Goal: Task Accomplishment & Management: Manage account settings

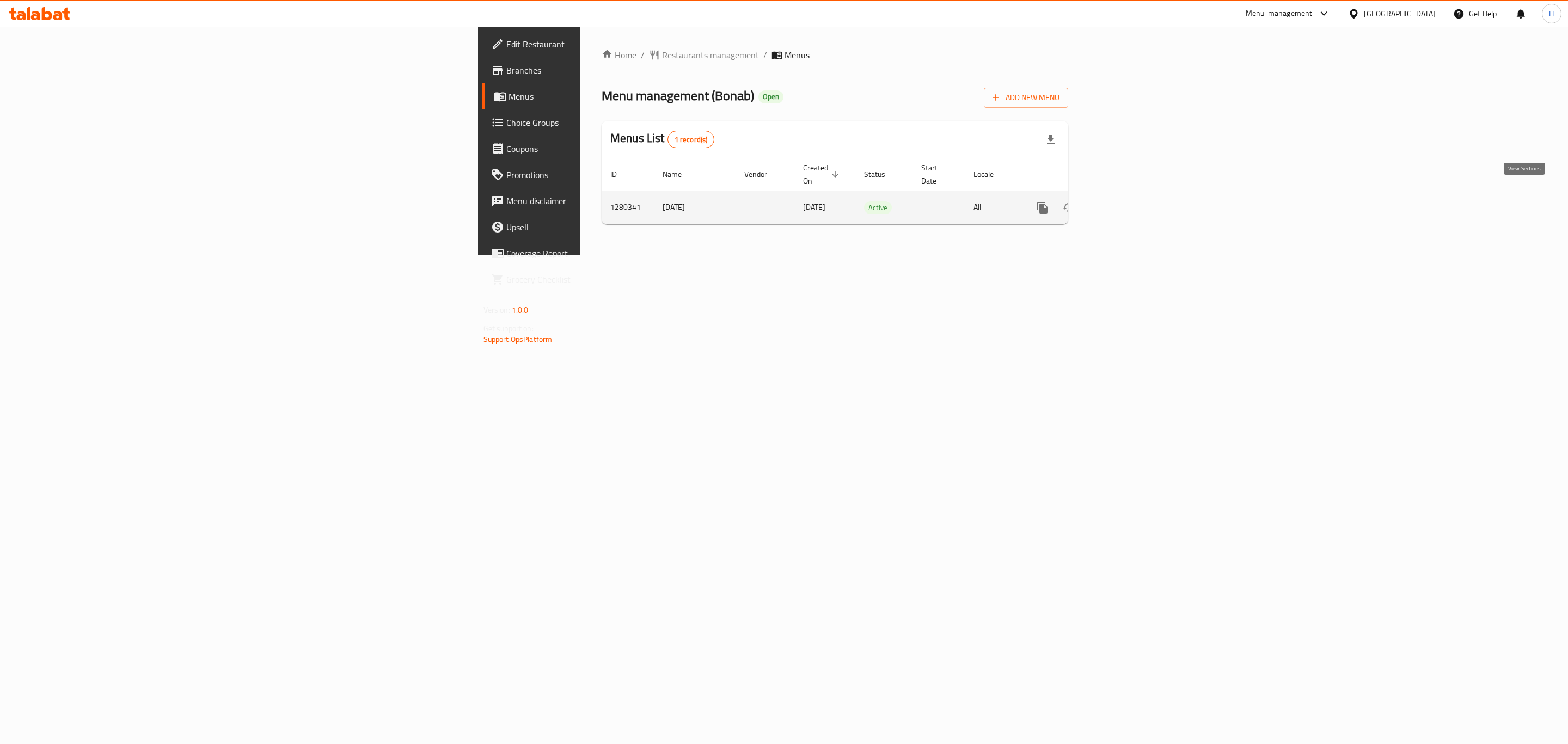
click at [1128, 201] on icon "enhanced table" at bounding box center [1121, 207] width 13 height 13
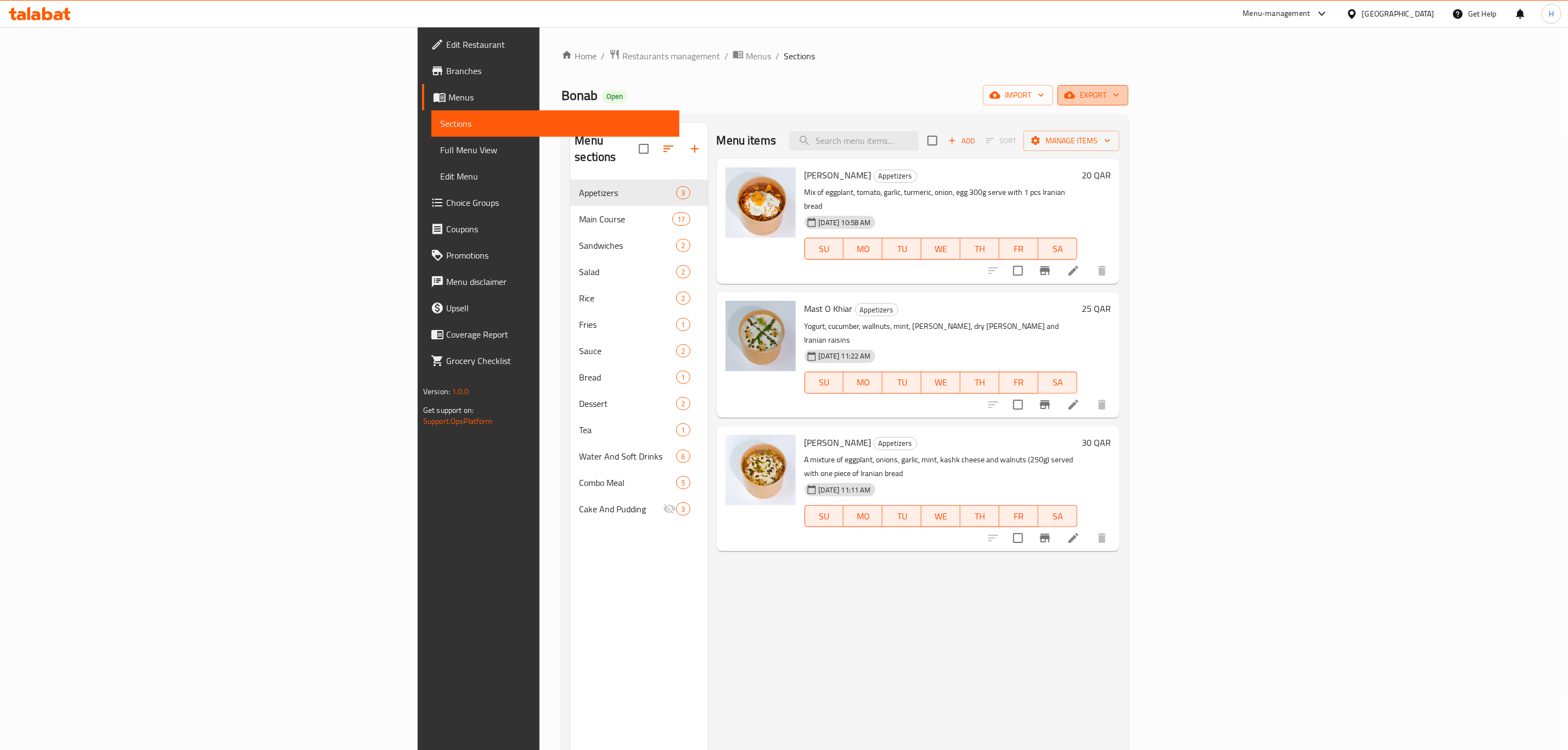
click at [1120, 94] on span "export" at bounding box center [1093, 95] width 53 height 13
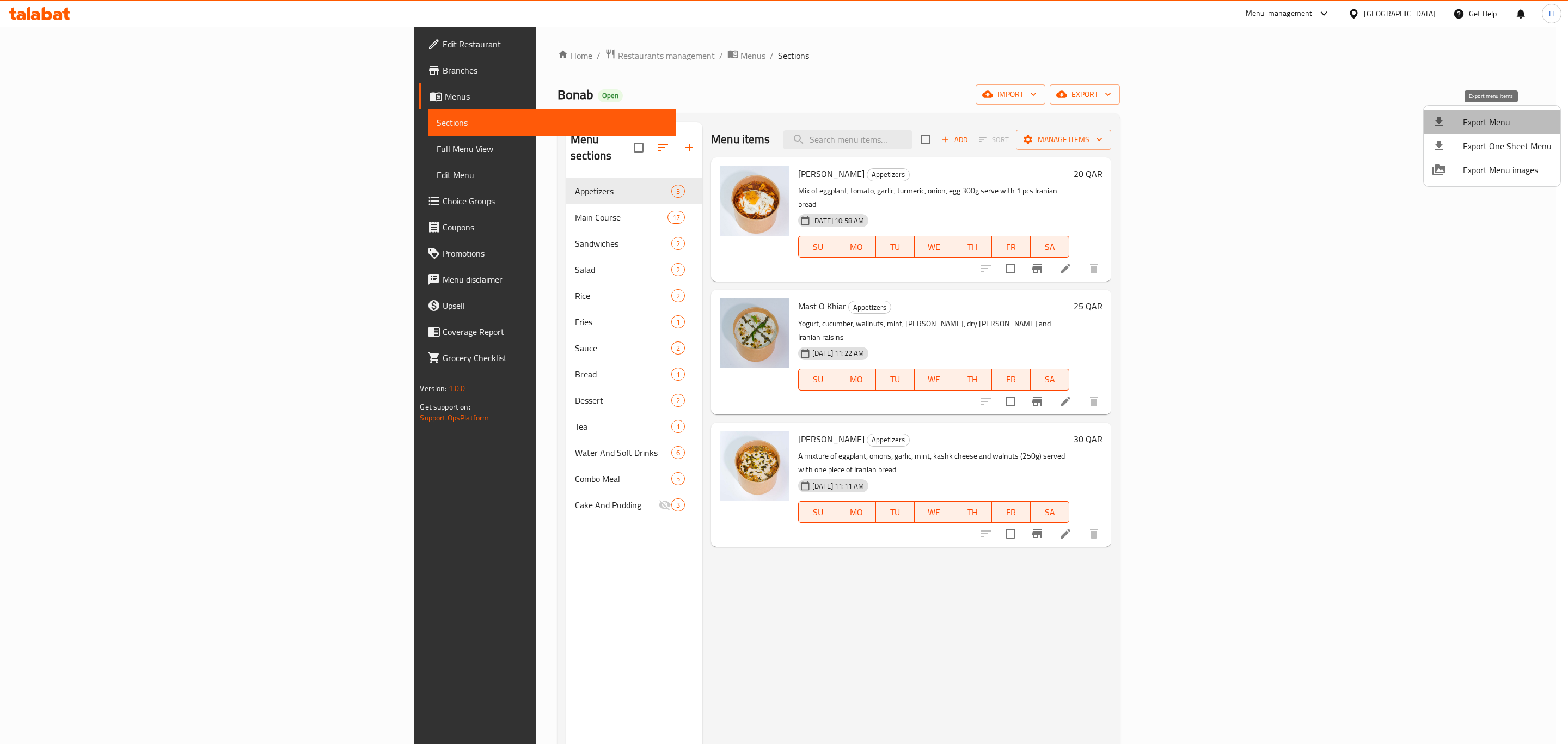
click at [1514, 123] on span "Export Menu" at bounding box center [1508, 122] width 89 height 13
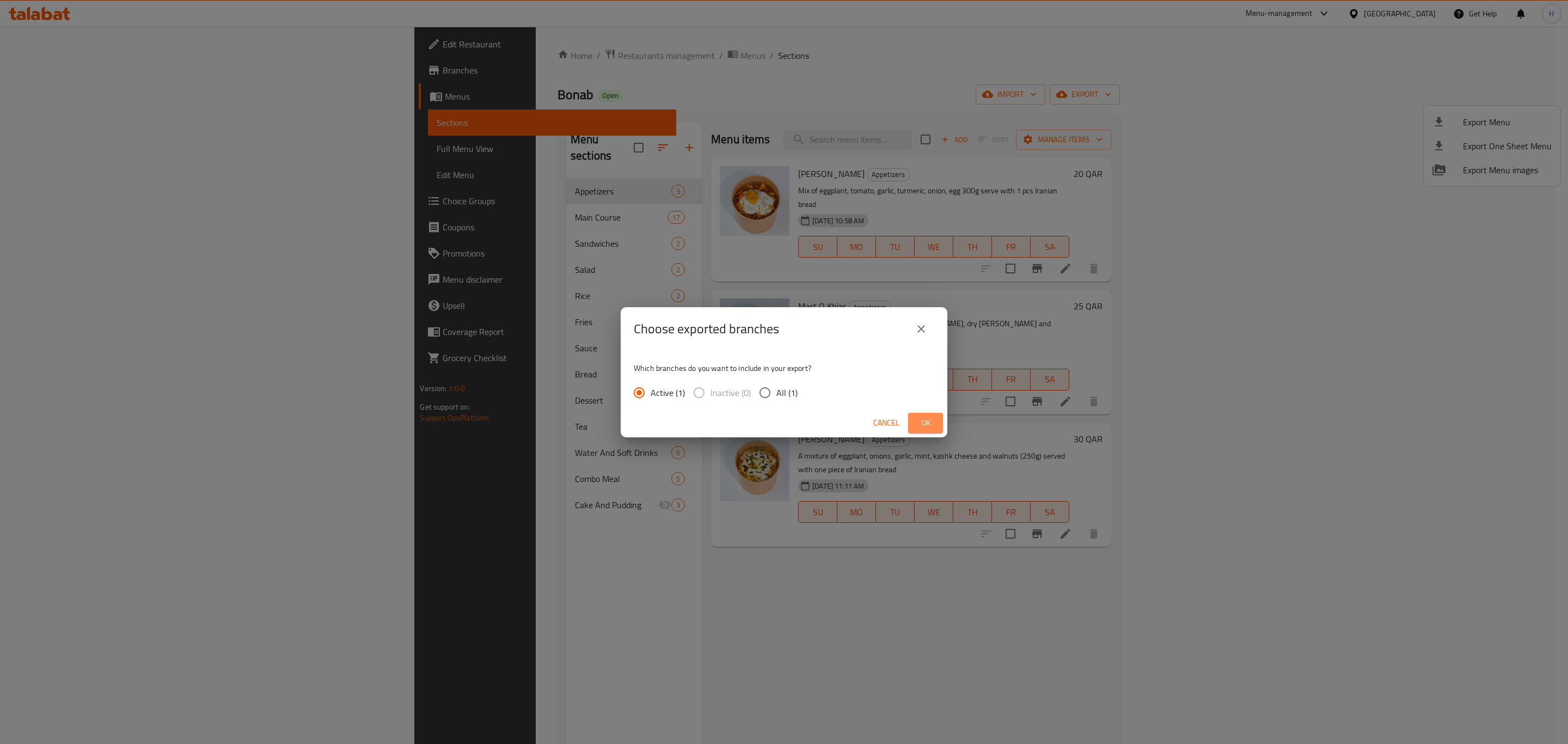
click at [920, 420] on span "Ok" at bounding box center [925, 423] width 17 height 13
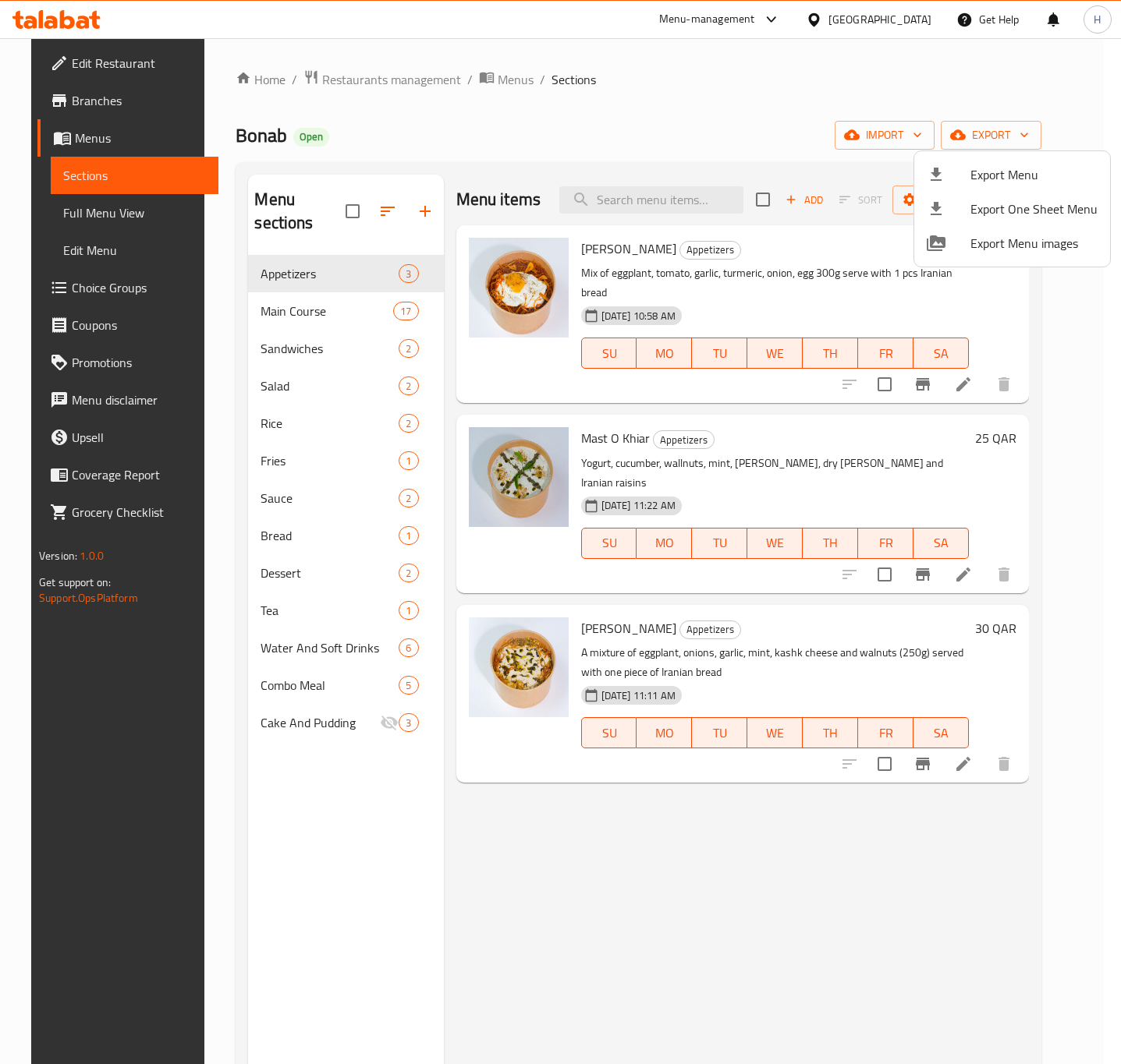
click at [862, 910] on div at bounding box center [560, 532] width 1121 height 1064
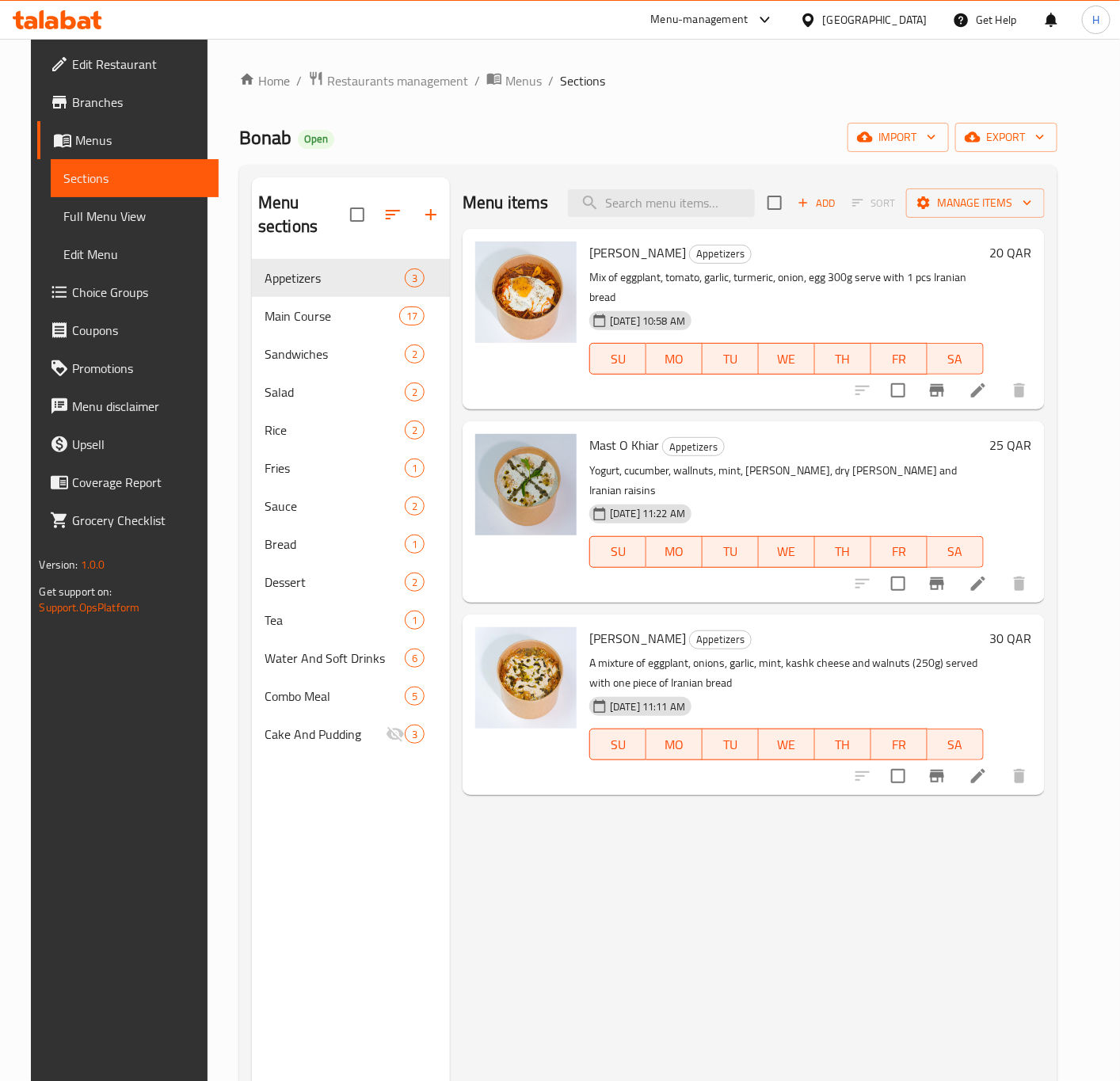
click at [1026, 627] on h6 "30 QAR" at bounding box center [1011, 639] width 42 height 22
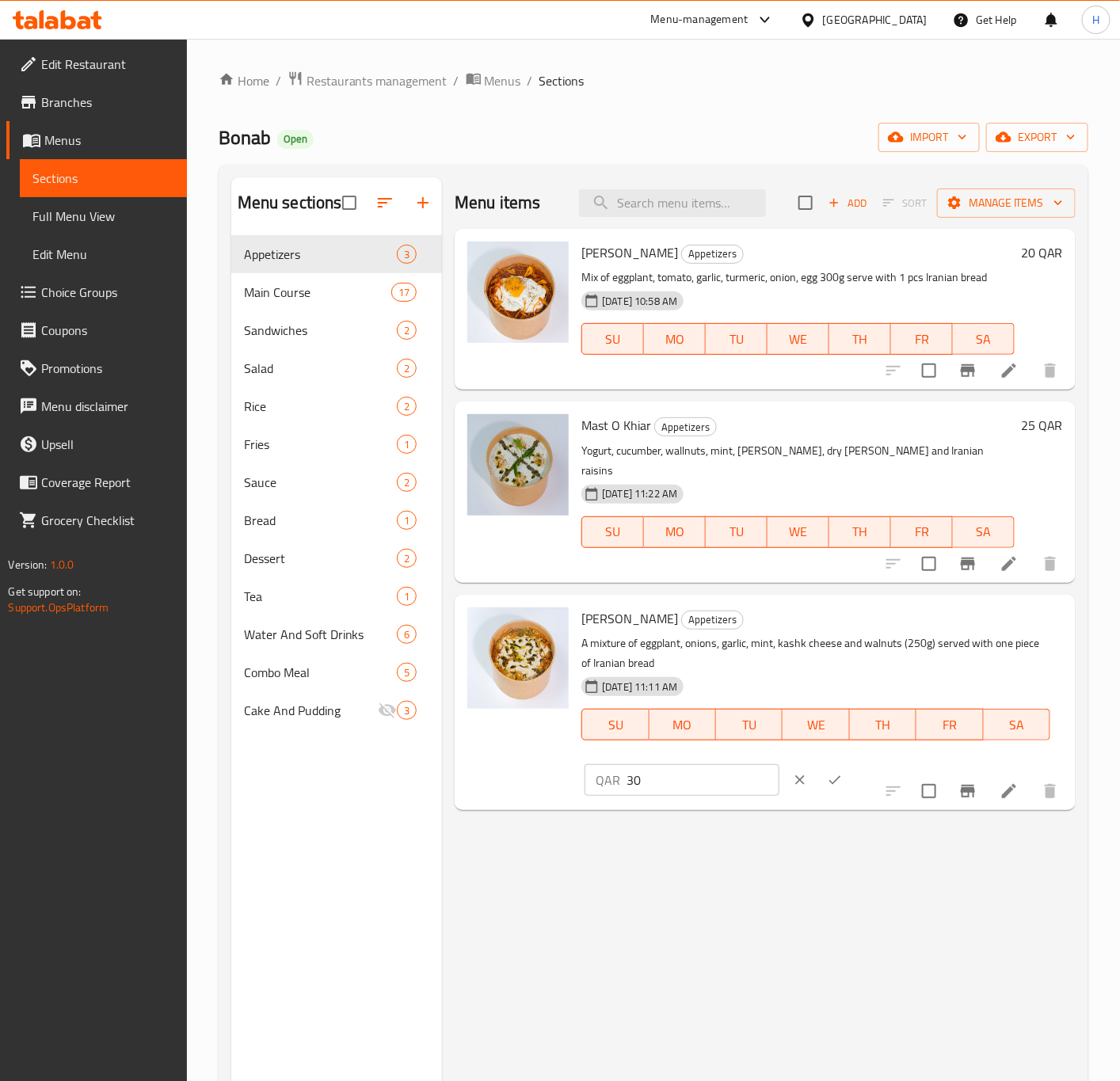
click at [778, 764] on input "30" at bounding box center [703, 780] width 152 height 31
paste input "25"
type input "25"
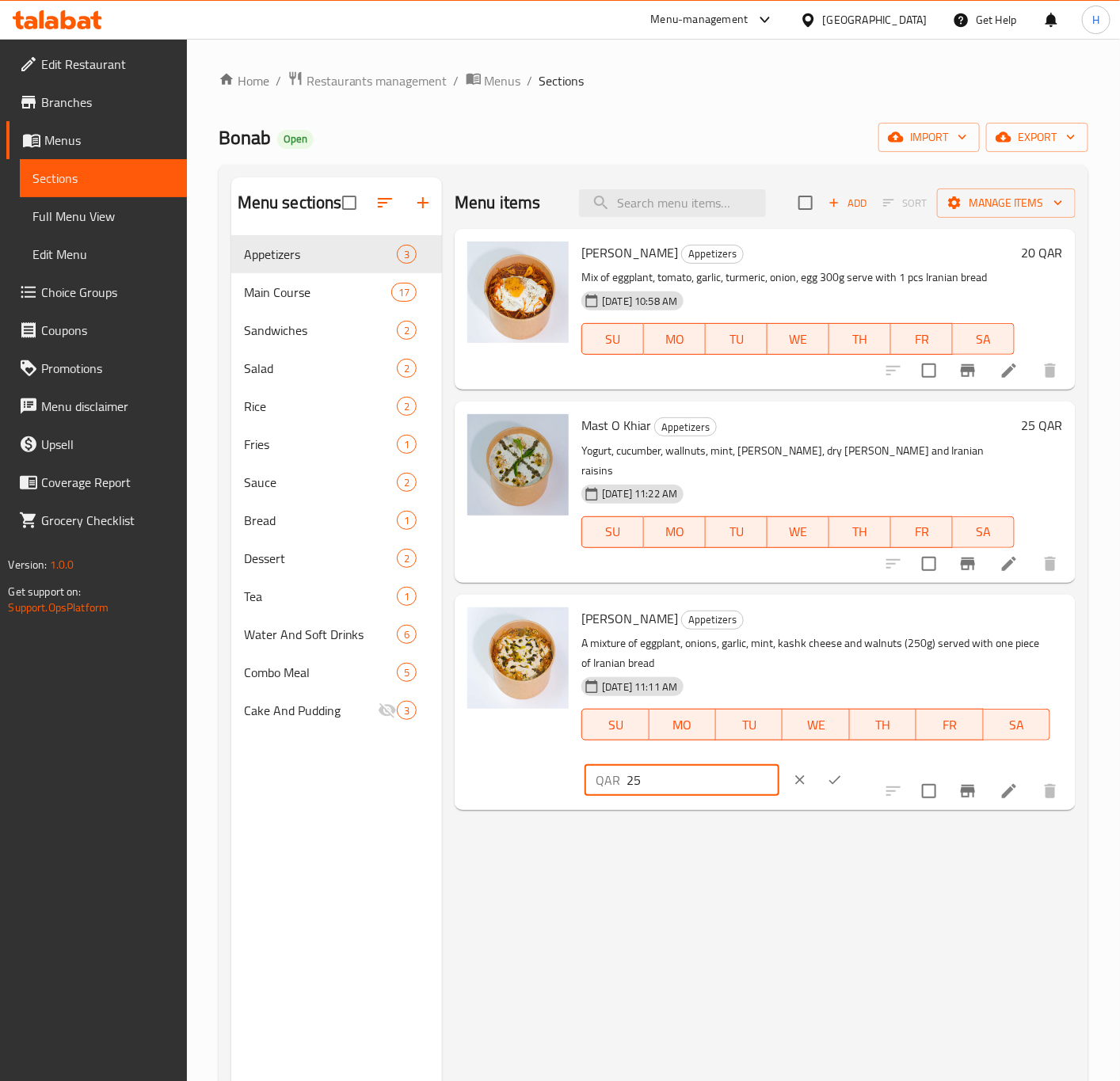
click at [843, 773] on icon "ok" at bounding box center [835, 780] width 16 height 16
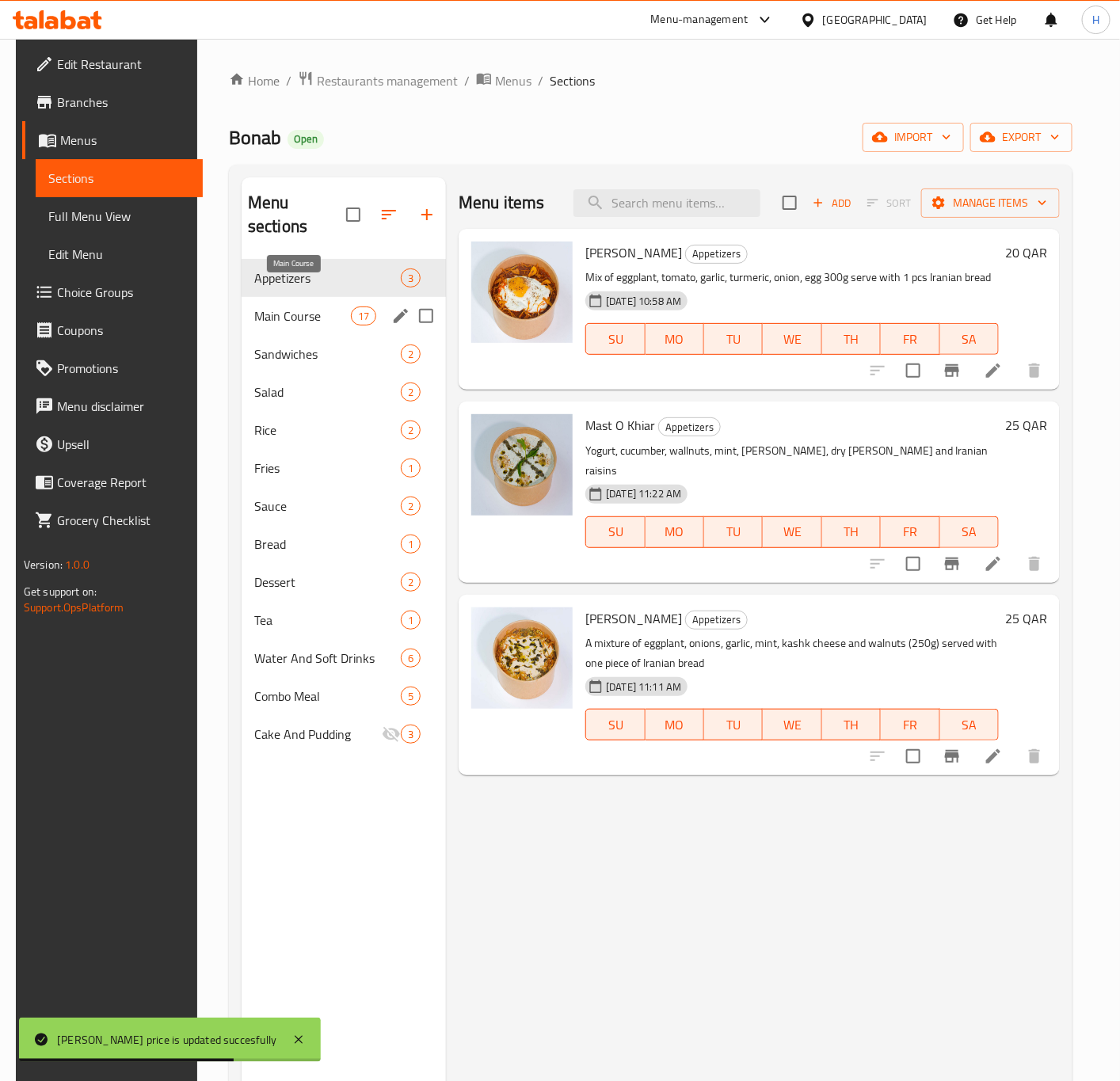
click at [288, 306] on span "Main Course" at bounding box center [303, 316] width 96 height 19
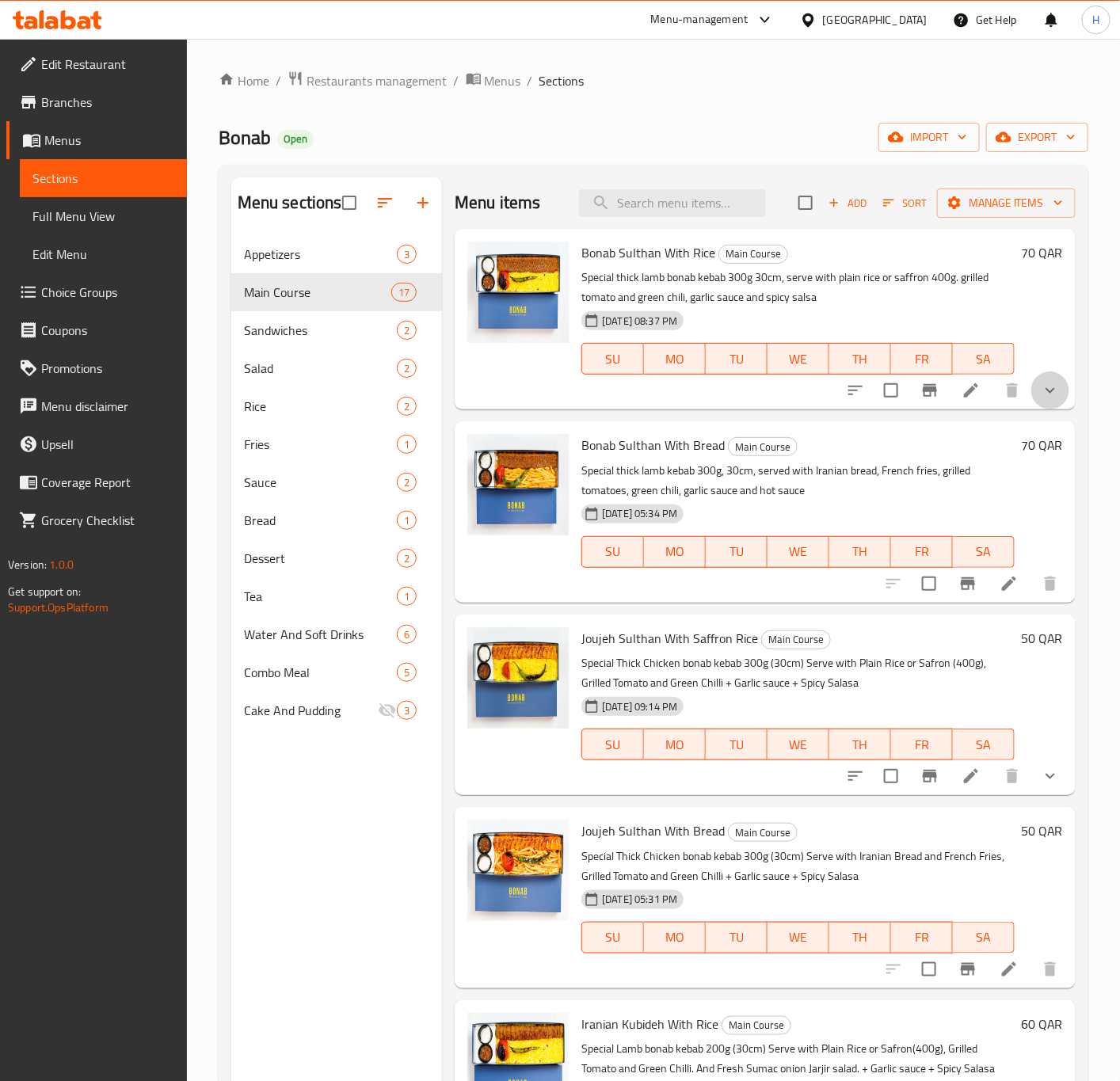
click at [1044, 388] on button "show more" at bounding box center [1050, 390] width 38 height 38
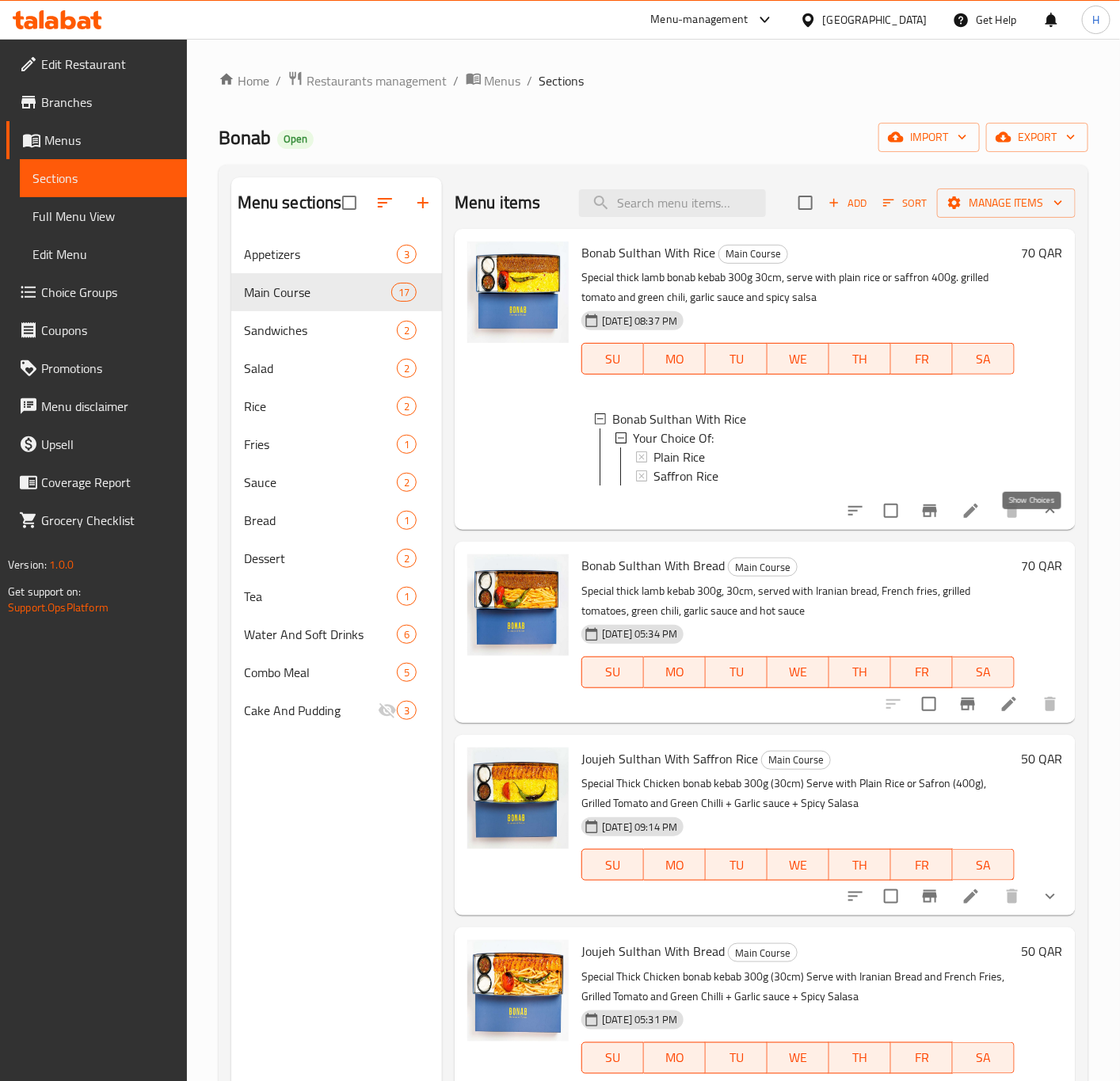
click at [1041, 520] on icon "show more" at bounding box center [1051, 511] width 19 height 19
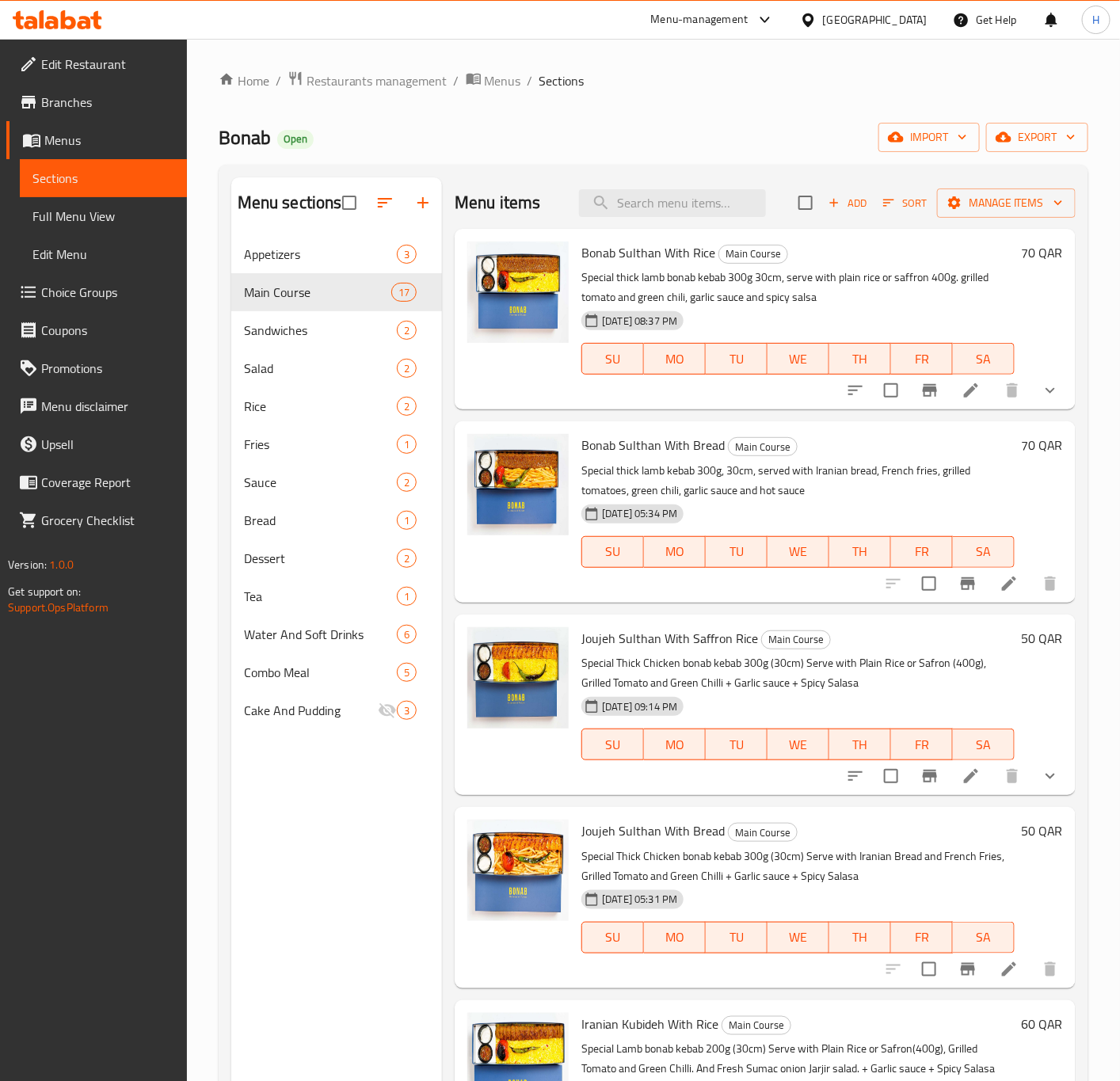
click at [1021, 256] on h6 "70 QAR" at bounding box center [1041, 253] width 42 height 22
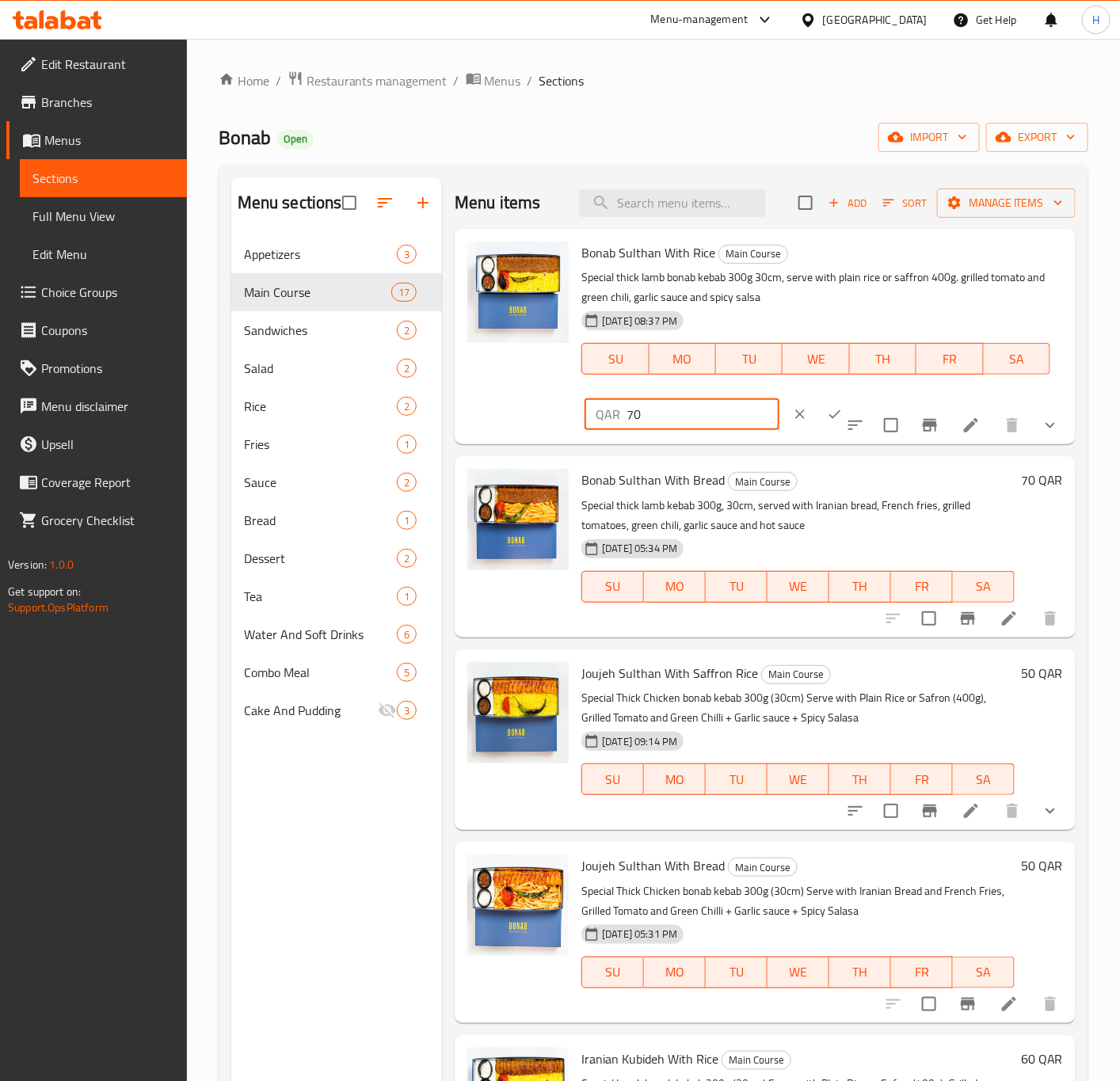
click at [637, 411] on input "70" at bounding box center [703, 415] width 152 height 31
paste input "65"
type input "65"
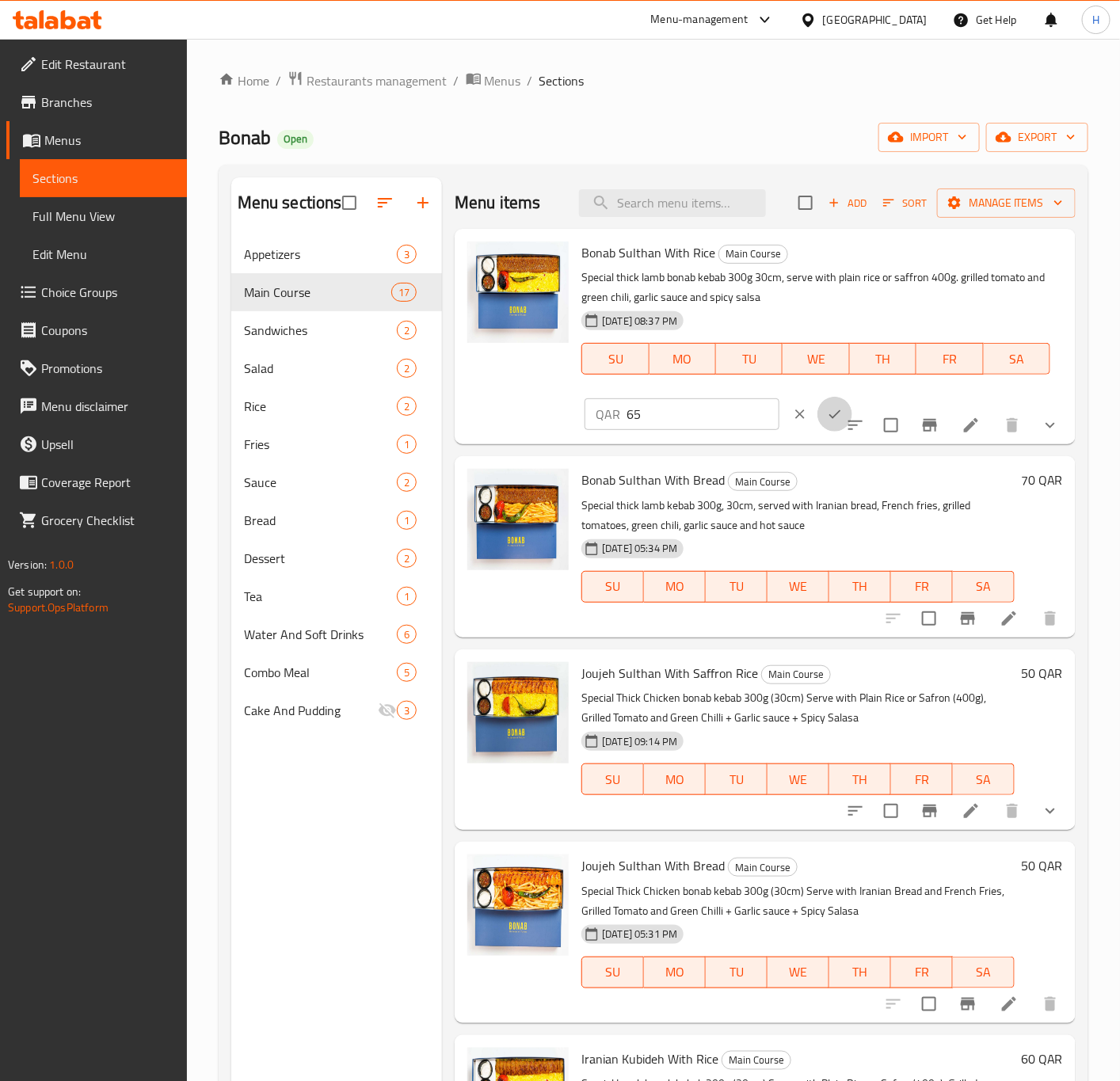
click at [828, 411] on button "ok" at bounding box center [835, 415] width 35 height 35
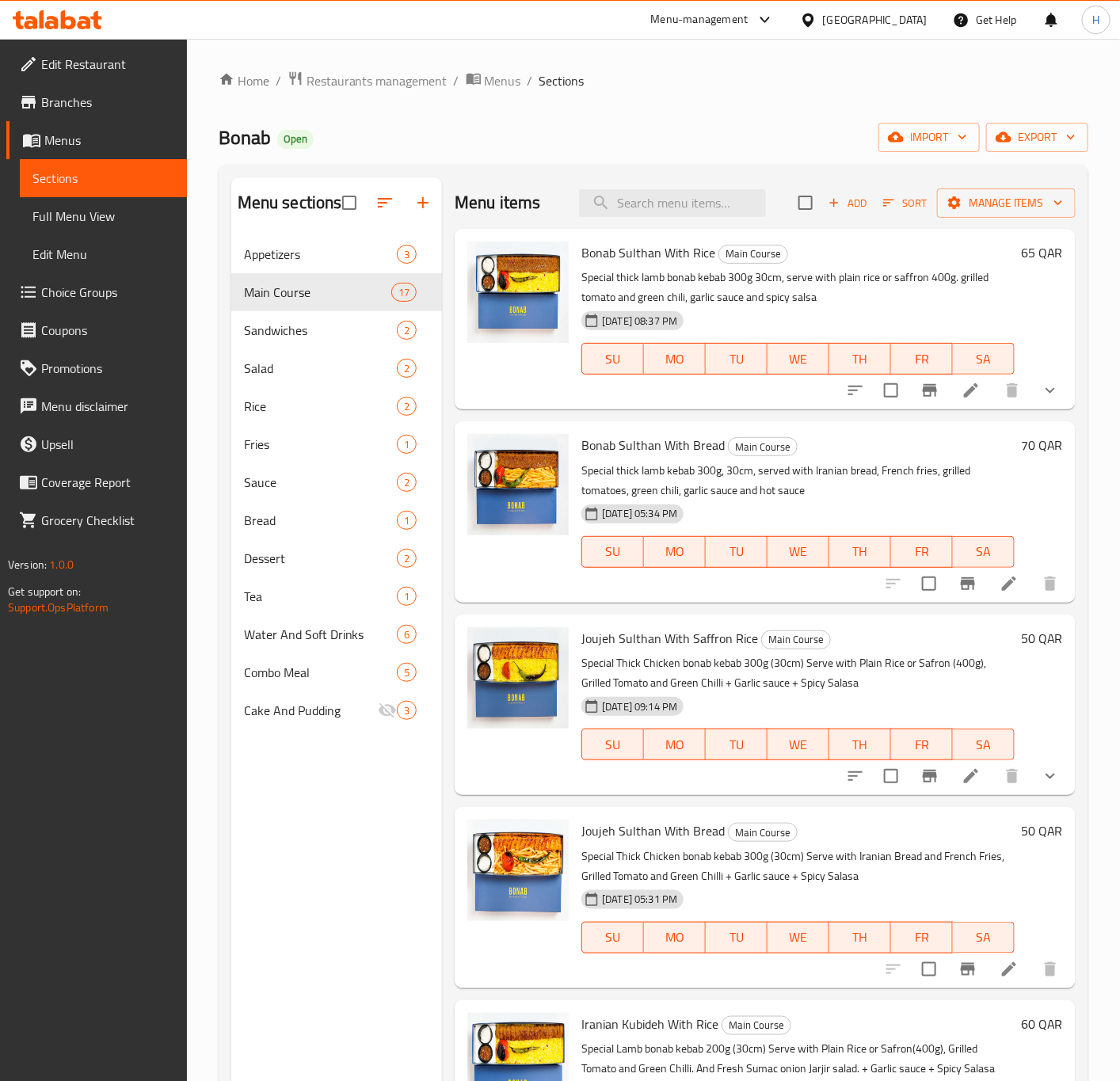
click at [1021, 444] on h6 "70 QAR" at bounding box center [1041, 445] width 42 height 22
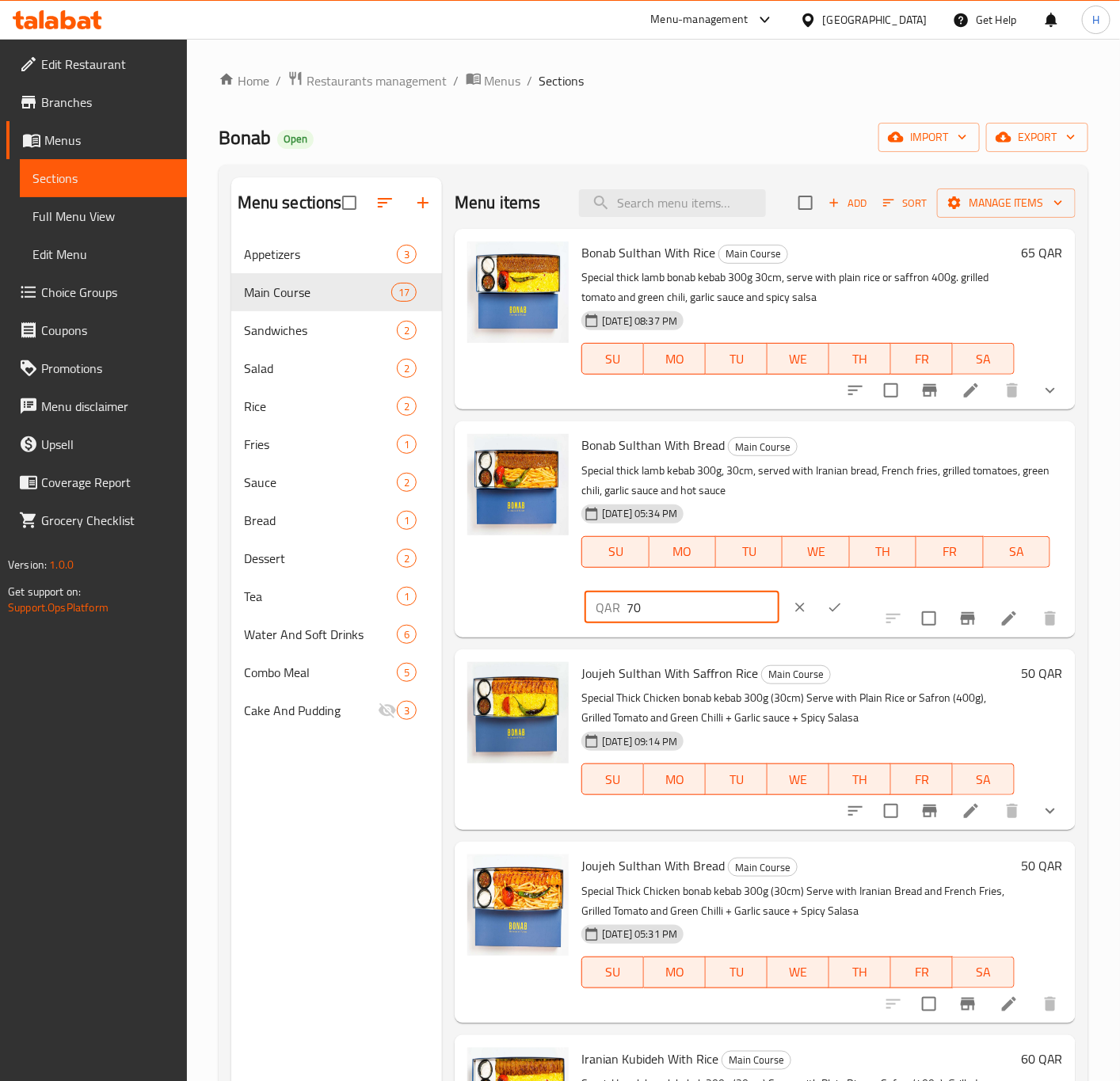
click at [641, 603] on input "70" at bounding box center [703, 607] width 152 height 31
click at [641, 603] on input "70" at bounding box center [703, 607] width 152 height 31
paste input "65"
type input "65"
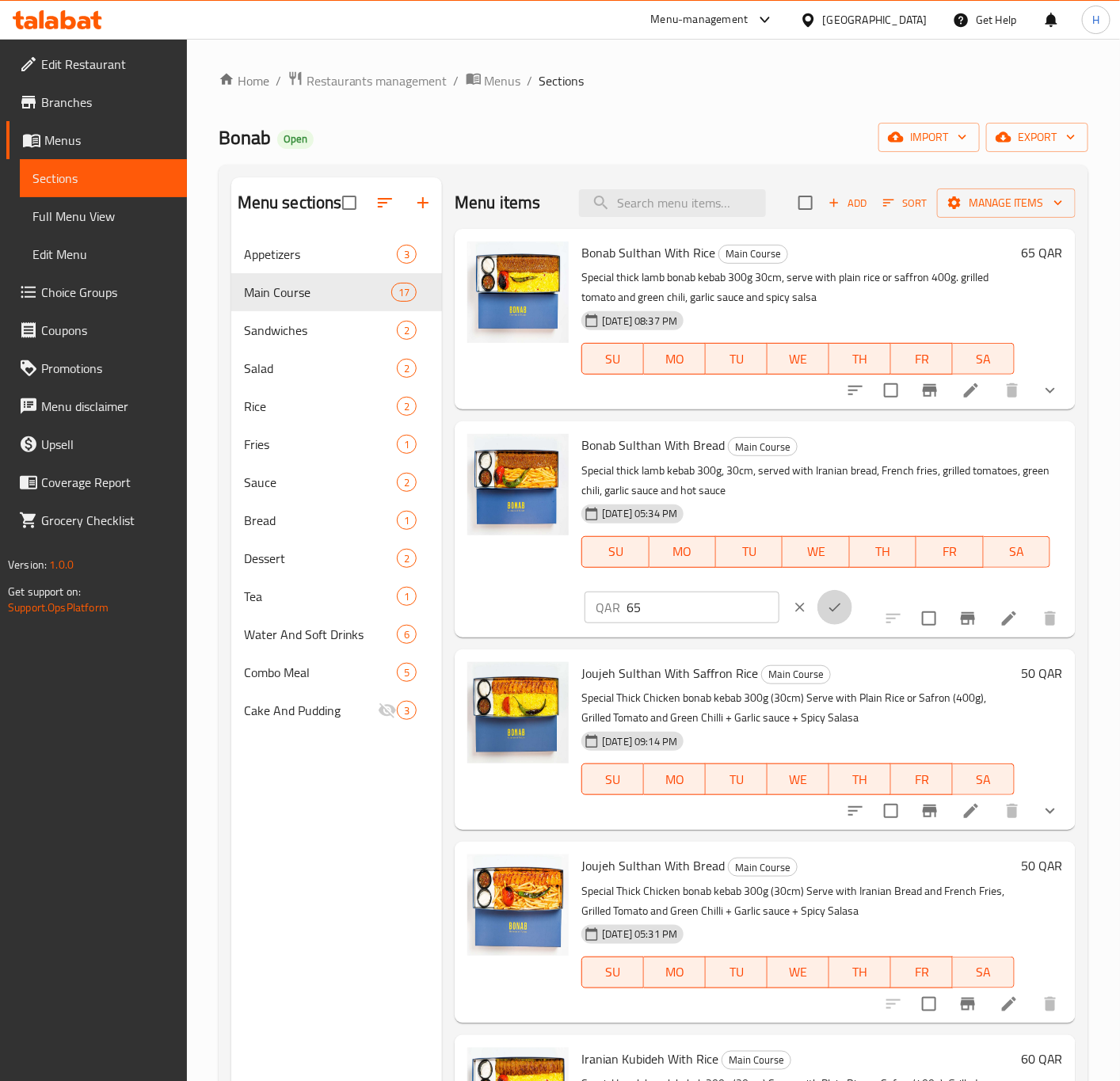
click at [828, 609] on icon "ok" at bounding box center [835, 607] width 16 height 16
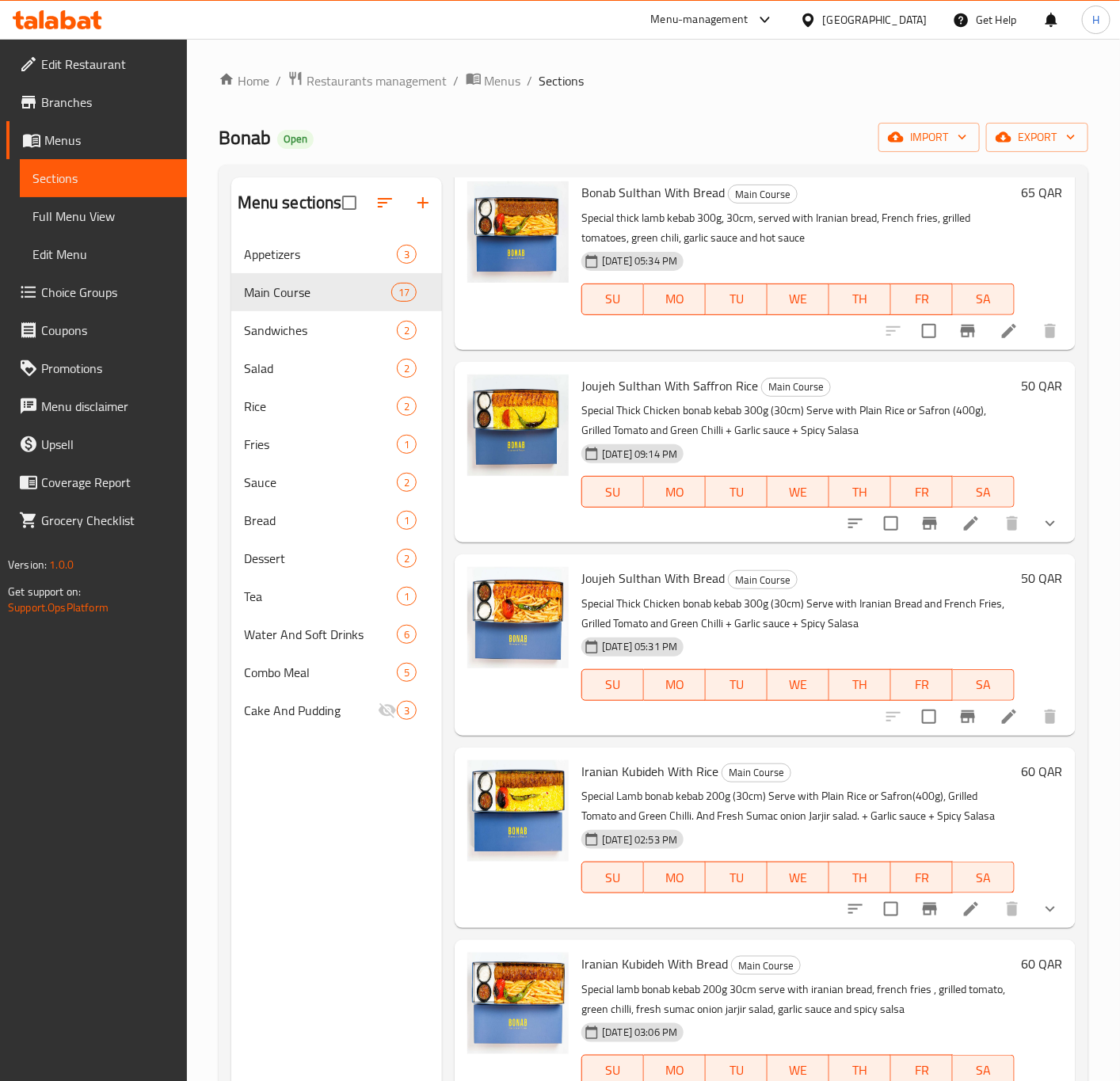
scroll to position [356, 0]
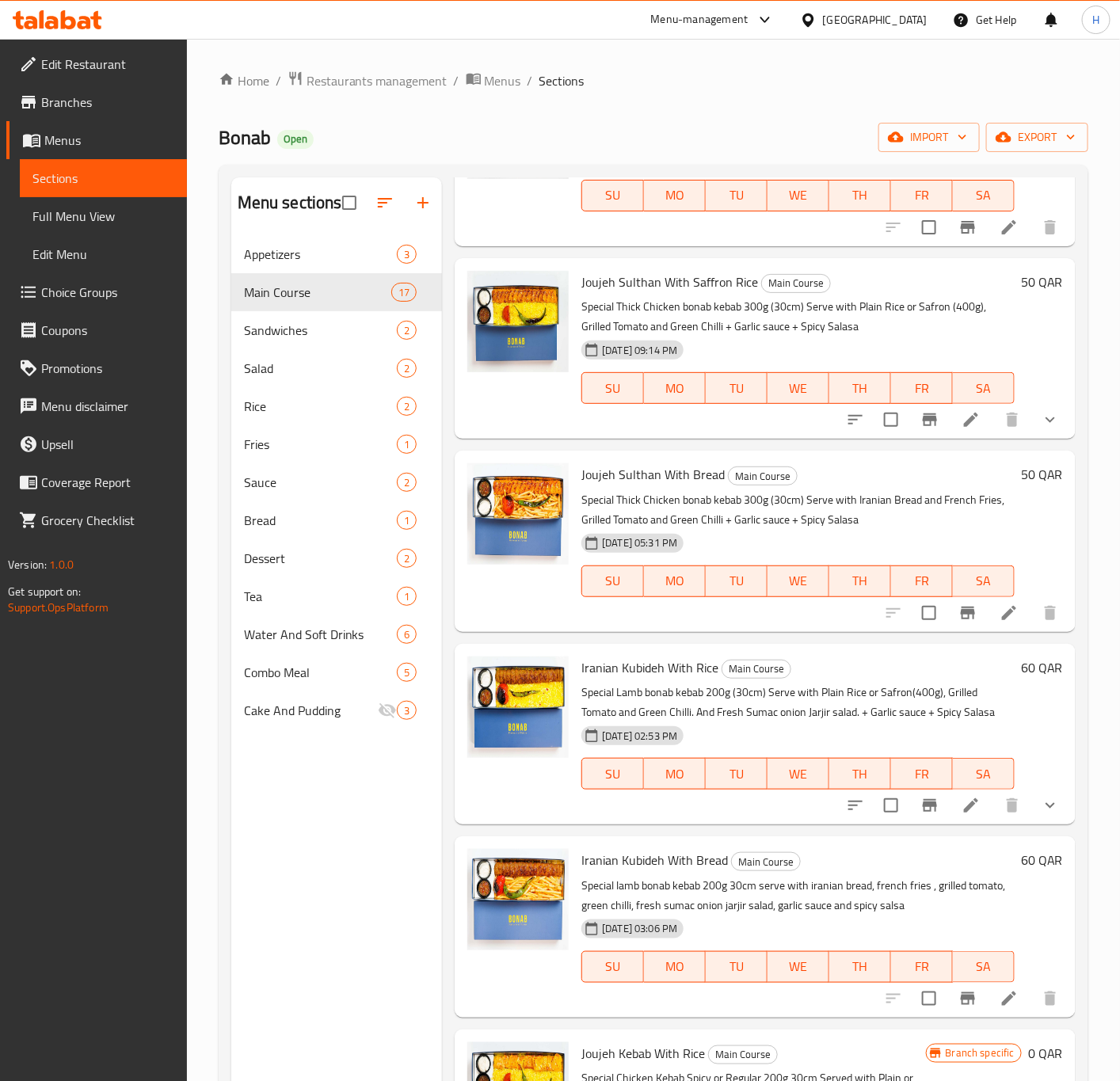
click at [1021, 291] on h6 "50 QAR" at bounding box center [1041, 282] width 42 height 22
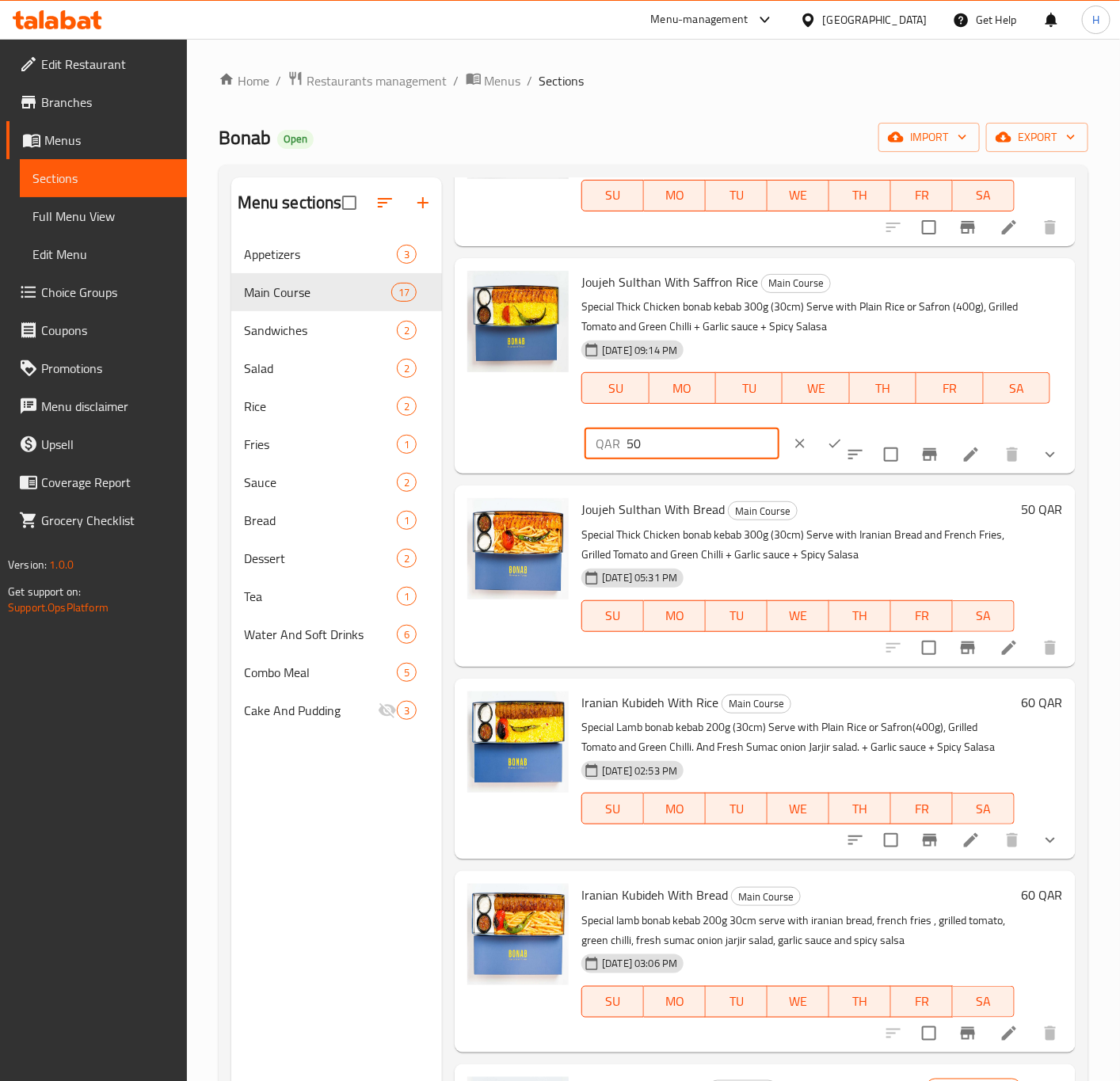
click at [664, 438] on input "50" at bounding box center [703, 443] width 152 height 31
paste input "45"
type input "45"
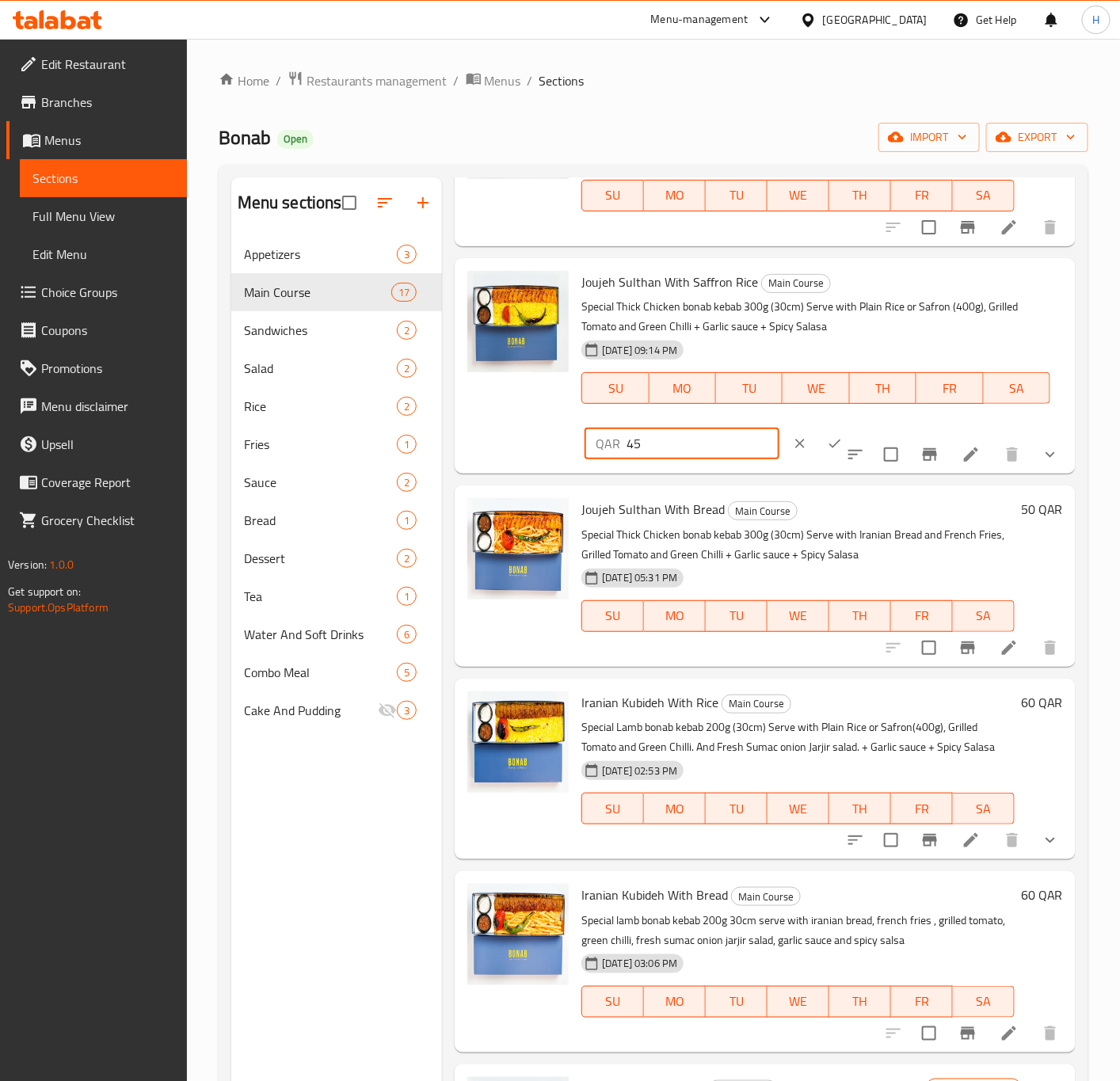
click at [828, 442] on icon "ok" at bounding box center [835, 443] width 16 height 16
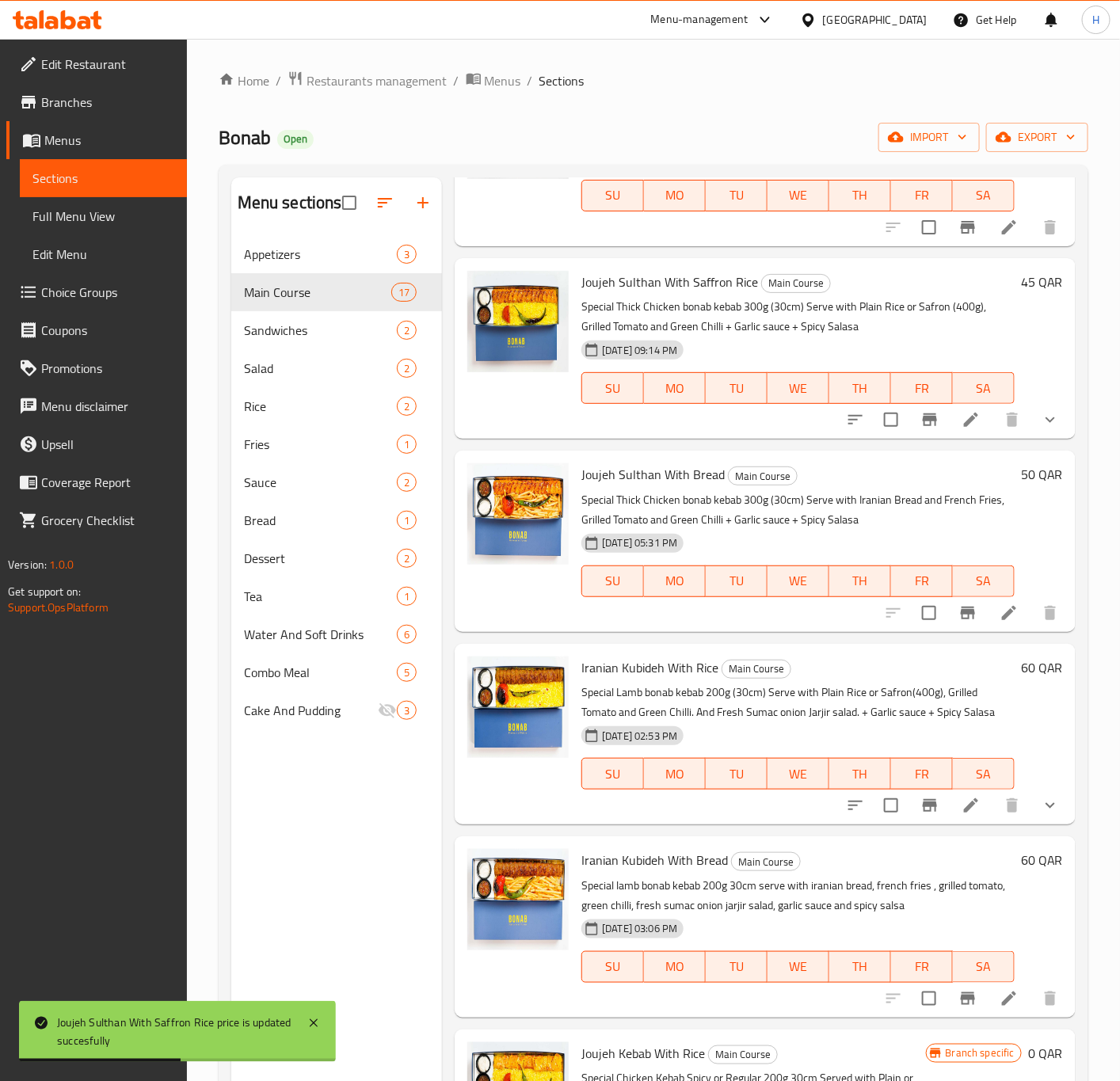
click at [1021, 478] on h6 "50 QAR" at bounding box center [1041, 475] width 42 height 22
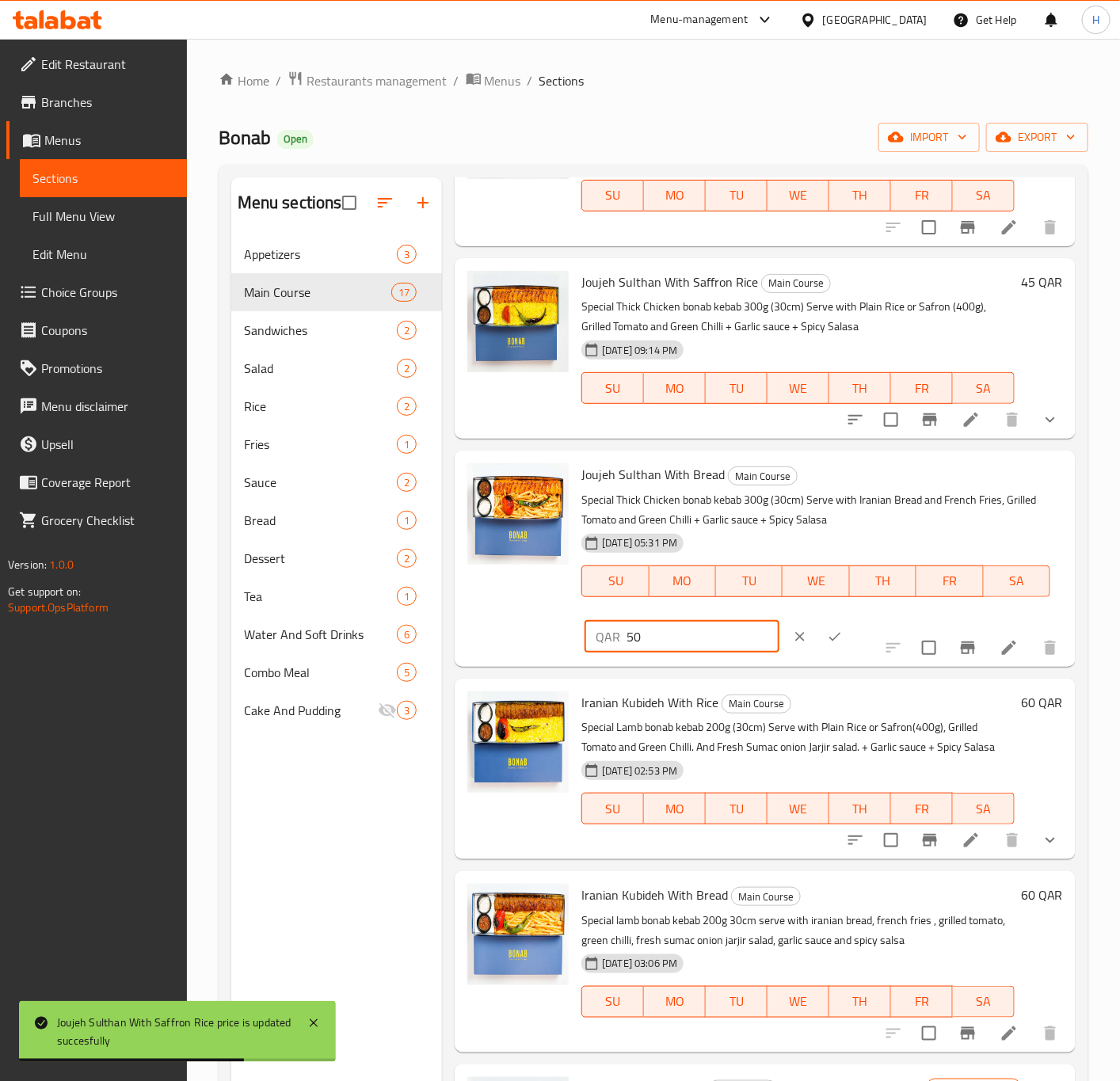
click at [679, 637] on input "50" at bounding box center [703, 637] width 152 height 31
paste input "45"
type input "45"
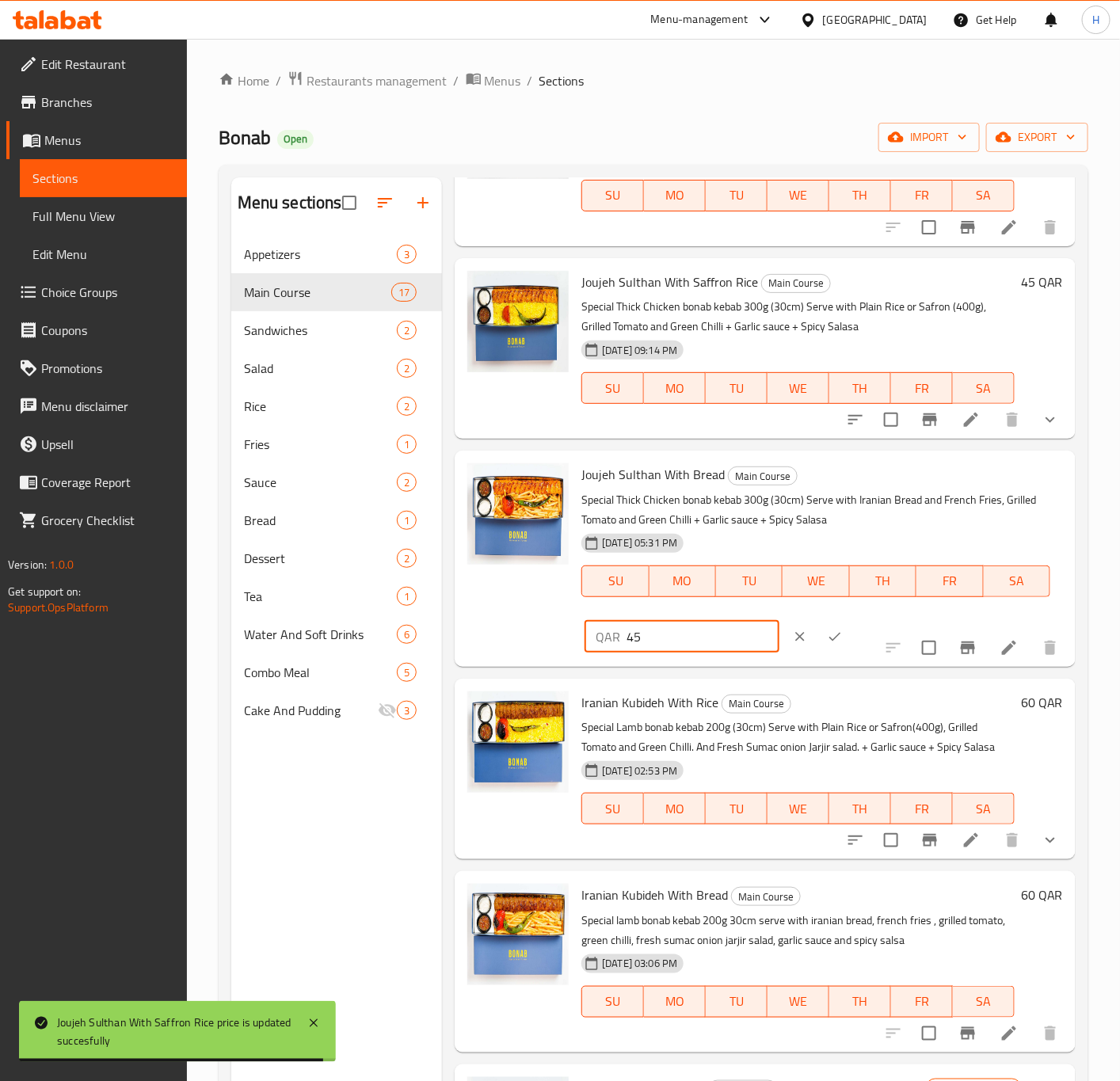
click at [828, 640] on icon "ok" at bounding box center [835, 637] width 16 height 16
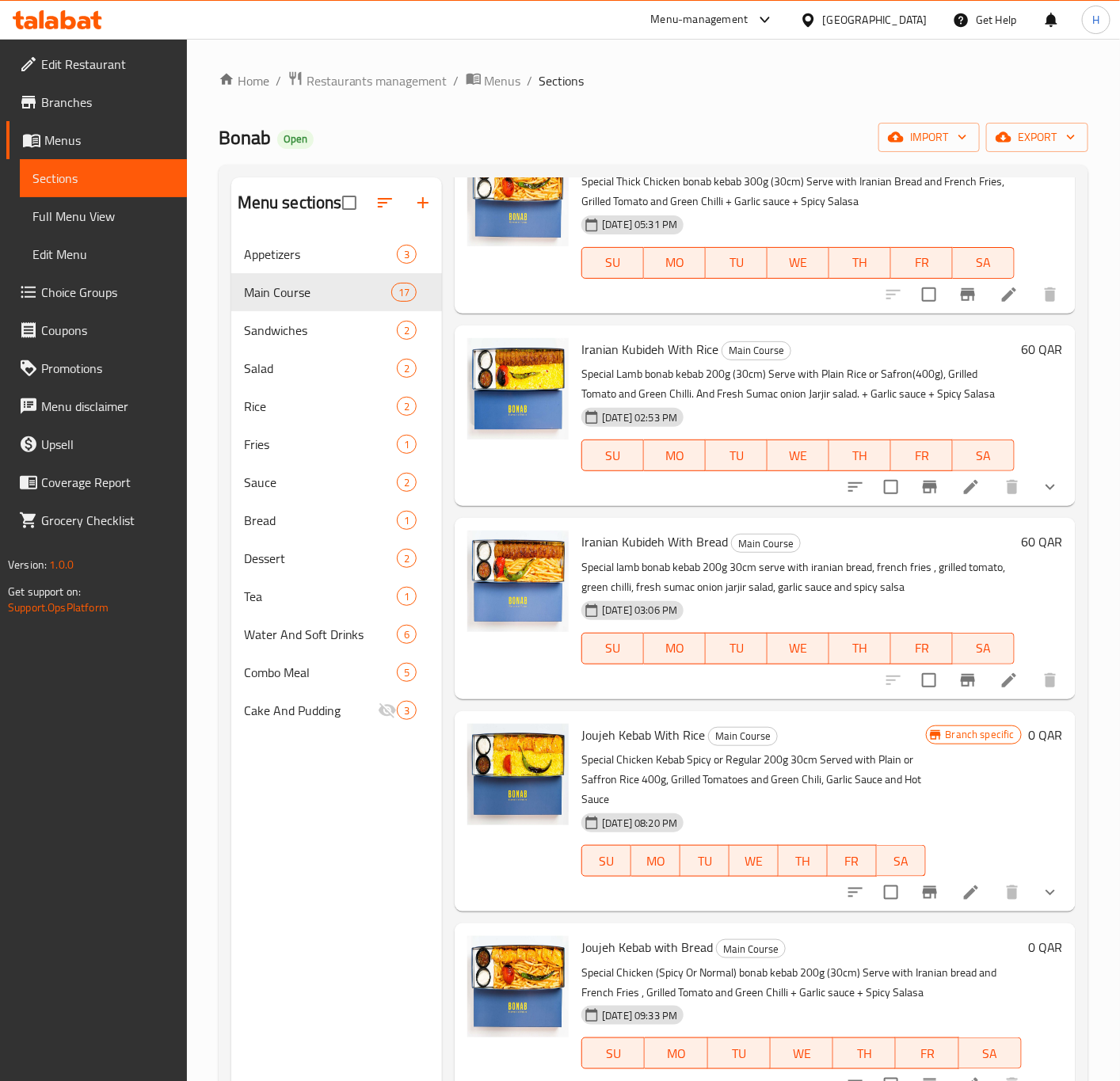
scroll to position [713, 0]
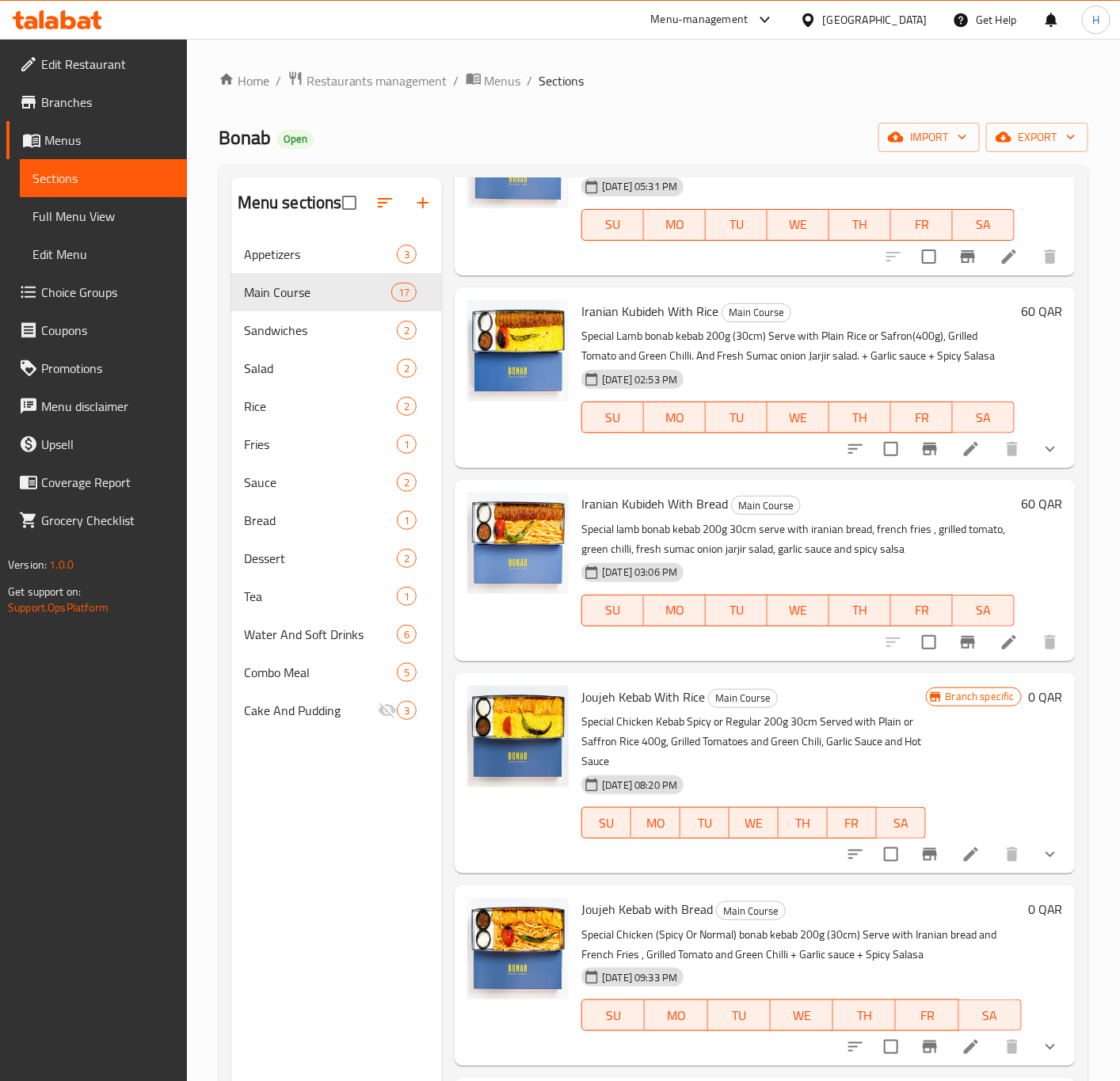
click at [1021, 318] on h6 "60 QAR" at bounding box center [1041, 311] width 42 height 22
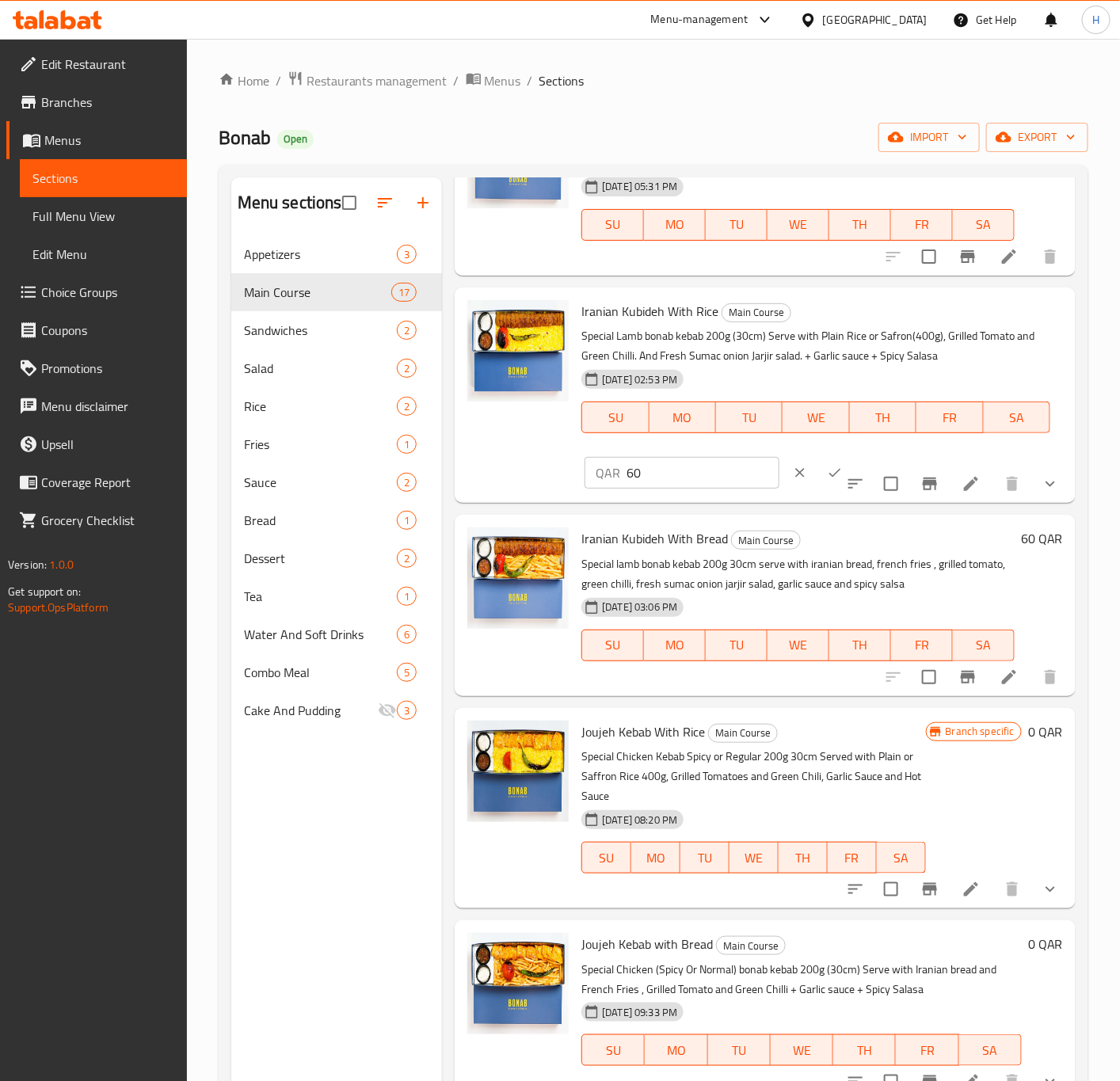
click at [664, 490] on div "QAR 60 ​" at bounding box center [730, 473] width 292 height 35
click at [668, 476] on input "60" at bounding box center [703, 473] width 152 height 31
type input "55"
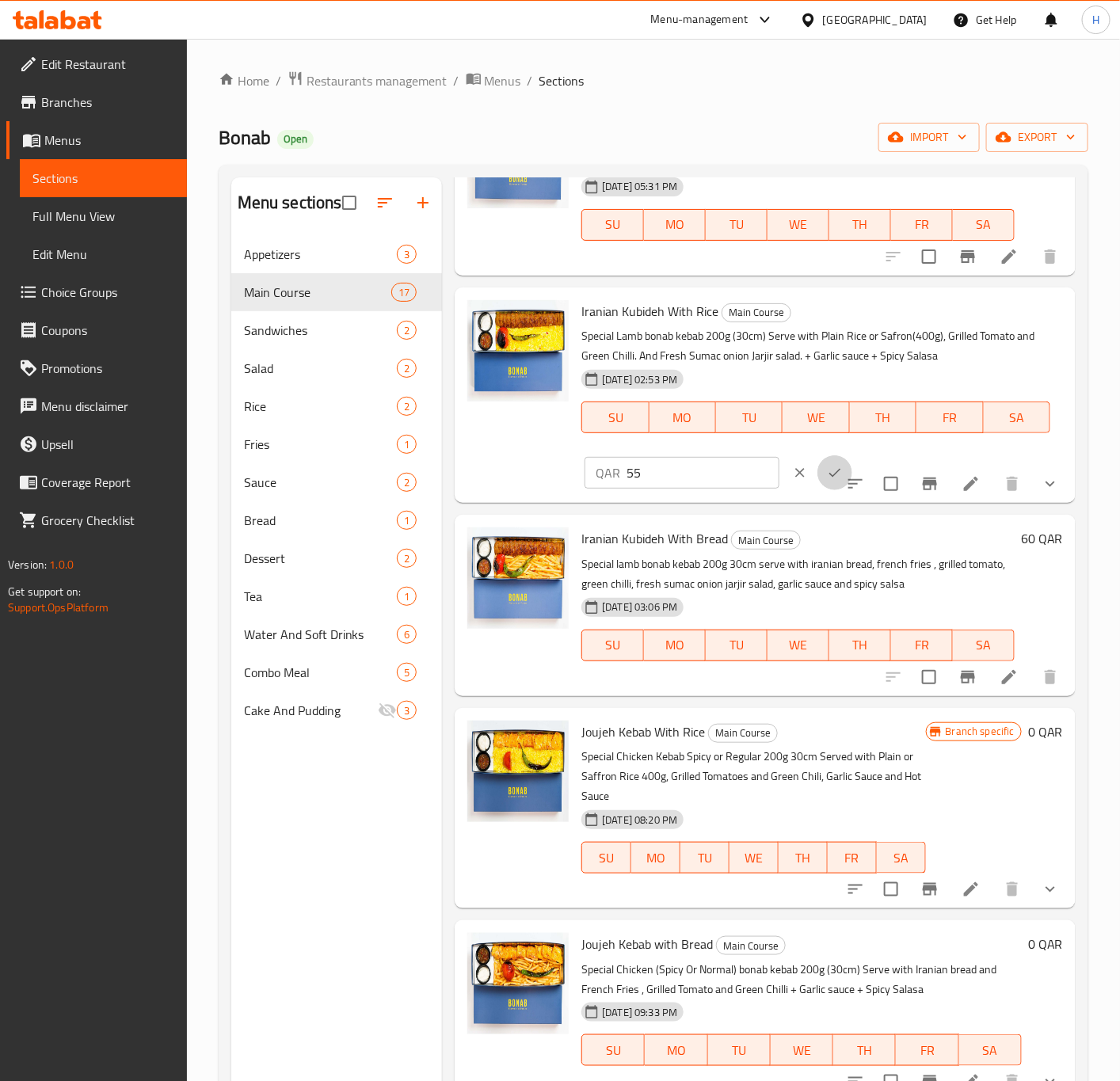
click at [828, 468] on icon "ok" at bounding box center [835, 472] width 16 height 16
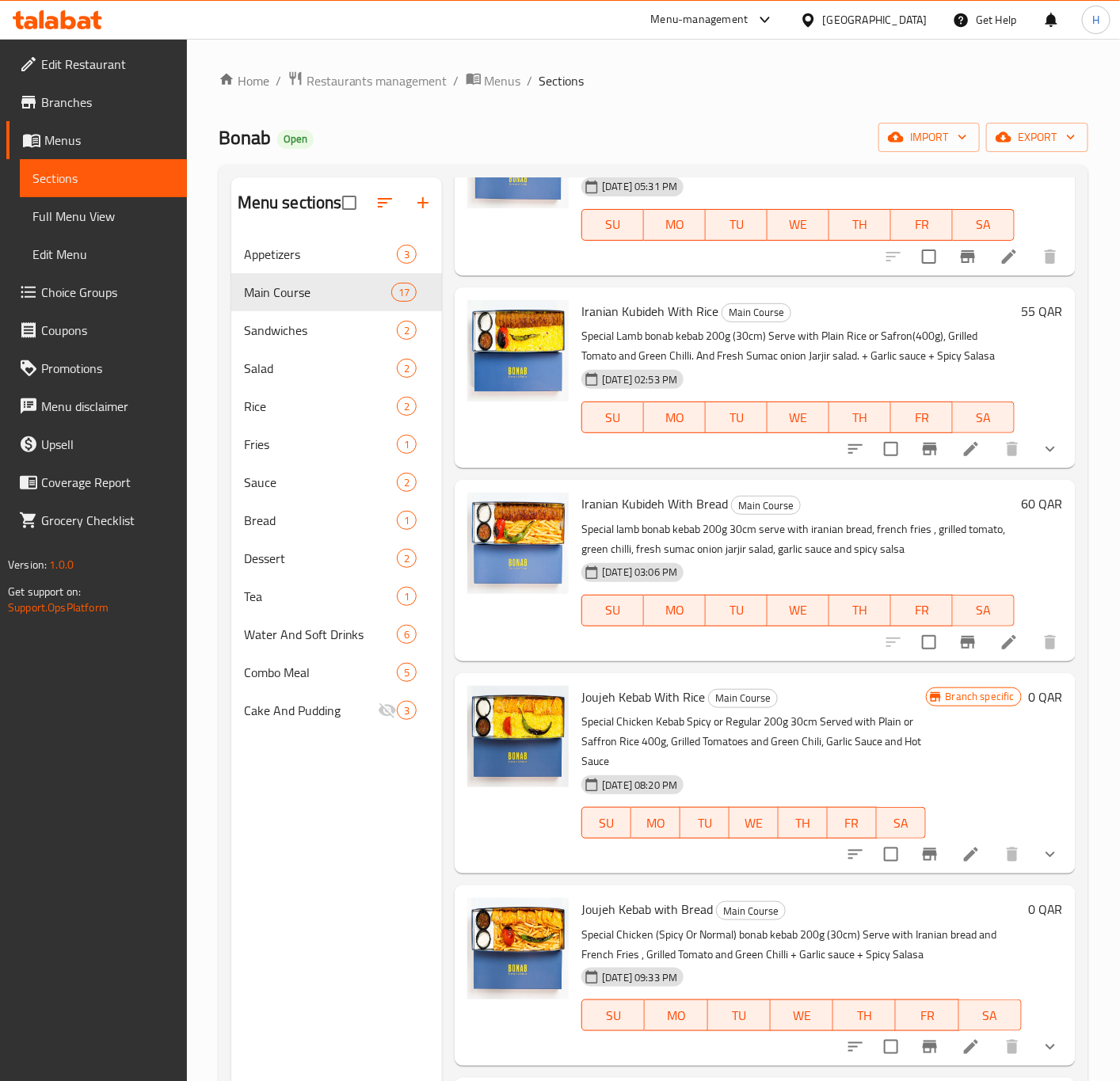
scroll to position [594, 0]
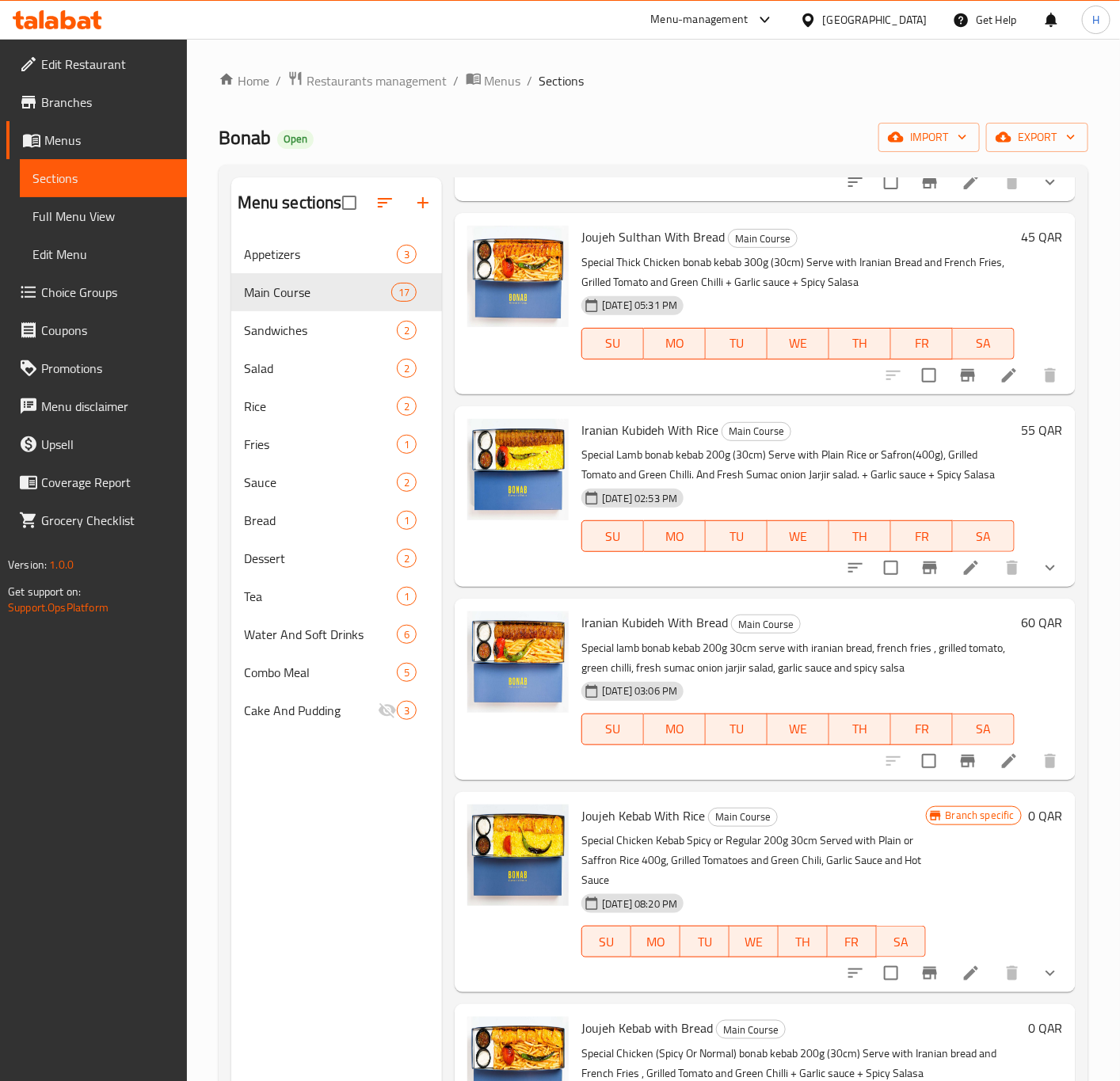
click at [1021, 618] on h6 "60 QAR" at bounding box center [1041, 623] width 42 height 22
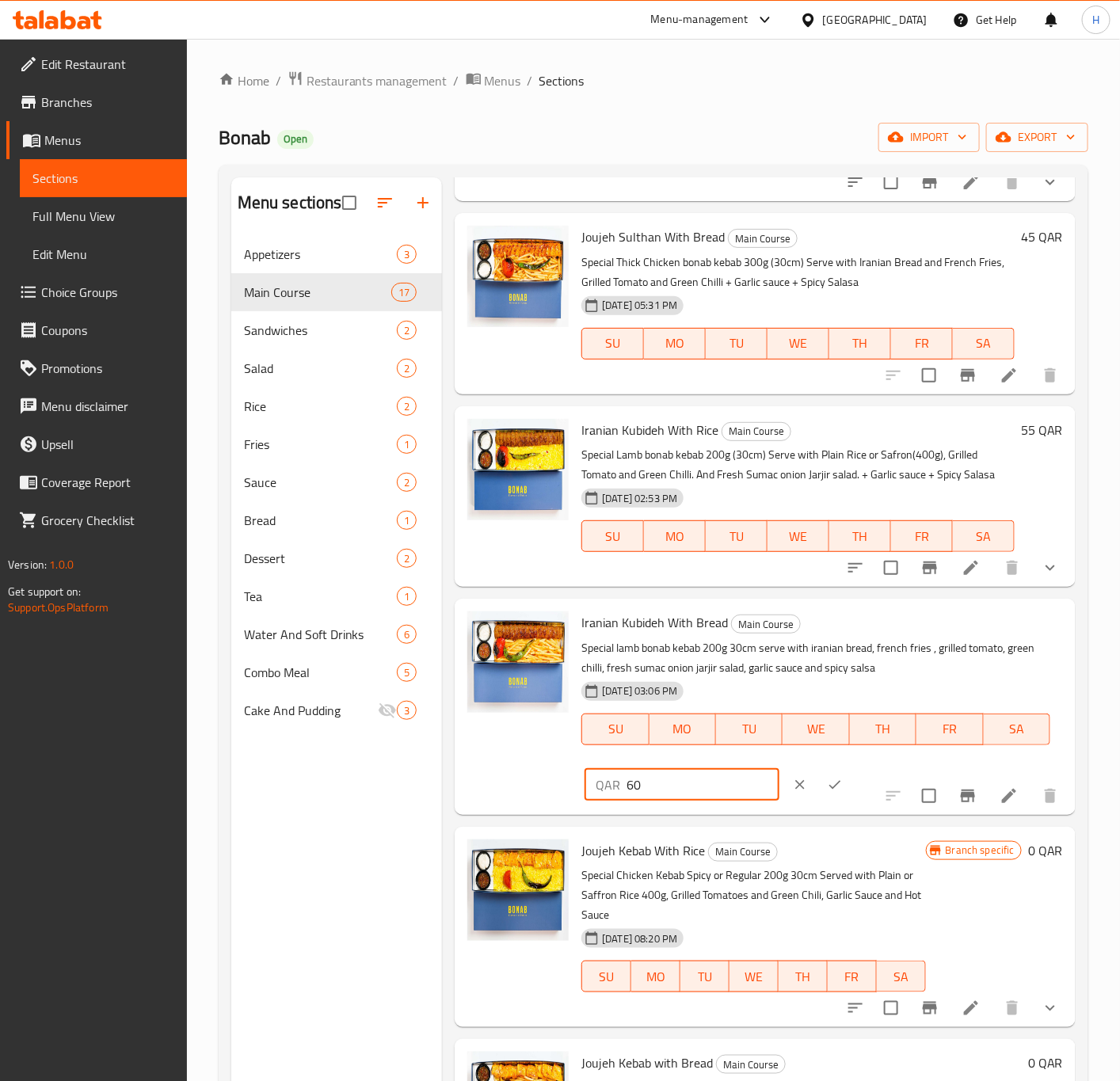
click at [664, 773] on input "60" at bounding box center [703, 785] width 152 height 31
type input "55"
click at [828, 782] on icon "ok" at bounding box center [835, 785] width 16 height 16
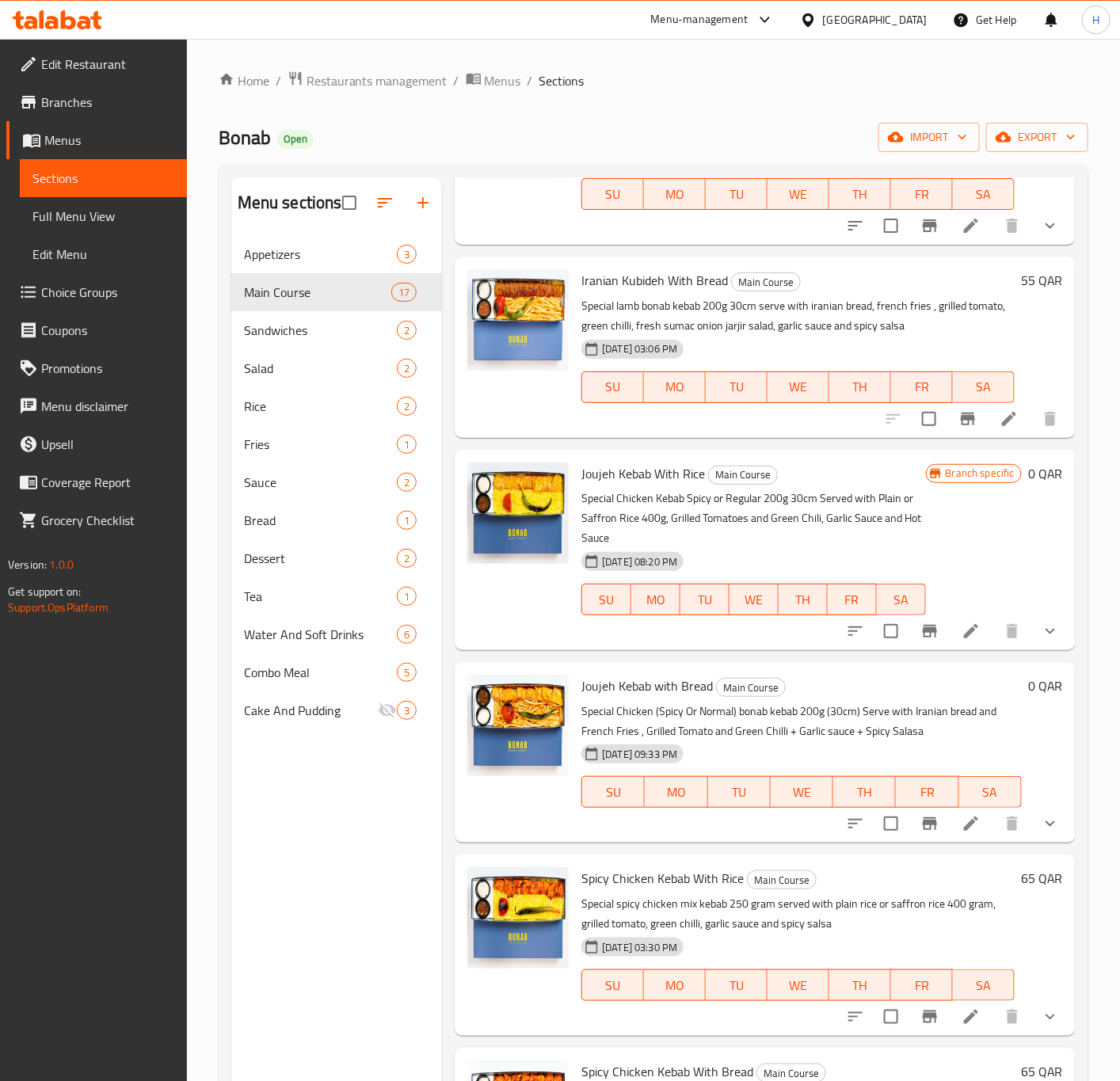
scroll to position [951, 0]
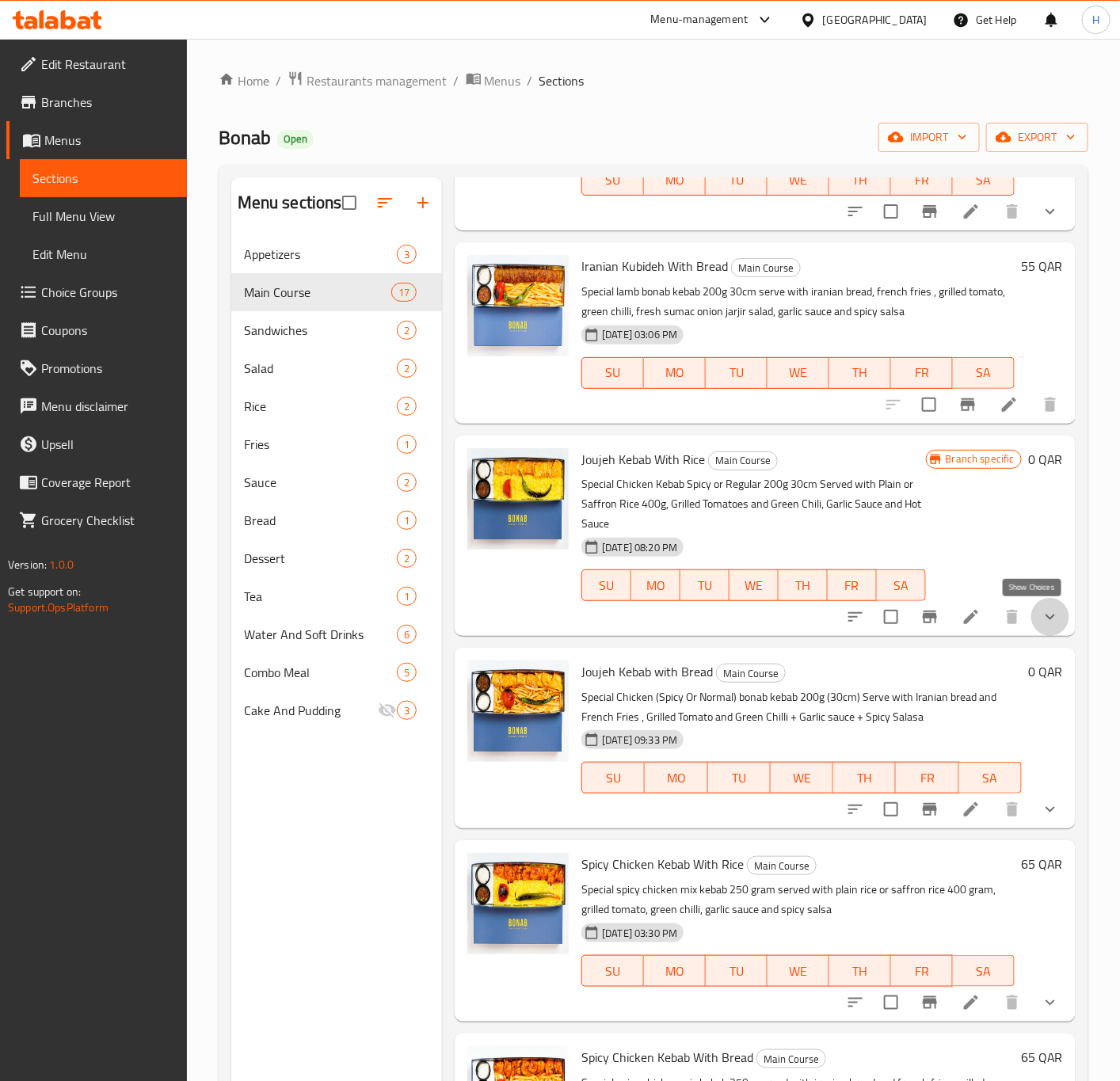
click at [1041, 613] on icon "show more" at bounding box center [1051, 616] width 19 height 19
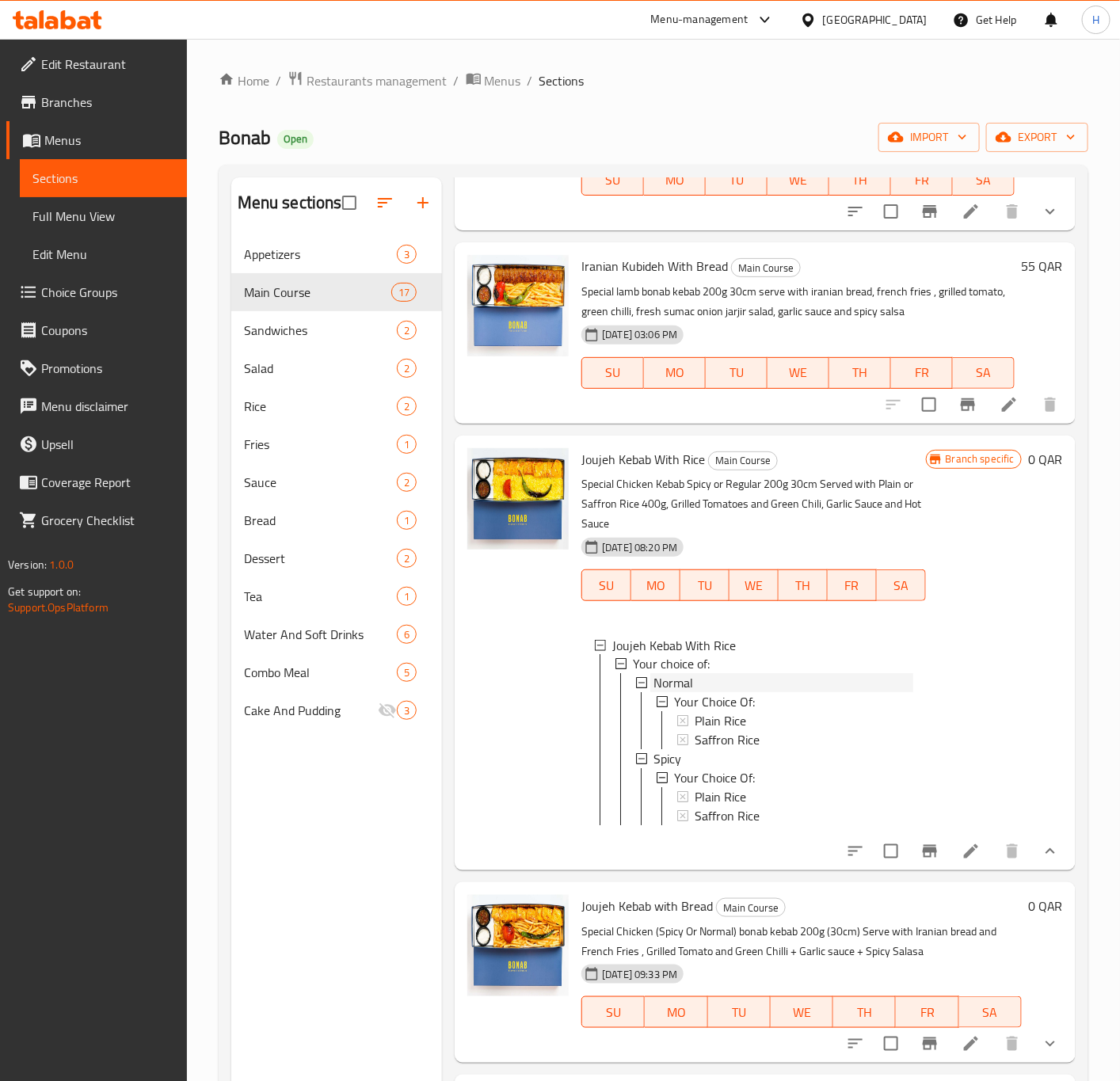
click at [682, 690] on span "Normal" at bounding box center [673, 683] width 40 height 19
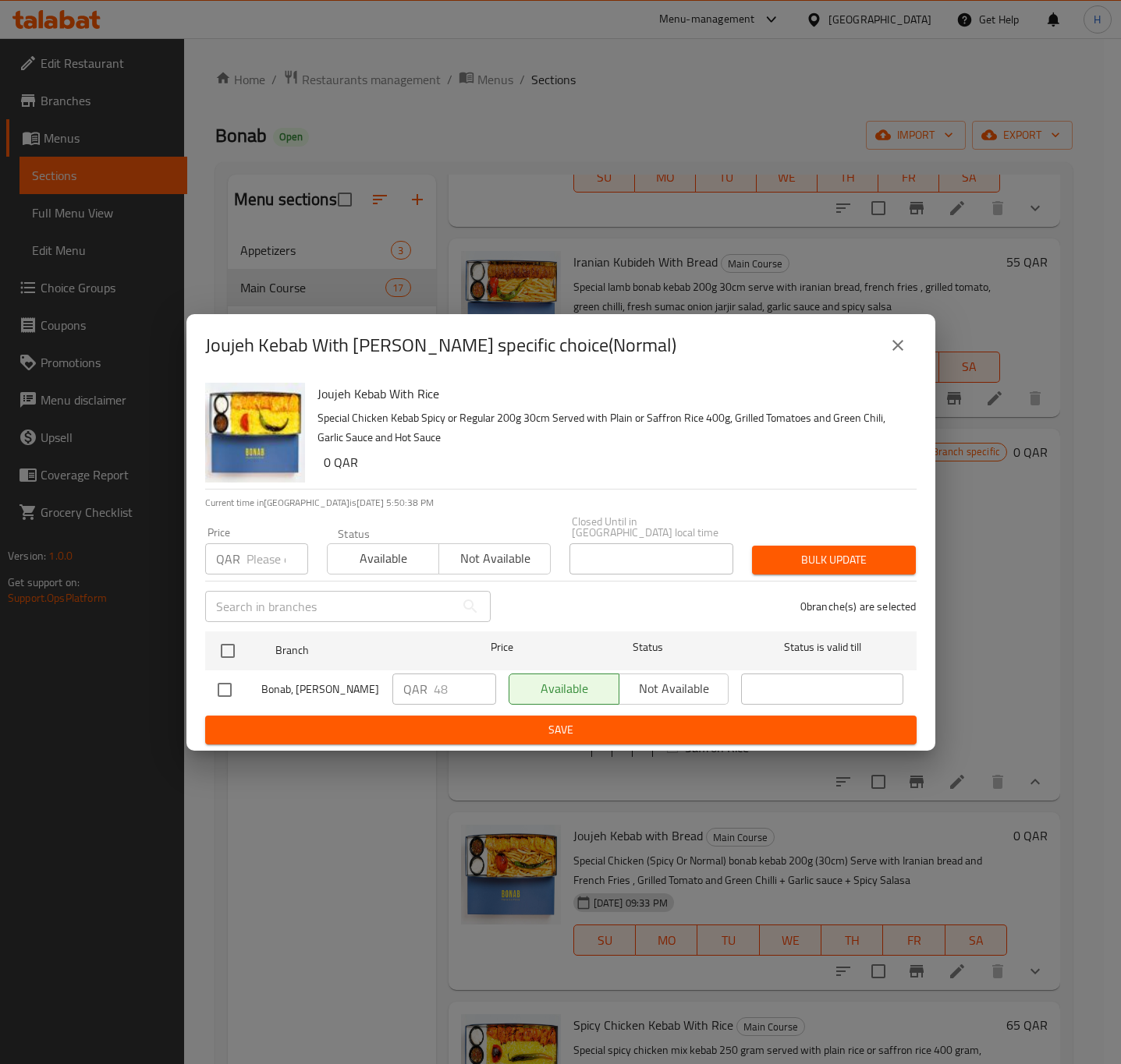
click at [892, 352] on icon "close" at bounding box center [898, 345] width 19 height 19
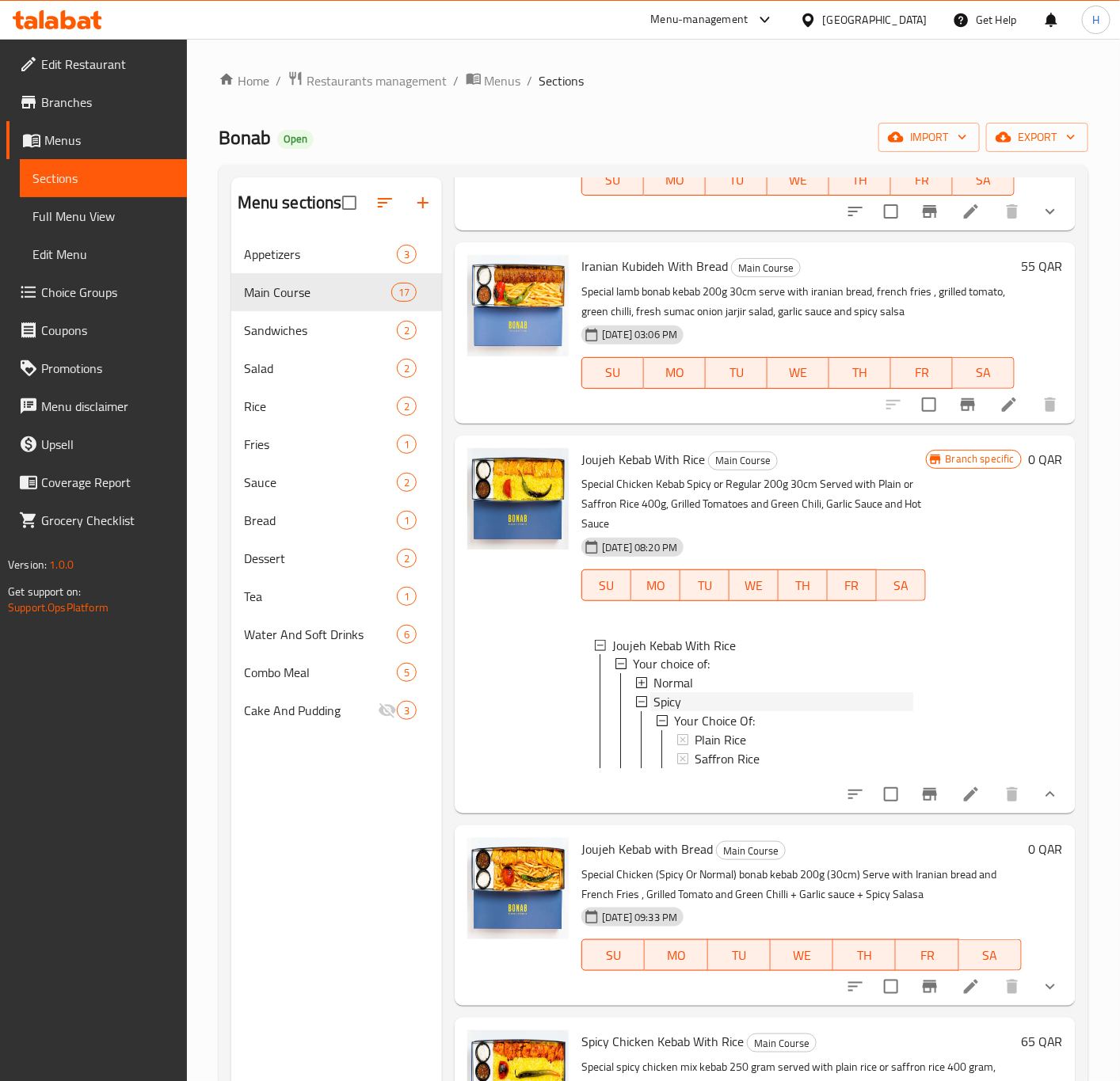
click at [683, 702] on div "Spicy" at bounding box center [783, 702] width 259 height 19
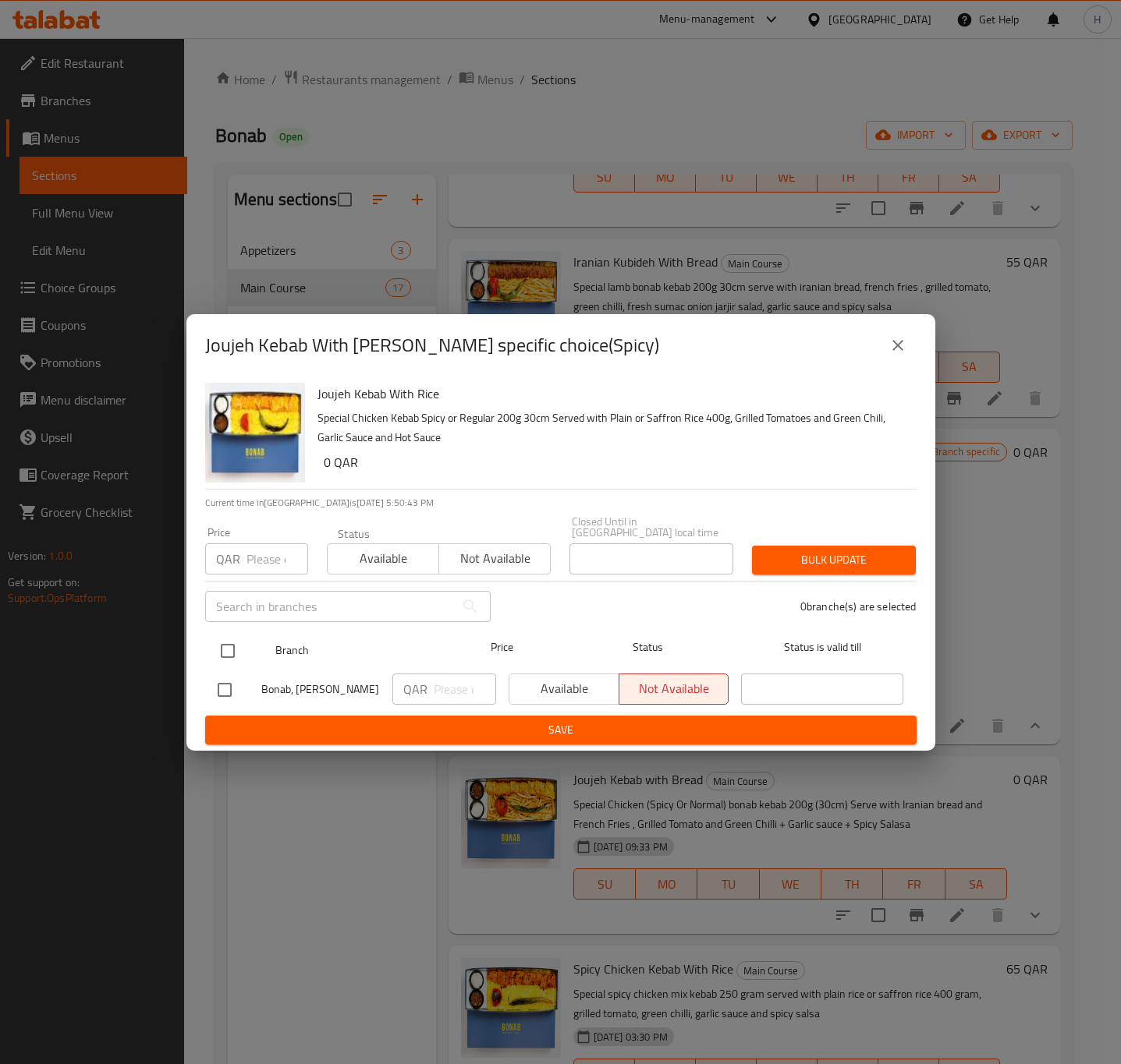
click at [225, 646] on input "checkbox" at bounding box center [228, 651] width 33 height 33
checkbox input "true"
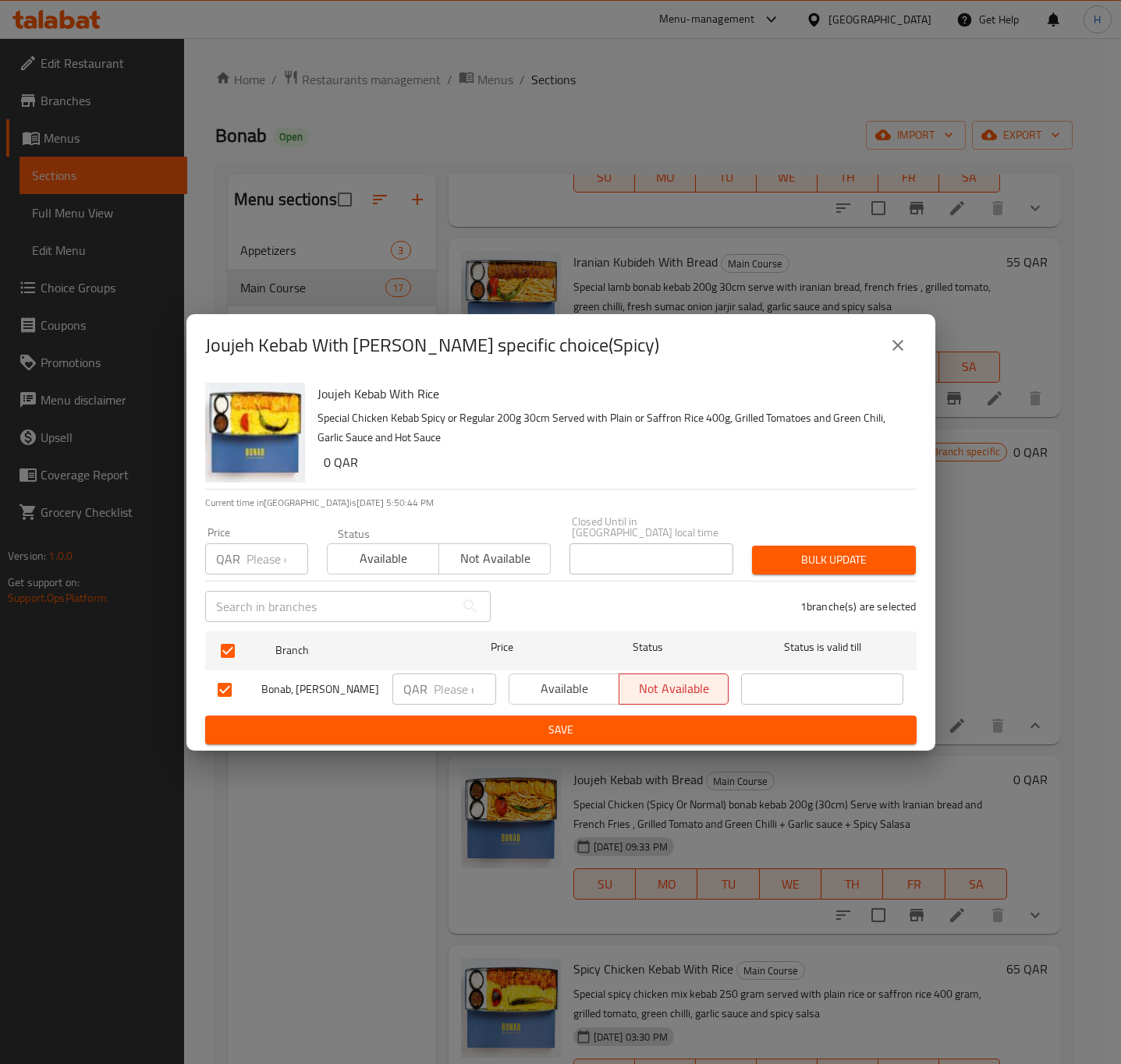
drag, startPoint x: 405, startPoint y: 679, endPoint x: 455, endPoint y: 684, distance: 50.2
click at [407, 680] on p "QAR" at bounding box center [416, 689] width 25 height 19
click at [455, 684] on input "number" at bounding box center [465, 690] width 62 height 31
paste input "48"
type input "48"
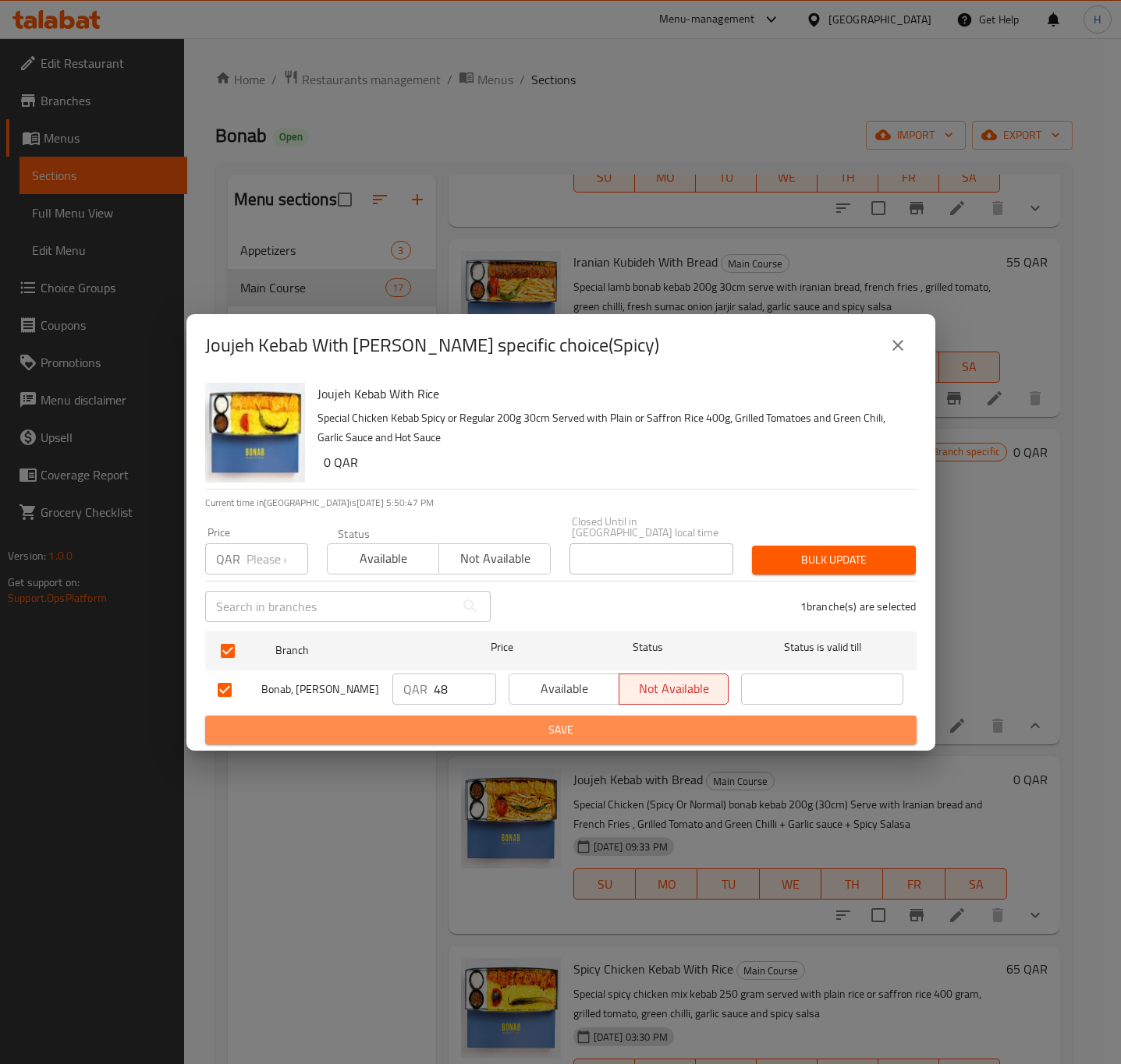
click at [476, 721] on span "Save" at bounding box center [560, 730] width 686 height 19
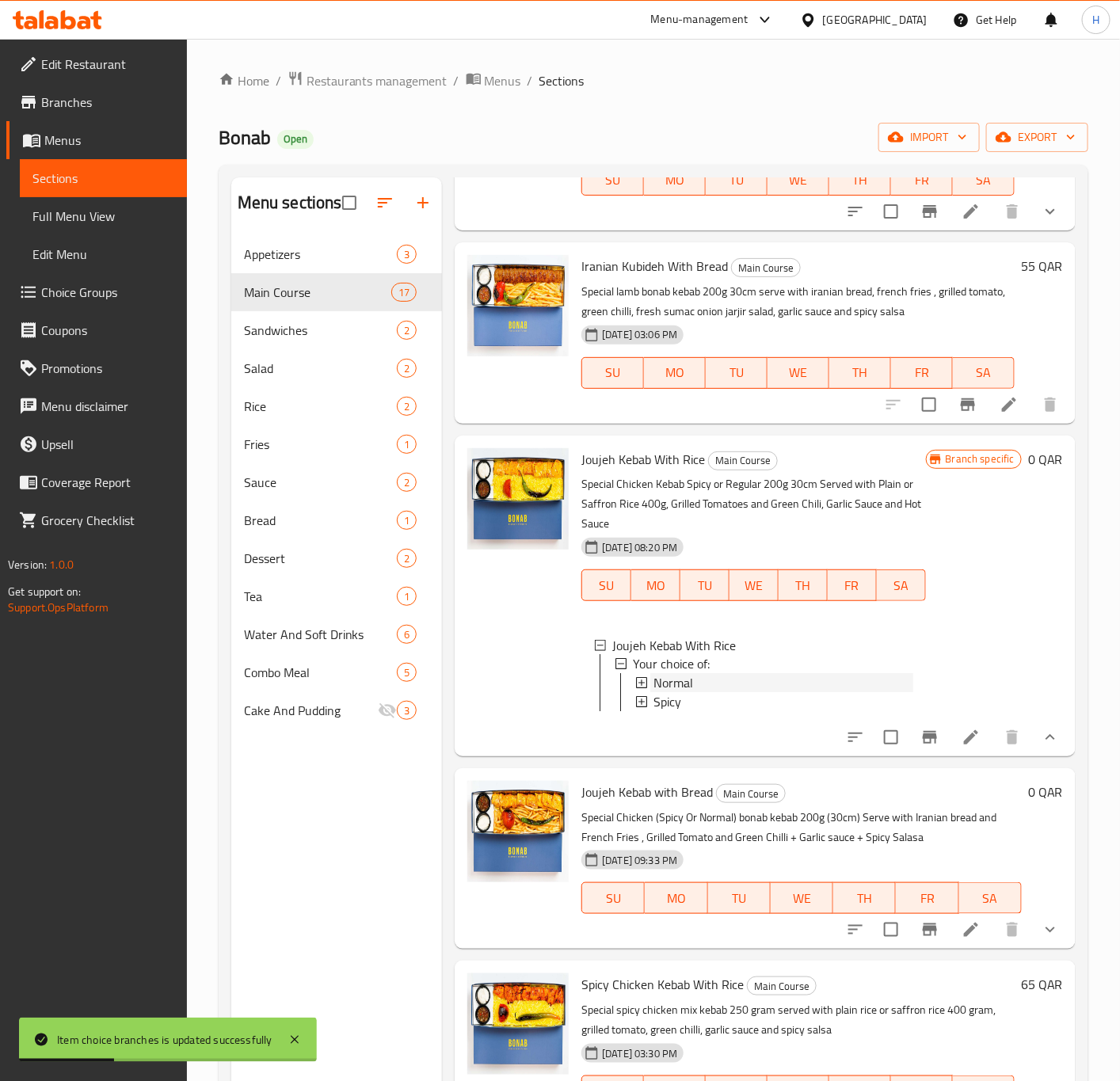
click at [691, 682] on span "Normal" at bounding box center [673, 683] width 40 height 19
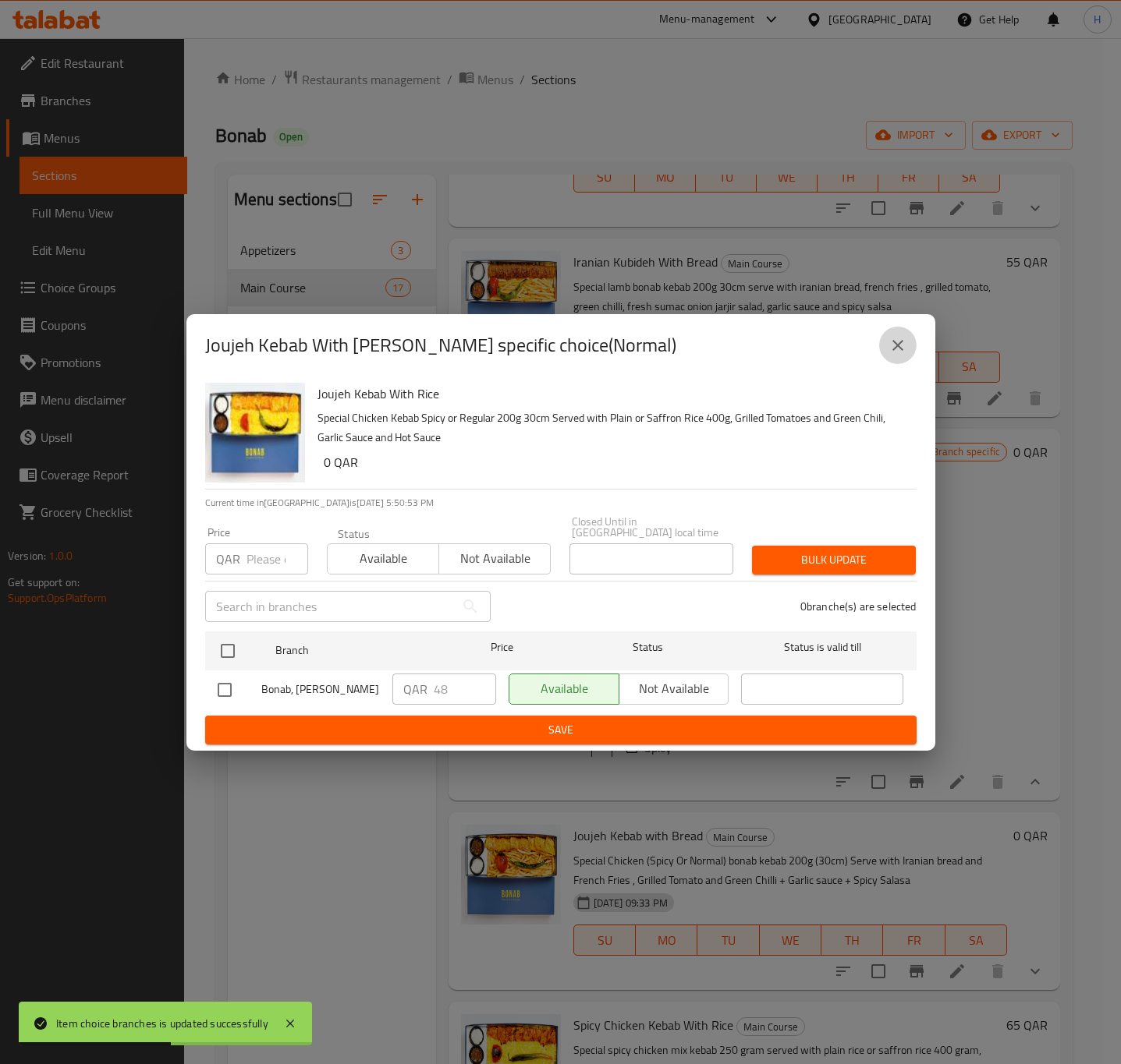
drag, startPoint x: 896, startPoint y: 354, endPoint x: 801, endPoint y: 501, distance: 175.0
click at [895, 354] on icon "close" at bounding box center [898, 345] width 19 height 19
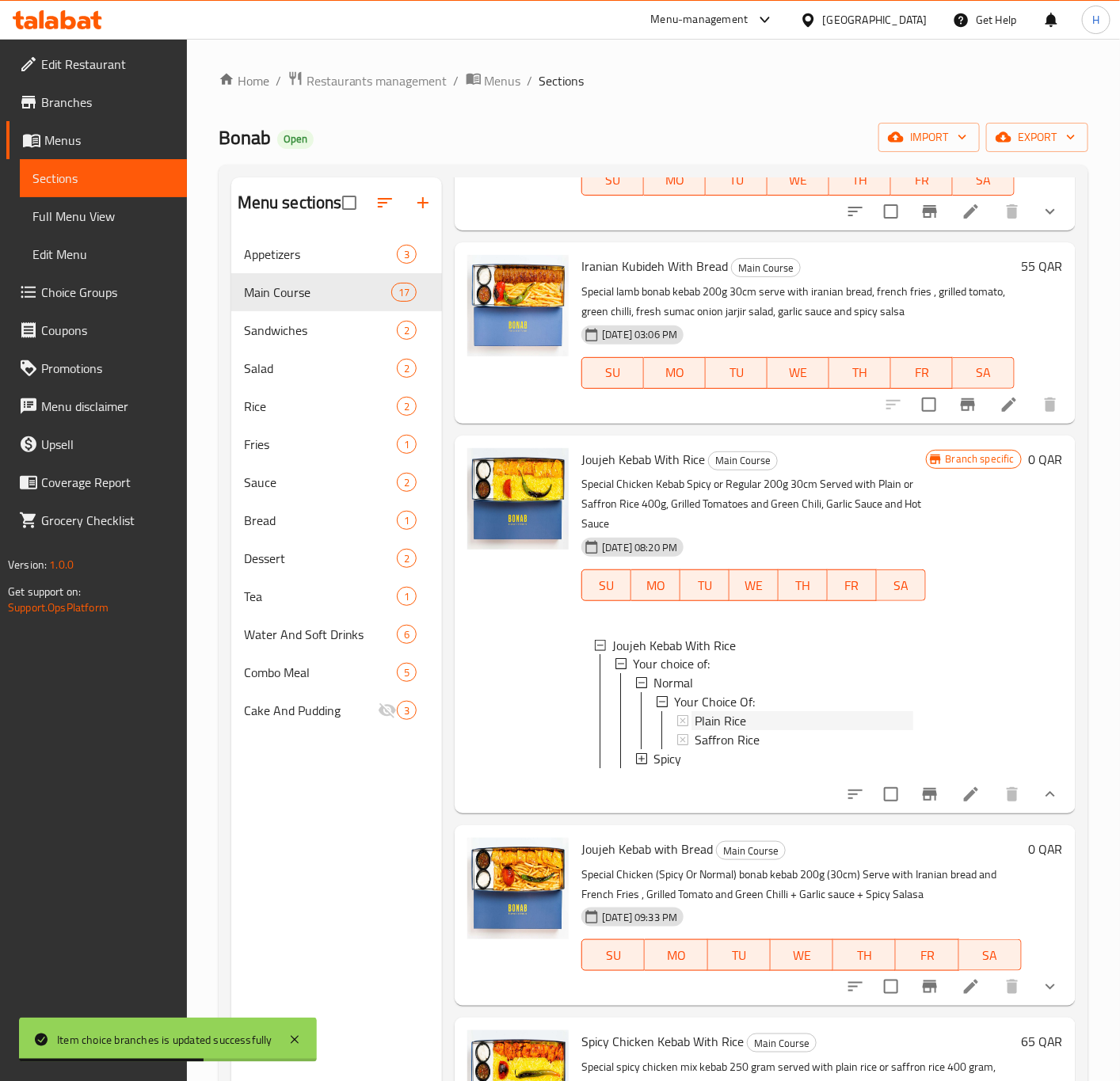
click at [704, 727] on span "Plain Rice" at bounding box center [721, 721] width 52 height 19
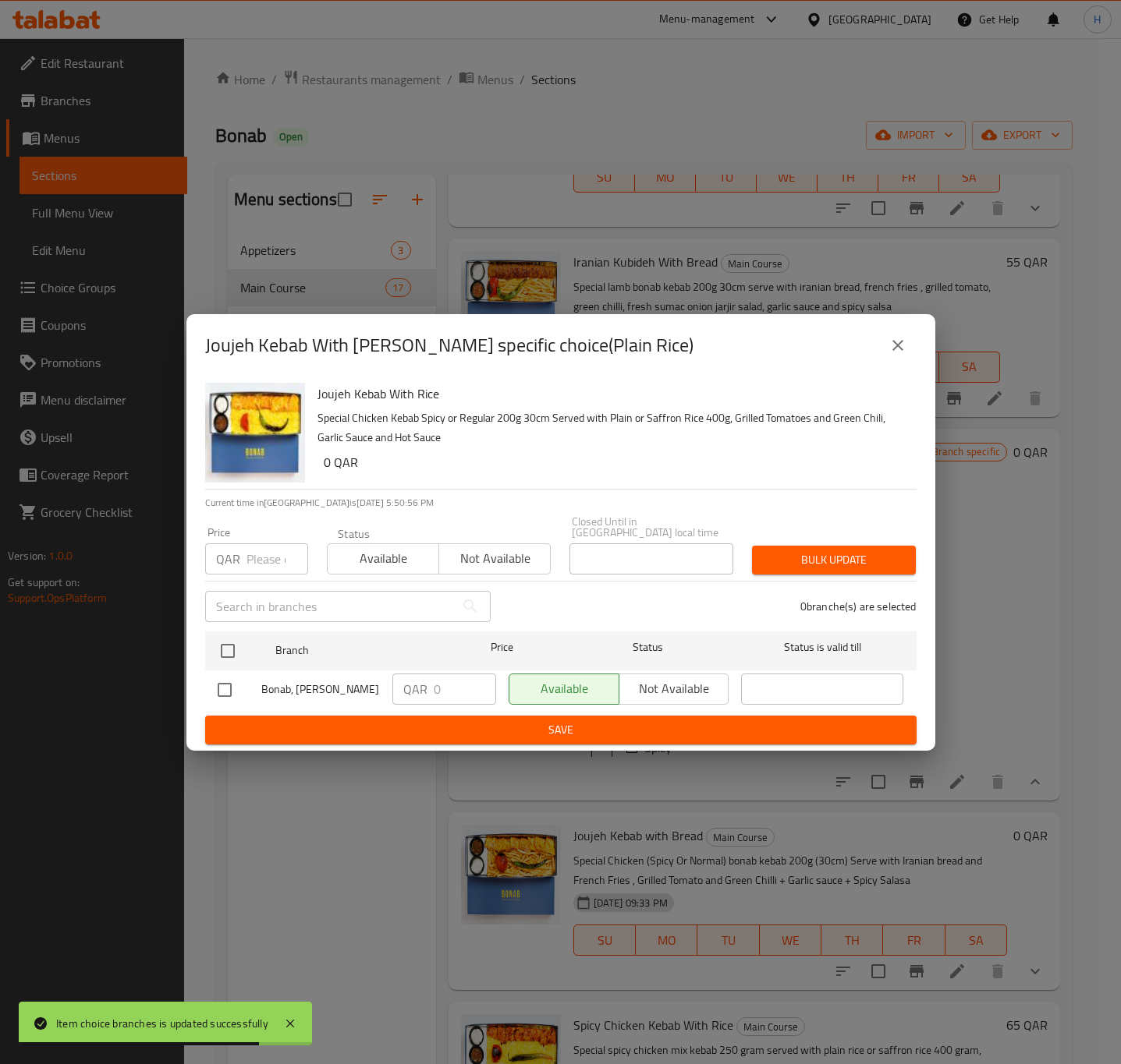
click at [912, 360] on div "Joujeh Kebab With Rice - branch specific choice(Plain Rice)" at bounding box center [561, 345] width 749 height 62
click at [912, 360] on button "close" at bounding box center [898, 345] width 37 height 37
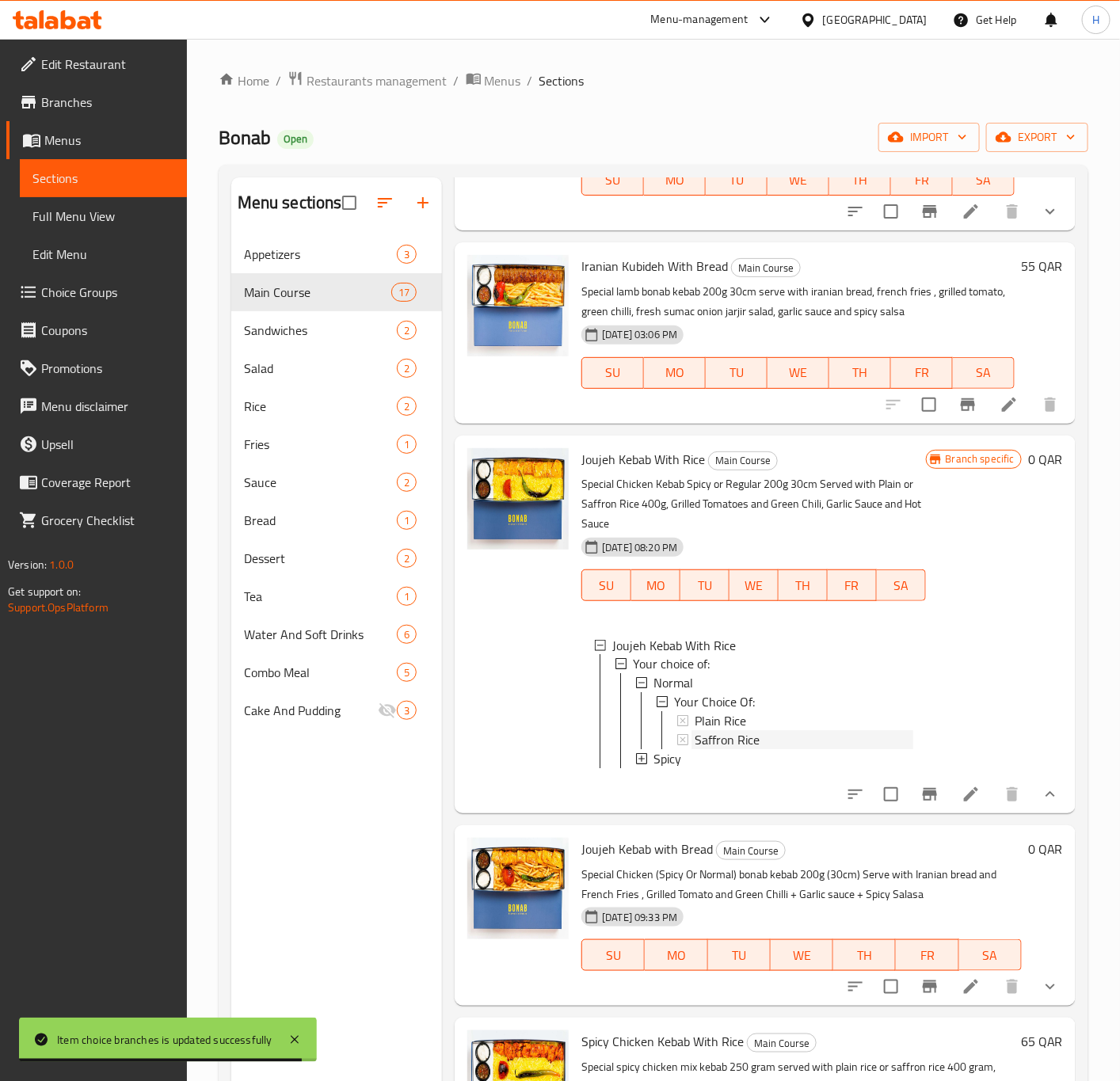
click at [714, 746] on span "Saffron Rice" at bounding box center [728, 740] width 65 height 19
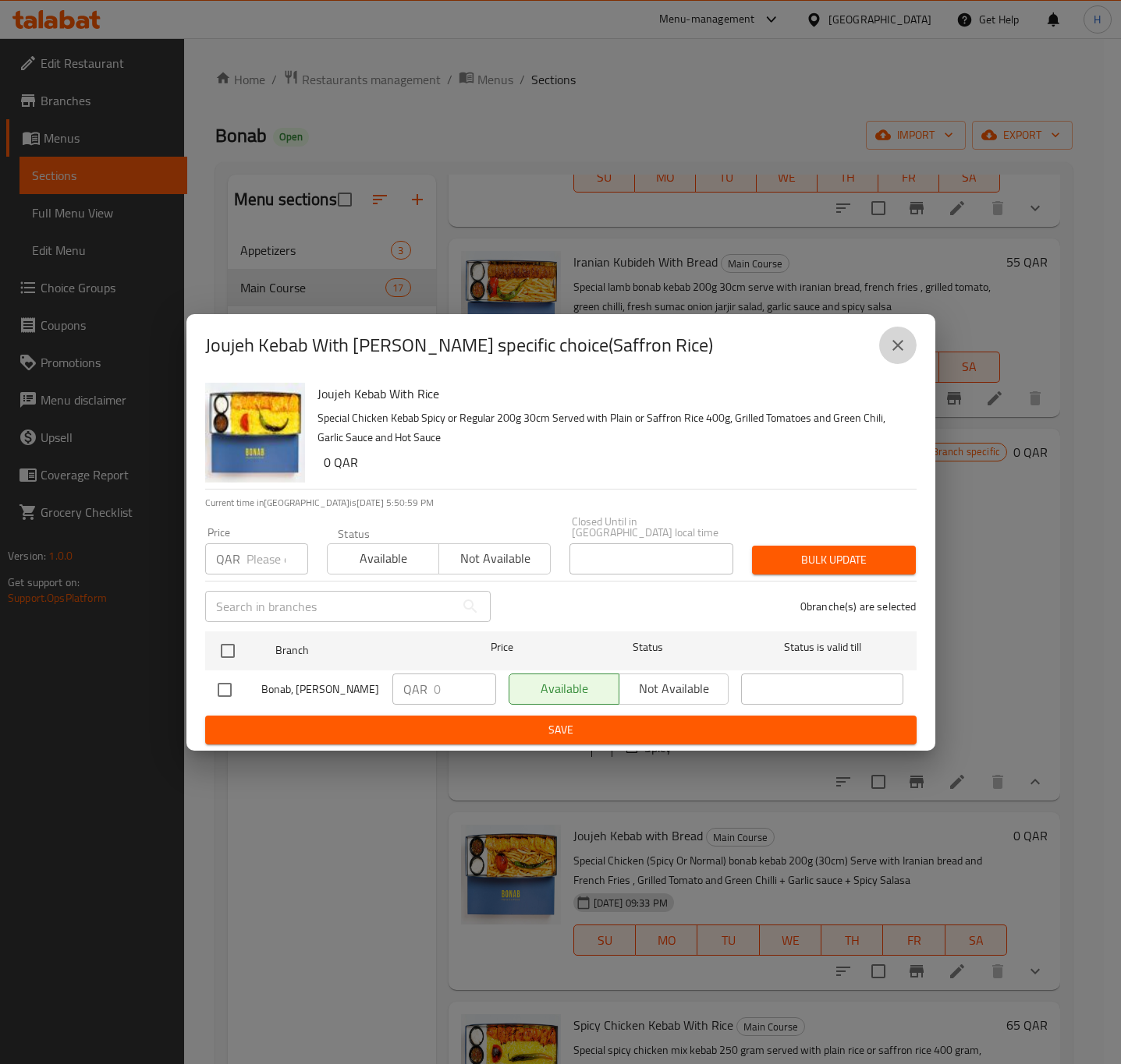
click at [894, 364] on button "close" at bounding box center [898, 345] width 37 height 37
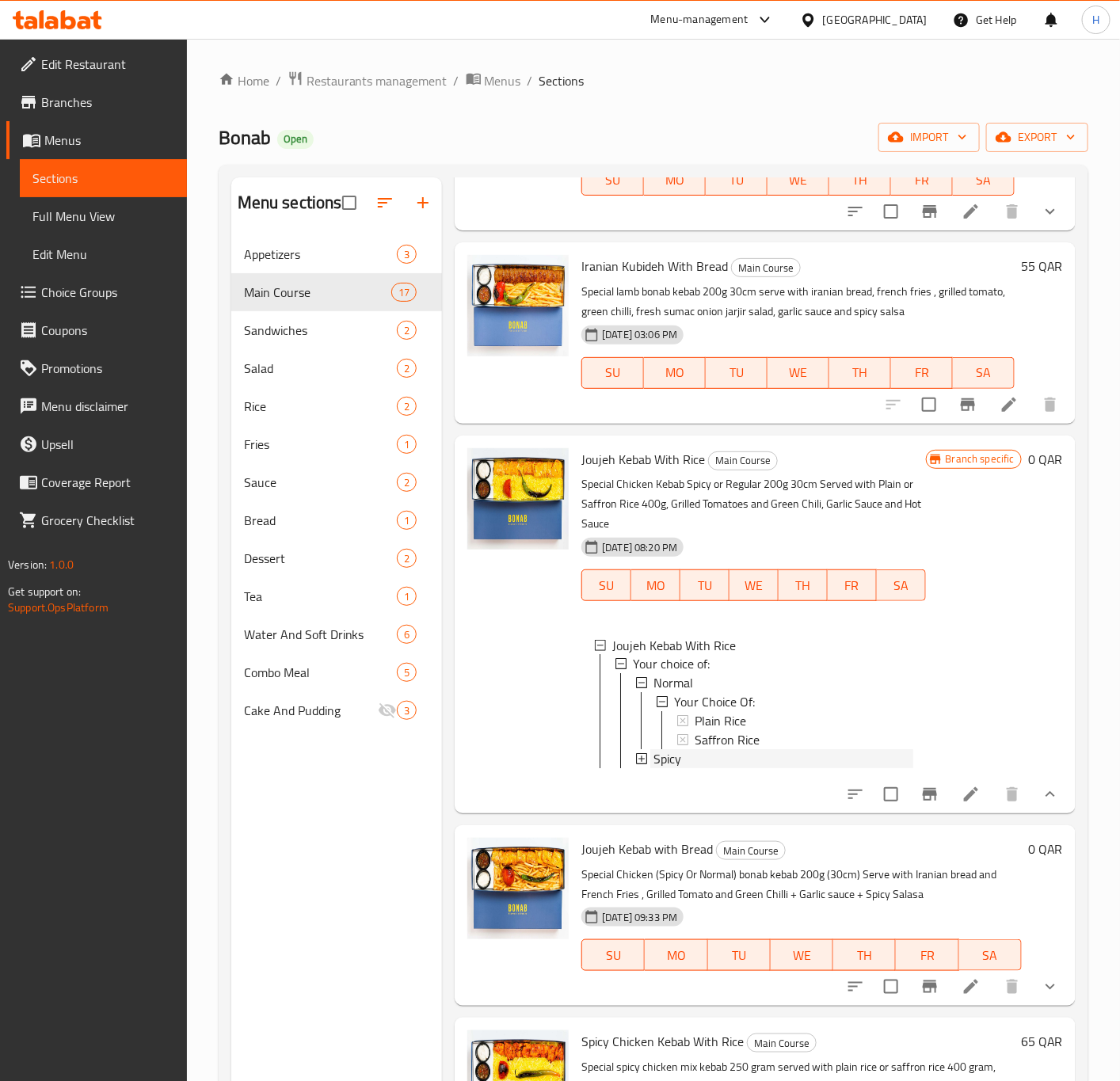
click at [656, 759] on span "Spicy" at bounding box center [667, 760] width 28 height 19
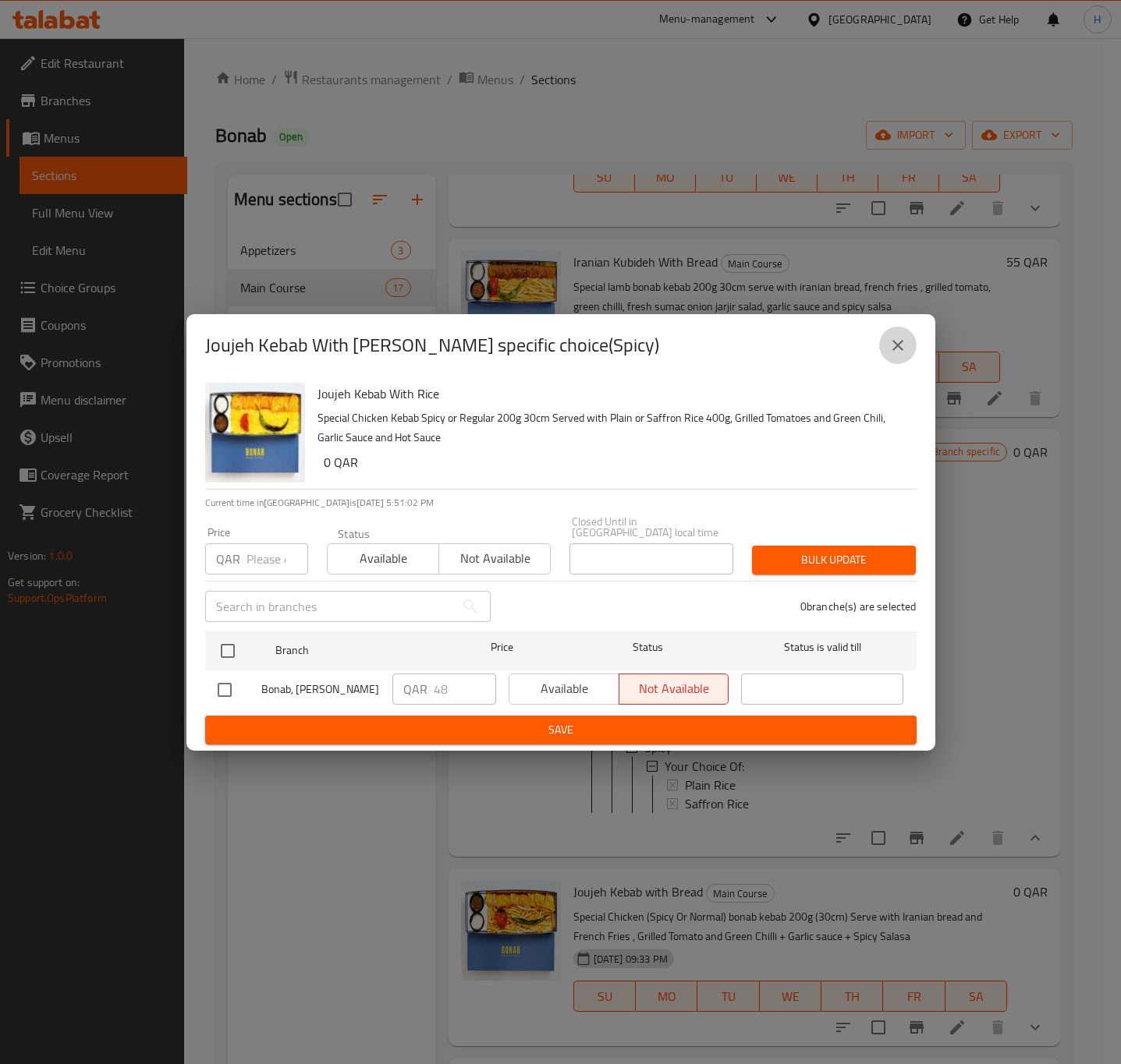
click at [900, 346] on icon "close" at bounding box center [898, 345] width 19 height 19
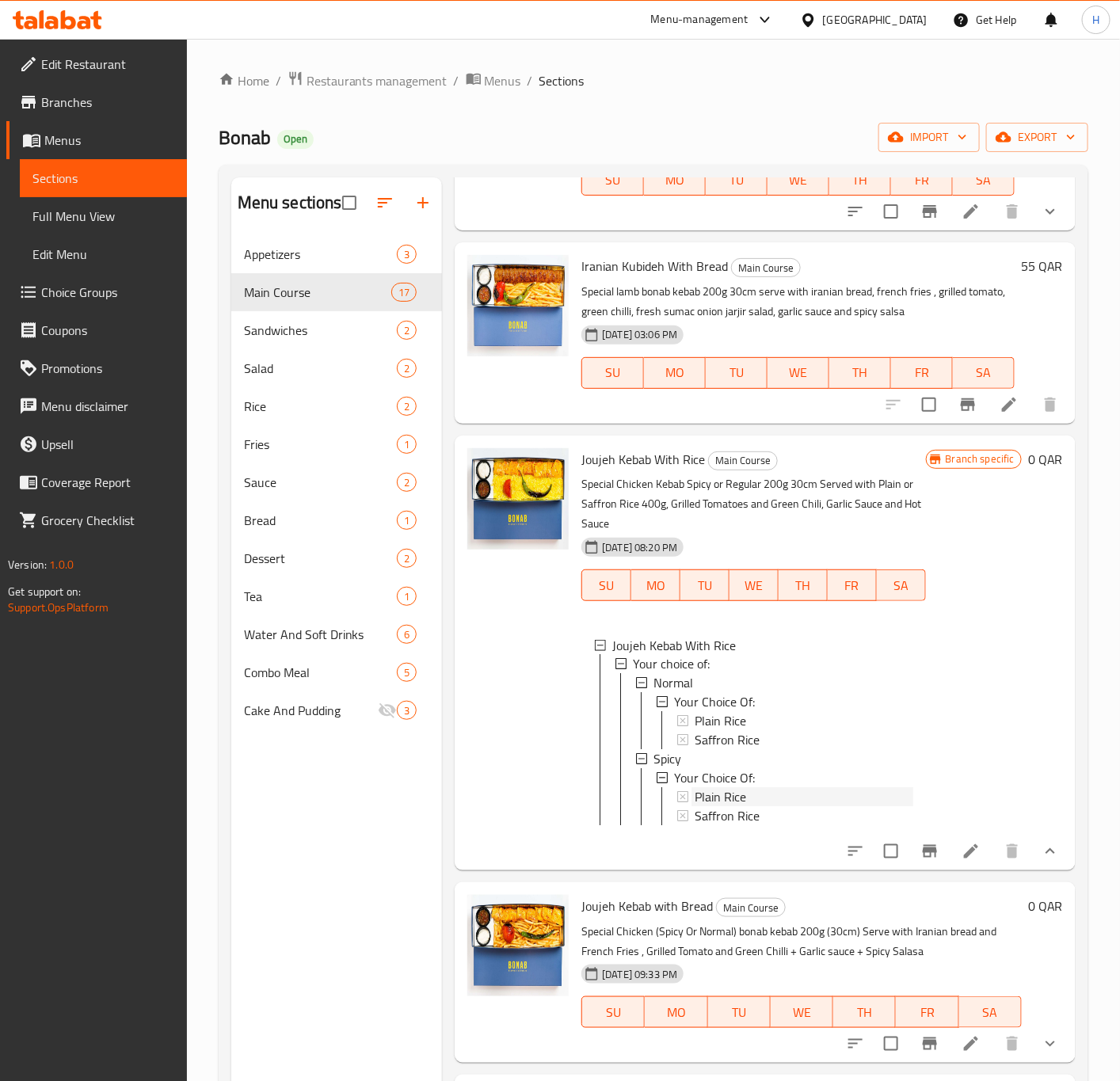
click at [711, 796] on span "Plain Rice" at bounding box center [721, 798] width 52 height 19
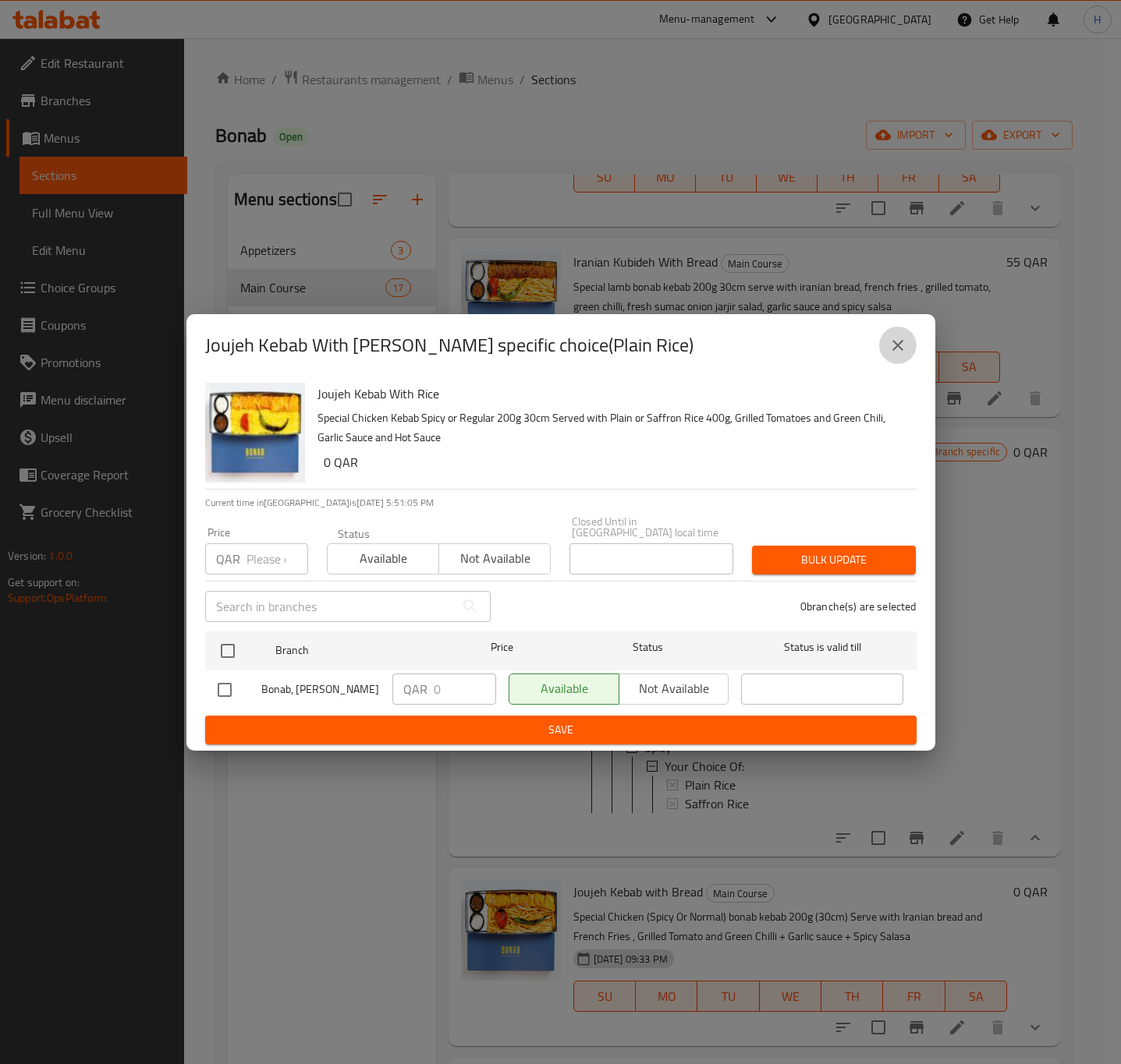
click at [890, 349] on icon "close" at bounding box center [898, 345] width 19 height 19
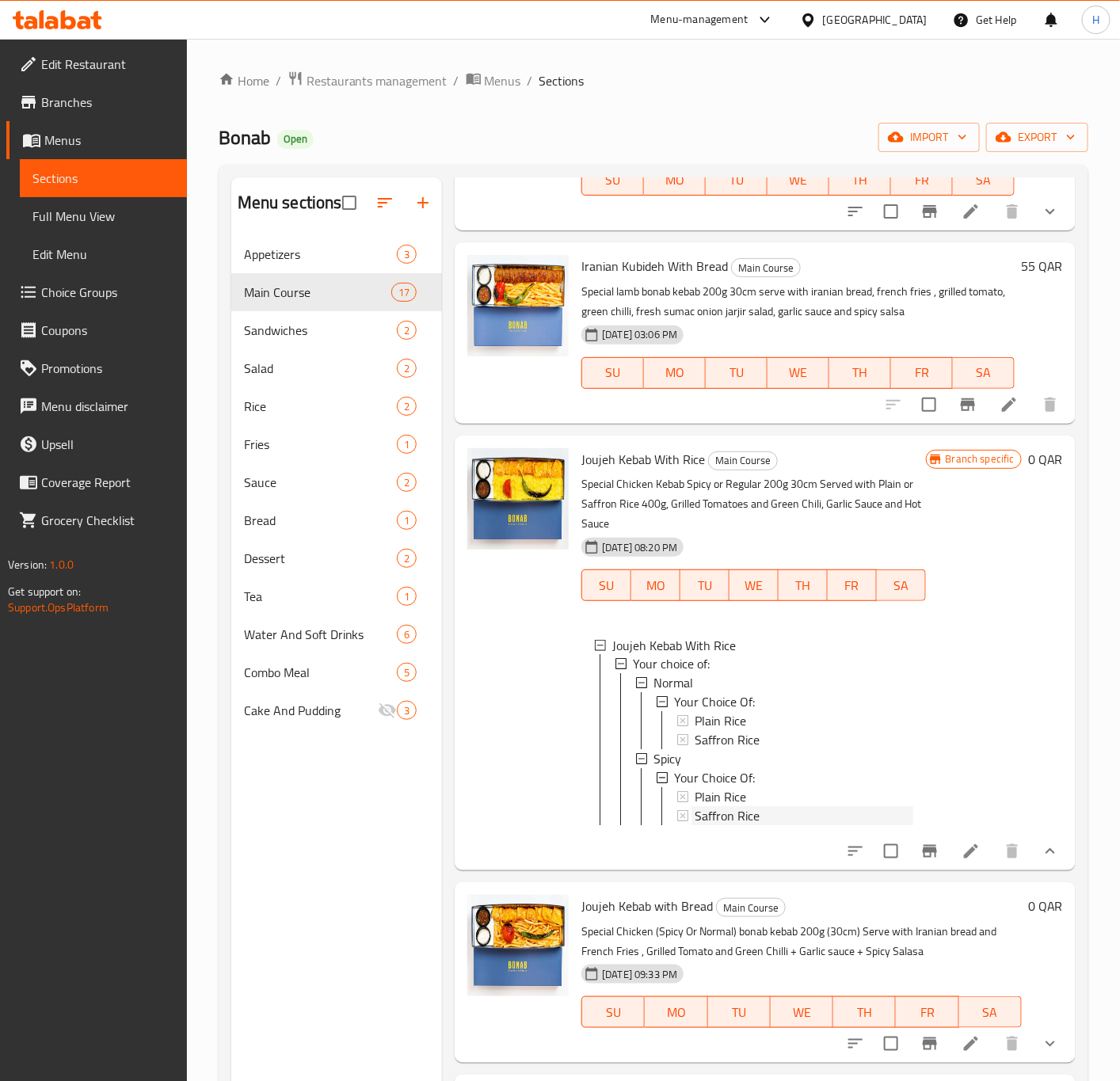
click at [716, 821] on span "Saffron Rice" at bounding box center [728, 816] width 65 height 19
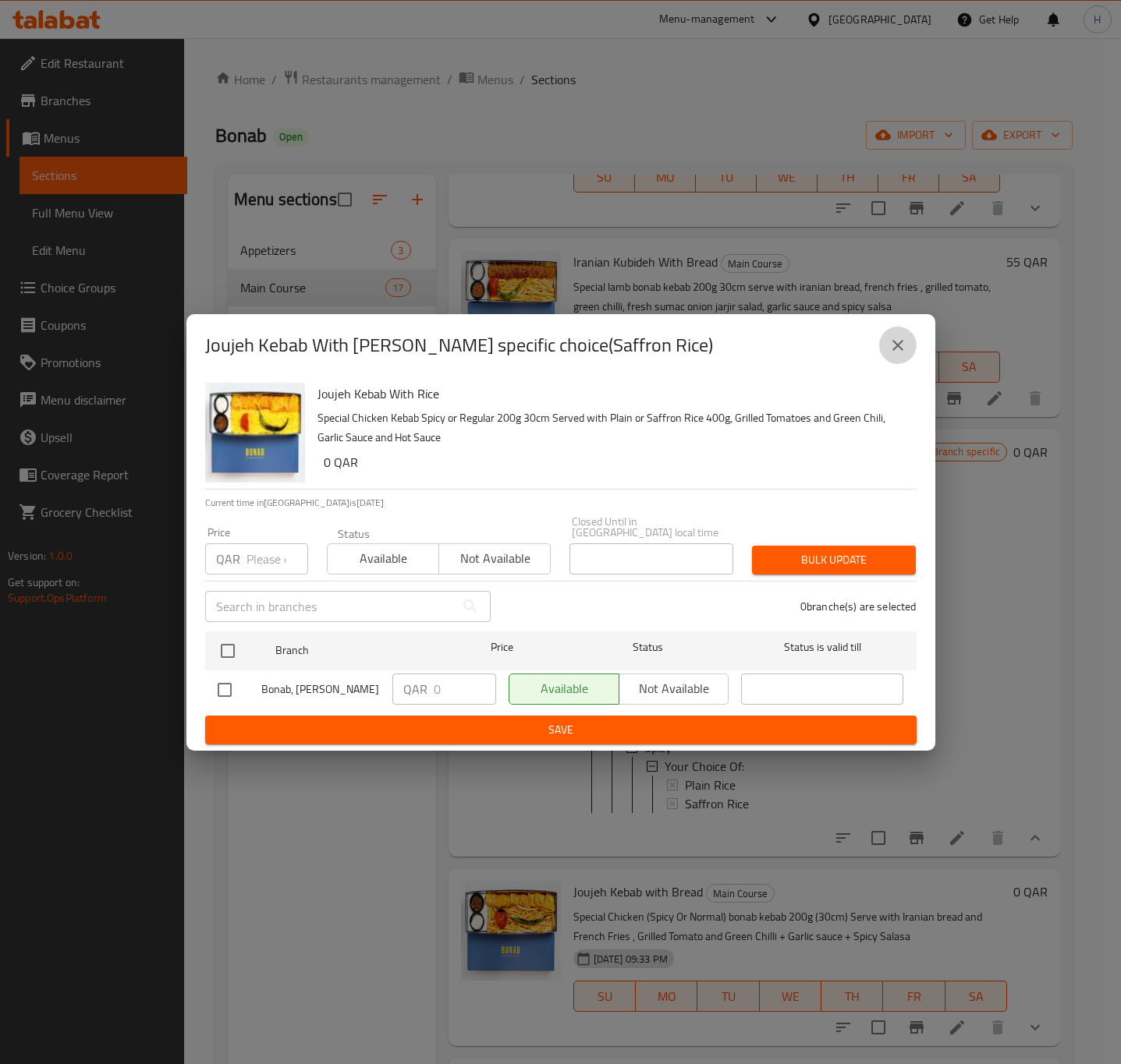
click at [890, 364] on button "close" at bounding box center [898, 345] width 37 height 37
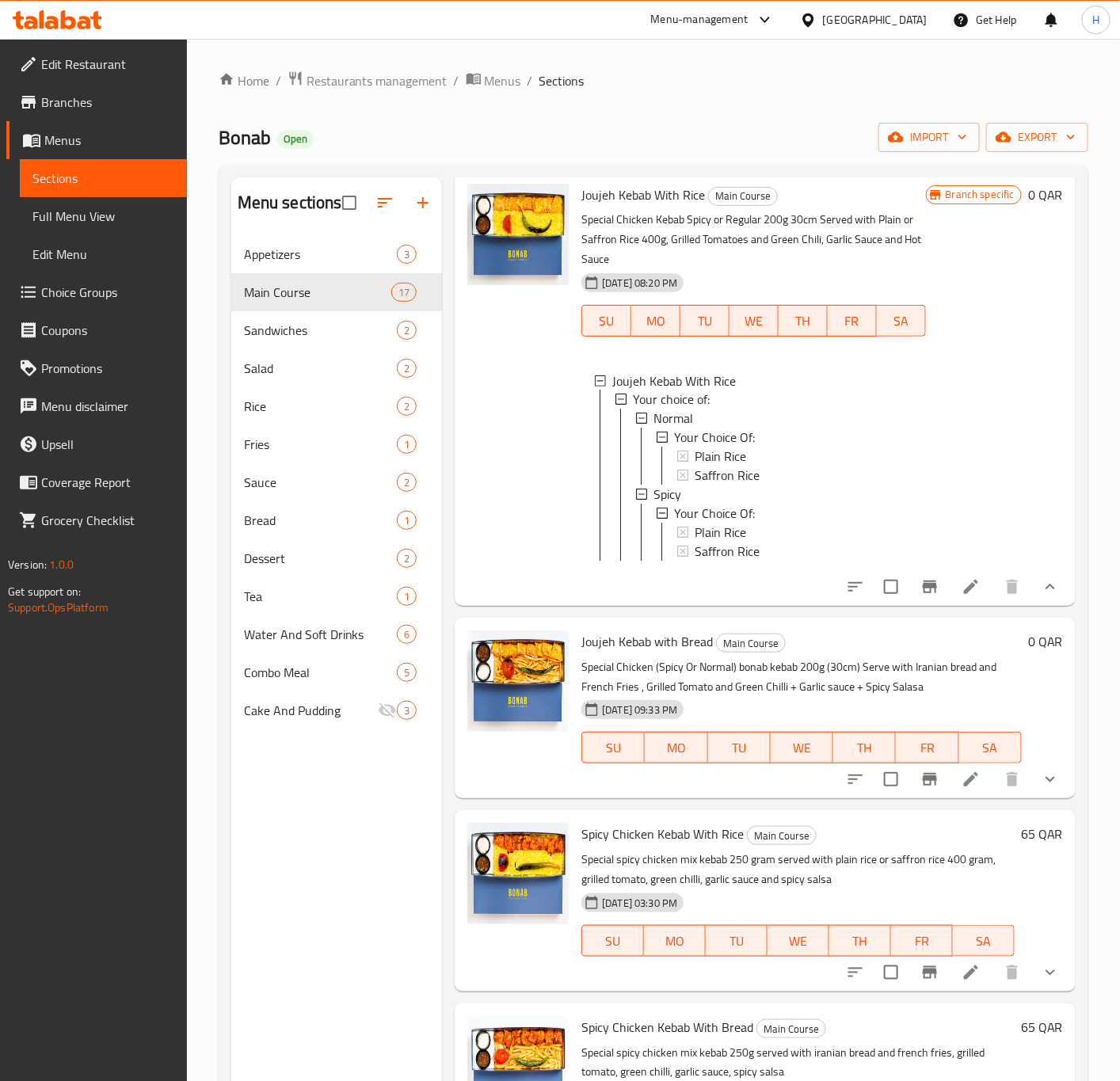
scroll to position [1307, 0]
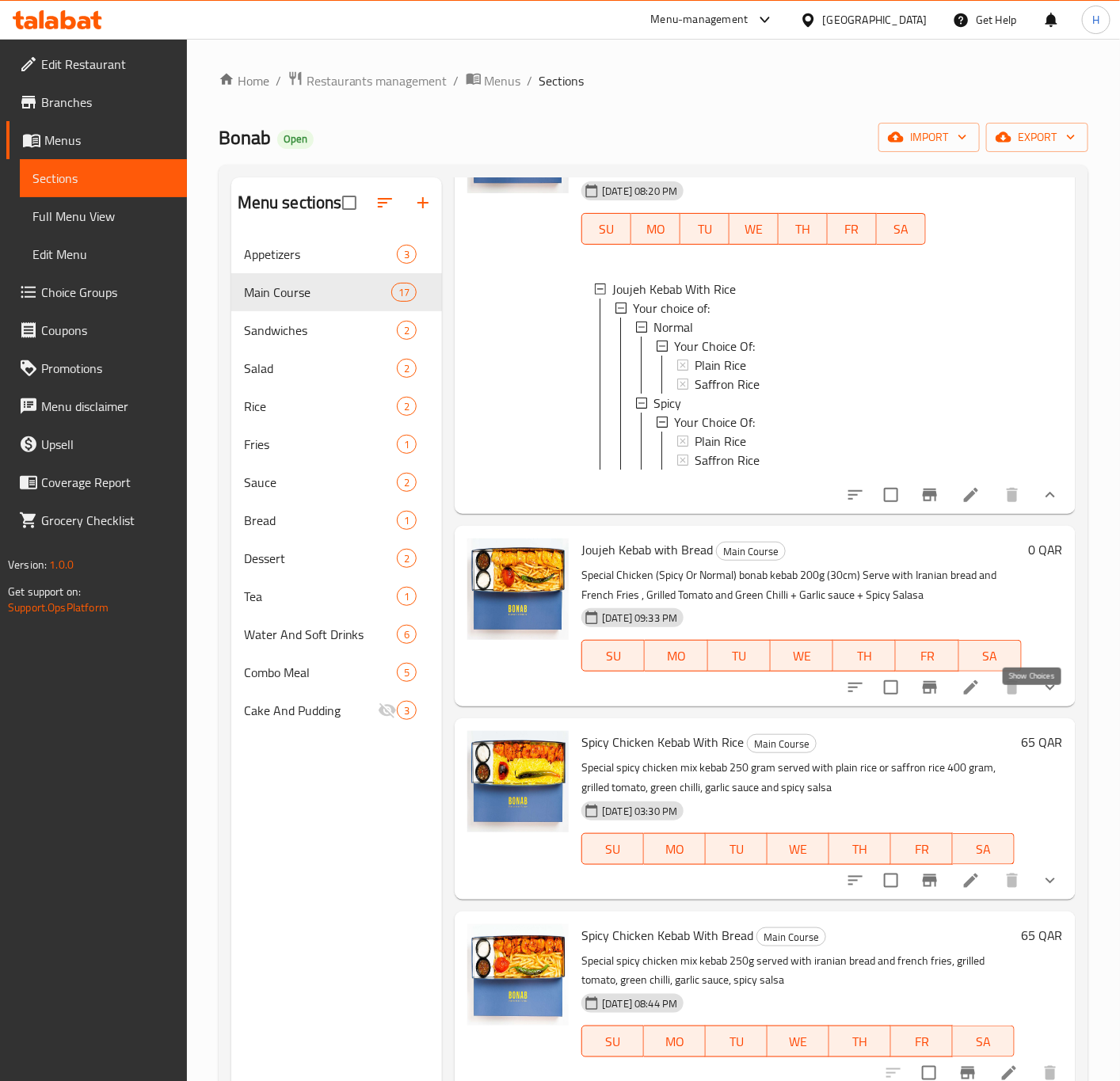
click at [1041, 697] on icon "show more" at bounding box center [1051, 688] width 19 height 19
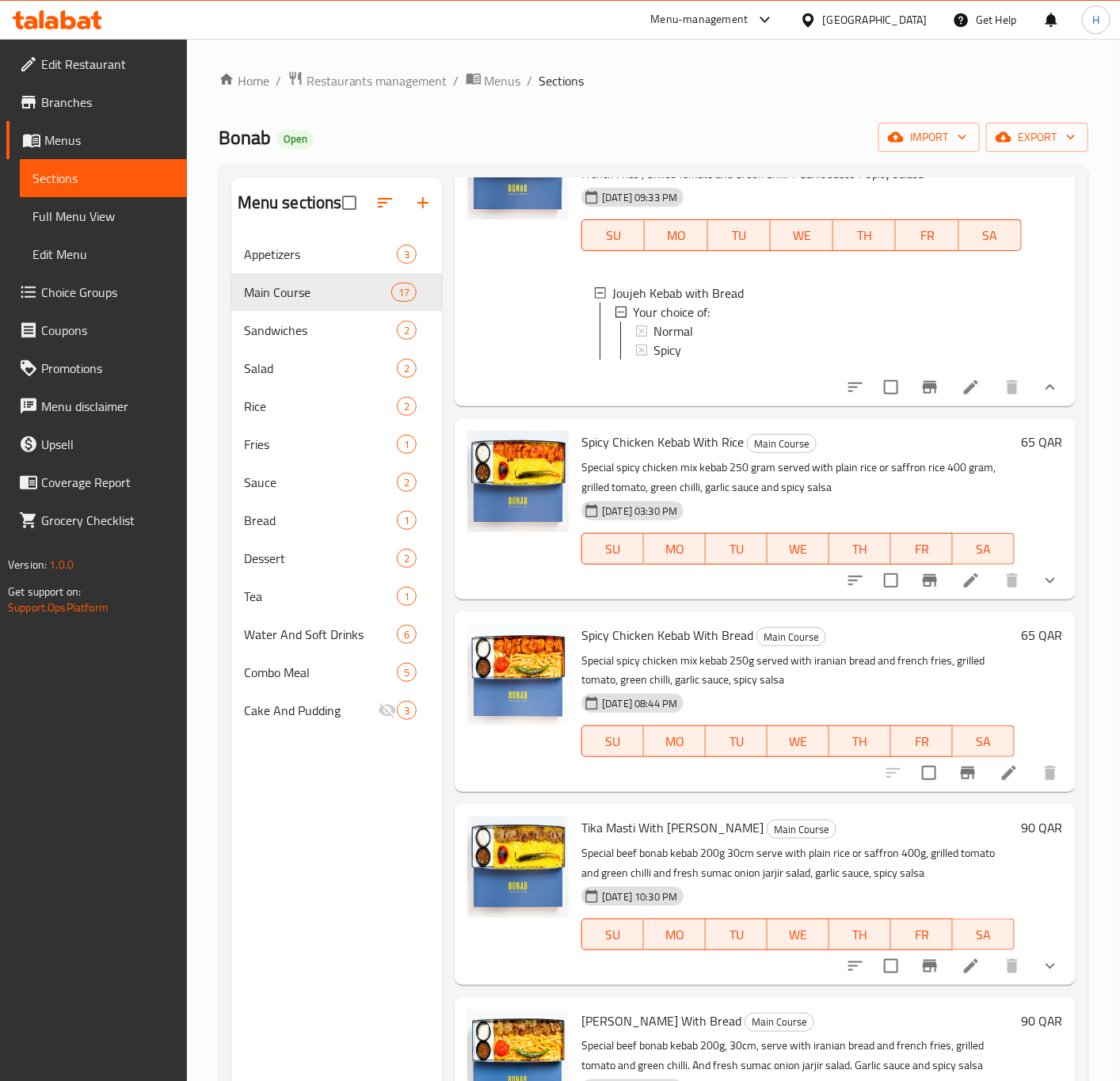
scroll to position [1901, 0]
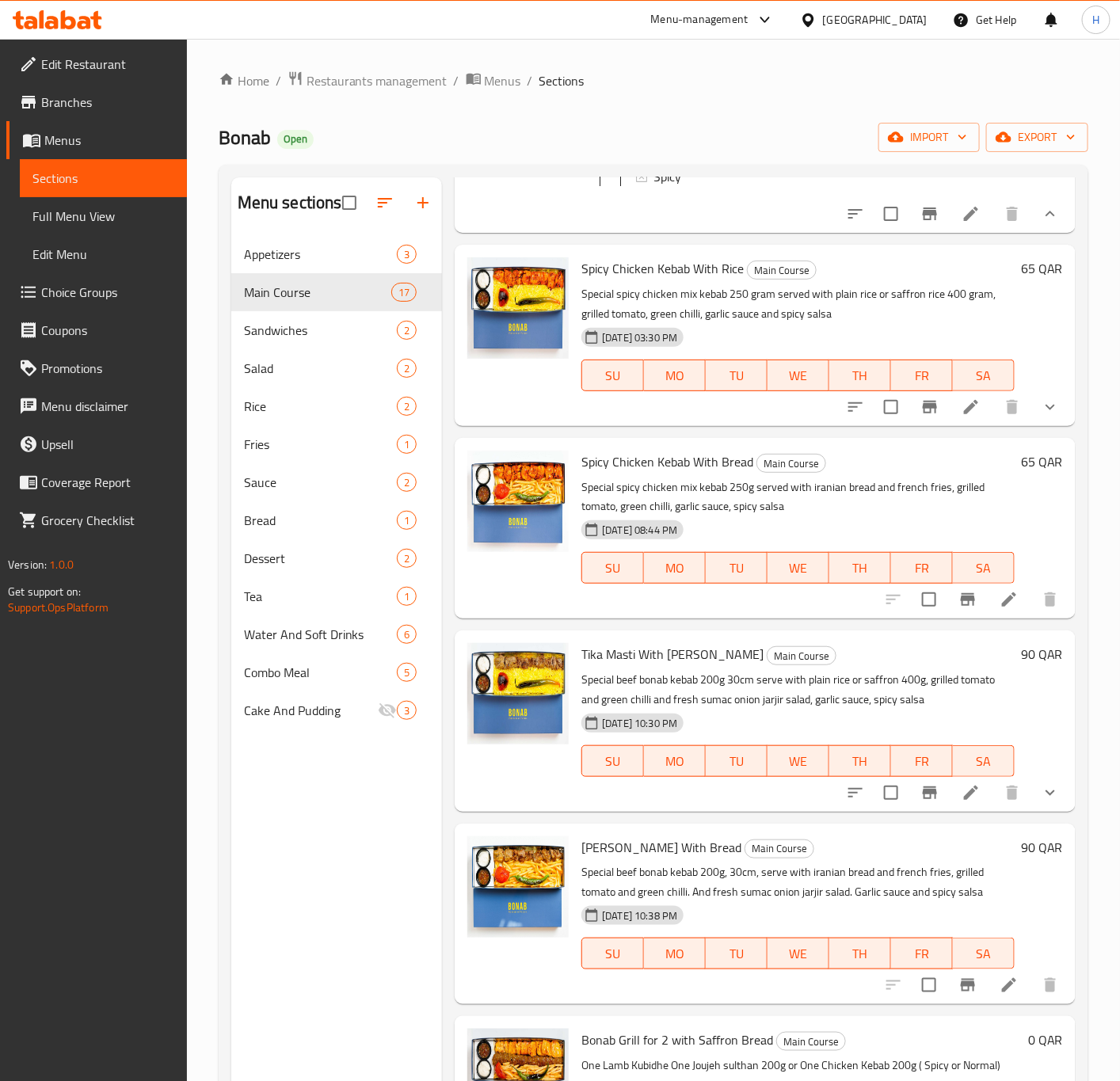
click at [1021, 280] on h6 "65 QAR" at bounding box center [1041, 268] width 42 height 22
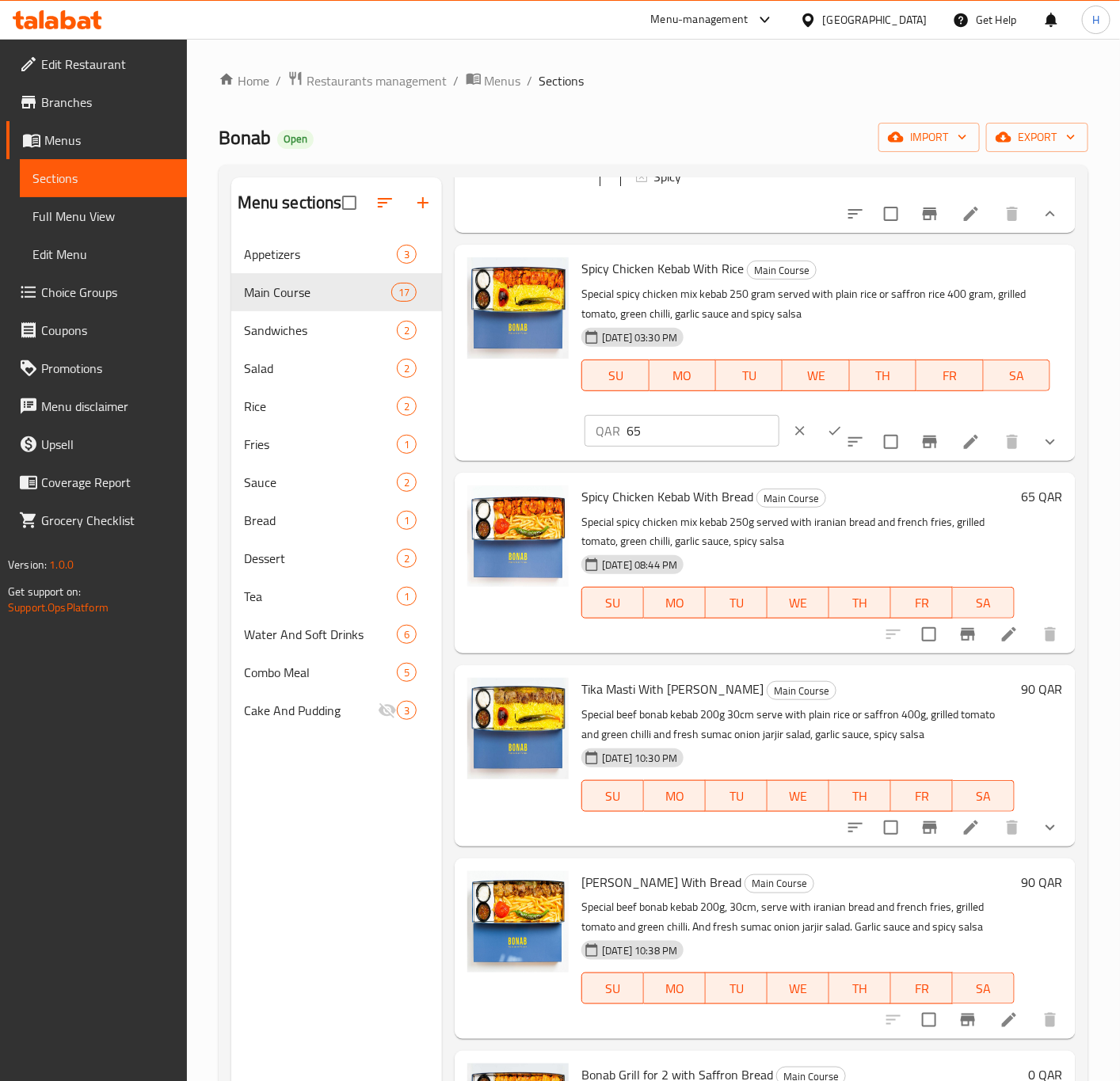
click at [697, 447] on input "65" at bounding box center [703, 431] width 152 height 31
type input "55"
click at [828, 439] on icon "ok" at bounding box center [835, 430] width 16 height 16
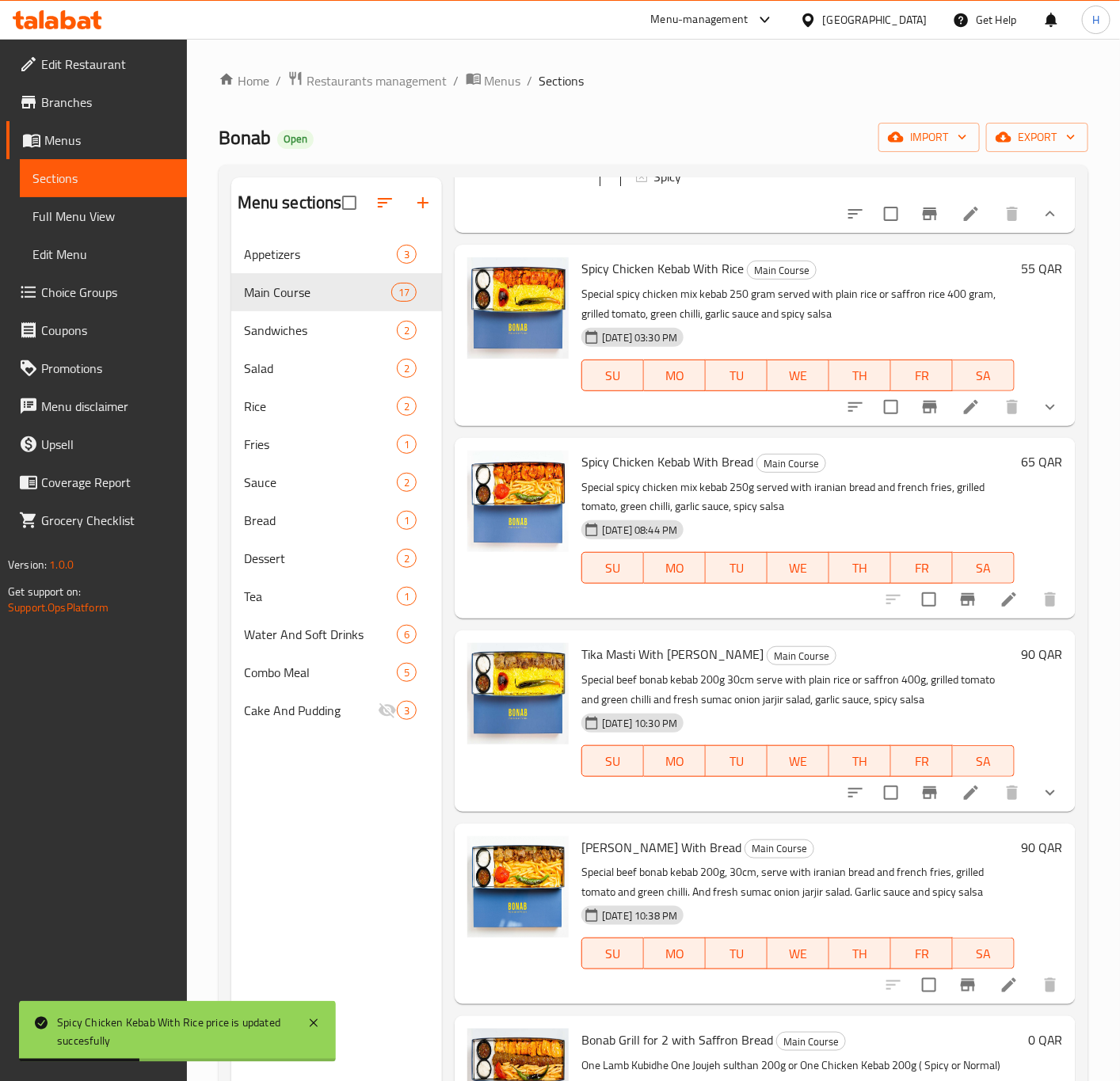
click at [1021, 473] on h6 "65 QAR" at bounding box center [1041, 462] width 42 height 22
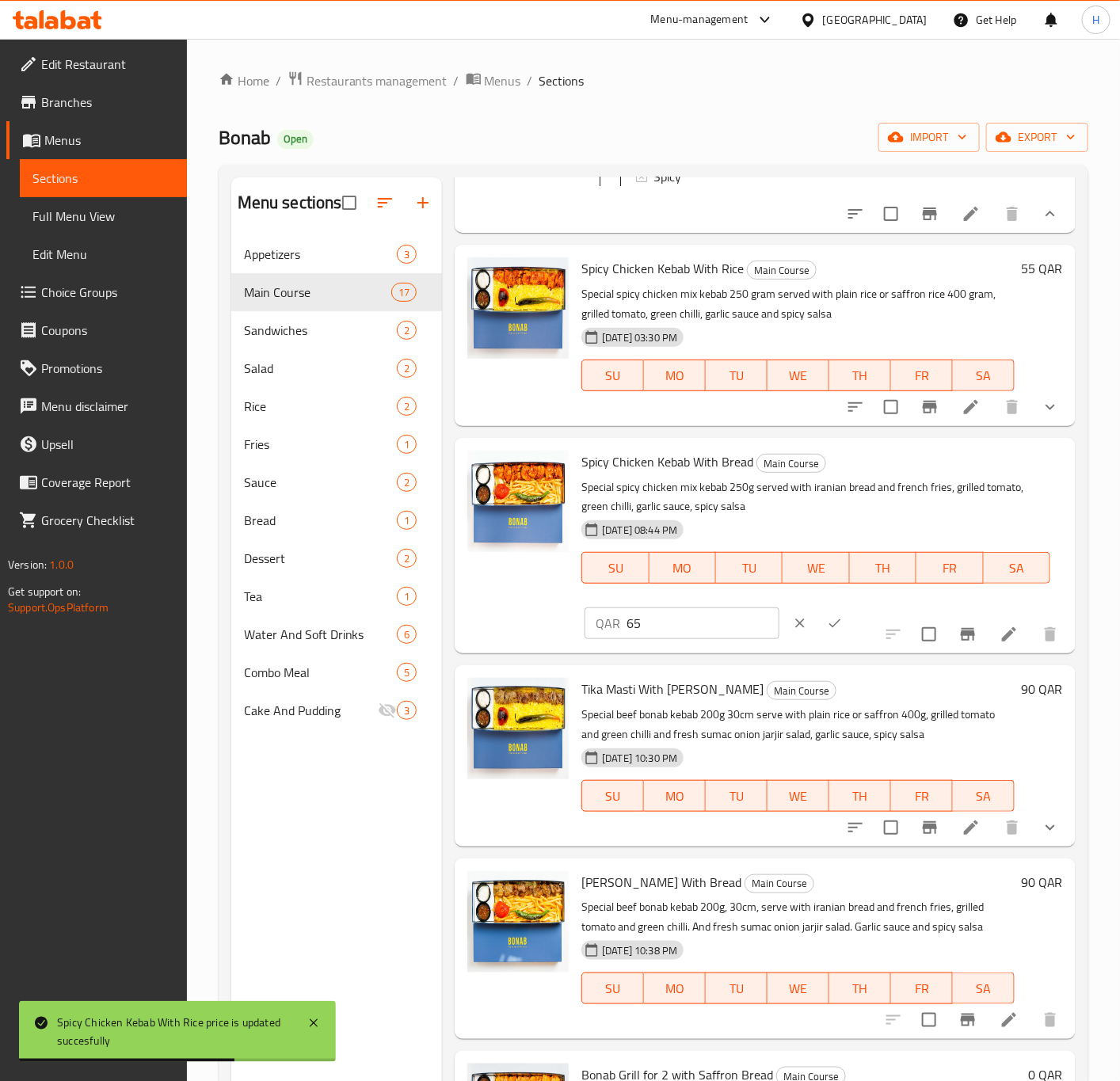
click at [694, 640] on input "65" at bounding box center [703, 623] width 152 height 31
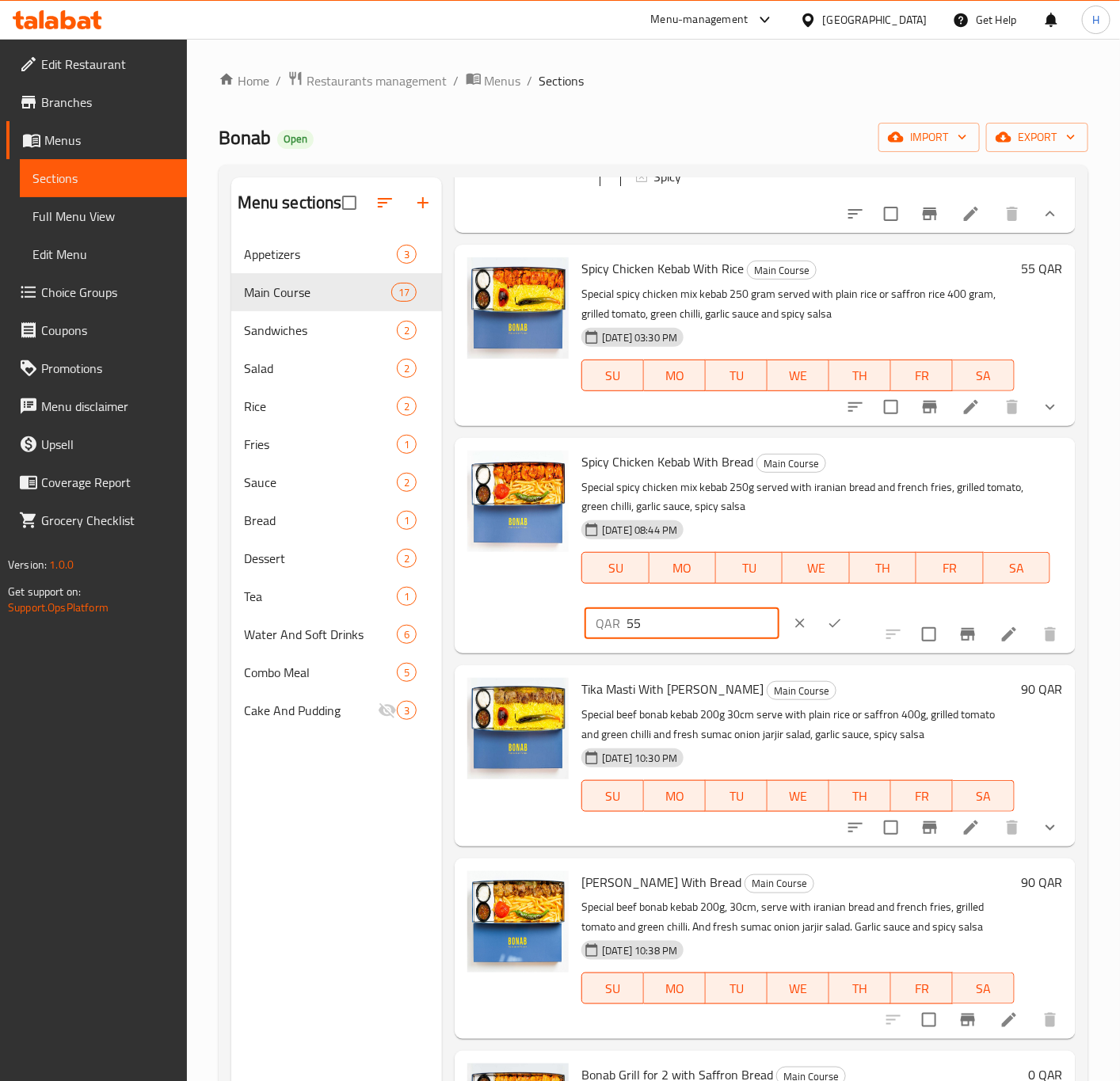
type input "55"
click at [828, 631] on icon "ok" at bounding box center [835, 623] width 16 height 16
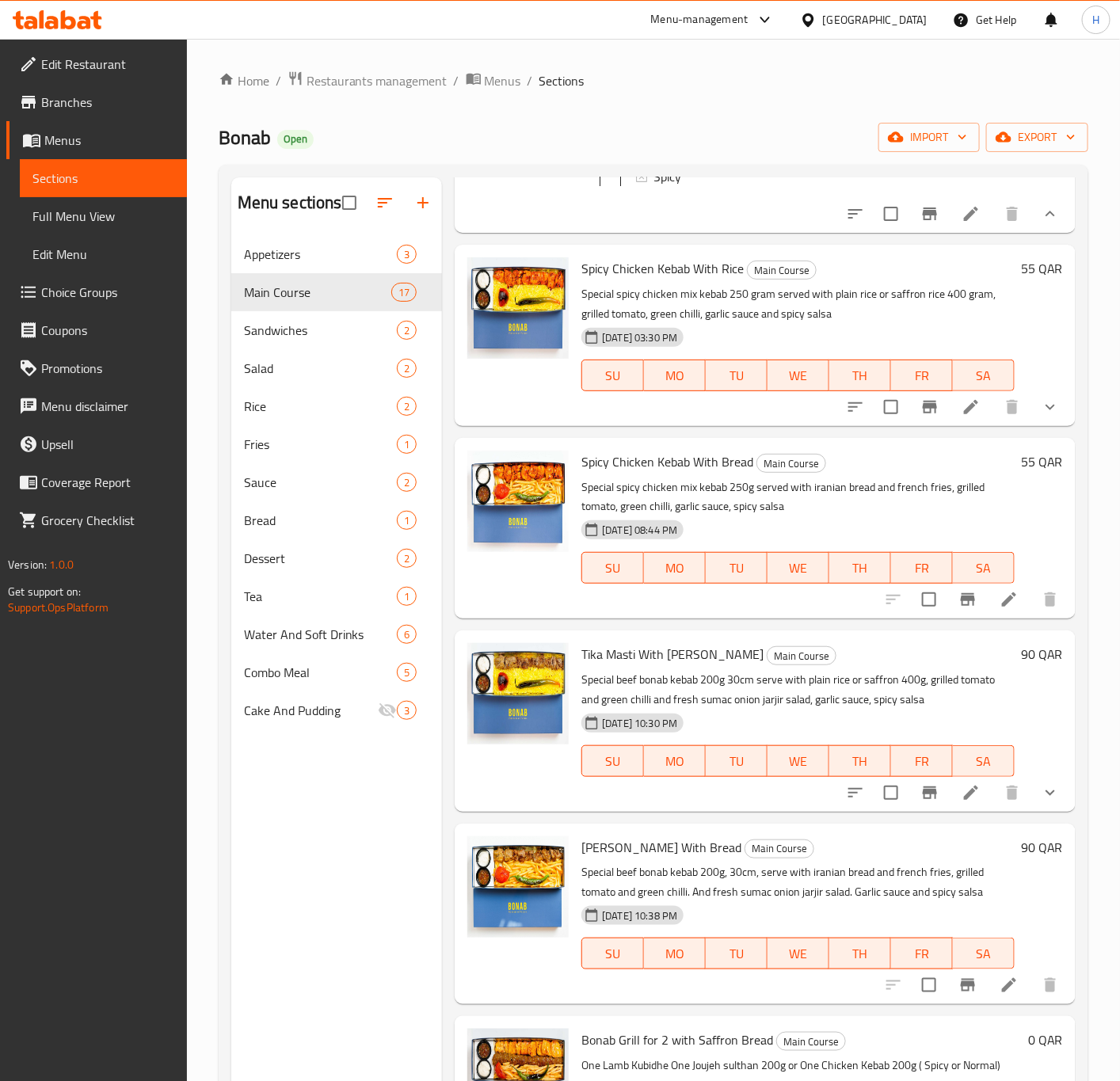
click at [1021, 665] on h6 "90 QAR" at bounding box center [1041, 654] width 42 height 22
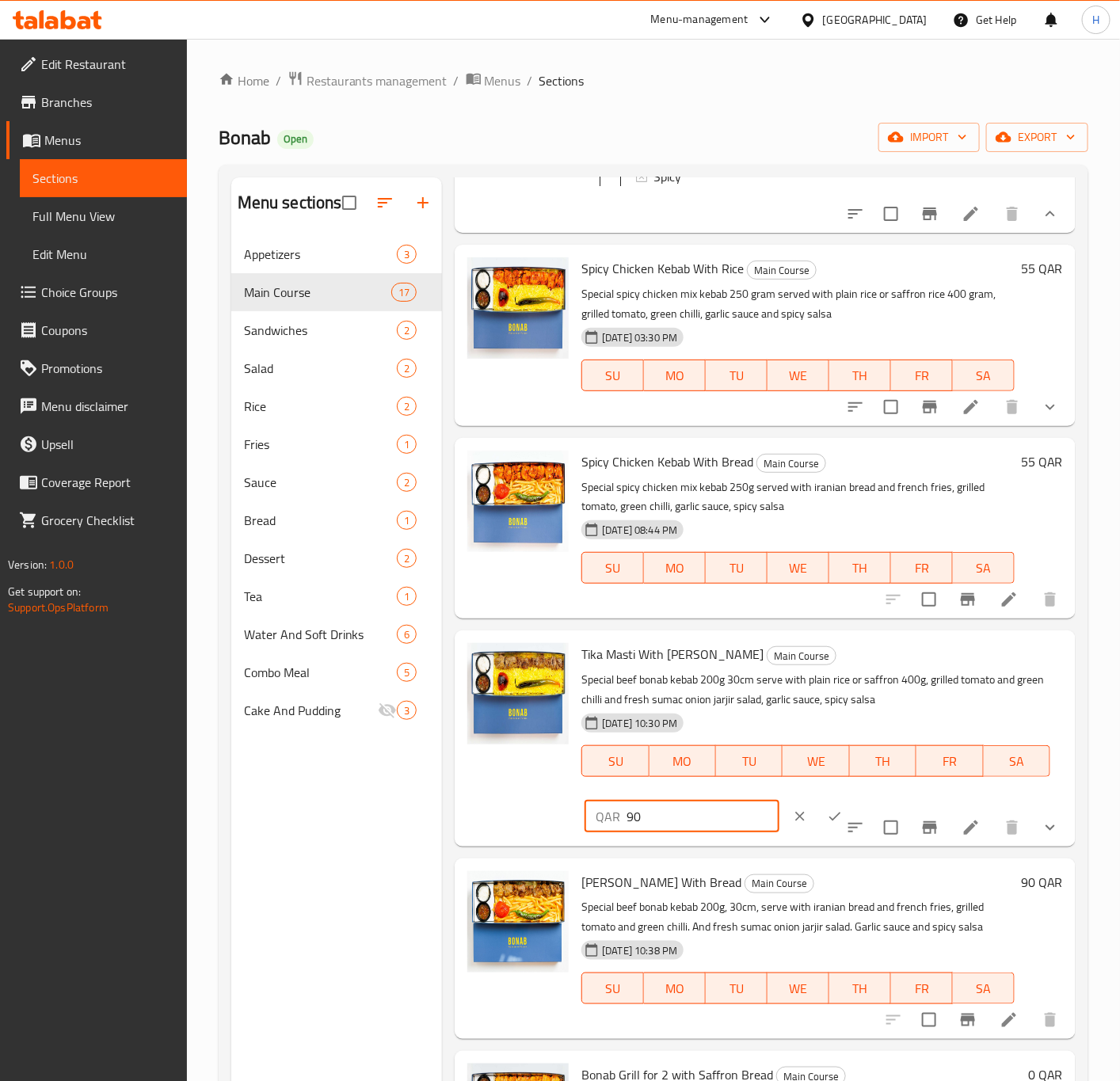
click at [678, 833] on input "90" at bounding box center [703, 816] width 152 height 31
type input "80"
click at [828, 825] on icon "ok" at bounding box center [835, 816] width 16 height 16
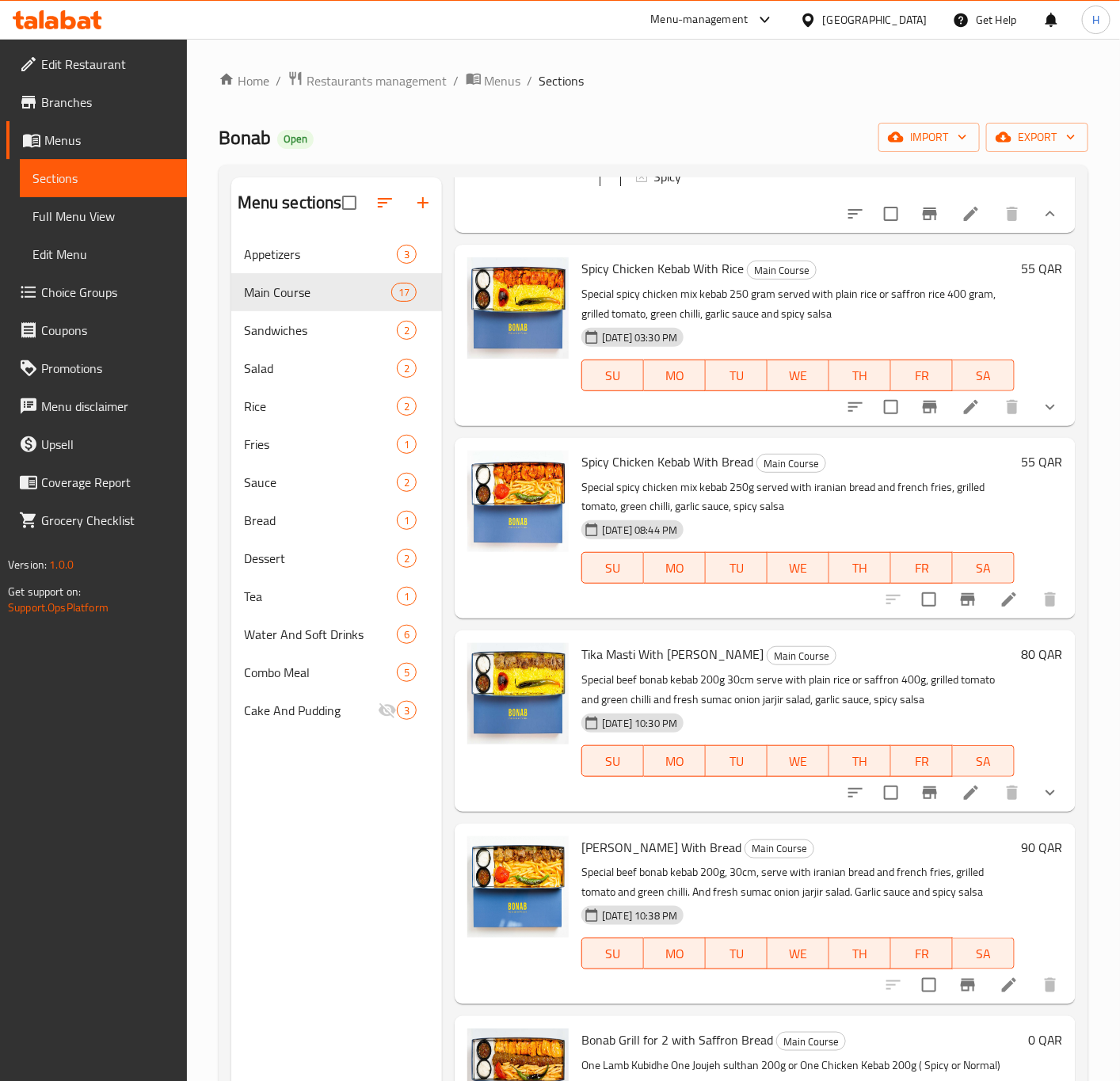
click at [1021, 859] on h6 "90 QAR" at bounding box center [1041, 848] width 42 height 22
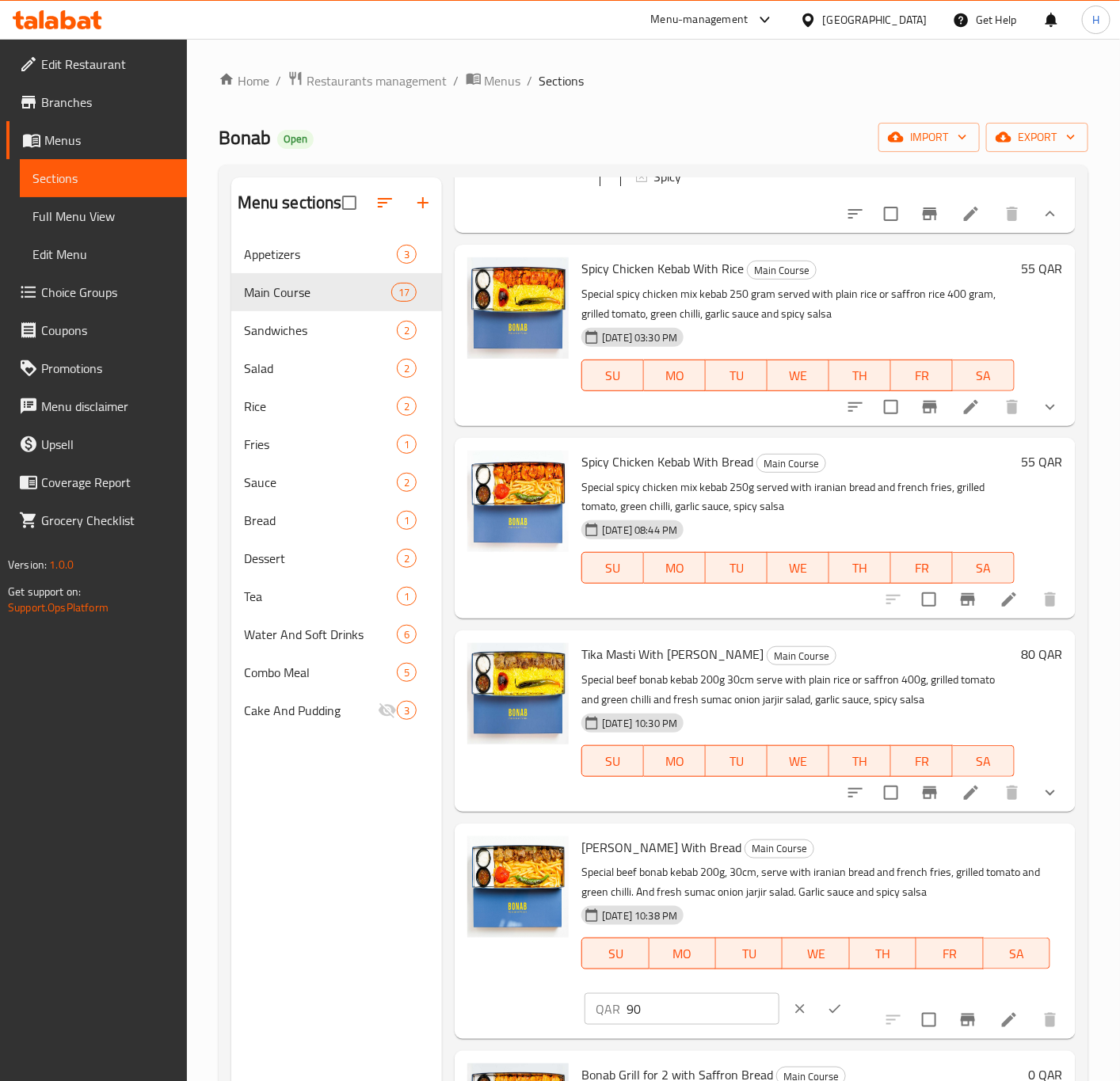
click at [683, 1025] on input "90" at bounding box center [703, 1009] width 152 height 31
click at [680, 1025] on input "90" at bounding box center [703, 1009] width 152 height 31
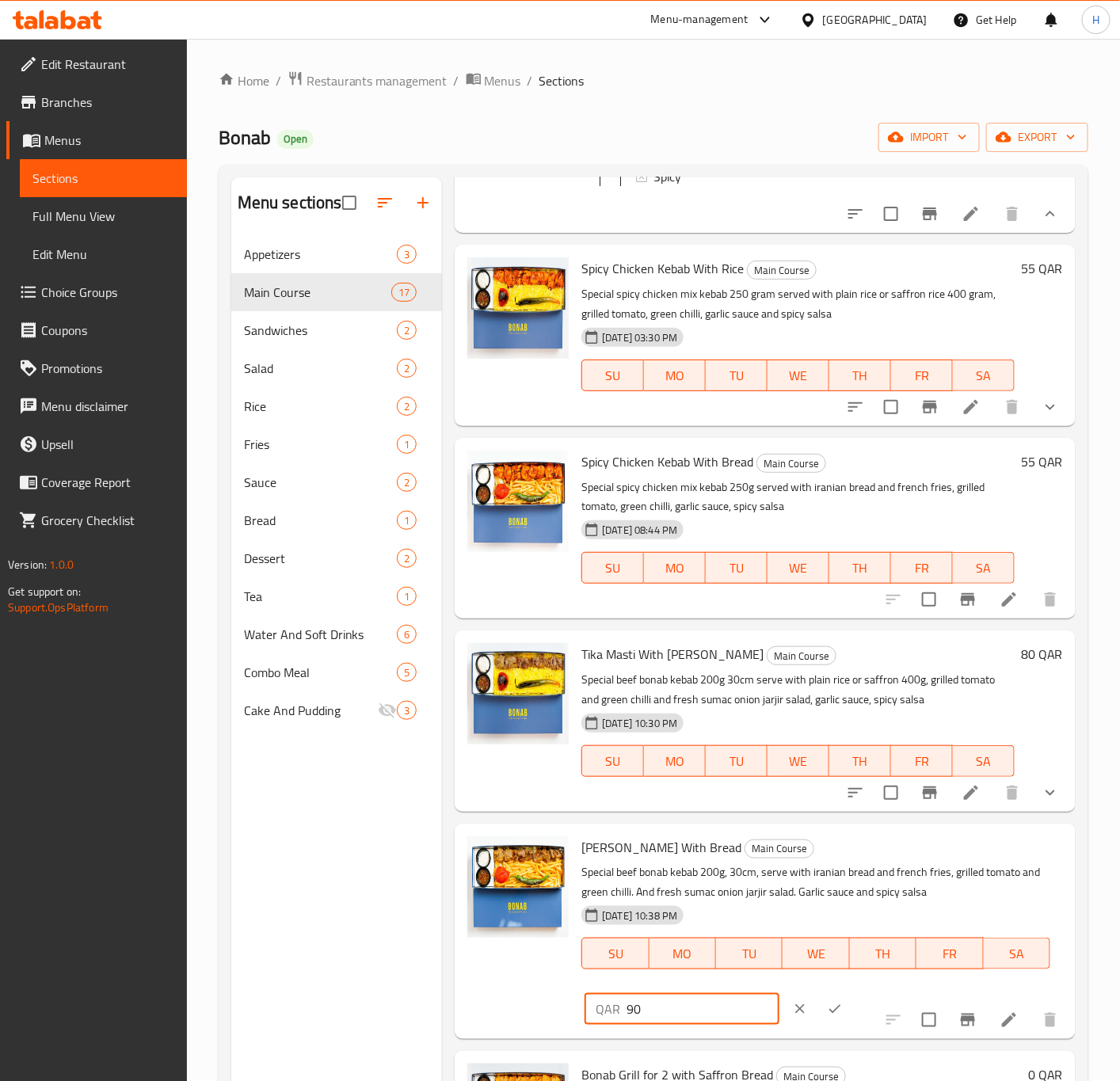
click at [680, 1025] on input "90" at bounding box center [703, 1009] width 152 height 31
type input "80"
click at [828, 1017] on icon "ok" at bounding box center [835, 1009] width 16 height 16
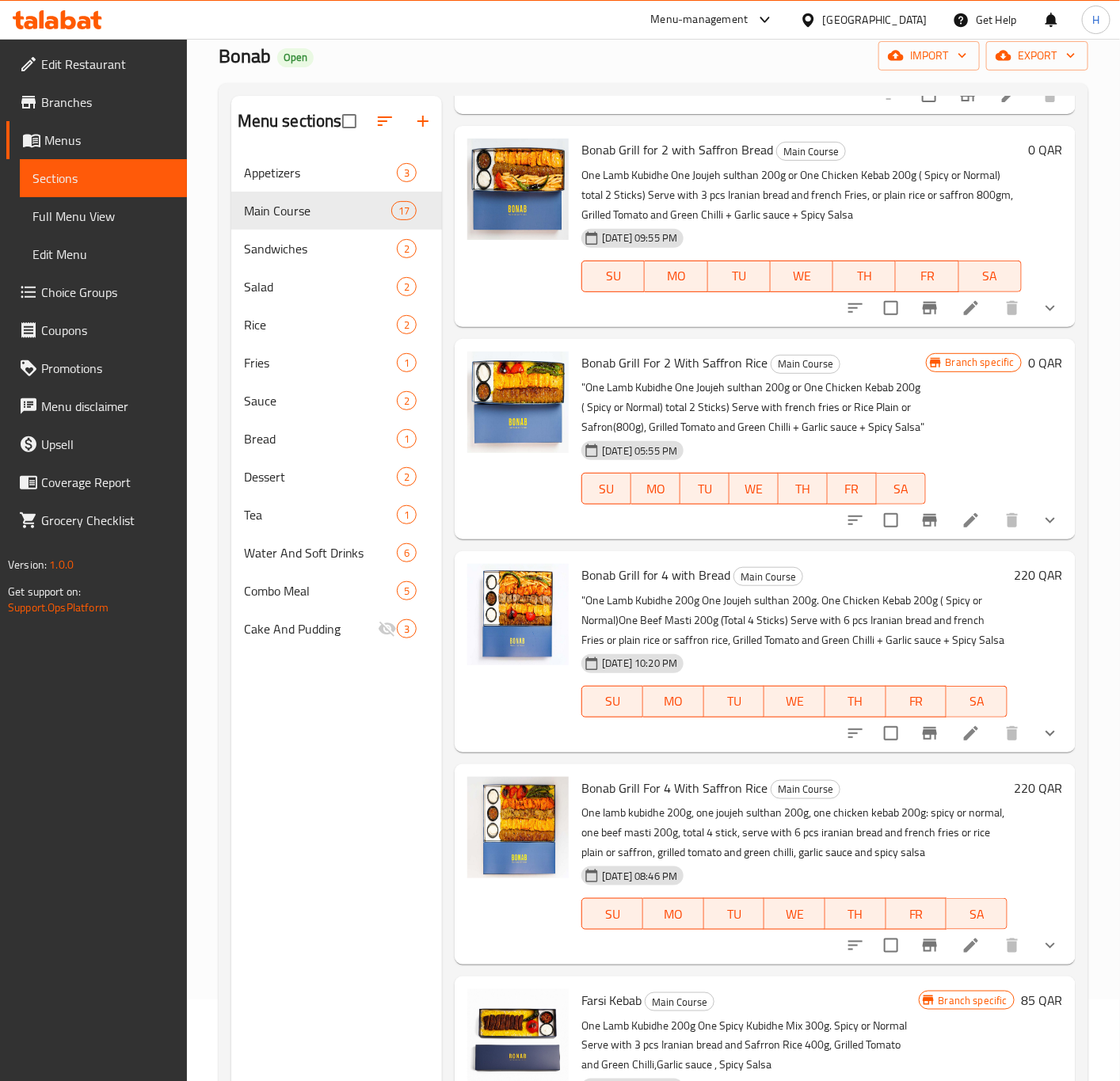
scroll to position [118, 0]
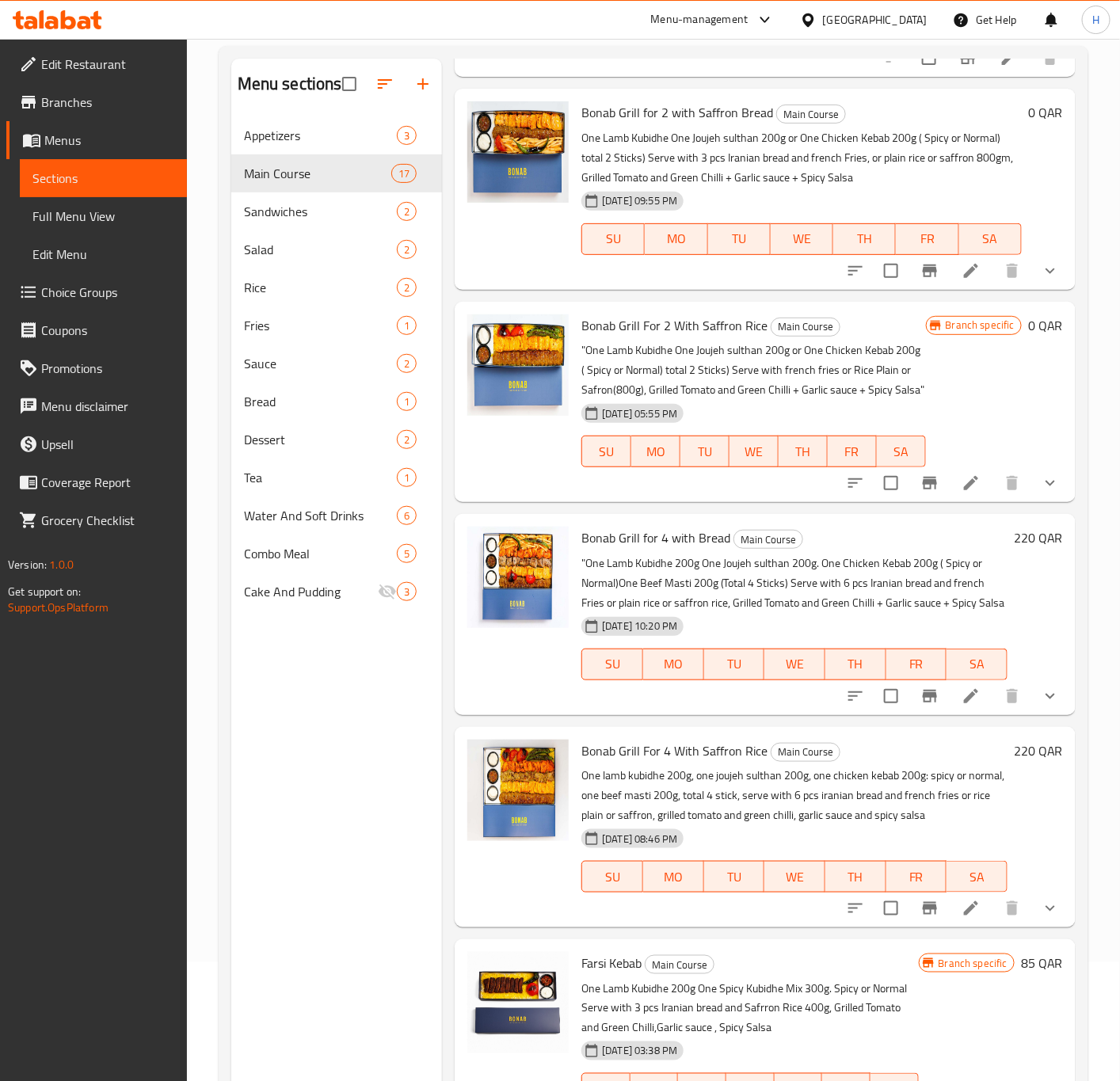
click at [1020, 527] on h6 "220 QAR" at bounding box center [1039, 538] width 49 height 22
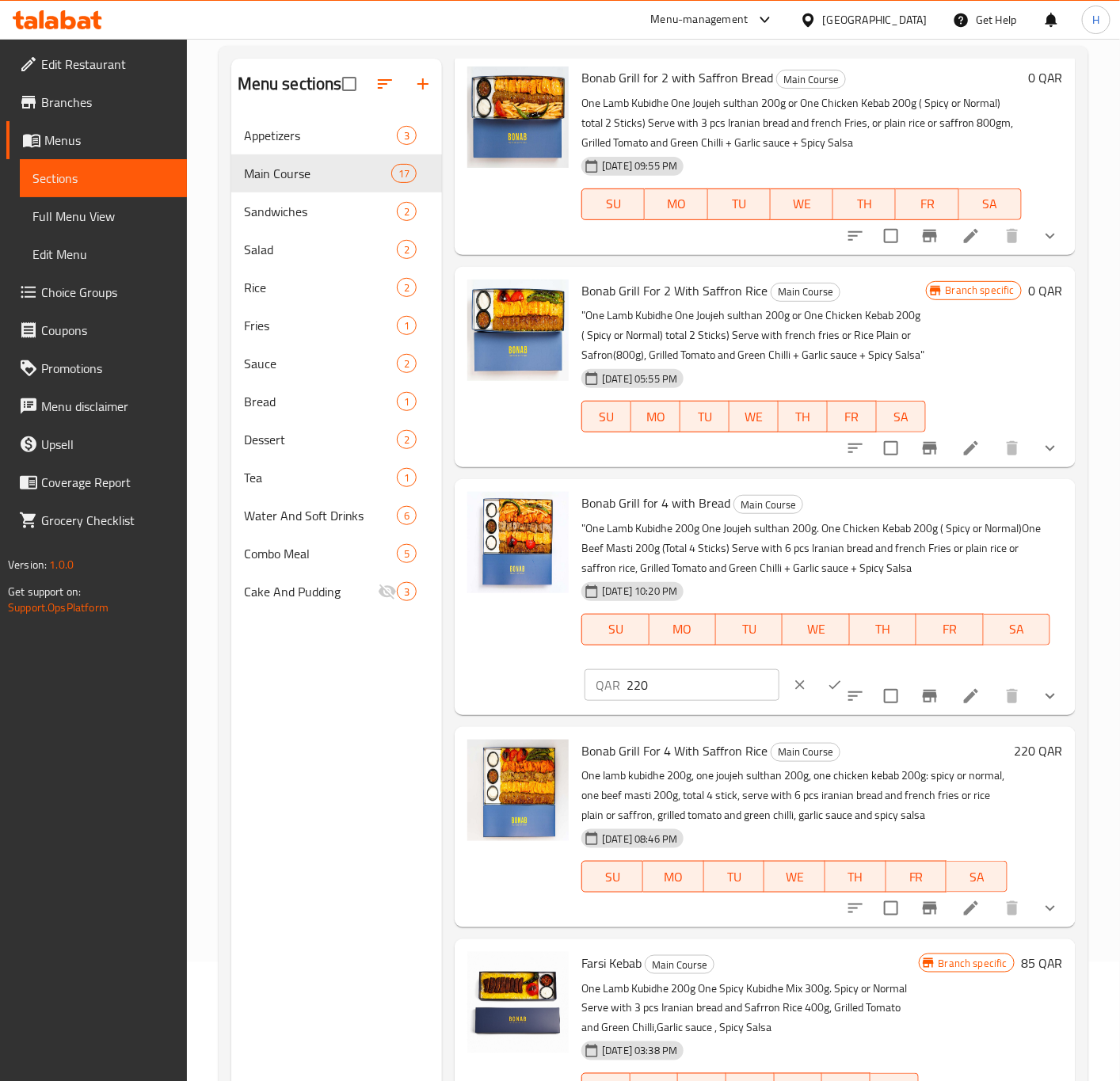
click at [688, 695] on input "220" at bounding box center [703, 685] width 152 height 31
paste input "0"
type input "200"
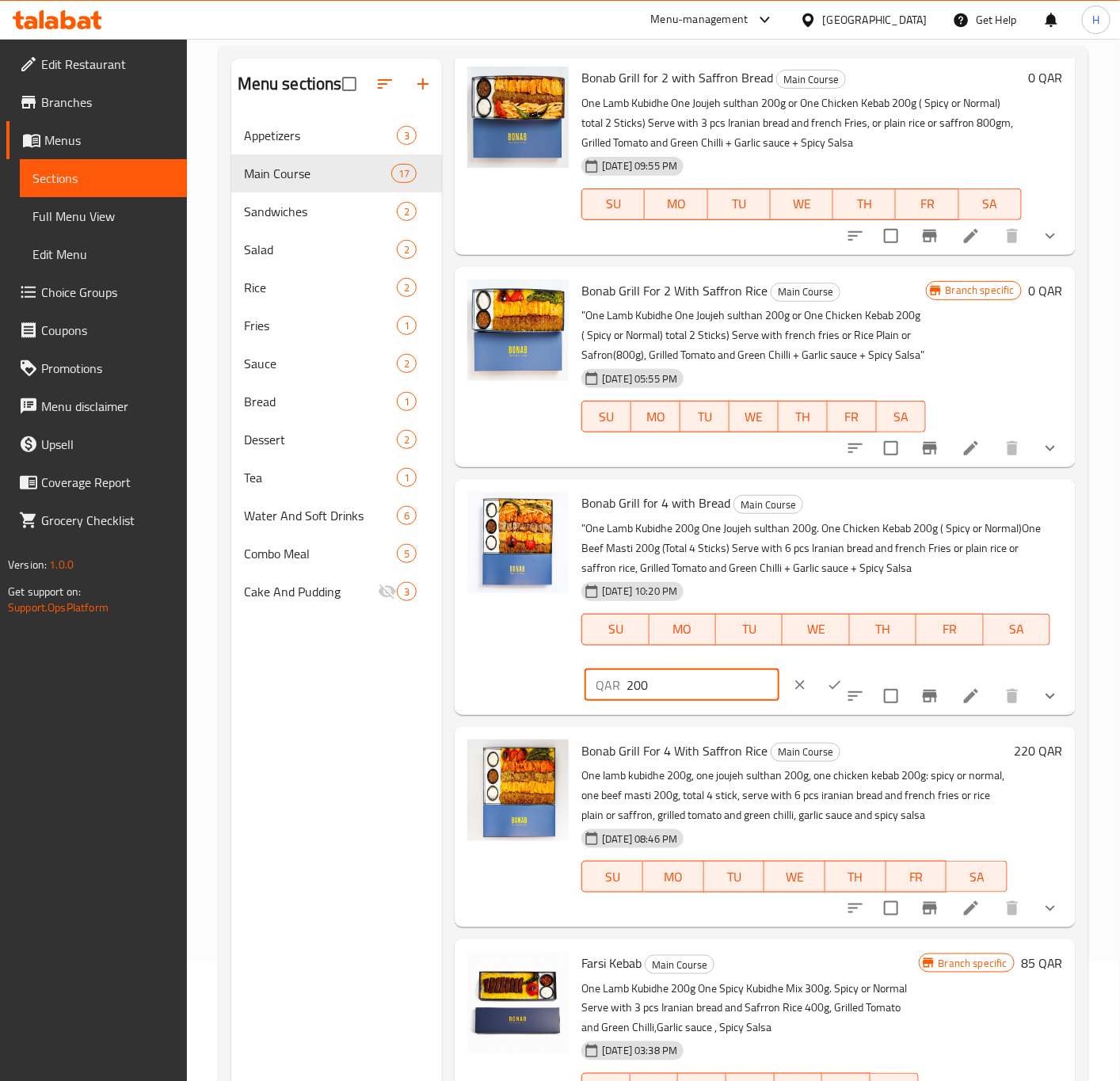
click at [817, 683] on button "ok" at bounding box center [835, 686] width 35 height 35
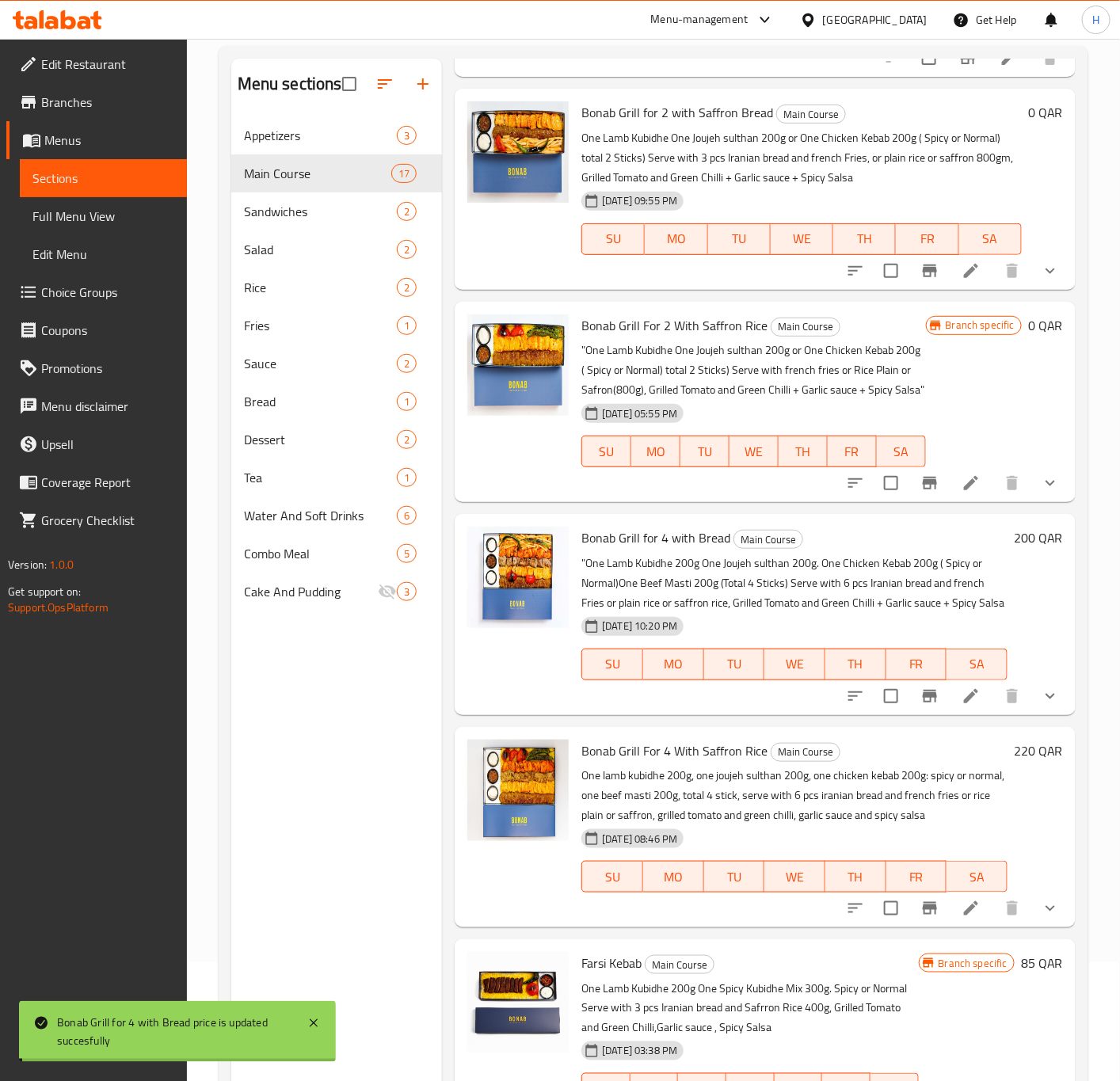
click at [1015, 789] on div "220 QAR" at bounding box center [1036, 826] width 56 height 175
click at [1014, 746] on h6 "220 QAR" at bounding box center [1039, 751] width 49 height 22
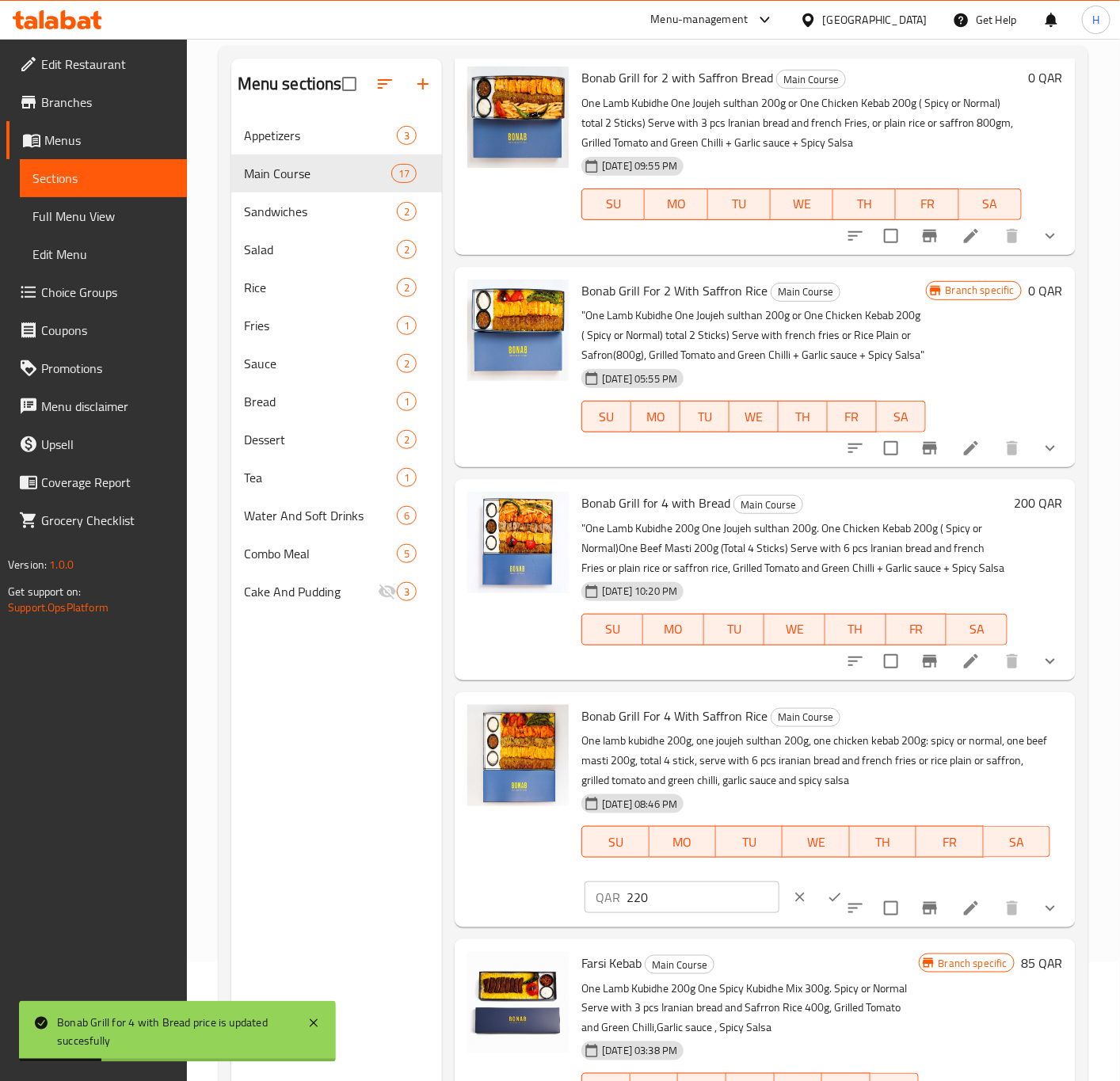
click at [708, 913] on input "220" at bounding box center [703, 898] width 152 height 31
paste input "0"
type input "200"
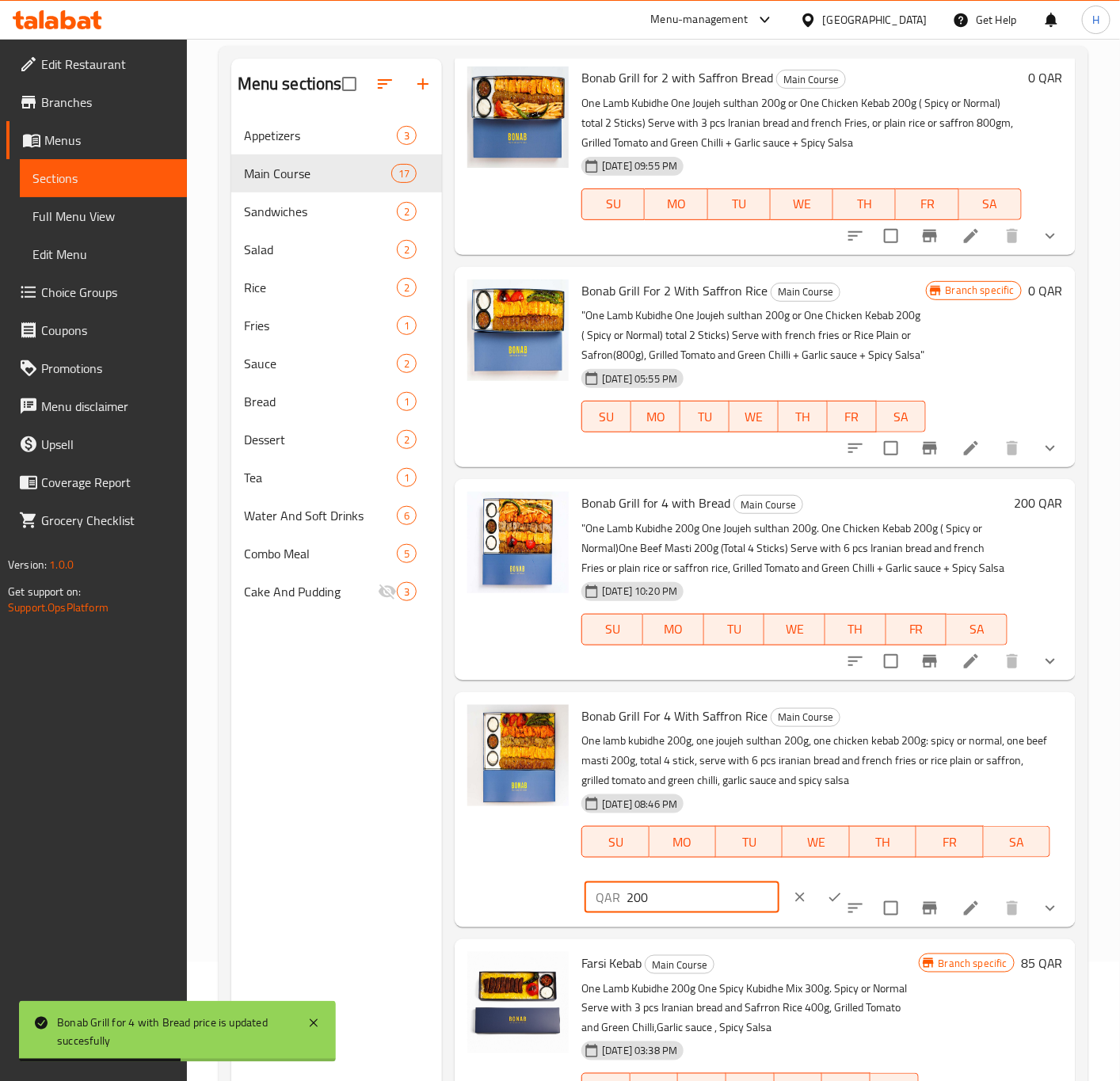
click at [822, 915] on button "ok" at bounding box center [835, 898] width 35 height 35
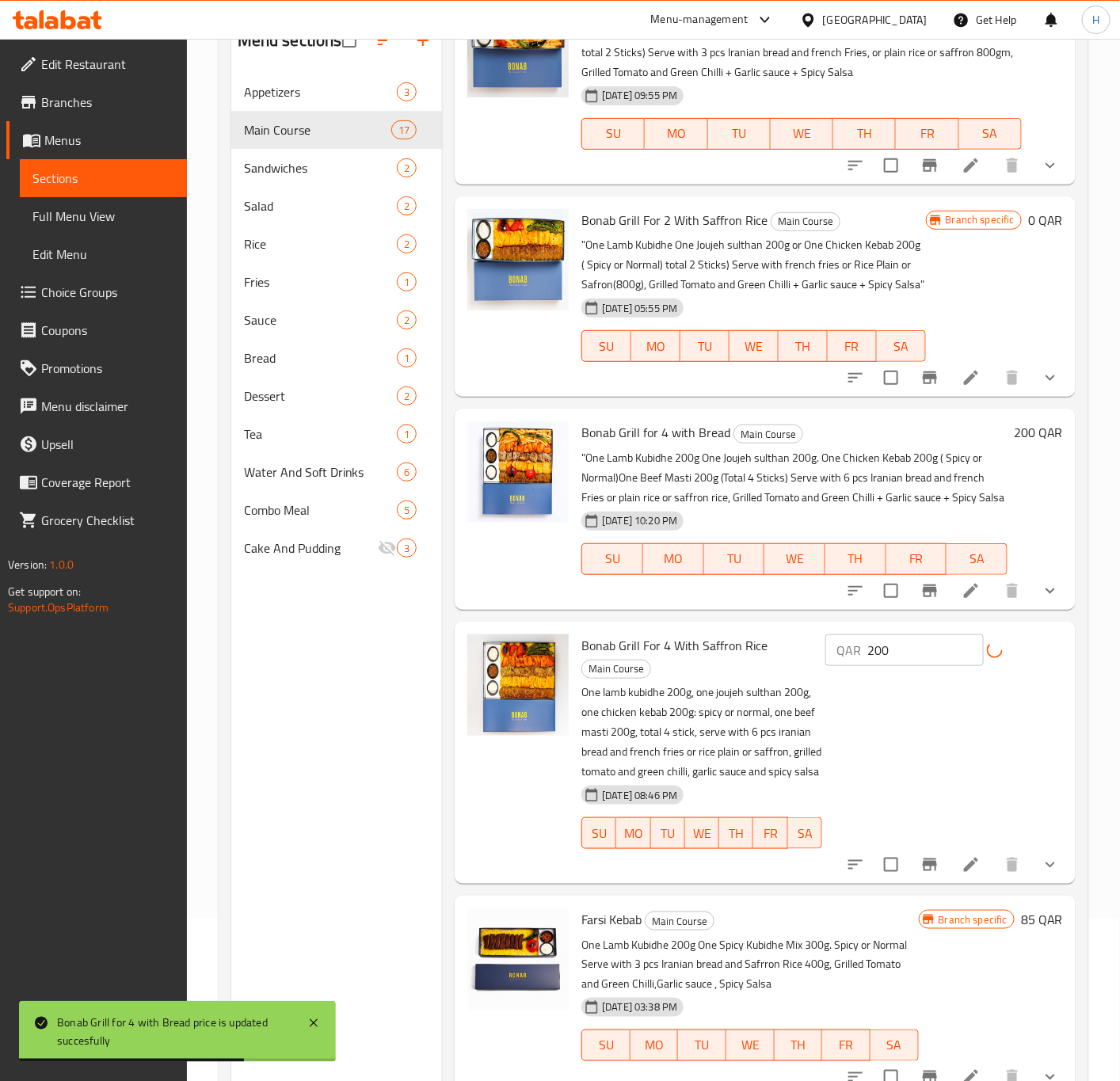
scroll to position [222, 0]
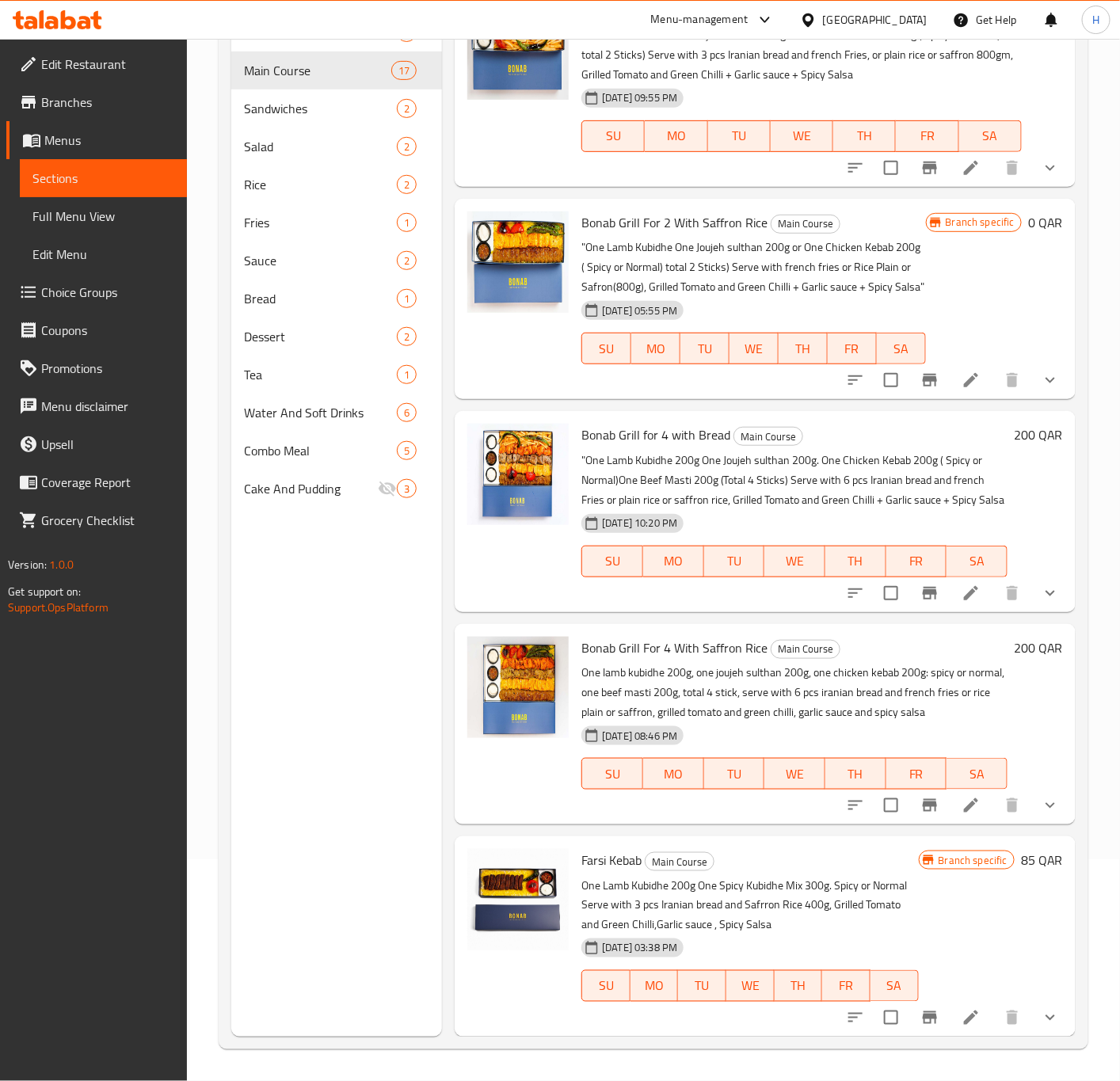
click at [1021, 863] on h6 "85 QAR" at bounding box center [1041, 861] width 42 height 22
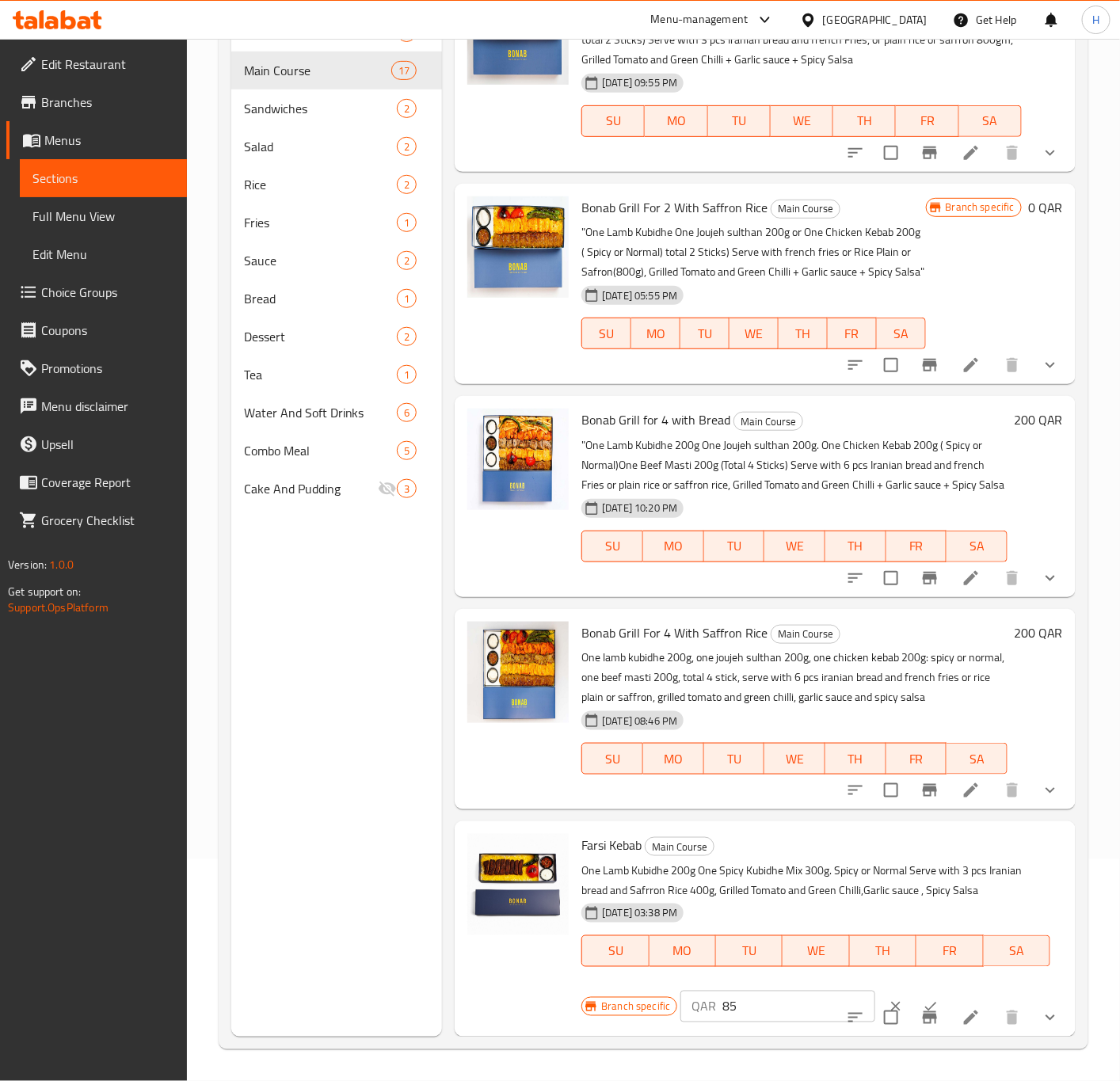
scroll to position [2798, 0]
click at [737, 1011] on input "85" at bounding box center [799, 1007] width 152 height 31
paste input "7"
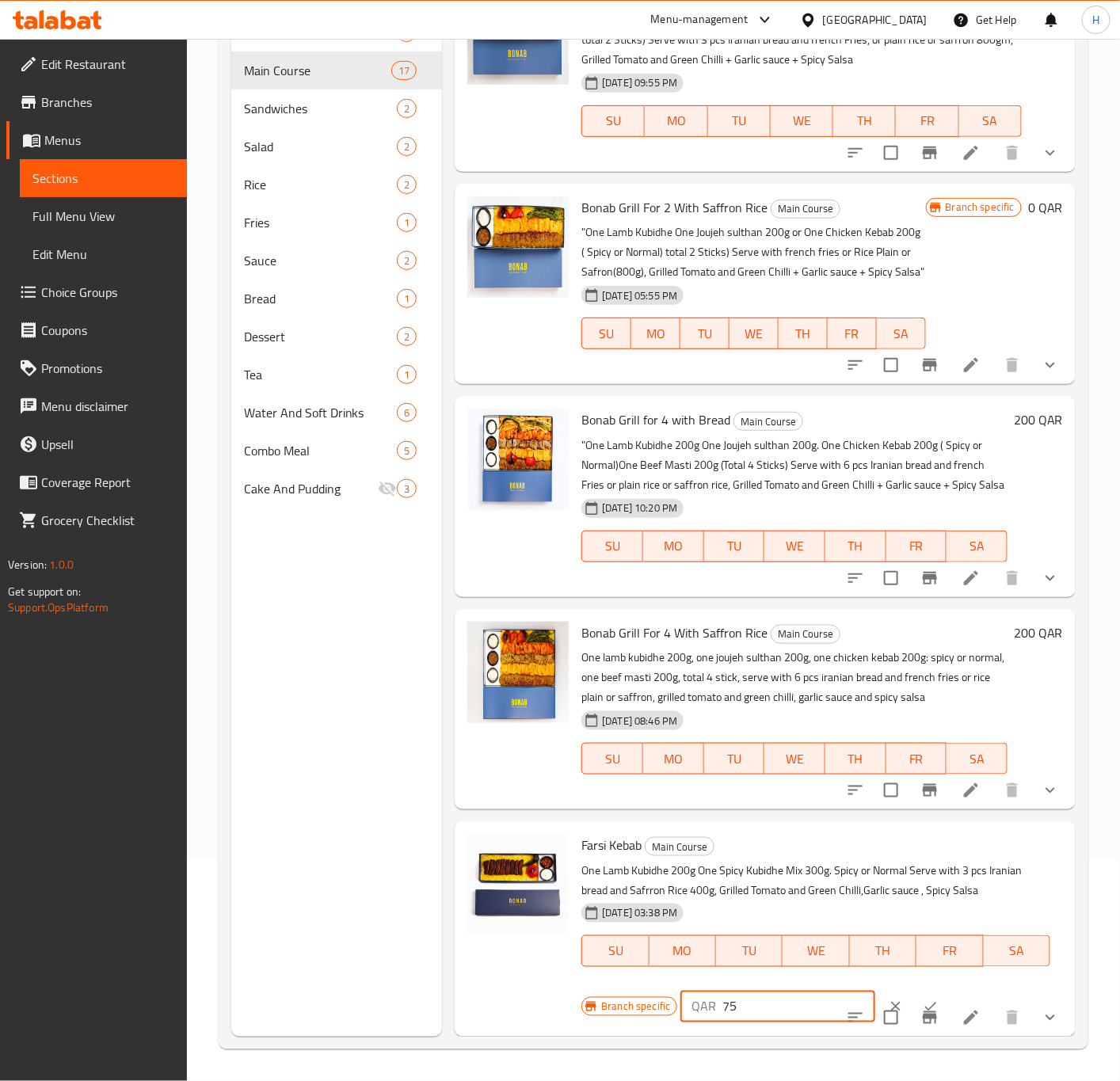
type input "75"
click at [914, 993] on button "ok" at bounding box center [931, 1007] width 35 height 35
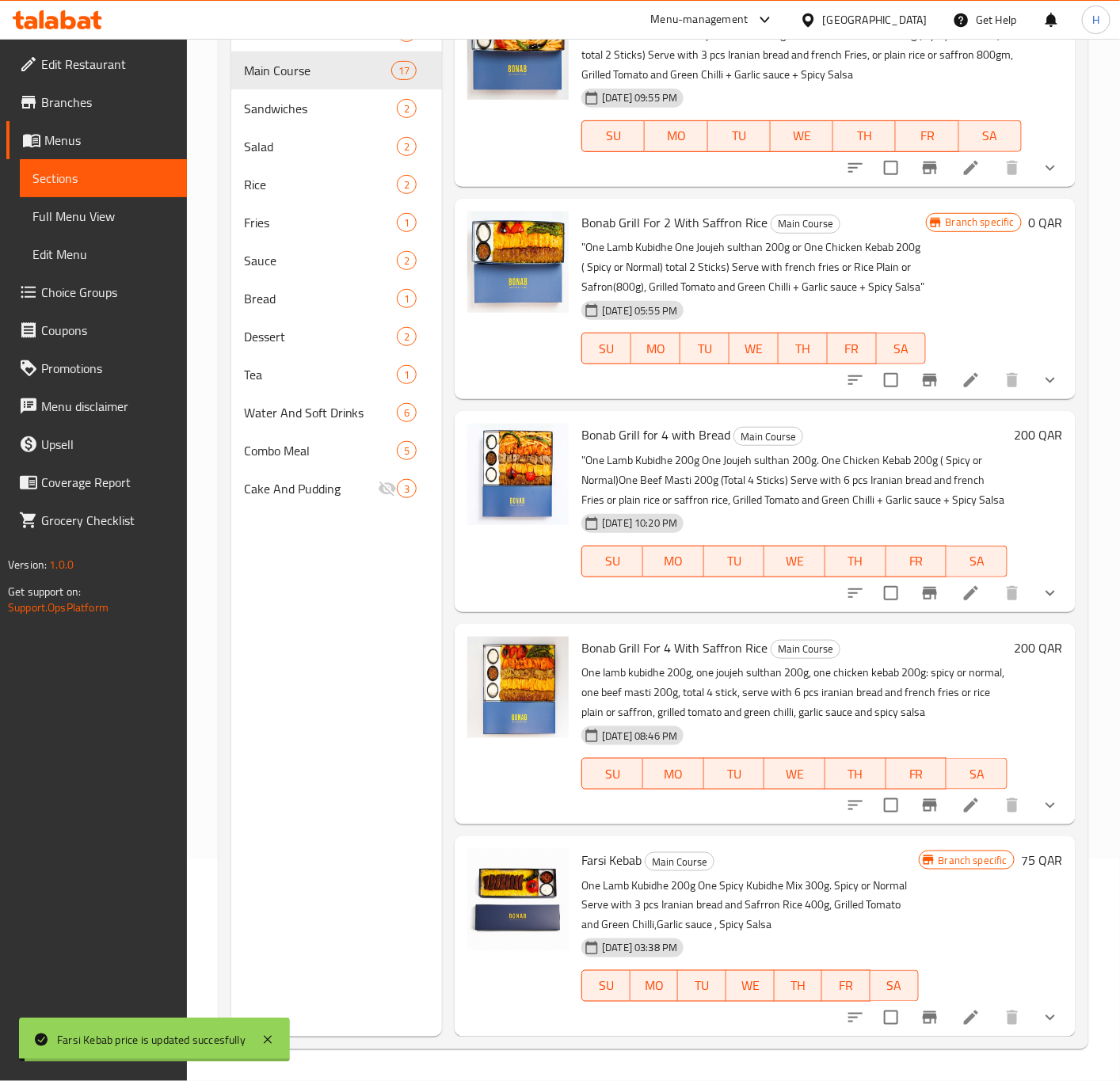
scroll to position [2784, 0]
click at [300, 145] on span "Salad" at bounding box center [298, 146] width 108 height 19
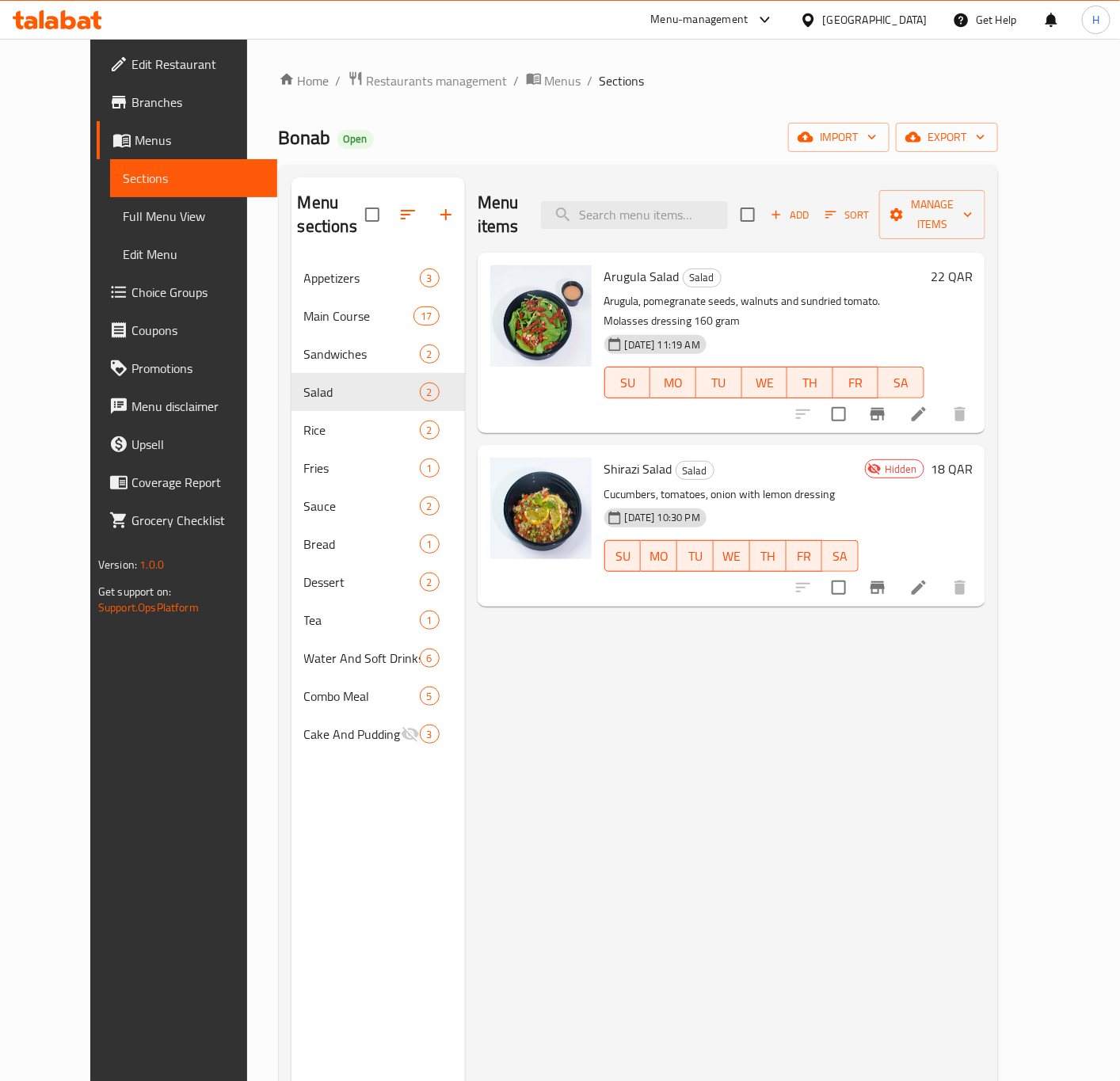
click at [973, 266] on h6 "22 QAR" at bounding box center [952, 277] width 42 height 22
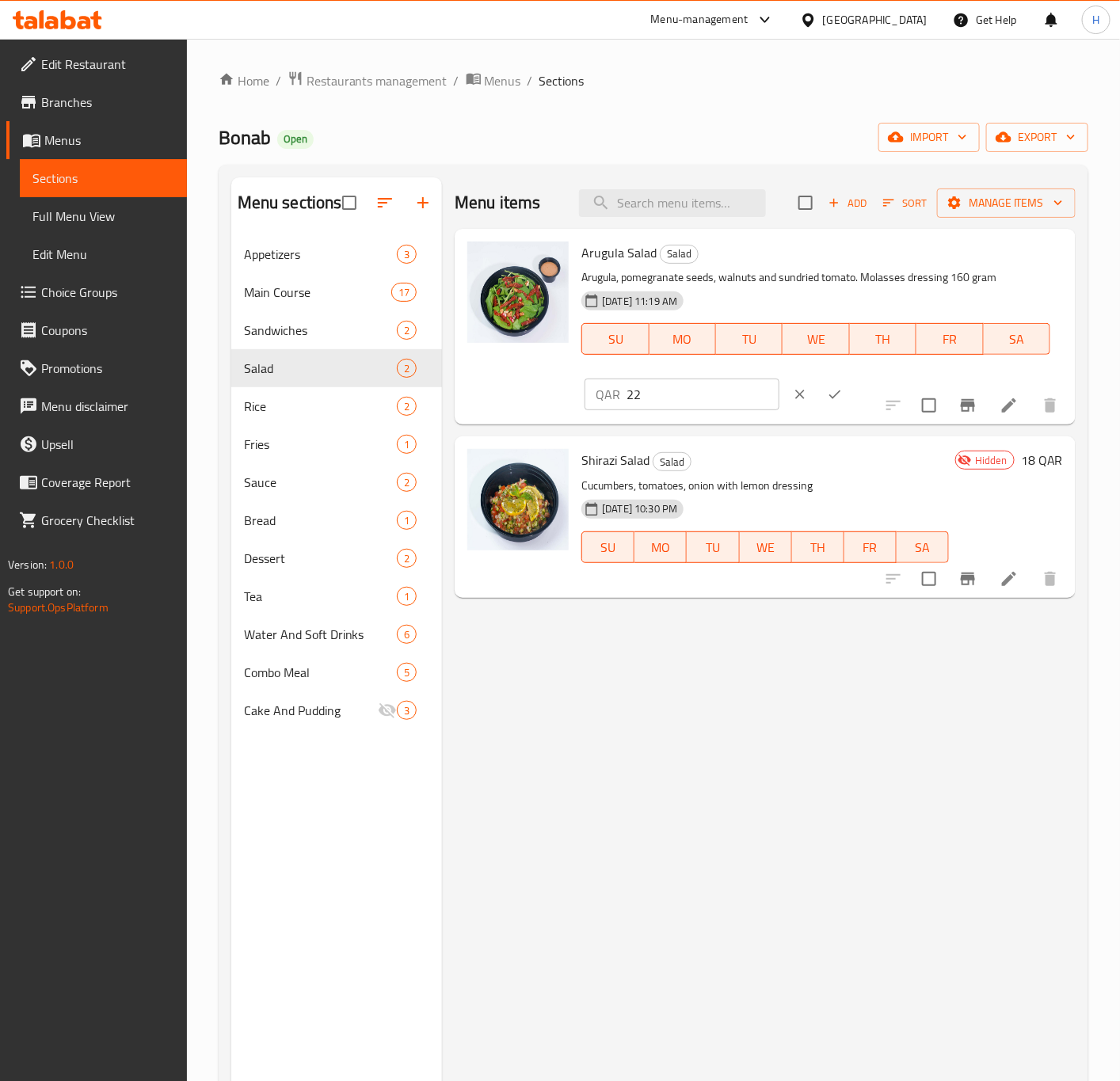
click at [778, 379] on input "22" at bounding box center [703, 394] width 152 height 31
type input "20"
click at [877, 377] on div "QAR 20 ​" at bounding box center [730, 394] width 292 height 35
click at [852, 377] on button "ok" at bounding box center [835, 394] width 35 height 35
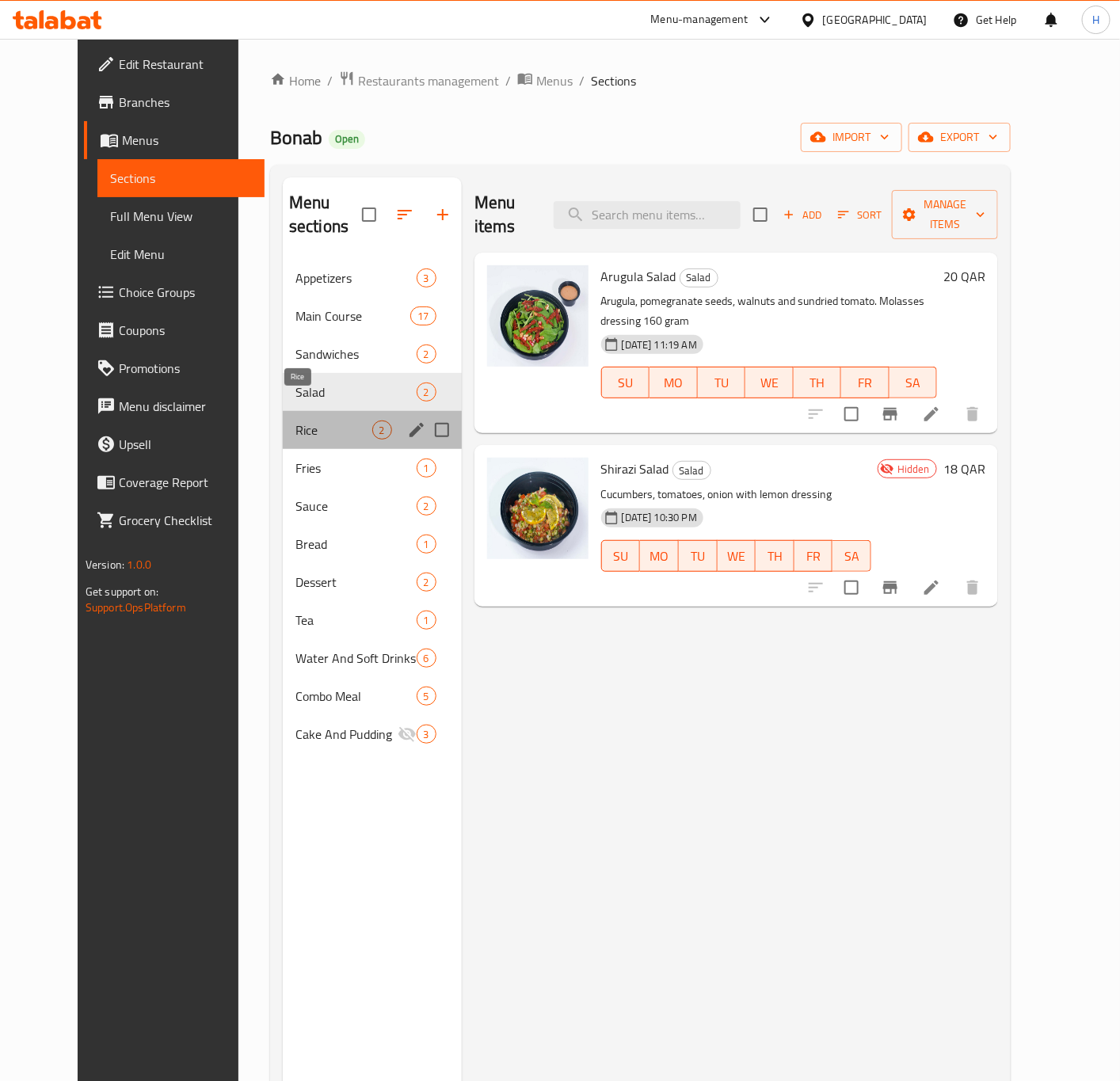
click at [297, 420] on span "Rice" at bounding box center [333, 429] width 77 height 19
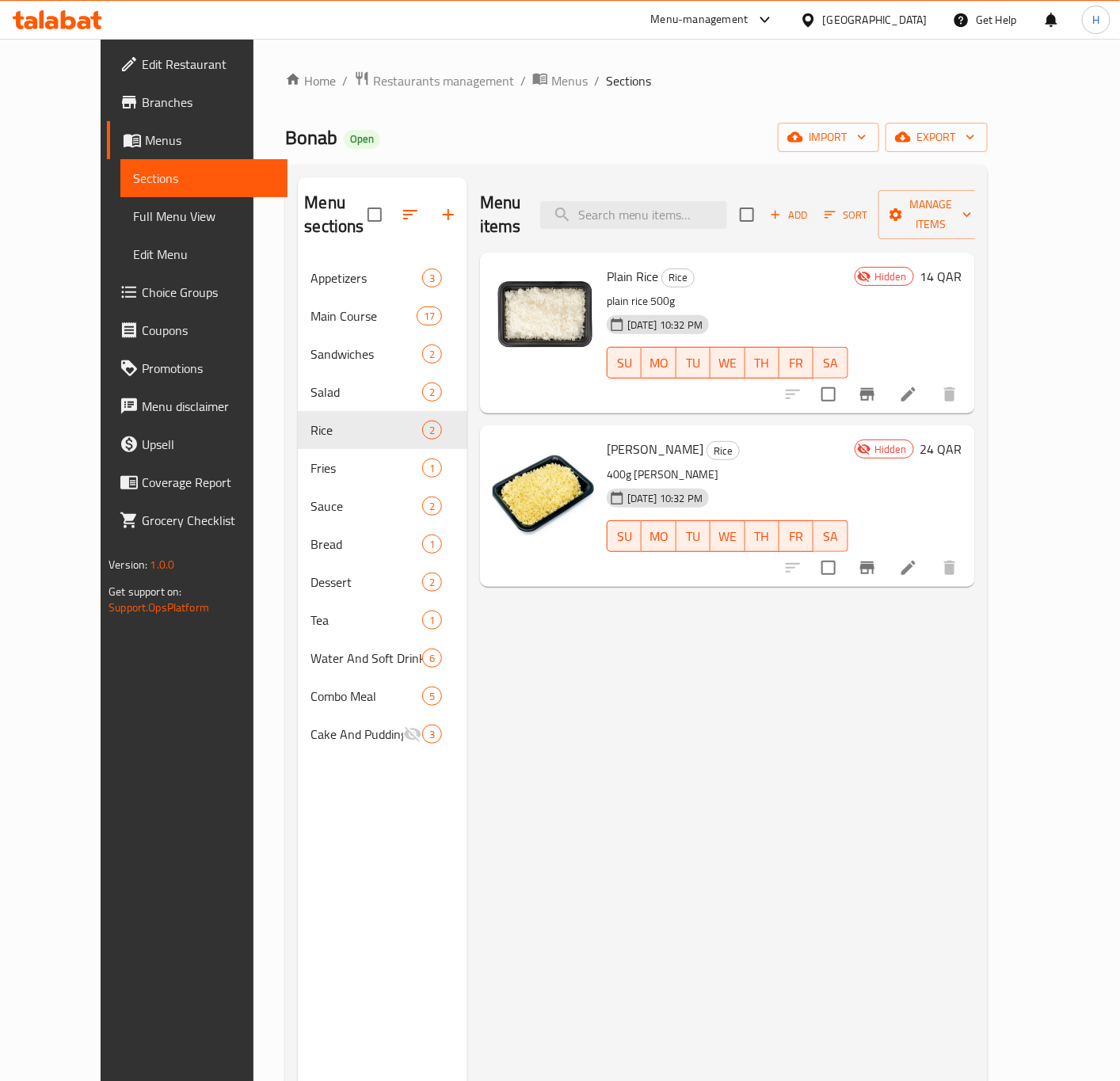
click at [963, 266] on h6 "14 QAR" at bounding box center [941, 277] width 42 height 22
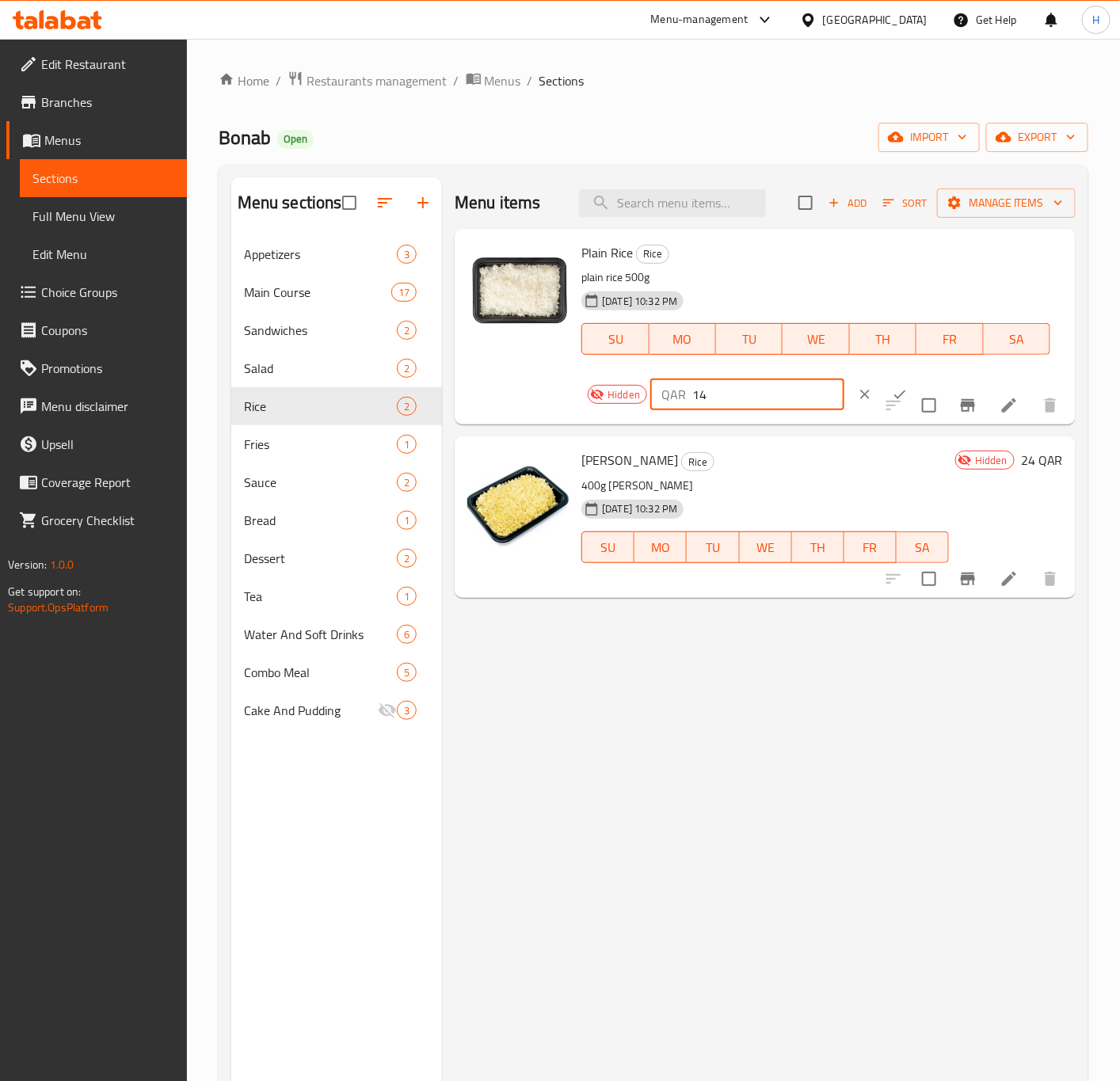
click at [773, 402] on input "14" at bounding box center [768, 394] width 152 height 31
type input "12"
click at [885, 385] on button "ok" at bounding box center [901, 394] width 35 height 35
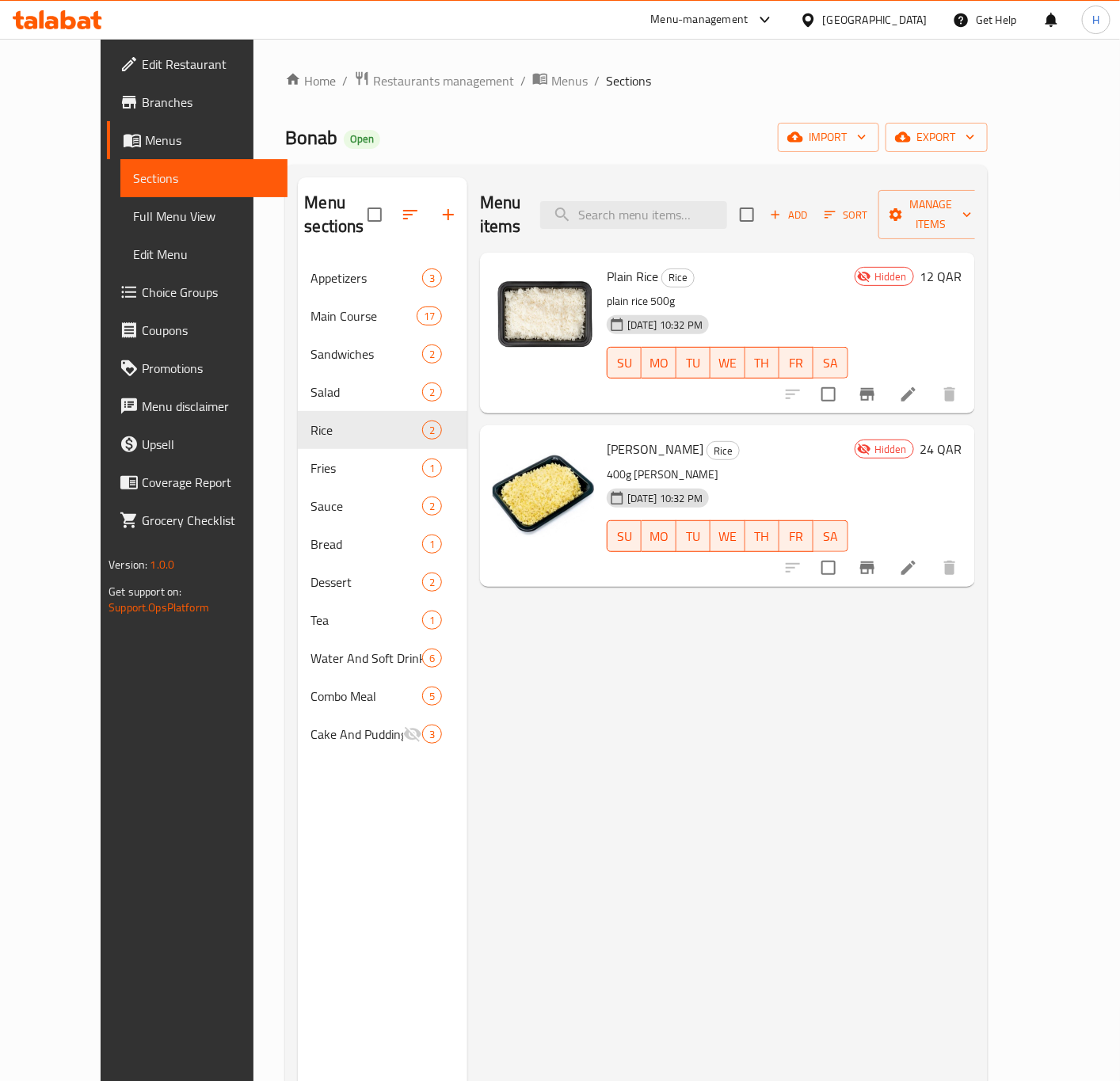
click at [963, 438] on h6 "24 QAR" at bounding box center [941, 449] width 42 height 22
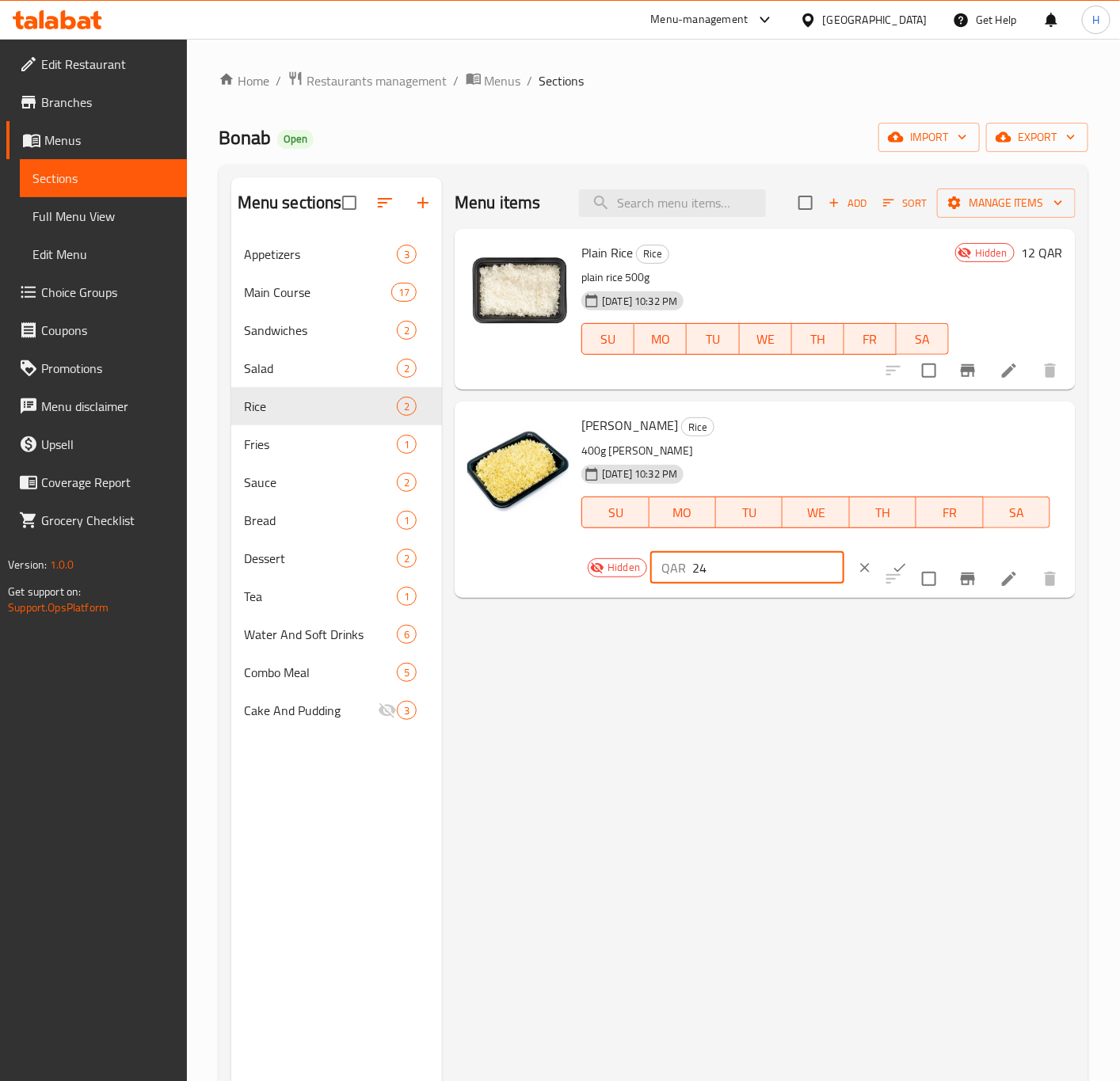
click at [702, 564] on input "24" at bounding box center [768, 568] width 152 height 31
type input "20"
click at [892, 574] on icon "ok" at bounding box center [900, 567] width 16 height 16
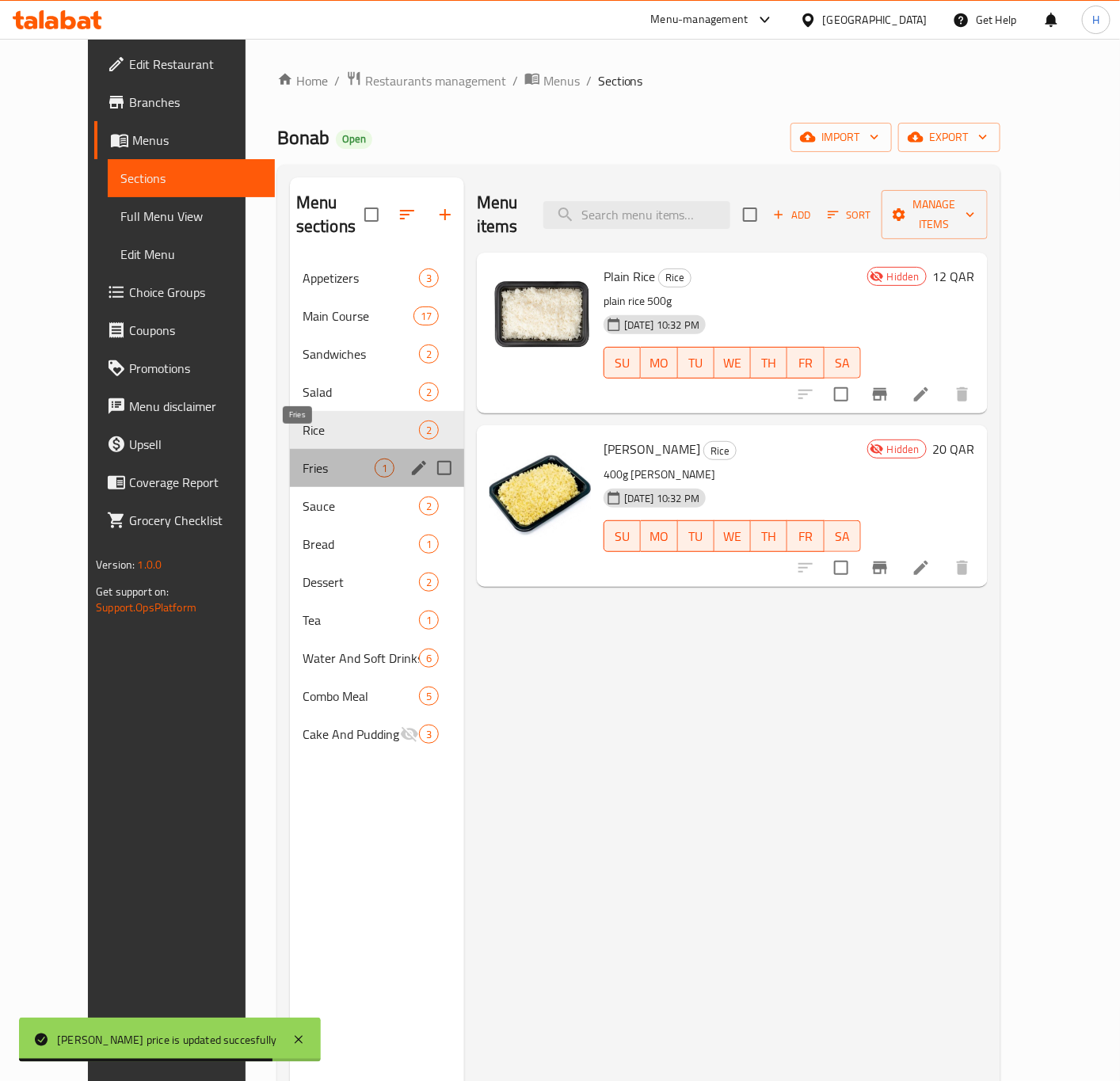
click at [303, 459] on span "Fries" at bounding box center [339, 468] width 72 height 19
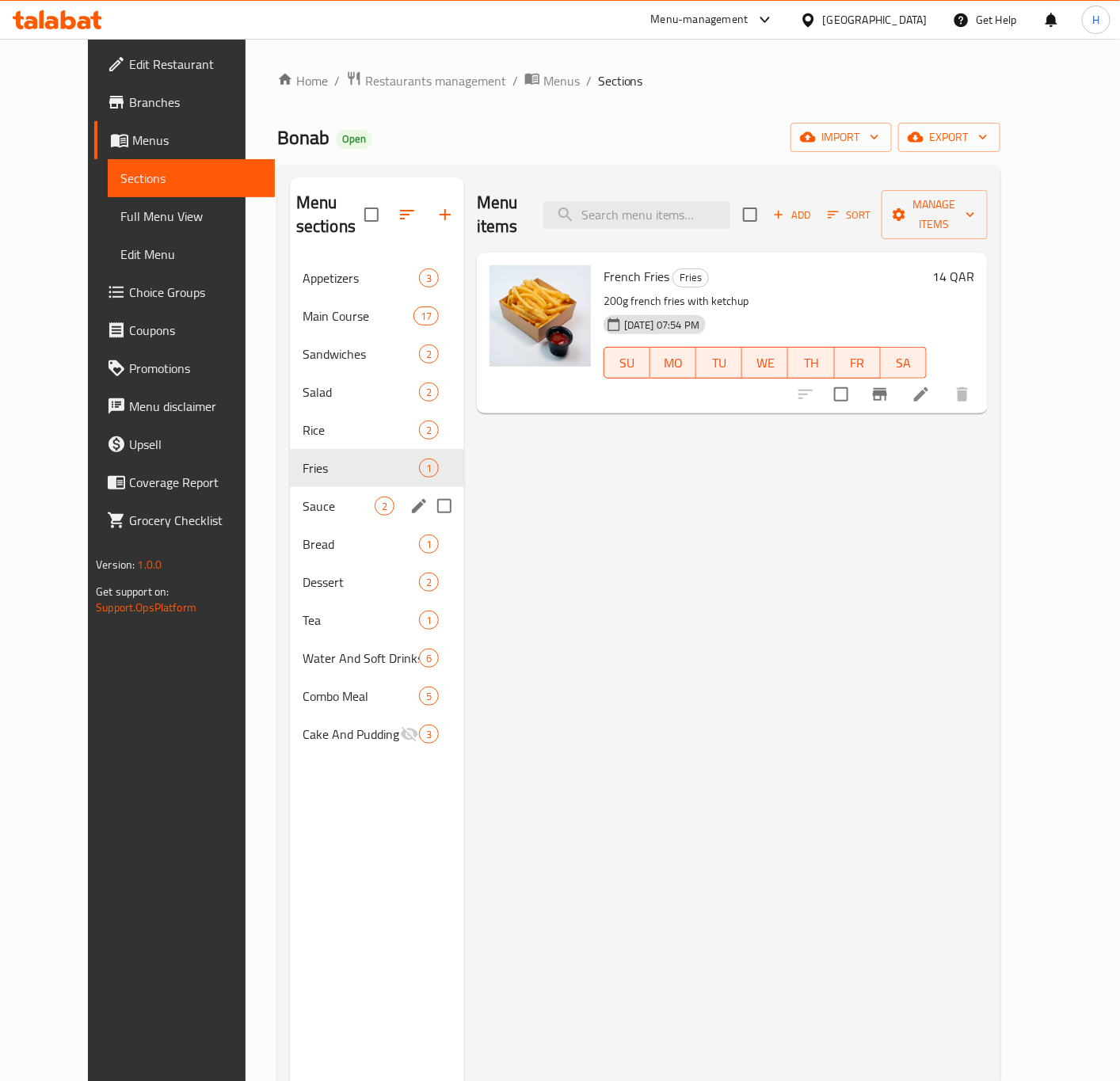
click at [303, 497] on span "Sauce" at bounding box center [339, 506] width 72 height 19
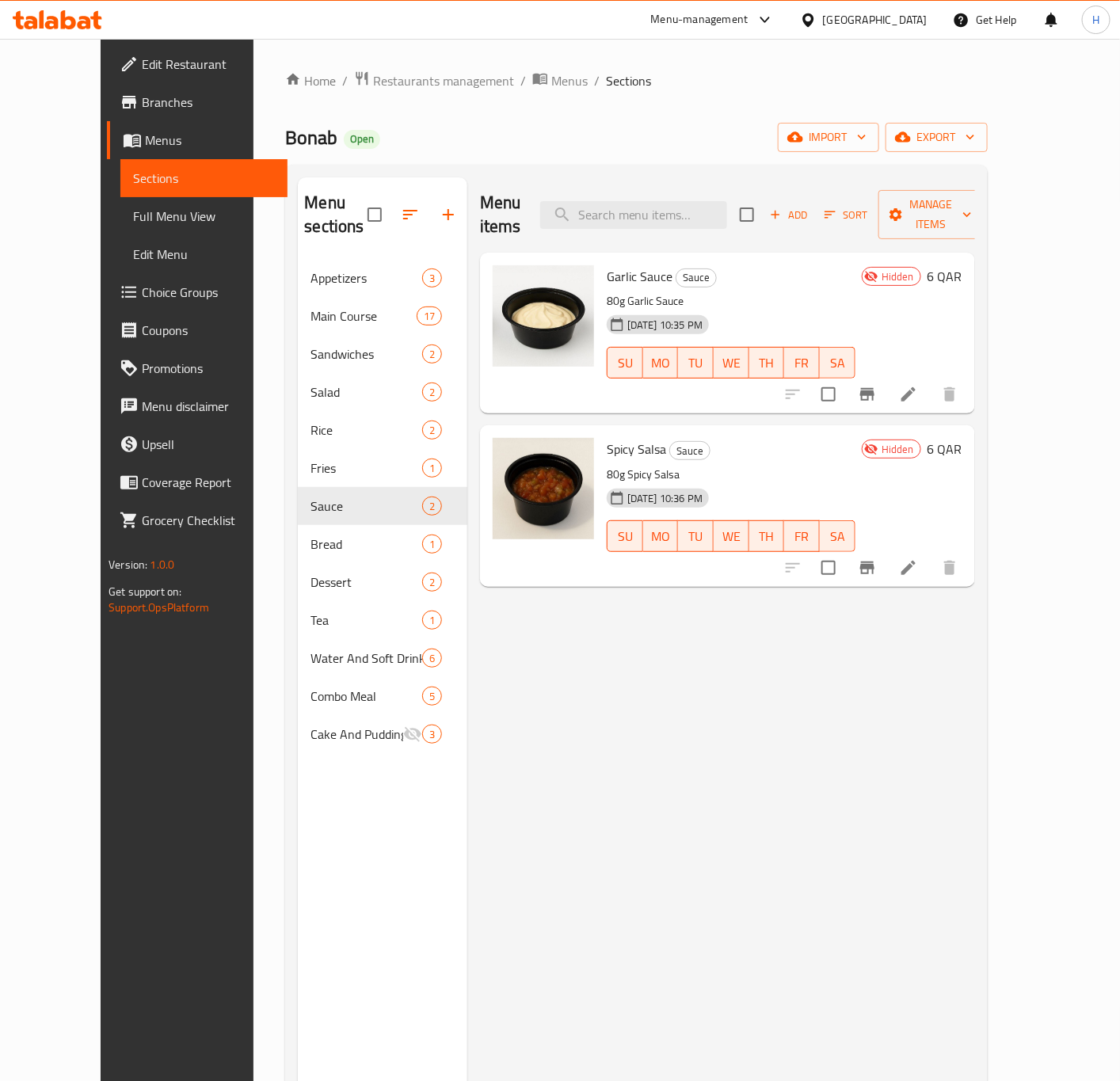
click at [963, 266] on h6 "6 QAR" at bounding box center [945, 277] width 35 height 22
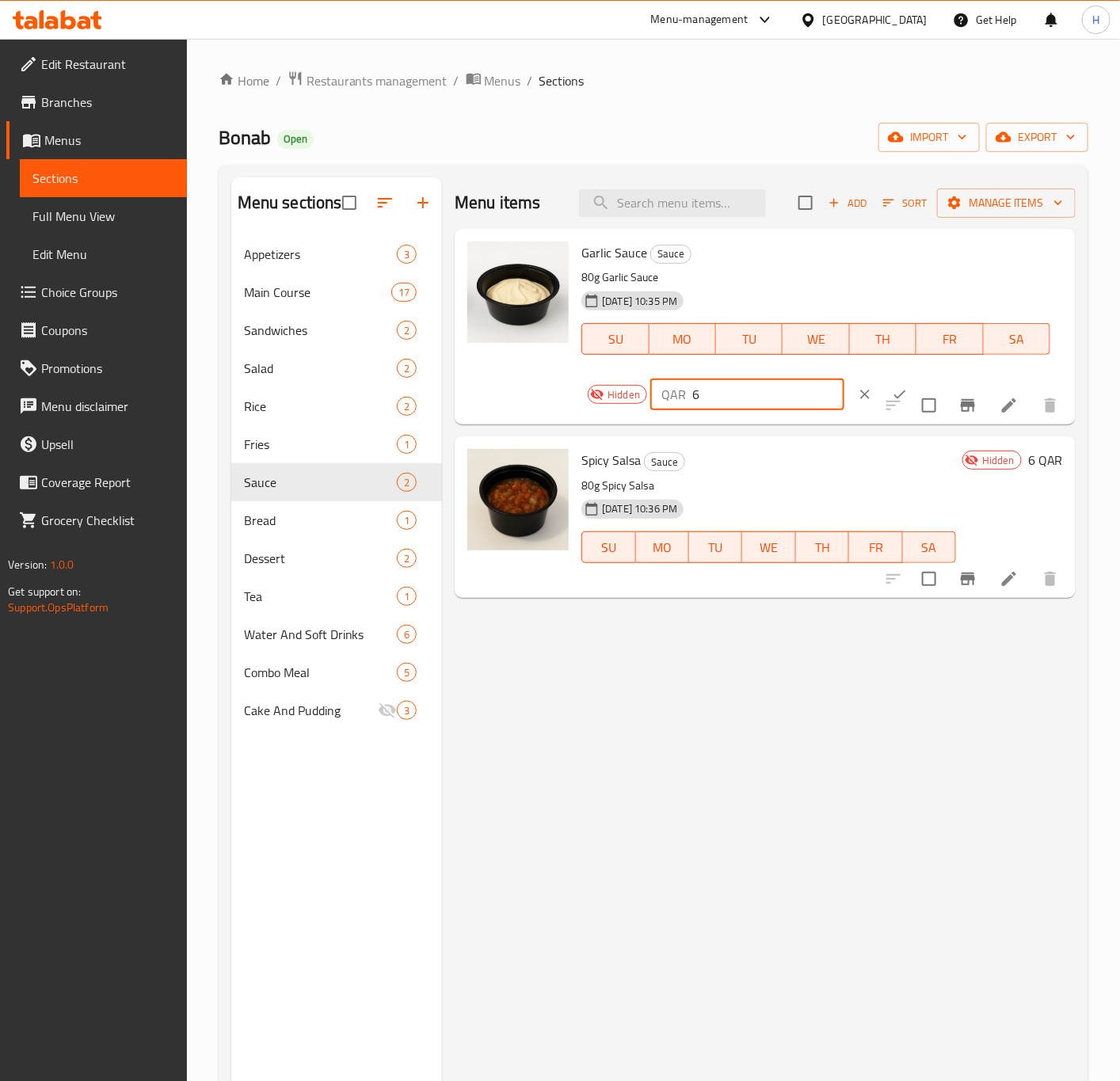
click at [756, 404] on input "6" at bounding box center [768, 394] width 152 height 31
type input "5"
click at [892, 394] on icon "ok" at bounding box center [900, 394] width 16 height 16
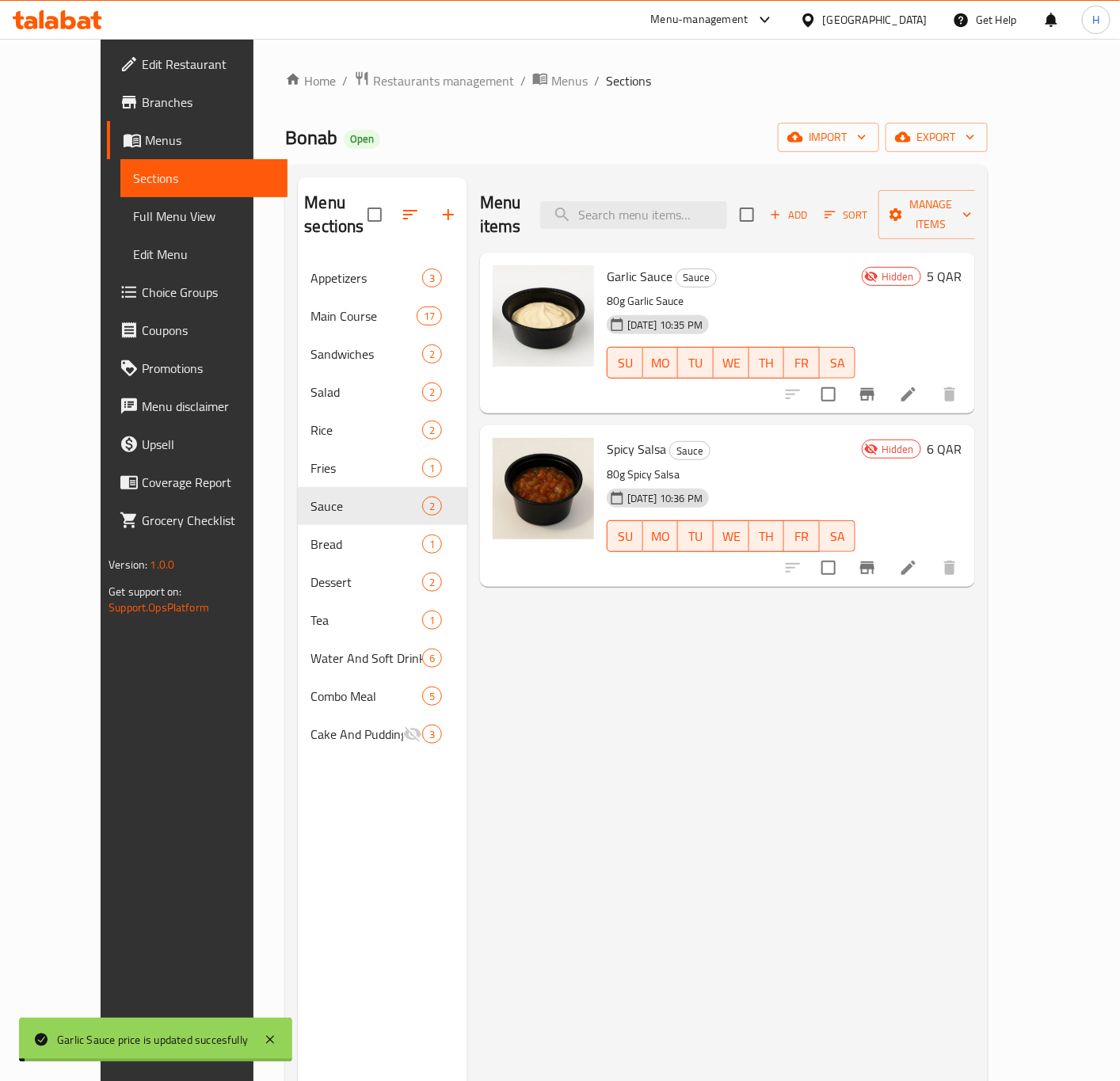
click at [963, 438] on h6 "6 QAR" at bounding box center [945, 449] width 35 height 22
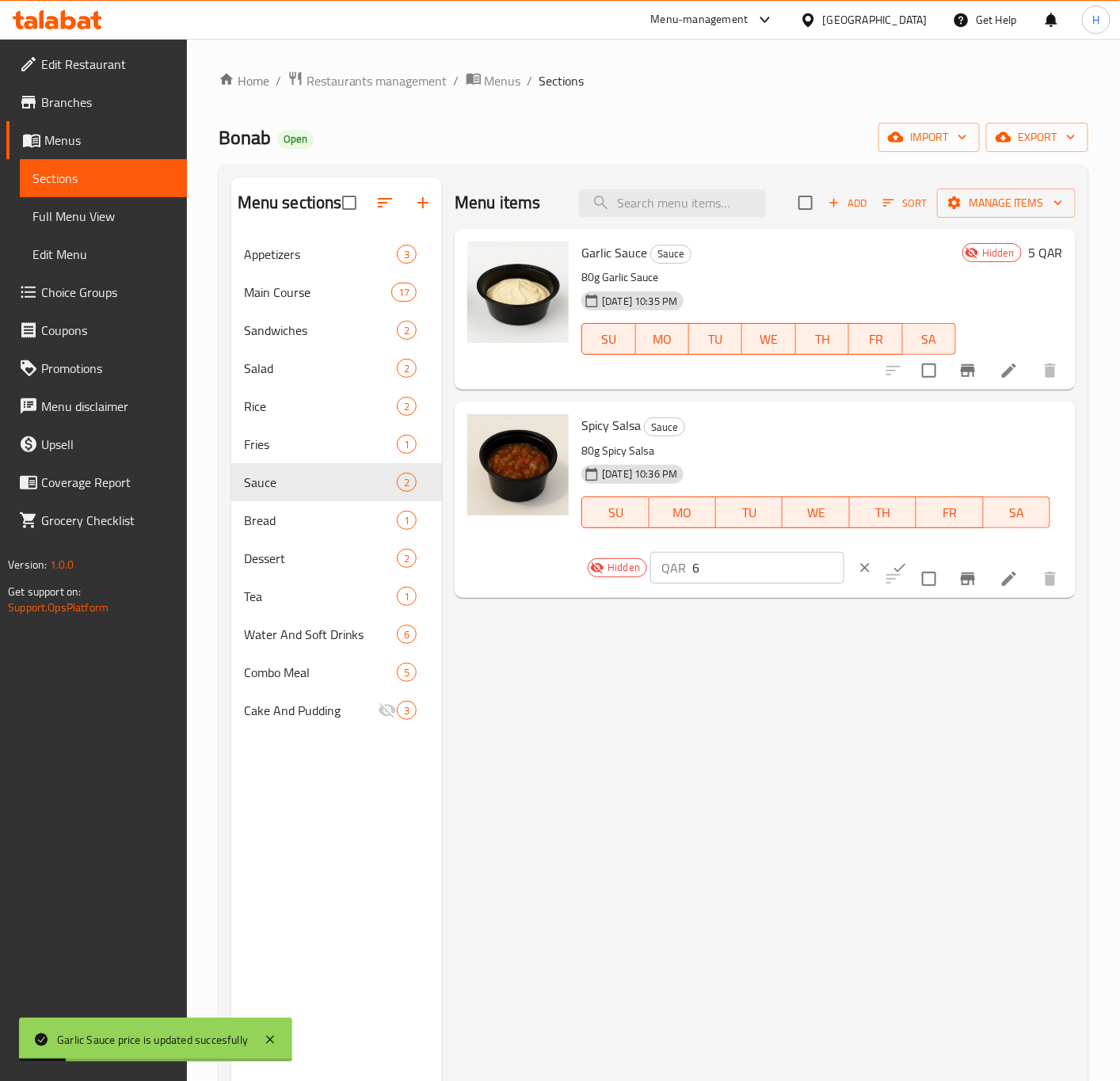
click at [706, 578] on input "6" at bounding box center [768, 568] width 152 height 31
type input "5"
click at [888, 569] on button "ok" at bounding box center [901, 568] width 35 height 35
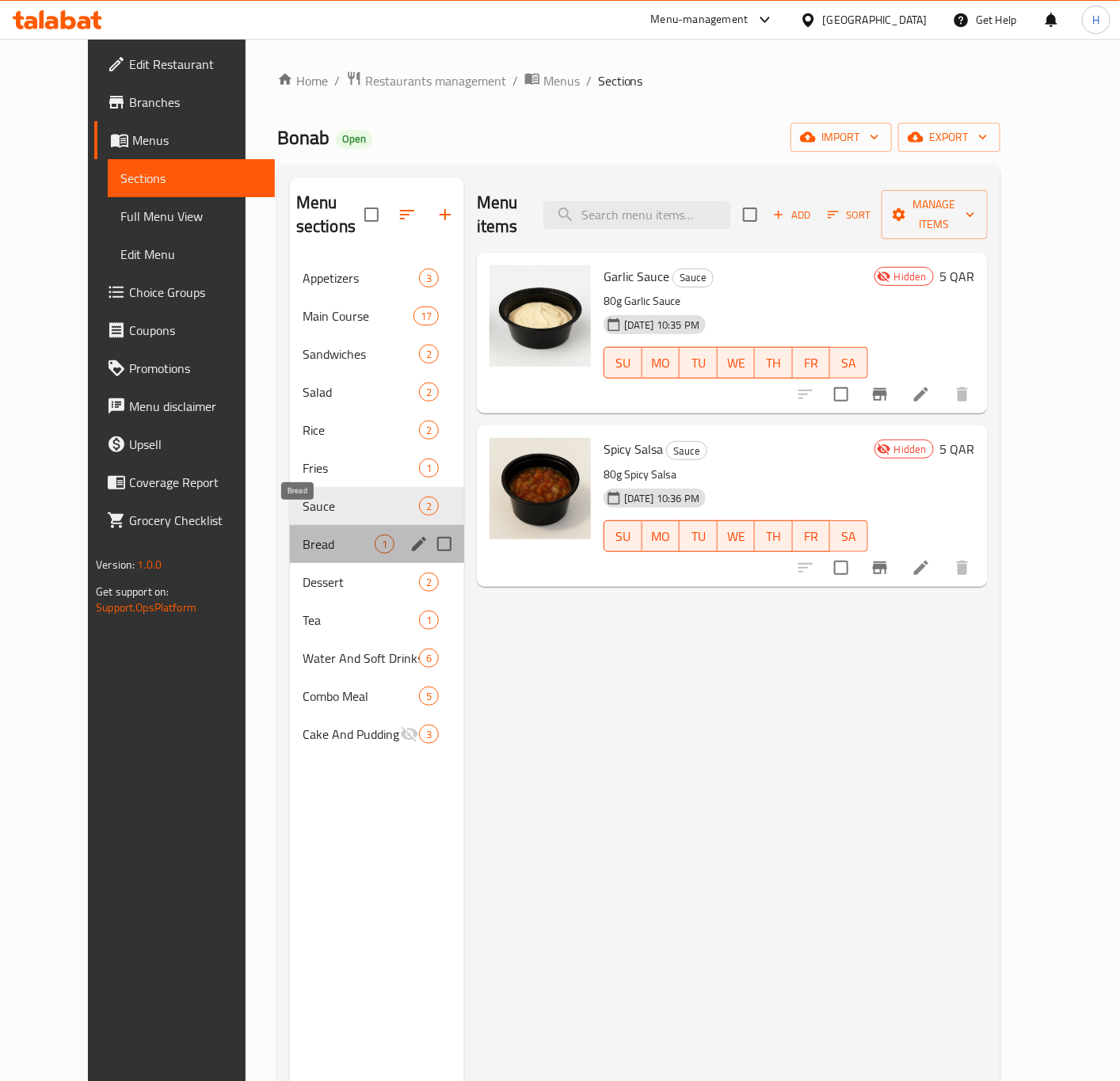
click at [303, 535] on span "Bread" at bounding box center [339, 544] width 72 height 19
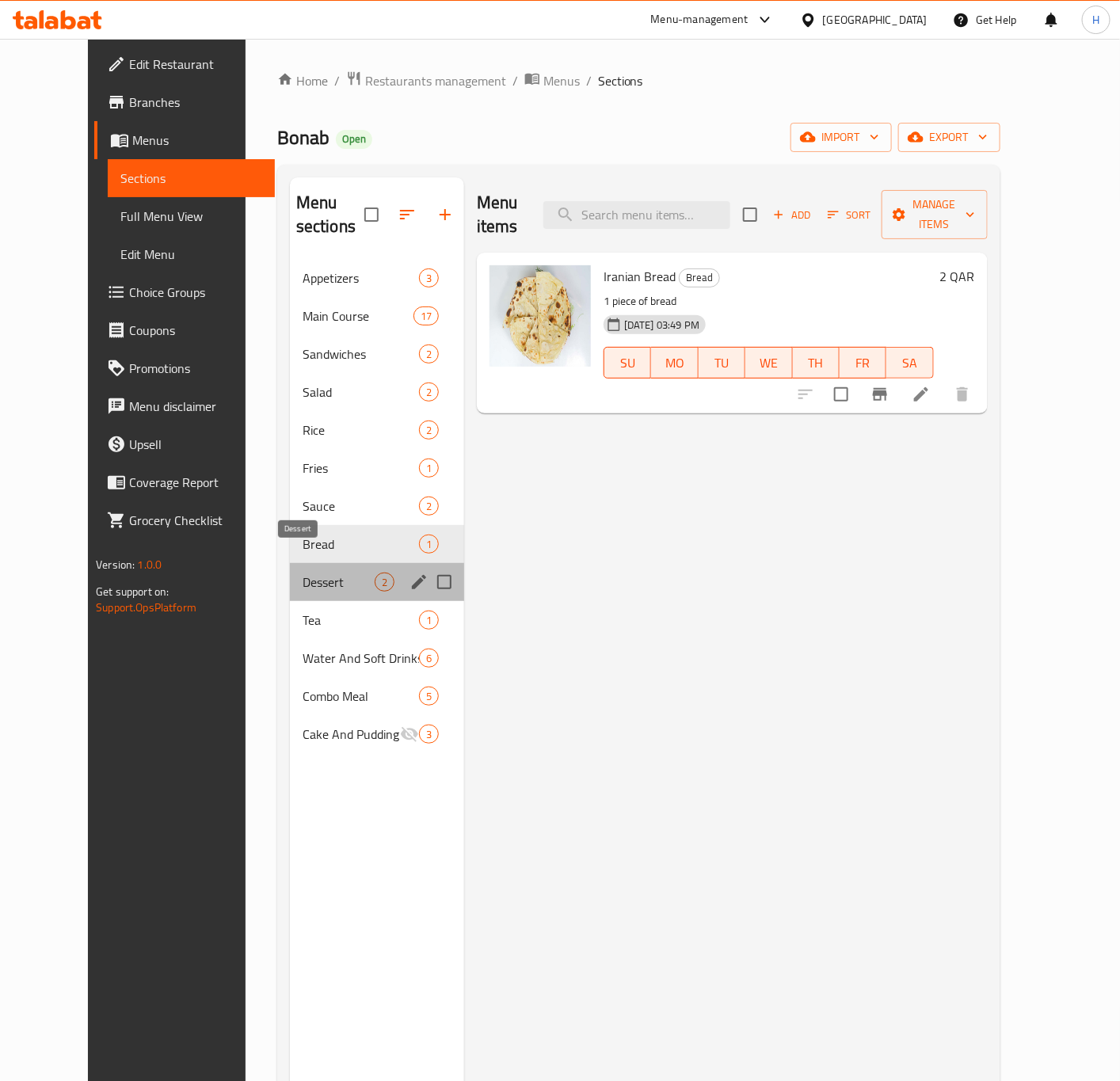
click at [303, 573] on span "Dessert" at bounding box center [339, 582] width 72 height 19
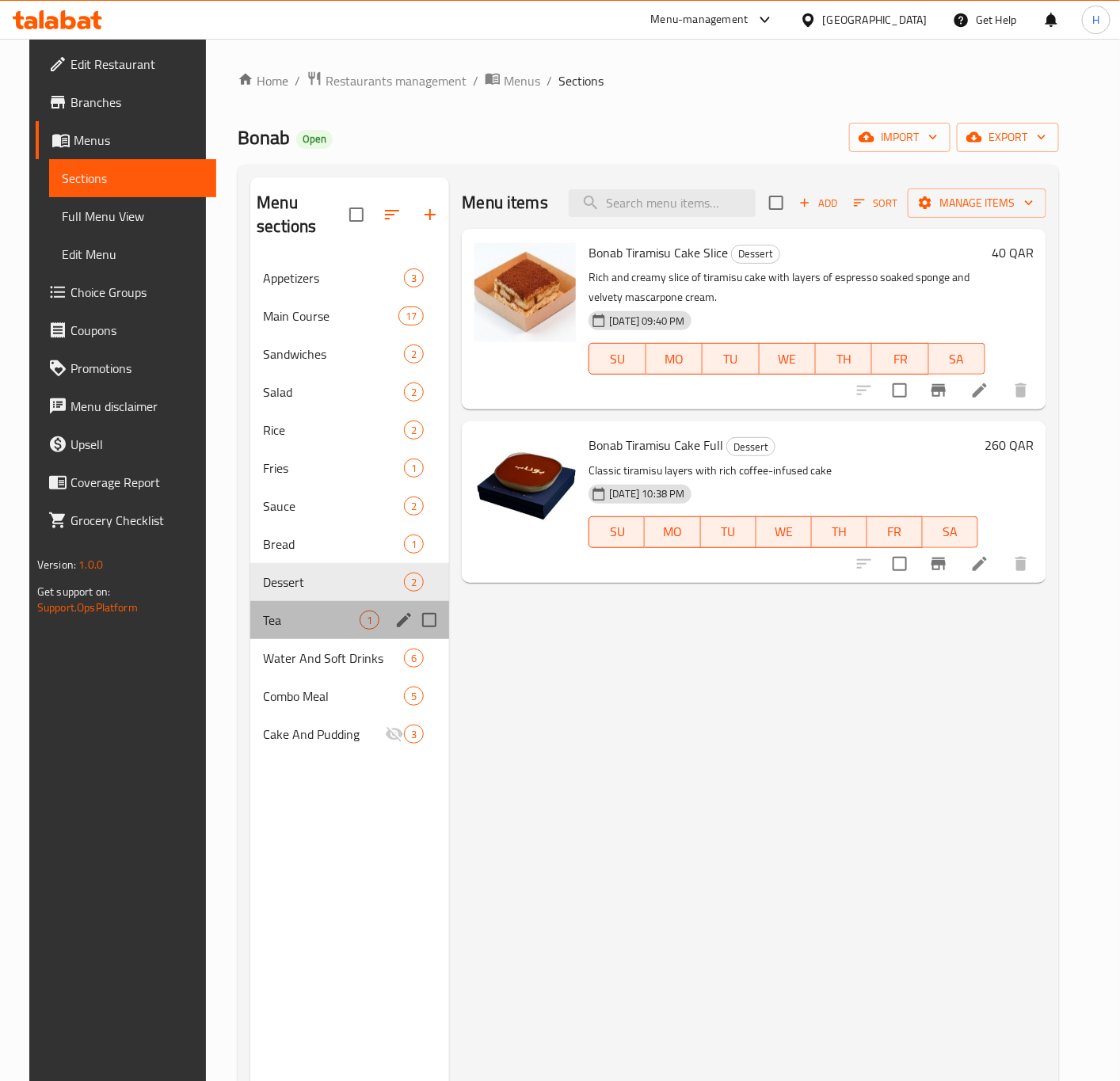
click at [298, 607] on div "Tea 1" at bounding box center [349, 620] width 199 height 38
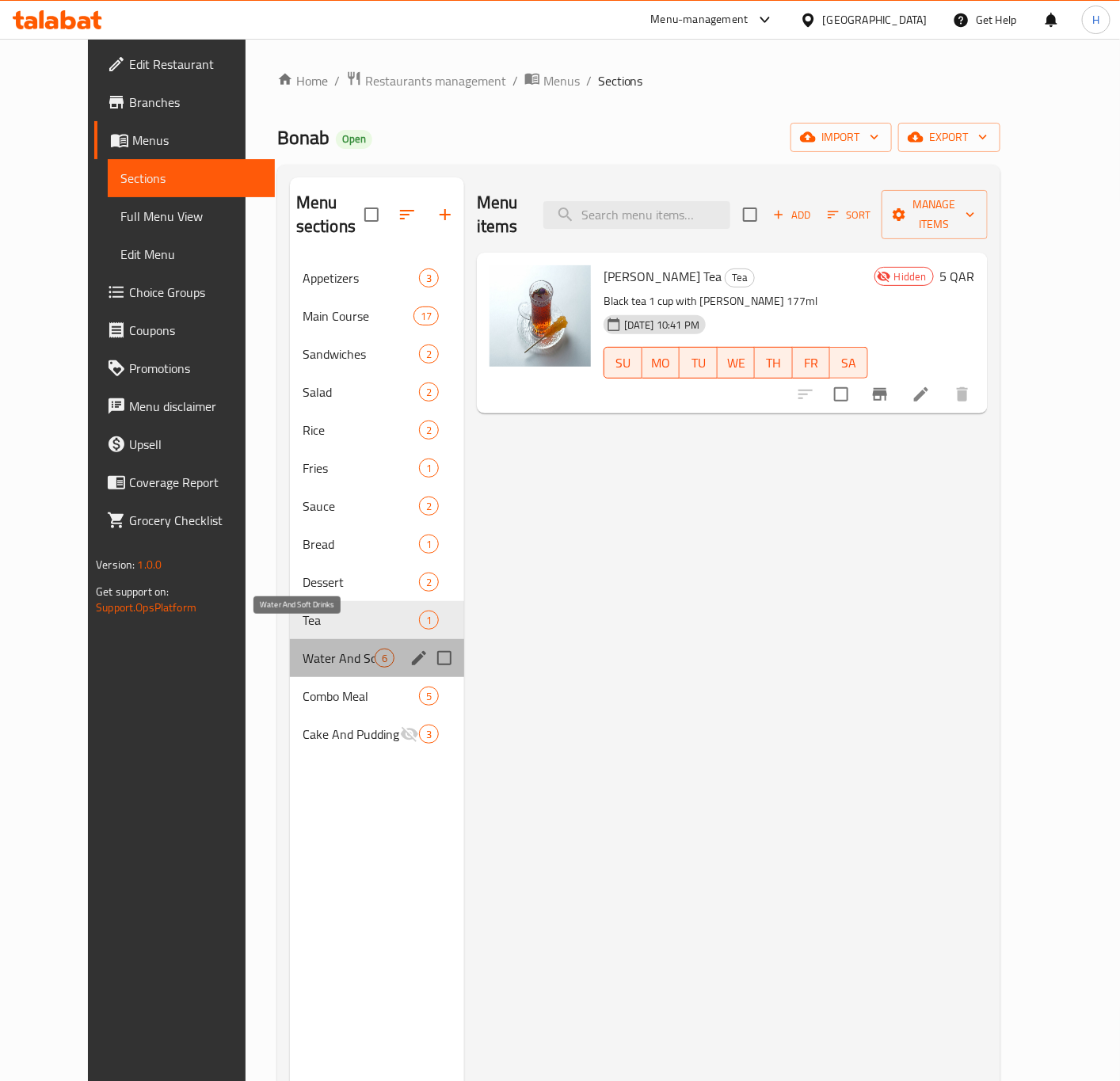
click at [303, 649] on span "Water And Soft Drinks" at bounding box center [339, 658] width 72 height 19
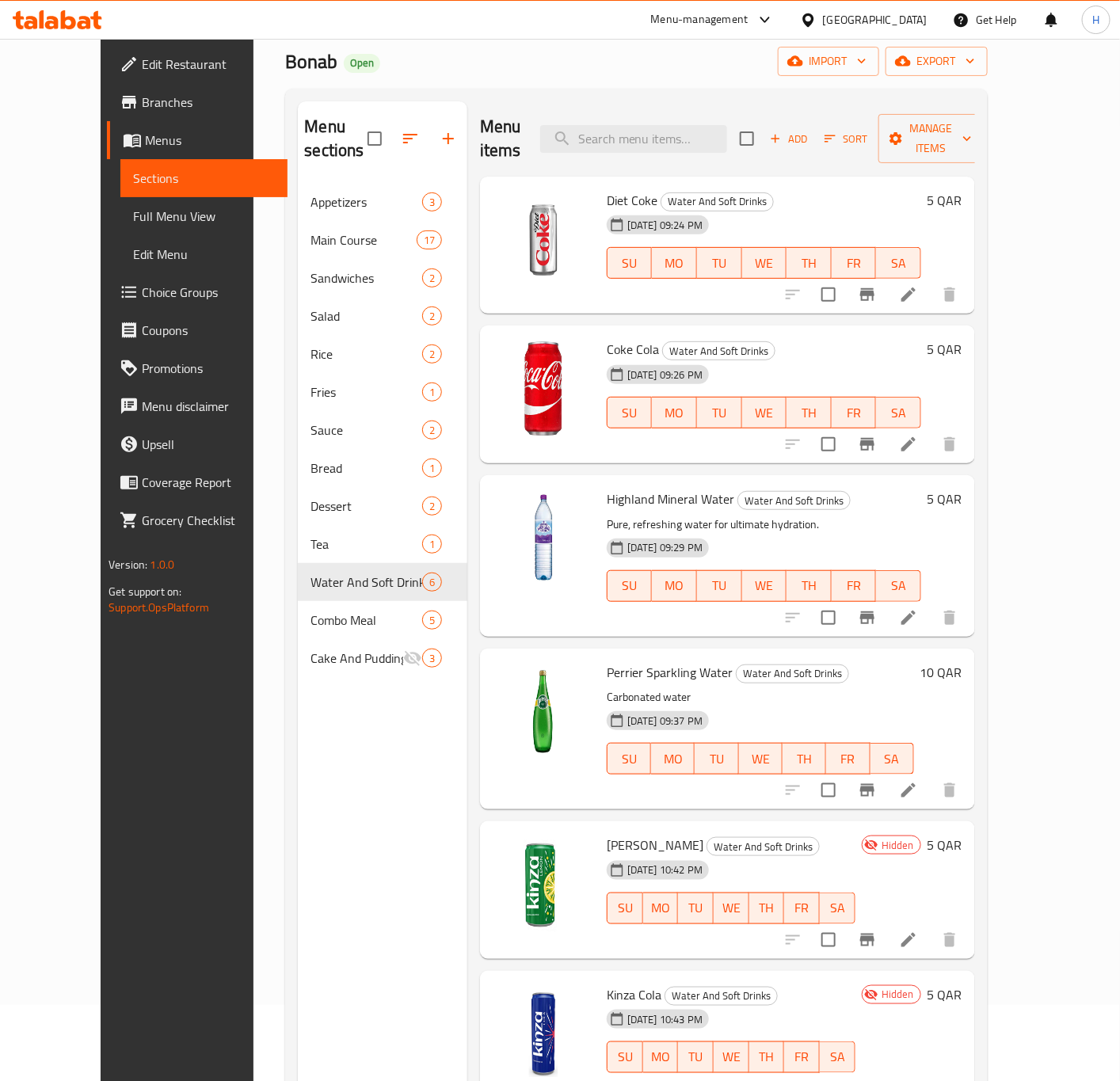
scroll to position [222, 0]
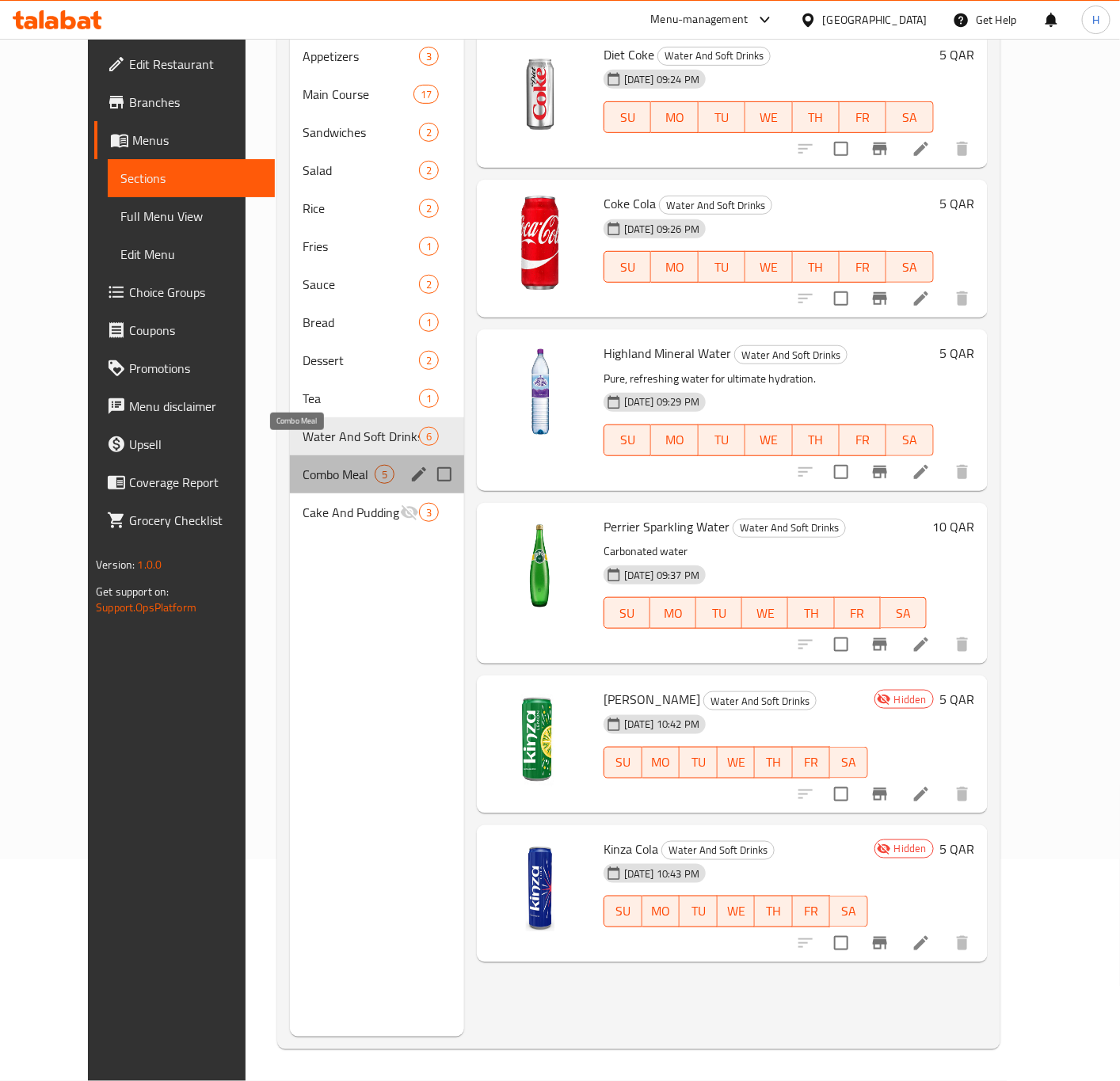
click at [323, 465] on span "Combo Meal" at bounding box center [339, 474] width 72 height 19
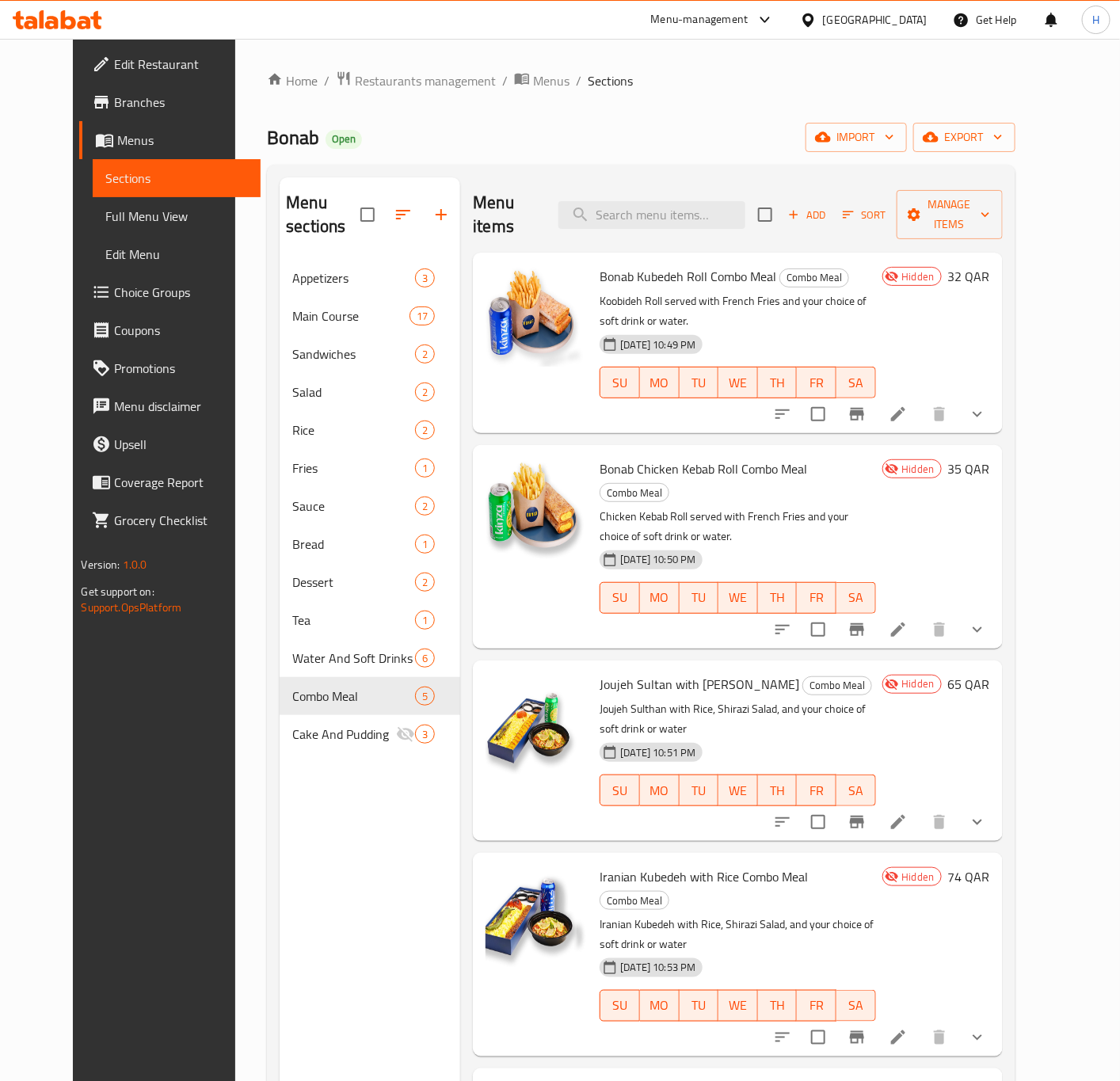
scroll to position [118, 0]
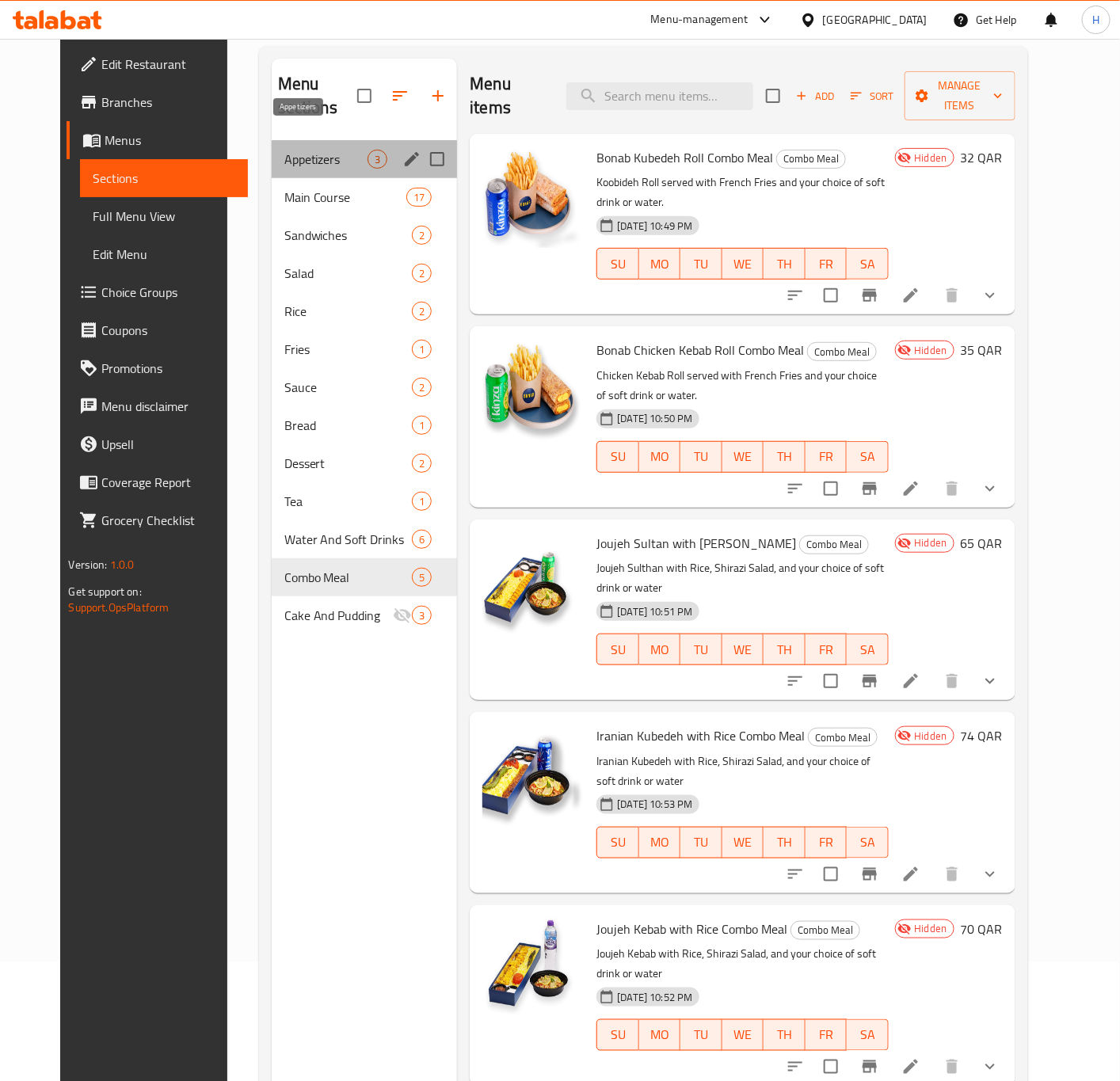
click at [326, 150] on span "Appetizers" at bounding box center [326, 159] width 84 height 19
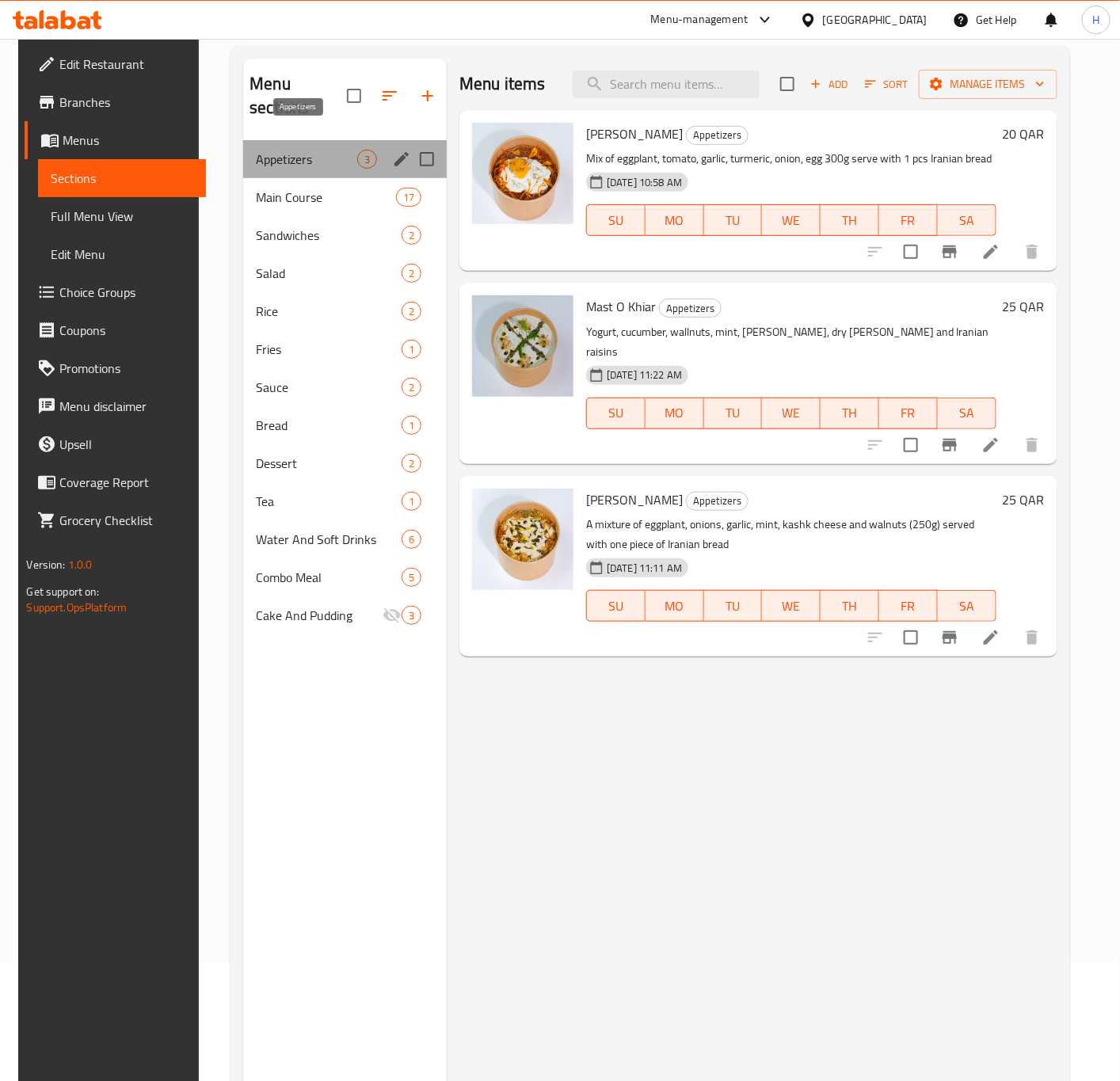
click at [338, 150] on span "Appetizers" at bounding box center [306, 159] width 102 height 19
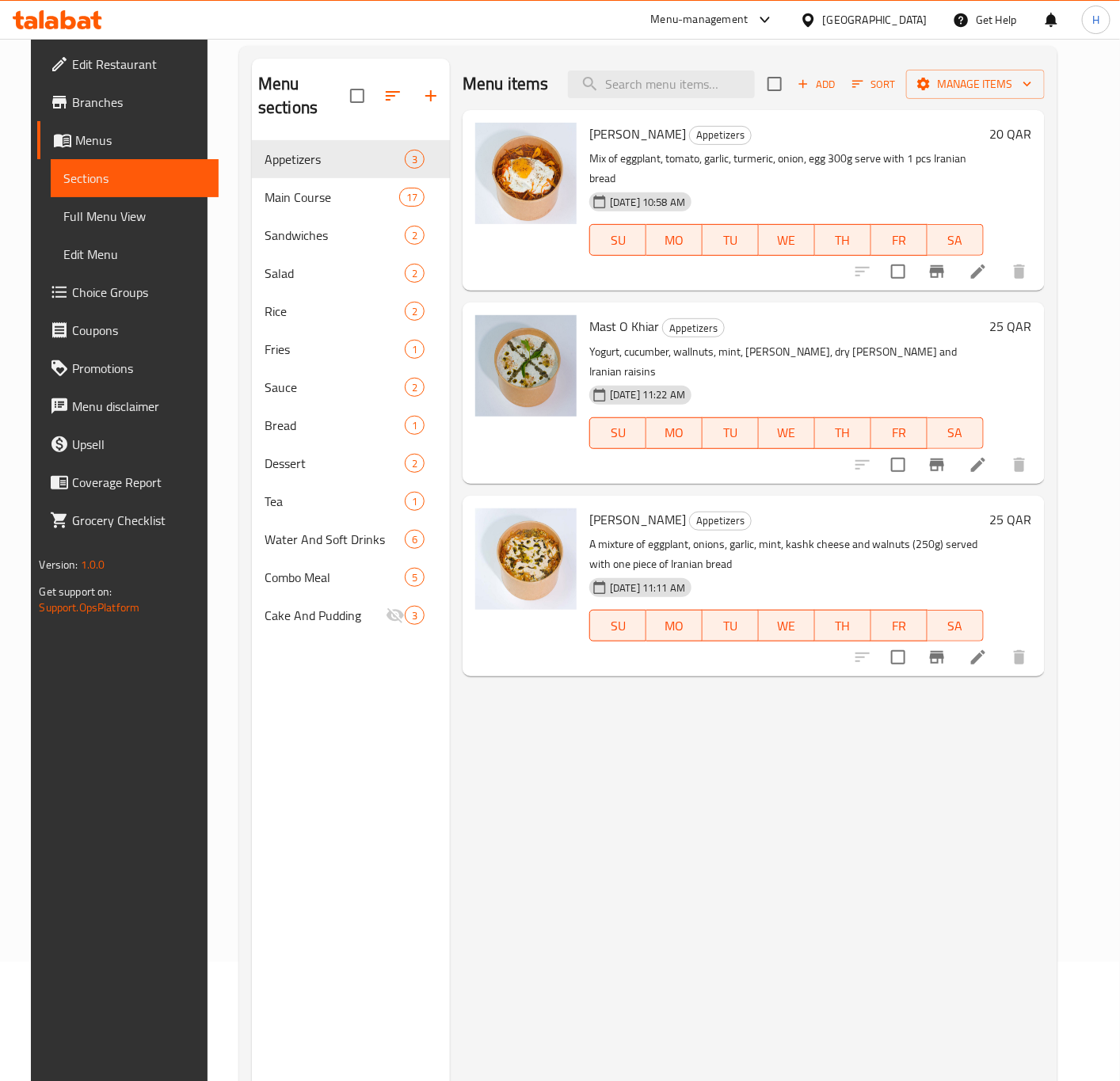
click at [623, 126] on span "Mirza Ghasemi" at bounding box center [638, 134] width 96 height 24
copy h6 "Mirza Ghasemi"
click at [635, 315] on span "Mast O Khiar" at bounding box center [624, 327] width 69 height 24
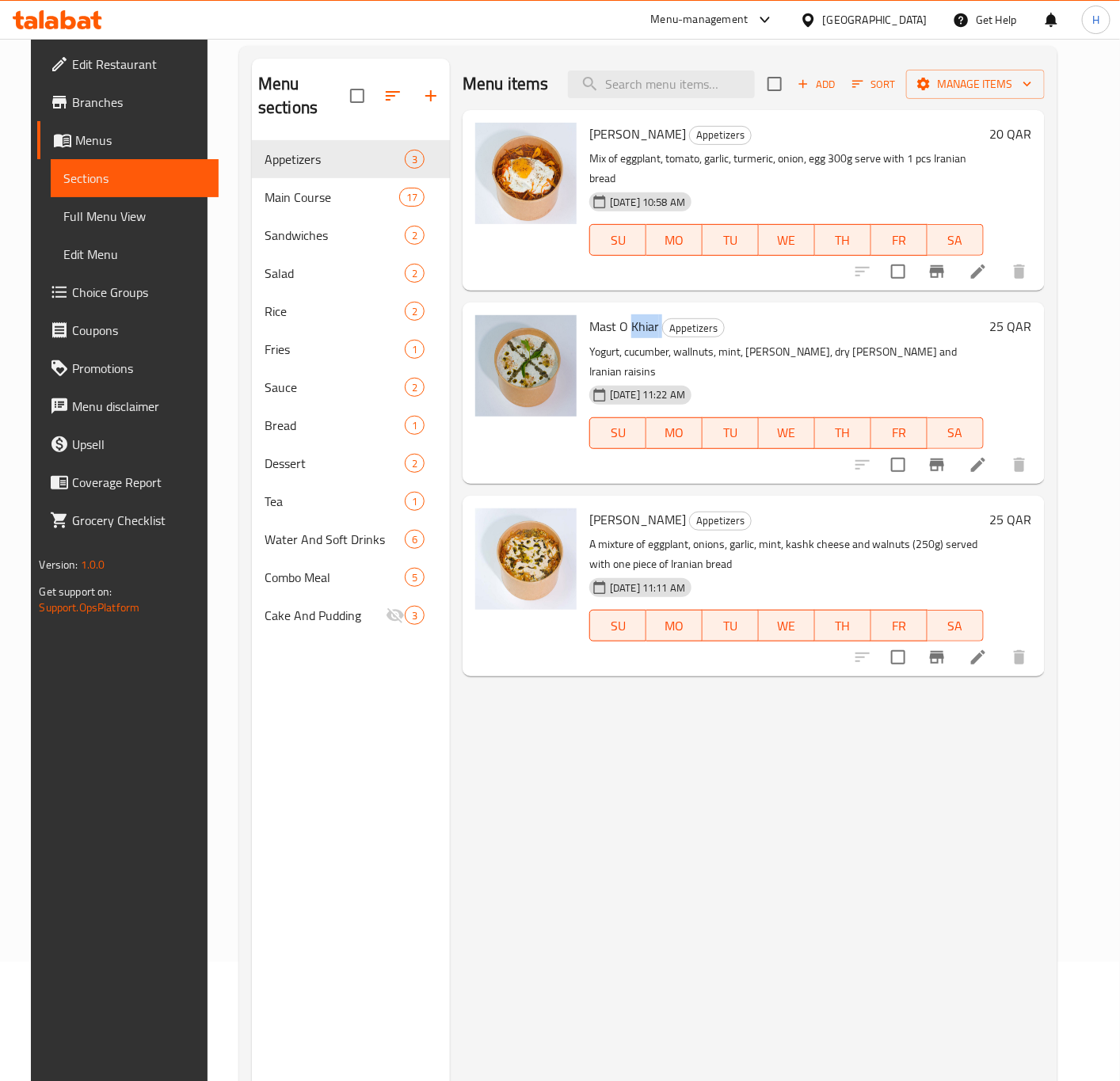
click at [635, 315] on span "Mast O Khiar" at bounding box center [624, 327] width 69 height 24
copy h6 "Mast O Khiar"
click at [635, 508] on span "Kashk Badenjan" at bounding box center [638, 520] width 96 height 24
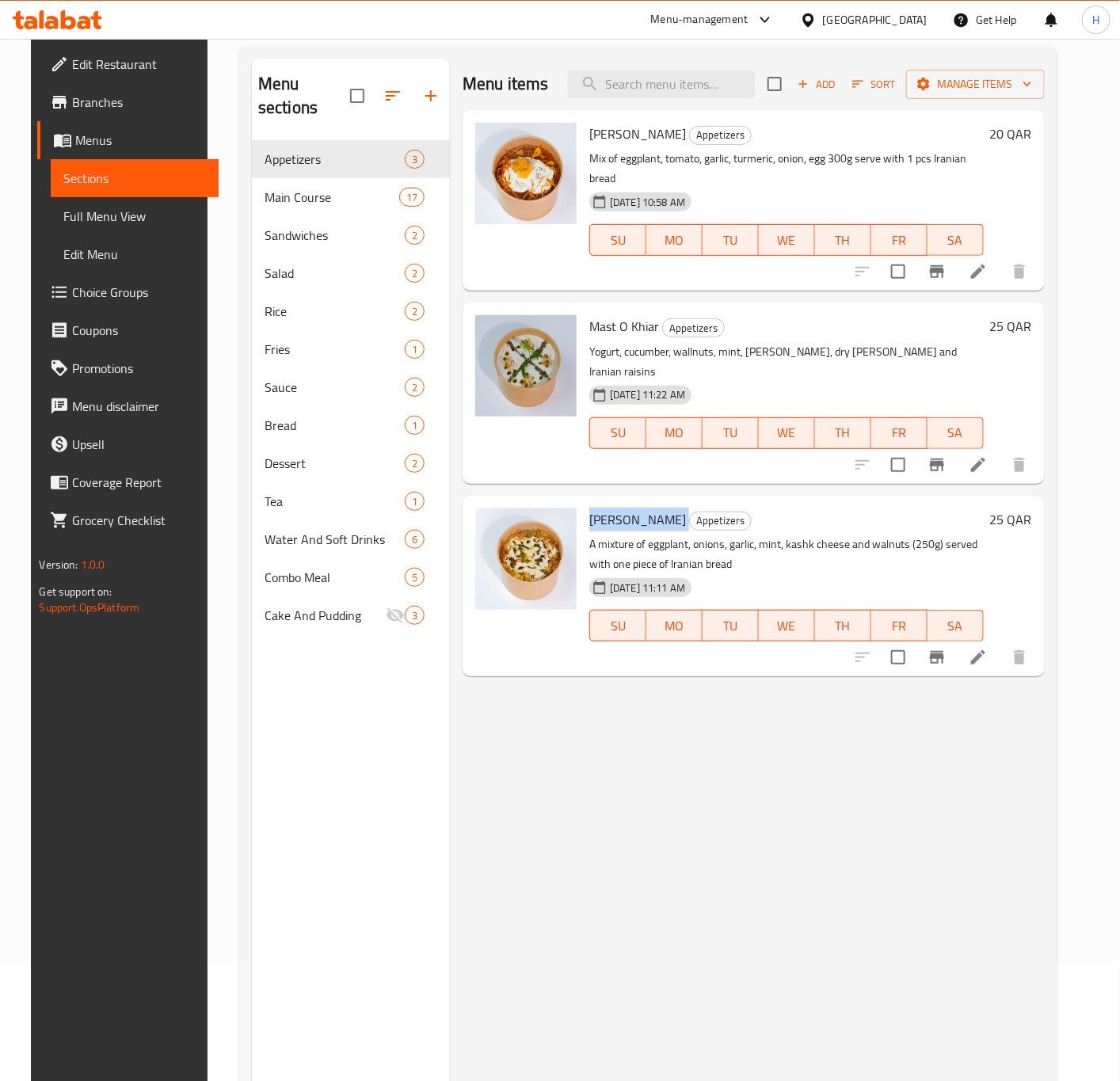
click at [635, 508] on span "Kashk Badenjan" at bounding box center [638, 520] width 96 height 24
copy h6 "Kashk Badenjan"
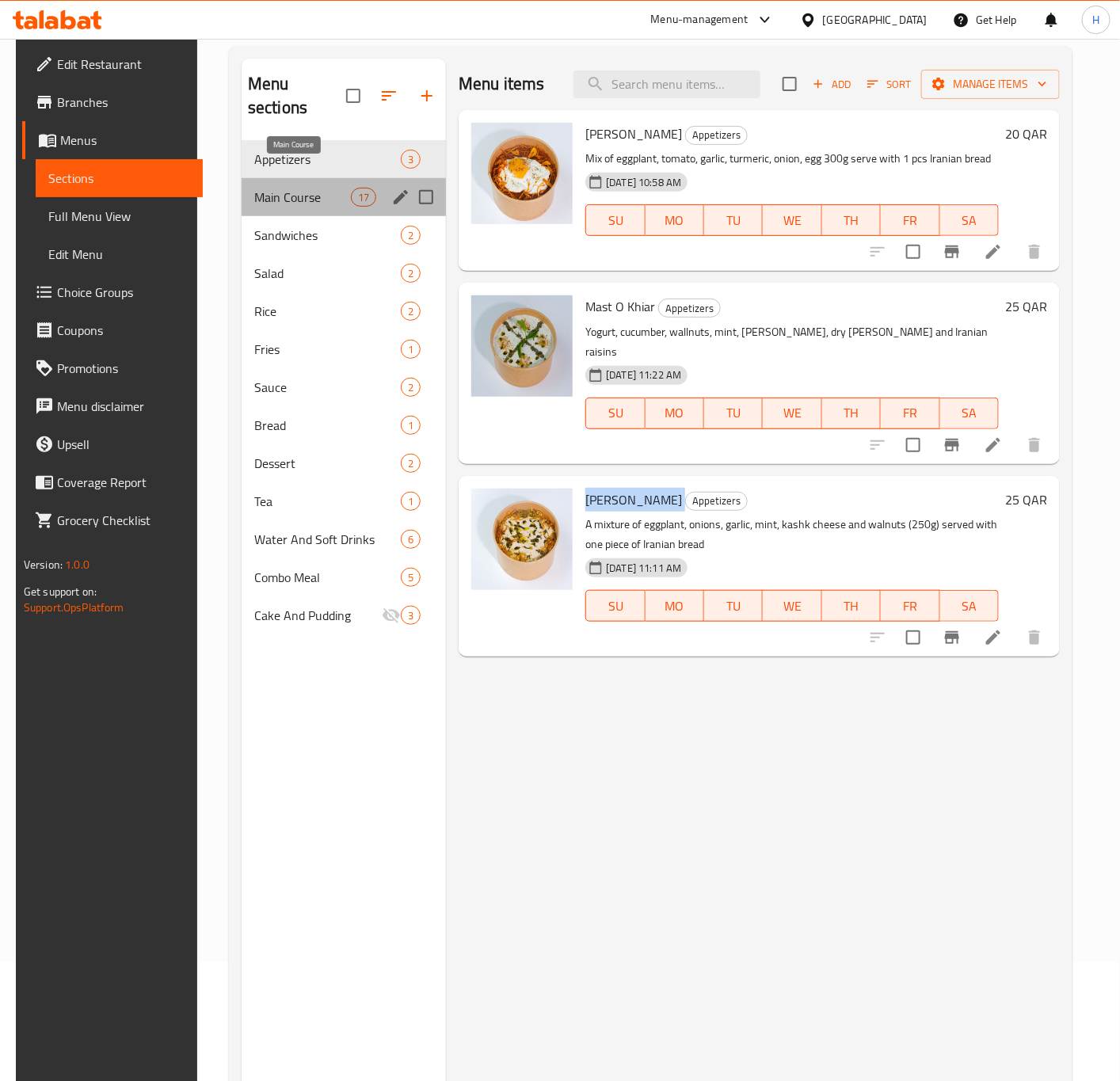
click at [322, 188] on span "Main Course" at bounding box center [303, 197] width 96 height 19
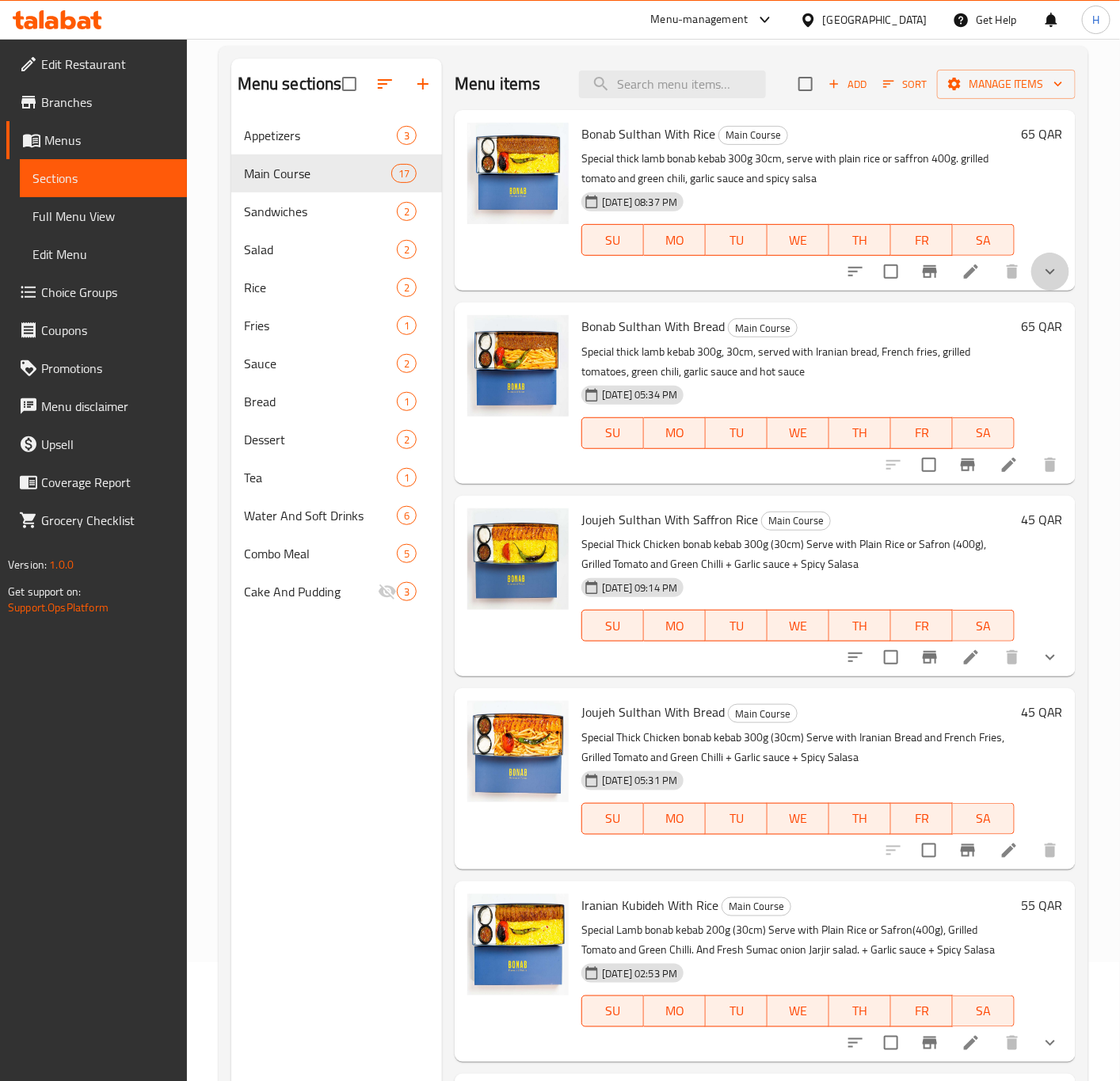
click at [1031, 264] on button "show more" at bounding box center [1050, 271] width 38 height 38
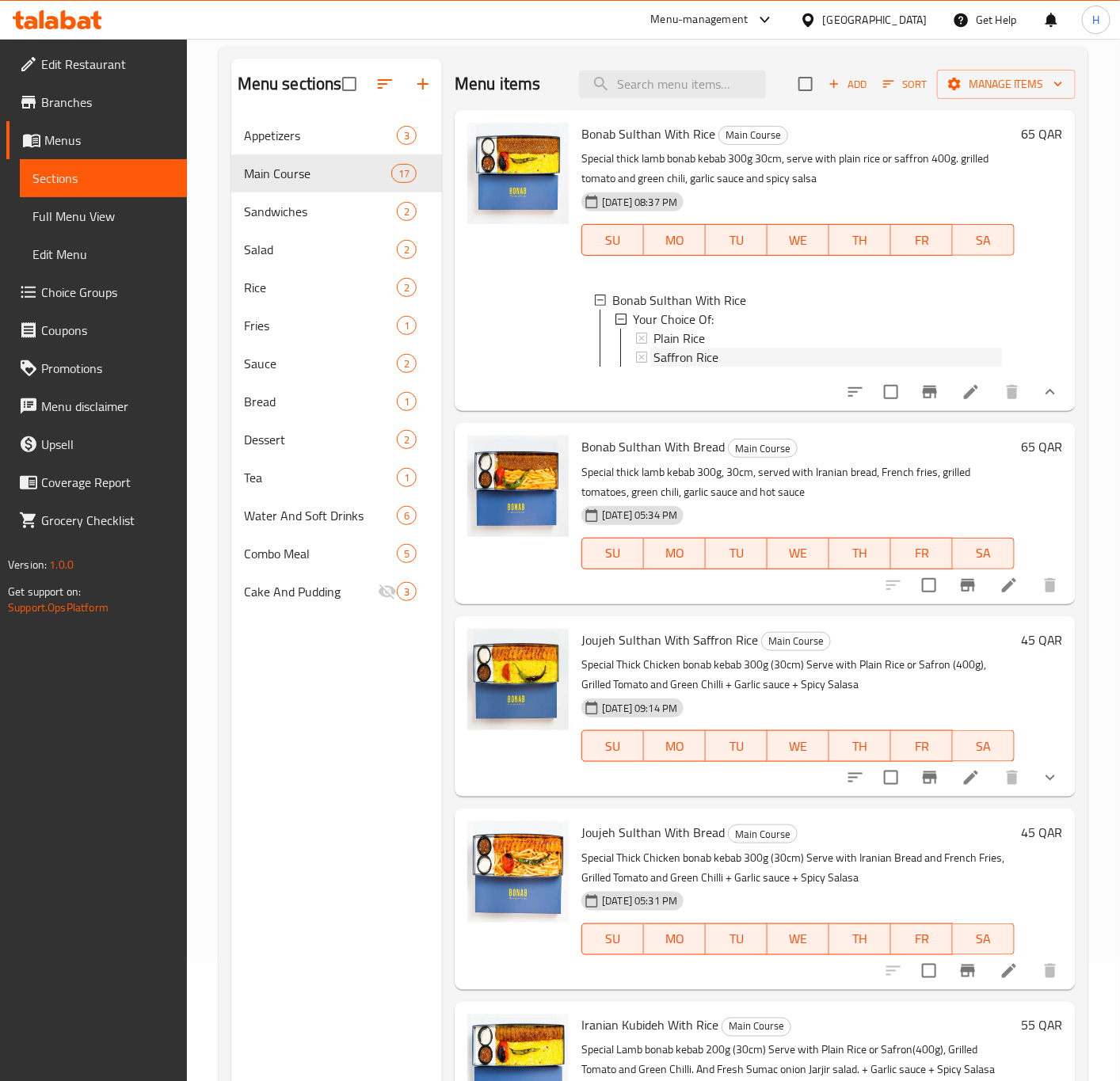
click at [678, 359] on span "Saffron Rice" at bounding box center [686, 357] width 65 height 19
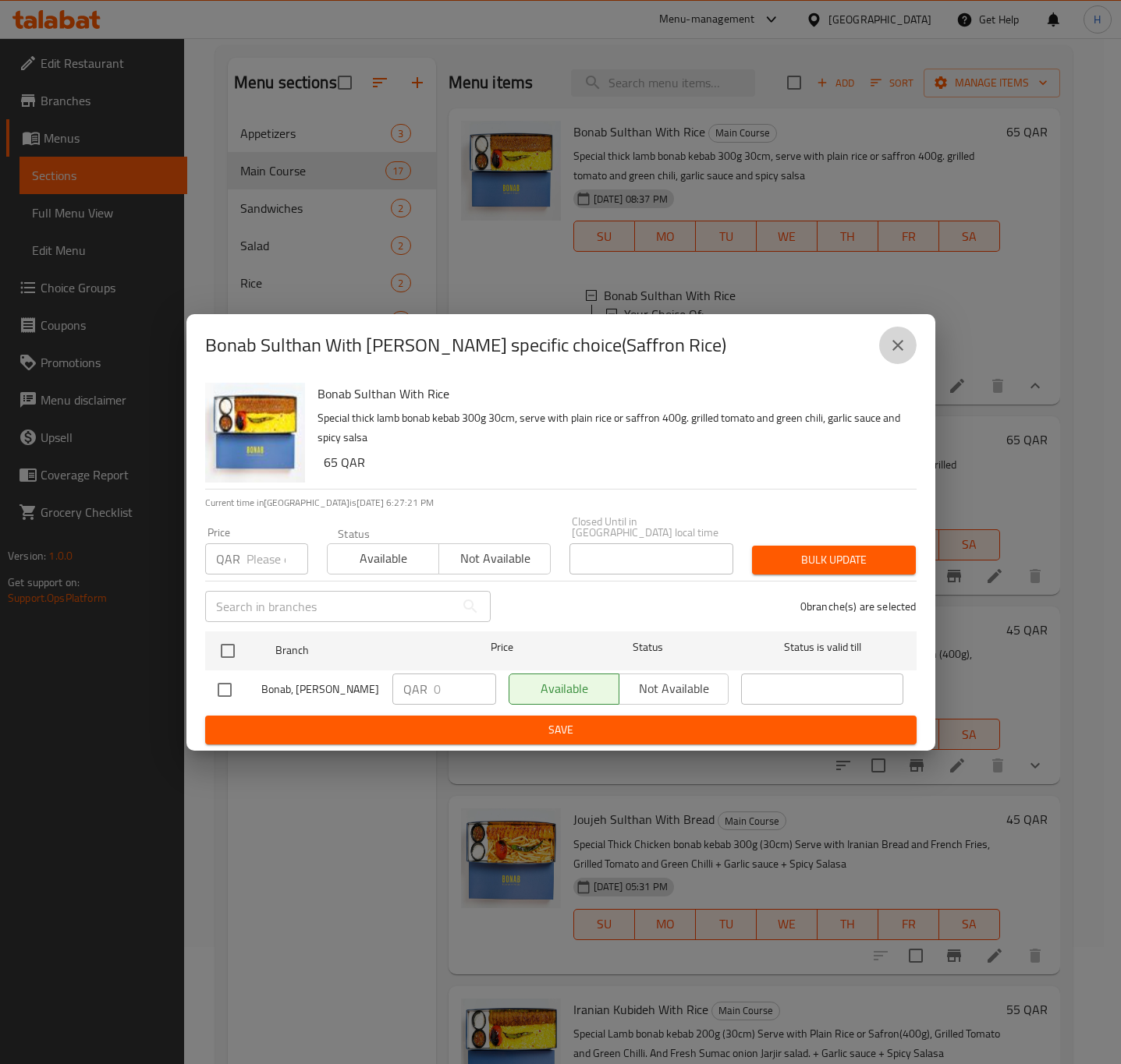
click at [894, 351] on icon "close" at bounding box center [898, 345] width 11 height 11
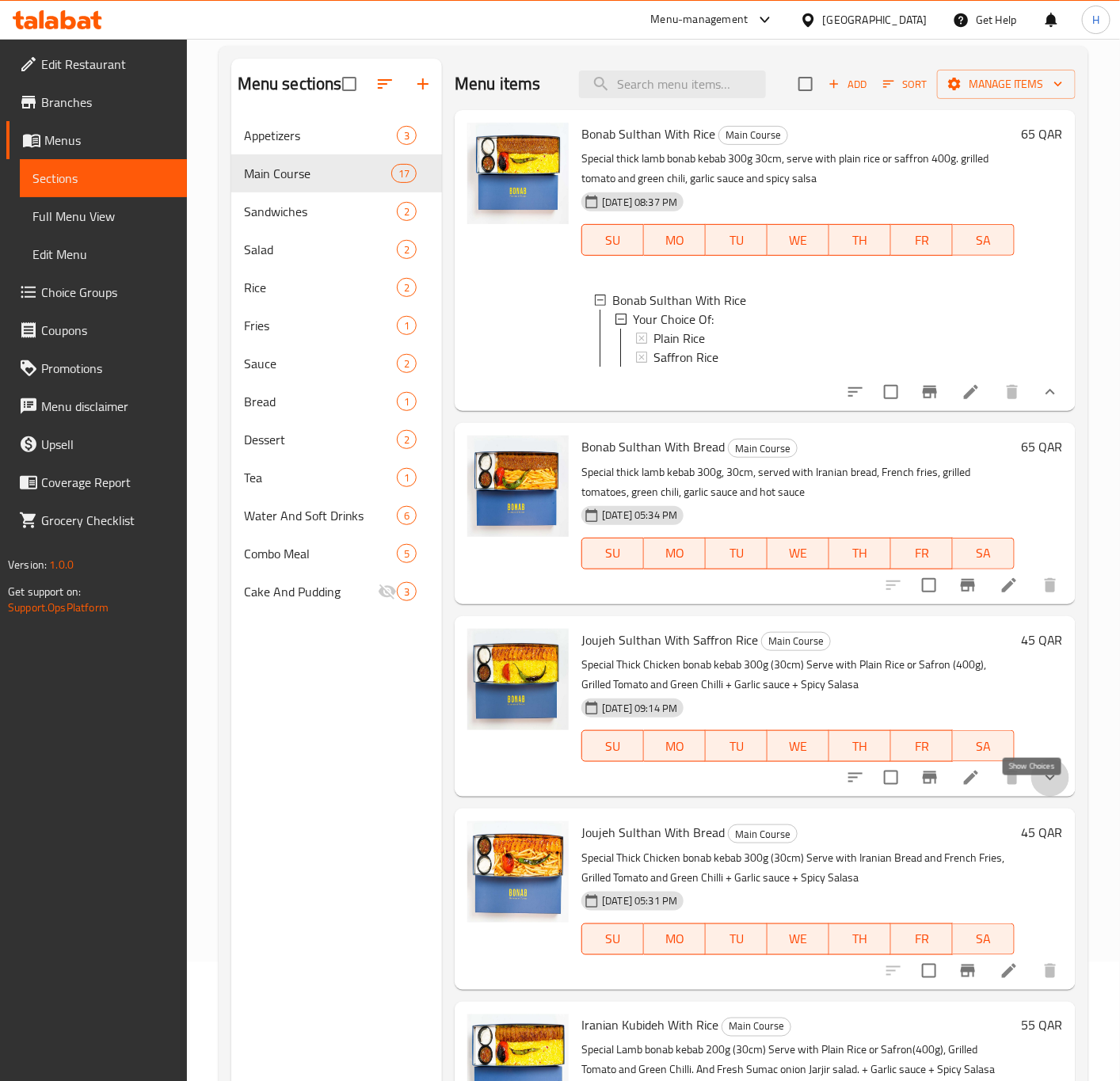
click at [1041, 788] on icon "show more" at bounding box center [1051, 777] width 19 height 19
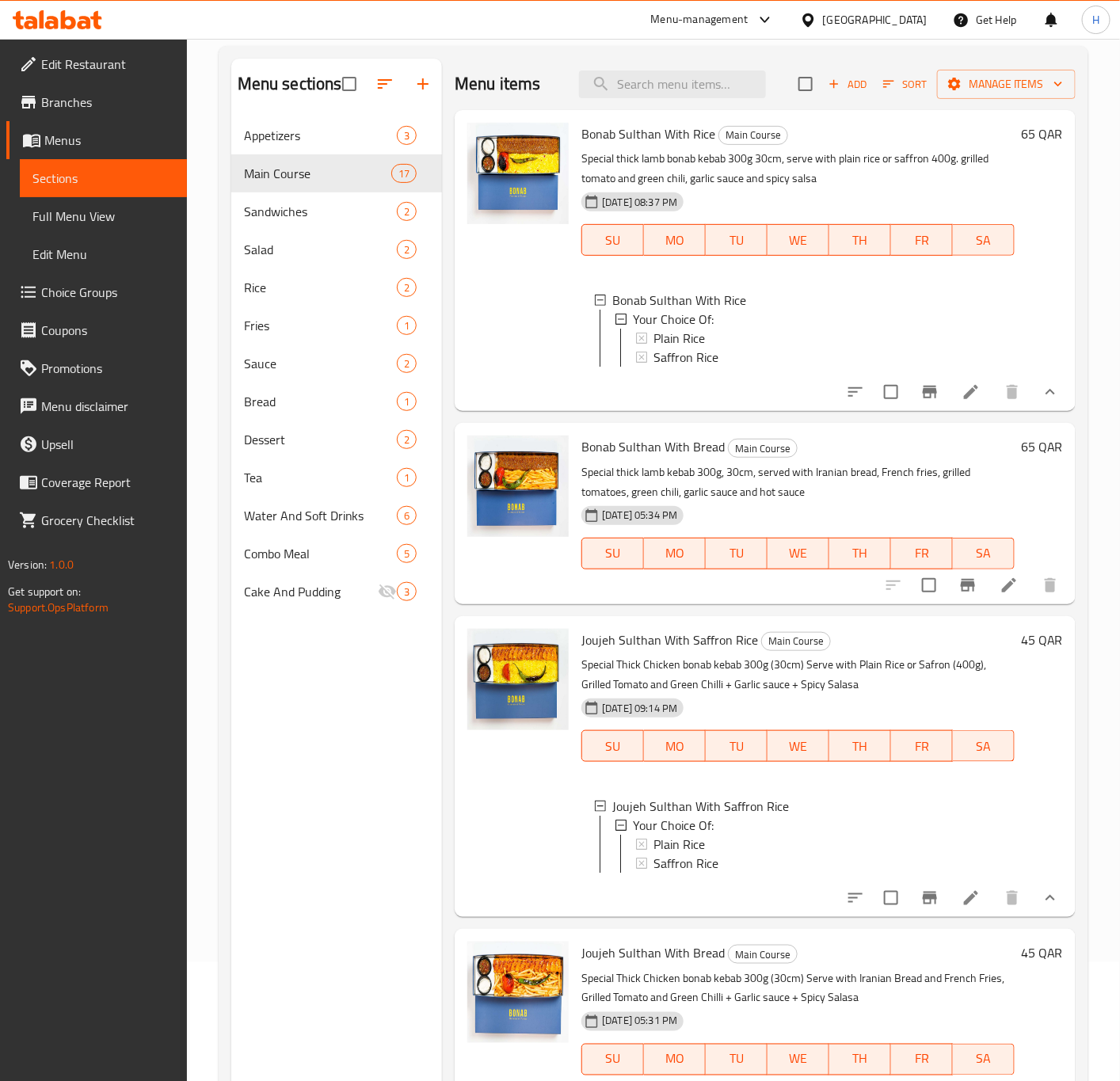
scroll to position [3, 0]
click at [706, 871] on span "Saffron Rice" at bounding box center [686, 861] width 65 height 19
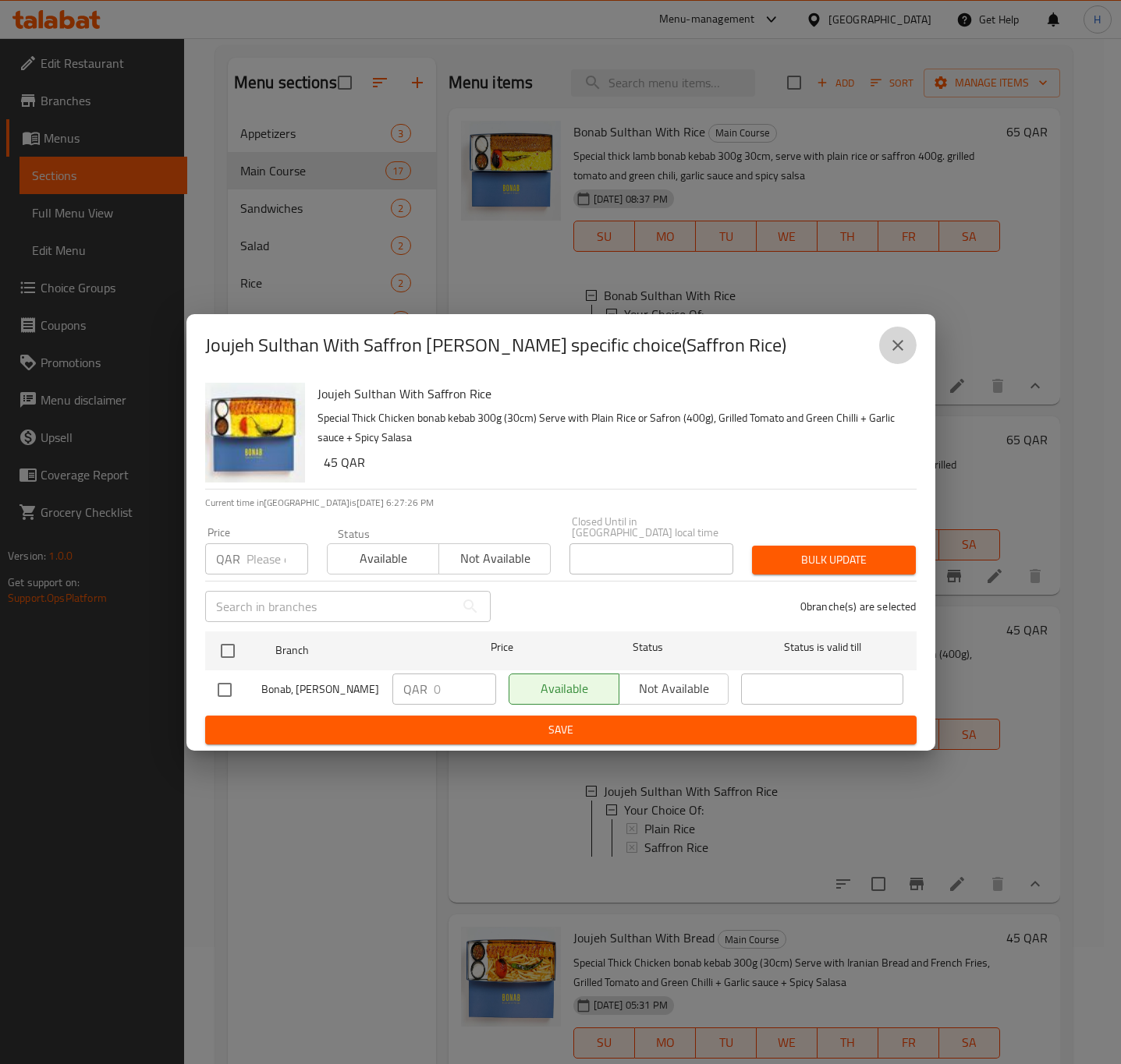
click at [885, 353] on button "close" at bounding box center [898, 345] width 37 height 37
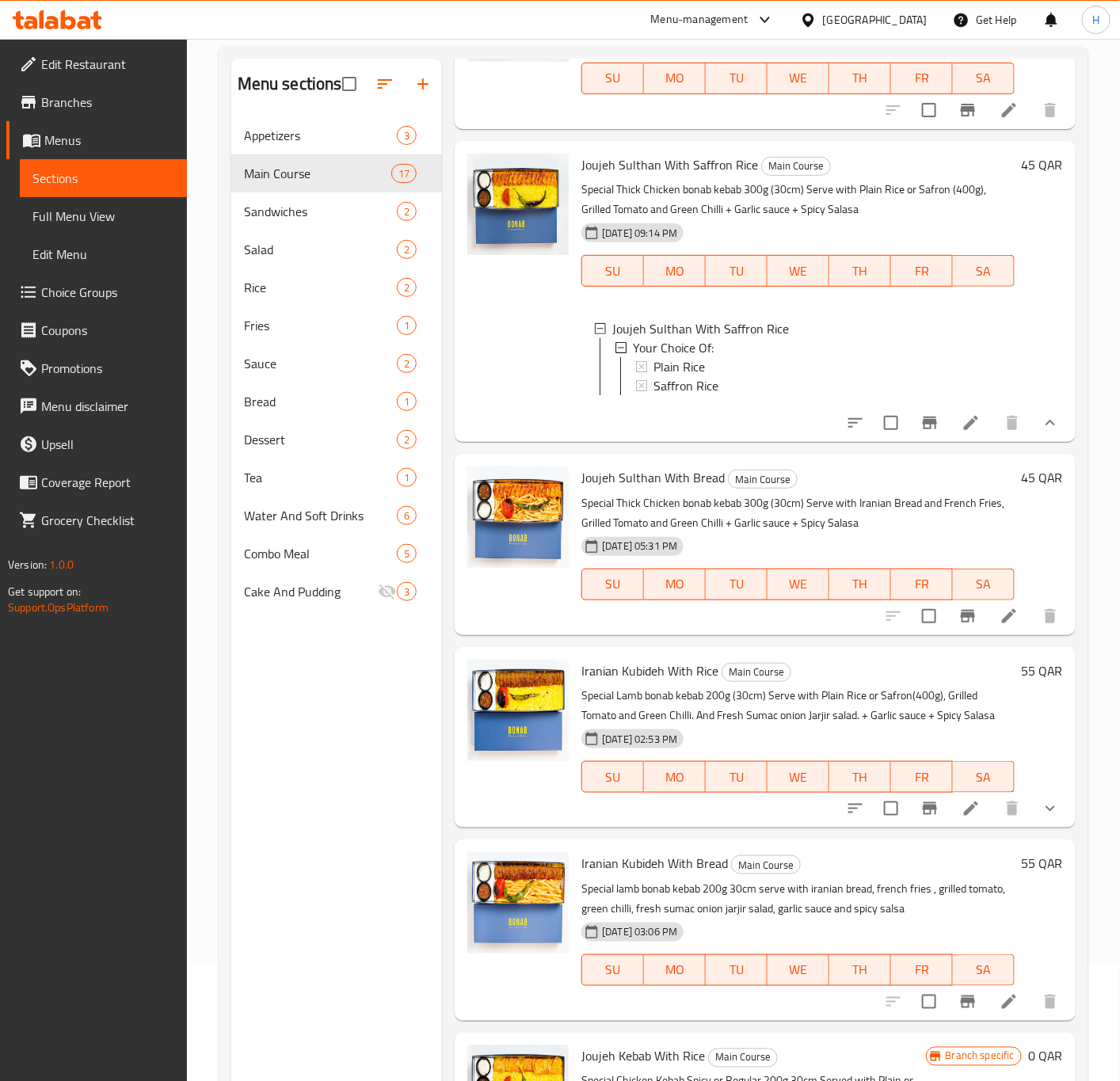
scroll to position [594, 0]
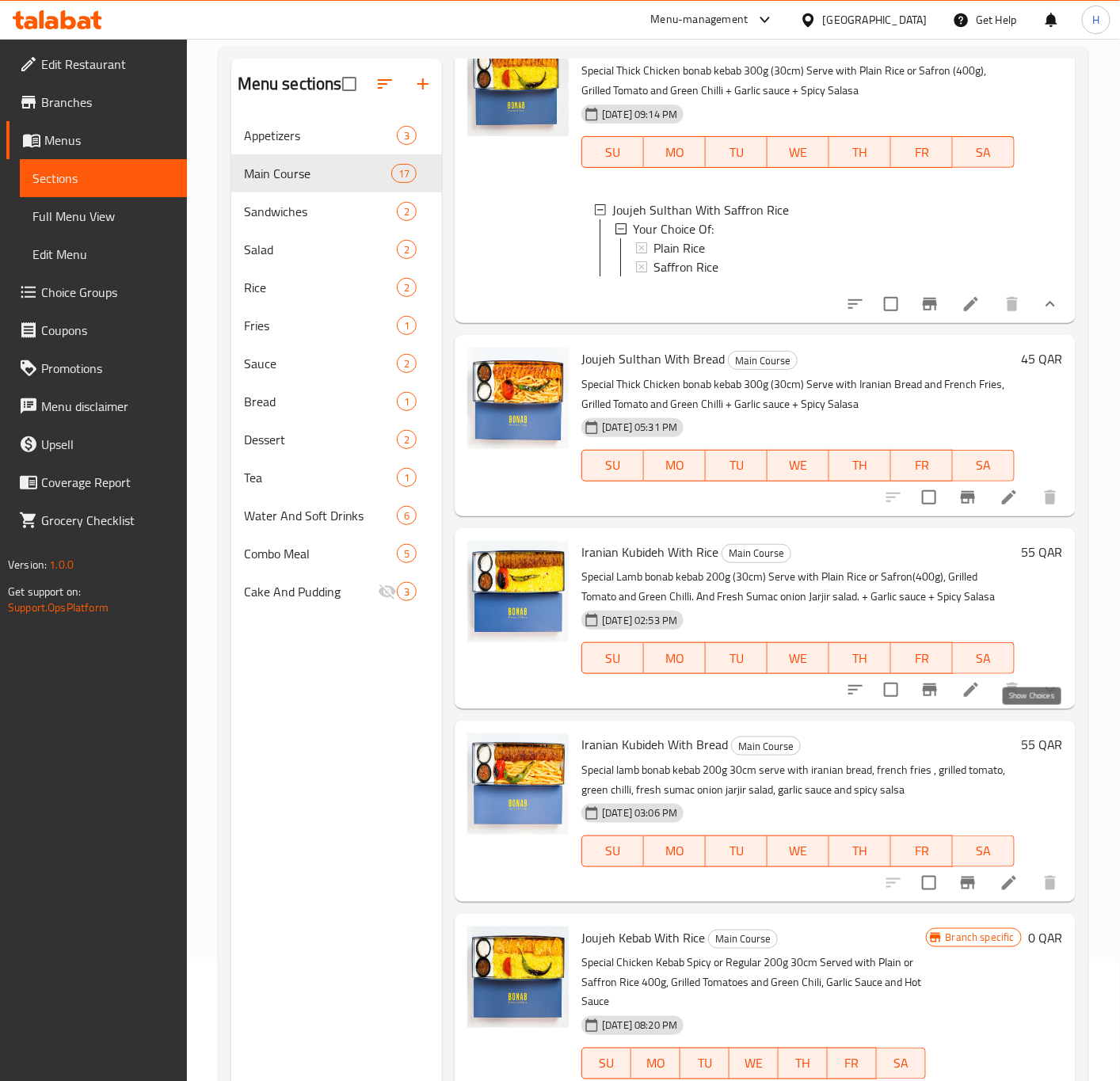
click at [1041, 700] on icon "show more" at bounding box center [1051, 690] width 19 height 19
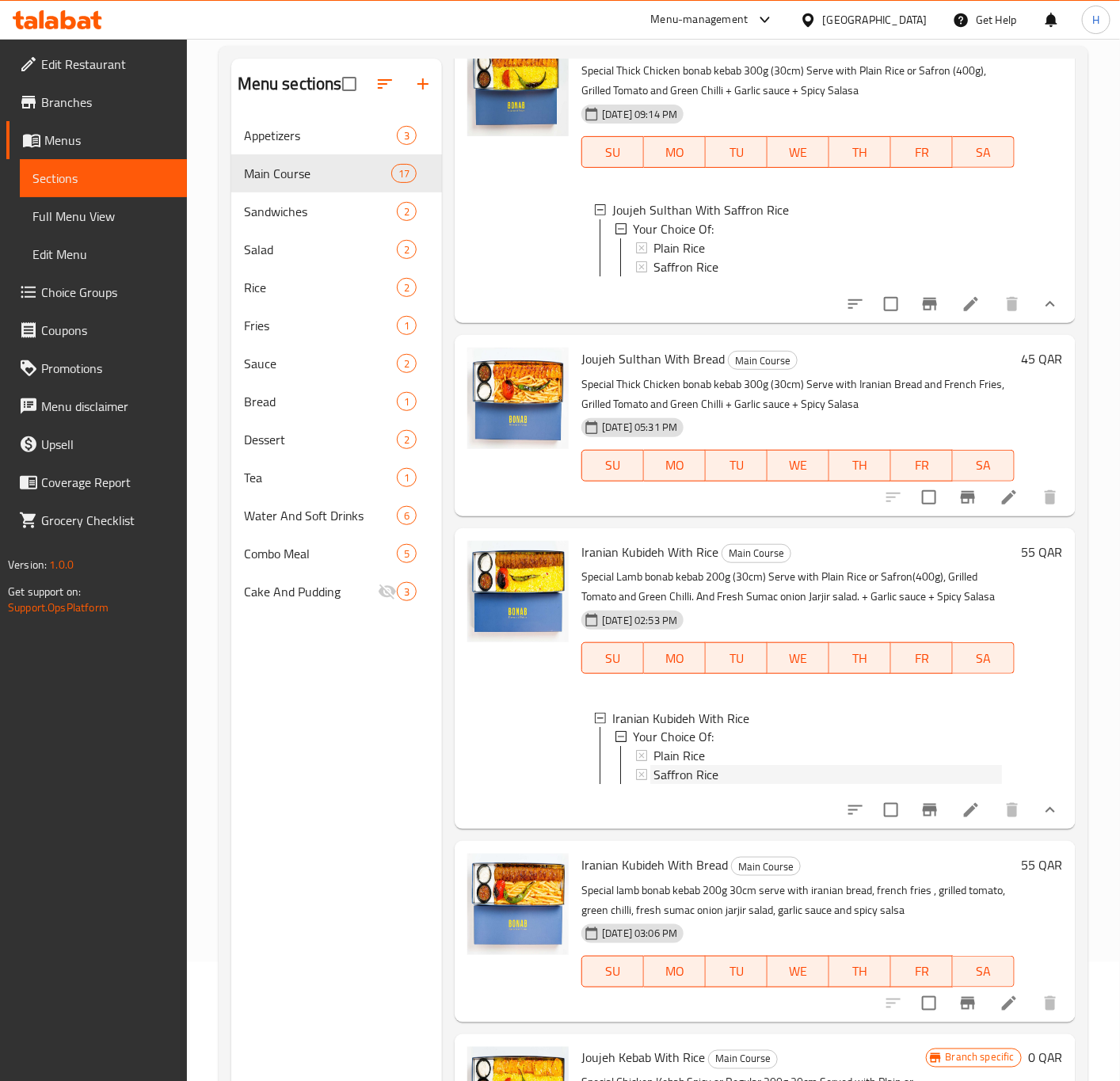
click at [674, 785] on span "Saffron Rice" at bounding box center [686, 776] width 65 height 19
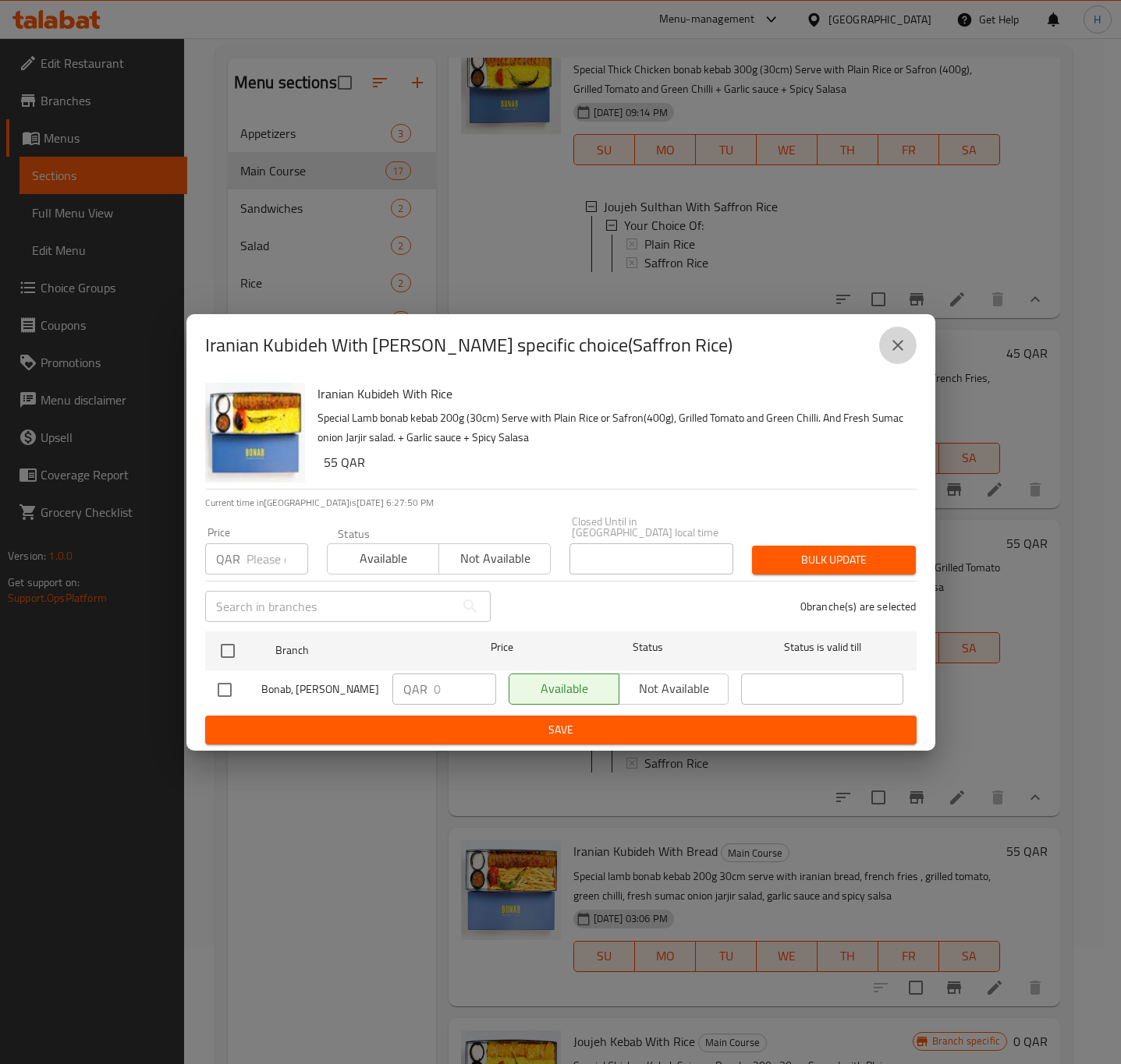
click at [896, 354] on icon "close" at bounding box center [898, 345] width 19 height 19
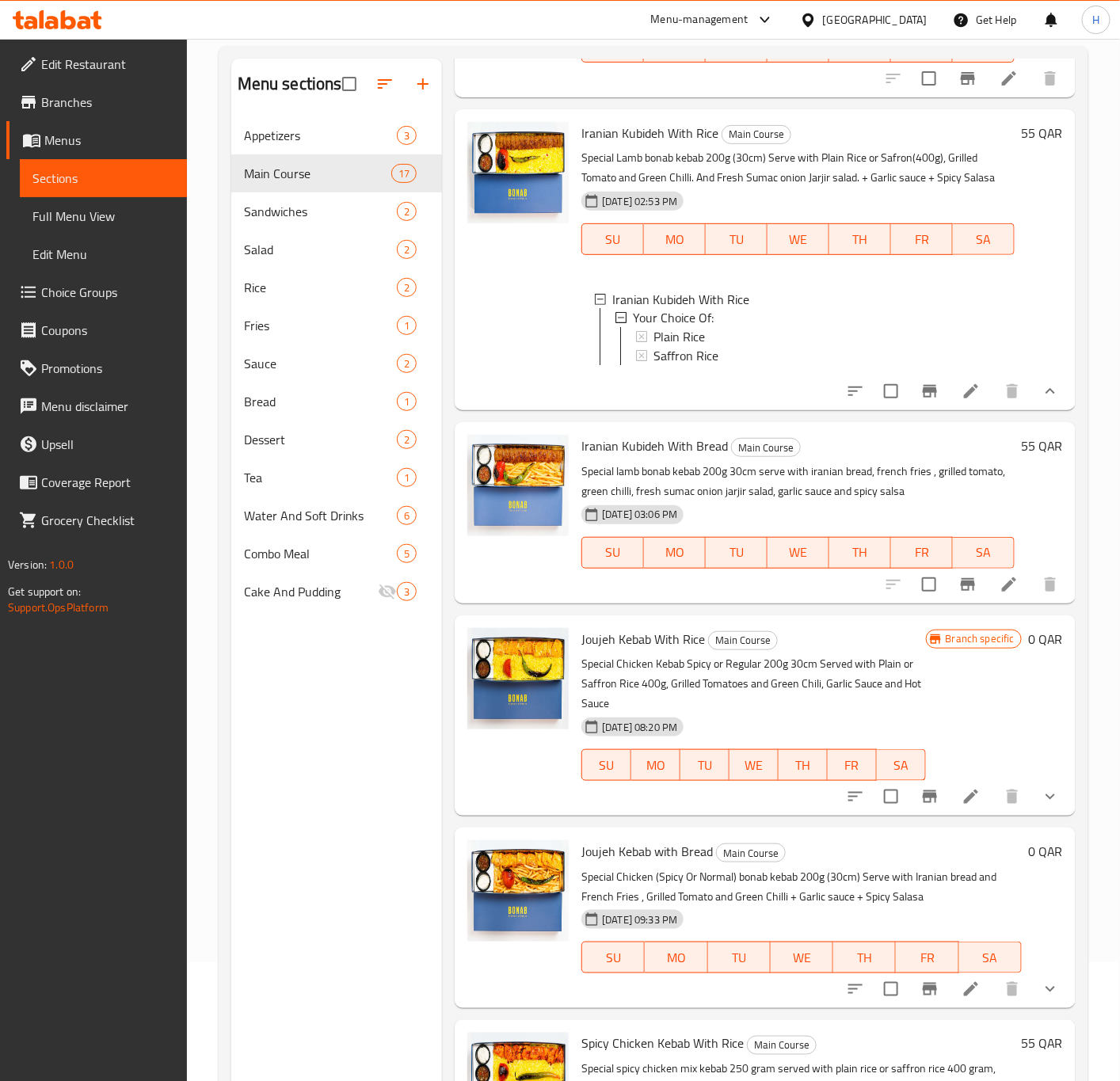
scroll to position [1070, 0]
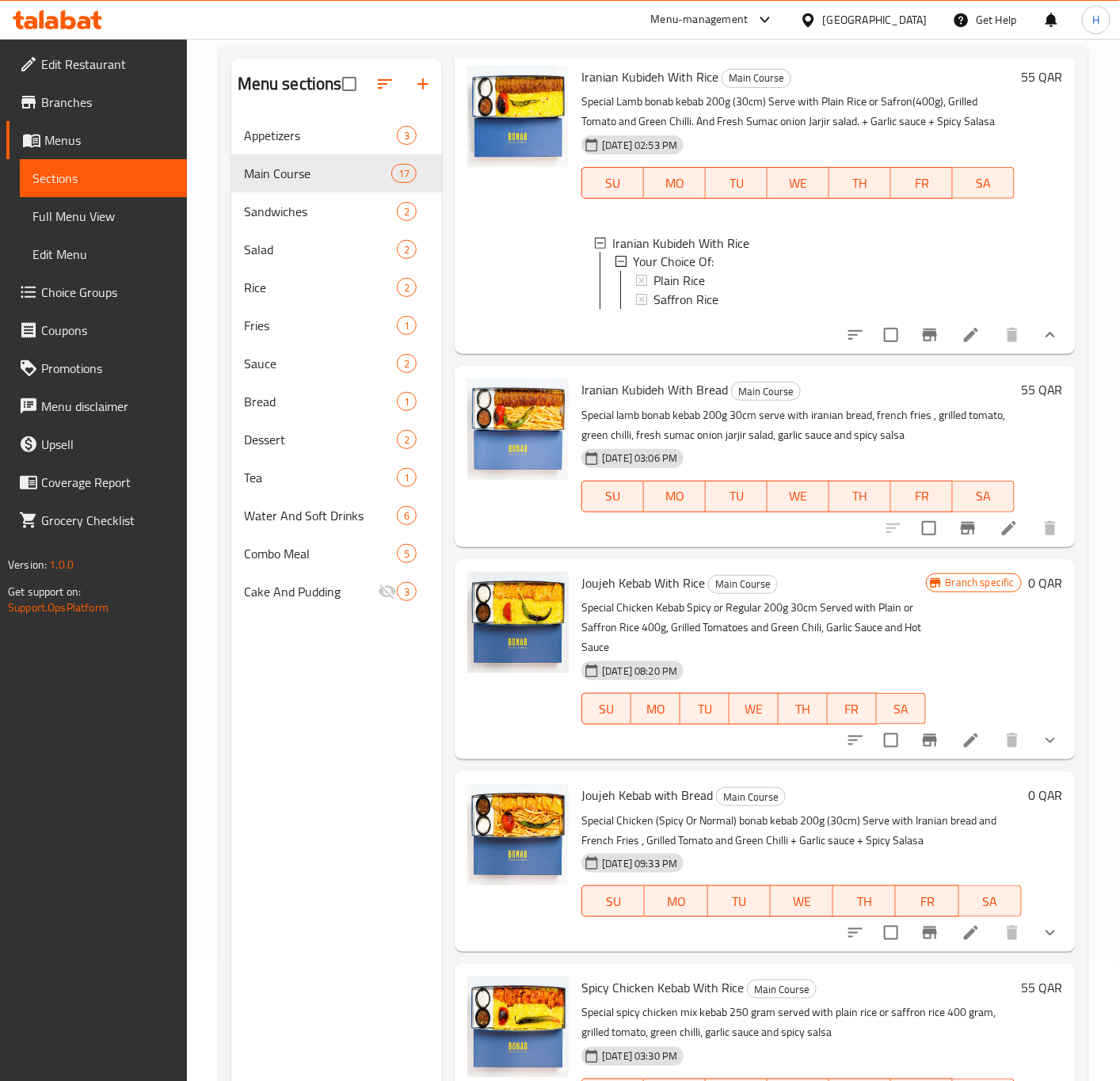
click at [1034, 760] on button "show more" at bounding box center [1050, 740] width 38 height 38
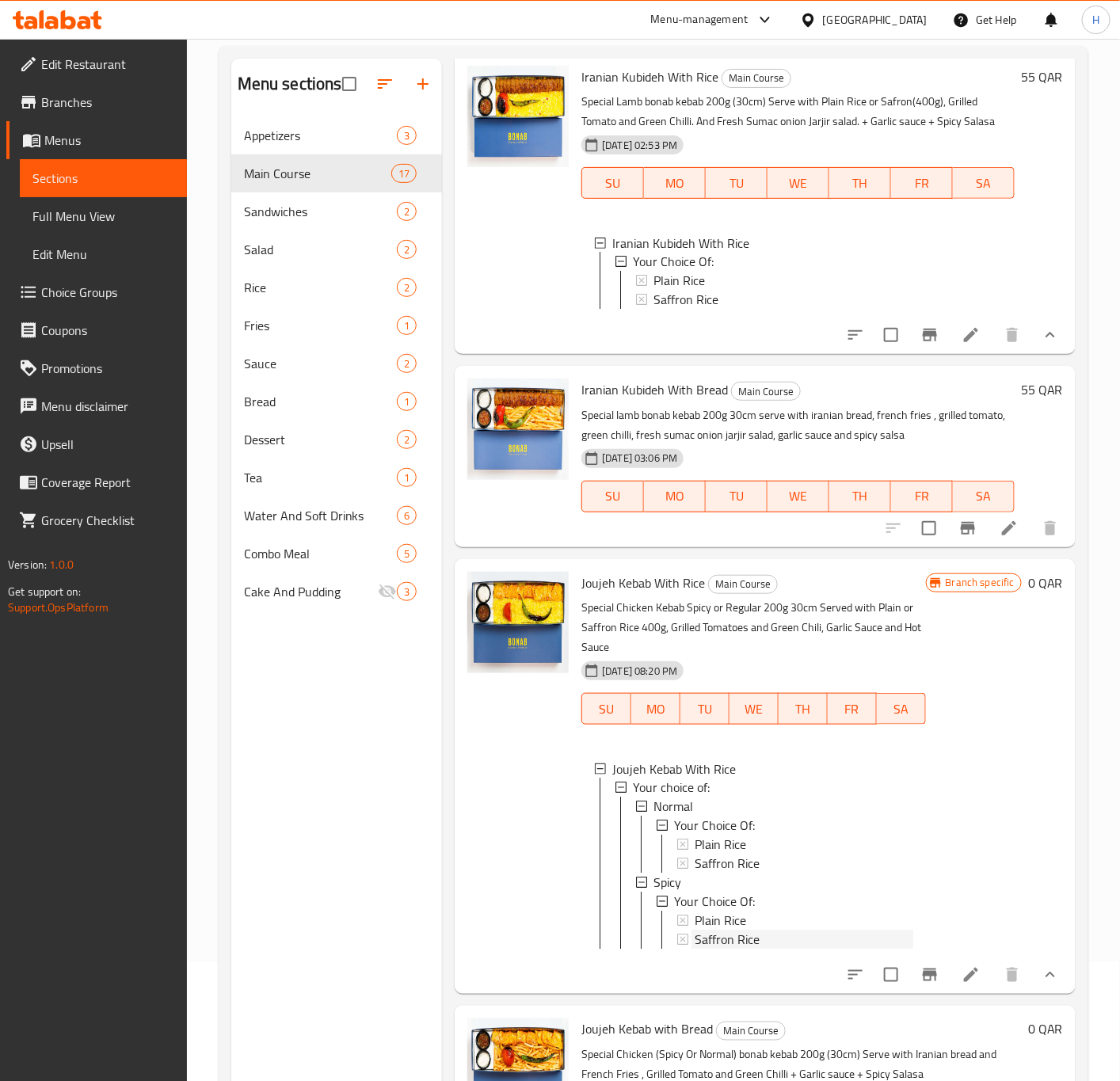
click at [714, 950] on span "Saffron Rice" at bounding box center [728, 940] width 65 height 19
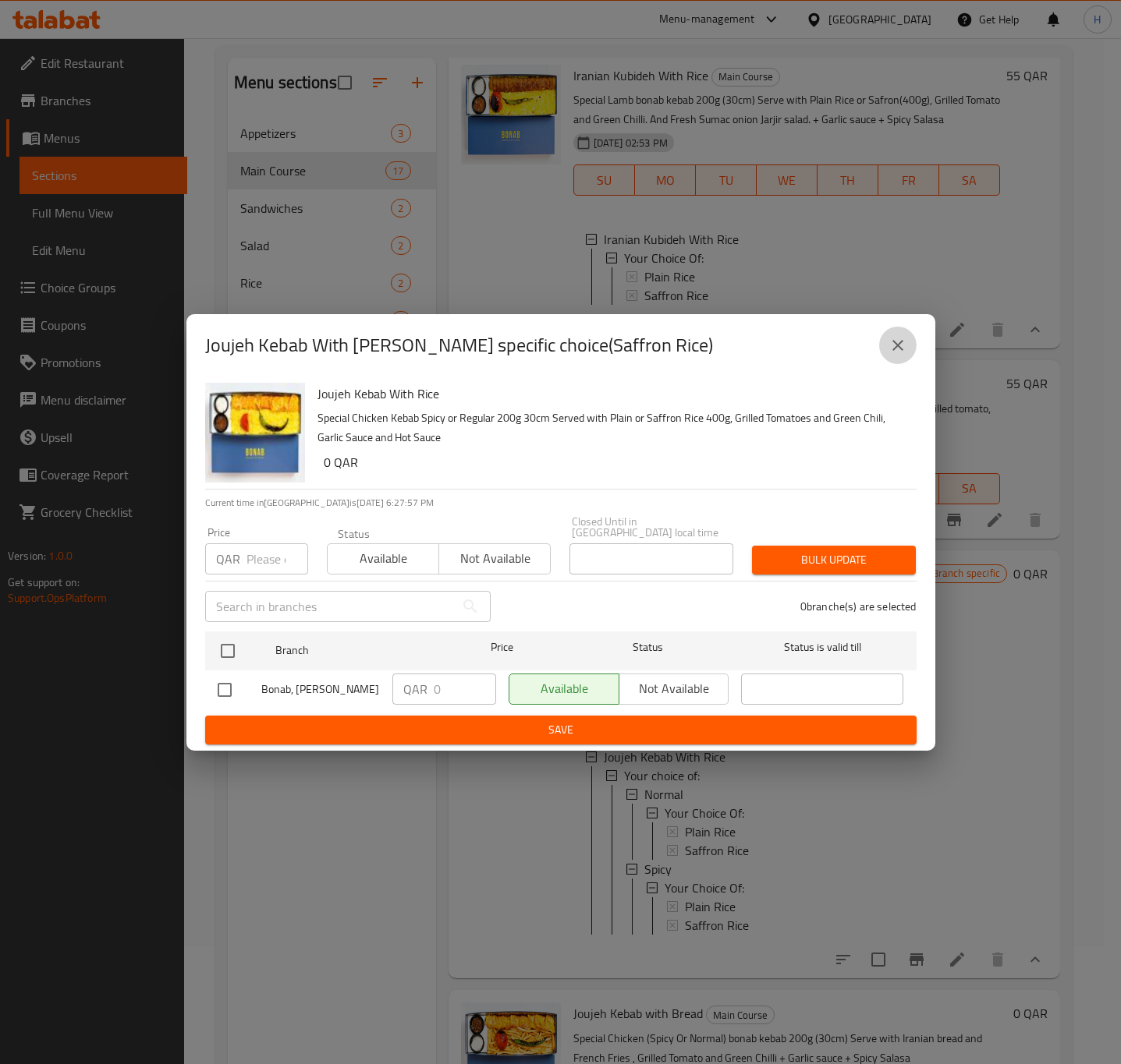
click at [907, 359] on button "close" at bounding box center [898, 345] width 37 height 37
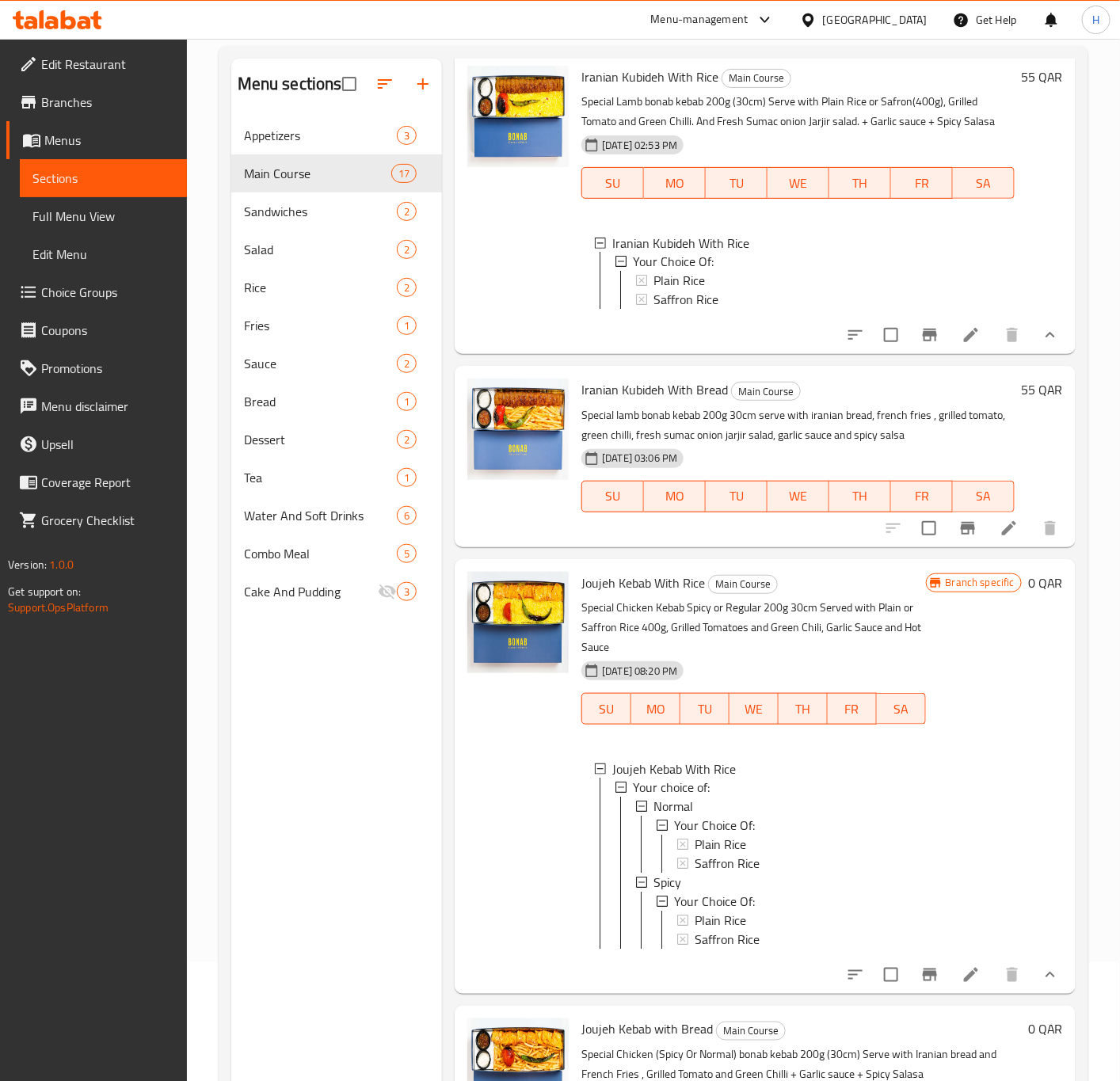
click at [713, 874] on span "Saffron Rice" at bounding box center [728, 864] width 65 height 19
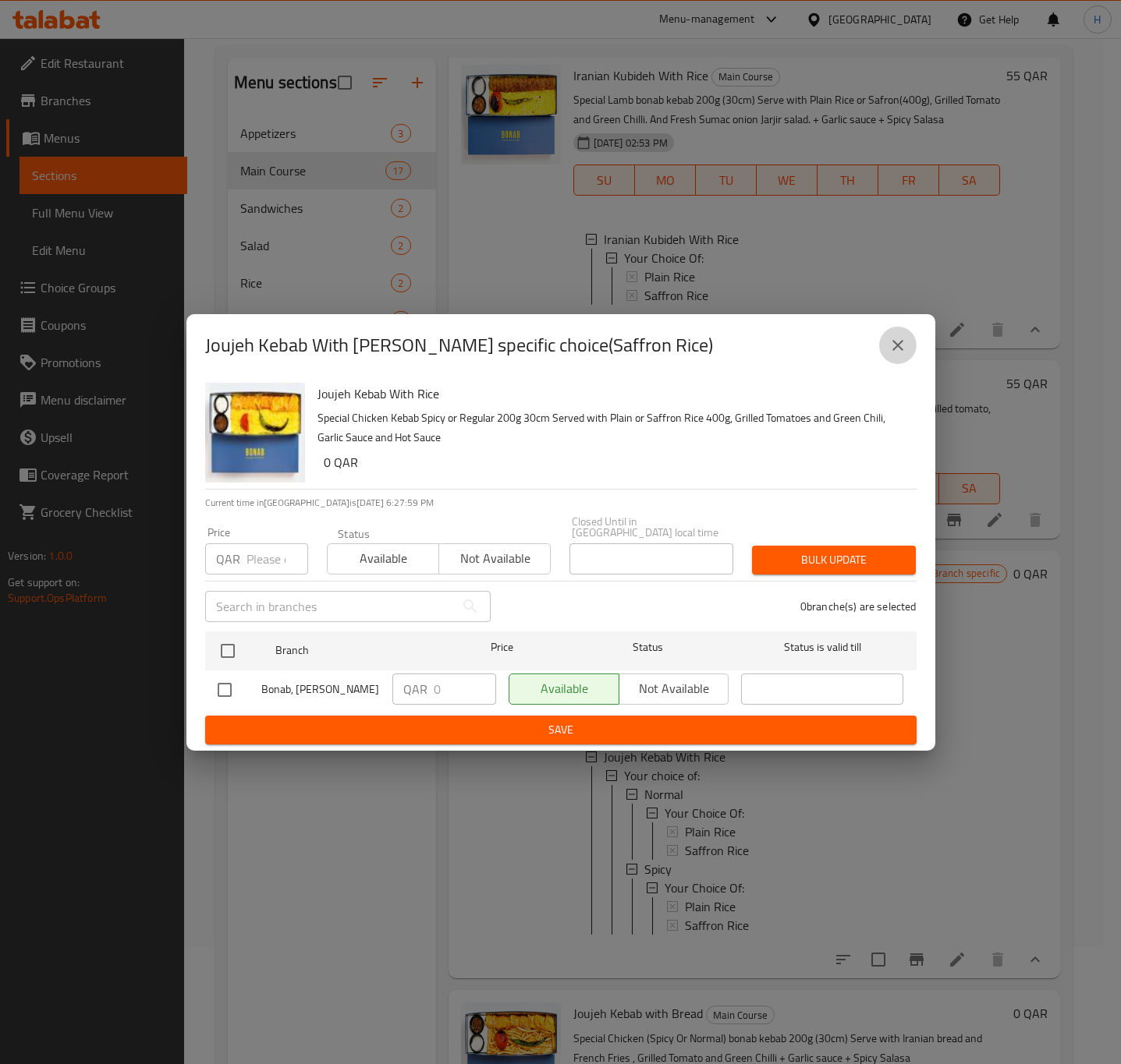
click at [885, 353] on button "close" at bounding box center [898, 345] width 37 height 37
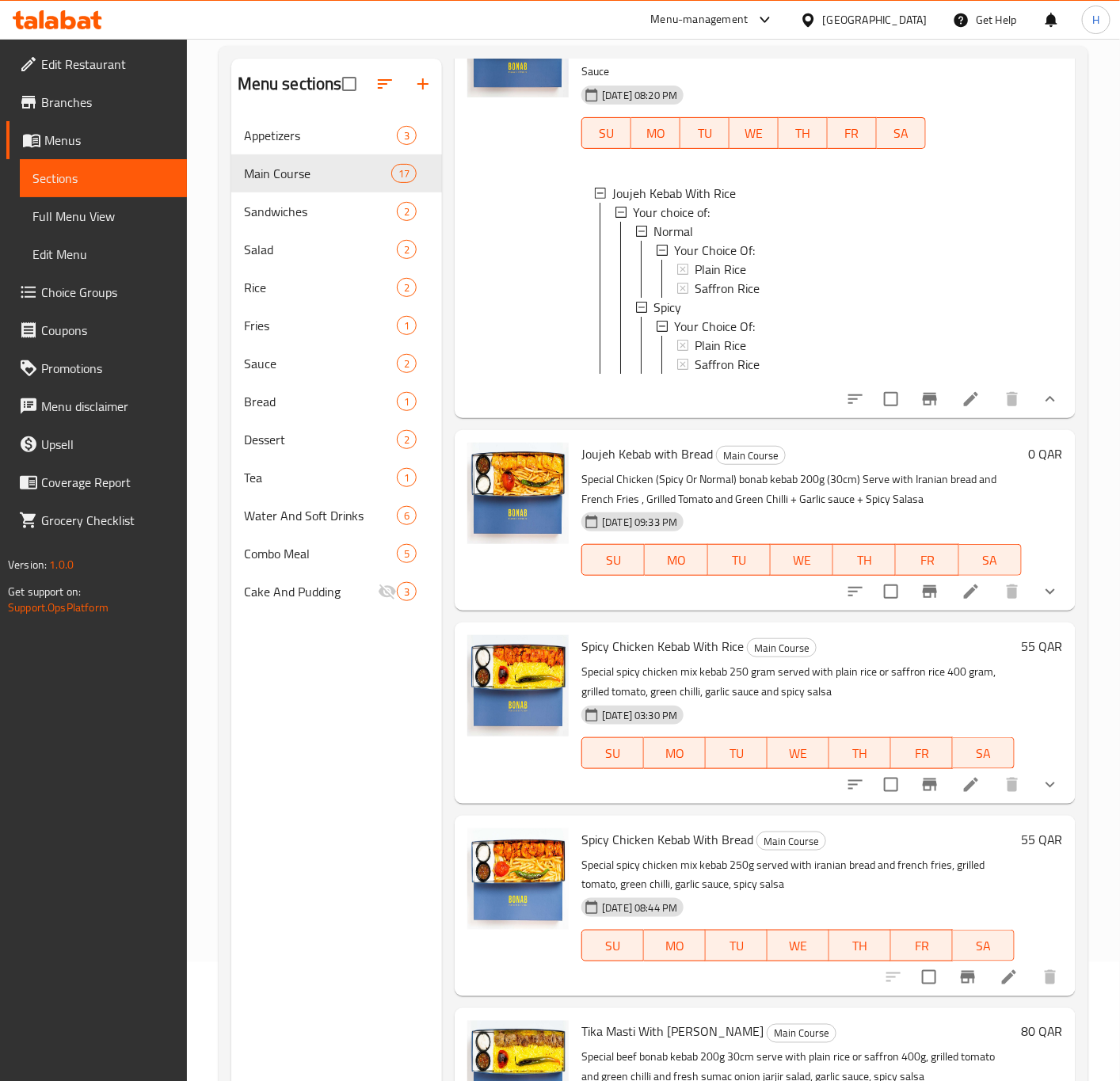
scroll to position [1663, 0]
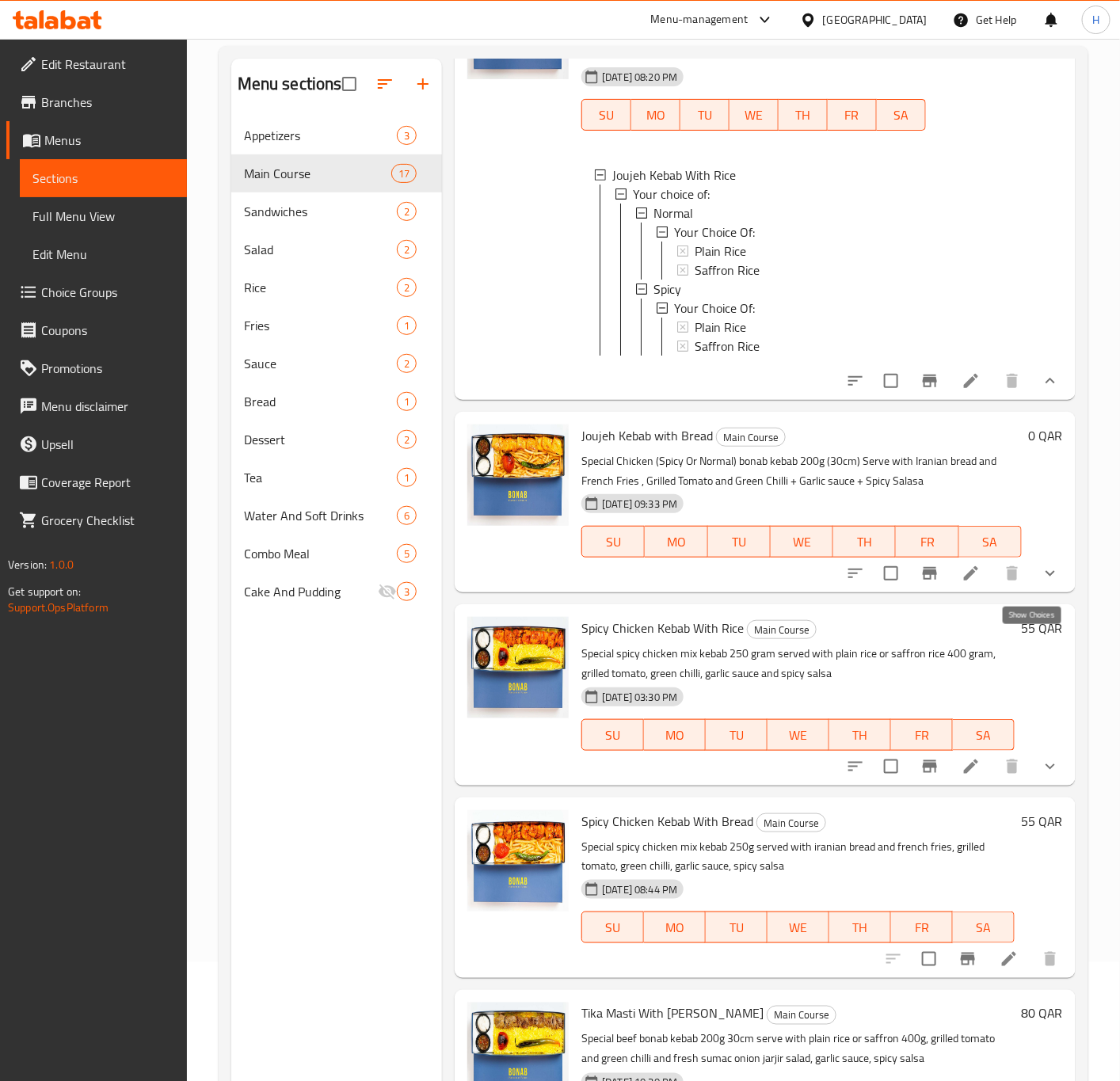
click at [1041, 583] on icon "show more" at bounding box center [1051, 573] width 19 height 19
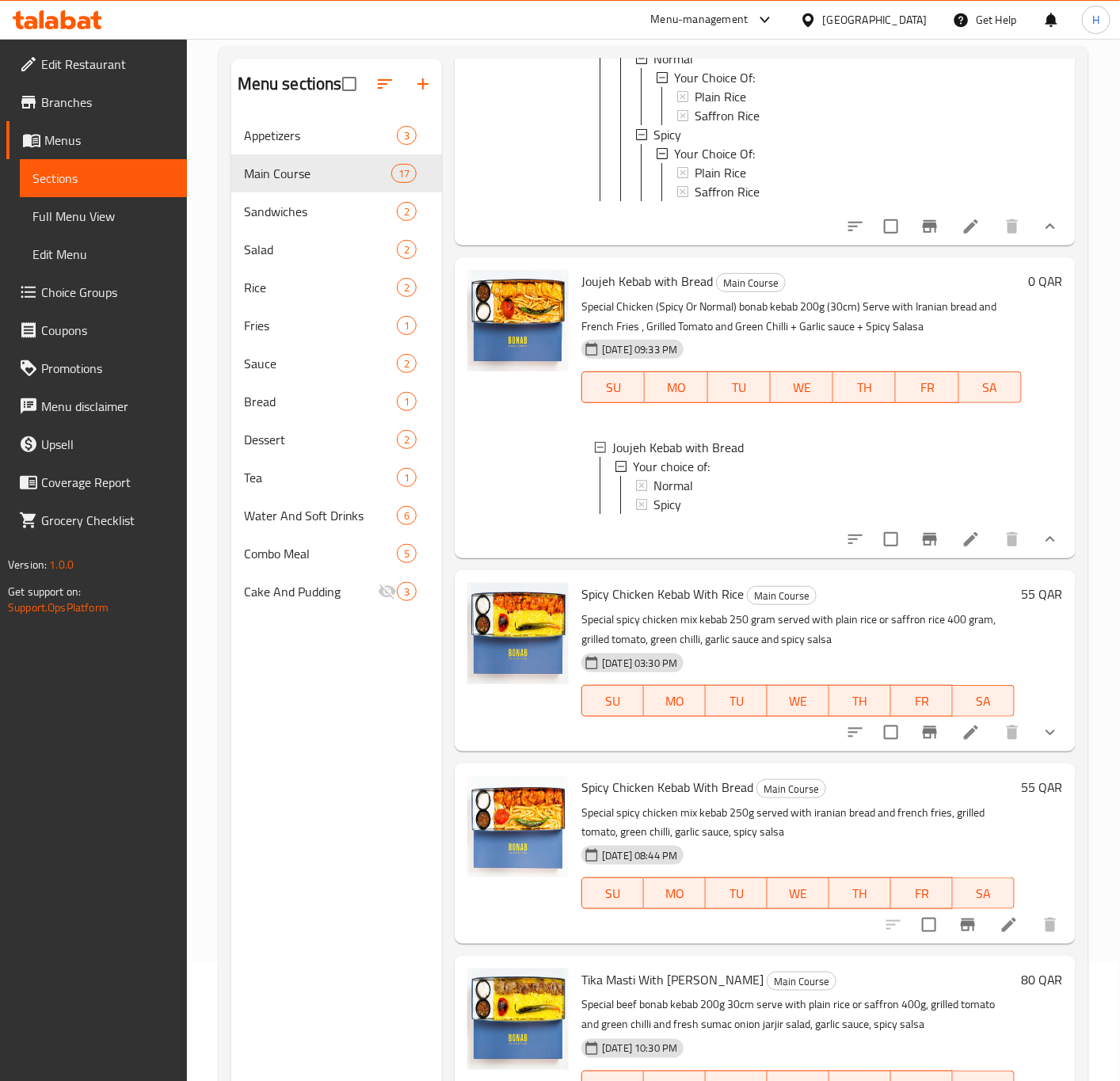
scroll to position [2020, 0]
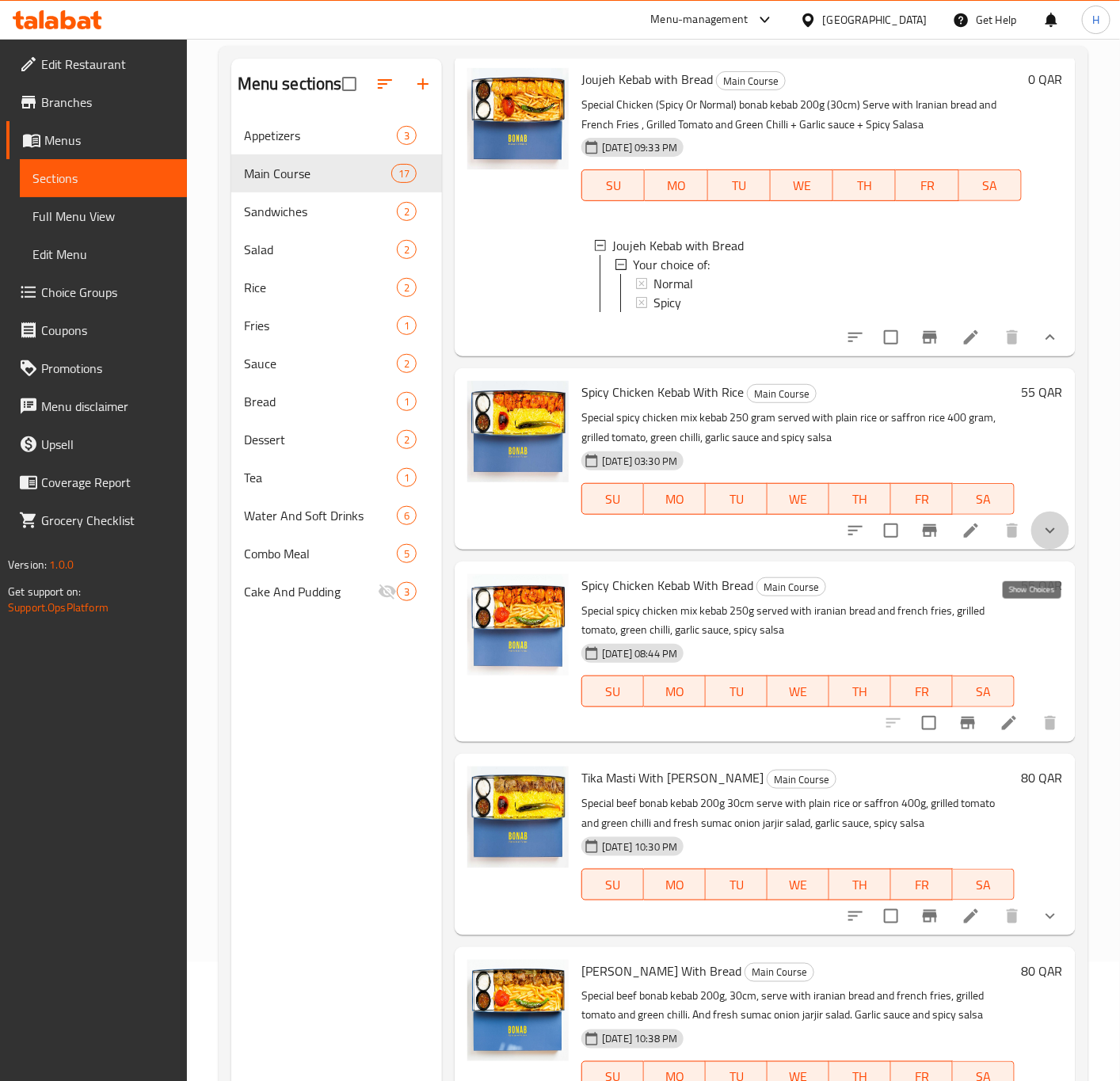
click at [1041, 540] on icon "show more" at bounding box center [1051, 530] width 19 height 19
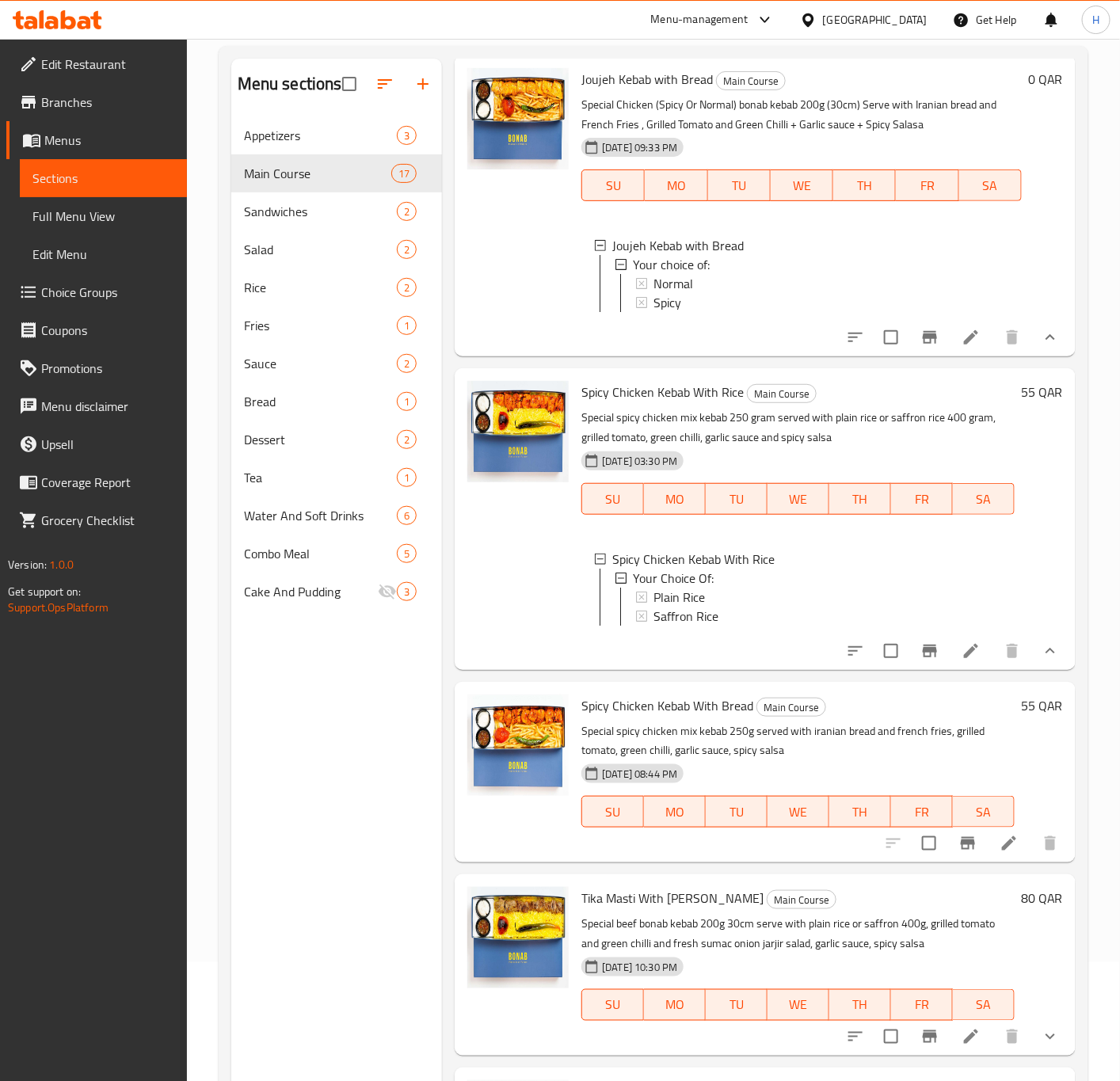
click at [687, 404] on span "Spicy Chicken Kebab With Rice" at bounding box center [662, 392] width 162 height 24
copy h6 "Spicy Chicken Kebab With Rice"
click at [867, 588] on div "Your Choice Of:" at bounding box center [817, 578] width 369 height 19
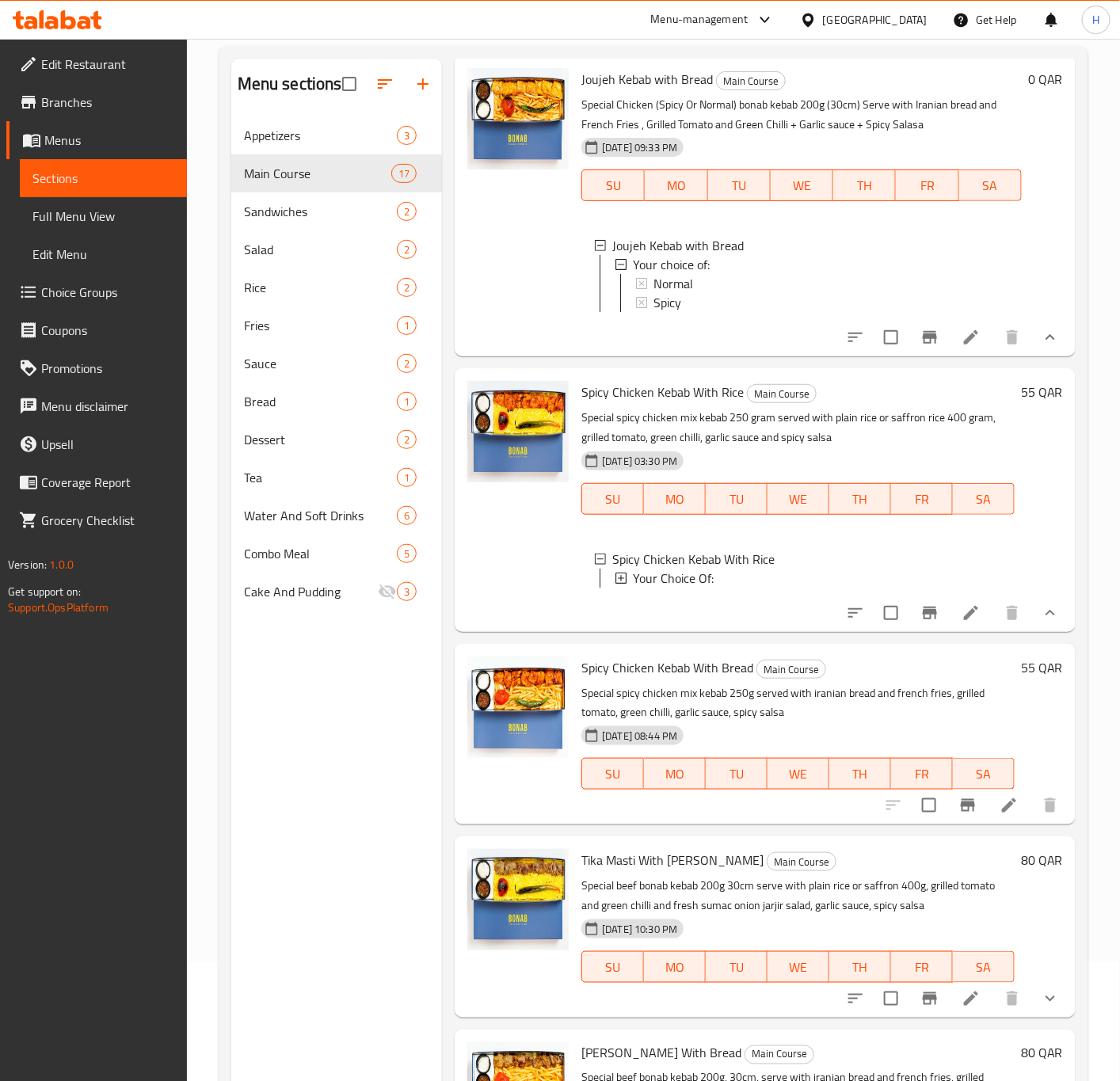
click at [867, 588] on div "Your Choice Of:" at bounding box center [817, 578] width 369 height 19
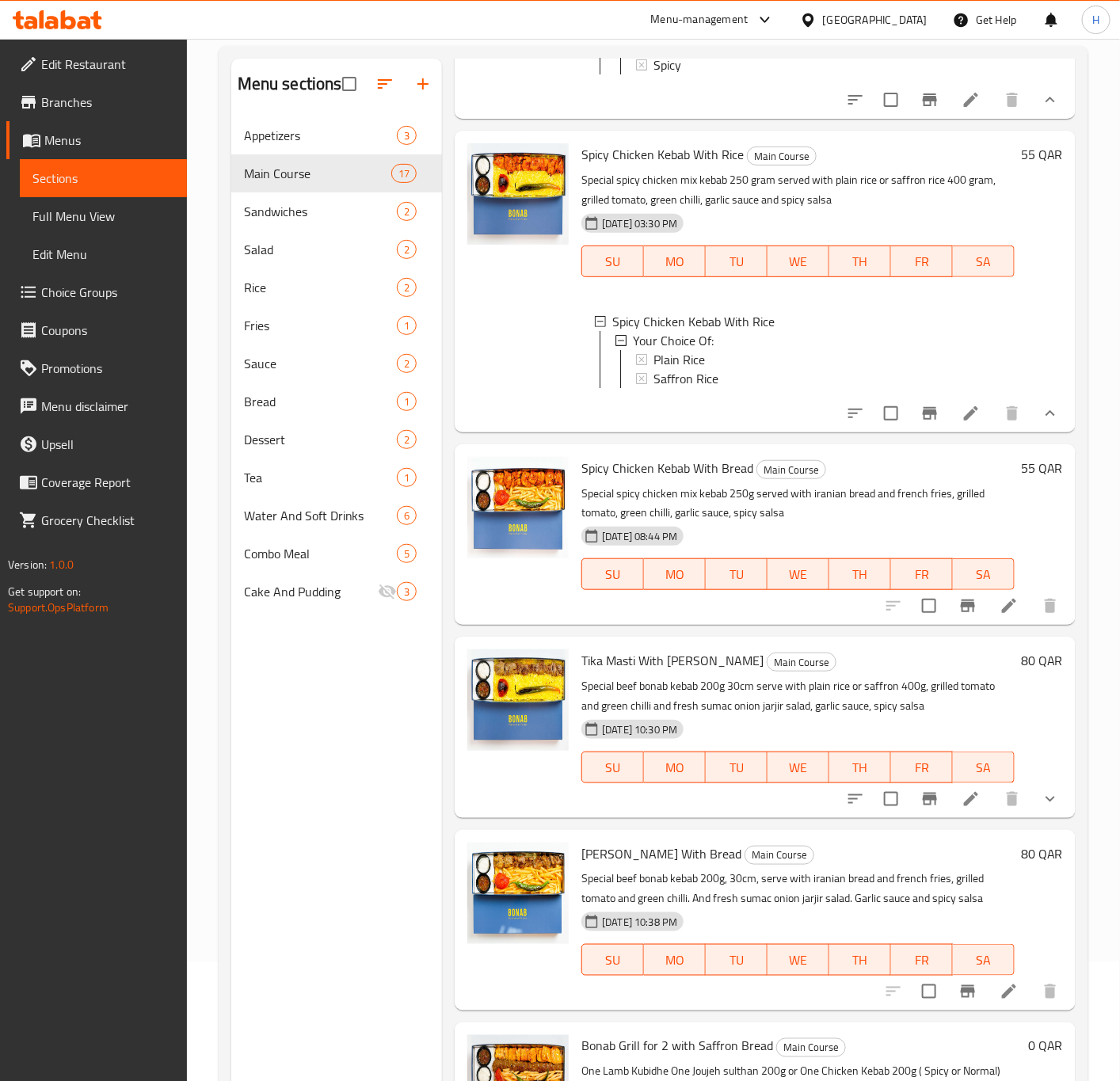
scroll to position [2377, 0]
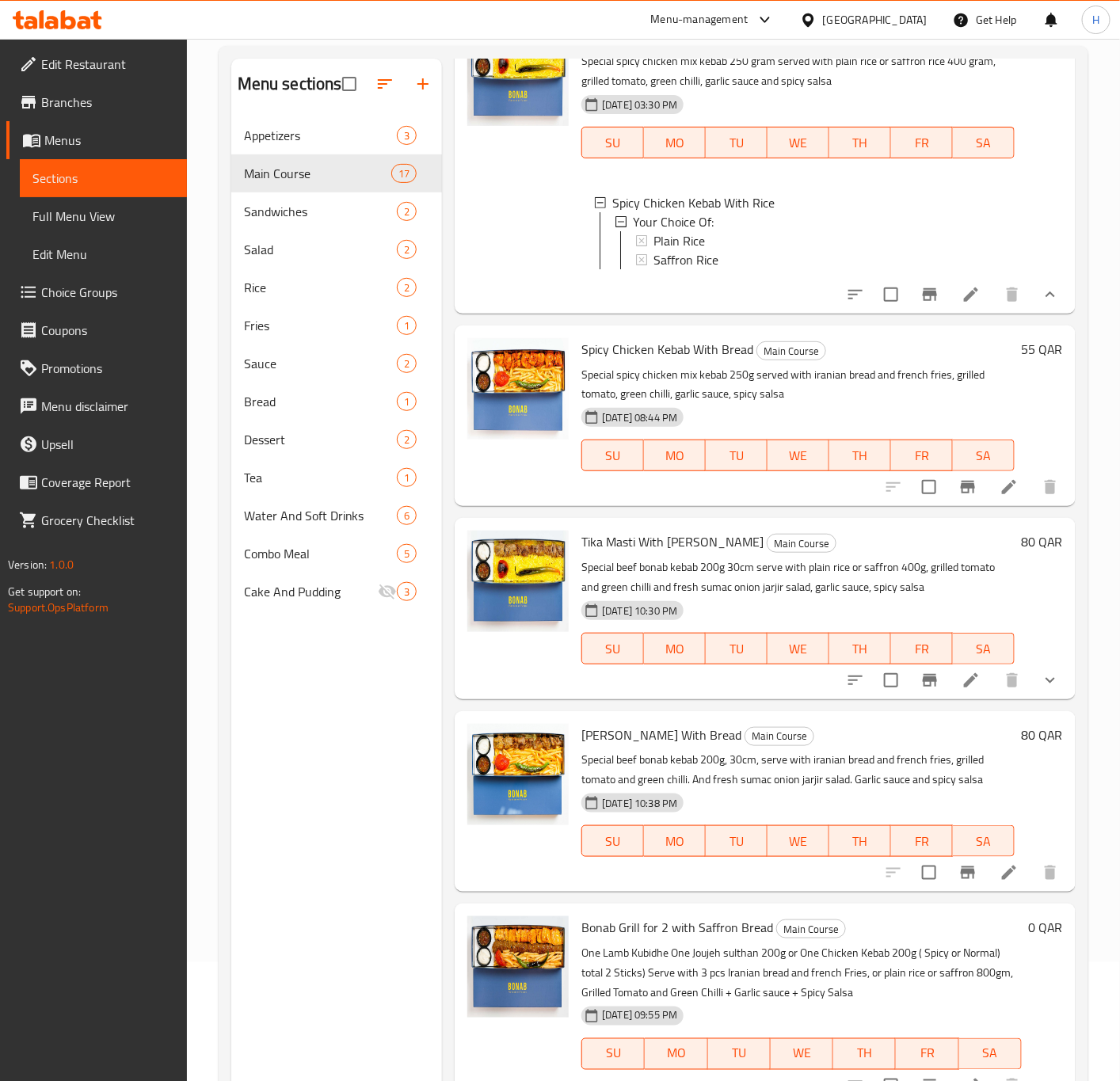
click at [1041, 690] on icon "show more" at bounding box center [1051, 680] width 19 height 19
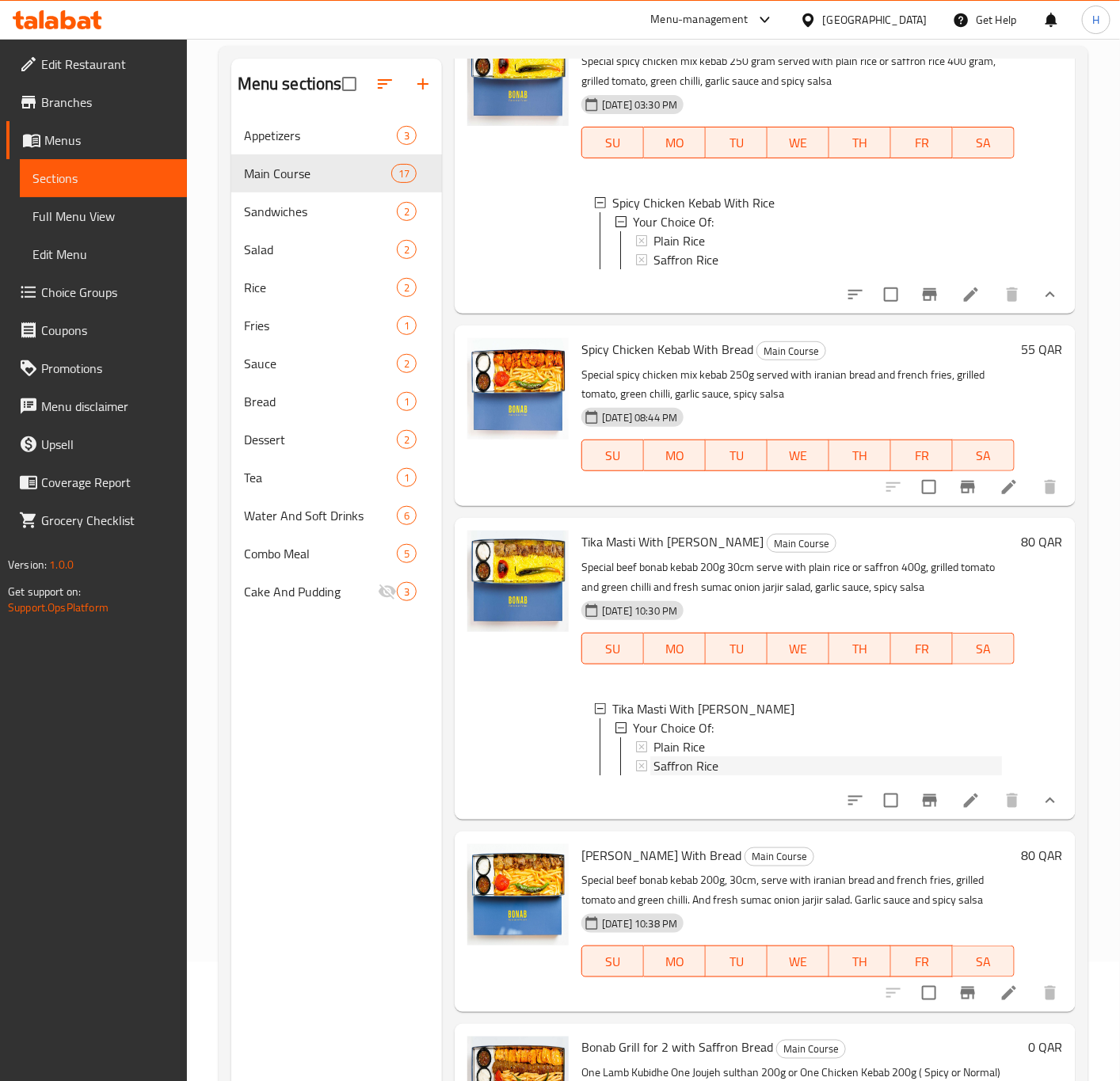
click at [696, 776] on span "Saffron Rice" at bounding box center [686, 765] width 65 height 19
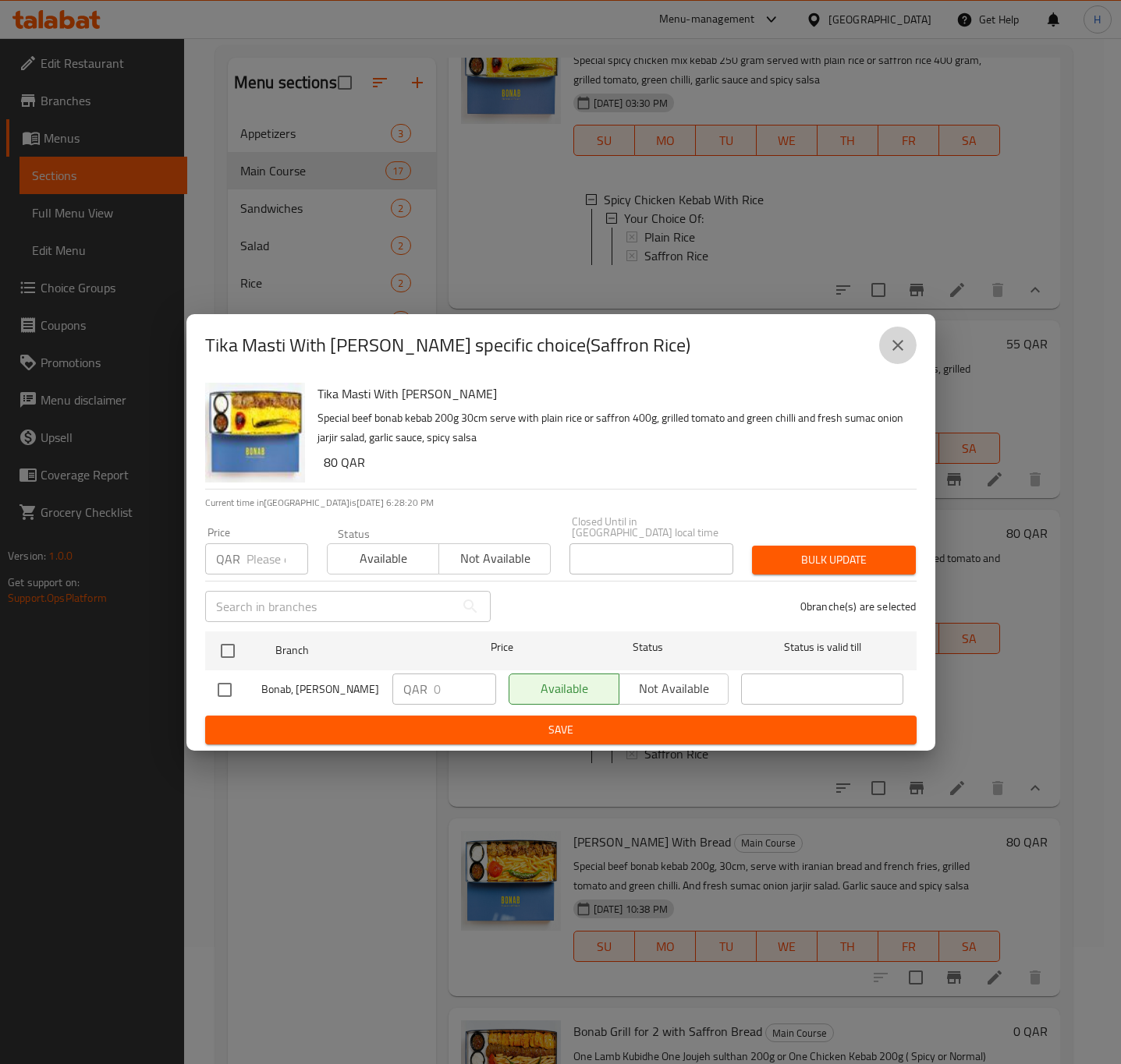
click at [895, 349] on icon "close" at bounding box center [898, 345] width 19 height 19
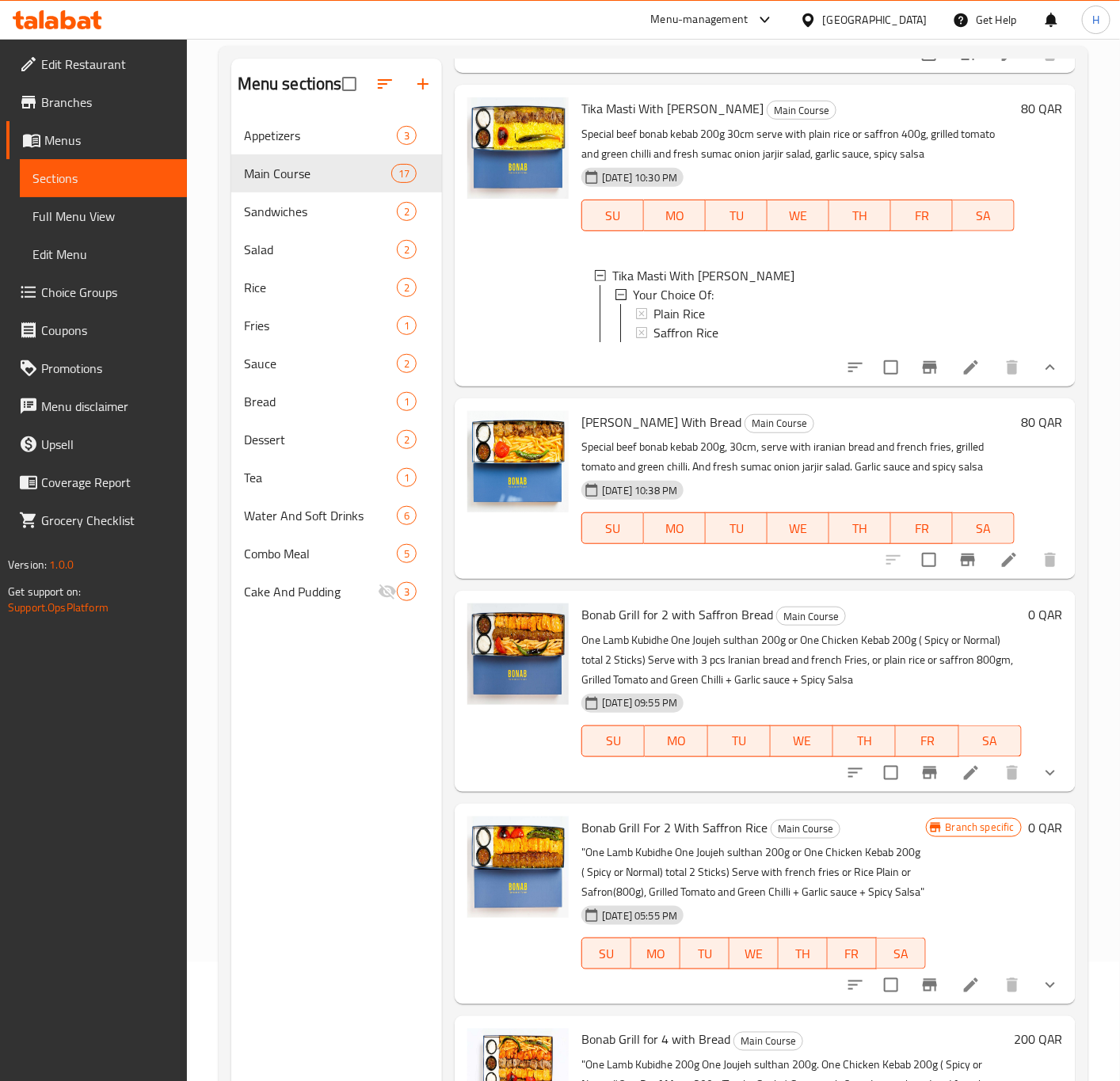
scroll to position [2852, 0]
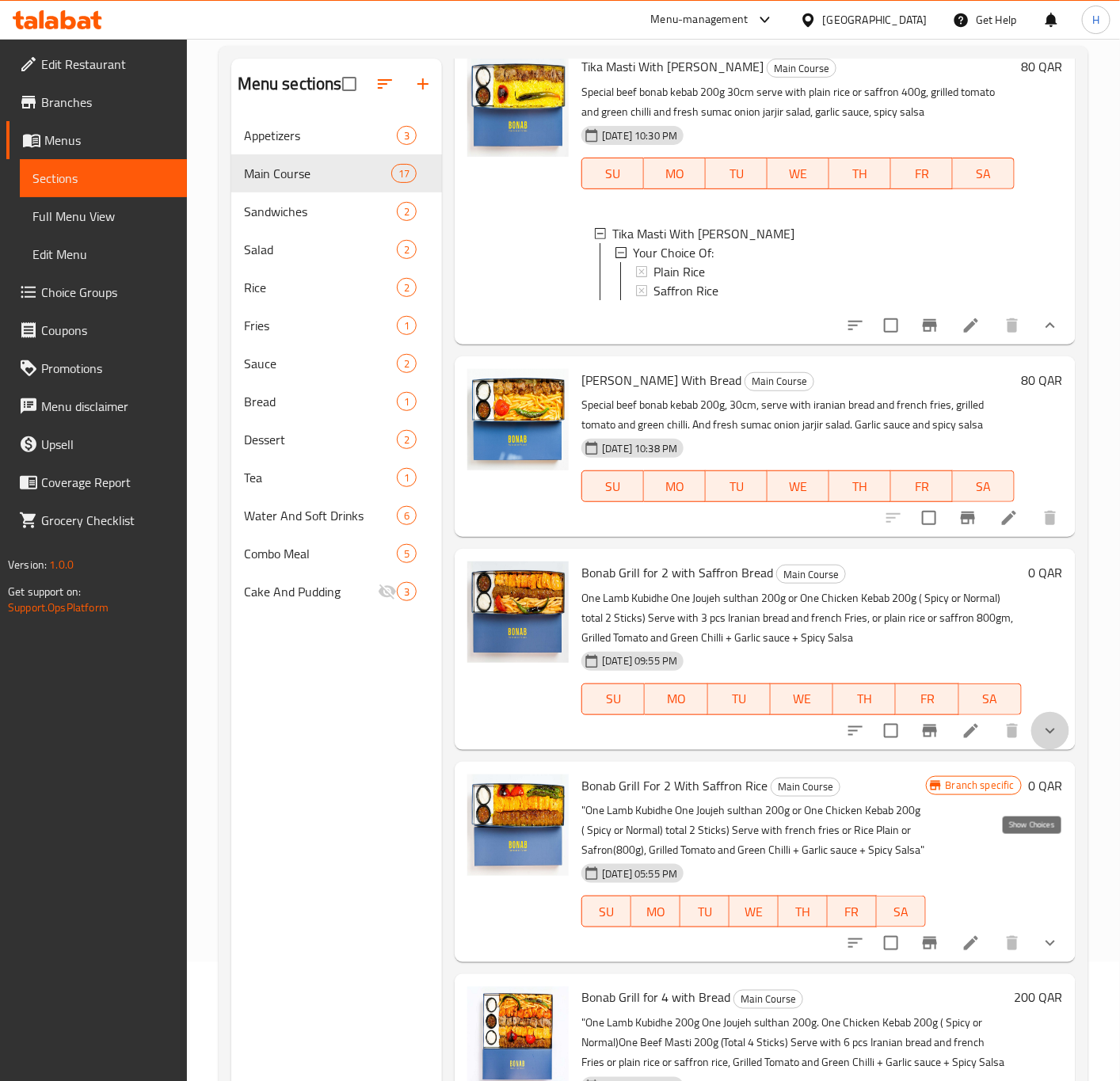
click at [1041, 740] on icon "show more" at bounding box center [1051, 731] width 19 height 19
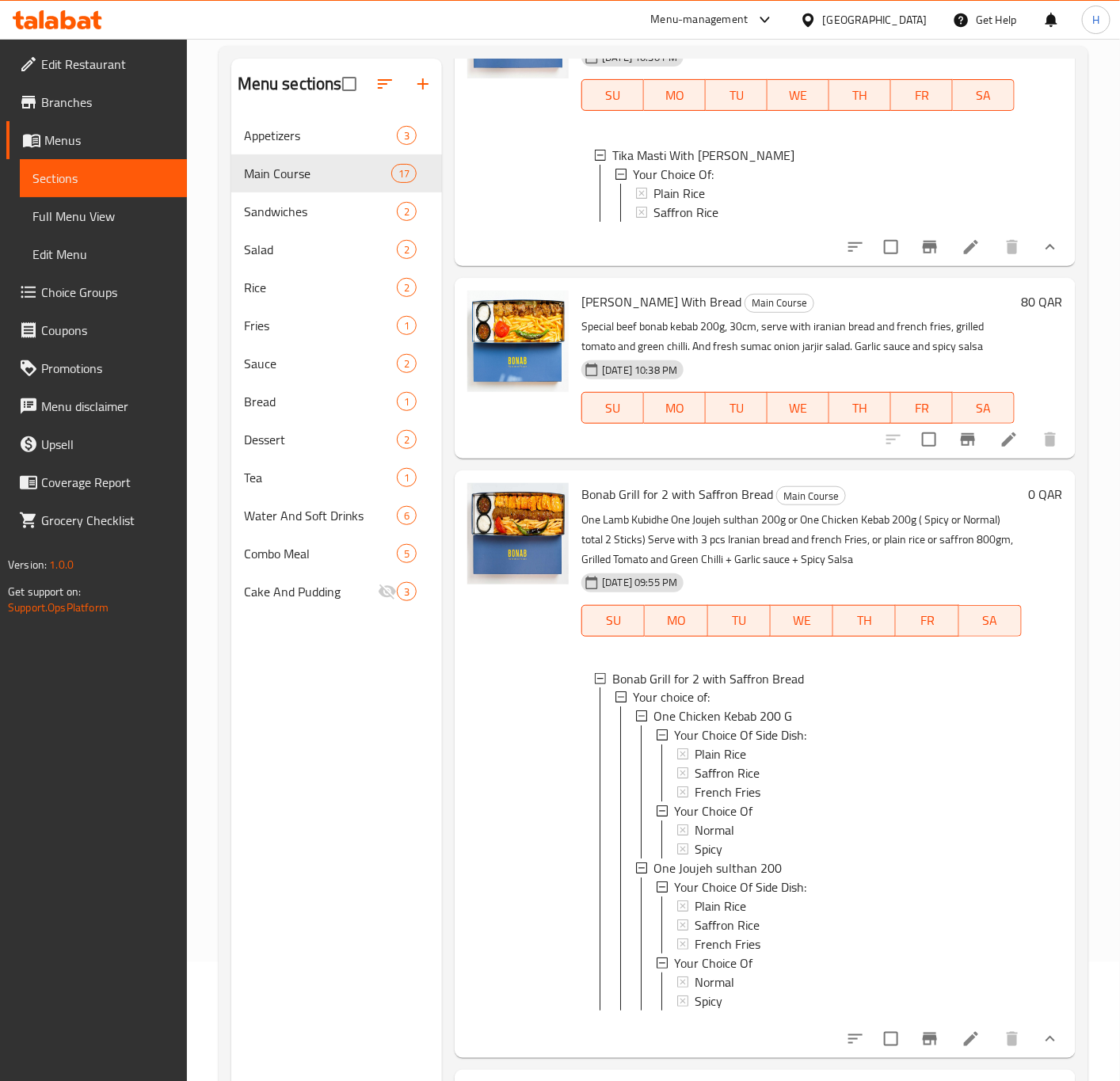
scroll to position [3089, 0]
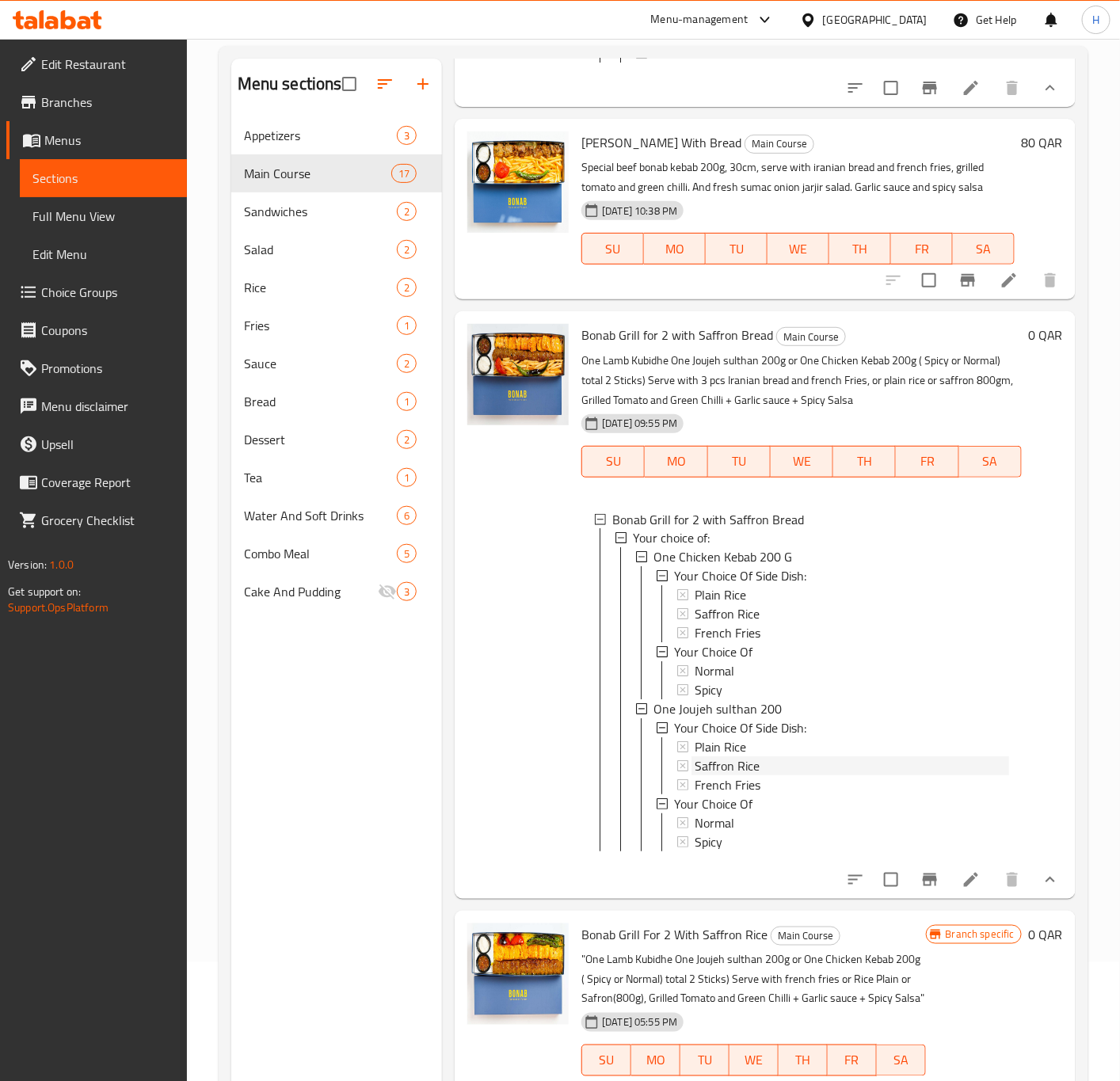
click at [730, 624] on span "Saffron Rice" at bounding box center [728, 615] width 65 height 19
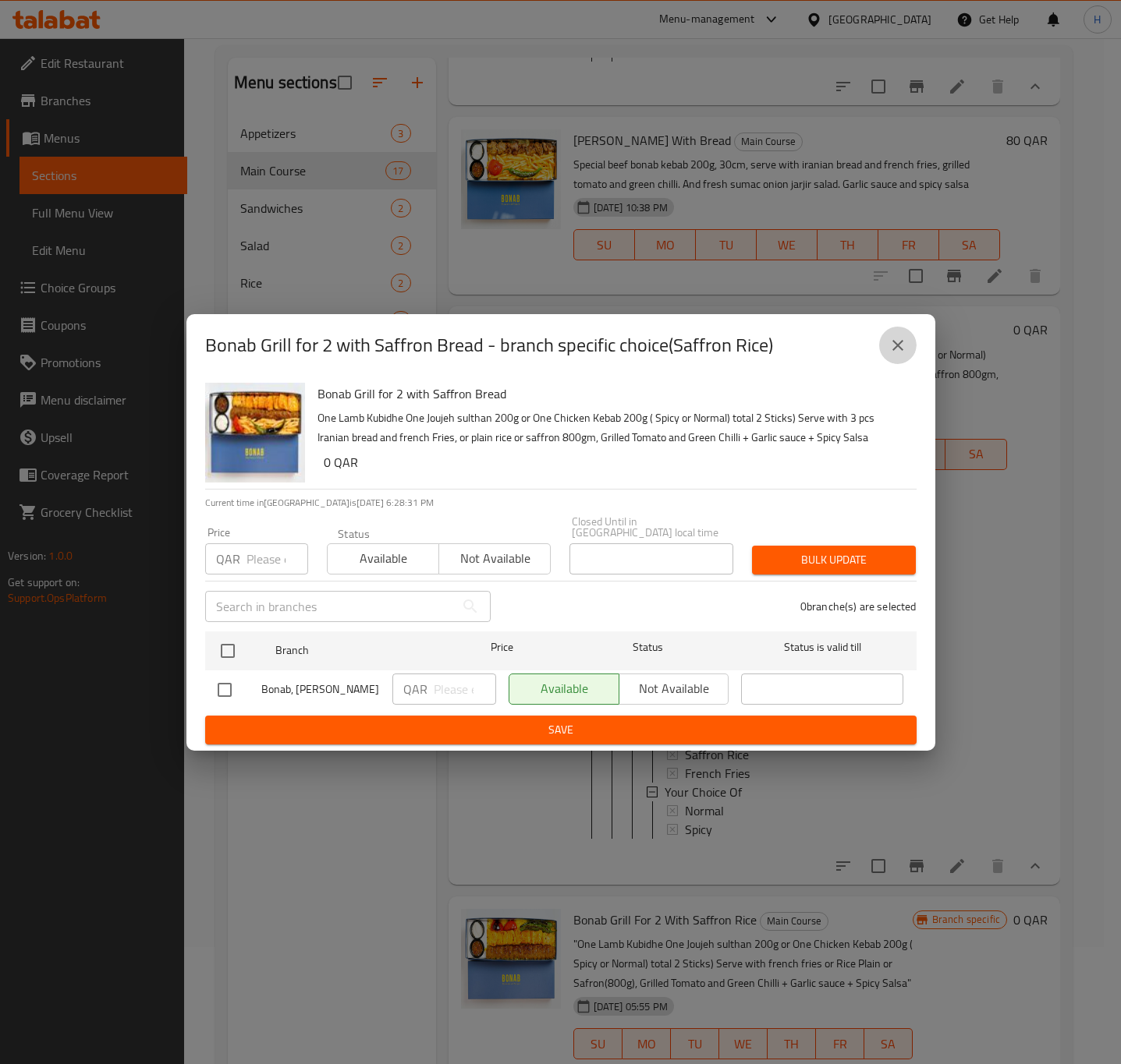
click at [908, 351] on button "close" at bounding box center [898, 345] width 37 height 37
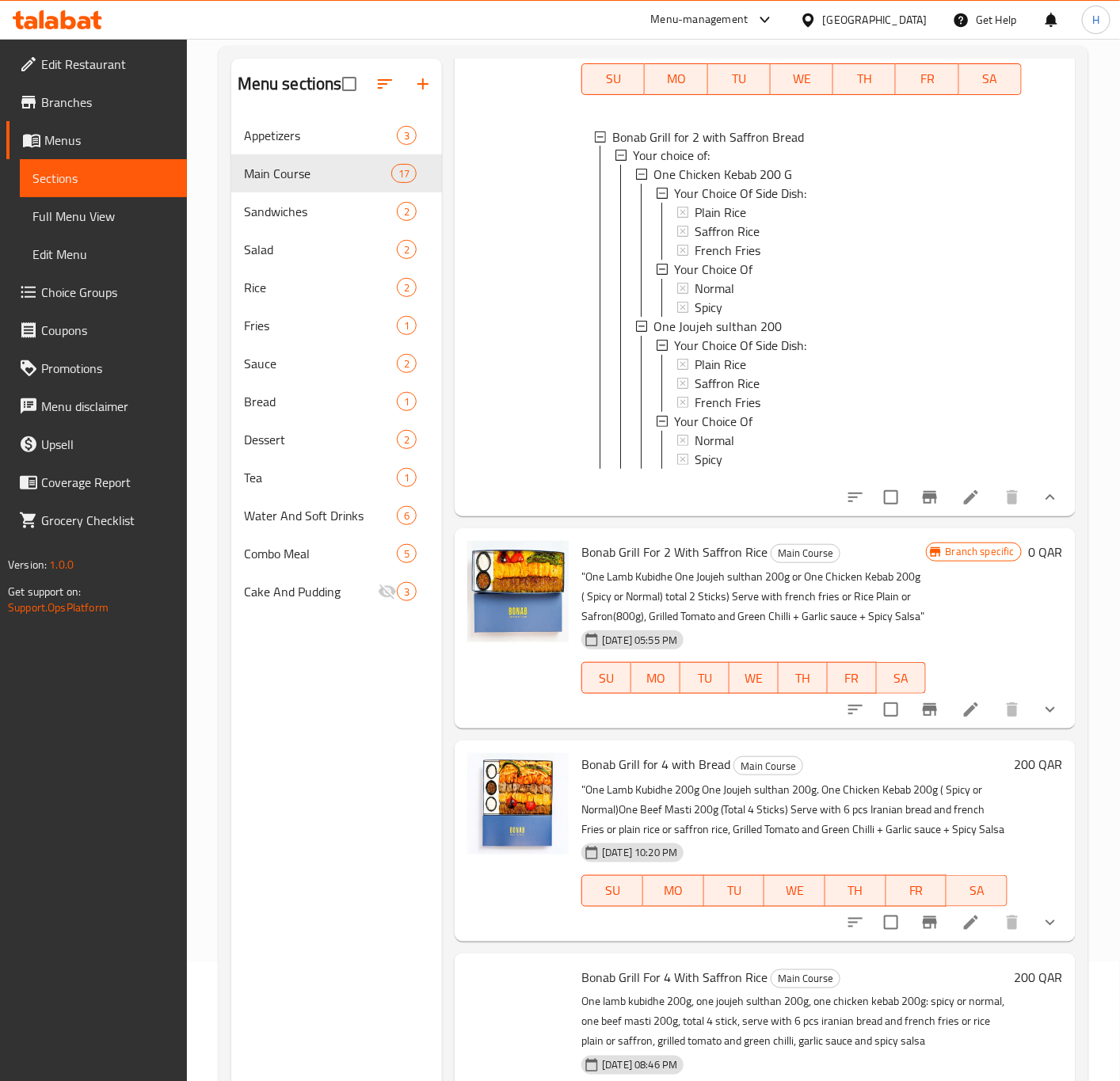
scroll to position [3565, 0]
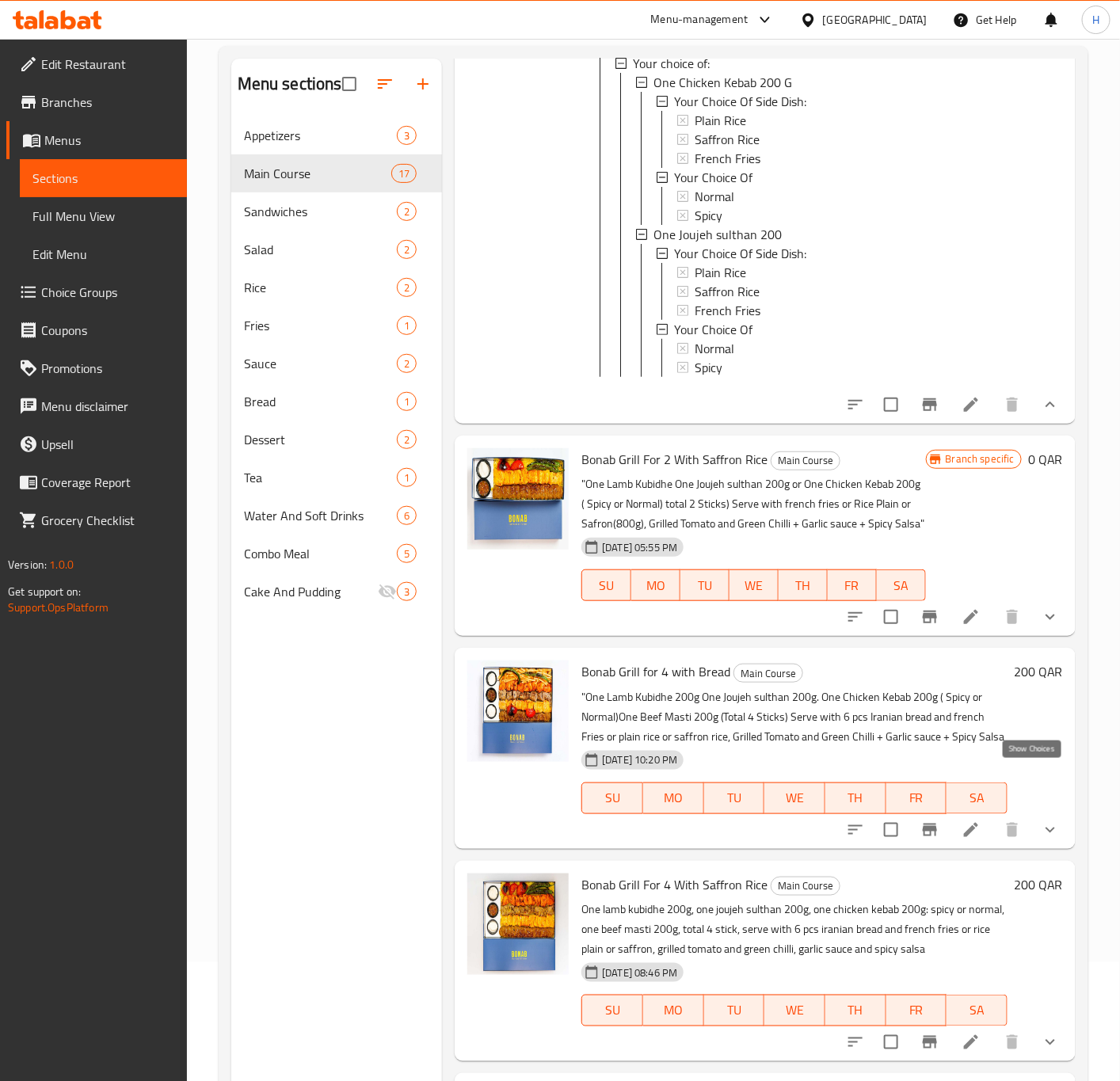
click at [1039, 636] on button "show more" at bounding box center [1050, 616] width 38 height 38
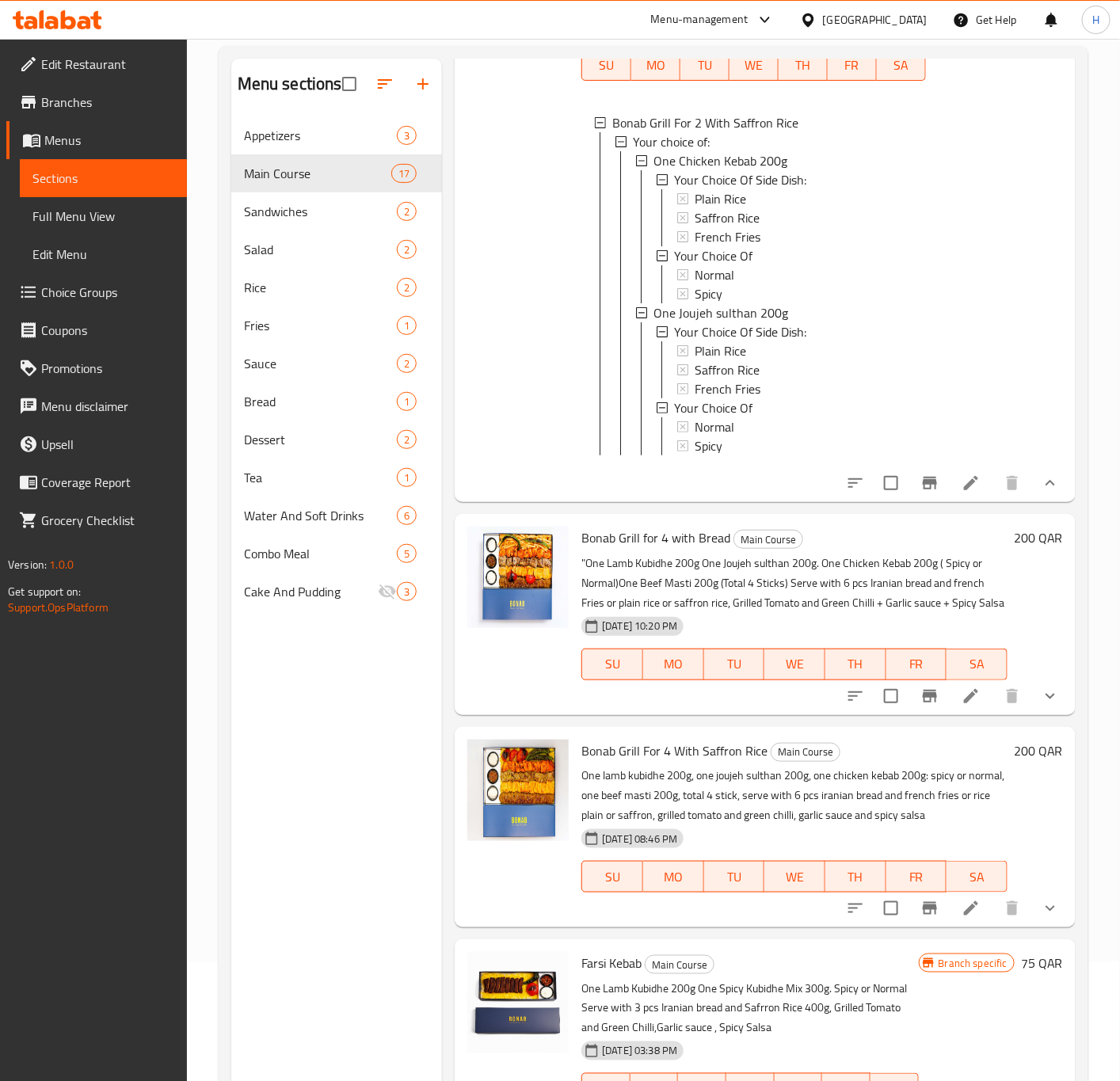
scroll to position [4159, 0]
click at [1041, 706] on icon "show more" at bounding box center [1051, 696] width 19 height 19
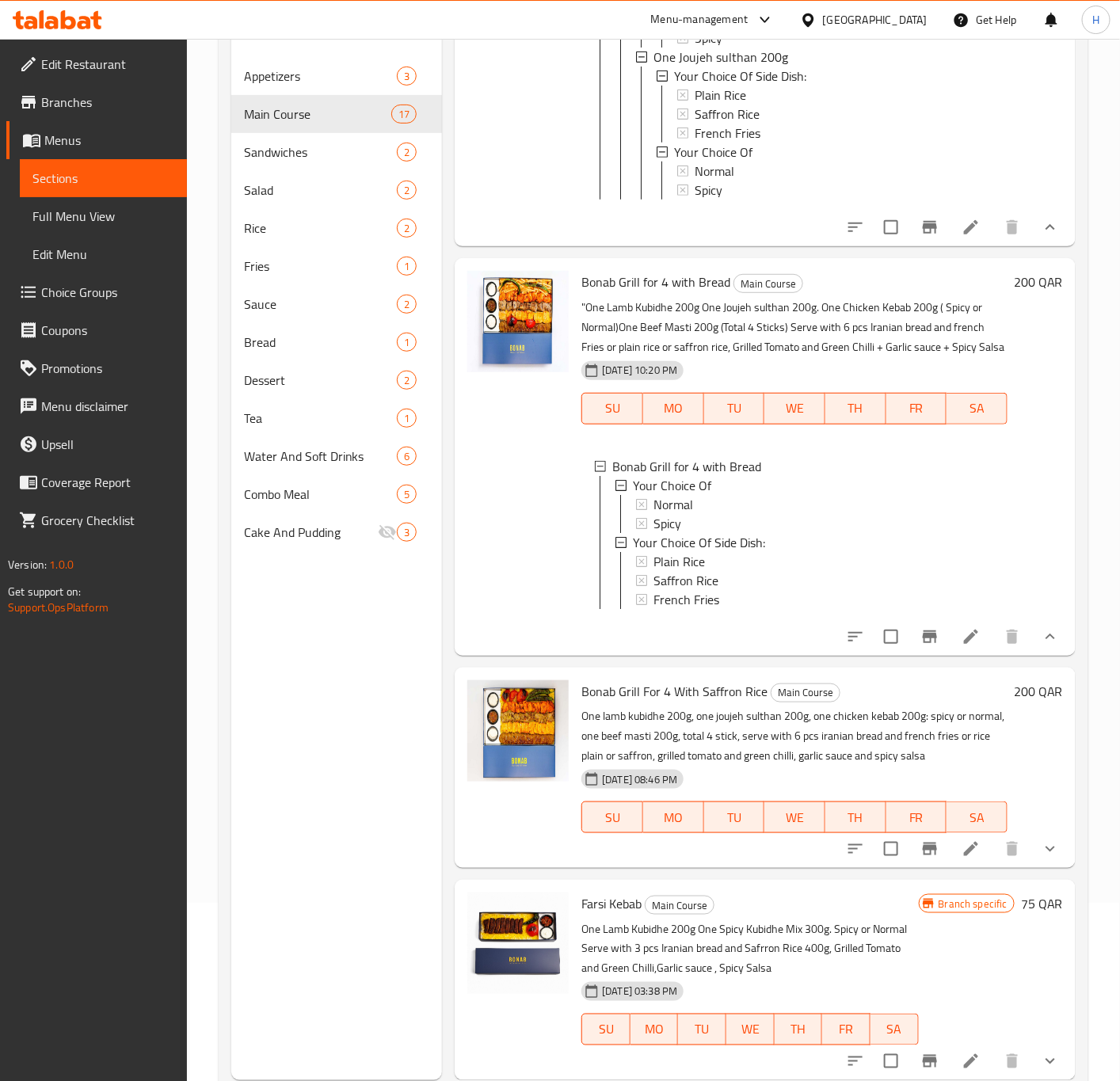
scroll to position [222, 0]
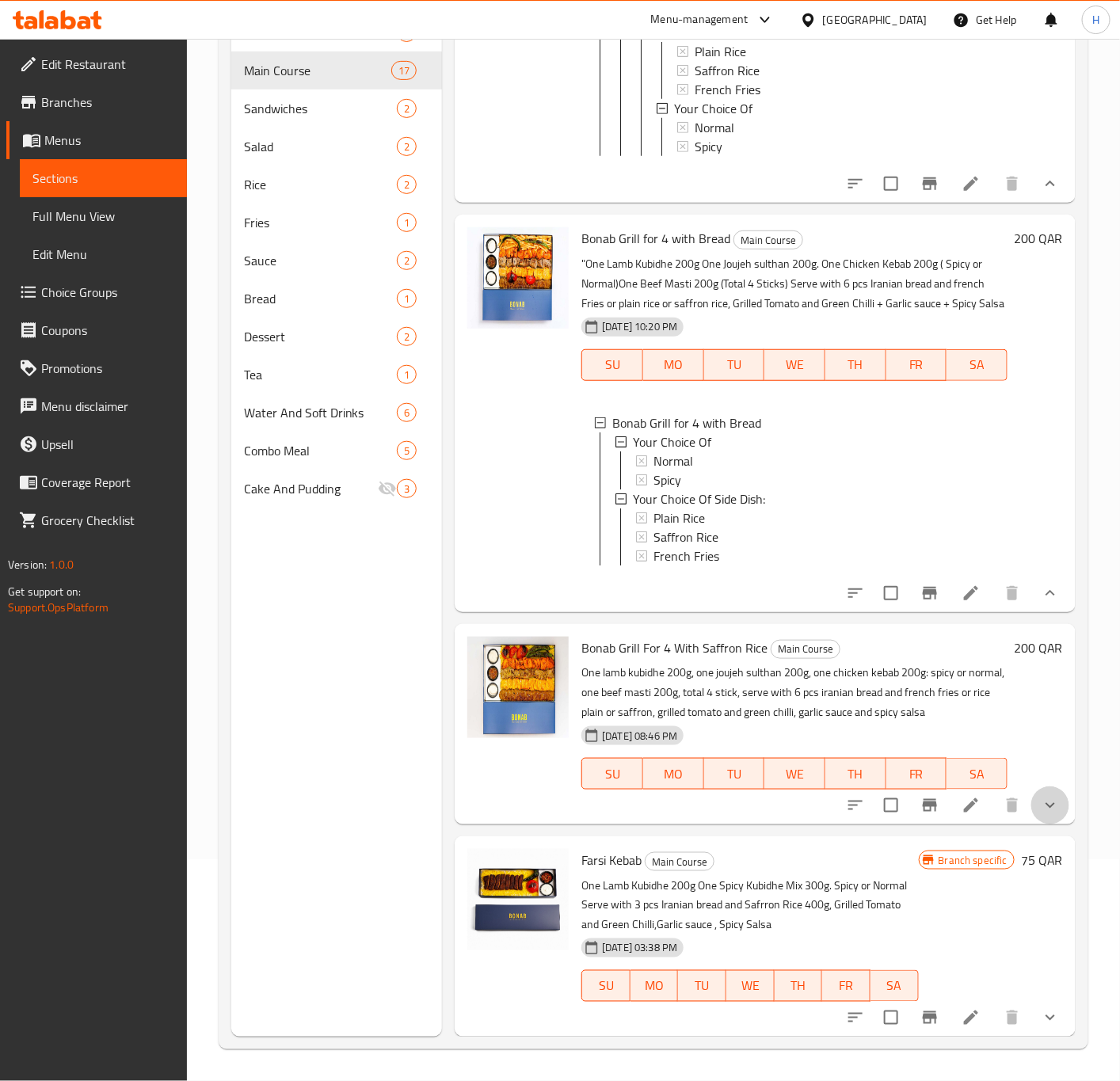
click at [1031, 794] on button "show more" at bounding box center [1050, 805] width 38 height 38
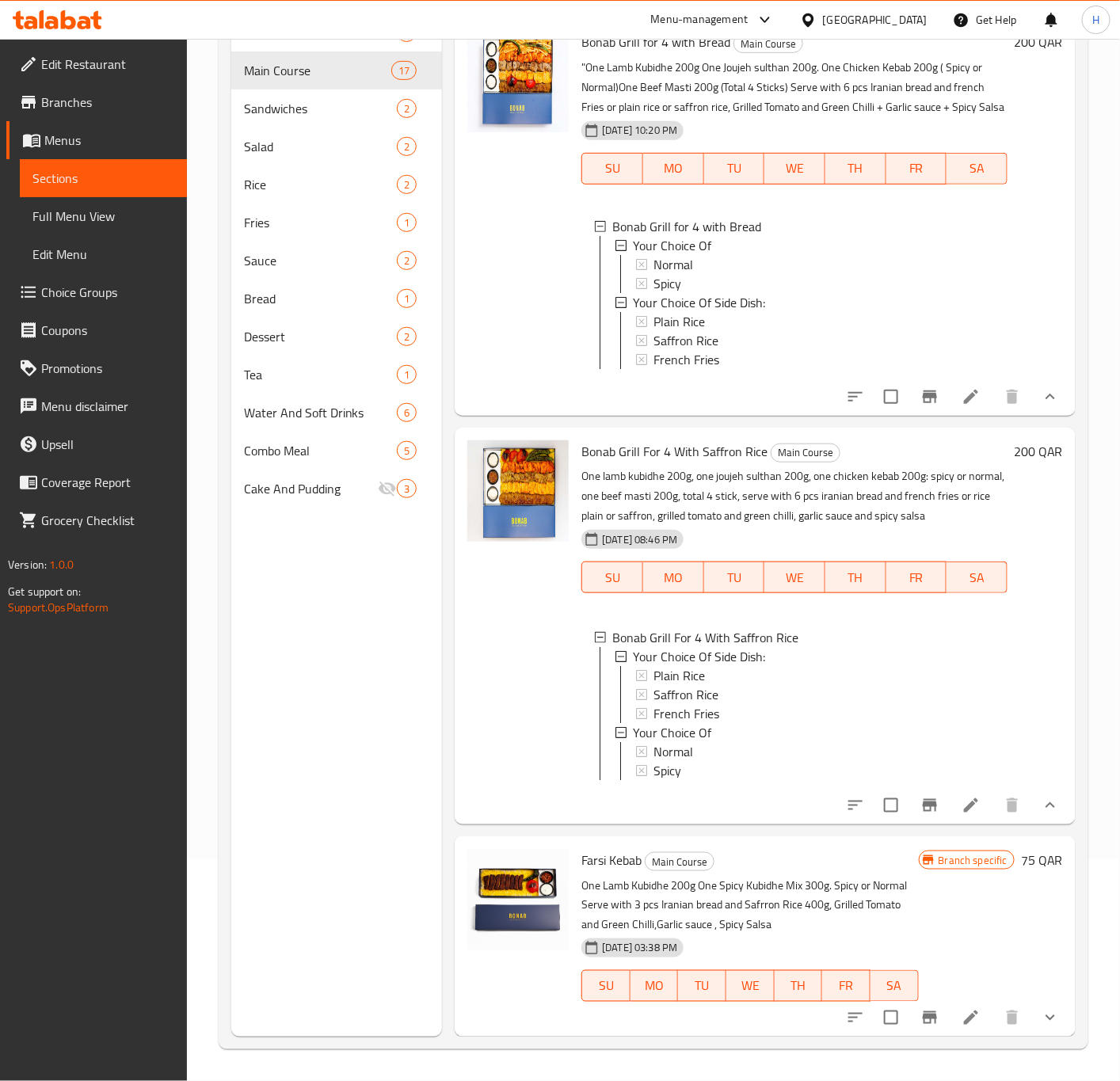
scroll to position [3, 0]
click at [1041, 1025] on icon "show more" at bounding box center [1051, 1018] width 19 height 19
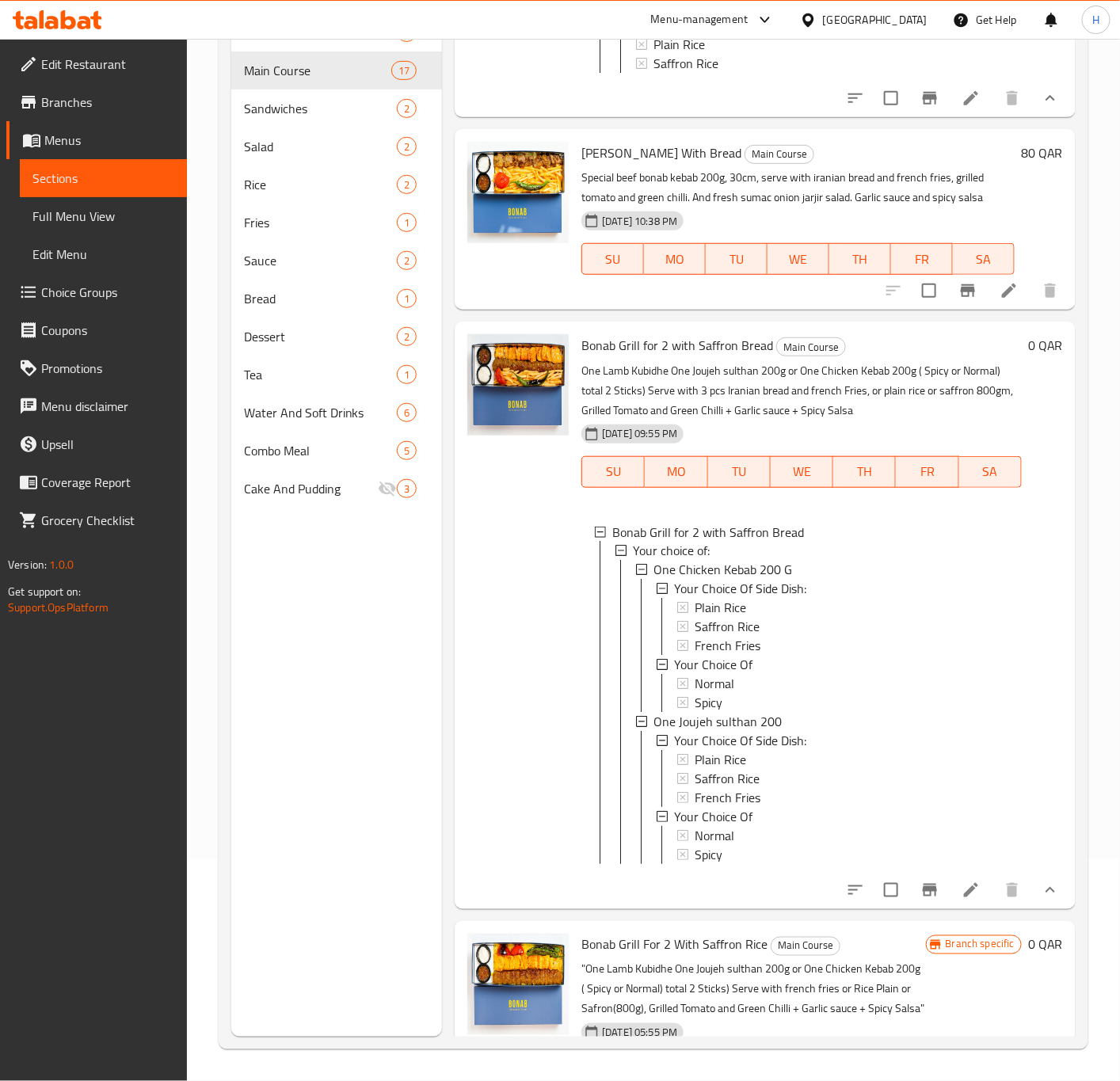
scroll to position [2950, 0]
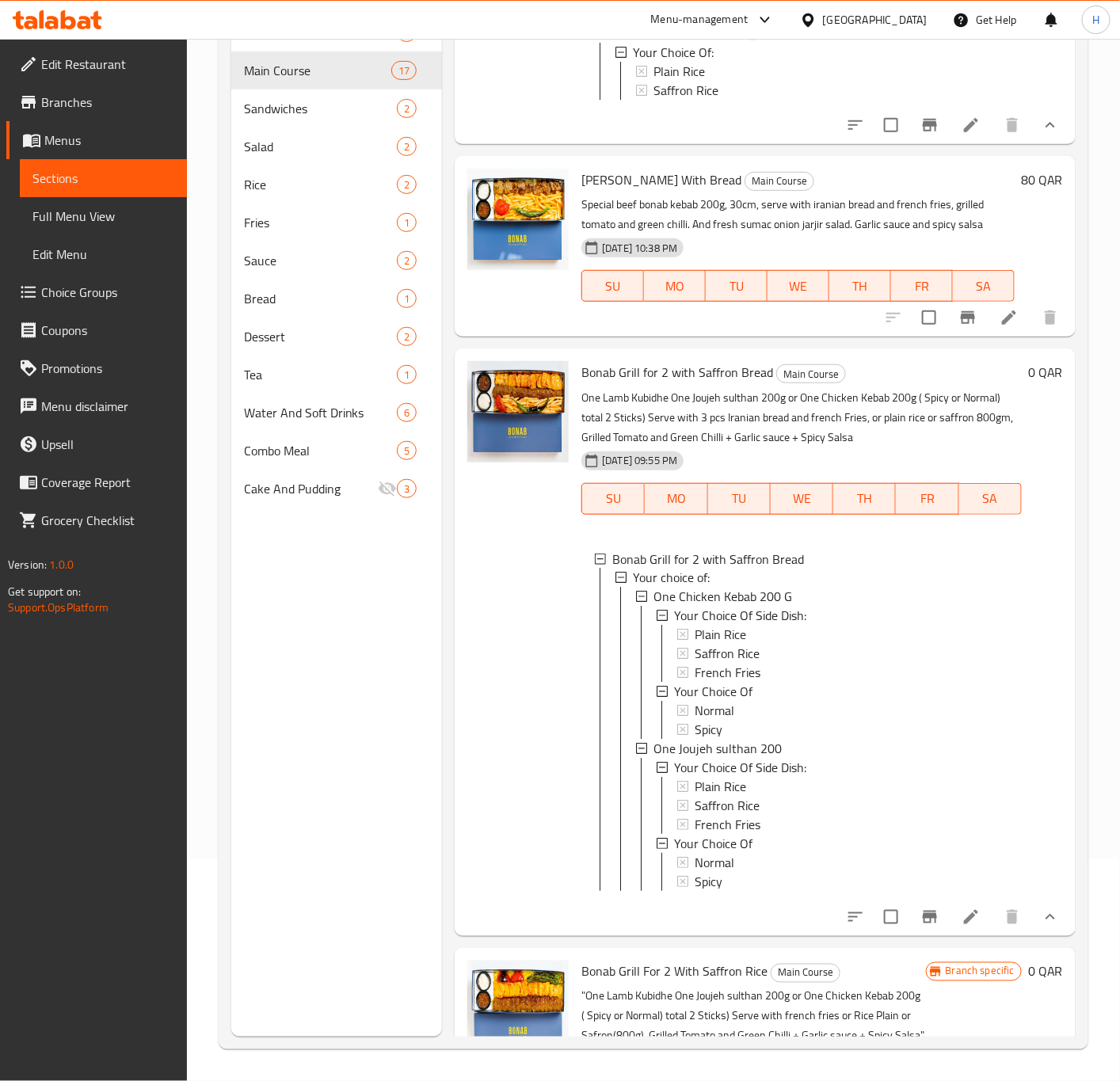
click at [633, 192] on span "Tikka Masti With Bread" at bounding box center [661, 180] width 160 height 24
copy h6 "Tikka Masti With Bread"
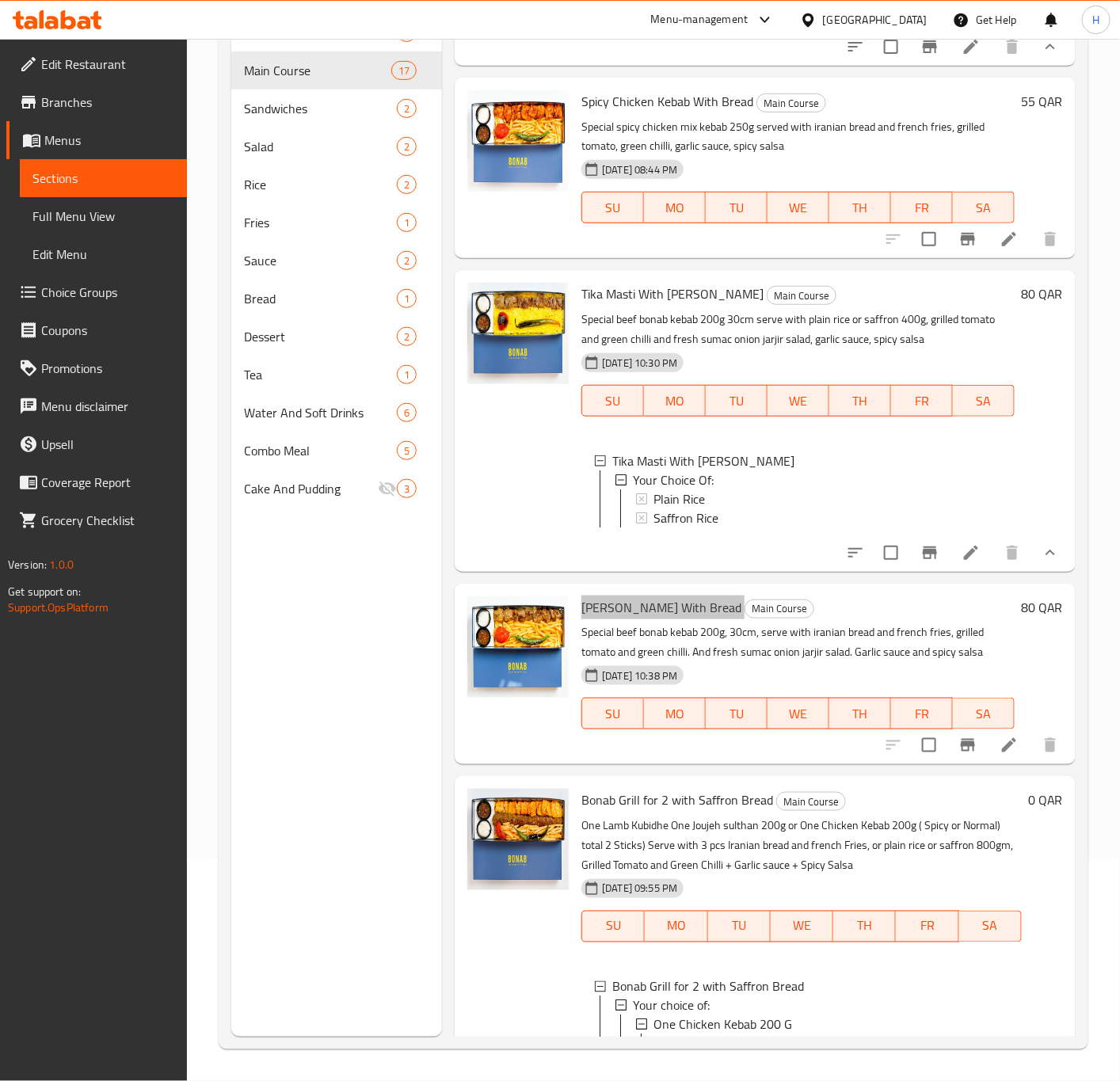
scroll to position [2474, 0]
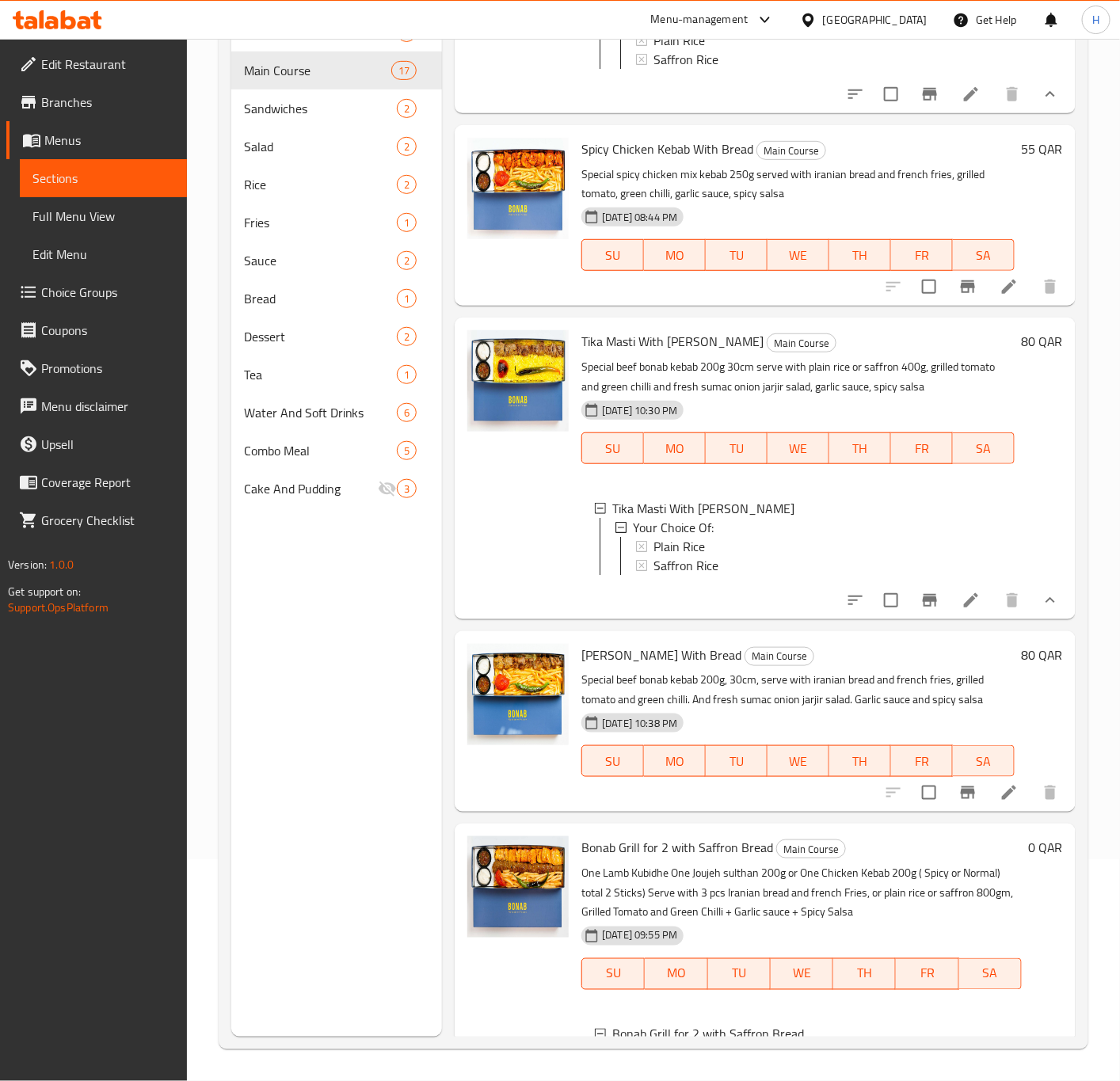
click at [664, 161] on span "Spicy Chicken Kebab With Bread" at bounding box center [667, 149] width 172 height 24
copy h6 "Spicy Chicken Kebab With Bread"
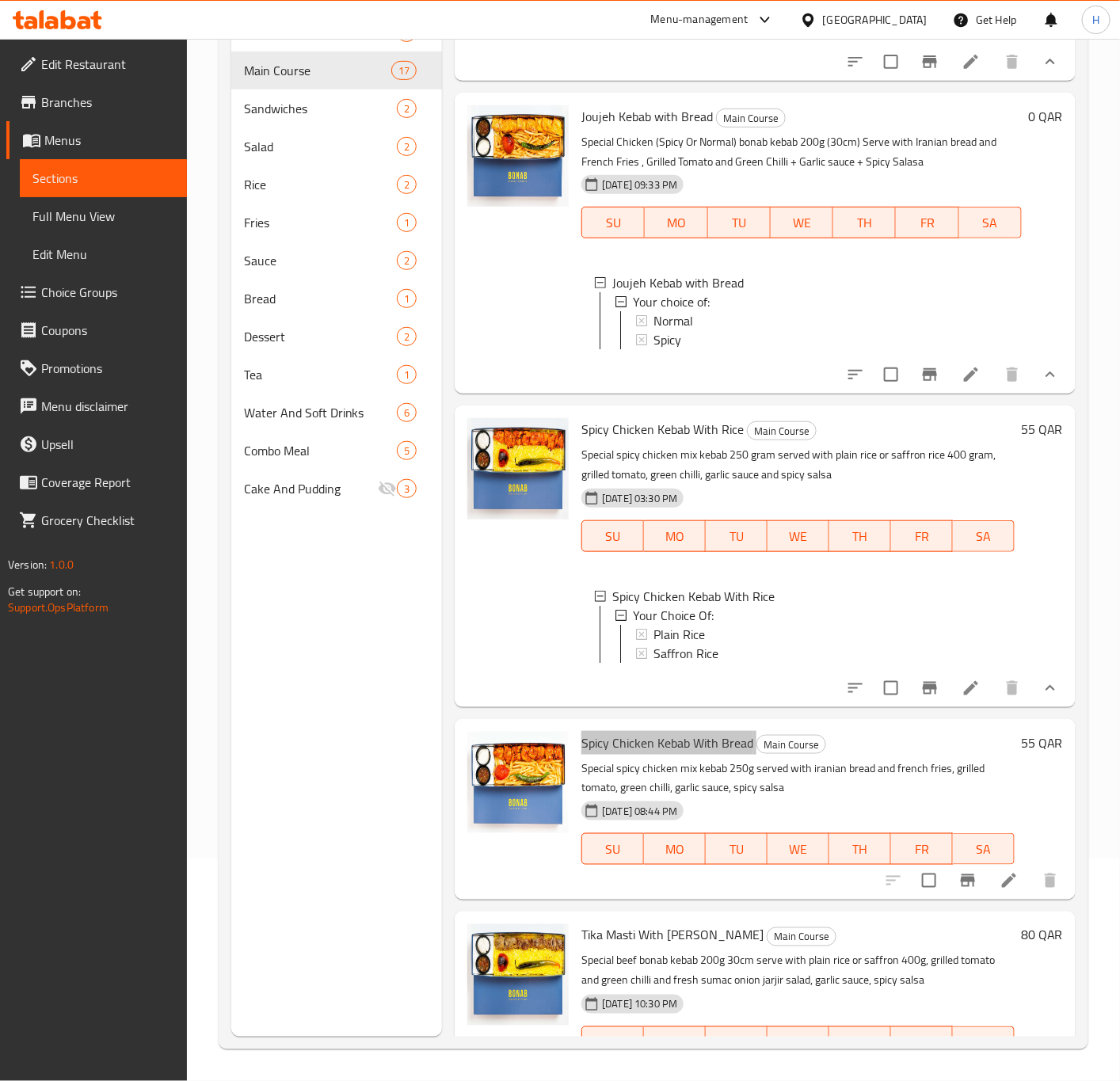
scroll to position [1761, 0]
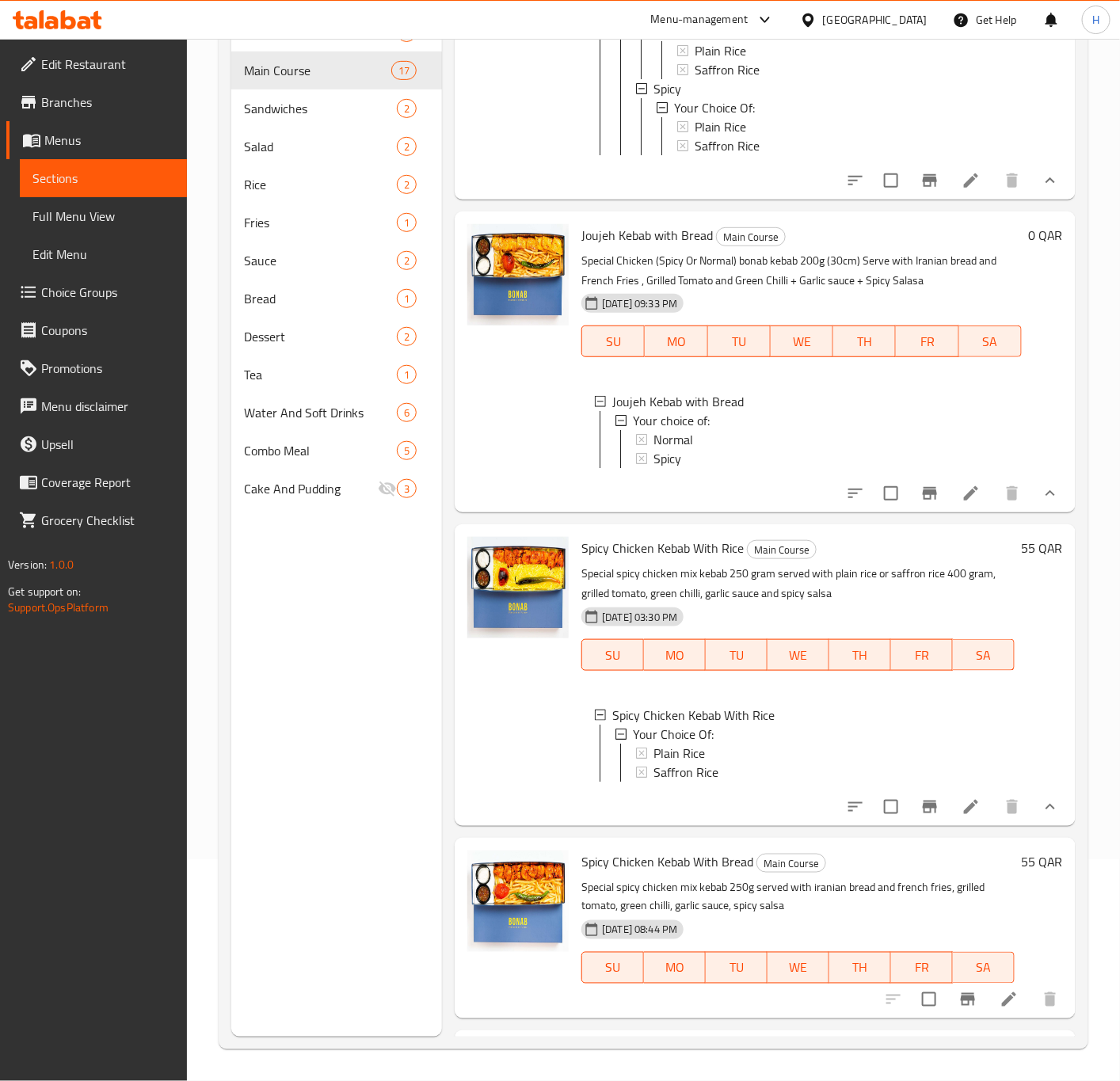
click at [683, 247] on span "Joujeh Kebab with Bread" at bounding box center [647, 235] width 131 height 24
copy h6 "Joujeh Kebab with Bread"
click at [632, 247] on span "Joujeh Kebab with Bread" at bounding box center [647, 235] width 131 height 24
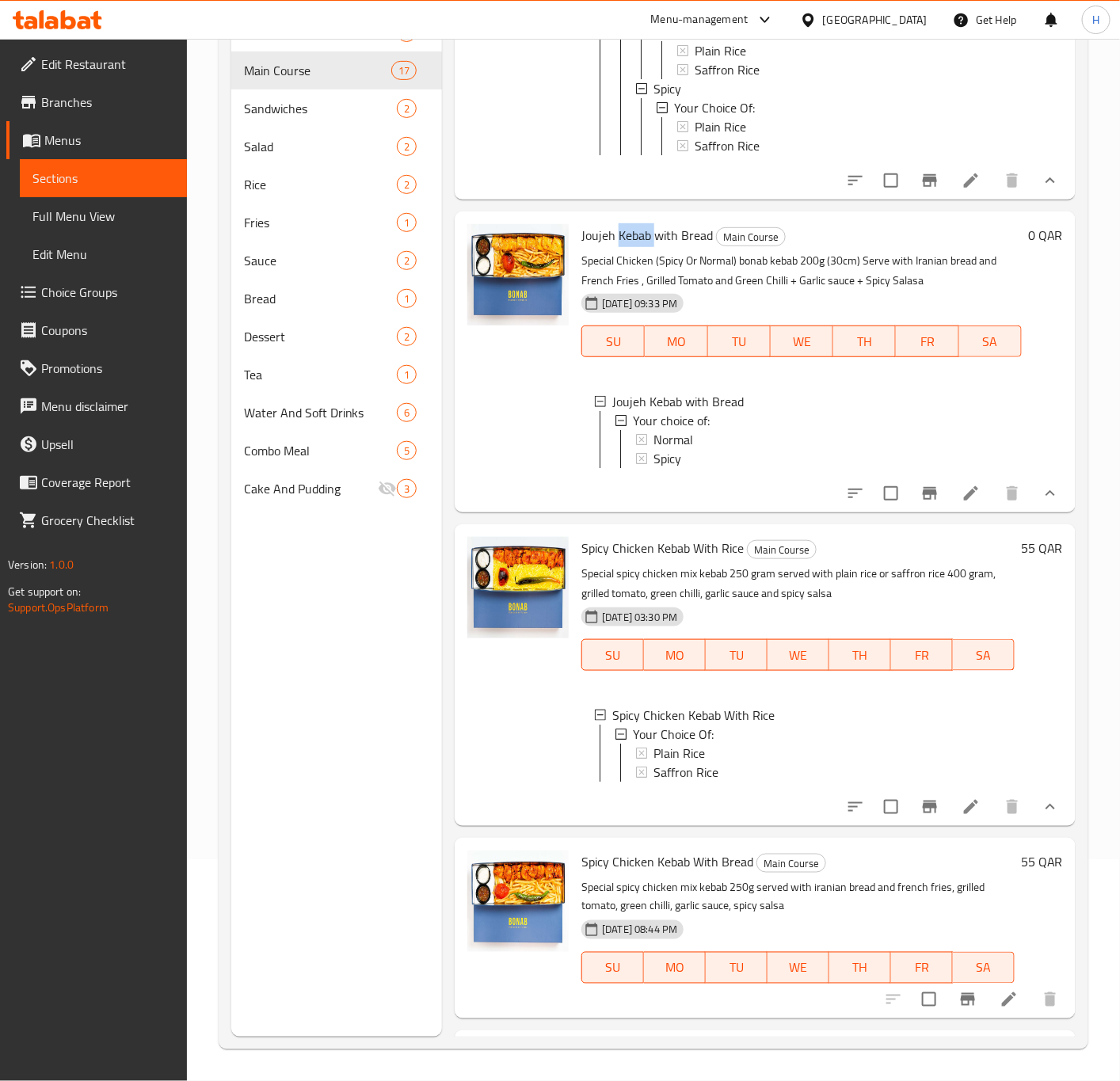
click at [632, 247] on span "Joujeh Kebab with Bread" at bounding box center [647, 235] width 131 height 24
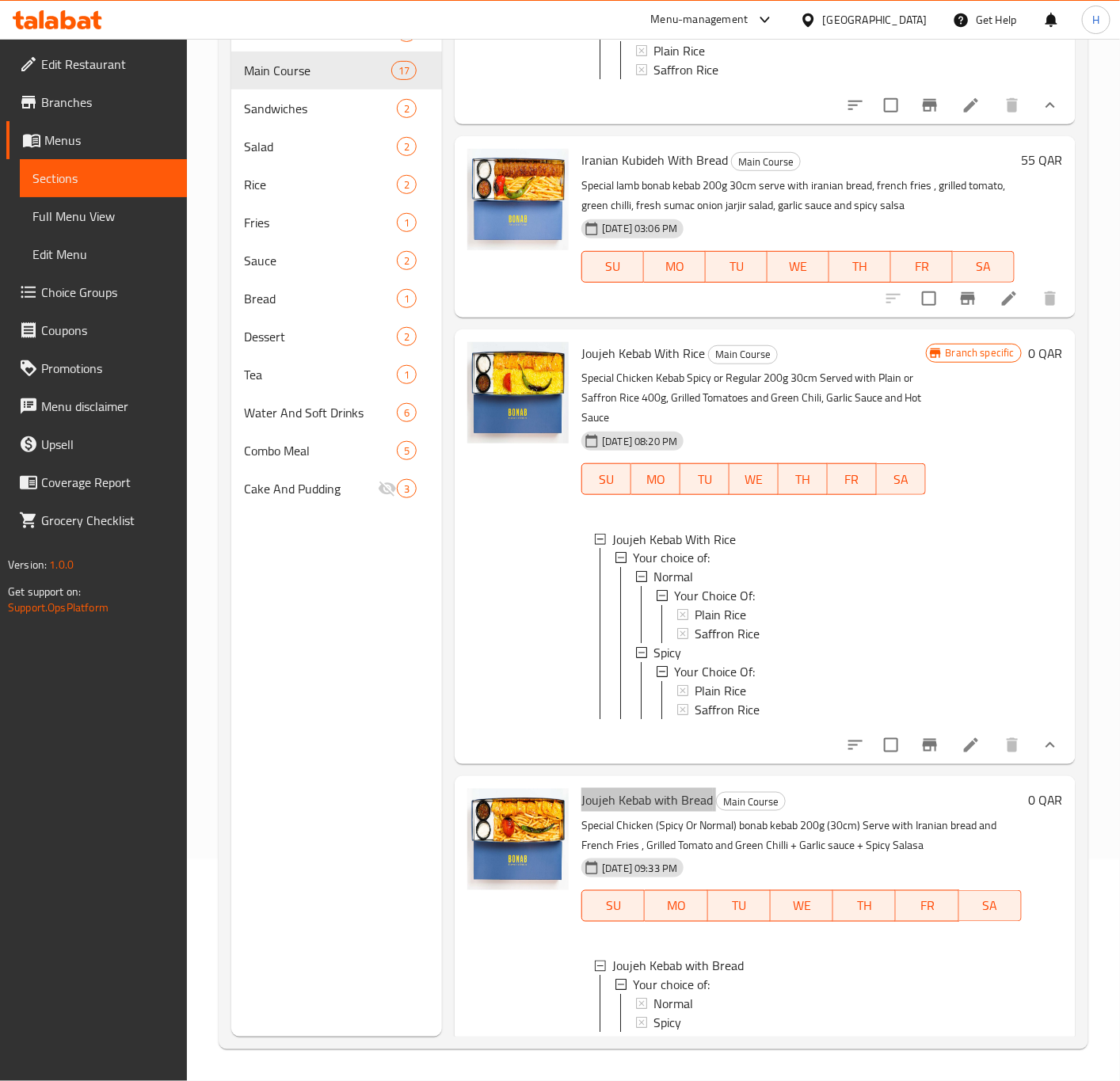
scroll to position [1167, 0]
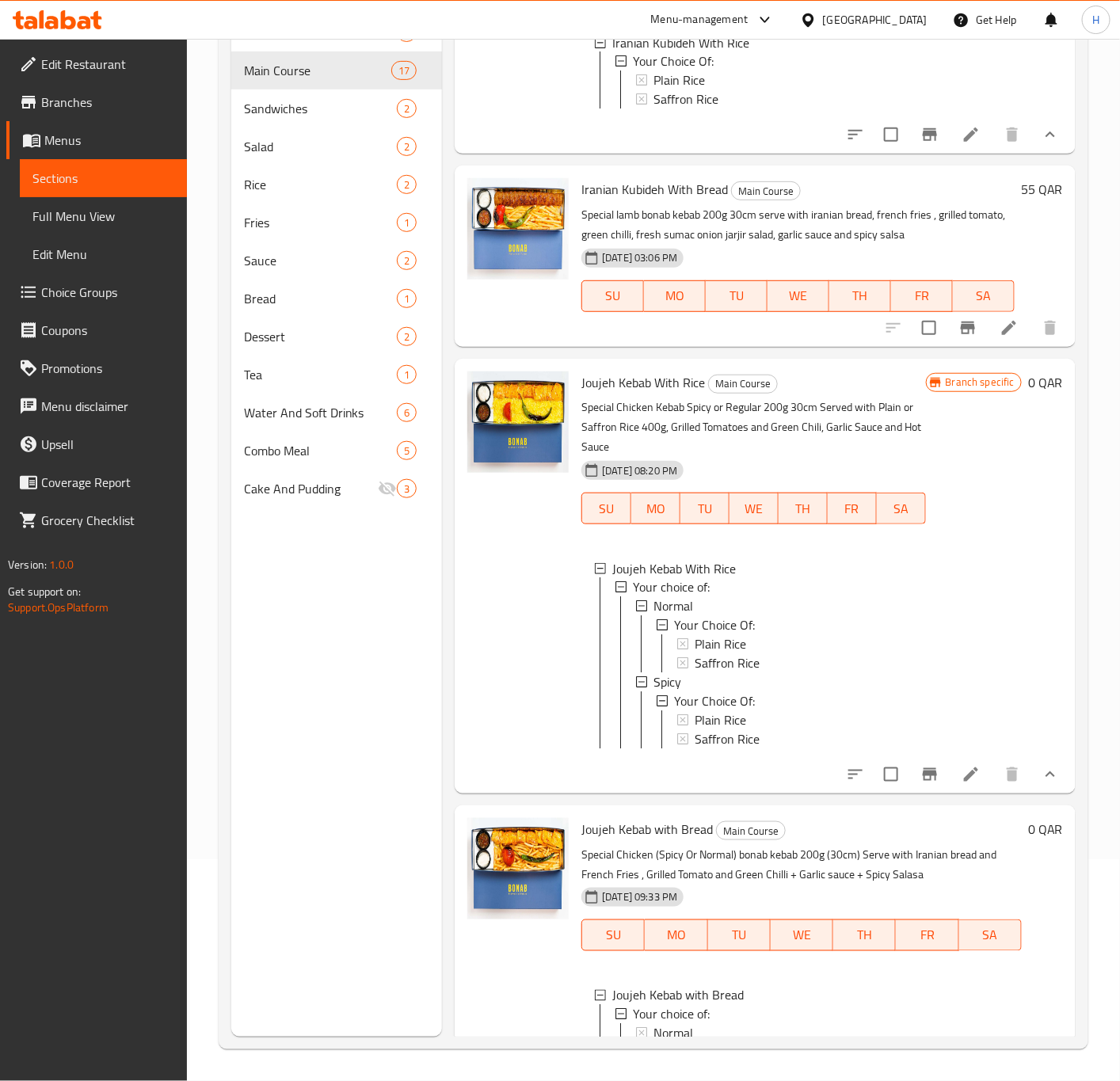
click at [646, 201] on span "Iranian Kubideh With Bread" at bounding box center [654, 190] width 146 height 24
copy h6 "Iranian Kubideh With Bread"
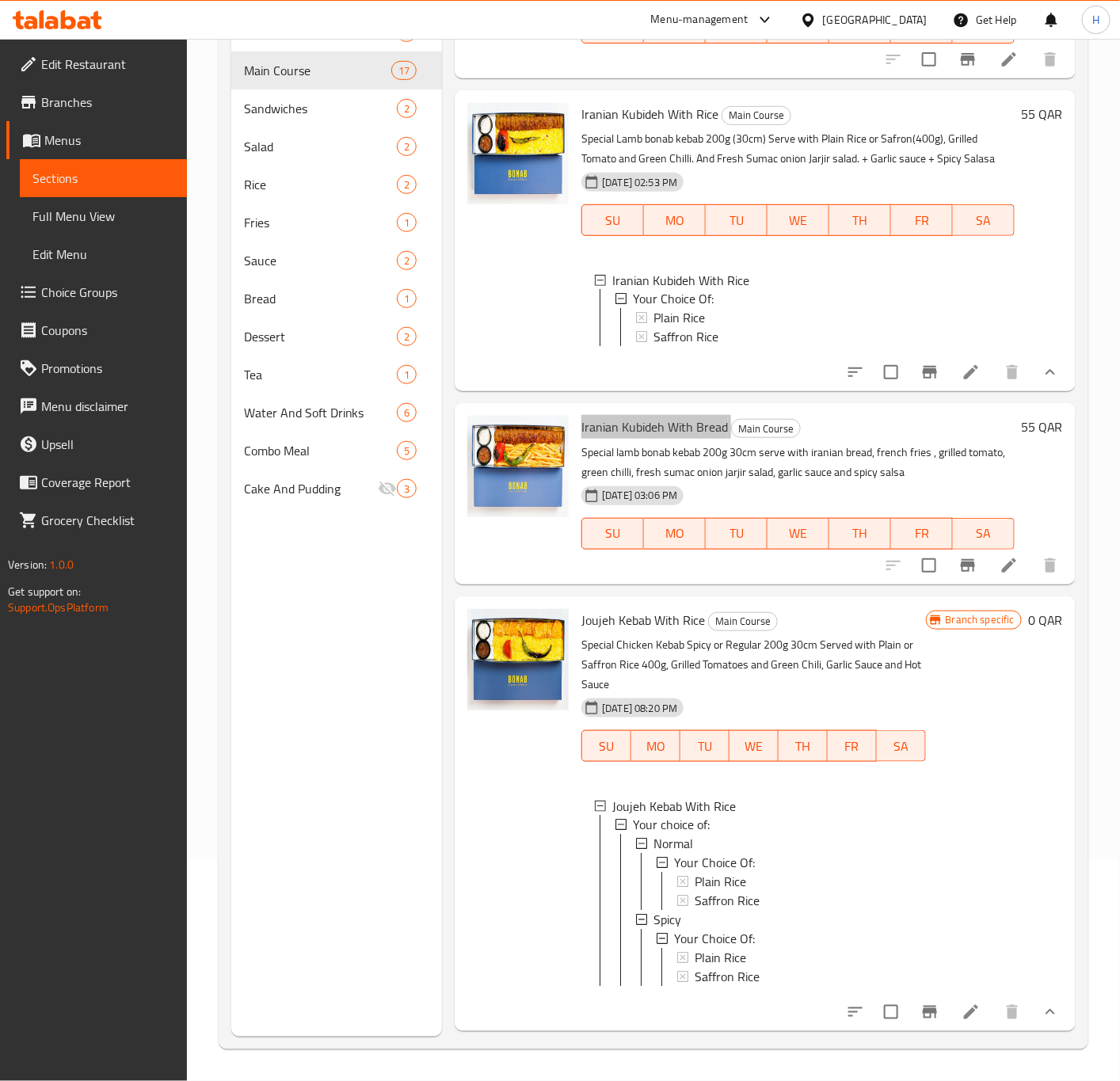
scroll to position [811, 0]
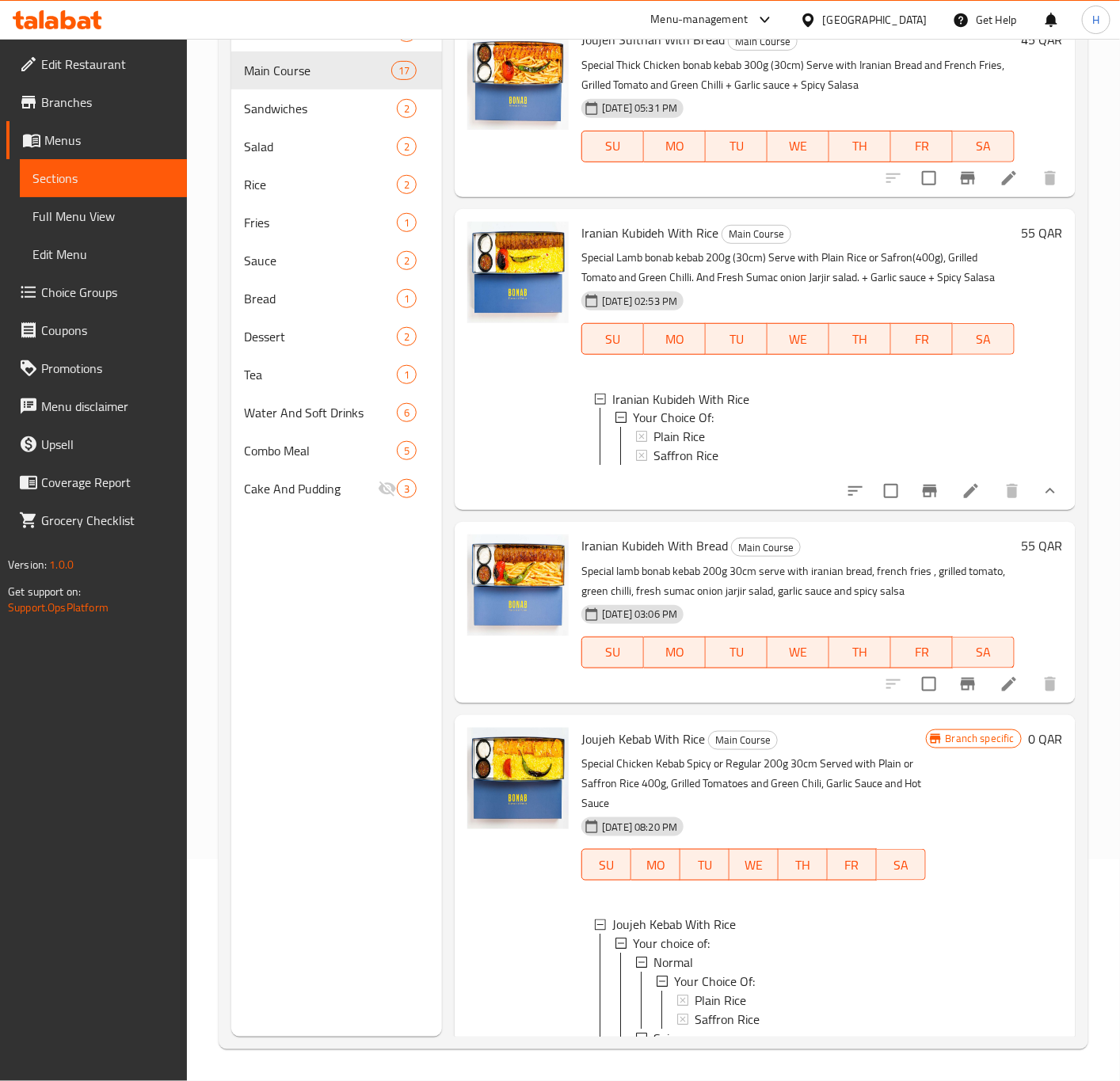
click at [664, 52] on span "Joujeh Sulthan With Bread" at bounding box center [653, 40] width 143 height 24
copy h6 "Joujeh Sulthan With Bread"
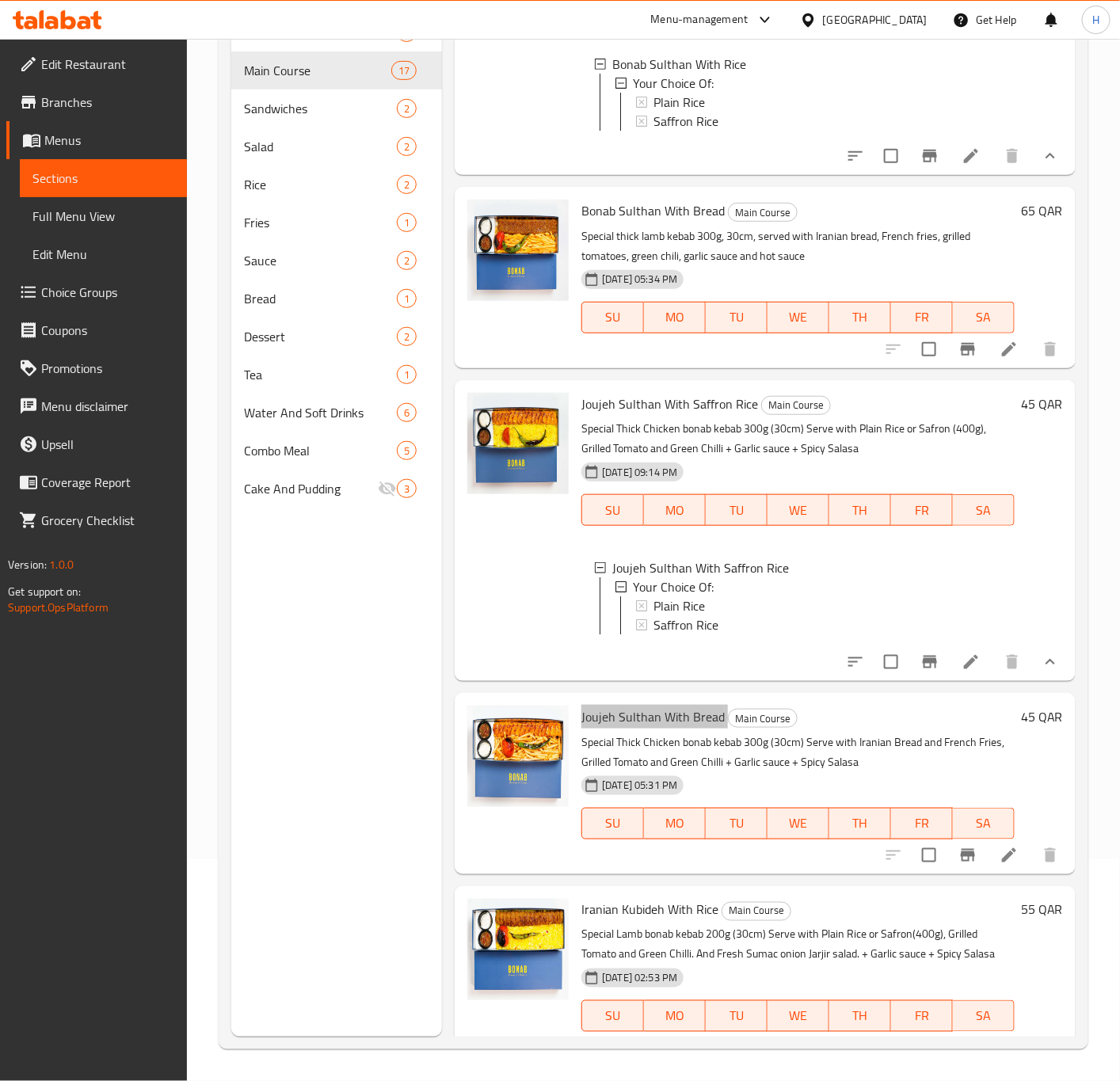
scroll to position [97, 0]
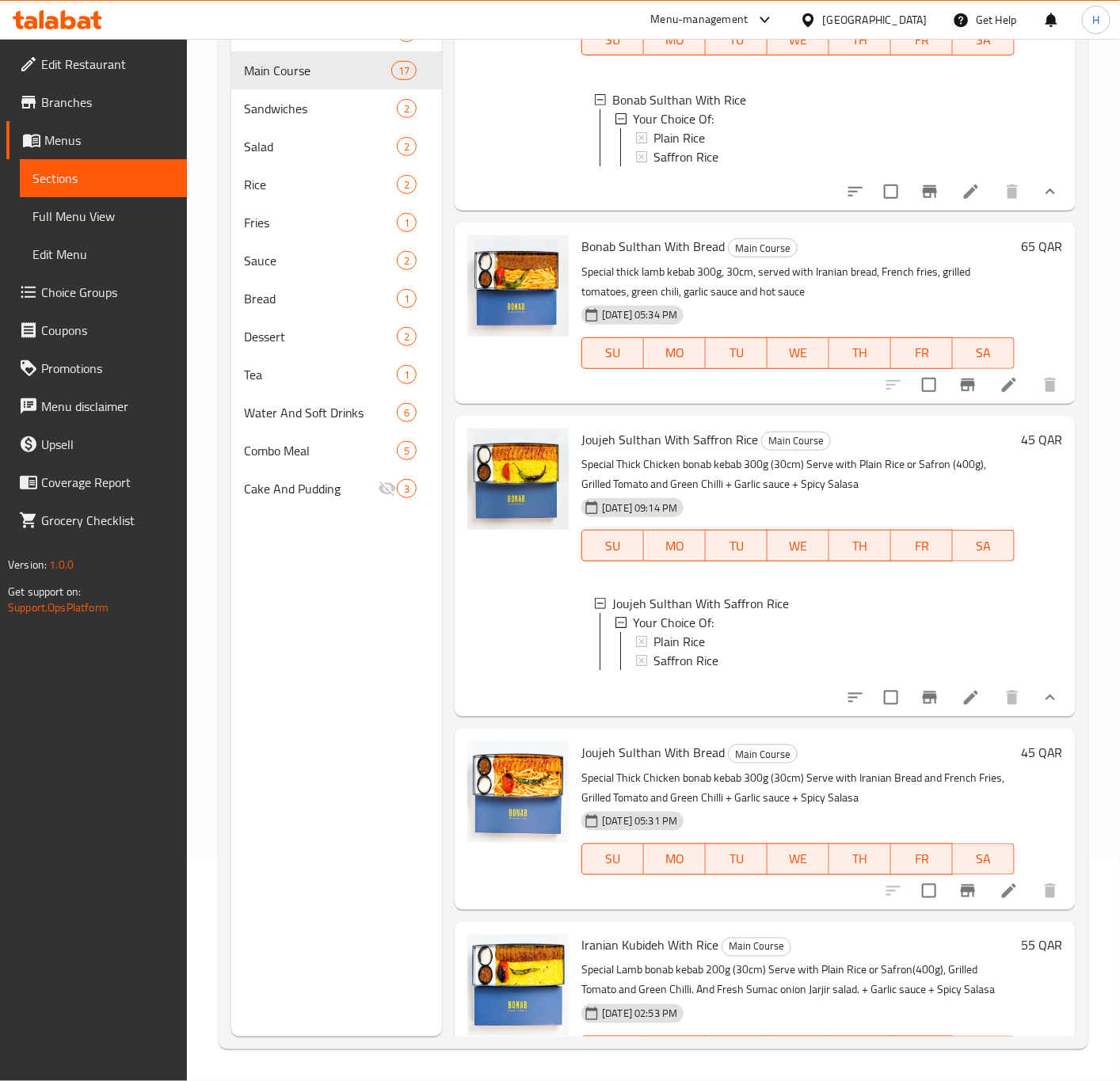
click at [664, 258] on span "Bonab Sulthan With Bread" at bounding box center [653, 246] width 143 height 24
copy h6 "Bonab Sulthan With Bread"
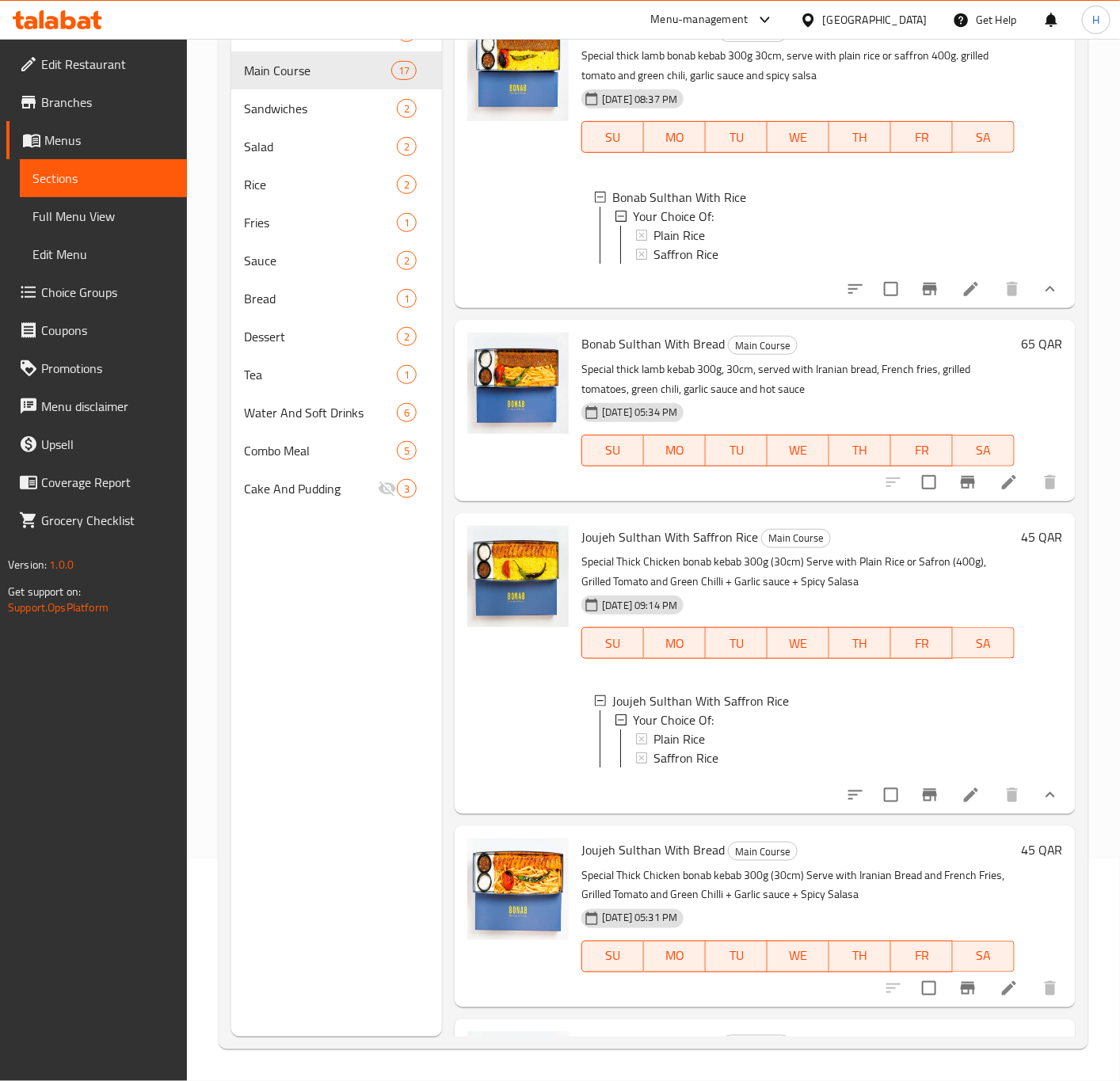
click at [922, 388] on p "Special thick lamb kebab 300g, 30cm, served with Iranian bread, French fries, g…" at bounding box center [798, 379] width 433 height 40
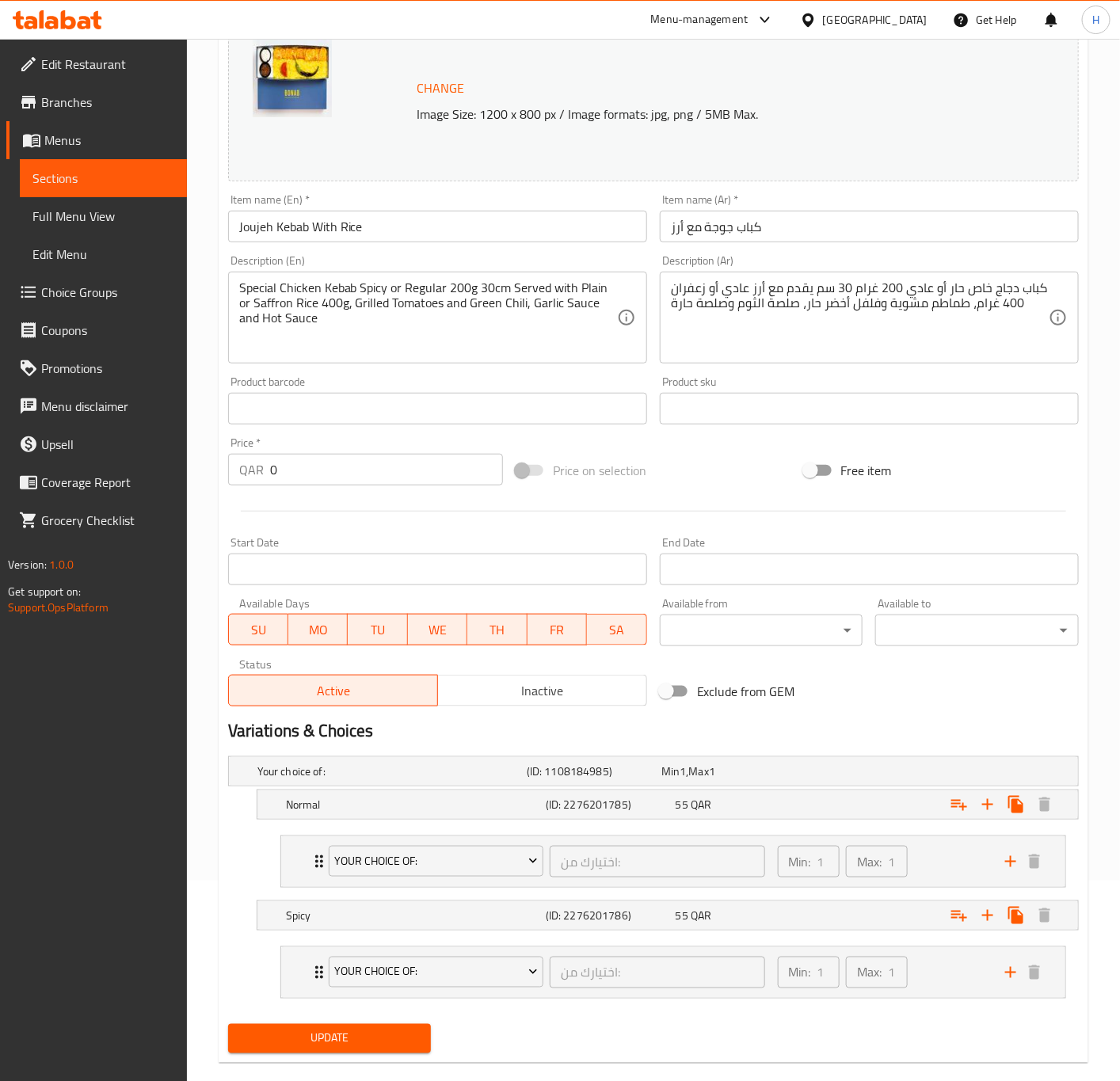
scroll to position [231, 0]
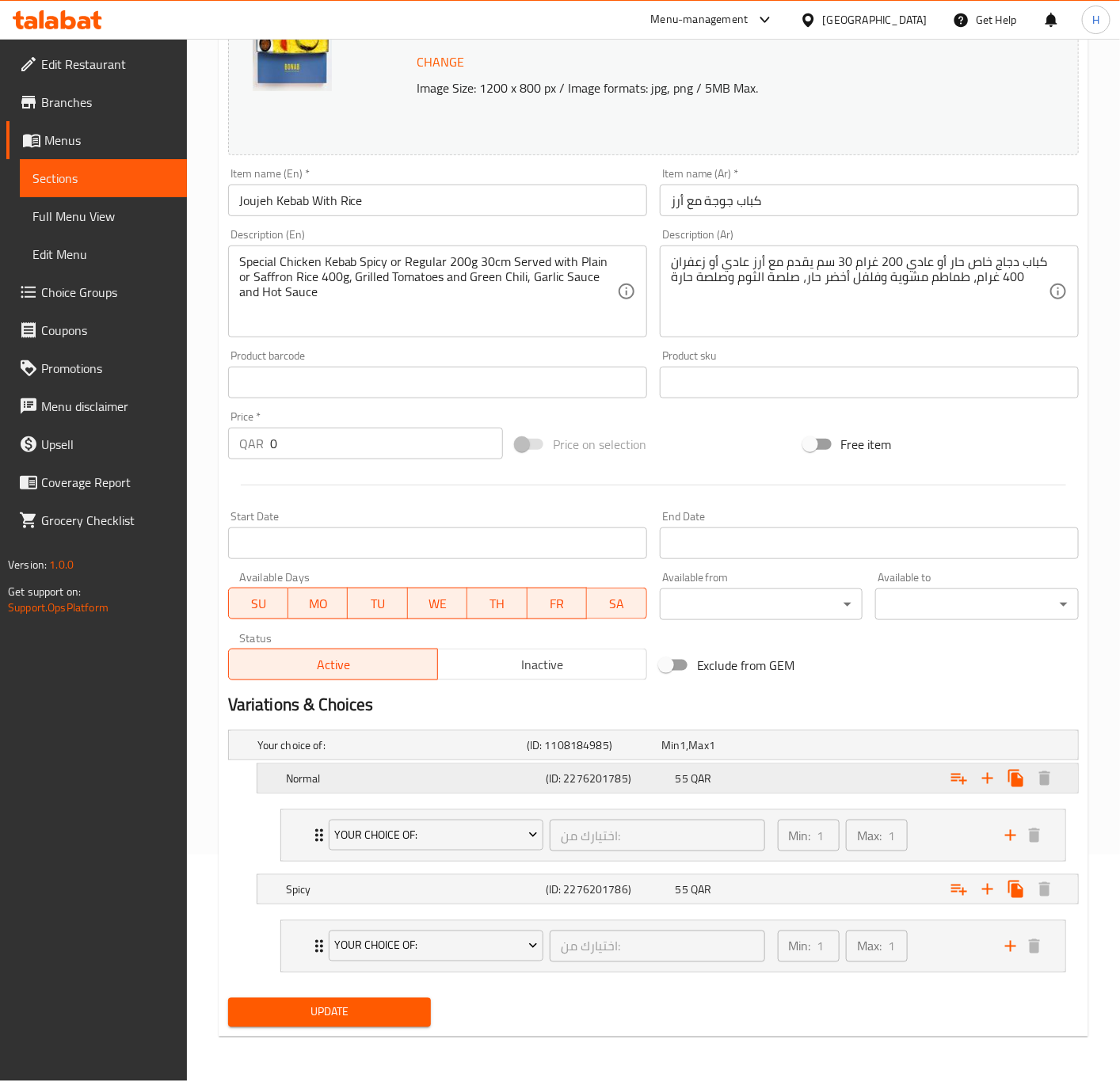
click at [741, 771] on div "55 QAR" at bounding box center [738, 778] width 124 height 16
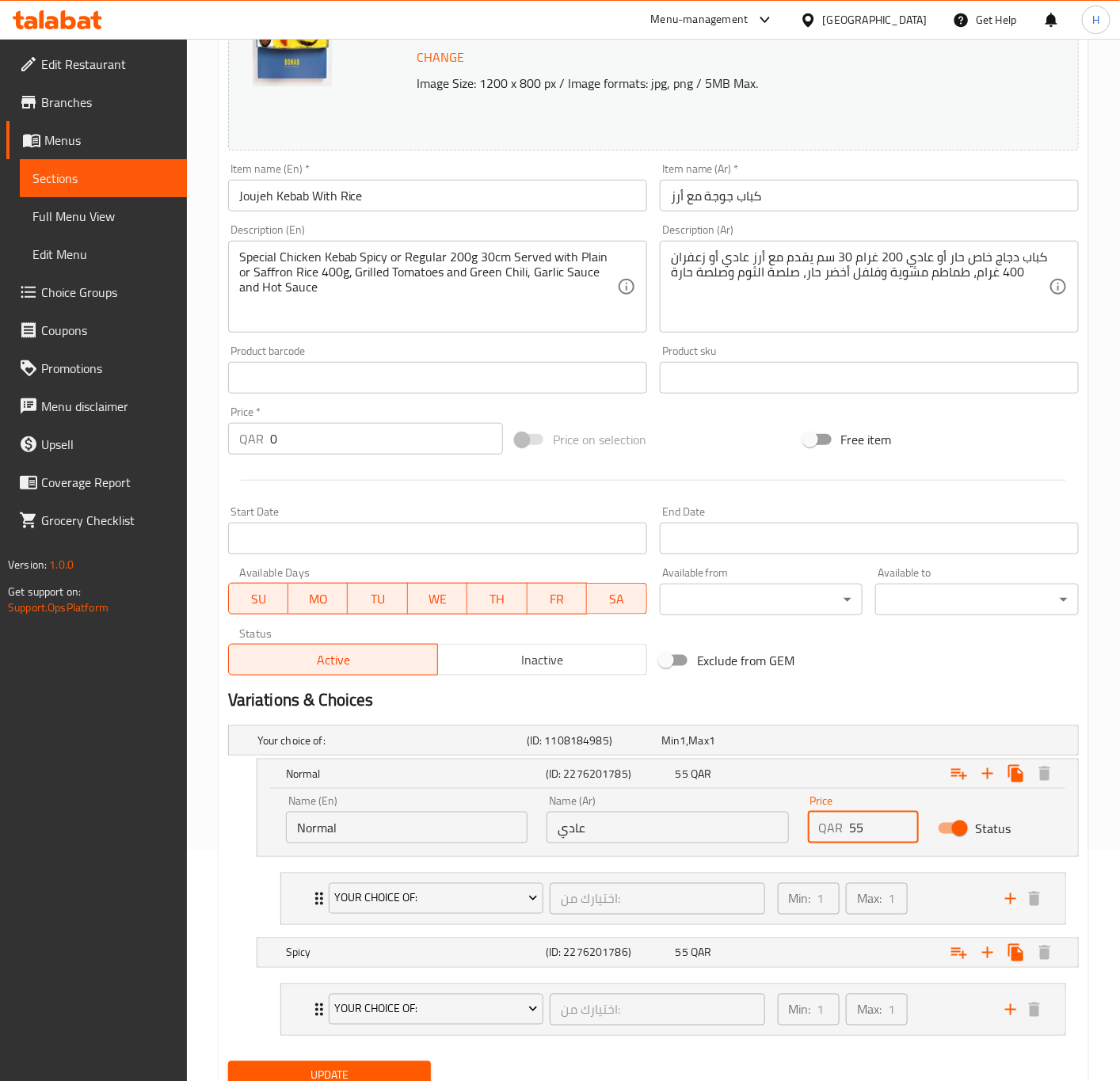
click at [879, 837] on input "55" at bounding box center [884, 827] width 69 height 31
paste input "48"
type input "48"
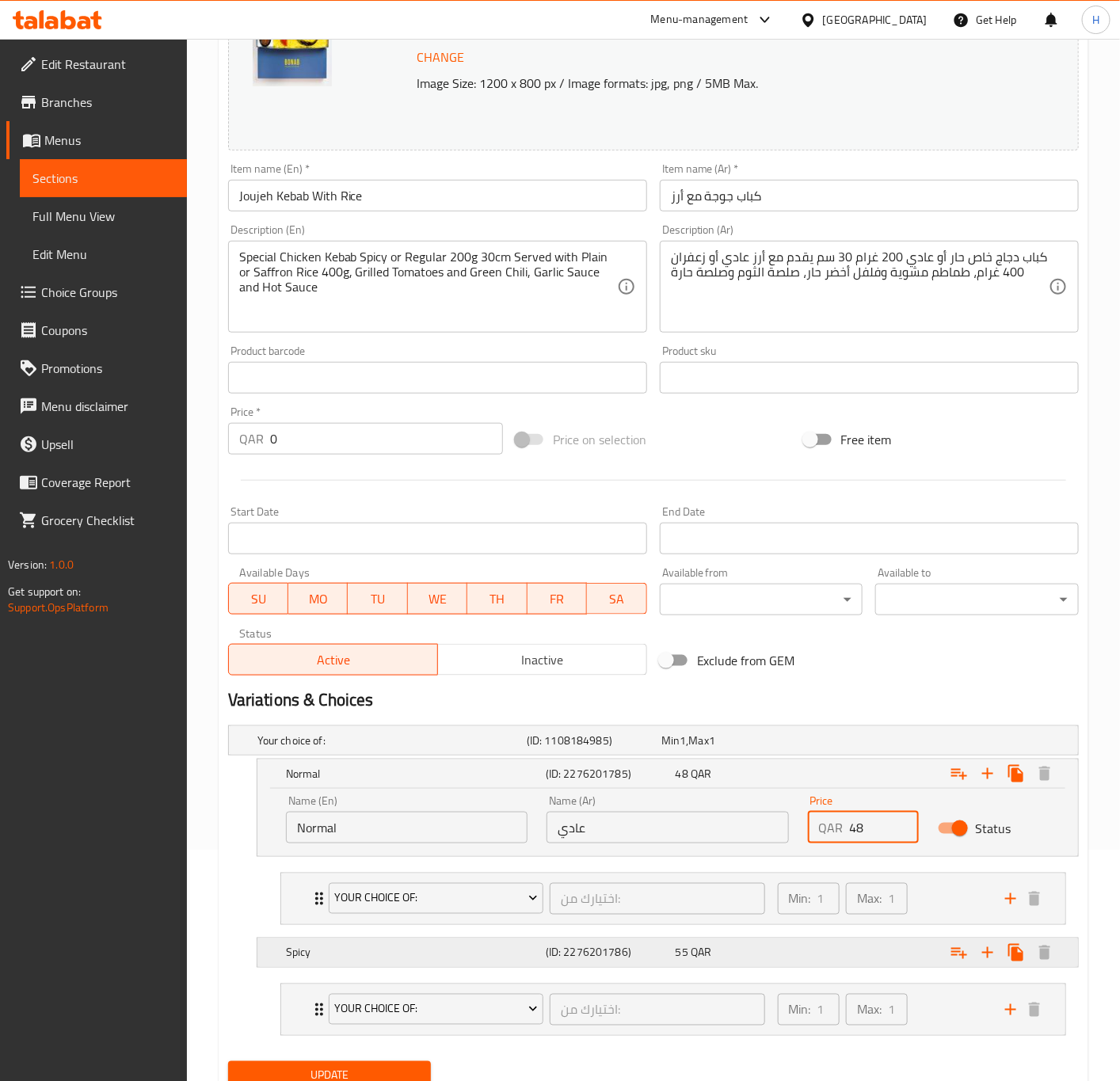
click at [875, 959] on div "Expand" at bounding box center [932, 953] width 260 height 35
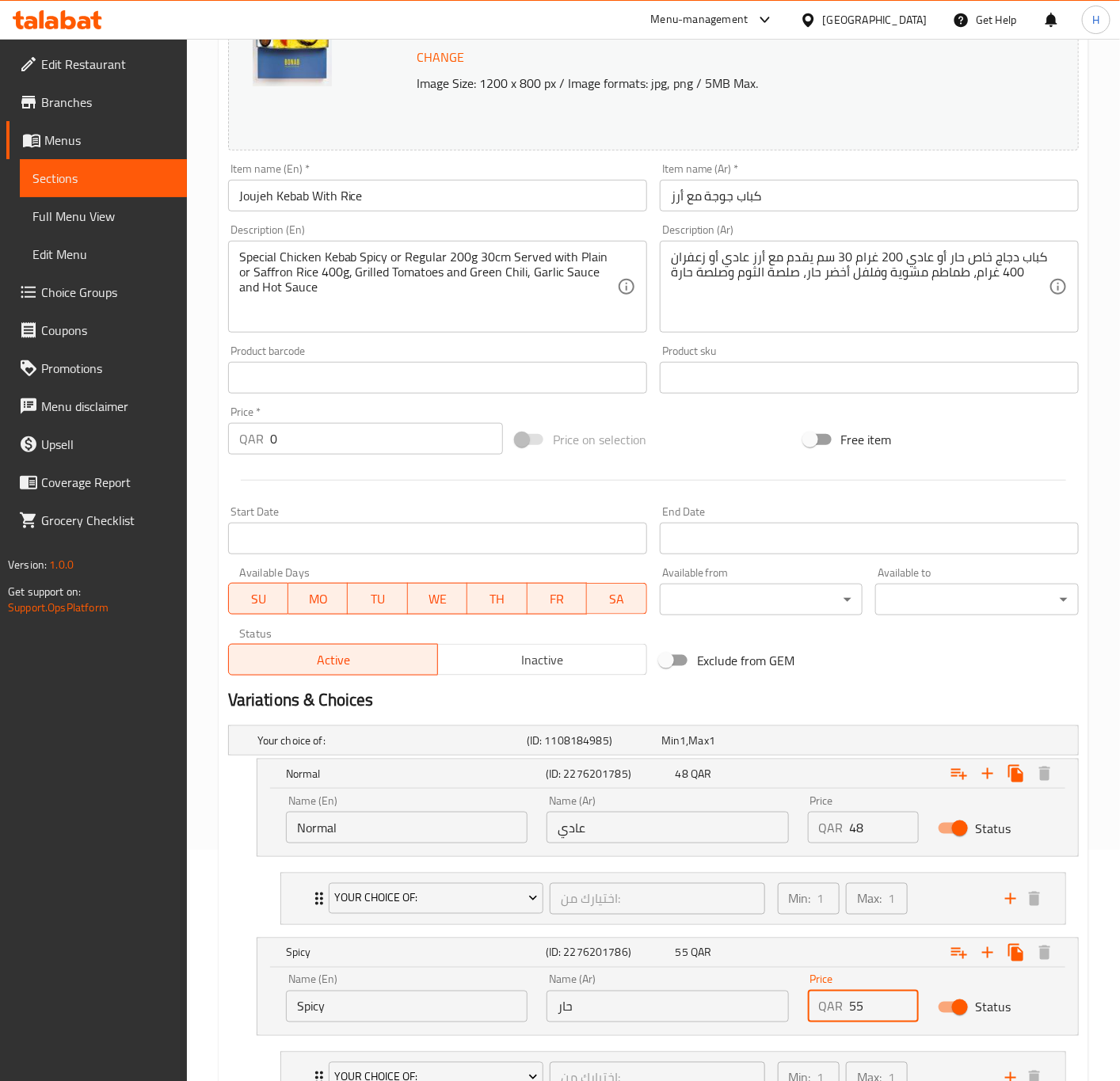
click at [858, 1005] on input "55" at bounding box center [884, 1007] width 69 height 31
click at [861, 1005] on input "55" at bounding box center [884, 1007] width 69 height 31
paste input "48"
type input "48"
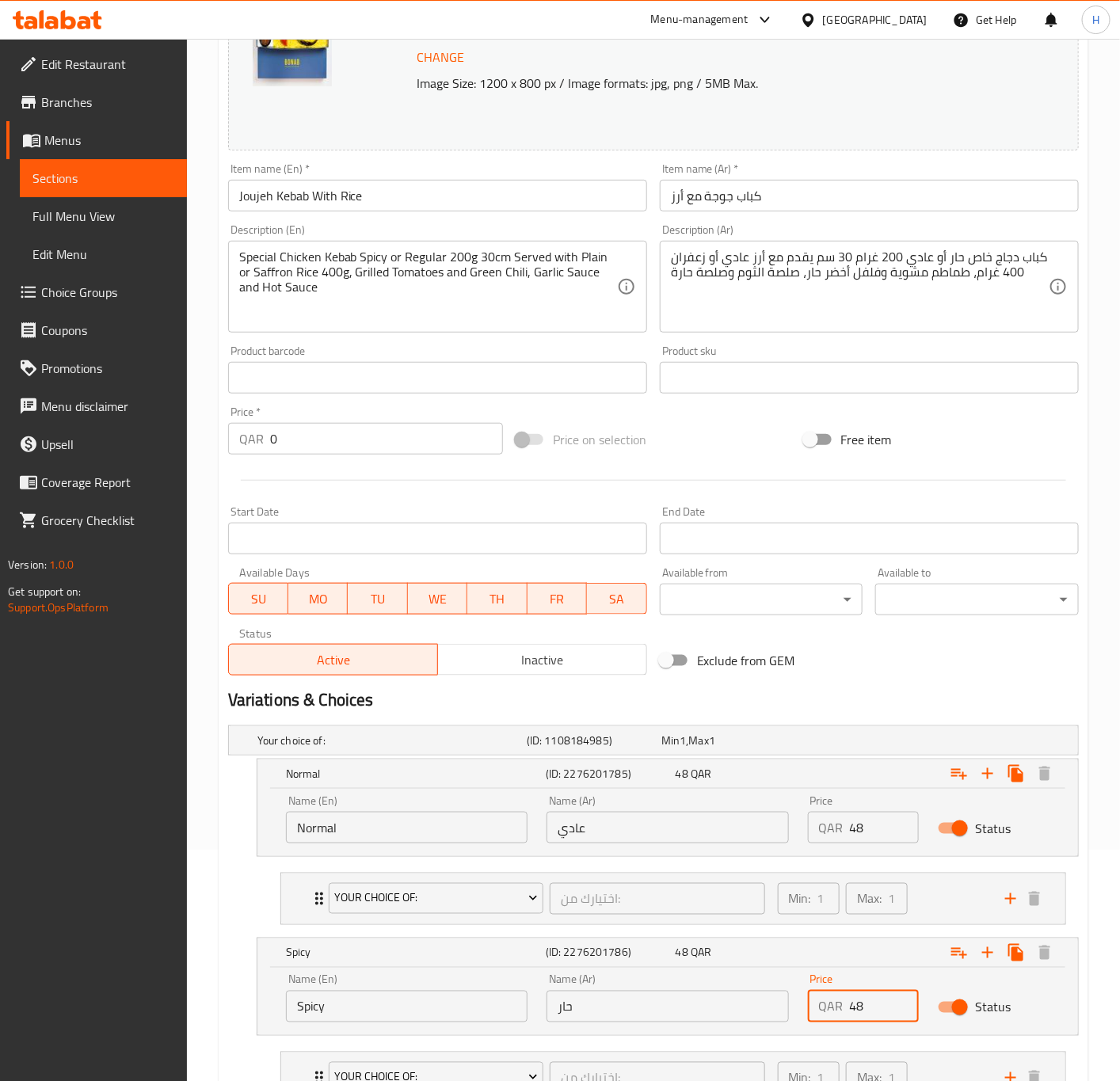
click at [312, 899] on icon "Expand" at bounding box center [319, 899] width 19 height 19
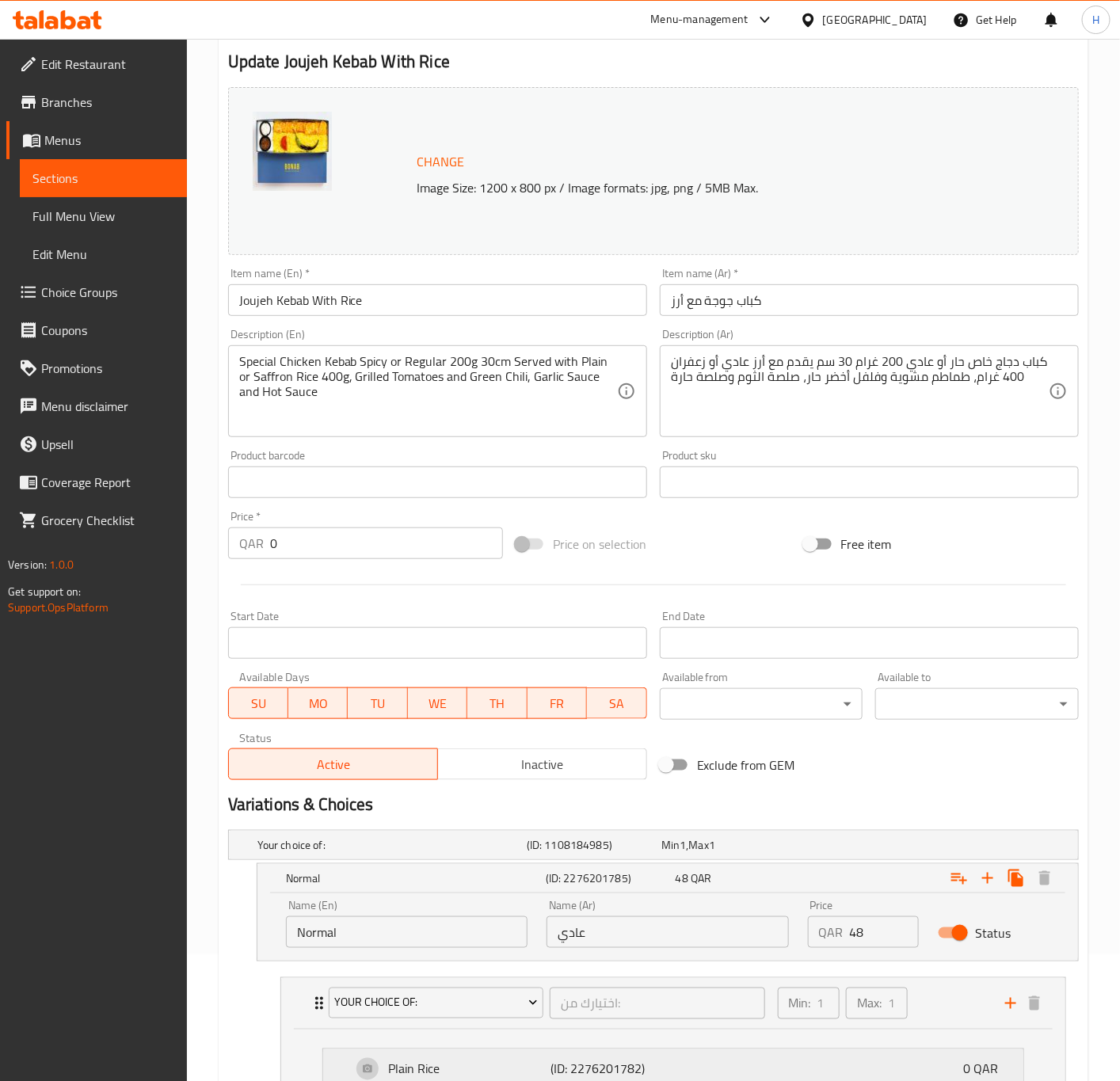
scroll to position [113, 0]
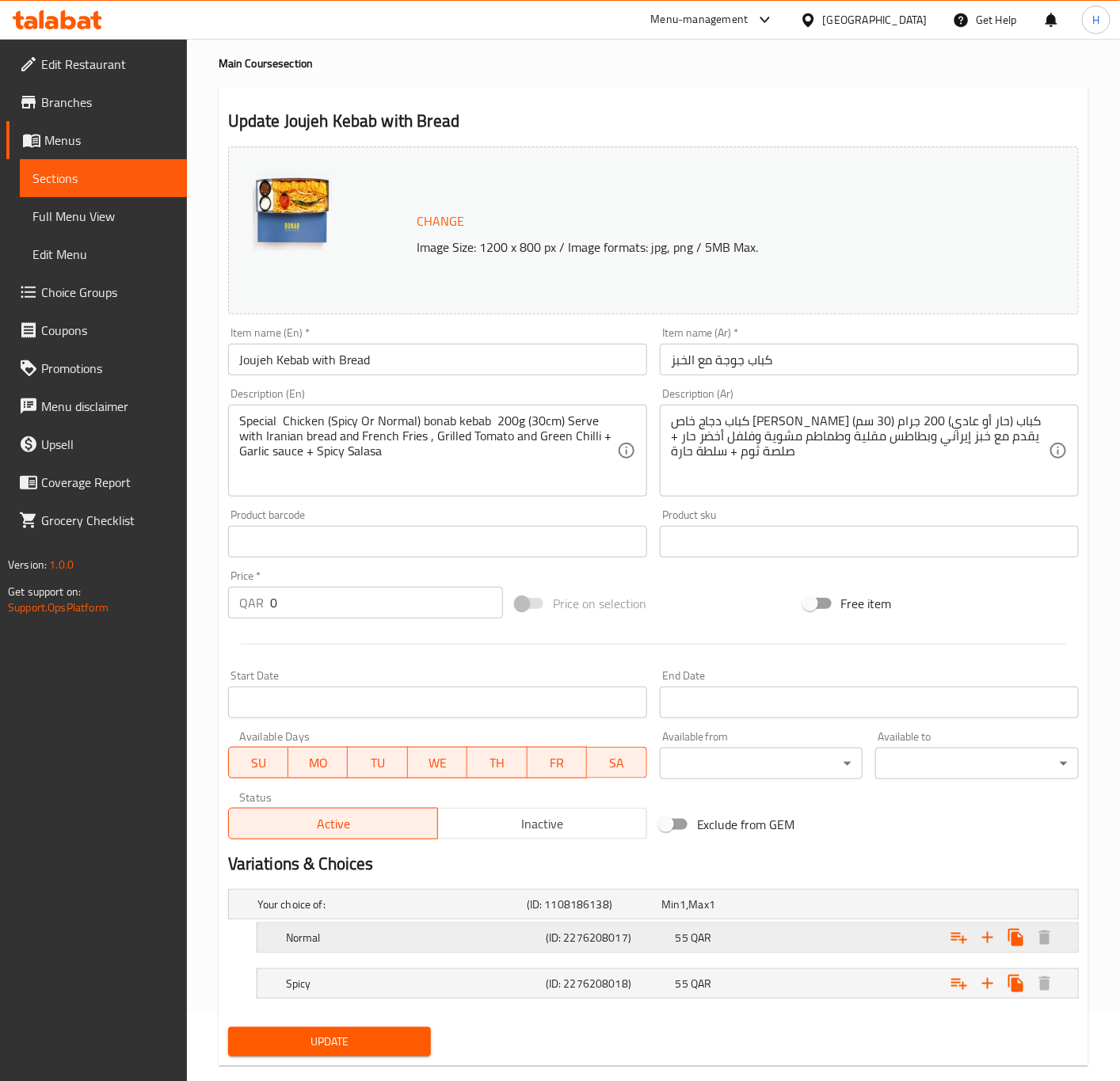
scroll to position [98, 0]
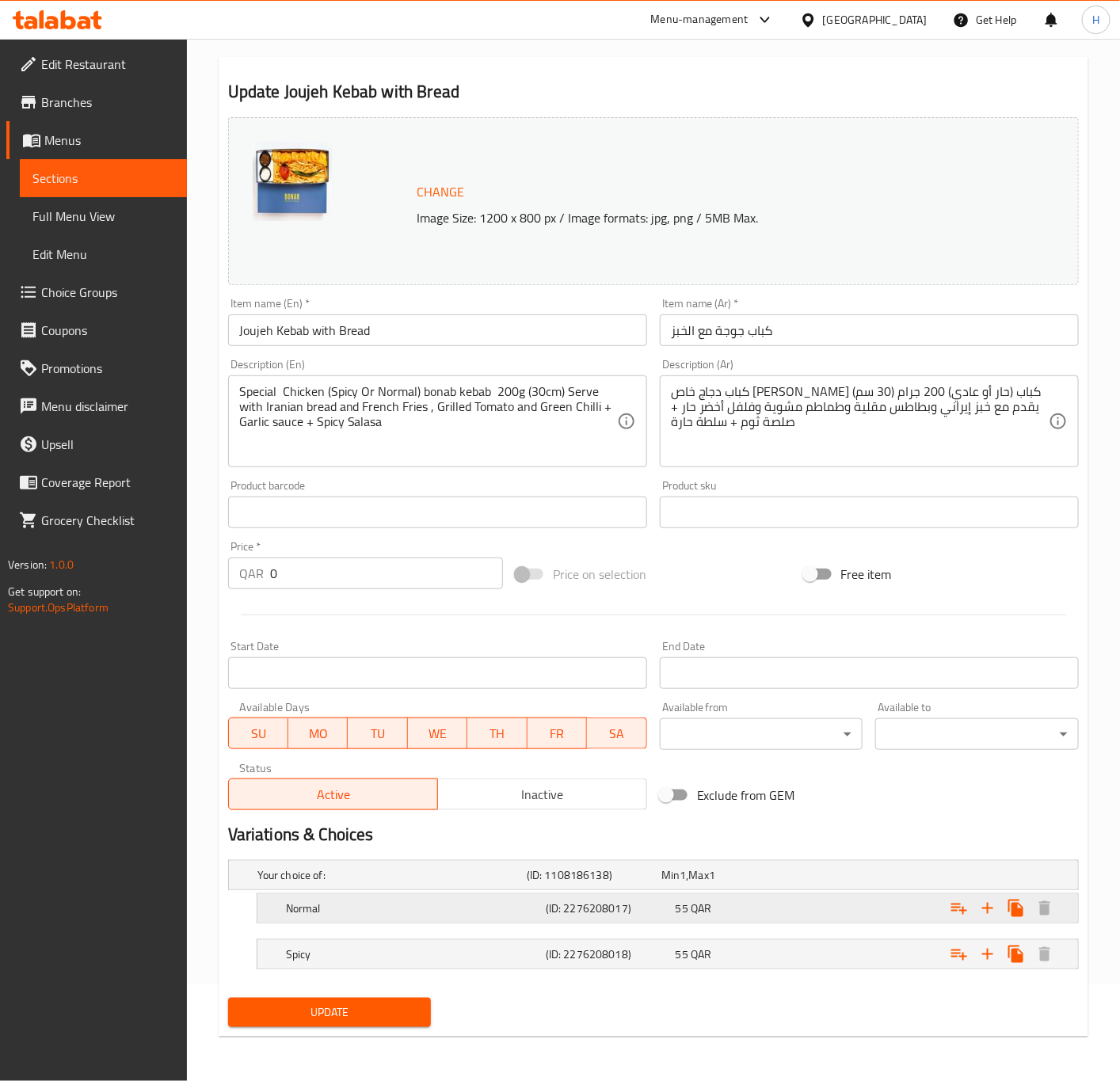
click at [808, 901] on div "Expand" at bounding box center [932, 909] width 260 height 35
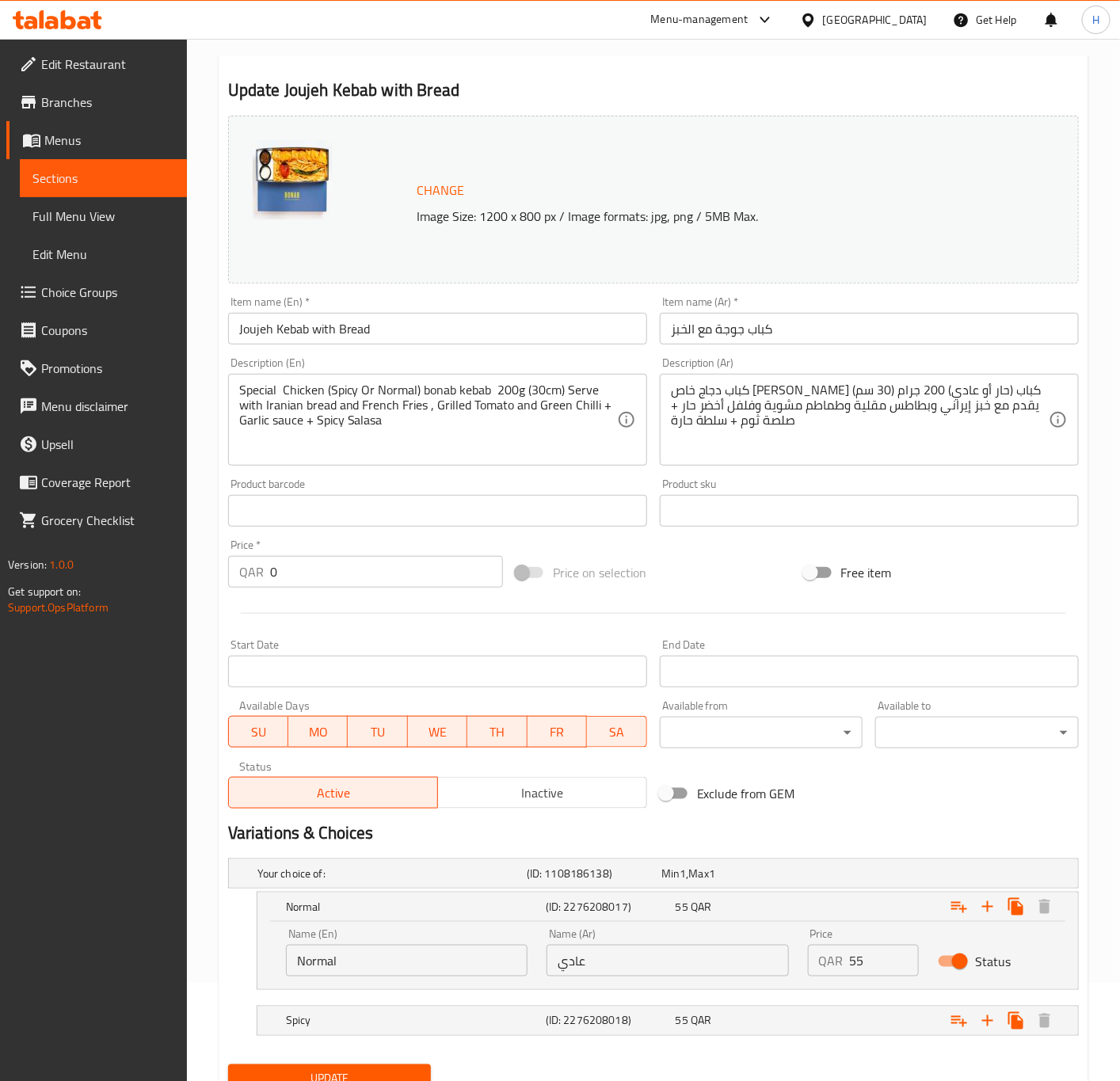
click at [859, 963] on input "55" at bounding box center [884, 961] width 69 height 31
paste input "48"
type input "48"
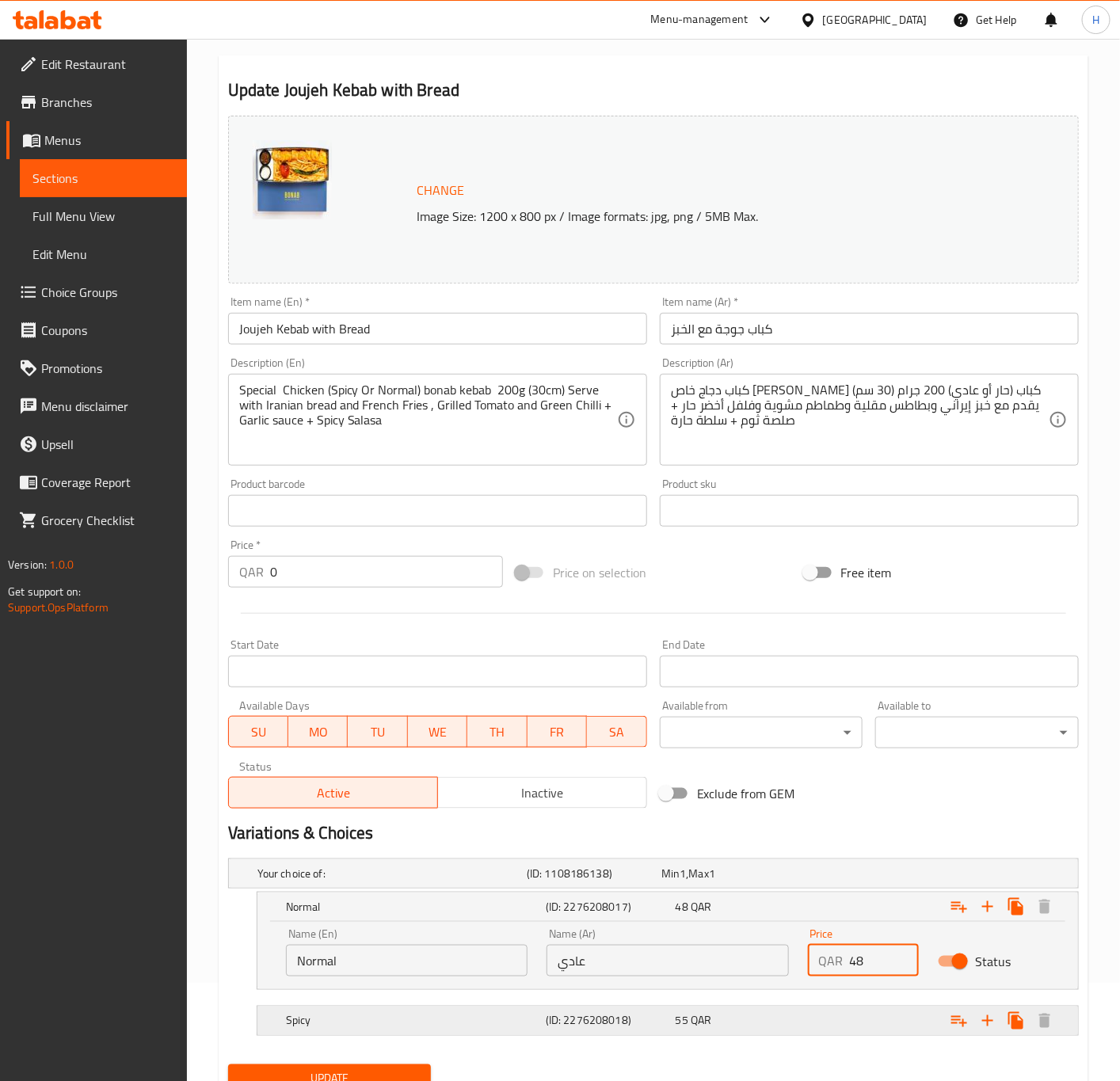
click at [801, 1010] on div "Spicy (ID: 2276208018) 55 QAR" at bounding box center [673, 1021] width 779 height 35
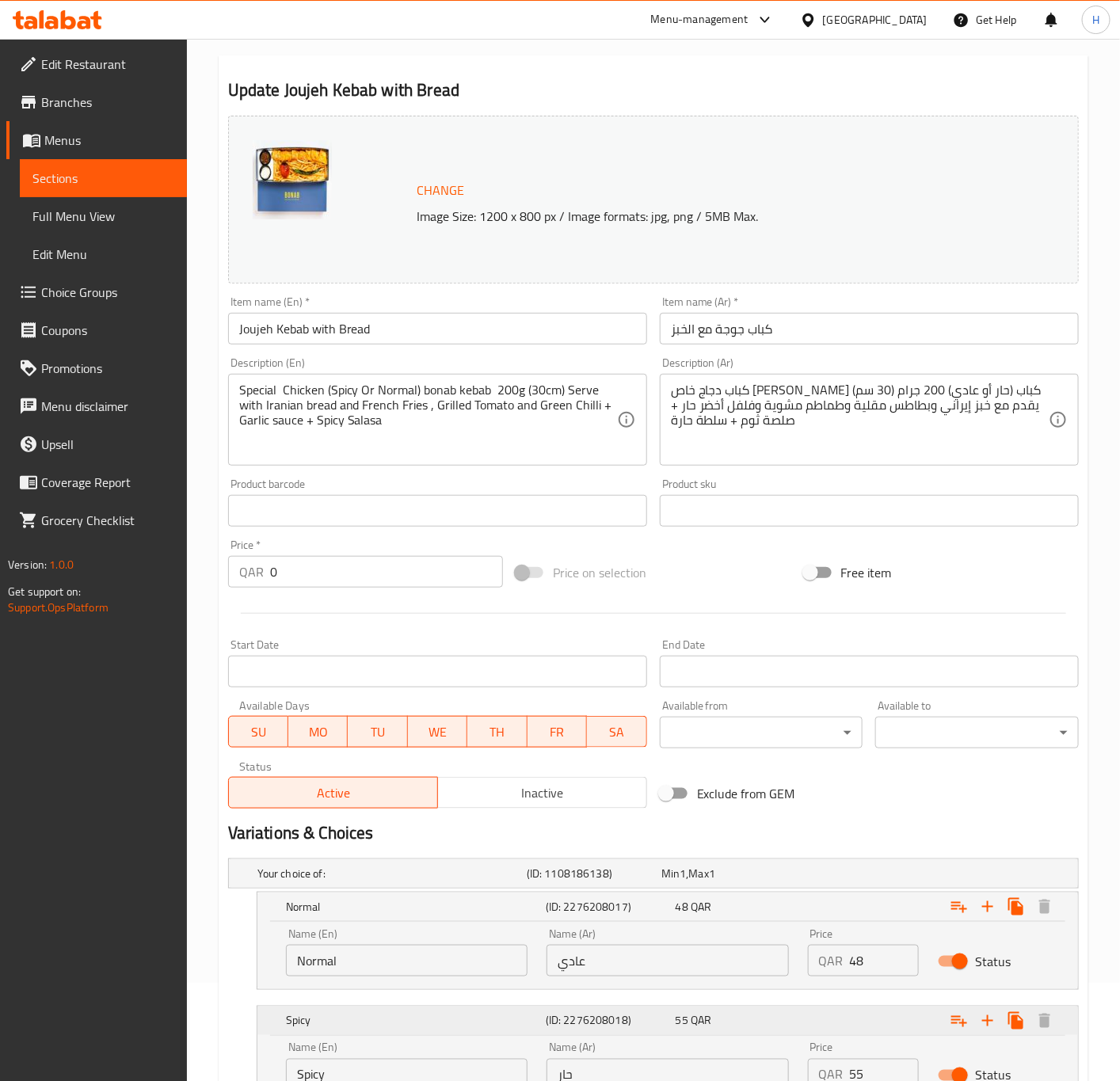
click at [801, 1010] on div "Spicy (ID: 2276208018) 55 QAR" at bounding box center [673, 1021] width 779 height 35
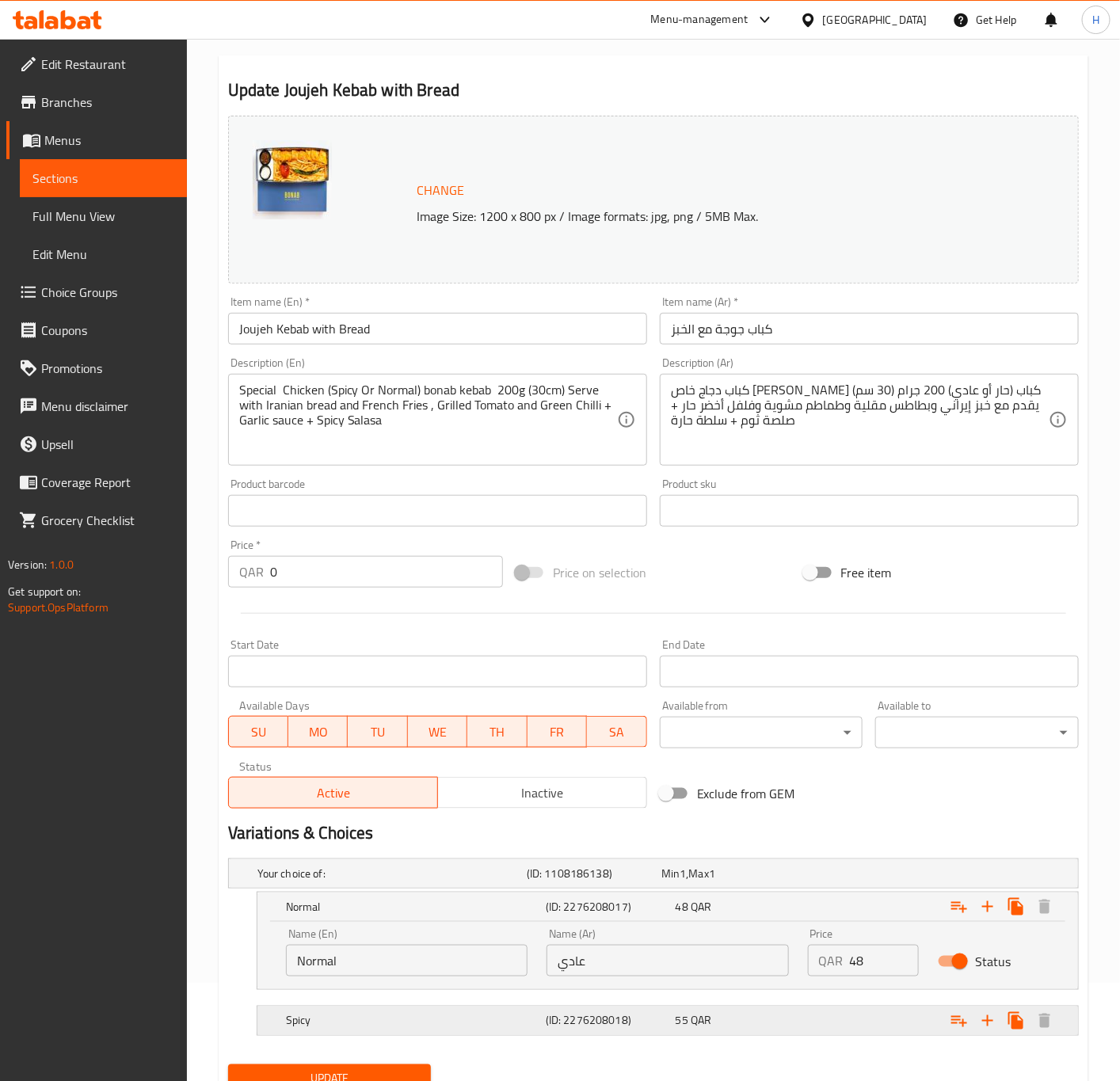
click at [801, 1010] on div "Spicy (ID: 2276208018) 55 QAR" at bounding box center [673, 1021] width 779 height 35
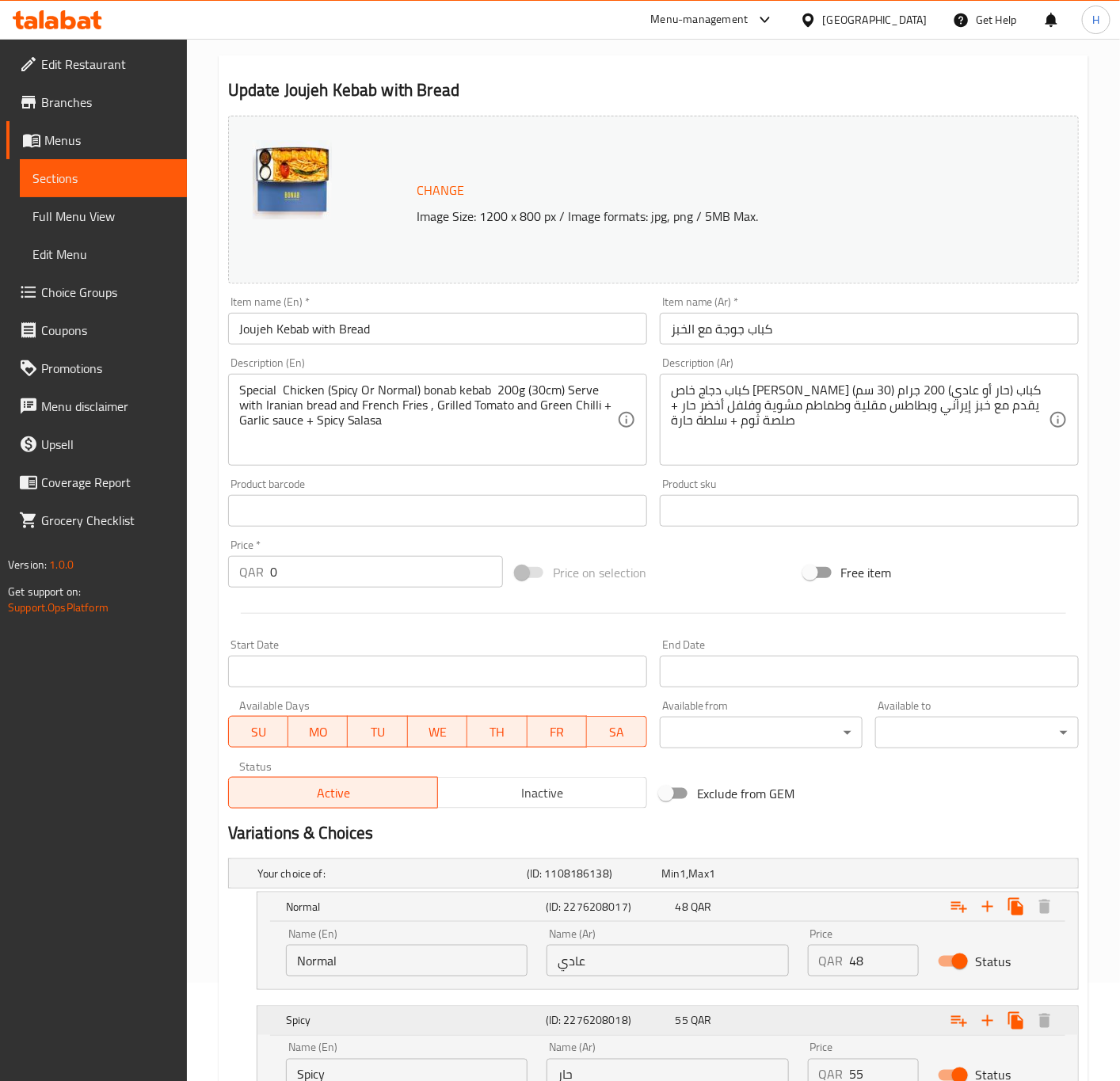
scroll to position [217, 0]
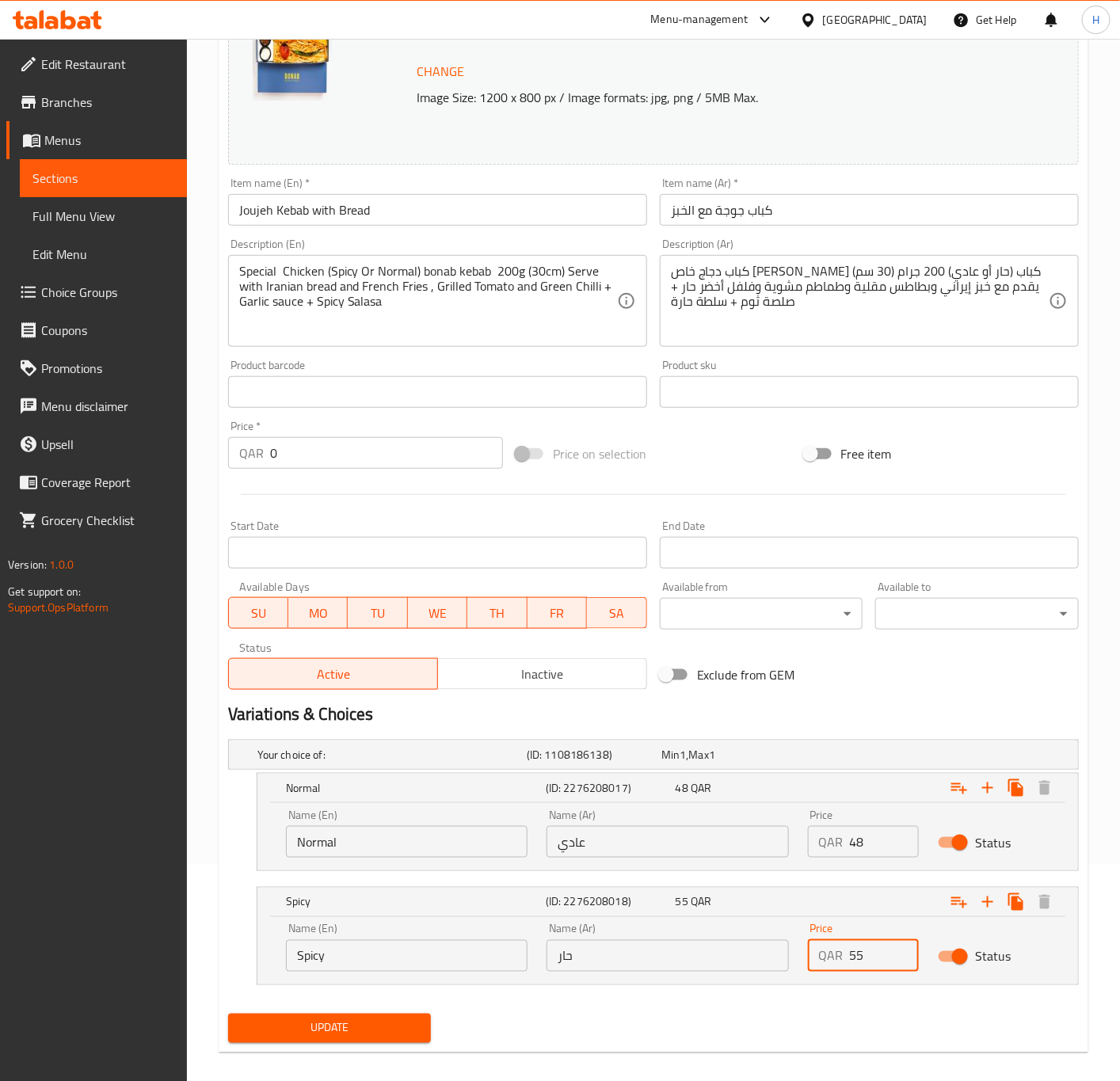
click at [854, 953] on input "55" at bounding box center [884, 956] width 69 height 31
paste input "48"
type input "48"
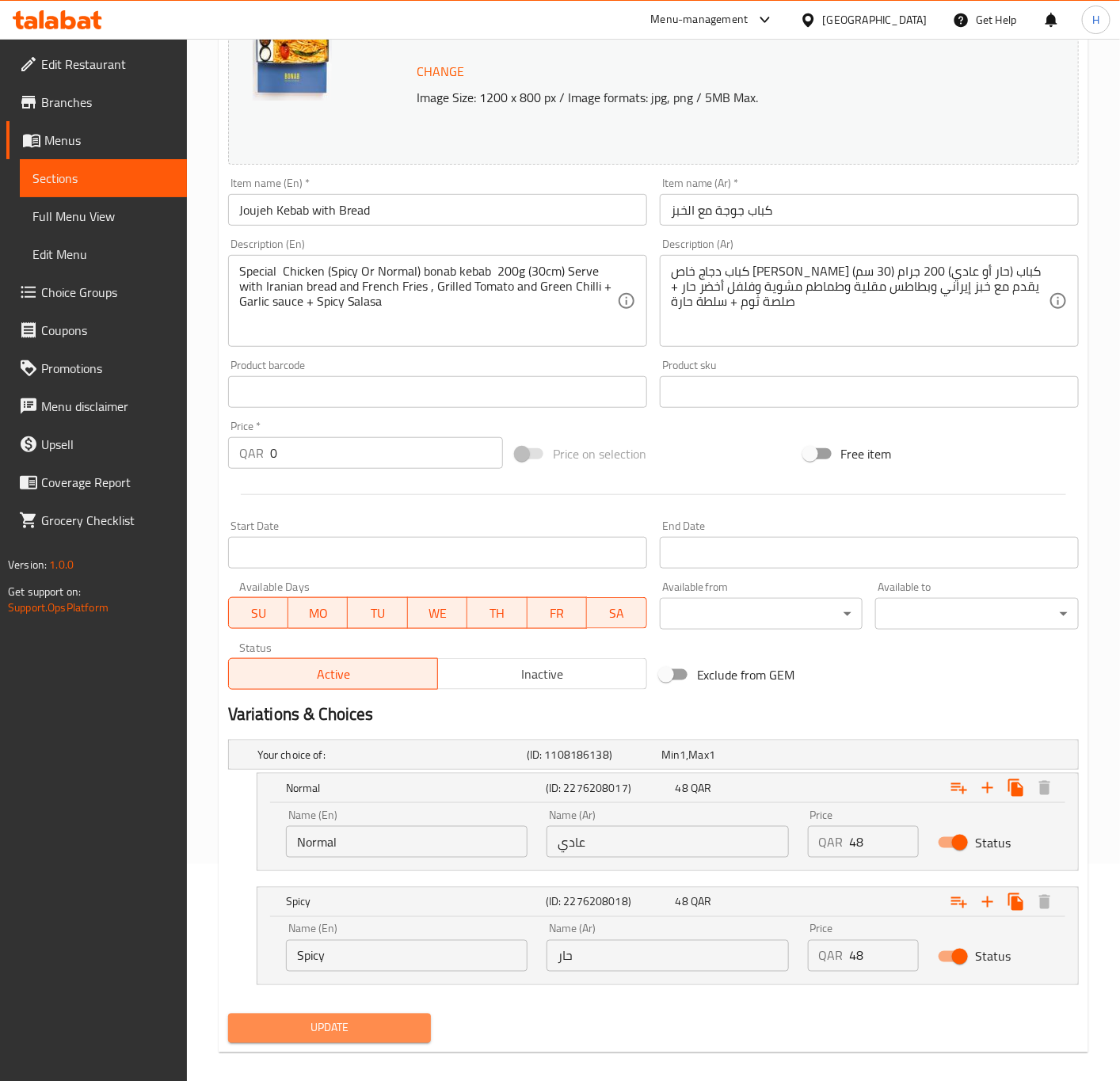
click at [342, 1038] on span "Update" at bounding box center [330, 1028] width 179 height 19
click at [343, 1026] on span "Update" at bounding box center [330, 1028] width 179 height 19
click at [300, 1031] on span "Update" at bounding box center [330, 1028] width 179 height 19
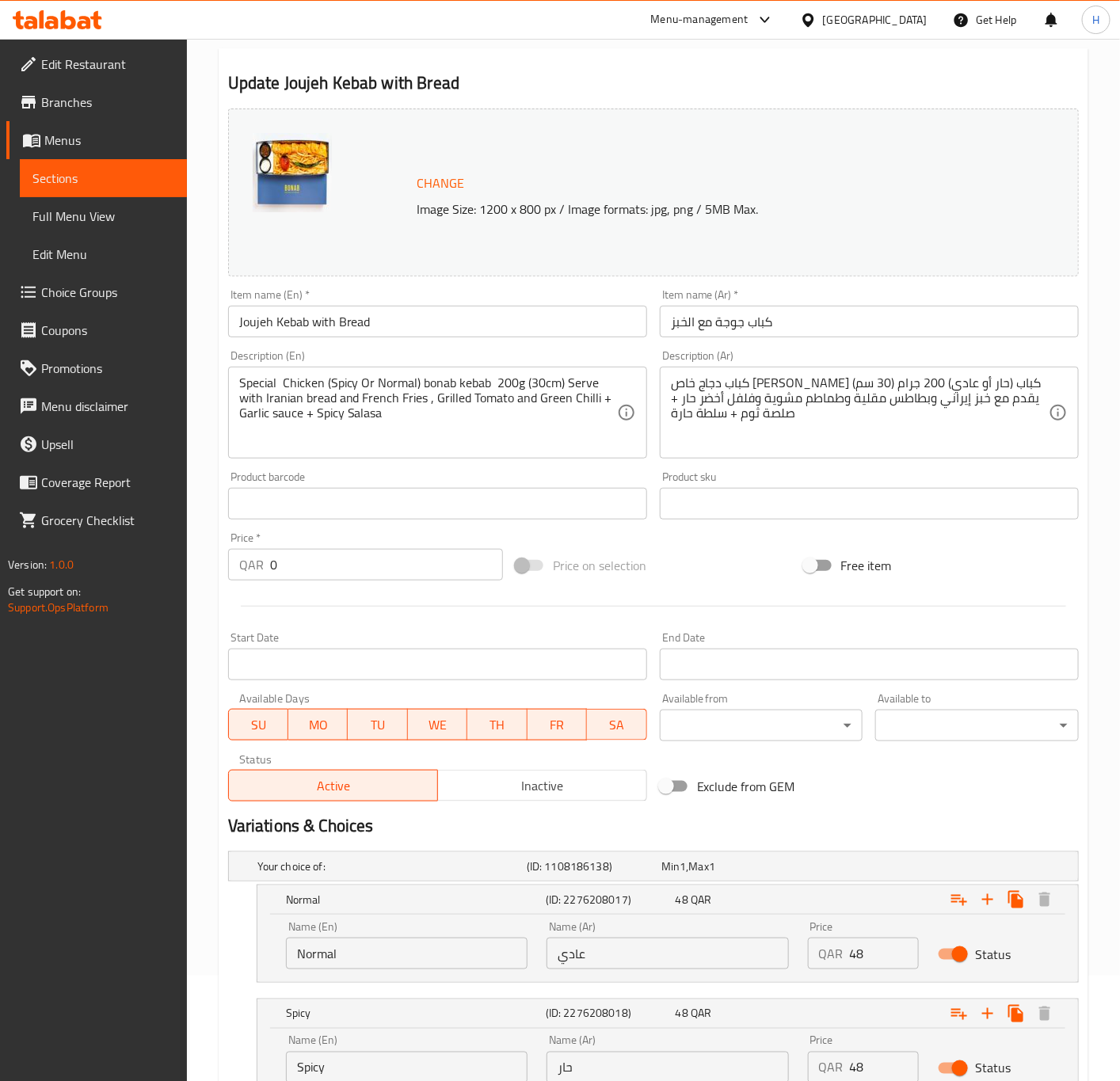
scroll to position [0, 0]
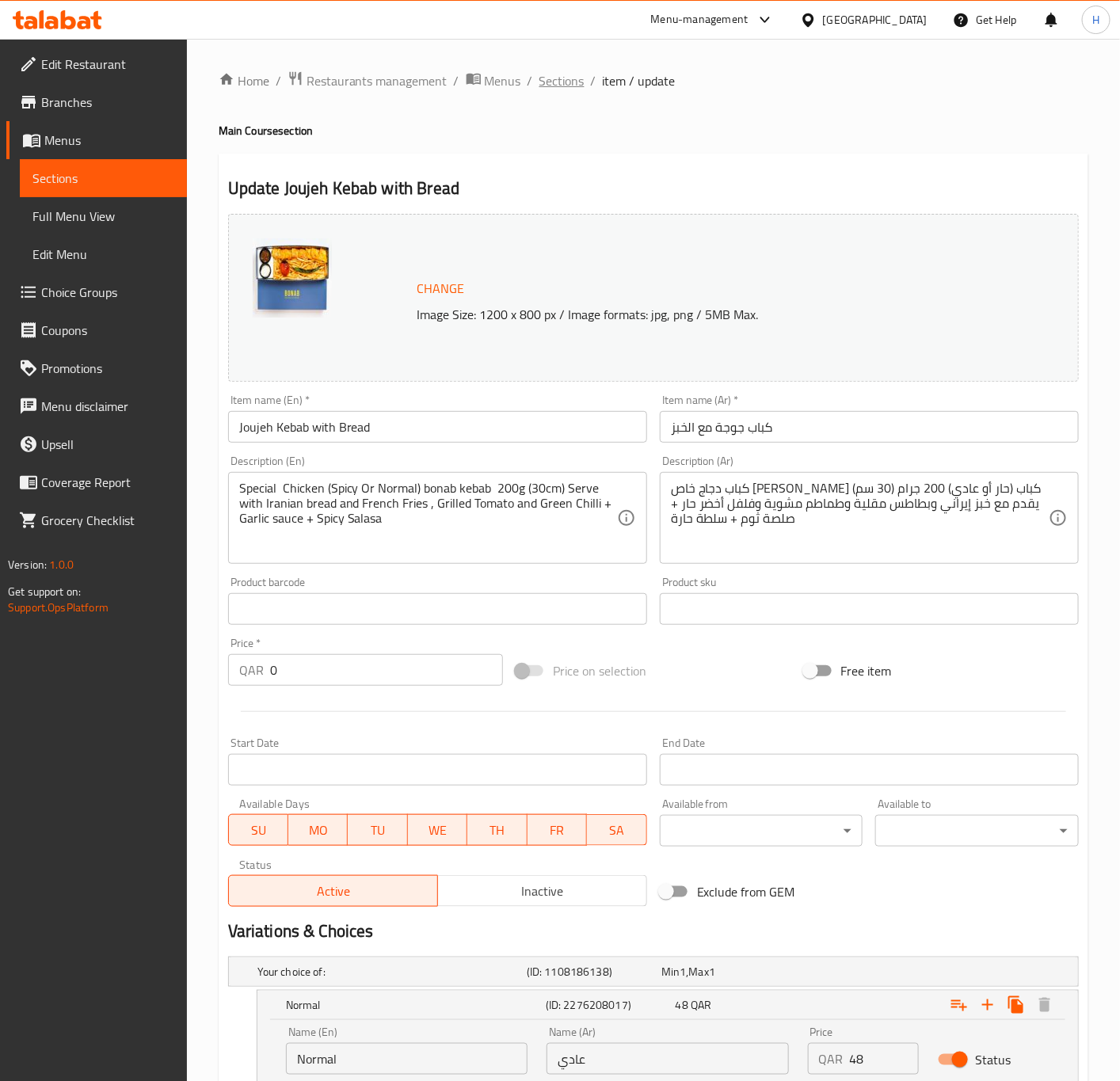
click at [549, 80] on span "Sections" at bounding box center [562, 81] width 45 height 19
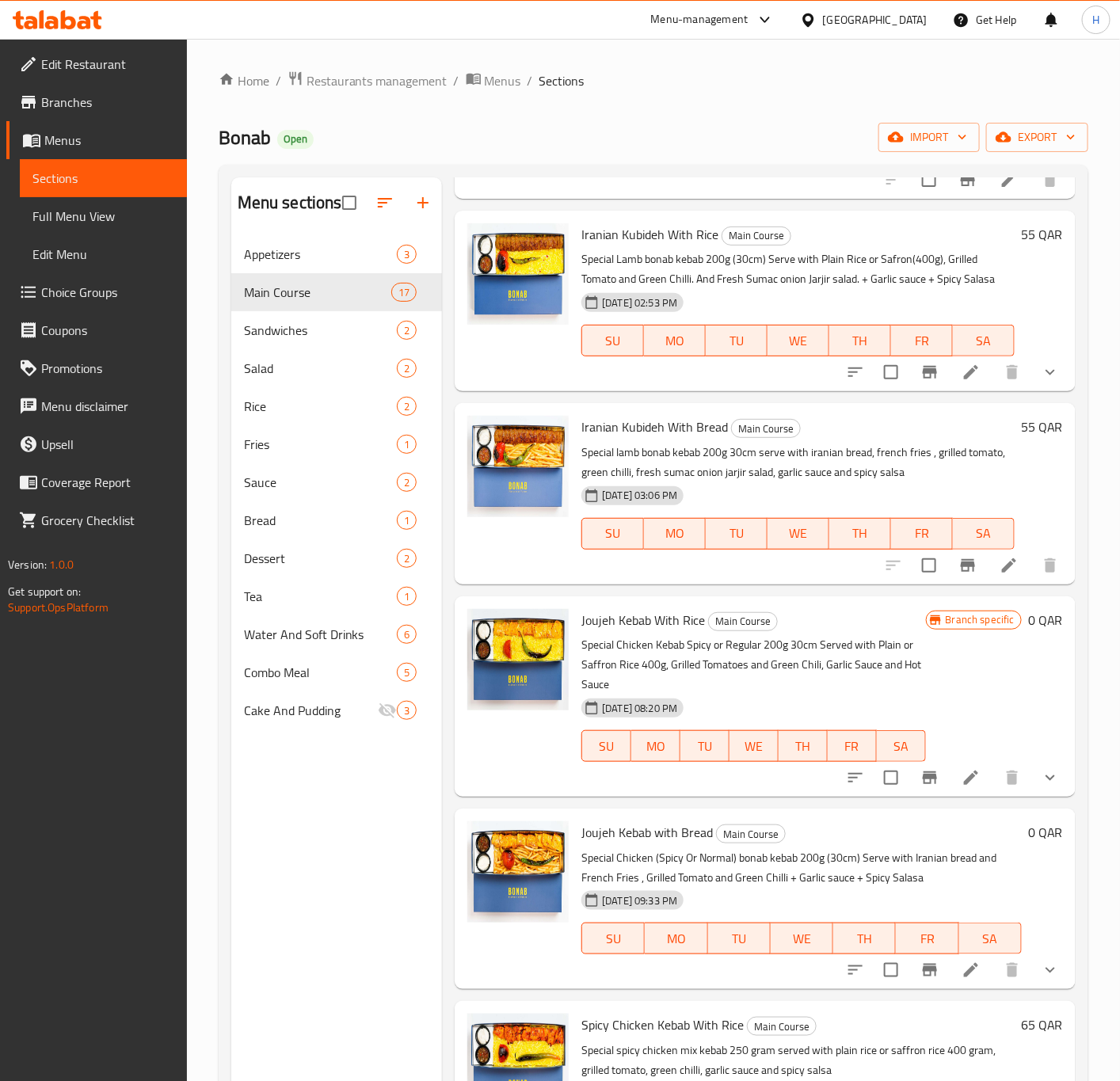
scroll to position [832, 0]
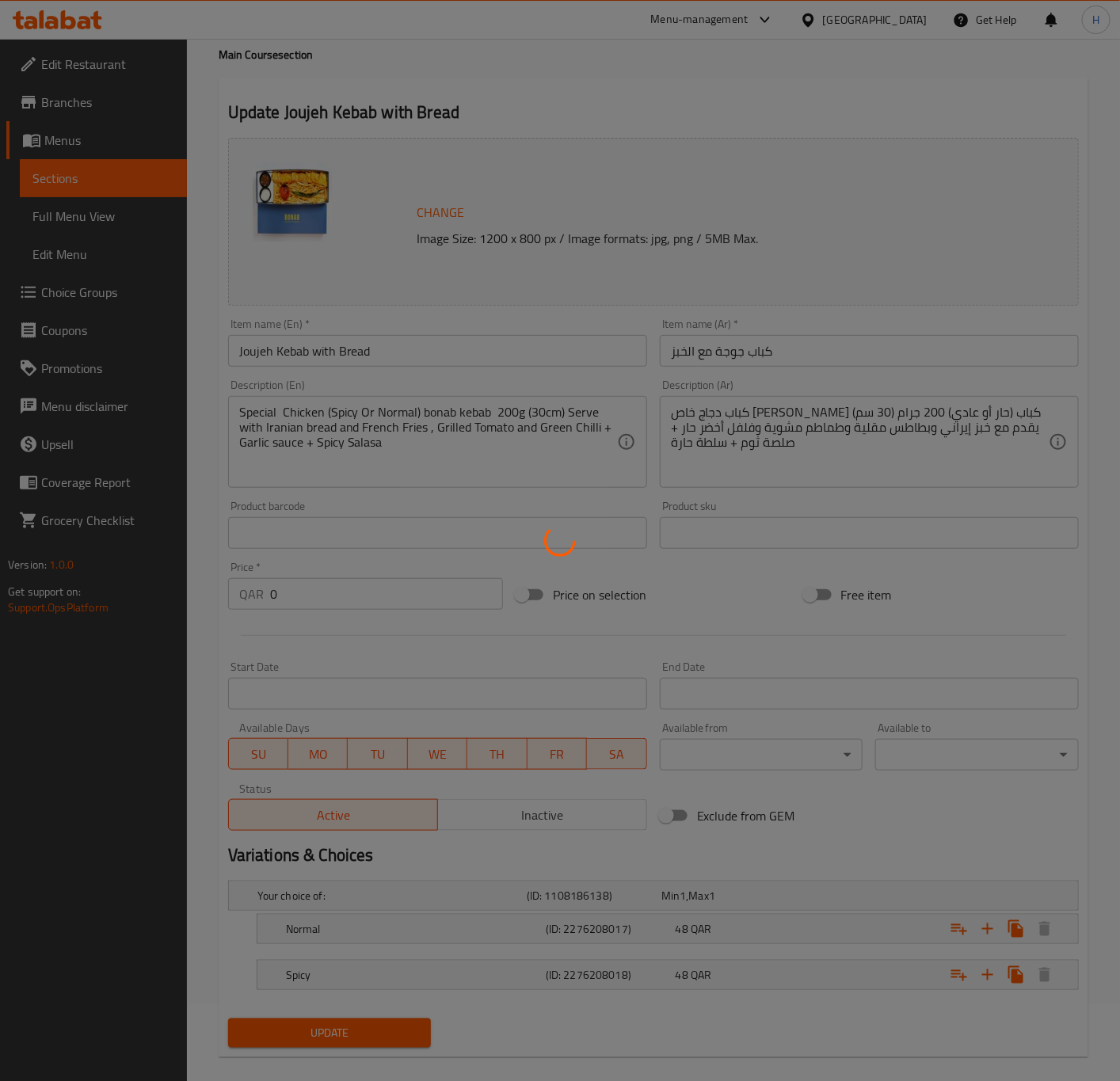
scroll to position [98, 0]
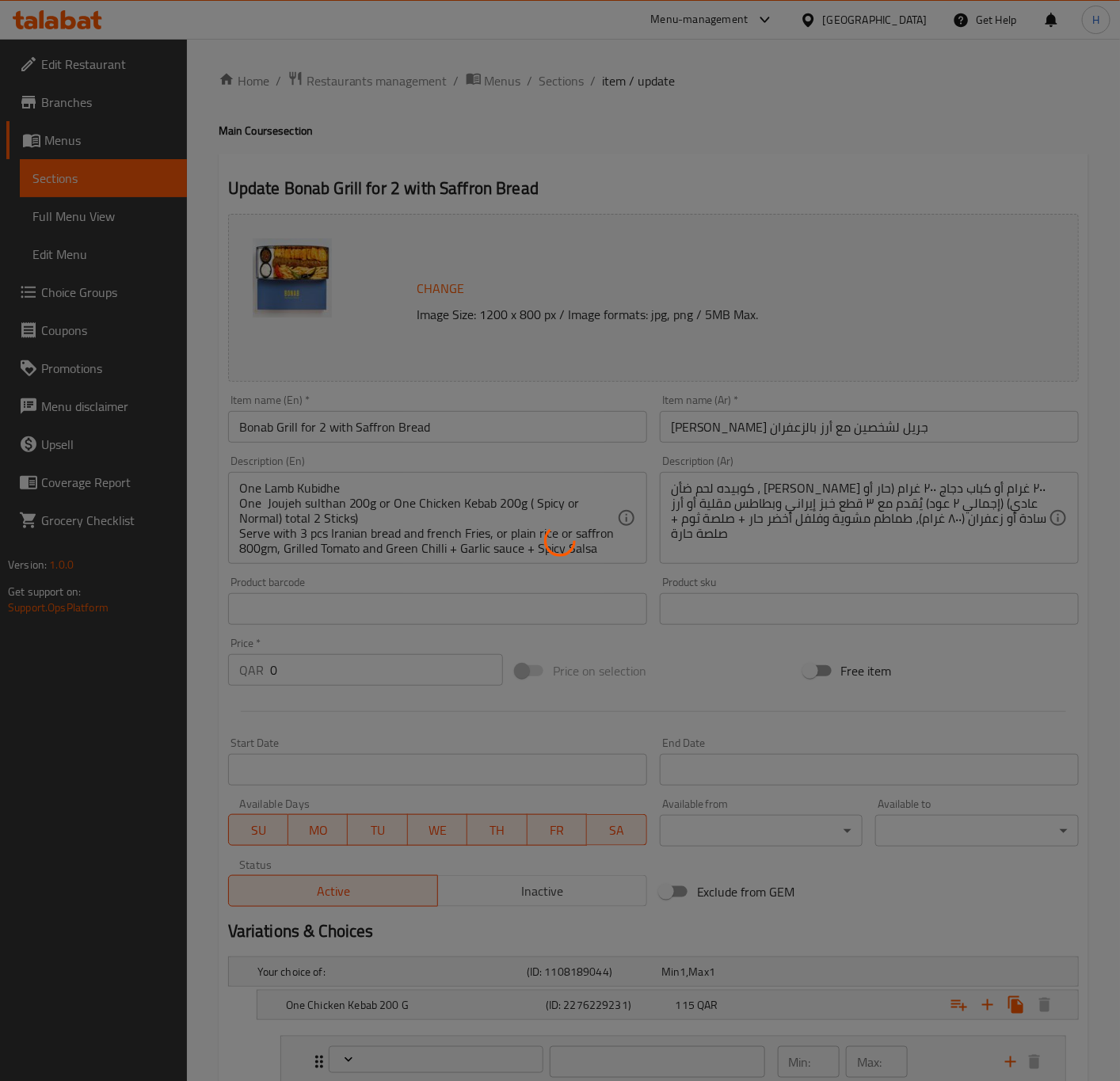
type input "اختيارك من الطبق الجانبي:"
type input "1"
type input "اختيارك من"
type input "1"
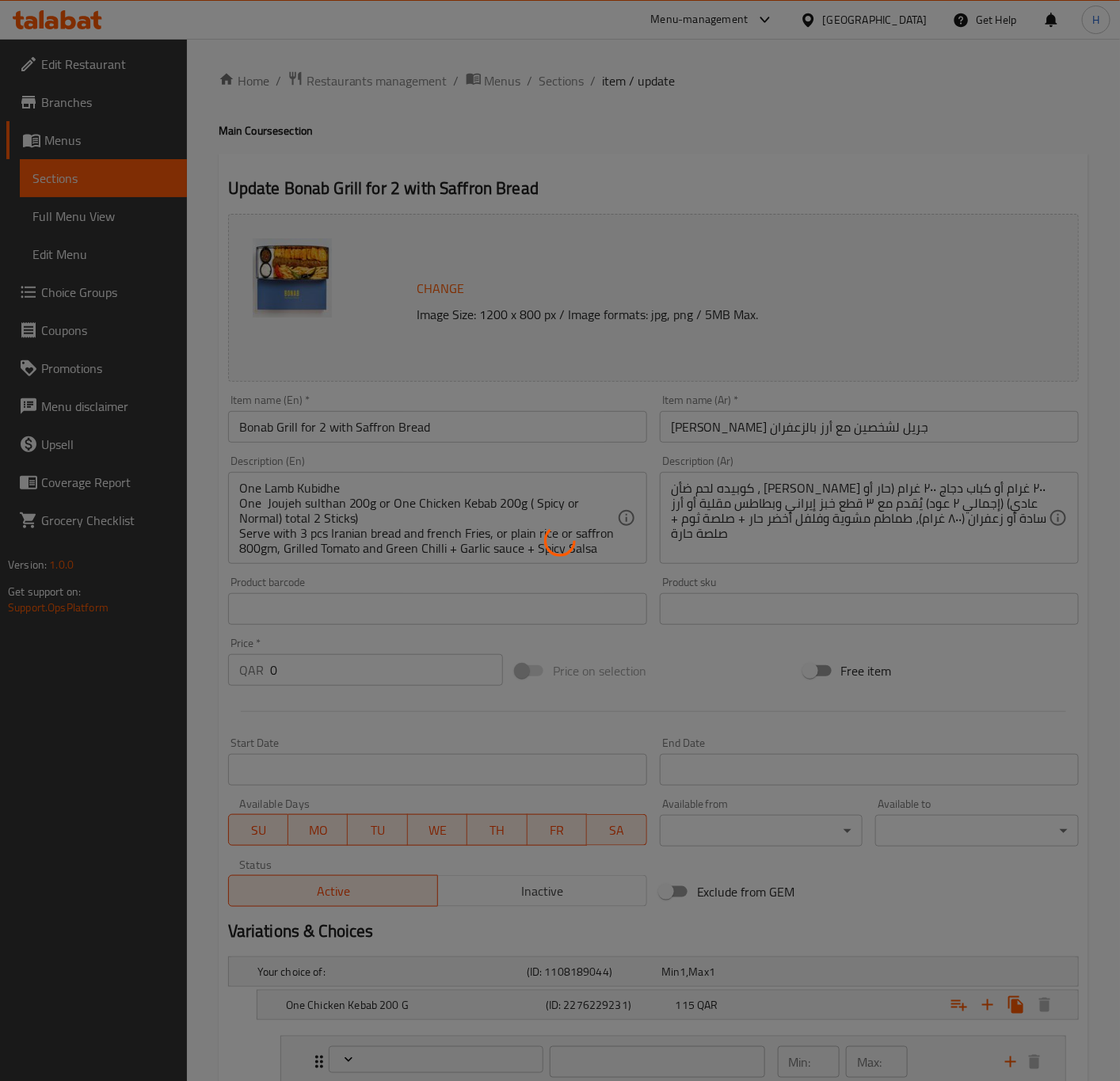
type input "1"
type input "اختيارك من الطبق الجانبي:"
type input "1"
type input "اختيارك من"
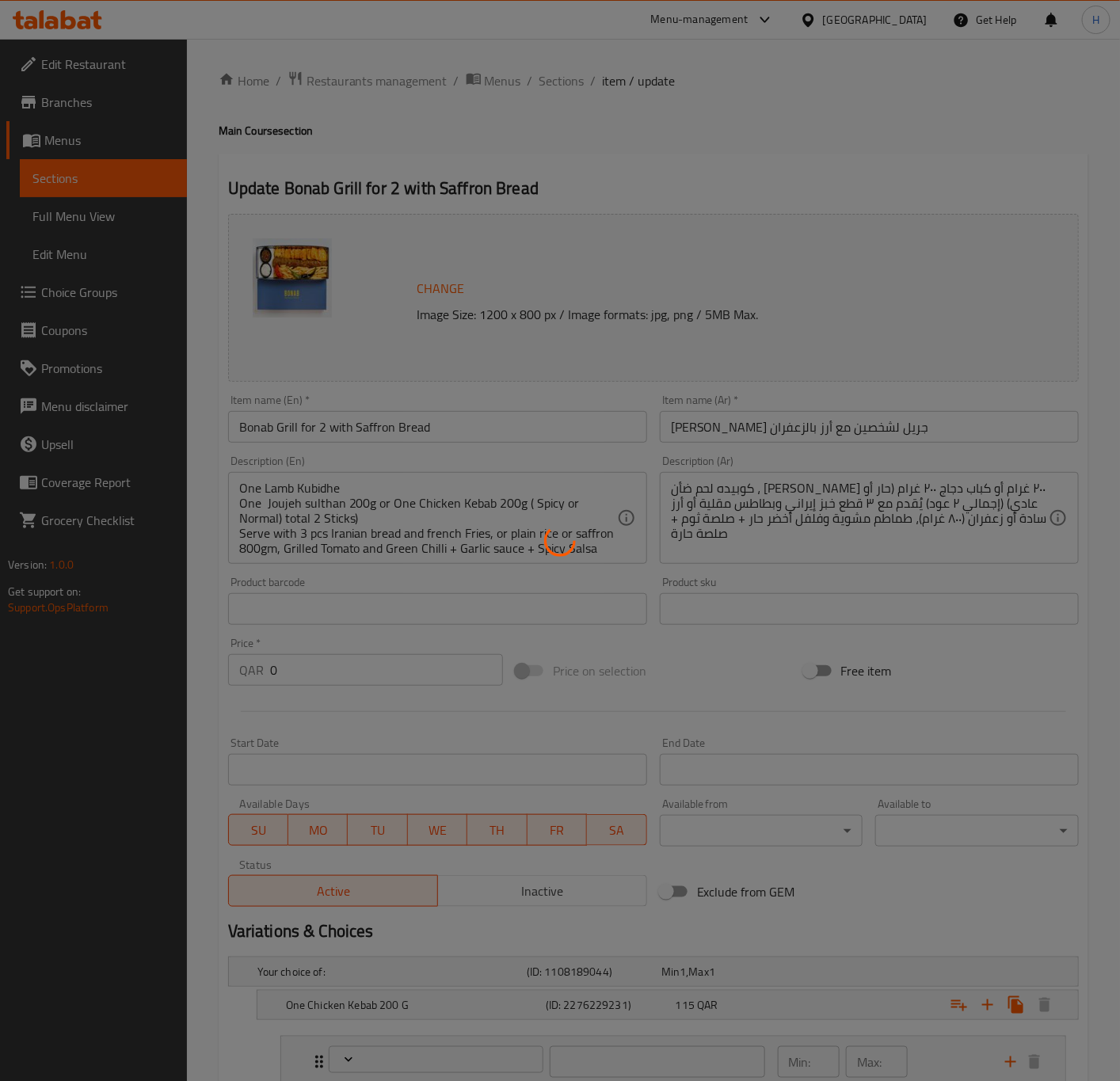
type input "1"
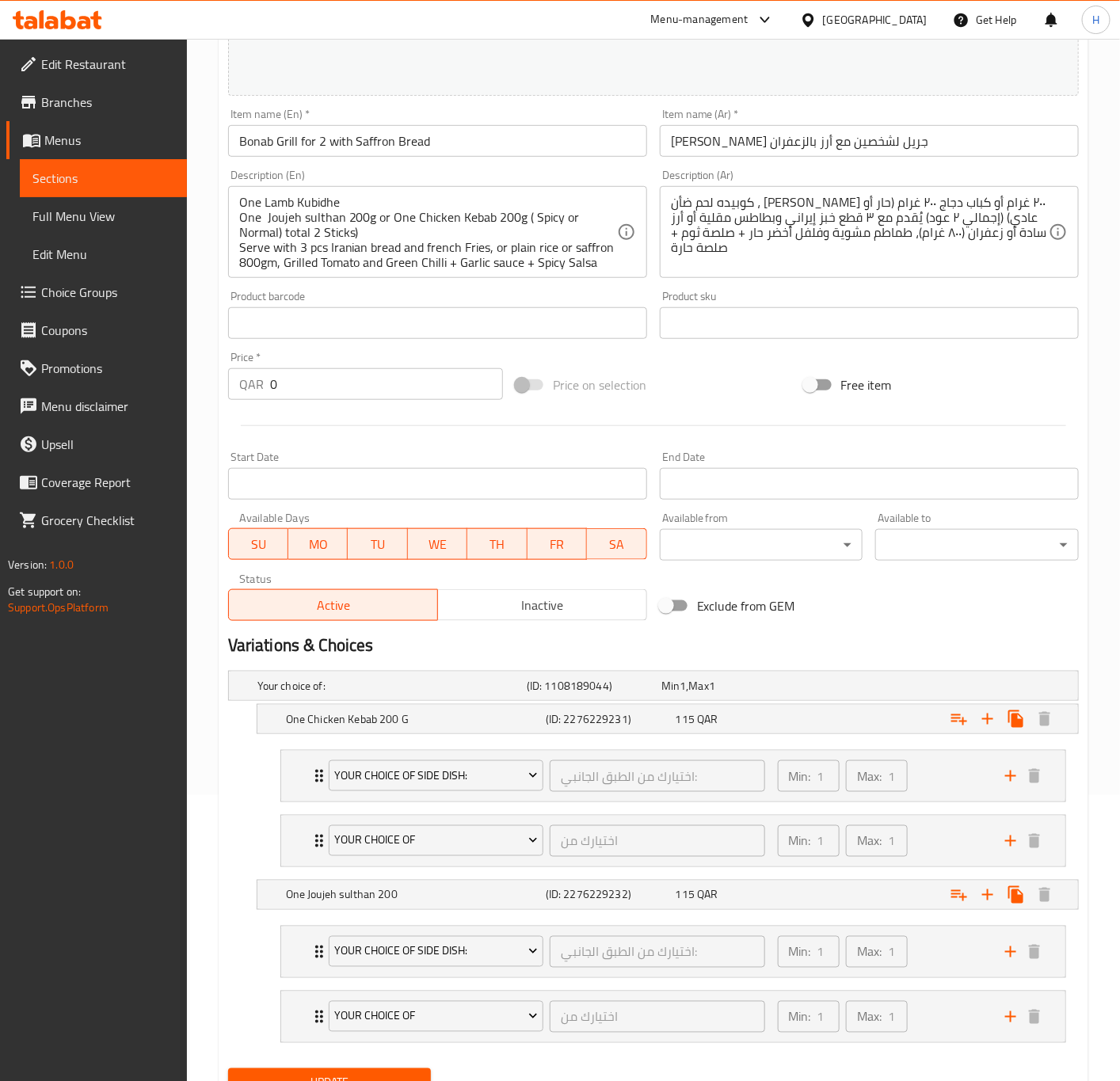
scroll to position [244, 0]
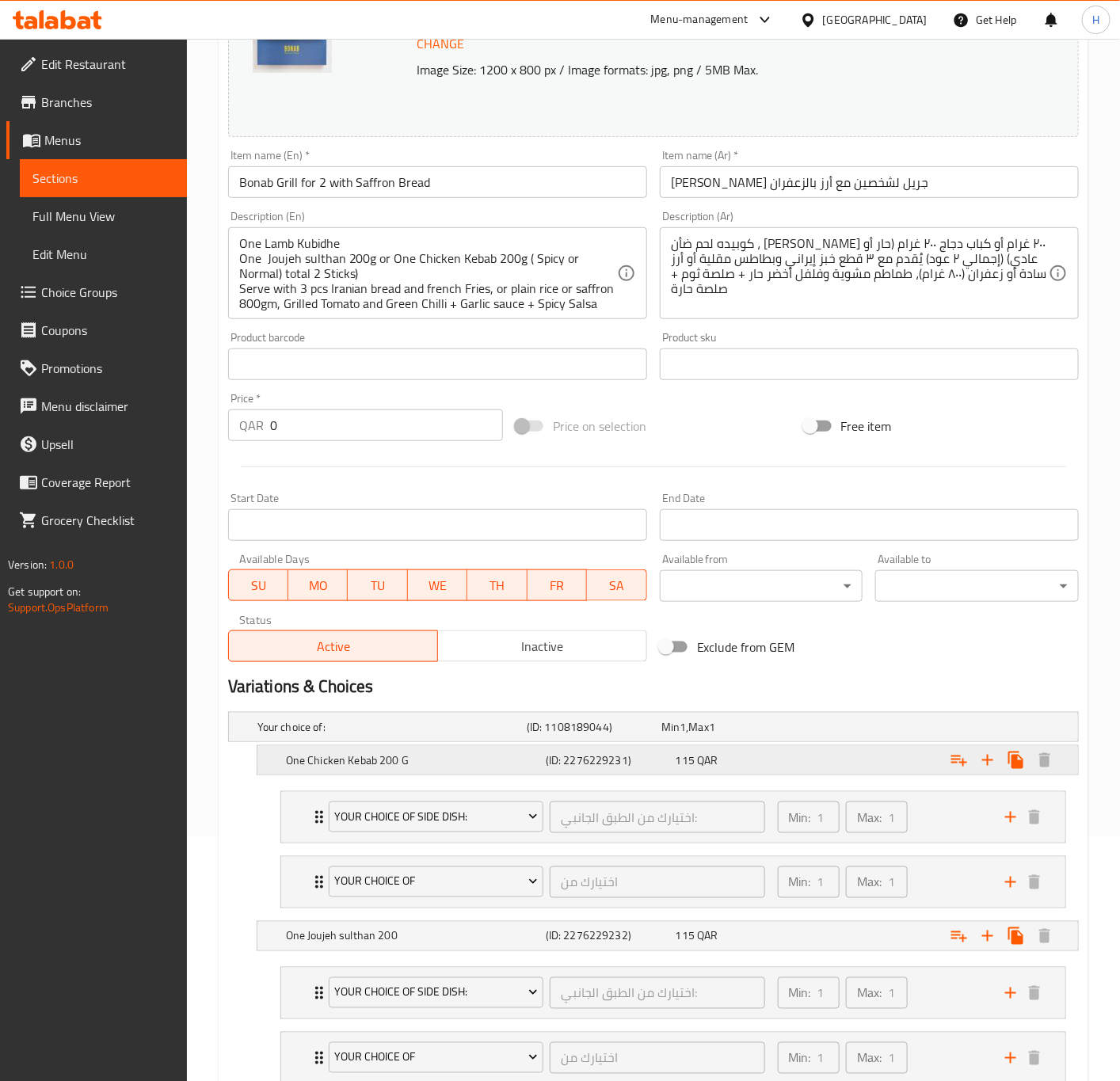
click at [806, 759] on div "Expand" at bounding box center [932, 761] width 260 height 35
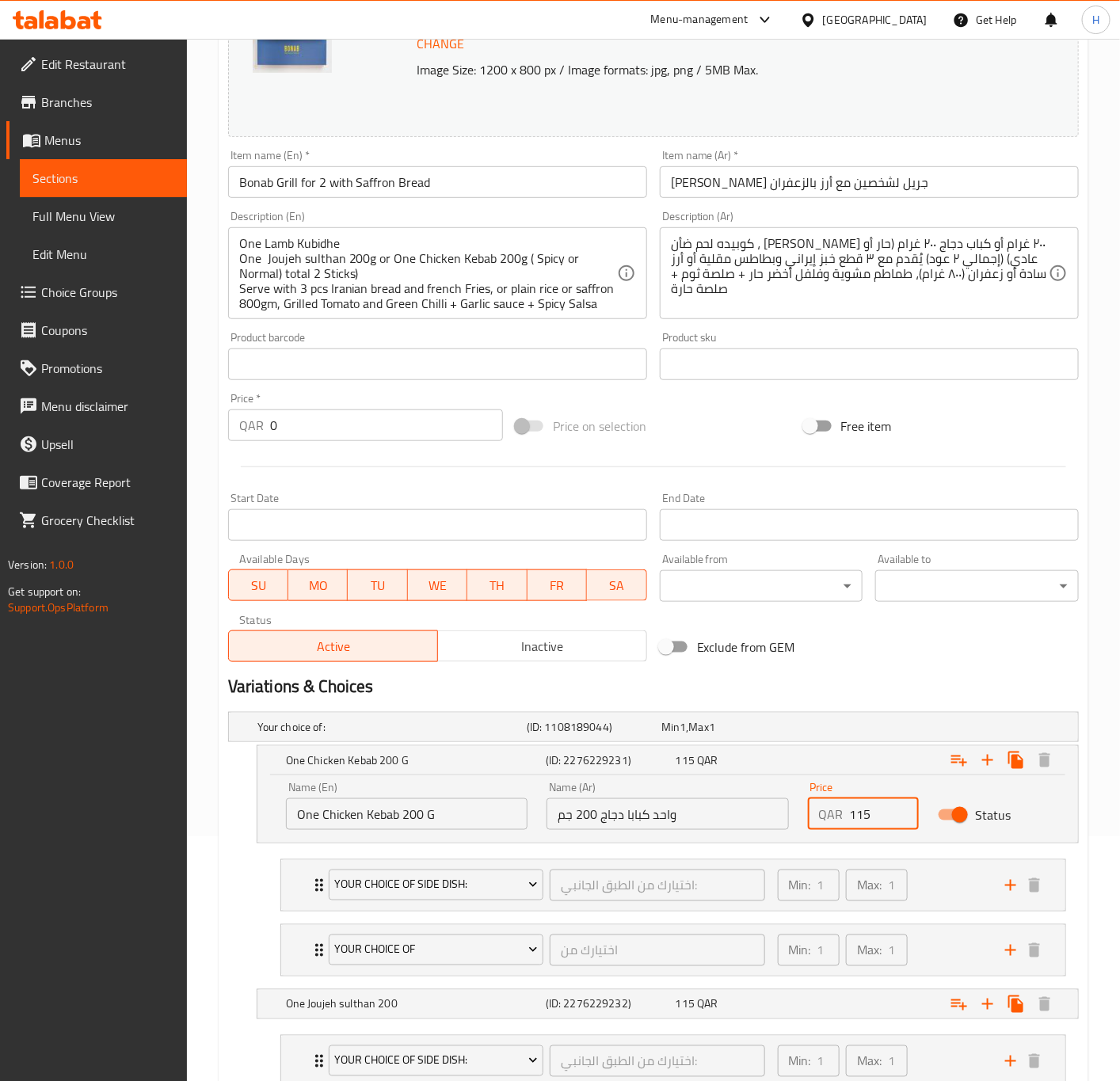
click at [856, 803] on input "115" at bounding box center [884, 814] width 69 height 31
paste input "9"
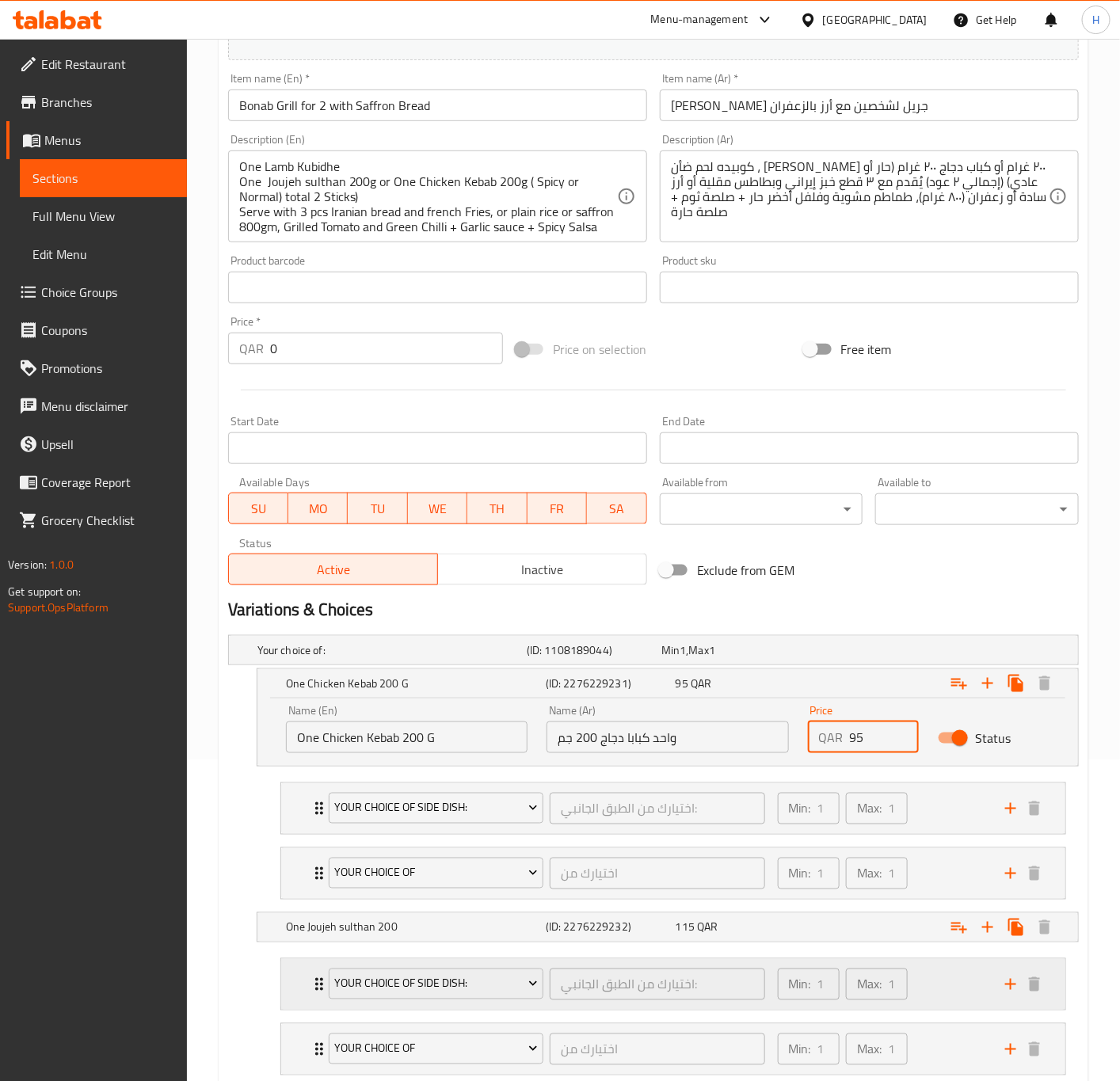
scroll to position [364, 0]
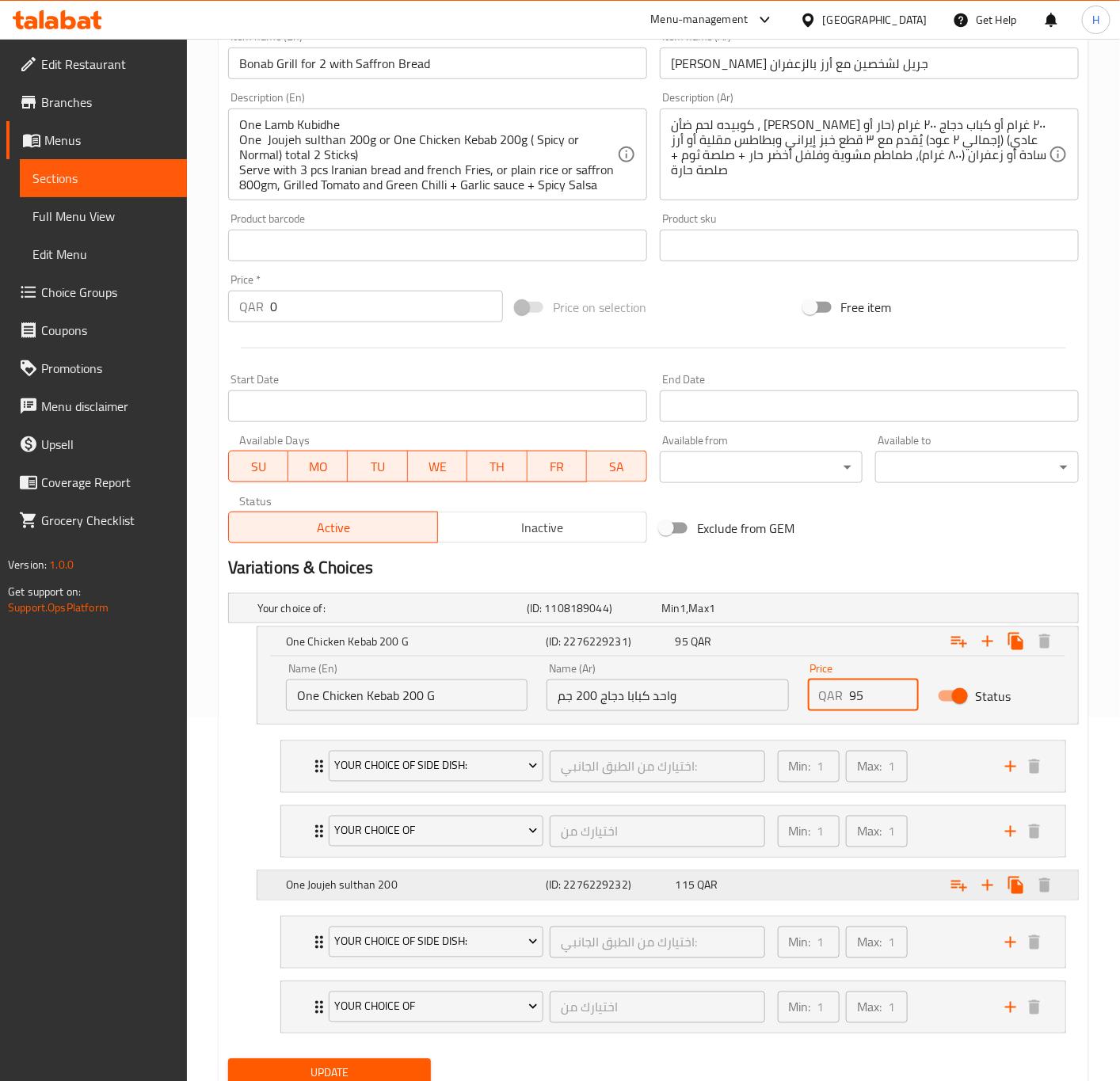
type input "95"
click at [790, 883] on div "115 QAR" at bounding box center [738, 885] width 124 height 16
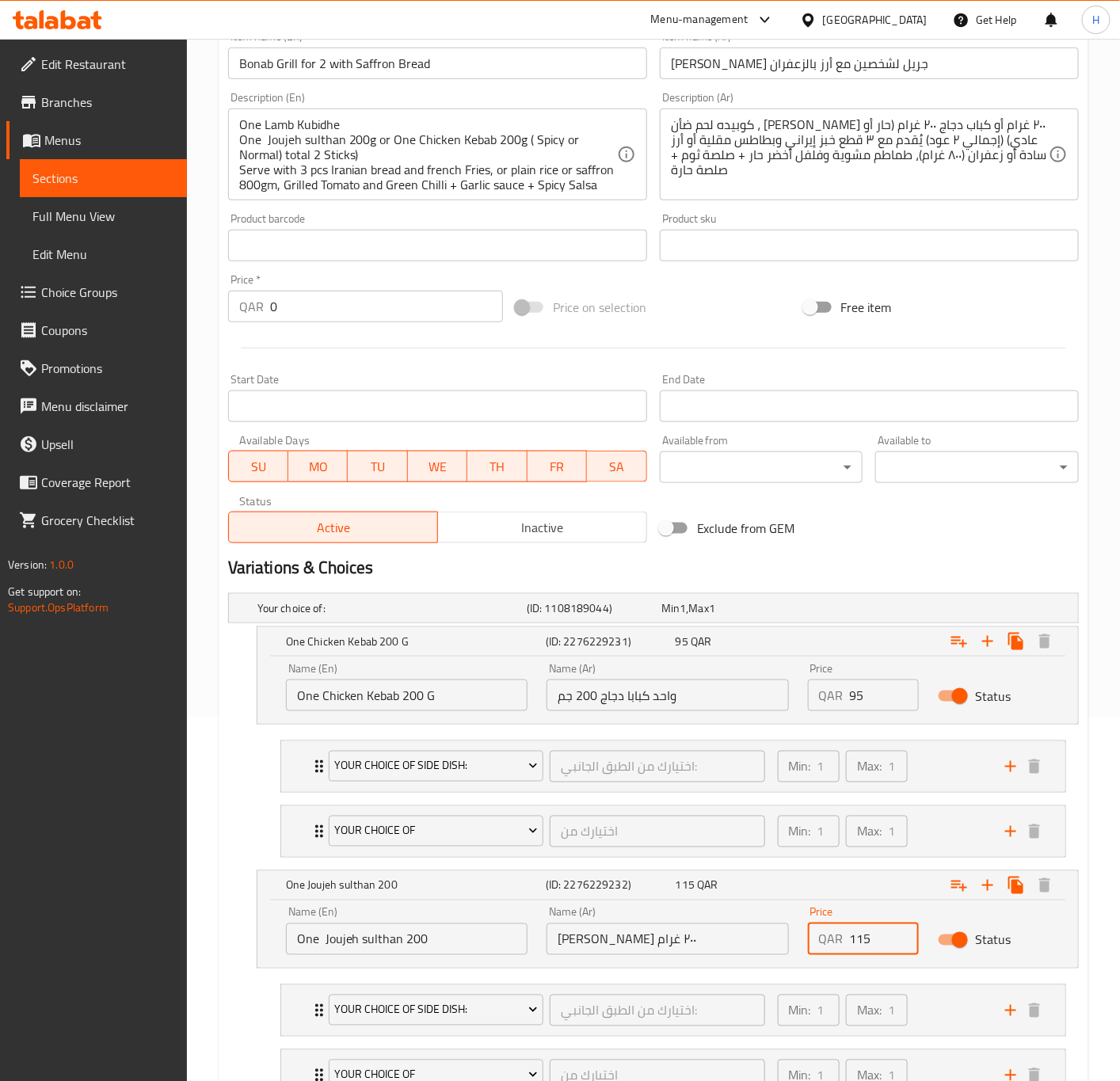
click at [861, 934] on input "115" at bounding box center [884, 939] width 69 height 31
paste input "9"
click at [310, 771] on icon "Expand" at bounding box center [319, 766] width 19 height 19
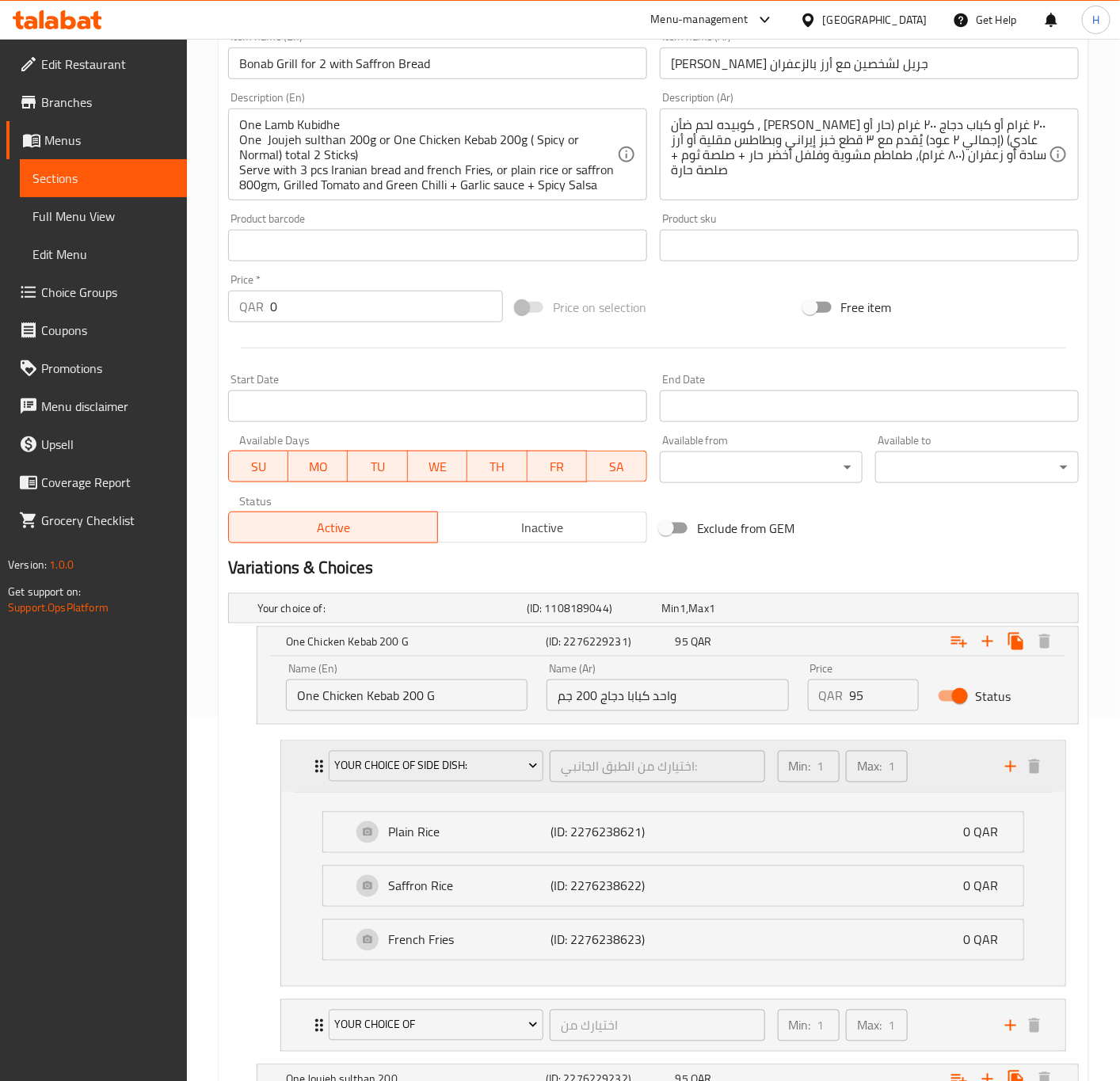
click at [310, 771] on icon "Expand" at bounding box center [319, 766] width 19 height 19
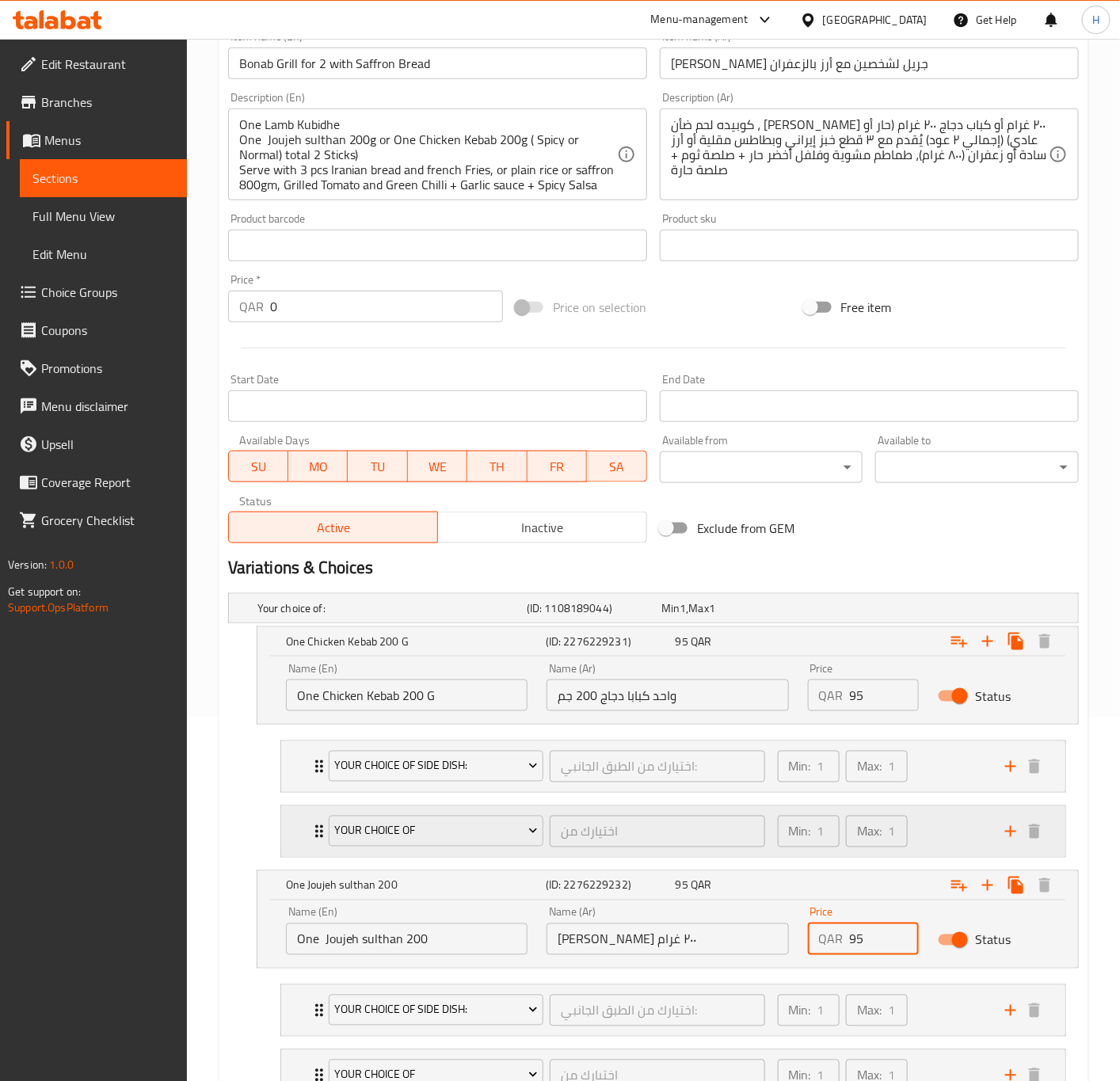
click at [297, 841] on div "Your Choice Of اختيارك من ​ Min: 1 ​ Max: 1 ​" at bounding box center [673, 831] width 784 height 51
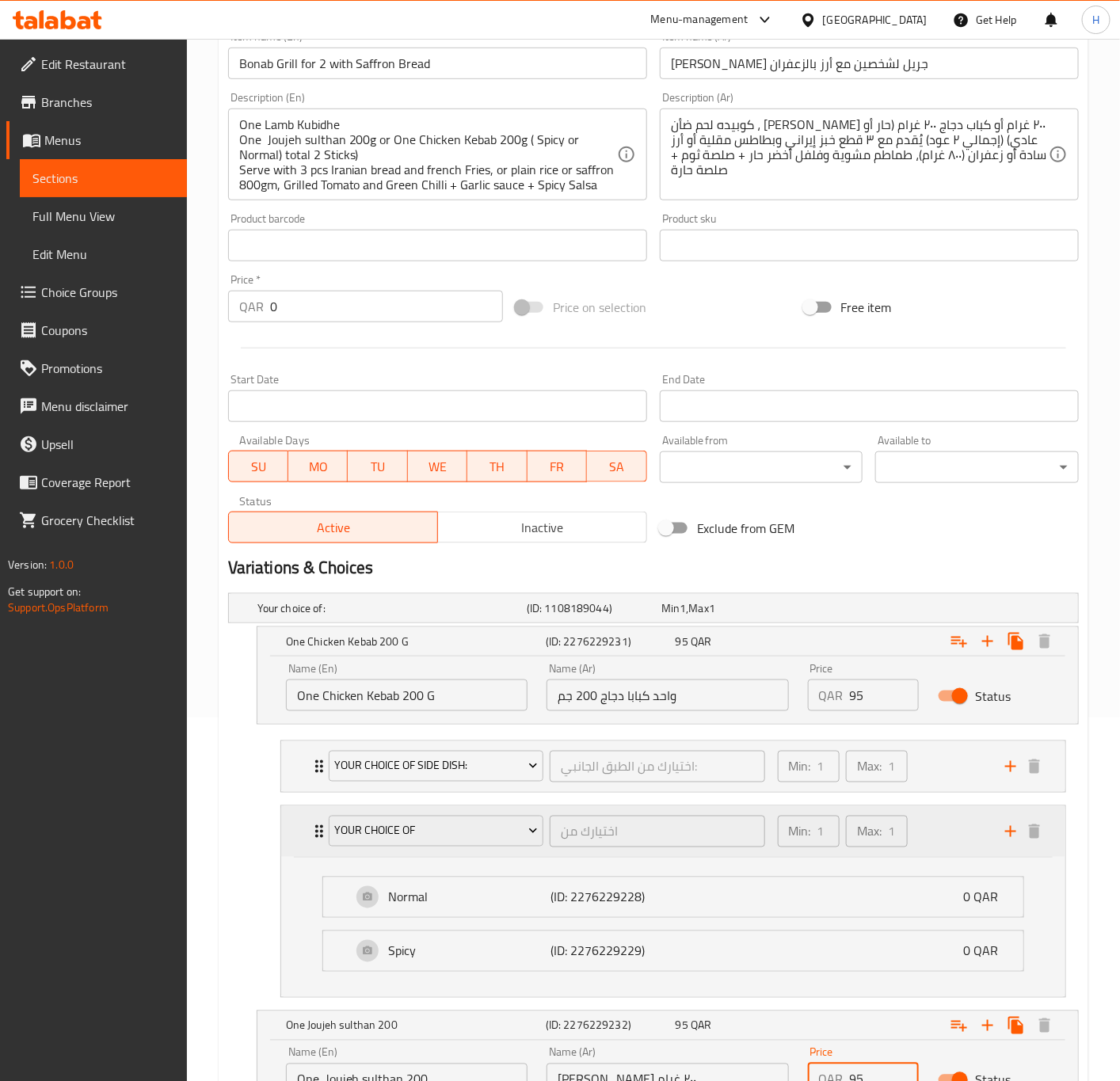
click at [297, 841] on div "Your Choice Of اختيارك من ​ Min: 1 ​ Max: 1 ​" at bounding box center [673, 831] width 784 height 51
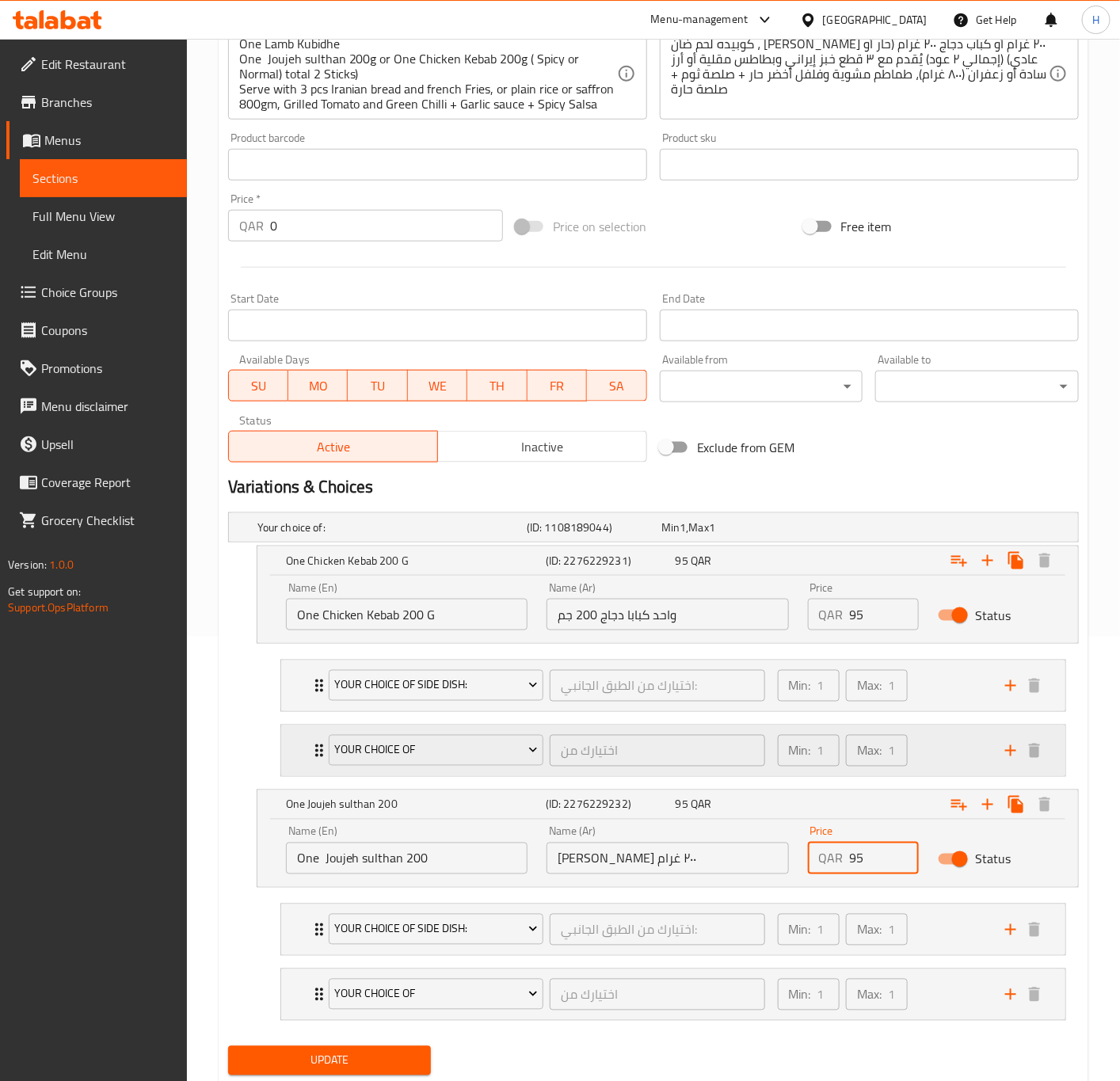
scroll to position [482, 0]
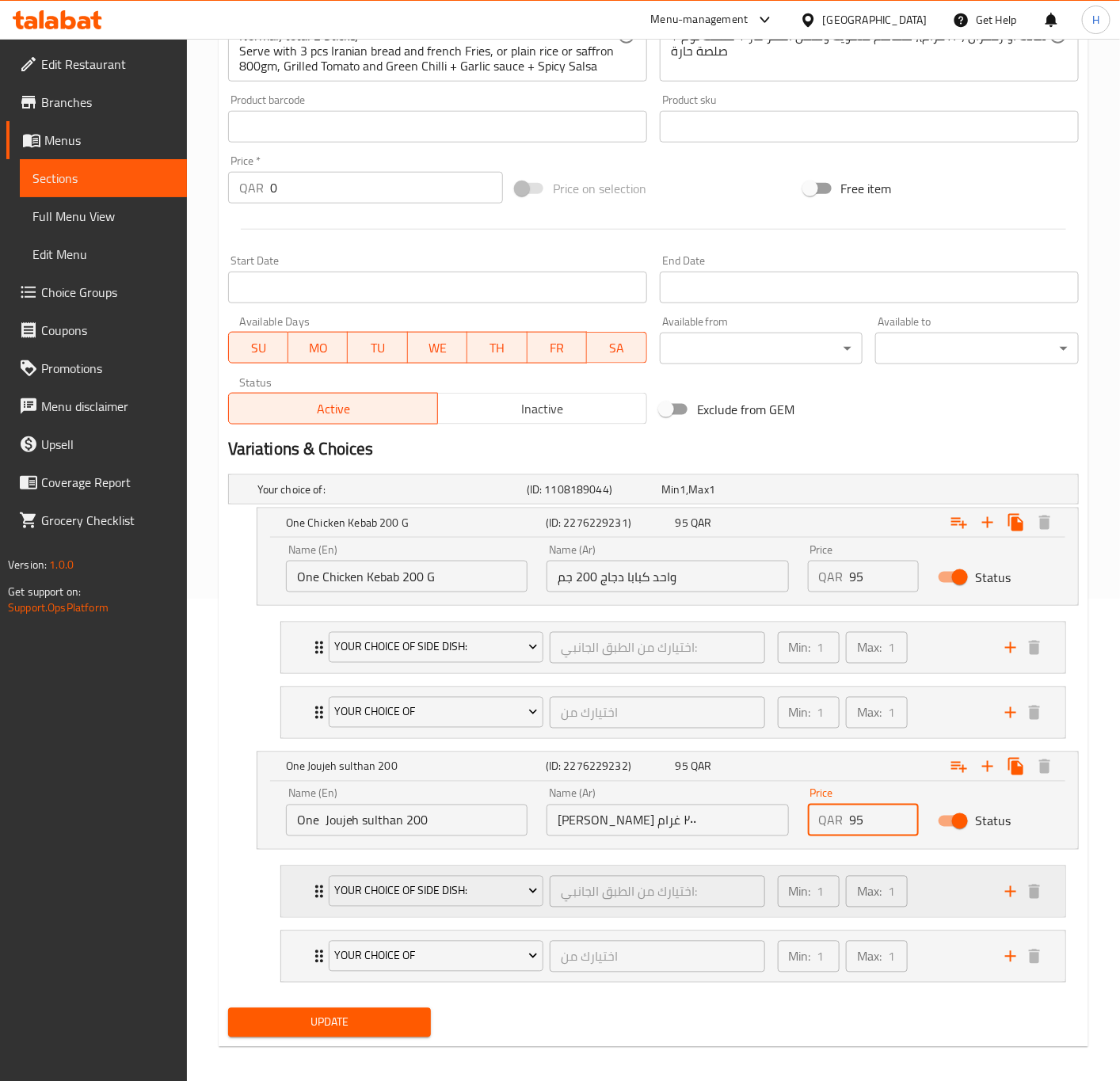
click at [298, 885] on div "Your Choice Of Side Dish: اختيارك من الطبق الجانبي: ​ Min: 1 ​ Max: 1 ​" at bounding box center [673, 891] width 784 height 51
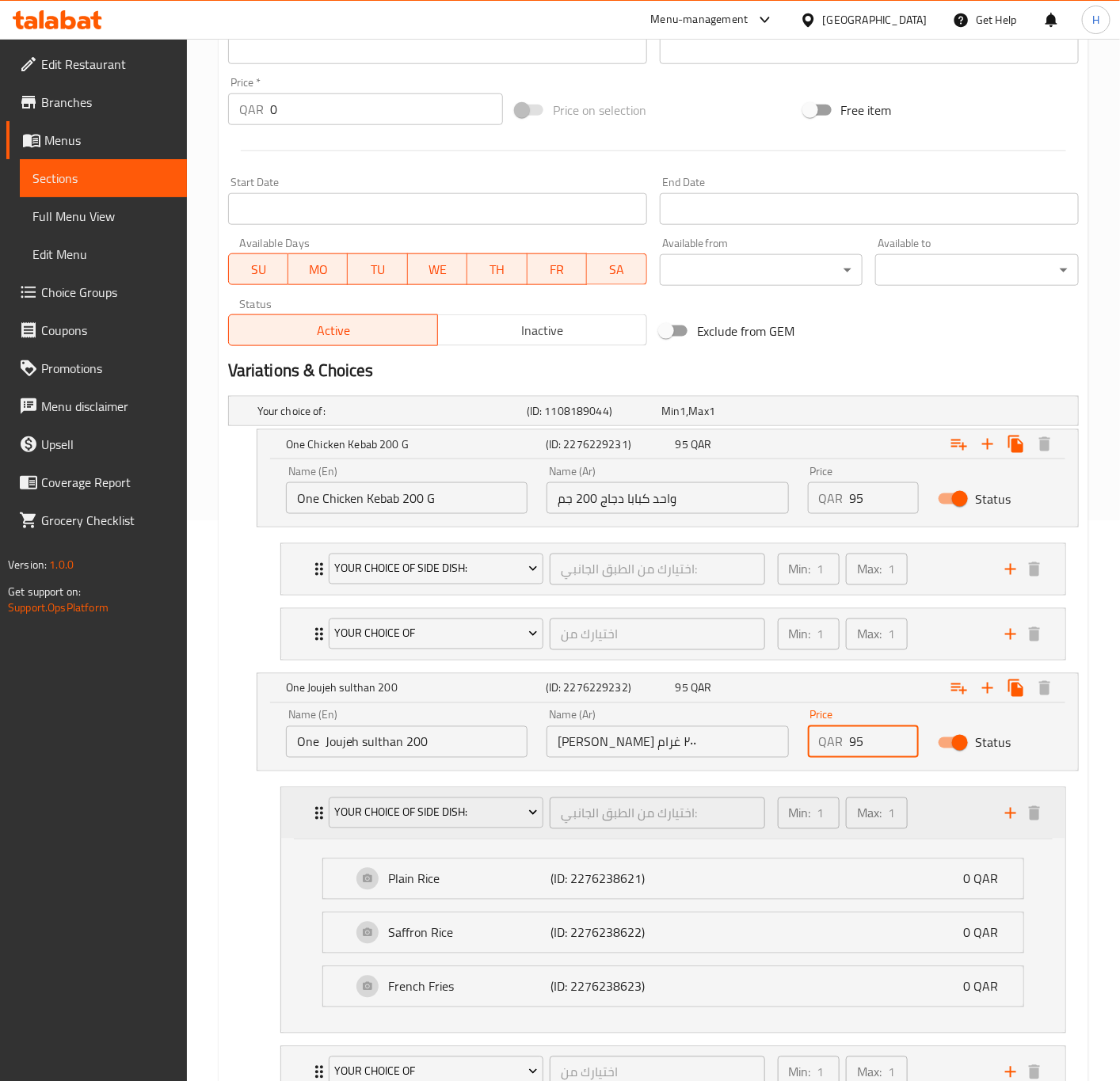
scroll to position [602, 0]
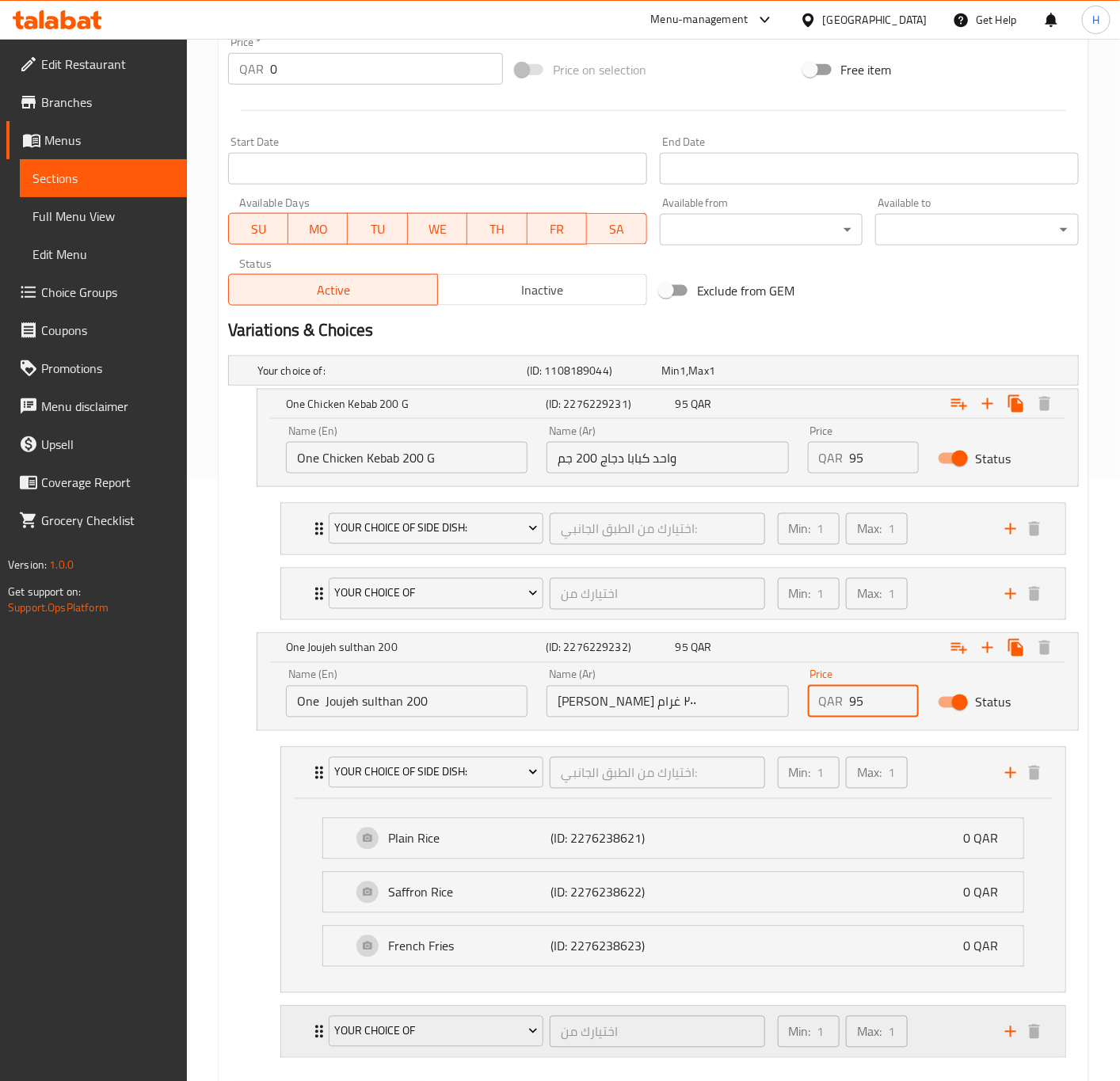
click at [306, 1046] on div "Your Choice Of اختيارك من ​ Min: 1 ​ Max: 1 ​" at bounding box center [673, 1032] width 784 height 51
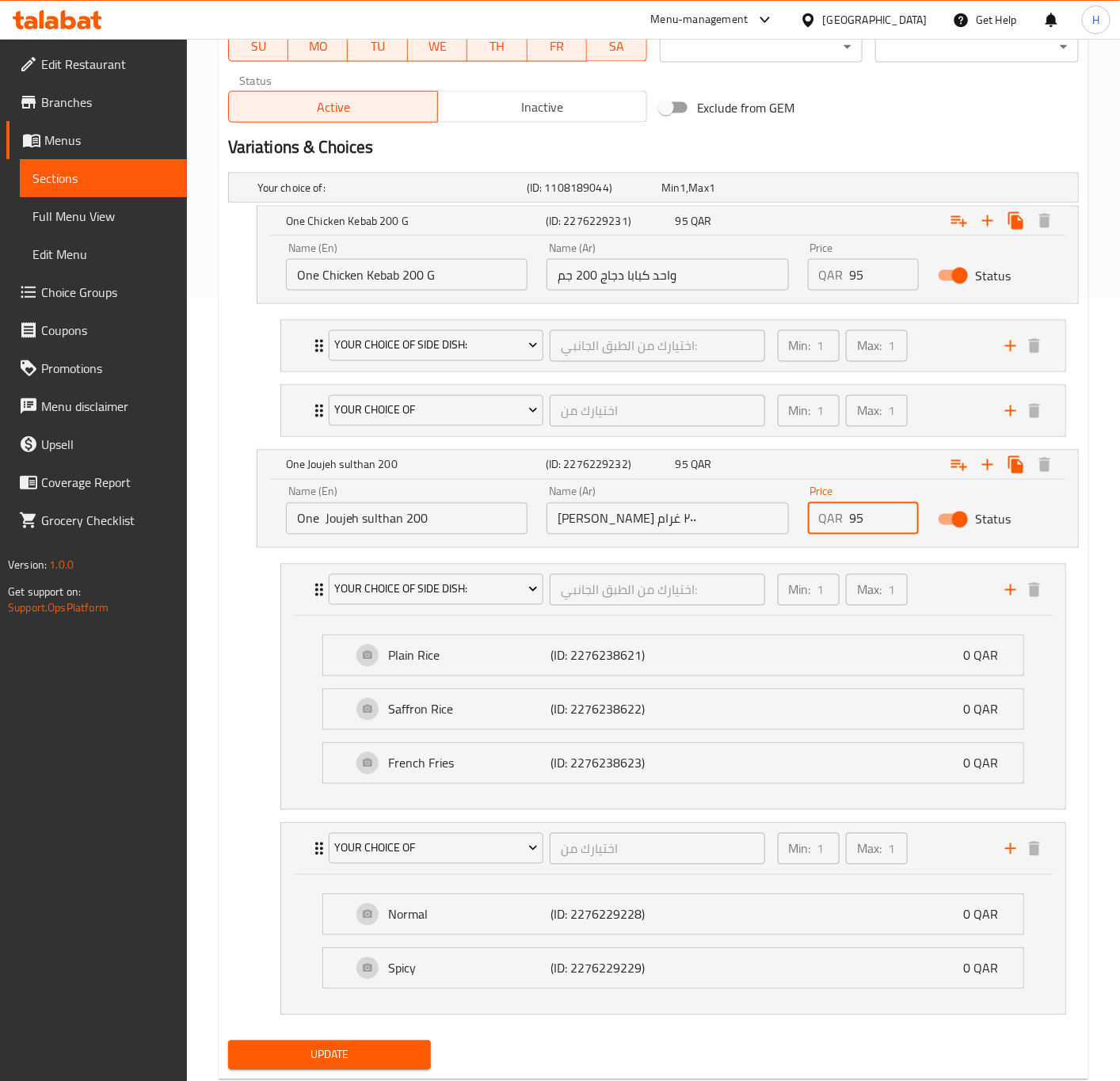
scroll to position [838, 0]
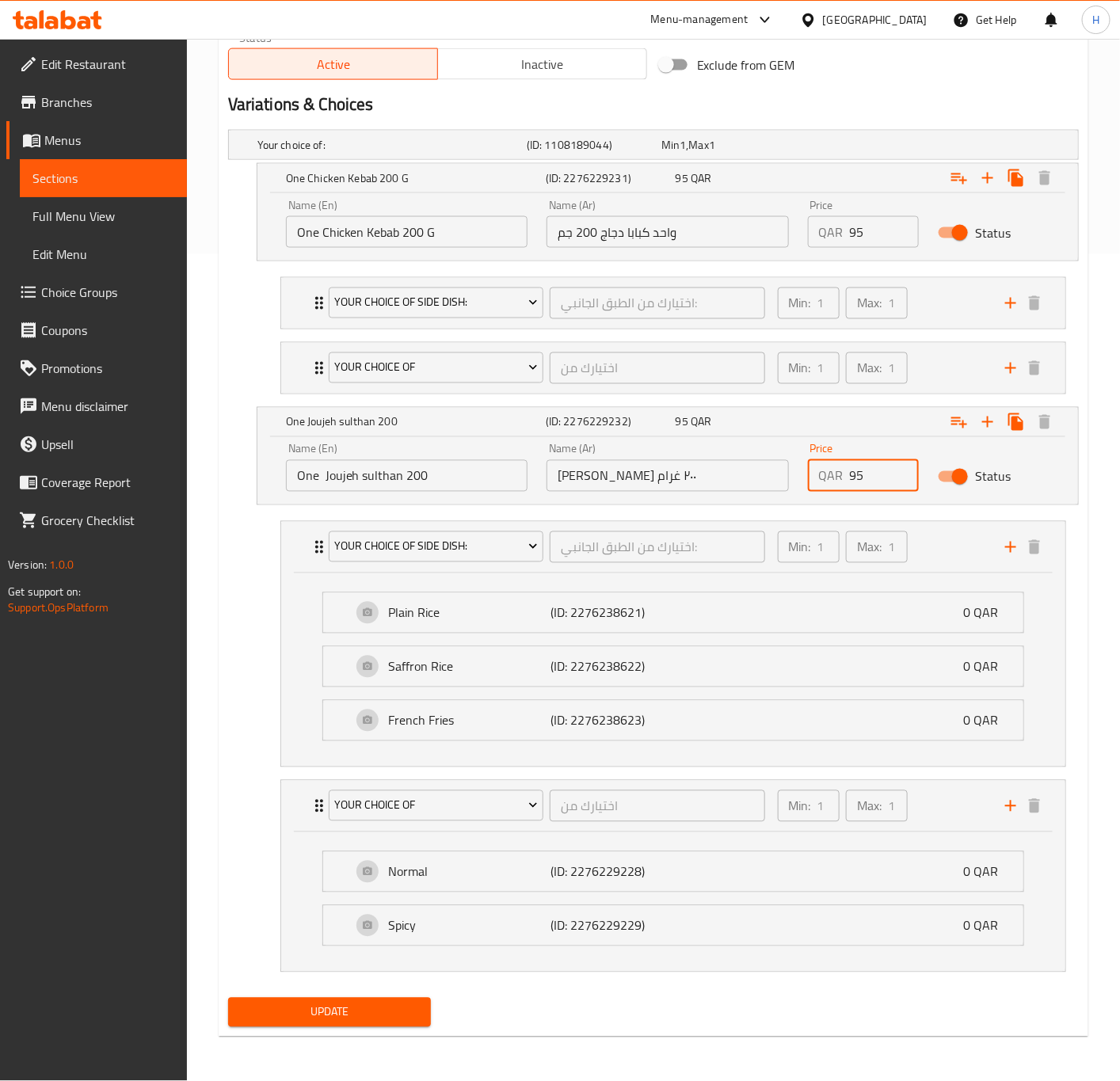
type input "95"
click at [349, 1018] on span "Update" at bounding box center [330, 1013] width 179 height 19
click at [391, 1027] on button "Update" at bounding box center [330, 1013] width 204 height 30
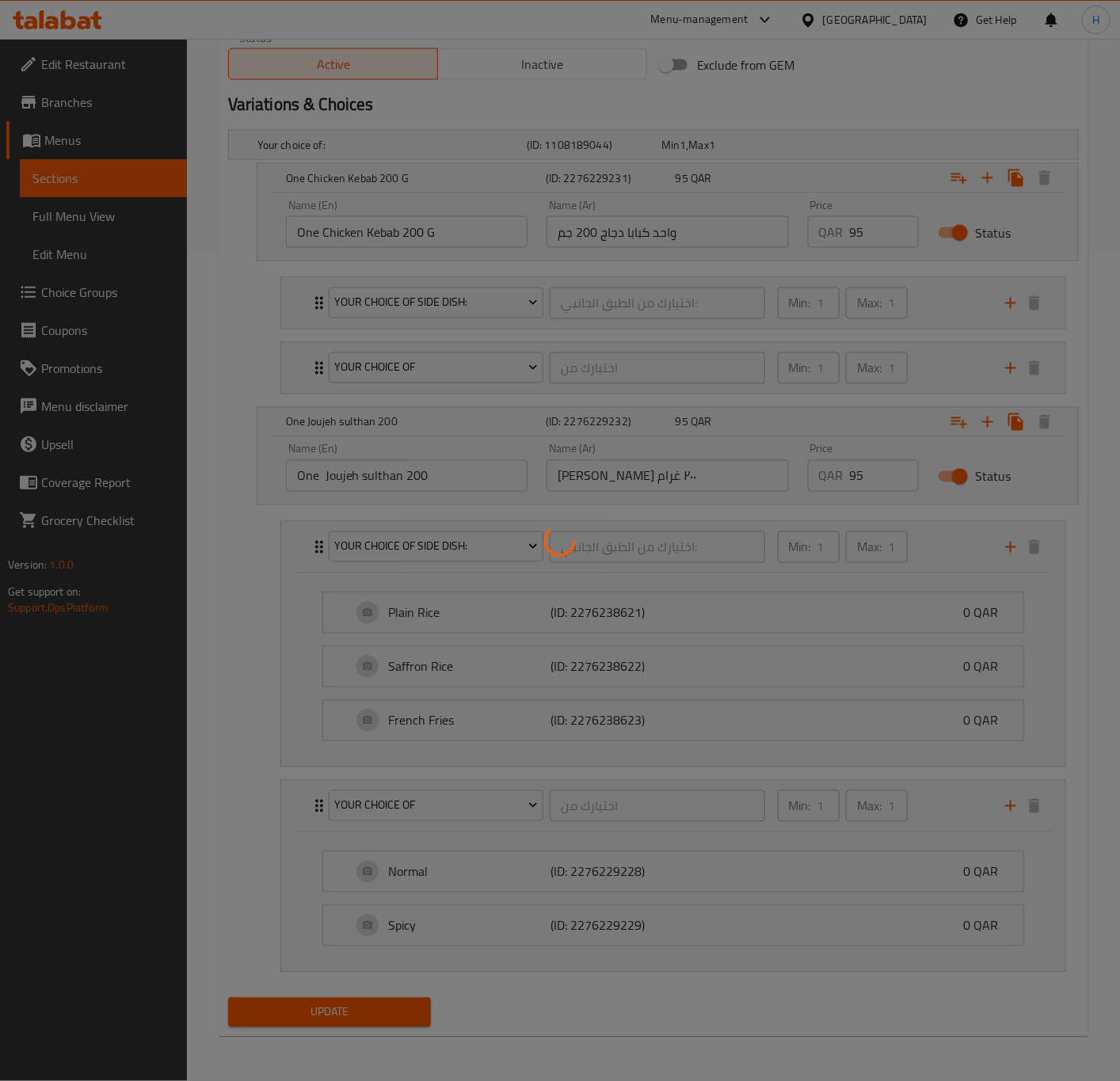
click at [392, 1020] on div at bounding box center [560, 540] width 1120 height 1081
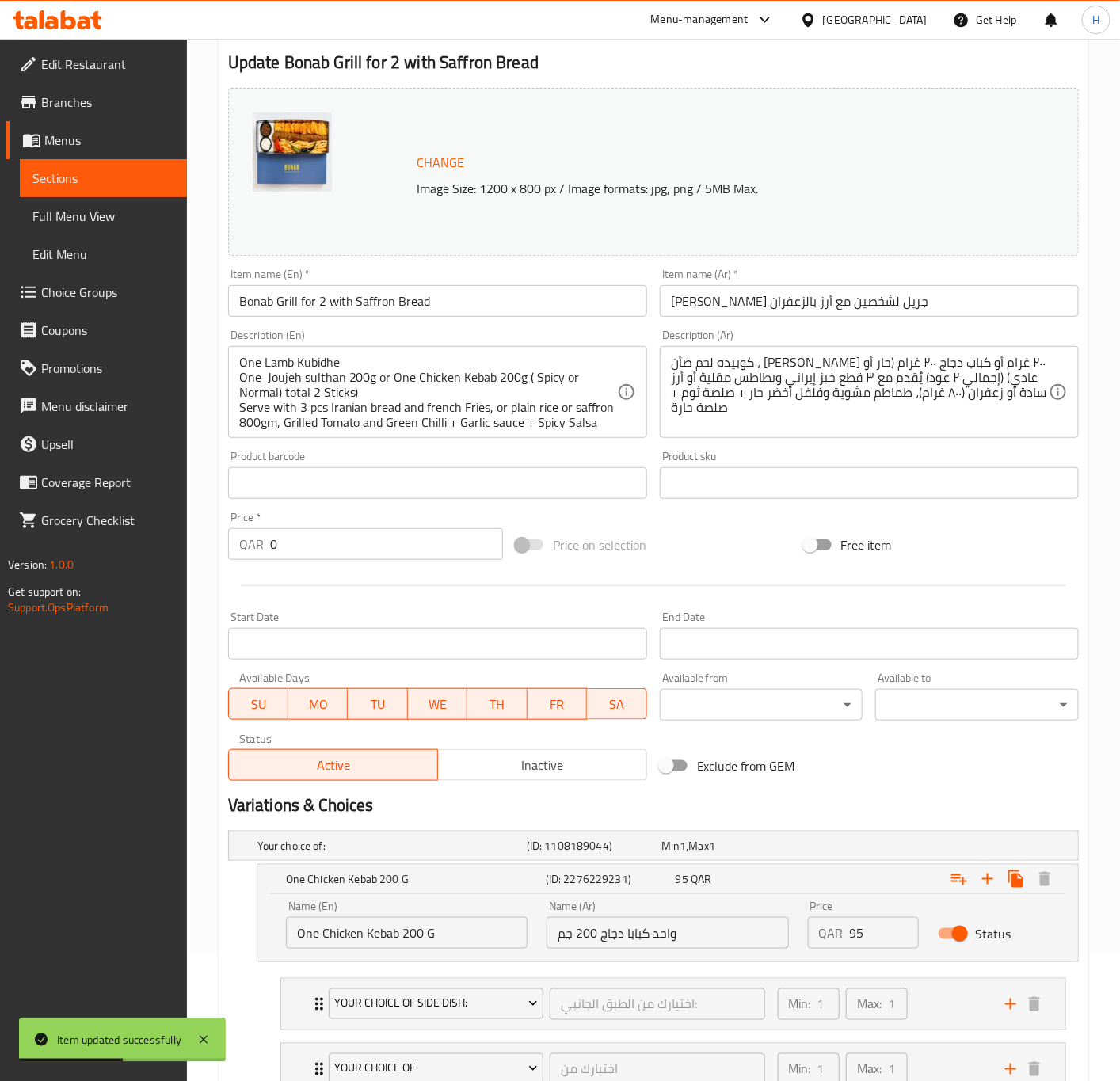
scroll to position [124, 0]
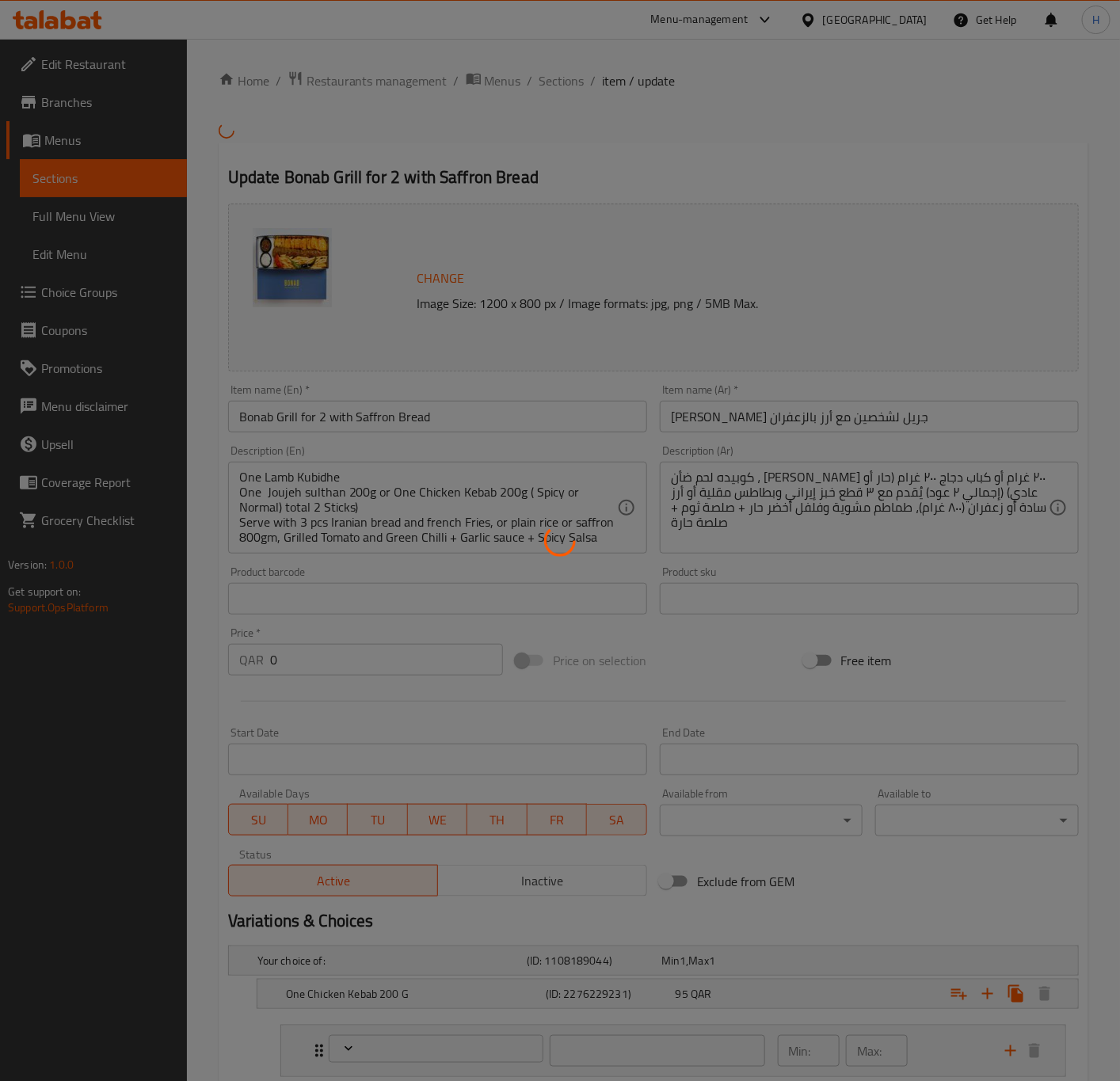
type input "اختيارك من الطبق الجانبي:"
type input "1"
type input "اختيارك من"
type input "1"
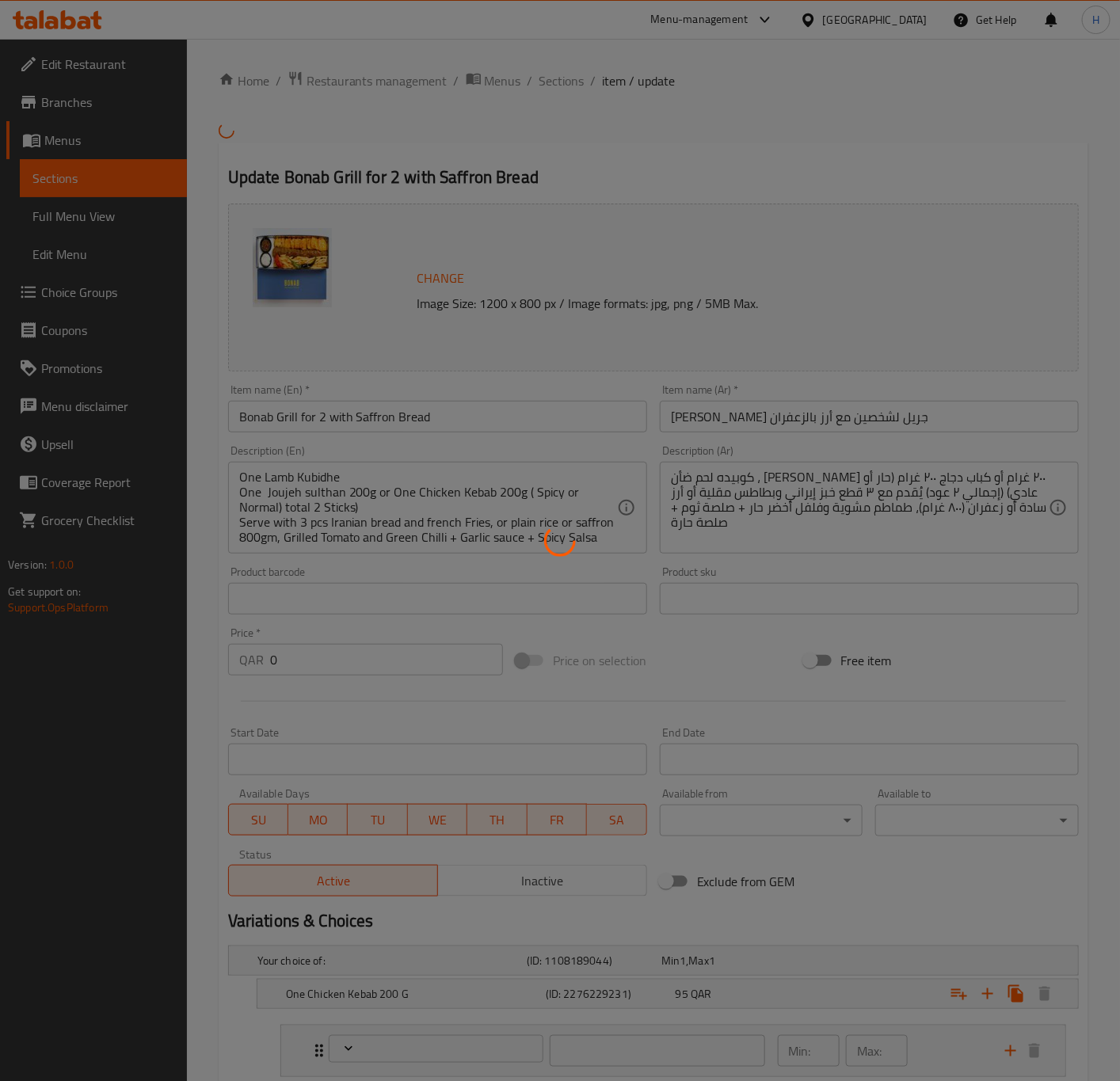
type input "1"
type input "اختيارك من الطبق الجانبي:"
type input "1"
type input "اختيارك من"
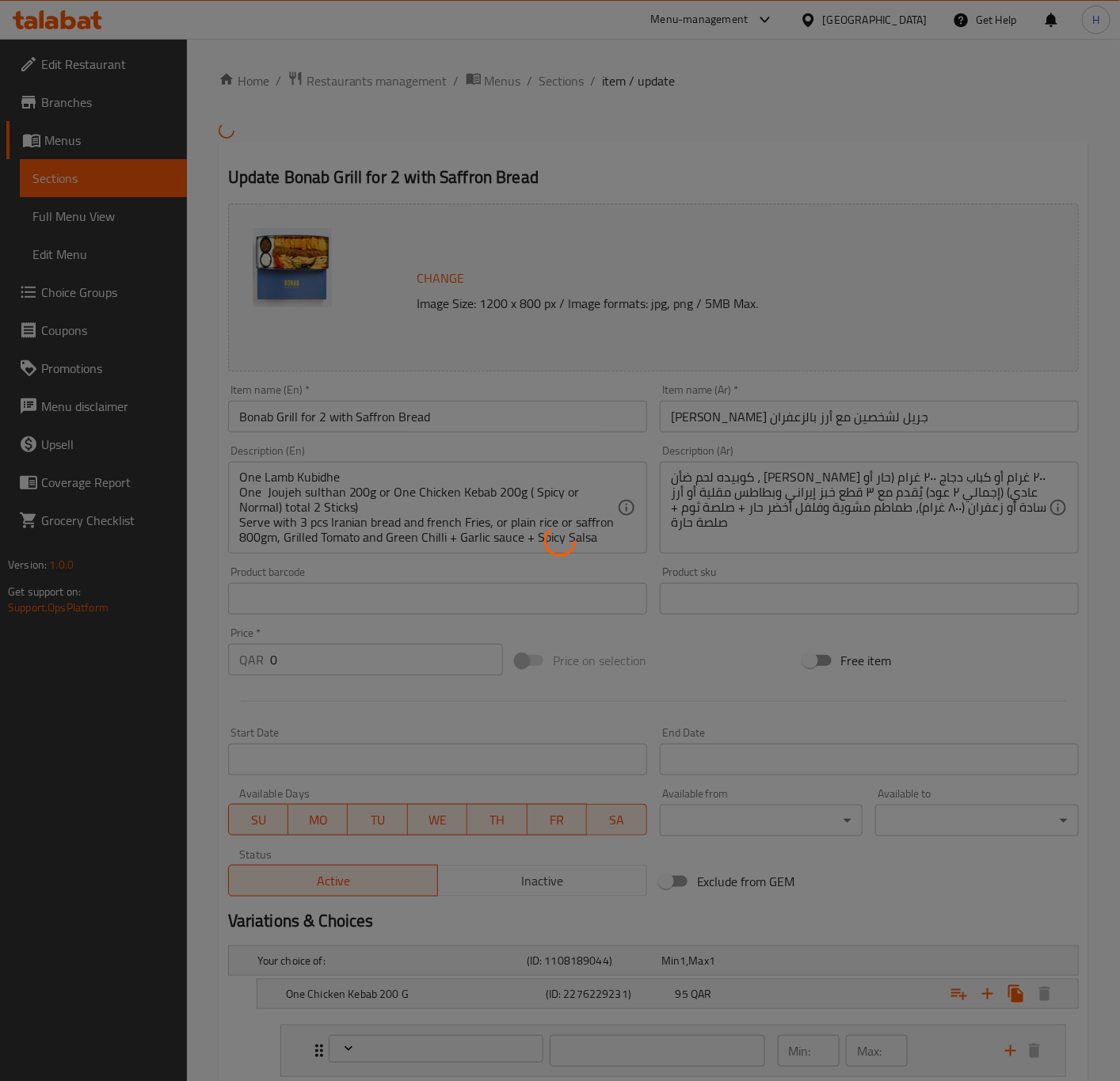
type input "1"
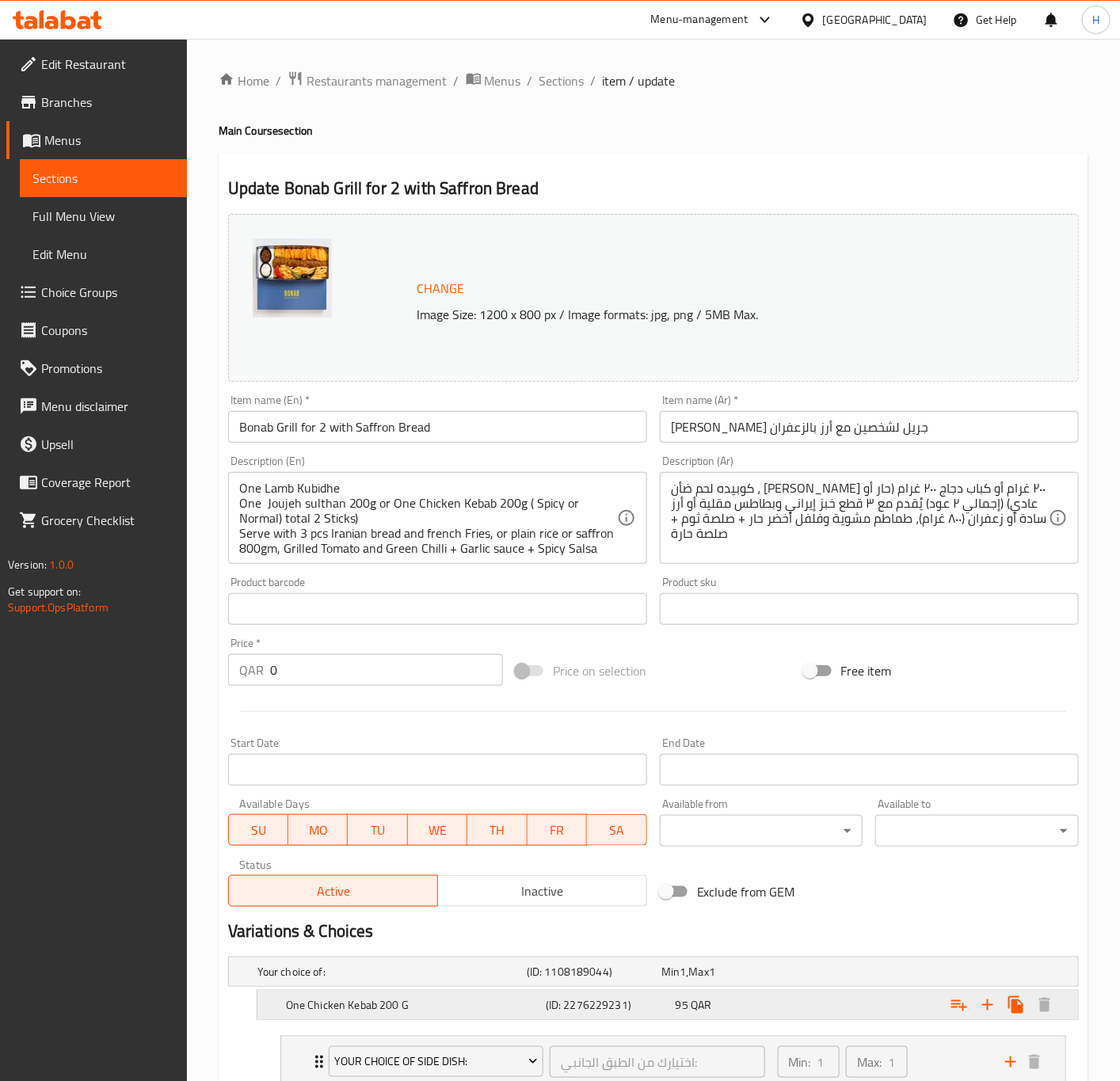
click at [770, 998] on div "95 QAR" at bounding box center [738, 1005] width 124 height 16
click at [858, 1062] on input "95" at bounding box center [884, 1059] width 69 height 31
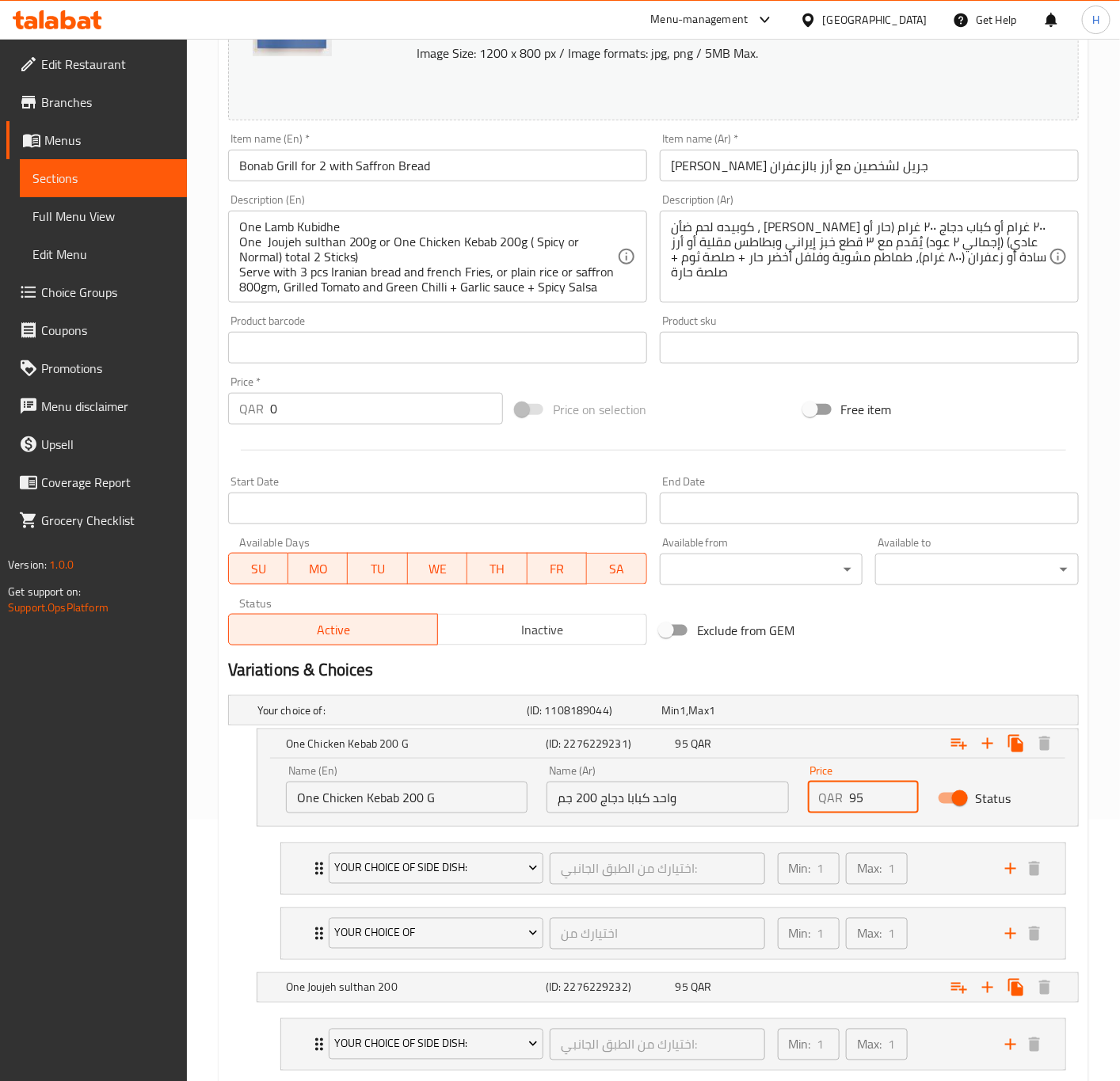
scroll to position [432, 0]
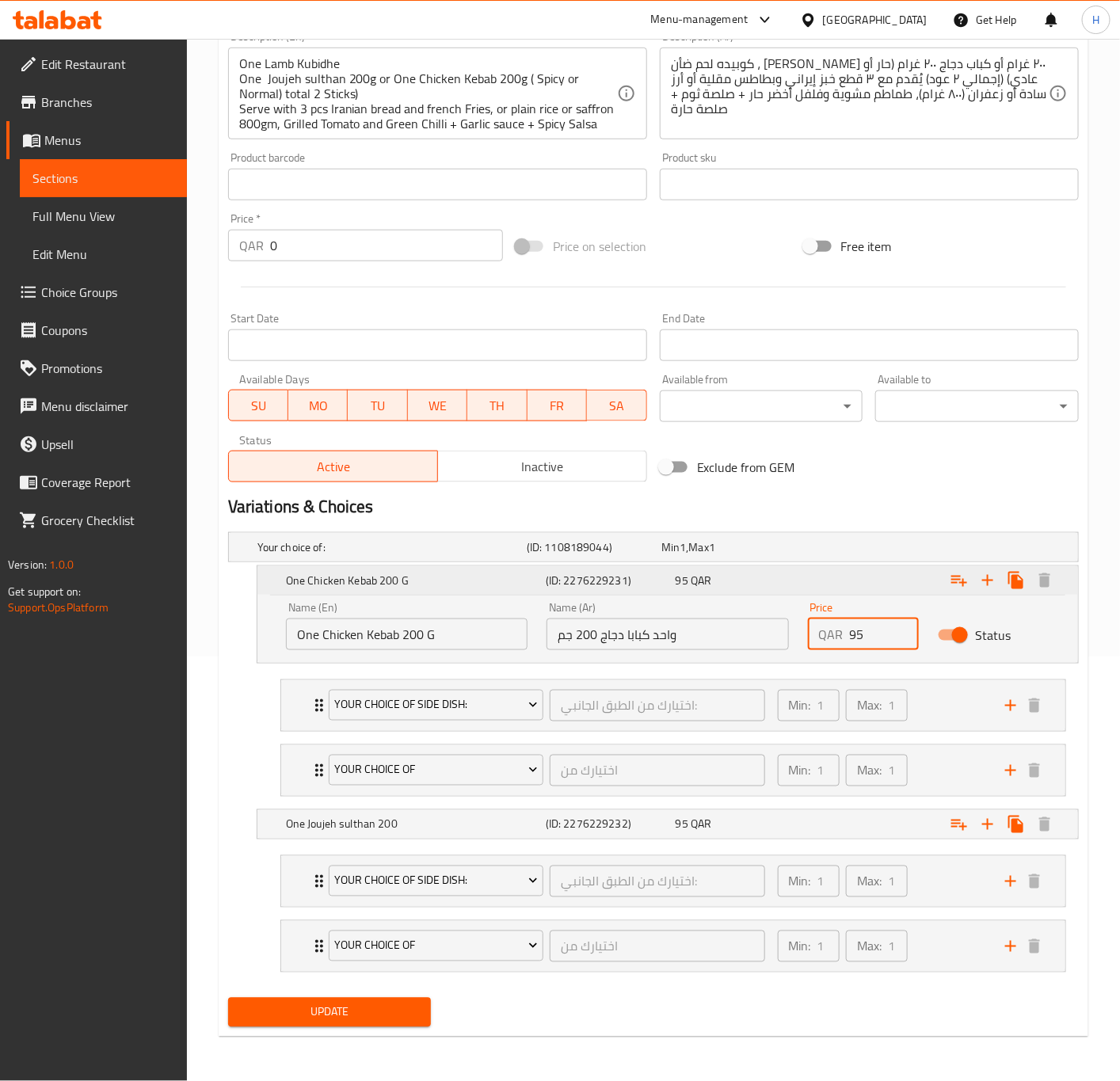
click at [229, 998] on button "Update" at bounding box center [330, 1013] width 204 height 30
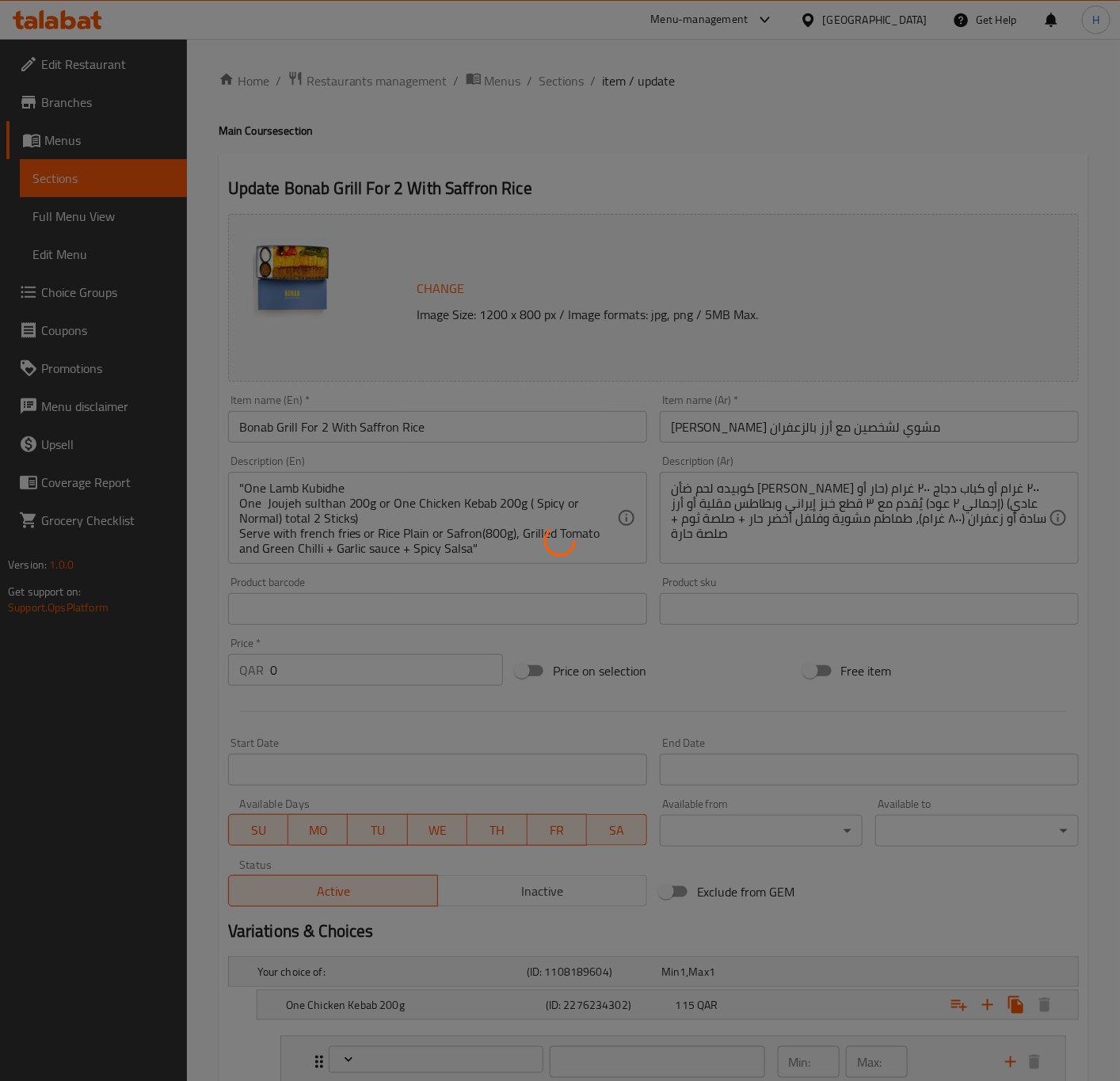
type input "اختيارك من الطبق الجانبي:"
type input "1"
type input "اختيارك من"
type input "1"
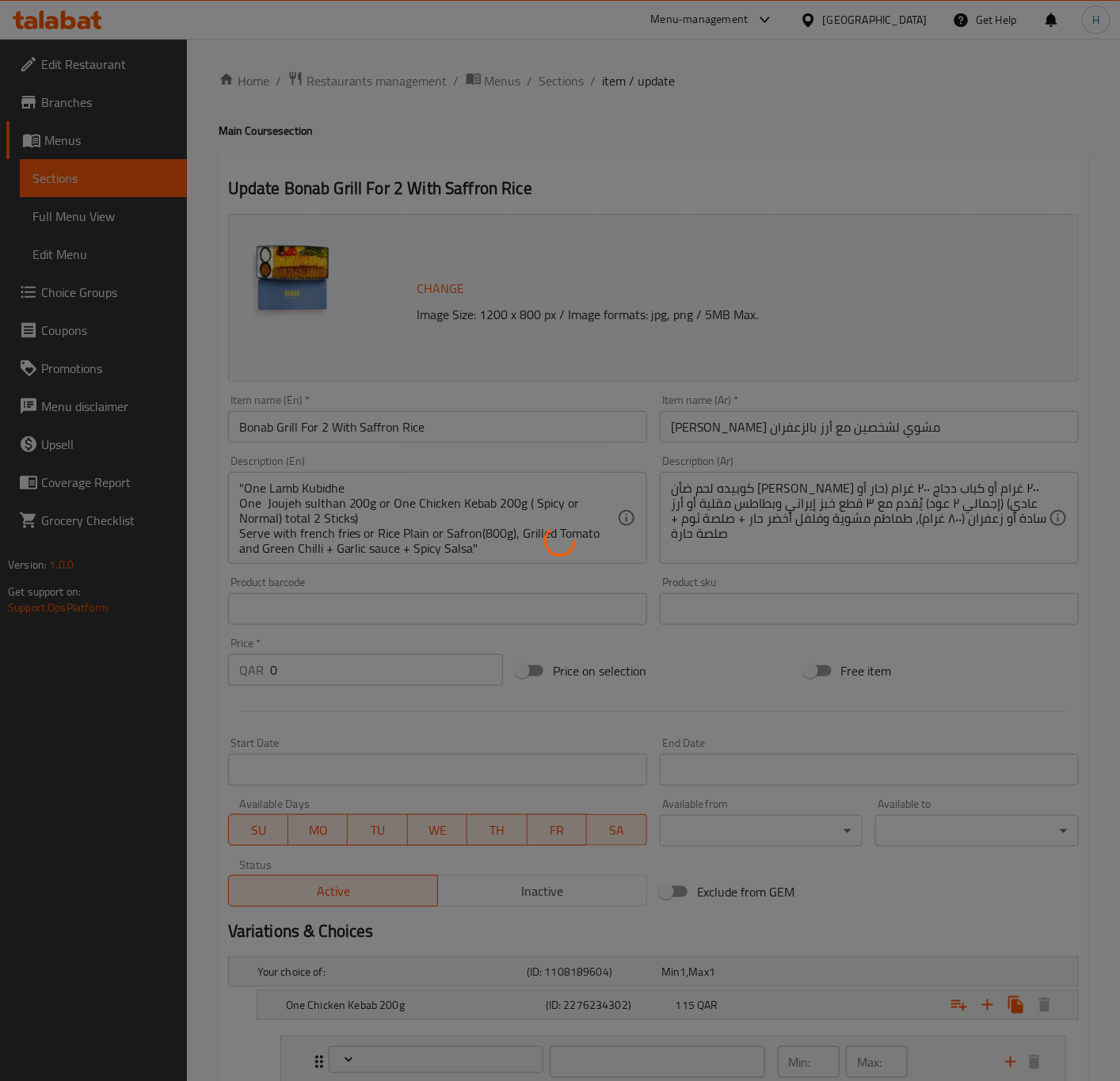
type input "1"
type input "اختيارك من الطبق الجانبي:"
type input "1"
type input "اختيارك من"
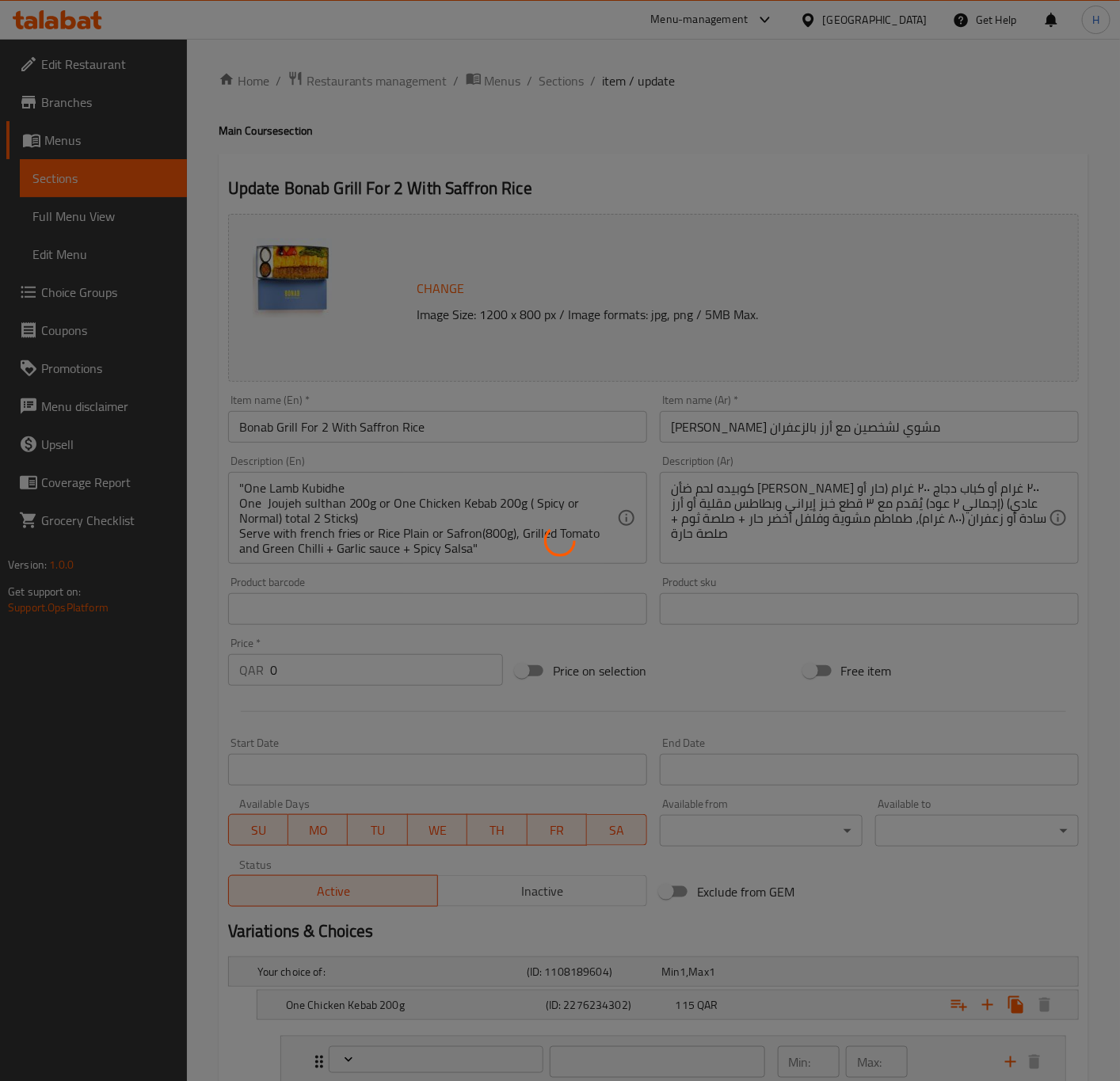
type input "1"
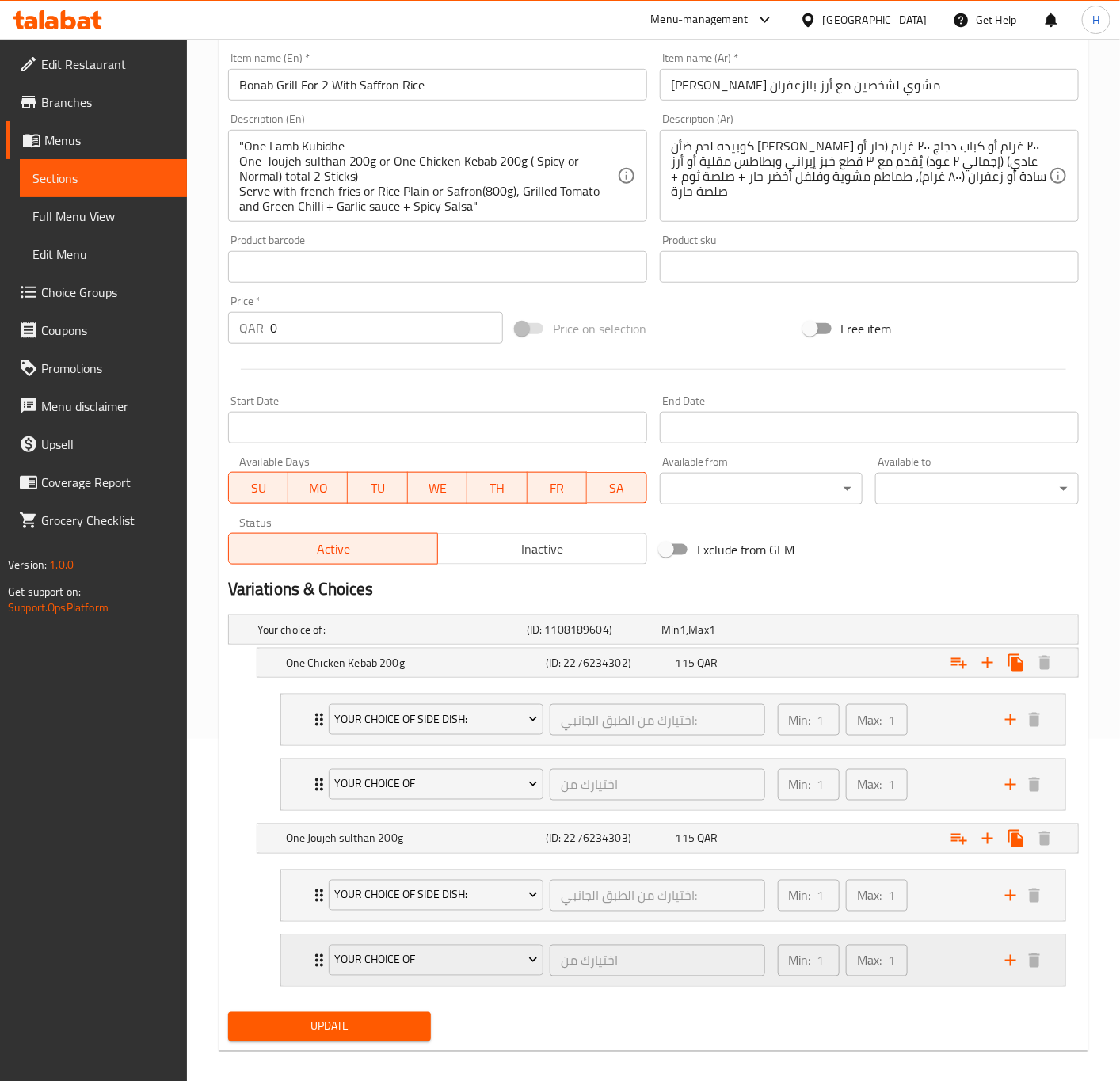
scroll to position [364, 0]
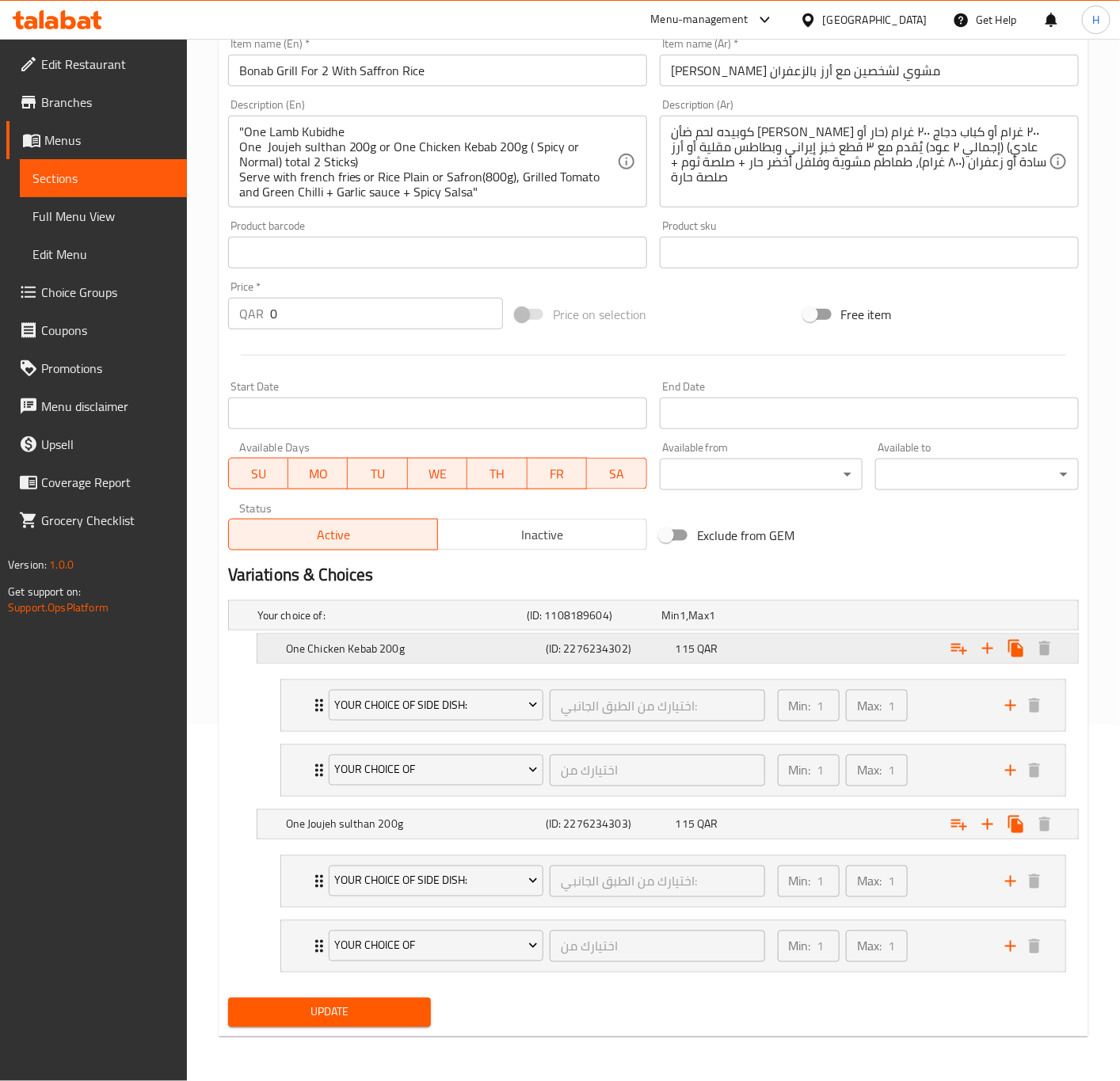
click at [749, 649] on div "115 QAR" at bounding box center [738, 648] width 124 height 16
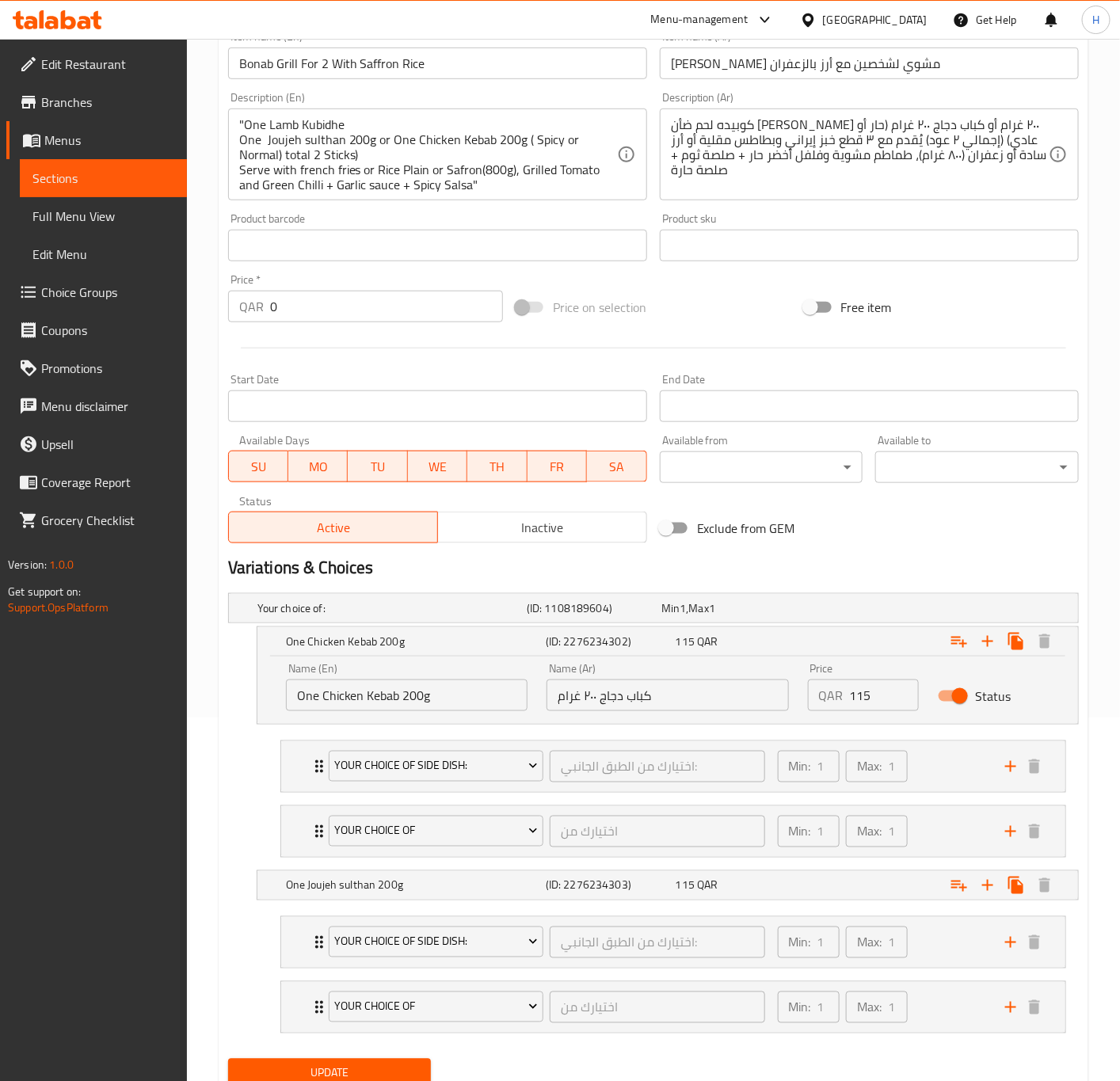
click at [866, 700] on input "115" at bounding box center [884, 695] width 69 height 31
paste input "9"
type input "95"
click at [806, 892] on div "Expand" at bounding box center [932, 886] width 260 height 35
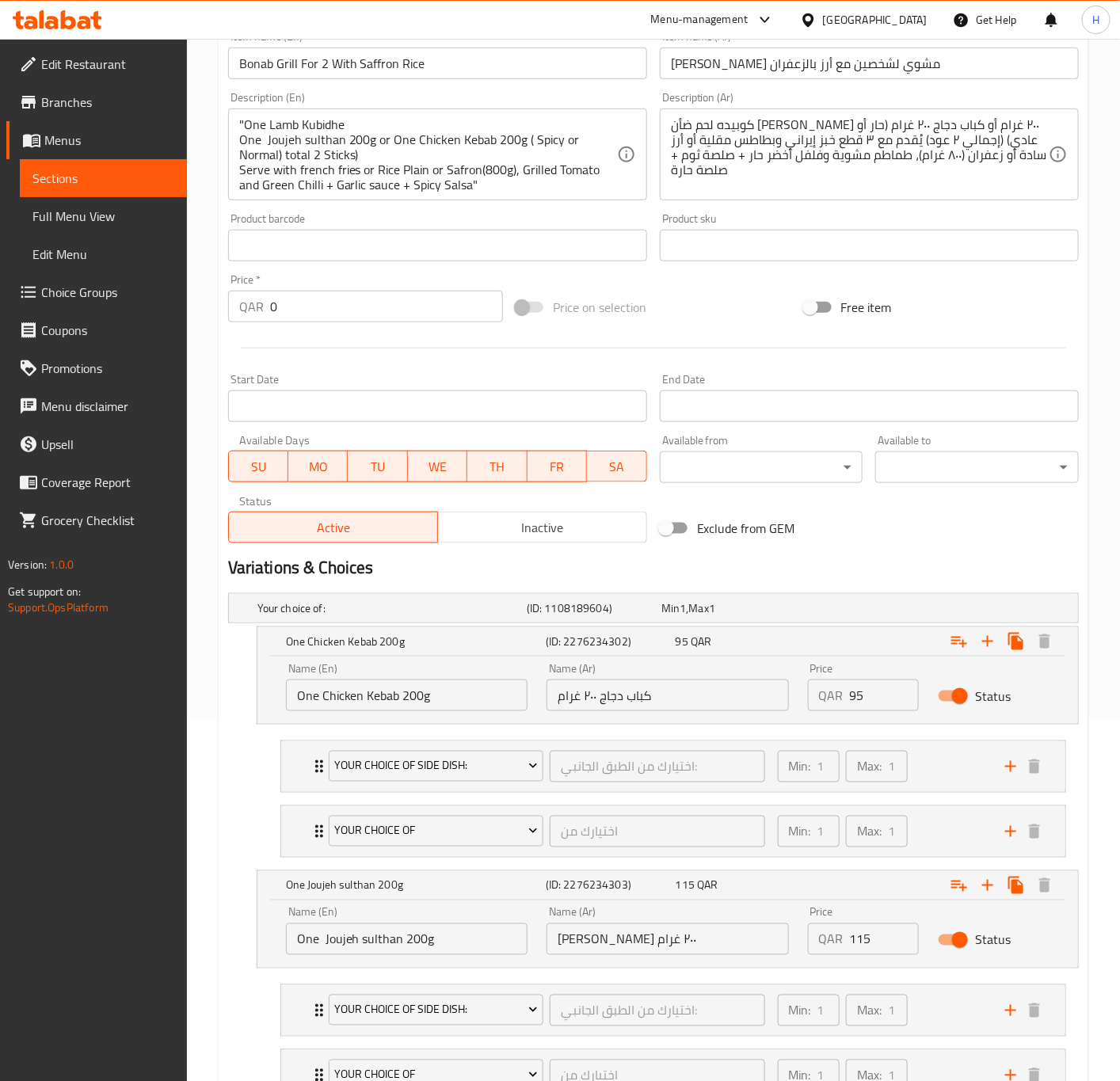
click at [854, 947] on input "115" at bounding box center [884, 939] width 69 height 31
paste input "9"
type input "95"
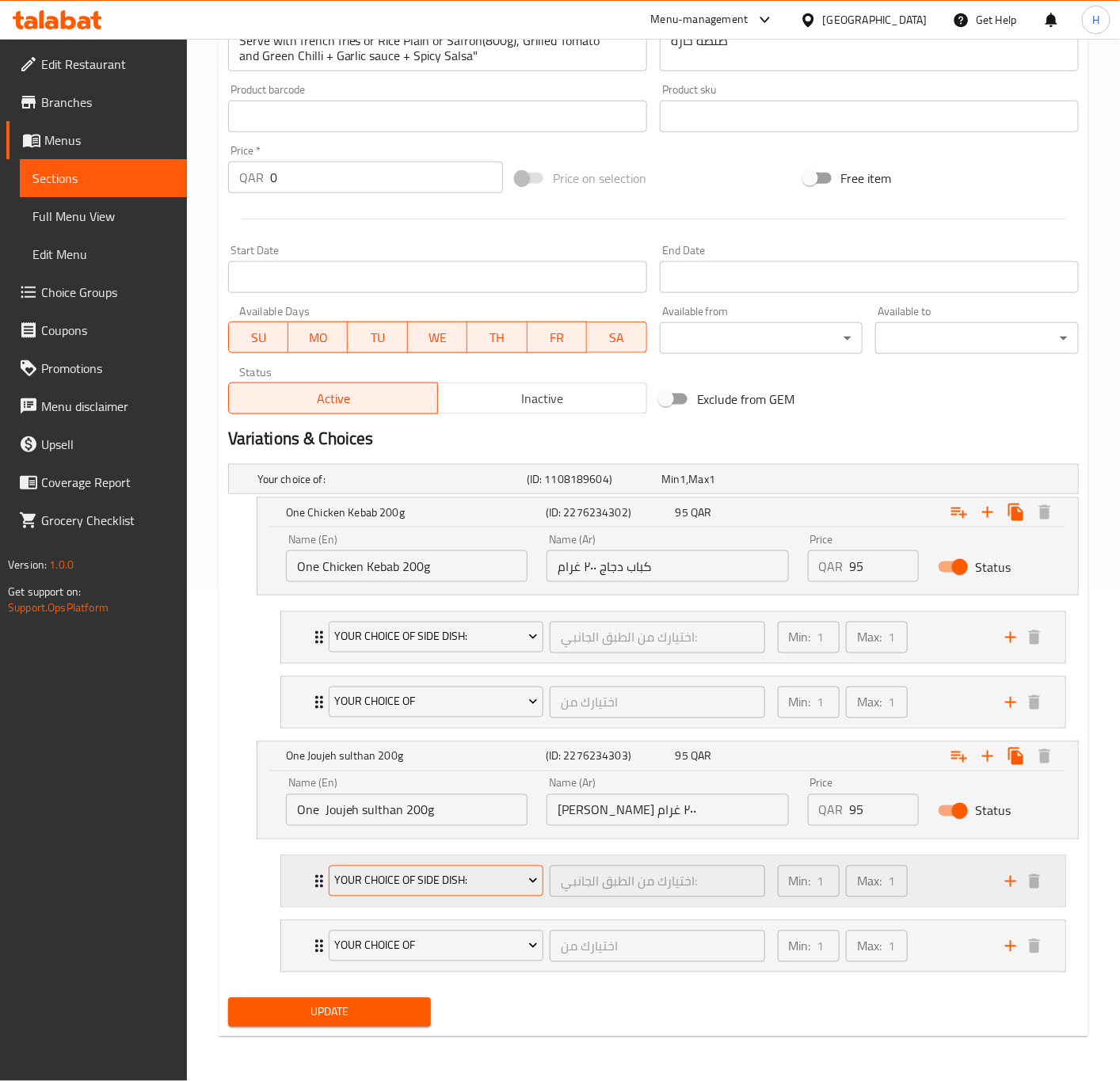
scroll to position [500, 0]
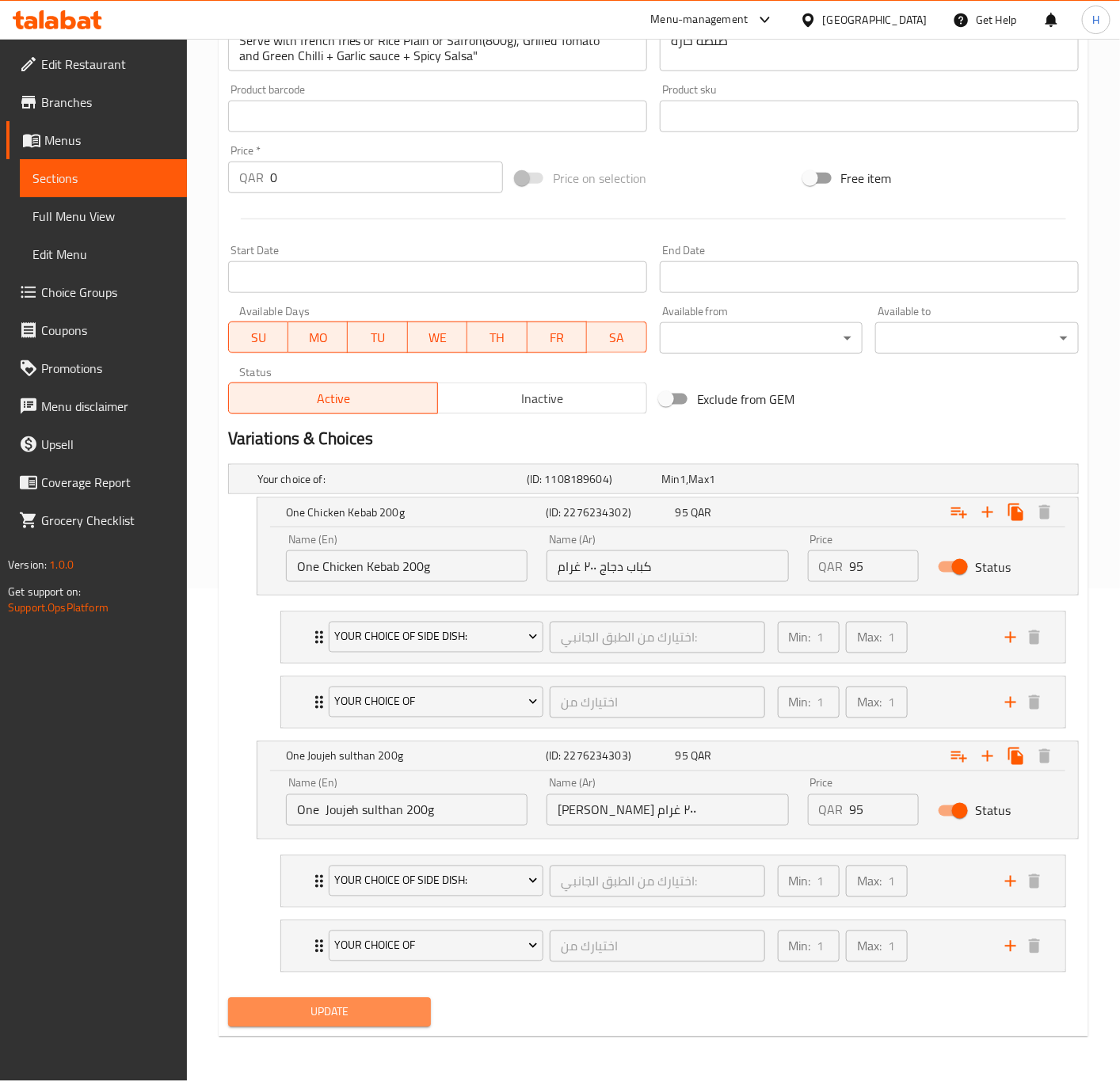
click at [361, 1010] on span "Update" at bounding box center [330, 1013] width 179 height 19
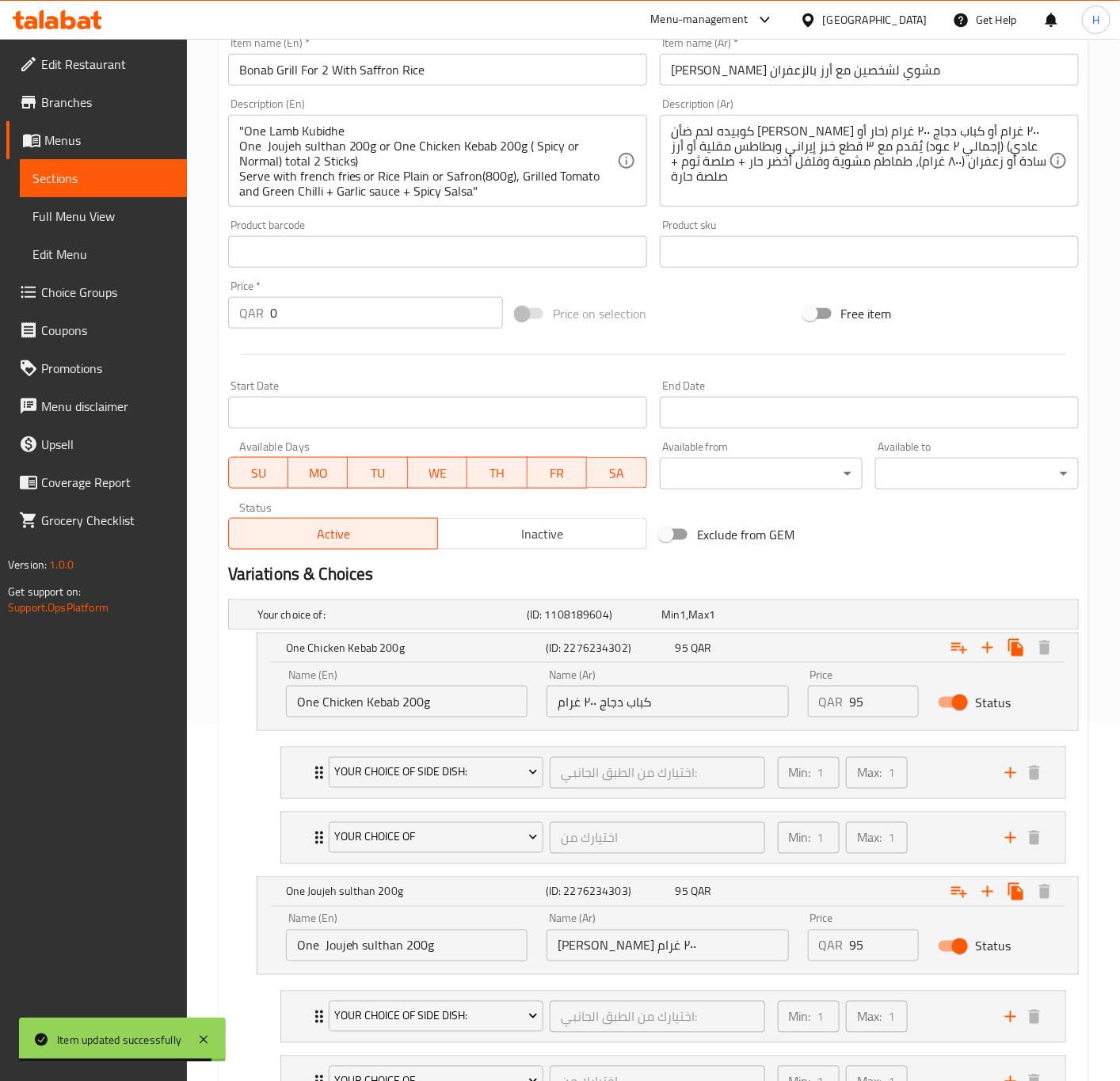
scroll to position [262, 0]
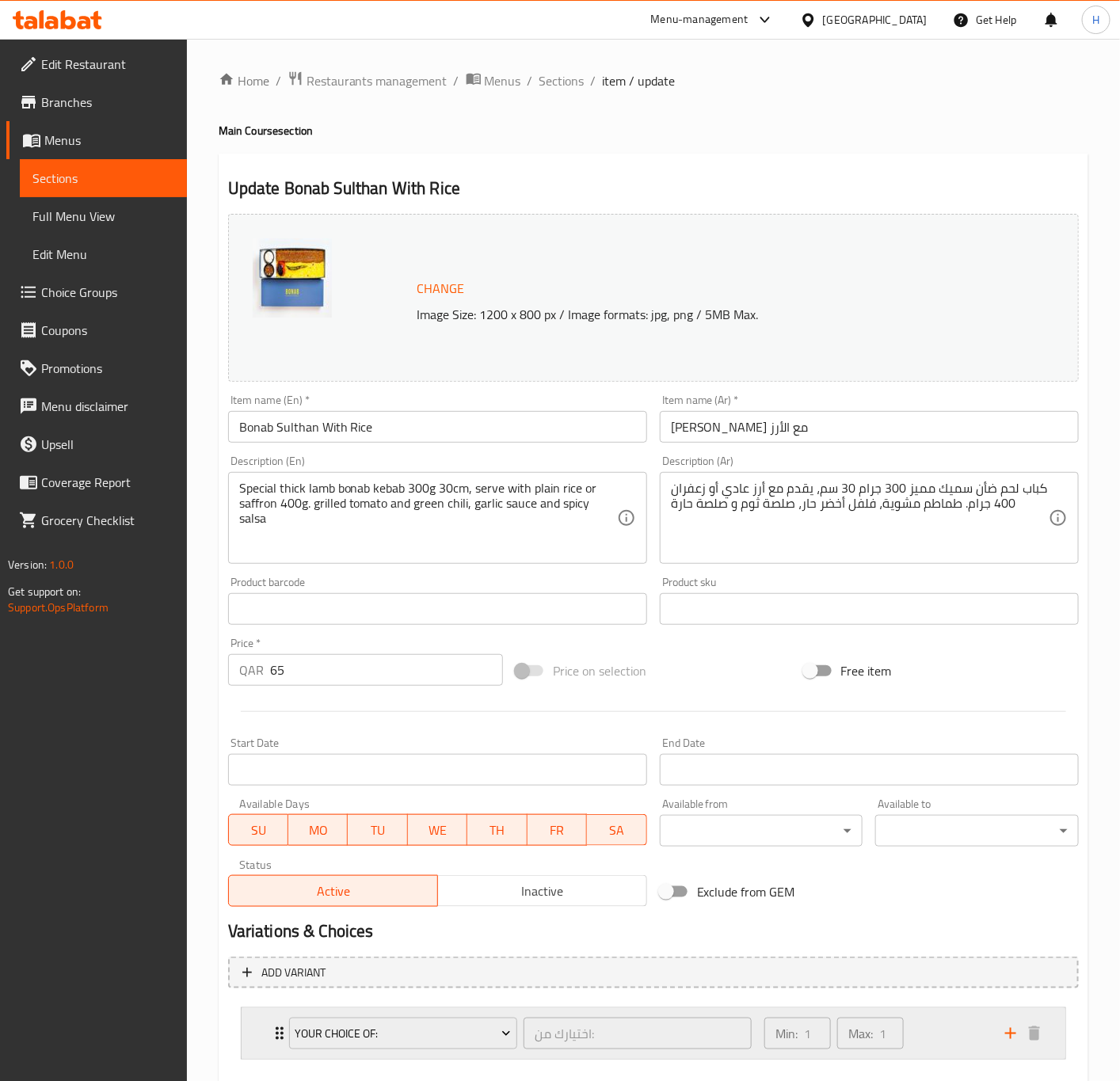
scroll to position [88, 0]
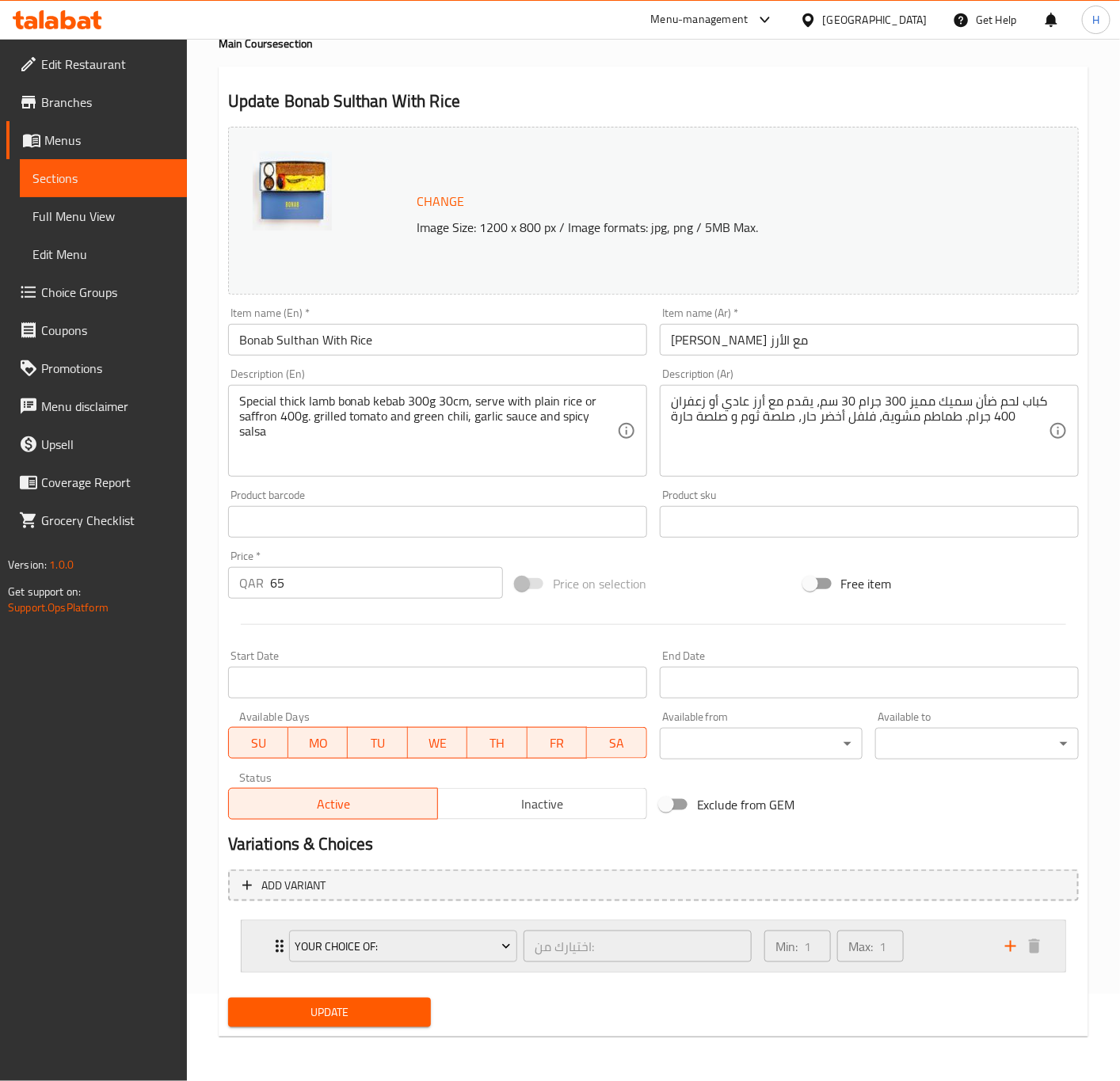
click at [255, 939] on div "Your Choice Of: اختيارك من: ​ Min: 1 ​ Max: 1 ​" at bounding box center [653, 946] width 824 height 51
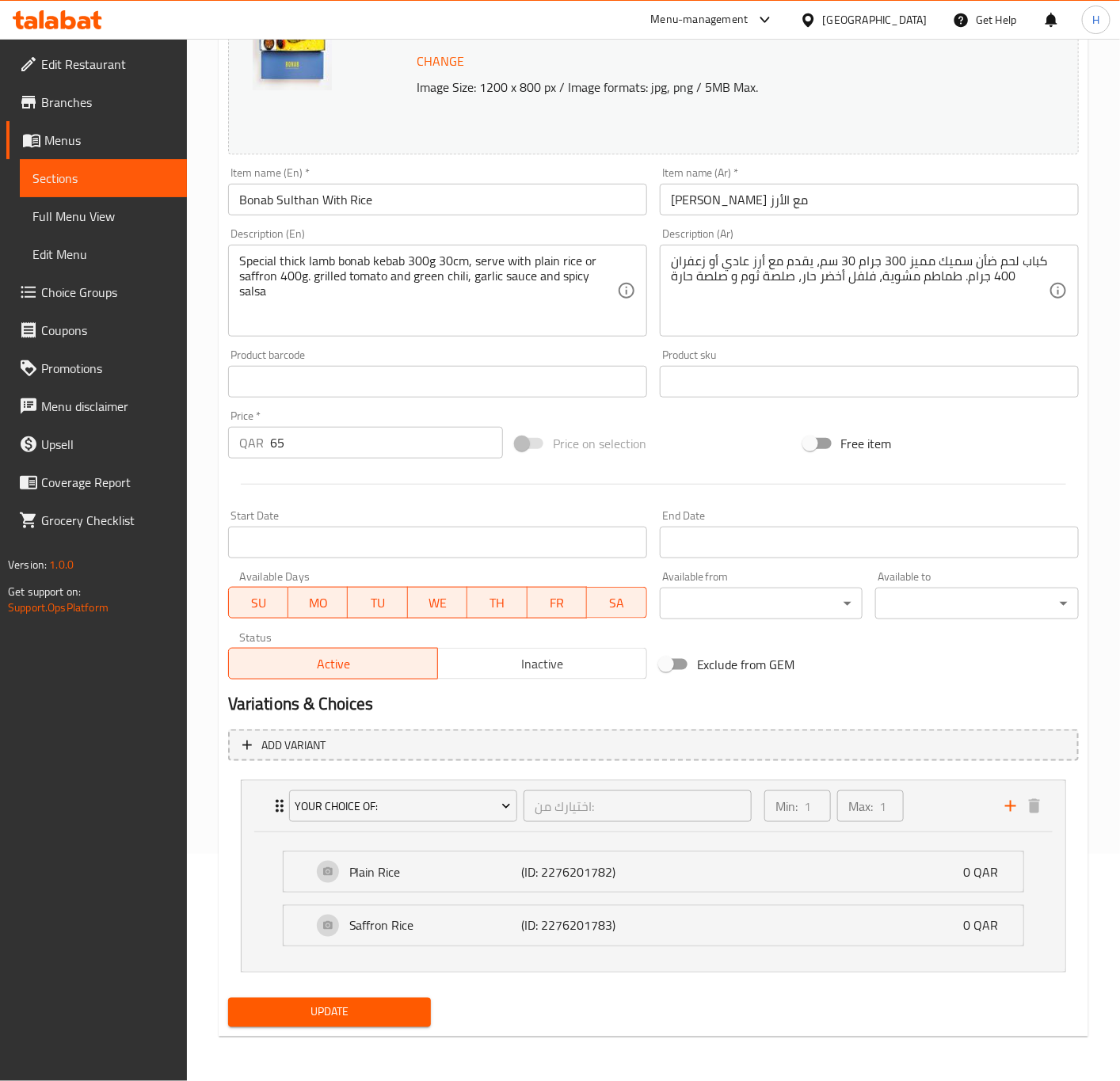
scroll to position [230, 0]
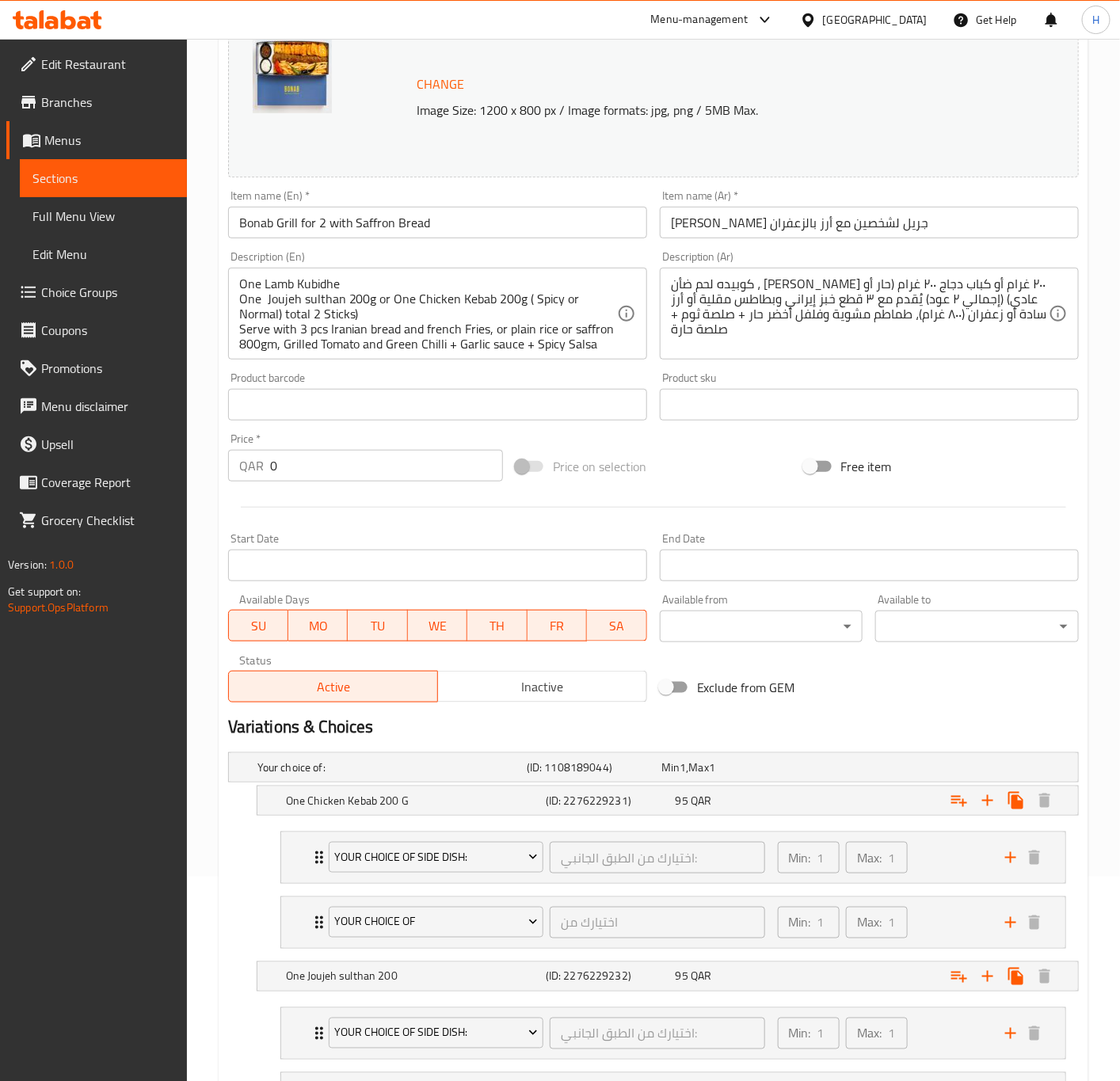
scroll to position [356, 0]
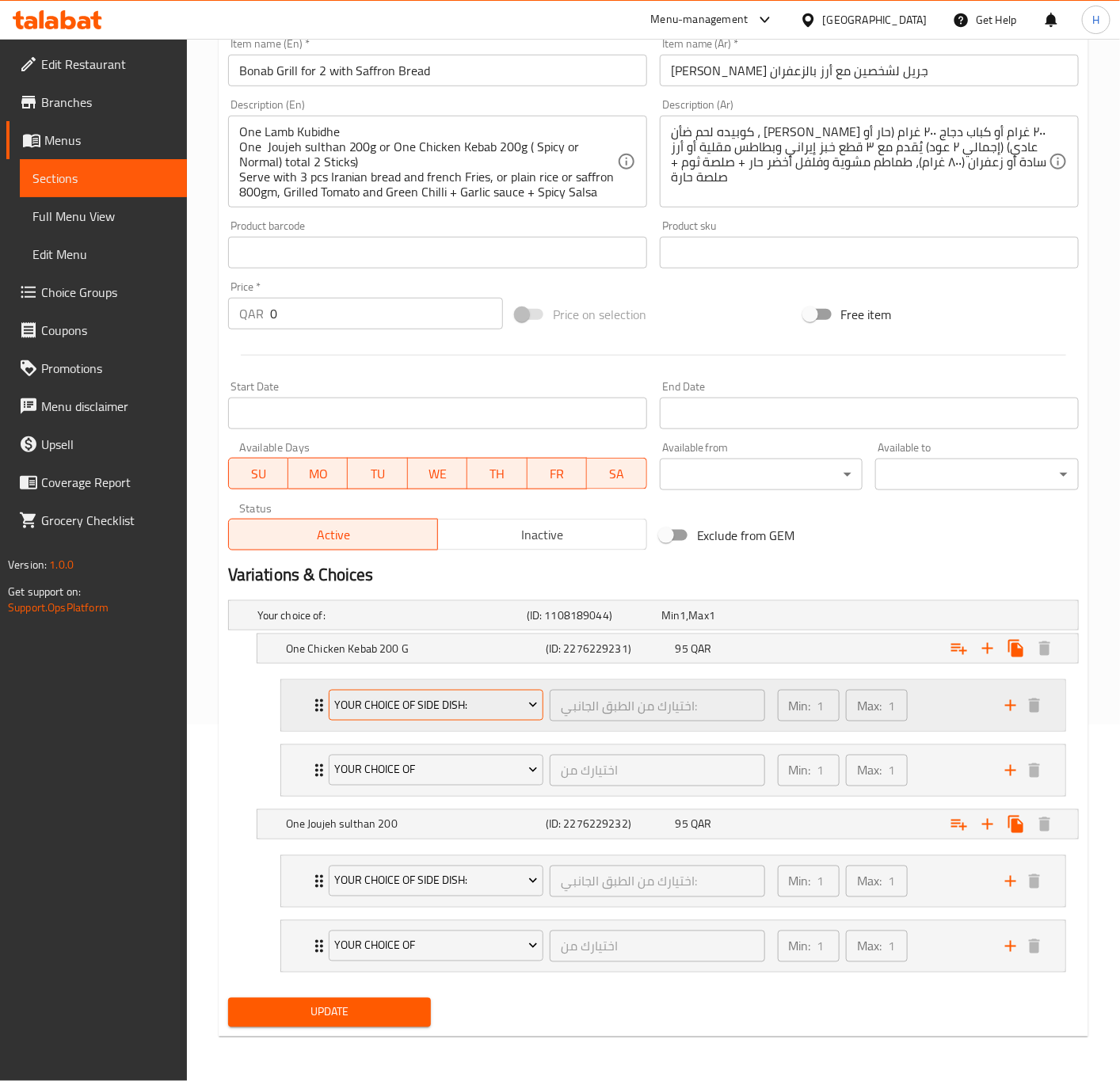
click at [356, 715] on span "Your Choice Of Side Dish:" at bounding box center [436, 705] width 204 height 19
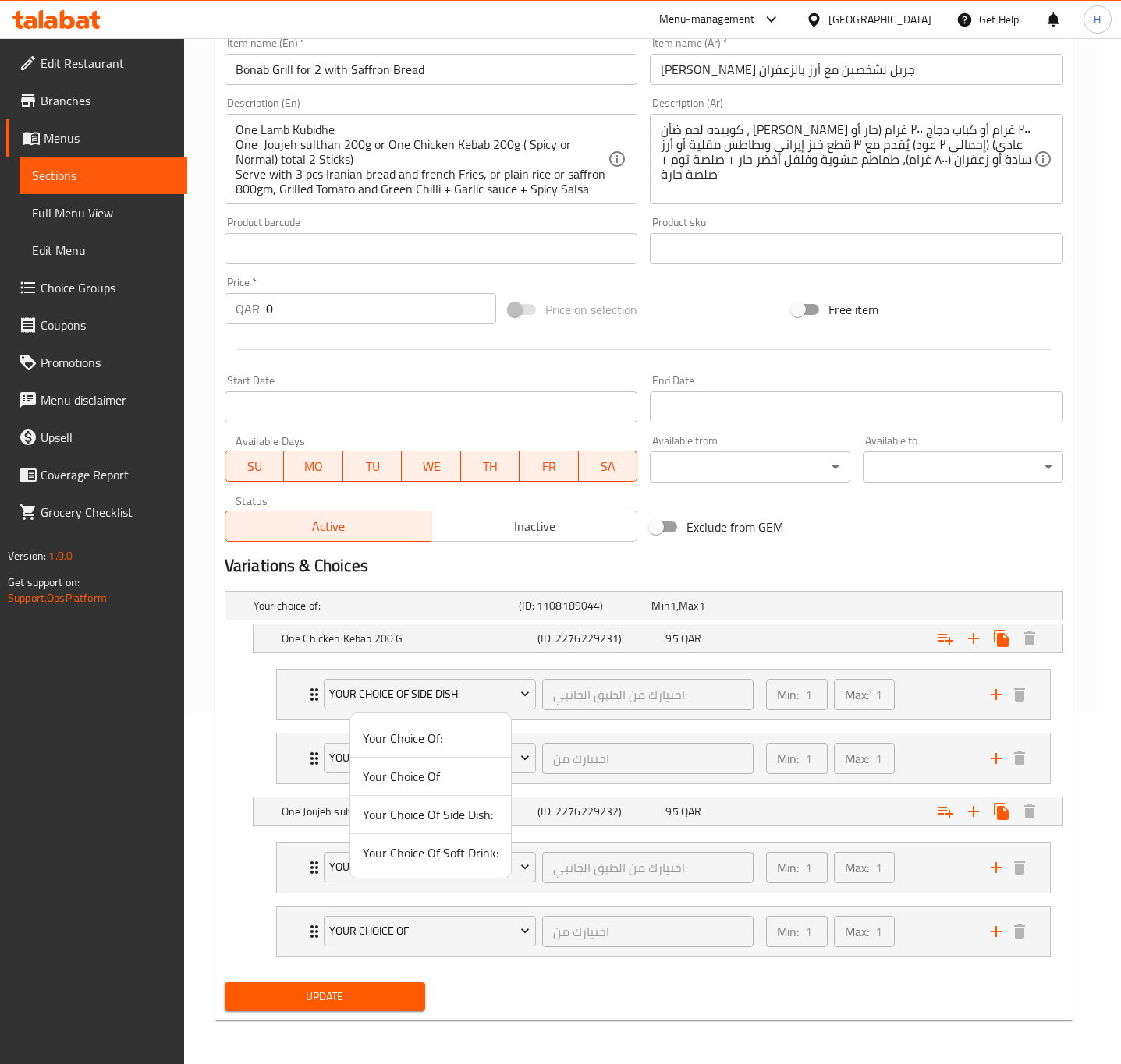
click at [305, 698] on div at bounding box center [560, 532] width 1121 height 1064
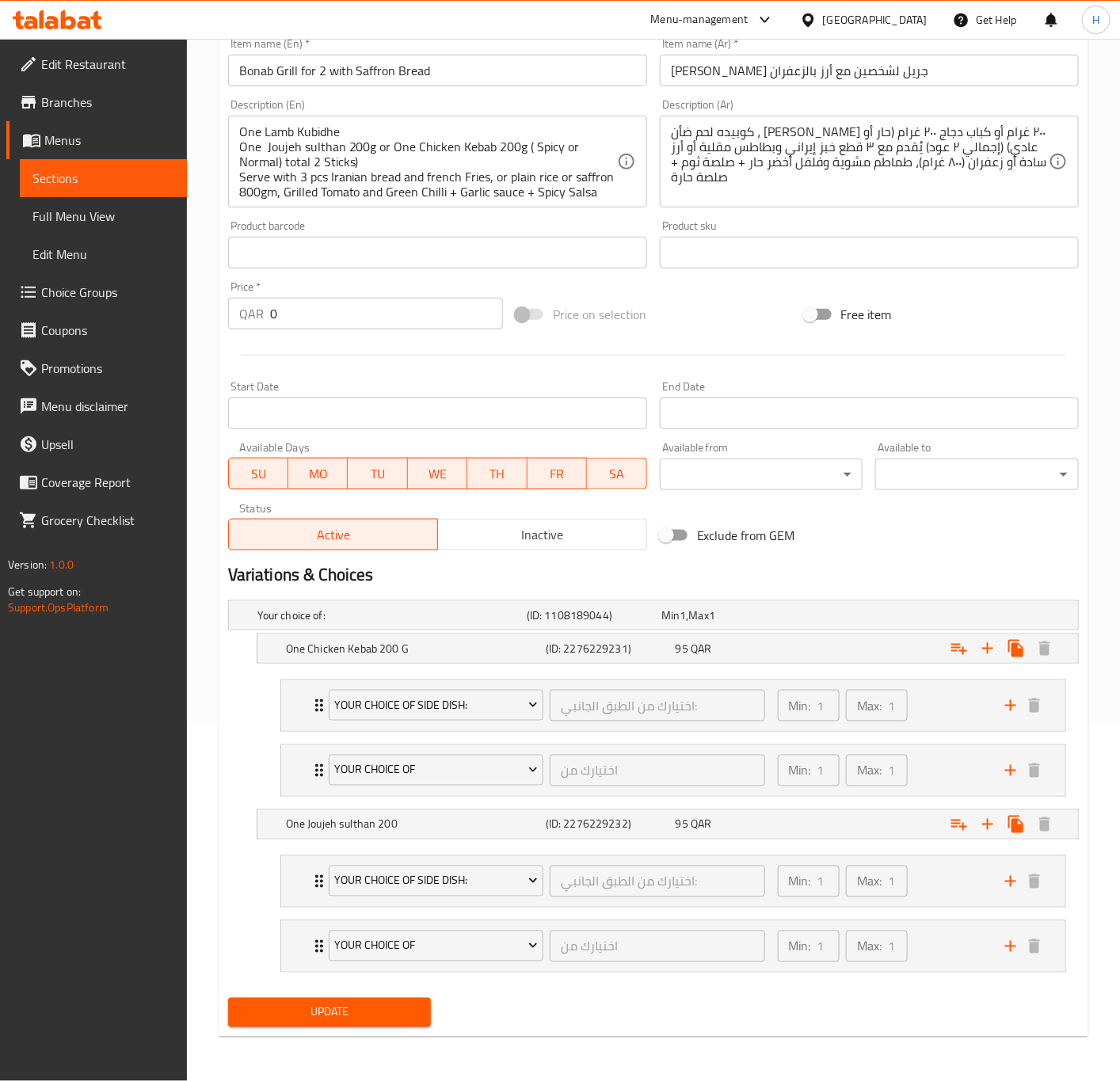
click at [310, 709] on icon "Expand" at bounding box center [319, 705] width 19 height 19
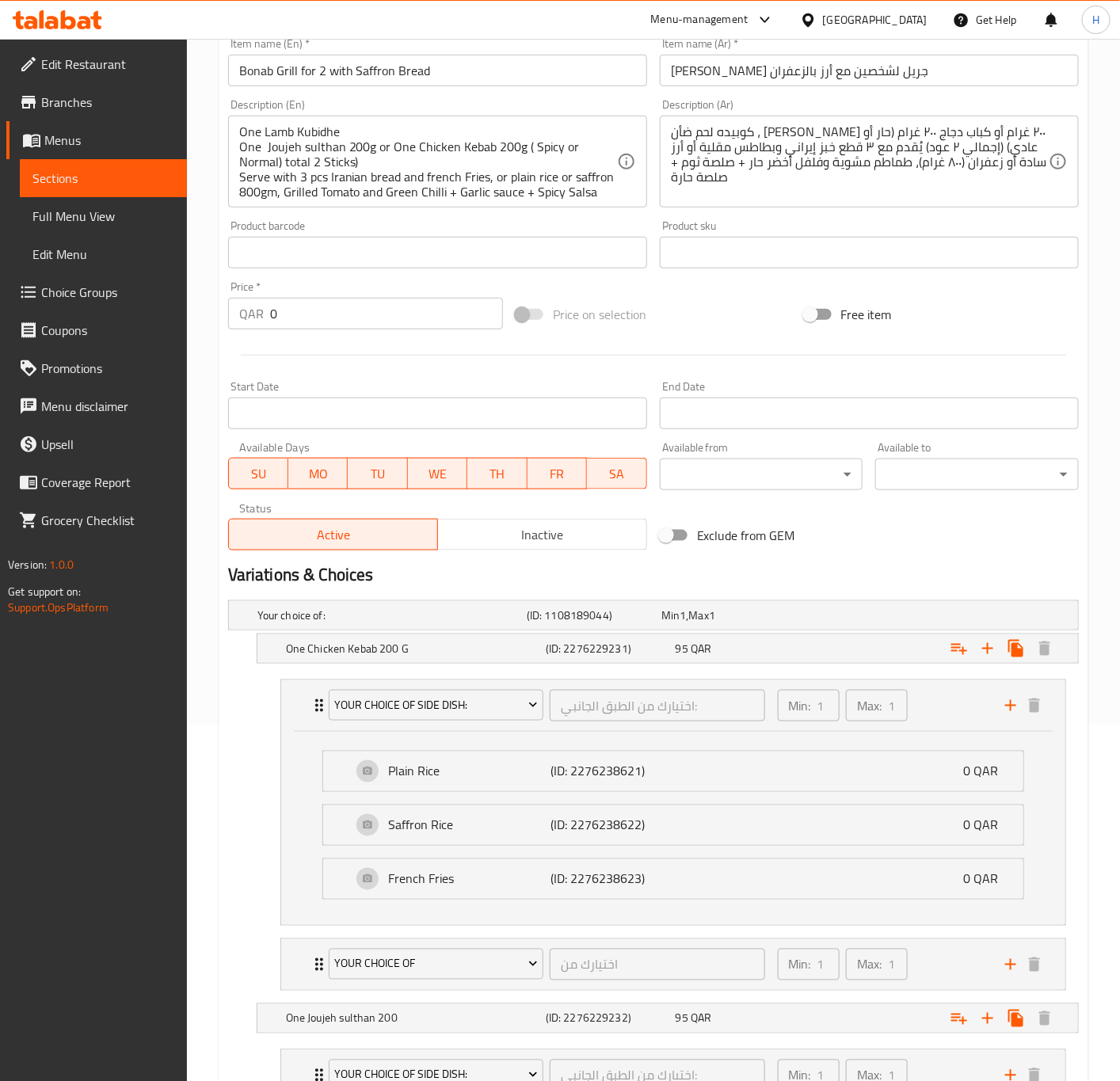
scroll to position [561, 0]
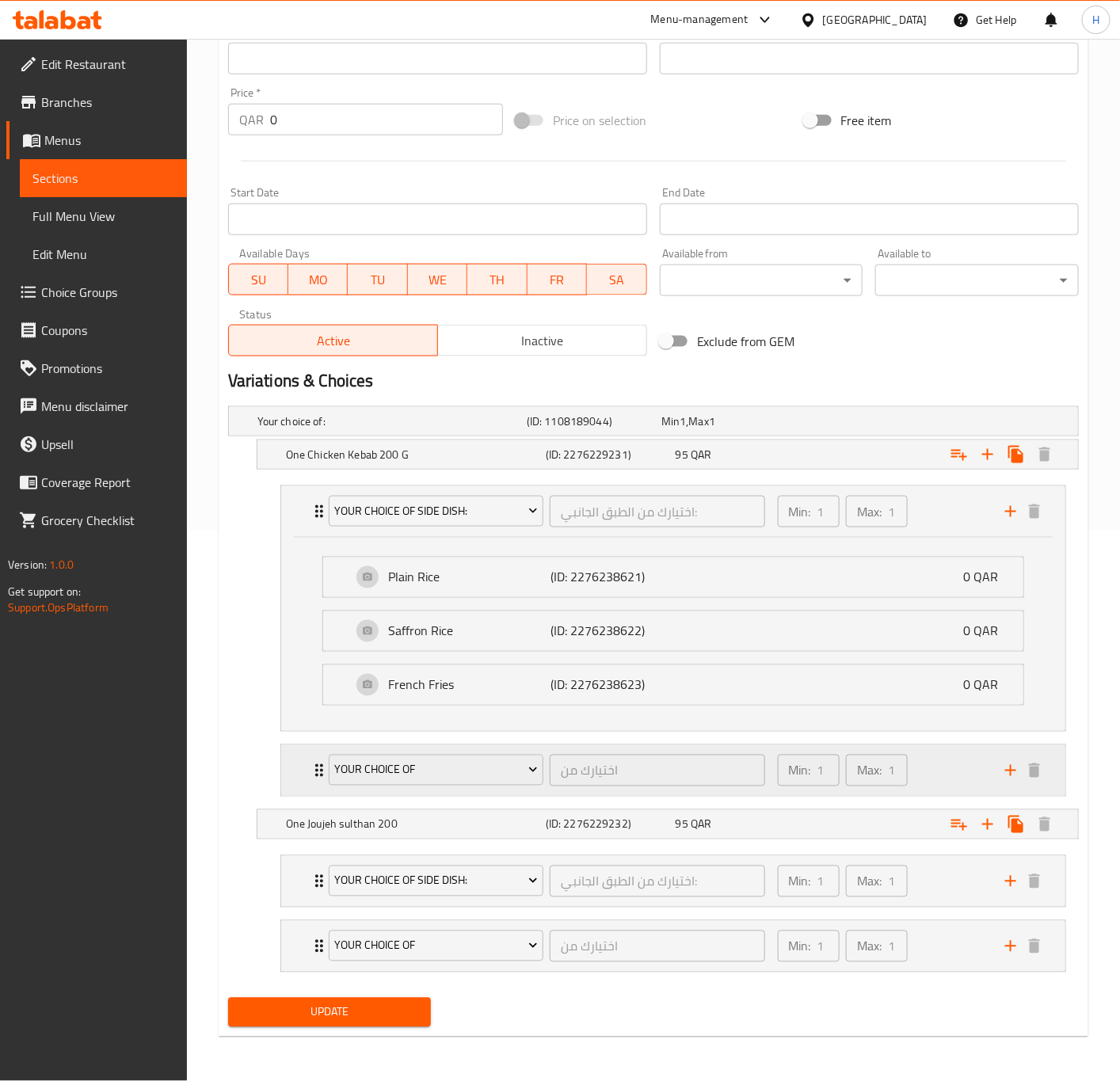
click at [306, 758] on div "Your Choice Of اختيارك من ​ Min: 1 ​ Max: 1 ​" at bounding box center [673, 770] width 784 height 51
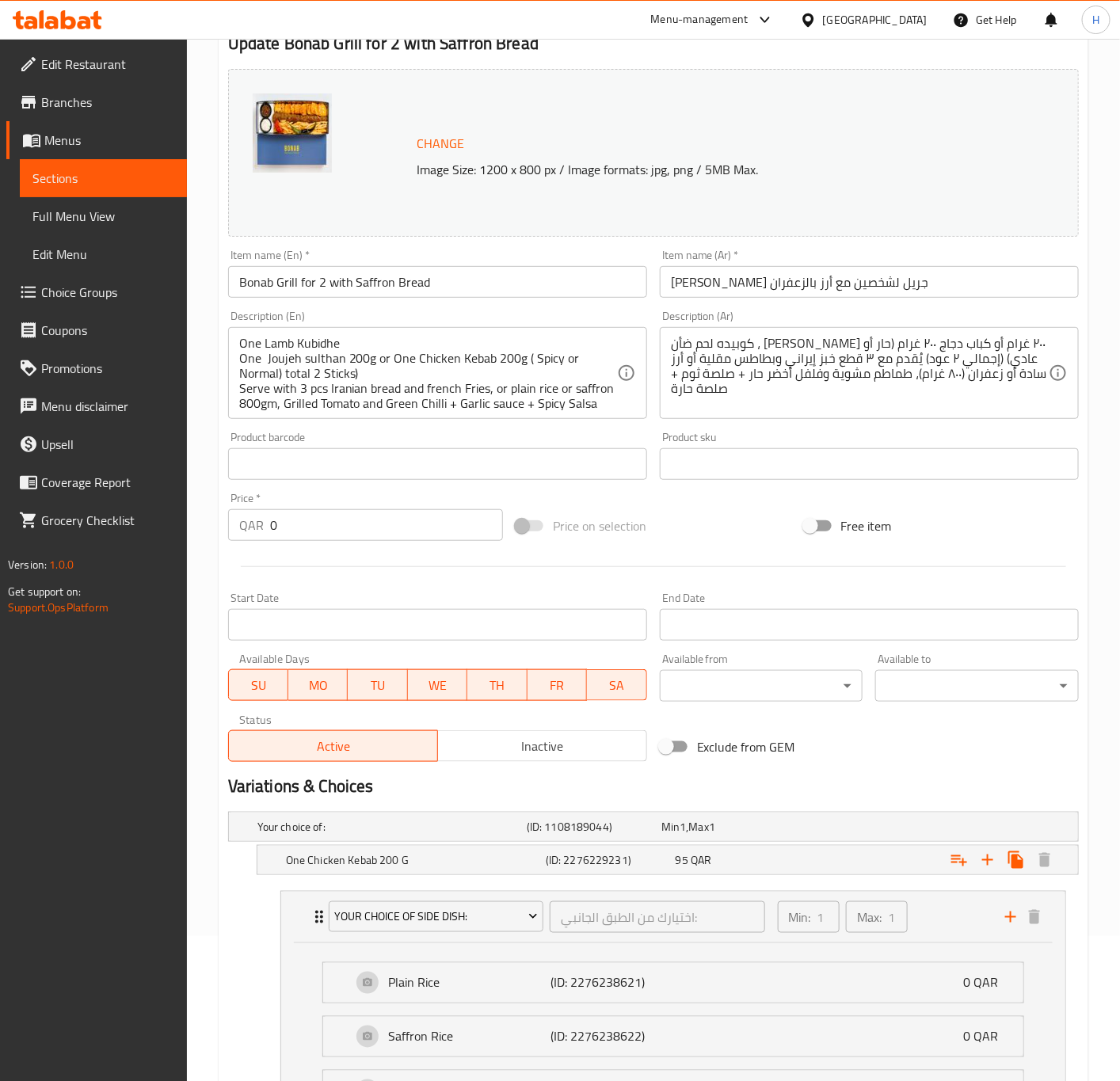
scroll to position [0, 0]
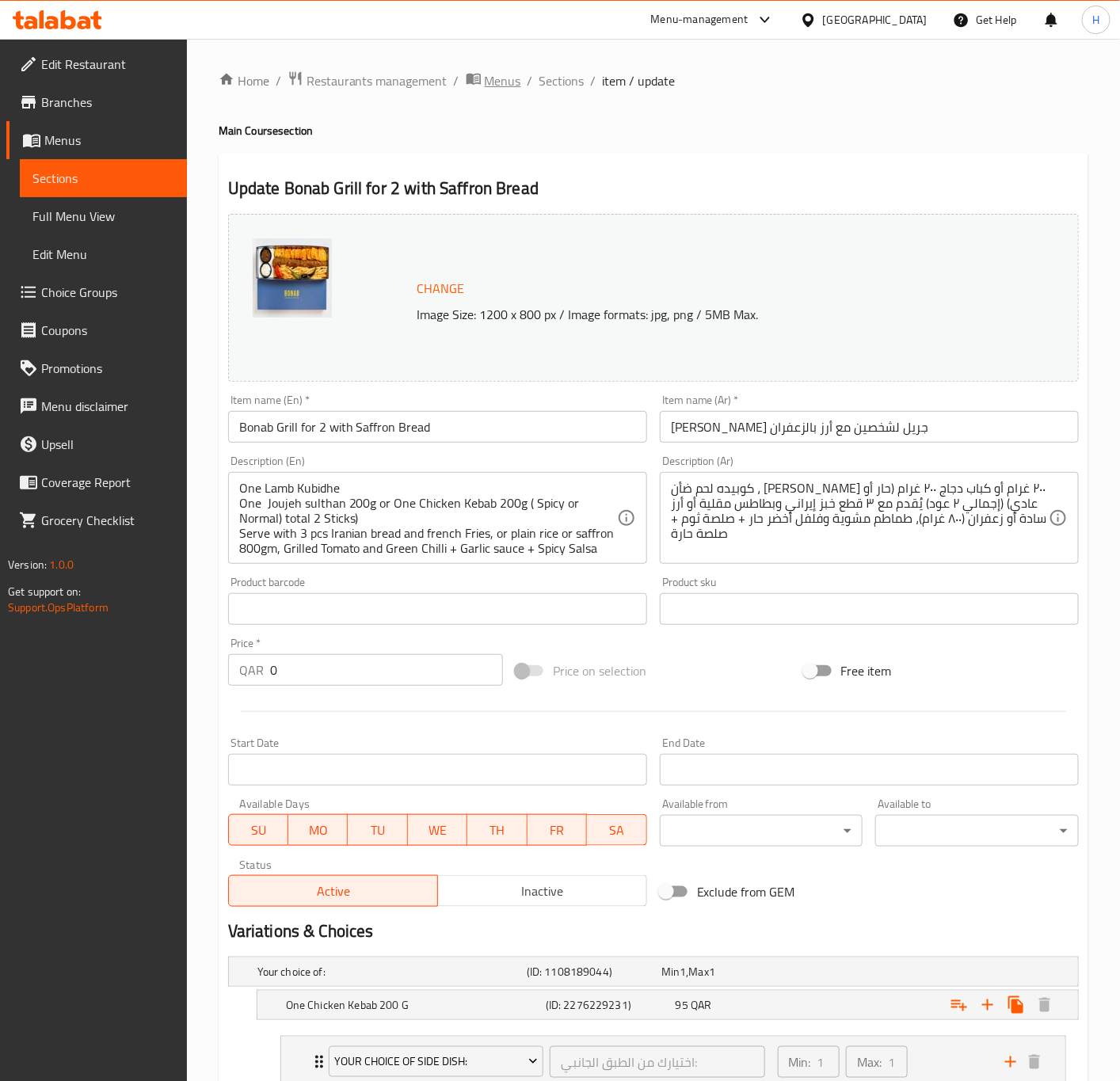
click at [509, 79] on span "Menus" at bounding box center [503, 81] width 36 height 19
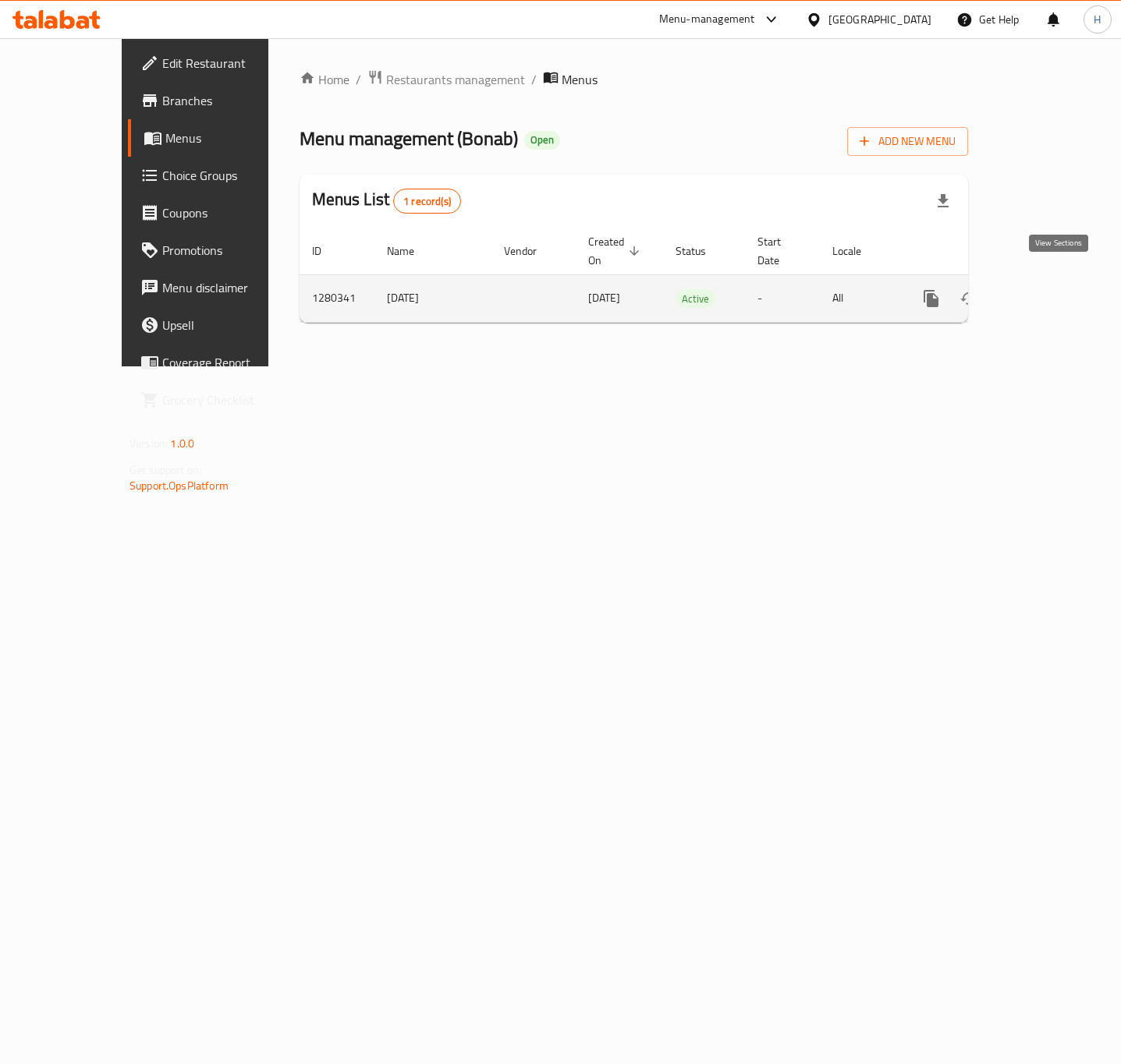
click at [1054, 290] on icon "enhanced table" at bounding box center [1044, 299] width 19 height 19
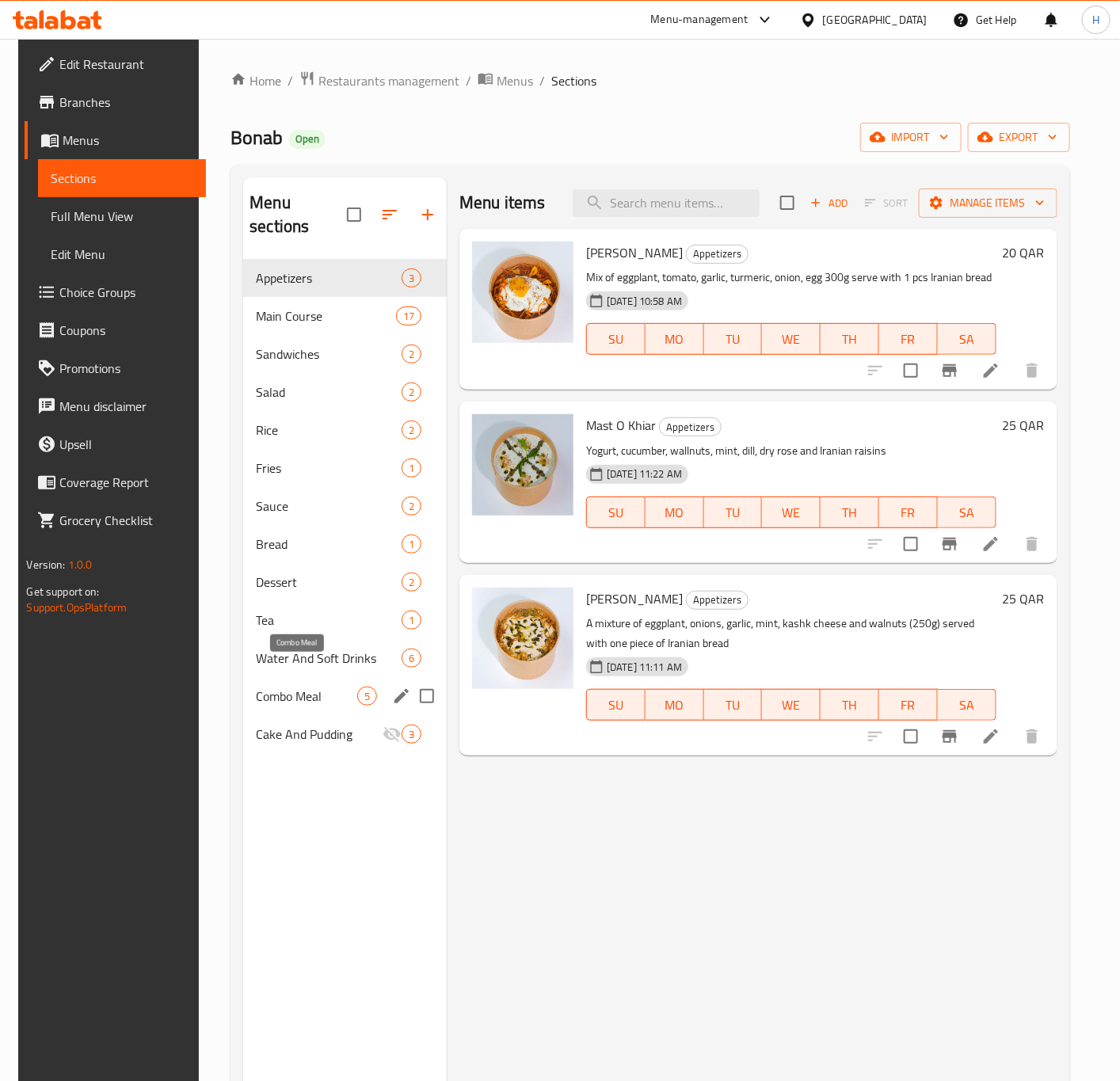
drag, startPoint x: 317, startPoint y: 682, endPoint x: 371, endPoint y: 690, distance: 54.6
click at [317, 687] on span "Combo Meal" at bounding box center [306, 696] width 102 height 19
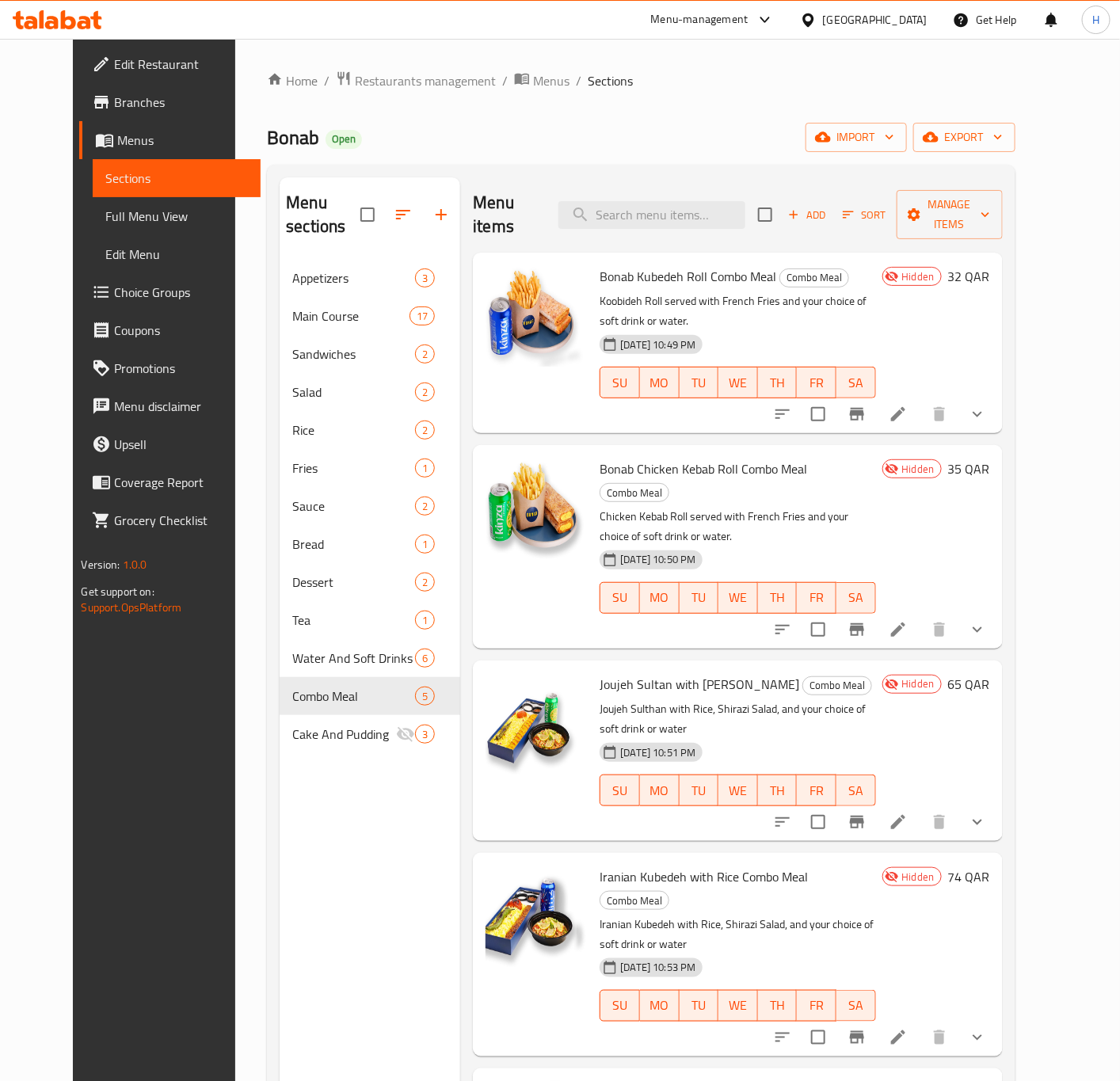
click at [676, 865] on span "Iranian Kubedeh with Rice Combo Meal" at bounding box center [703, 877] width 208 height 24
copy h6 "Iranian Kubedeh with Rice Combo Meal"
click at [676, 673] on span "Joujeh Sultan with Rice Combo Meal" at bounding box center [700, 685] width 200 height 24
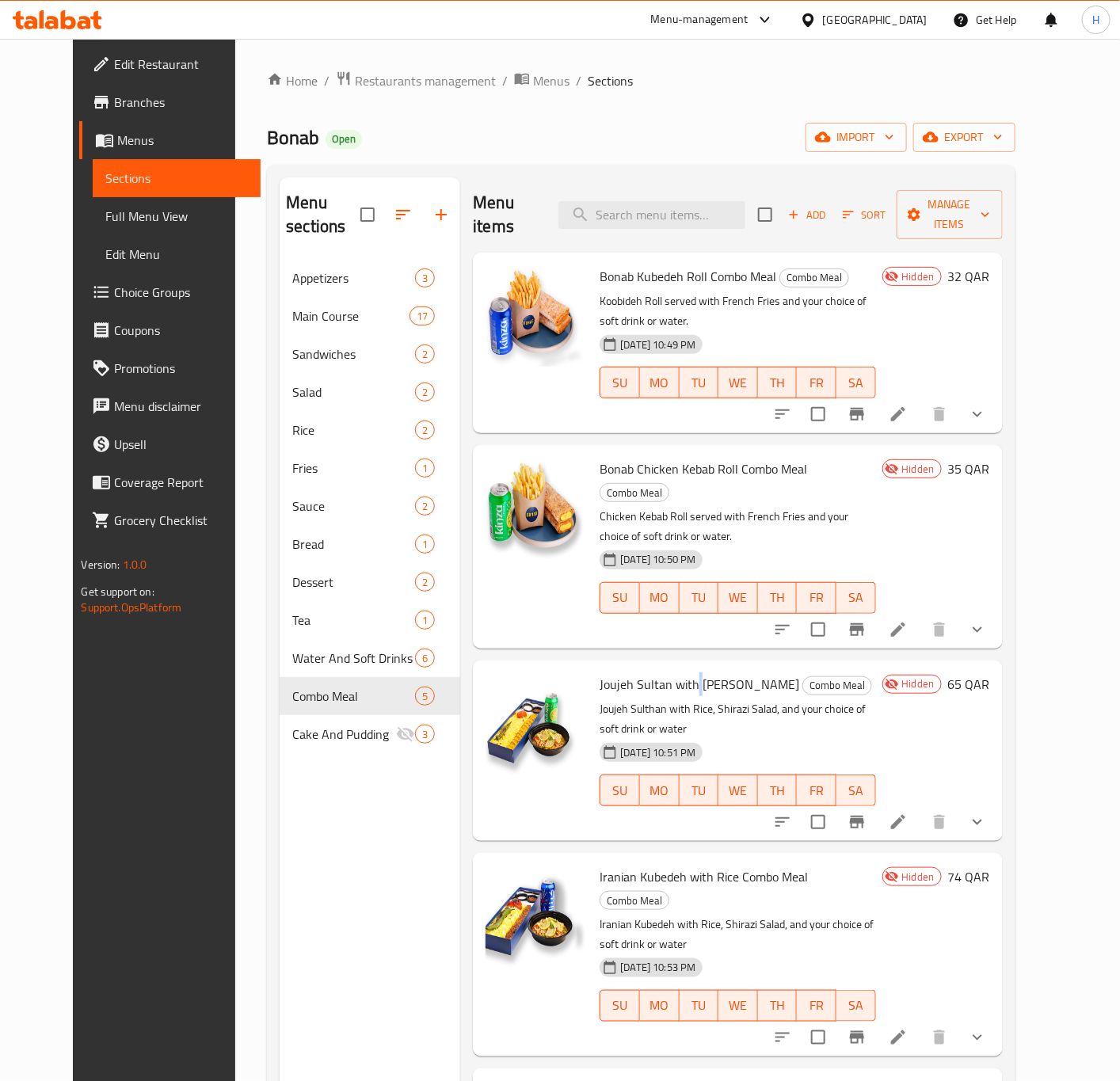
click at [676, 673] on span "Joujeh Sultan with Rice Combo Meal" at bounding box center [700, 685] width 200 height 24
copy h6 "Joujeh Sultan with Rice Combo Meal"
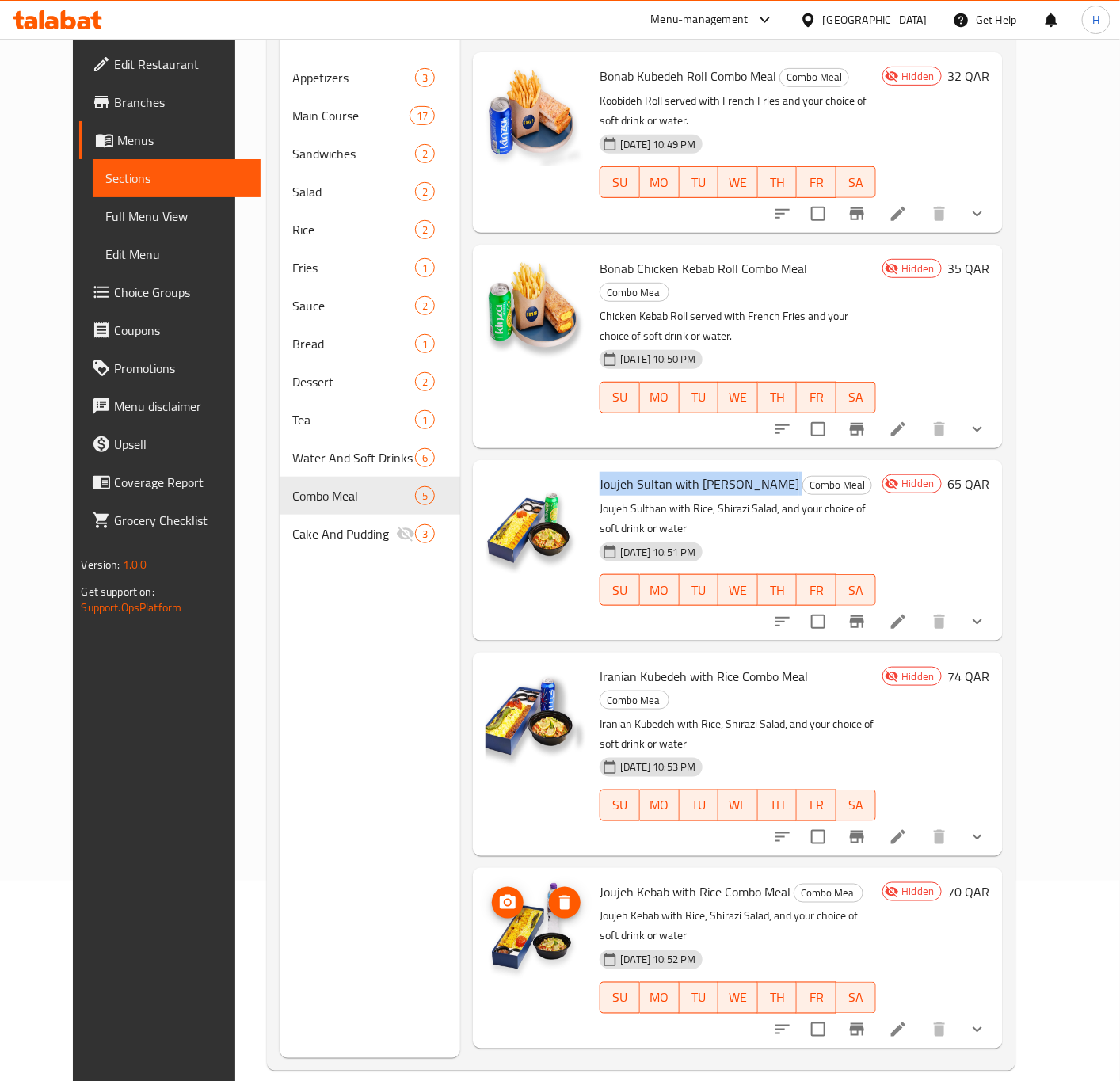
scroll to position [222, 0]
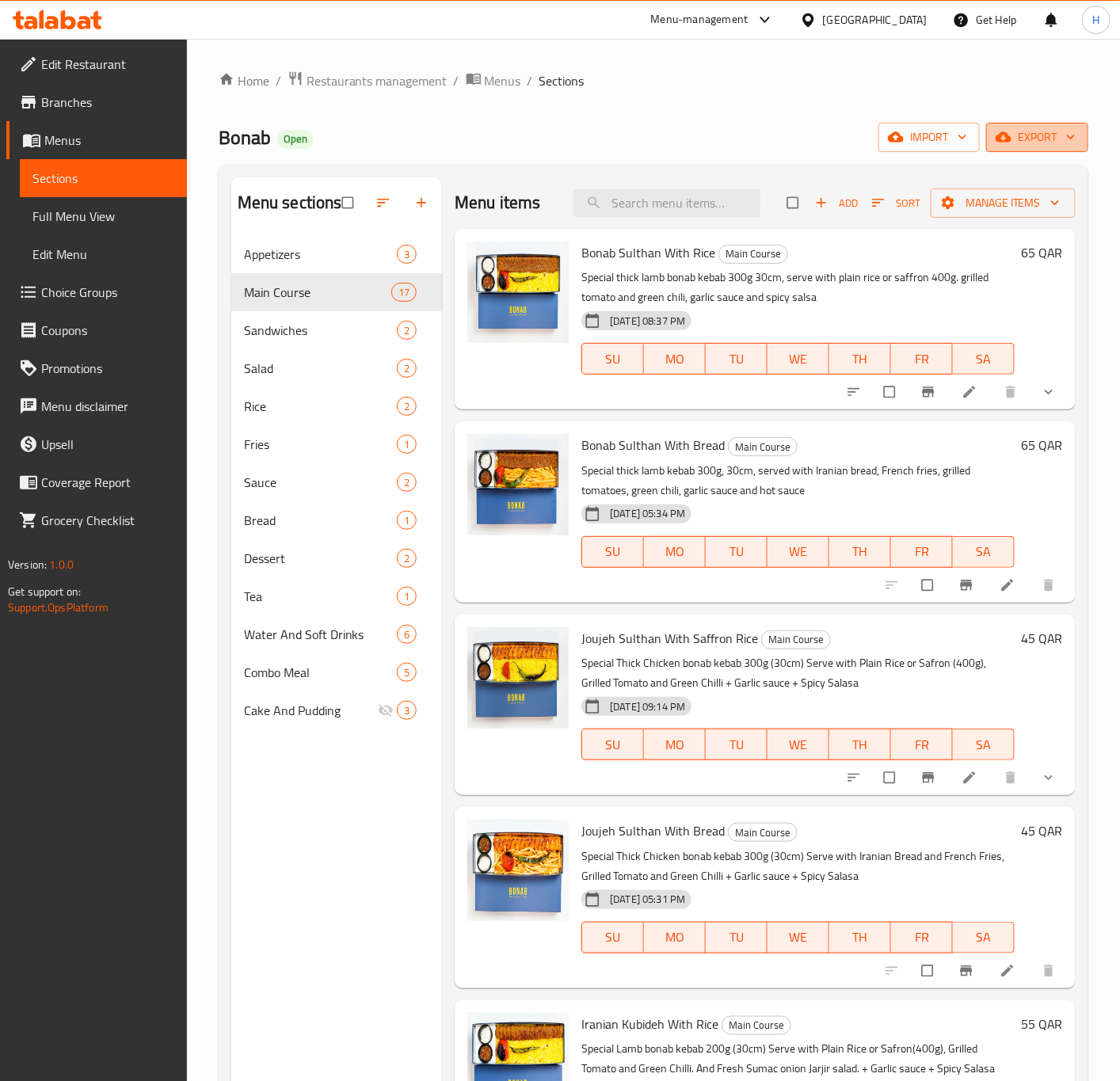
click at [1037, 134] on span "export" at bounding box center [1037, 137] width 77 height 19
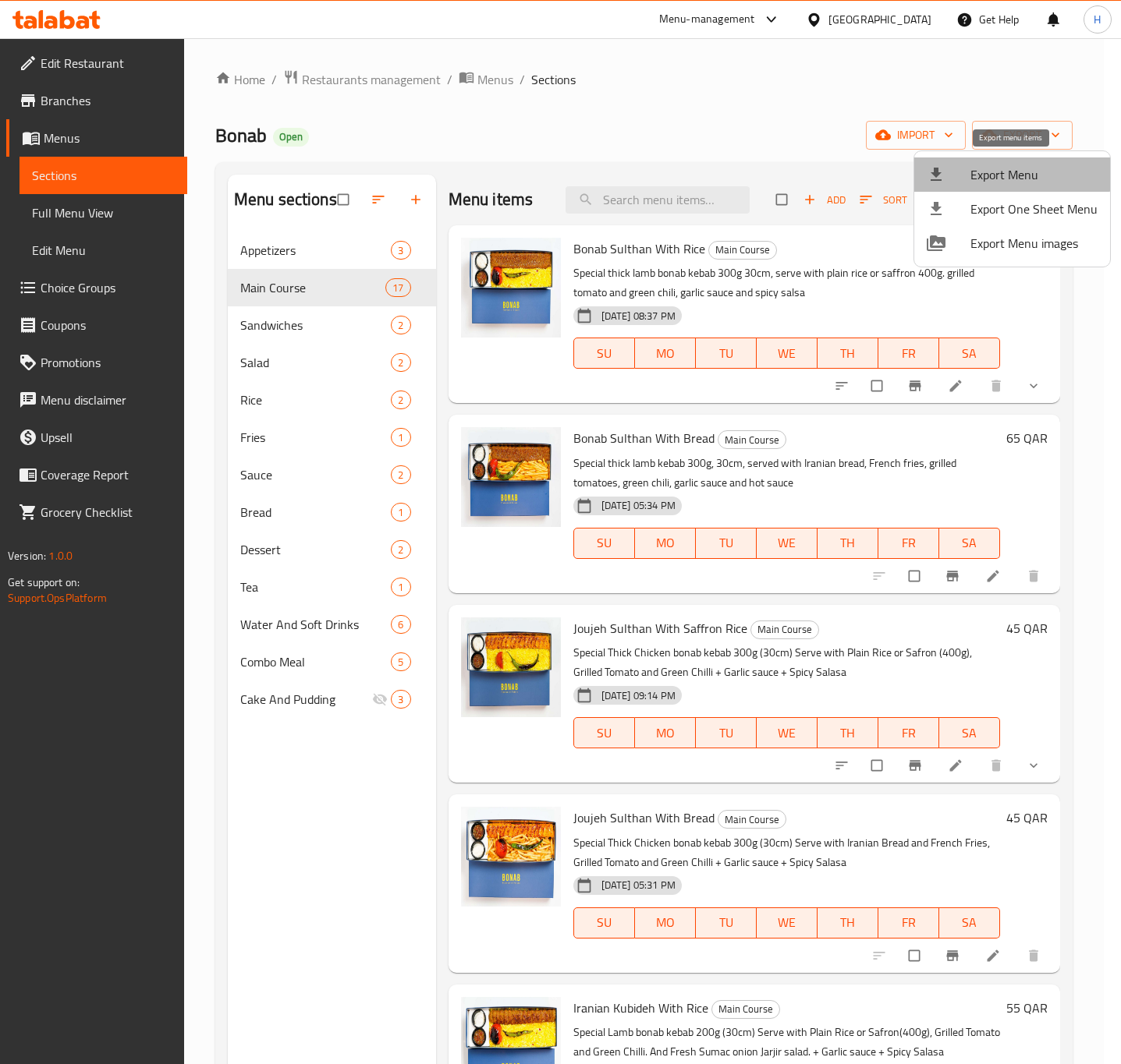
click at [1012, 173] on span "Export Menu" at bounding box center [1034, 174] width 128 height 19
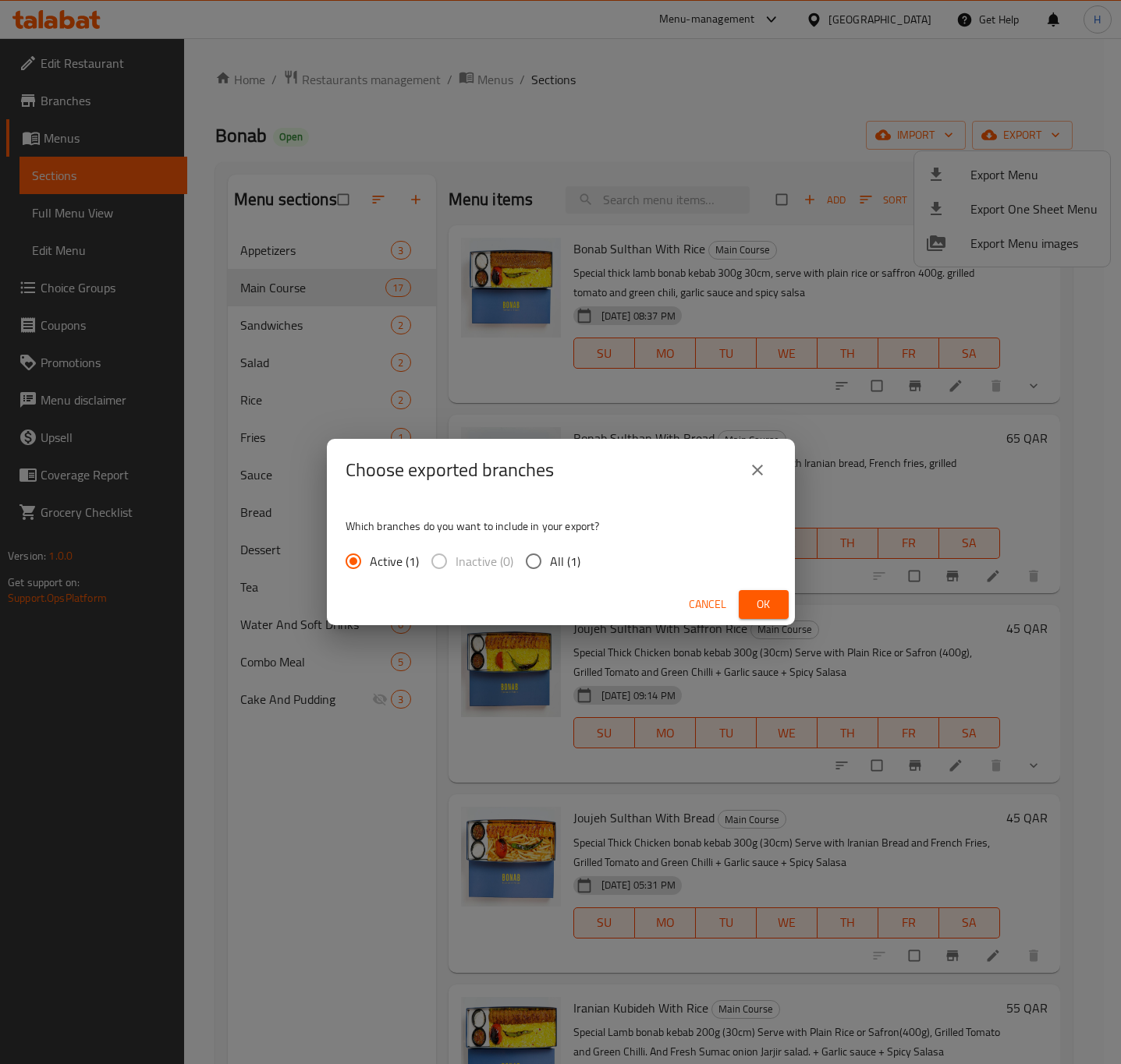
click at [763, 607] on span "Ok" at bounding box center [763, 604] width 25 height 19
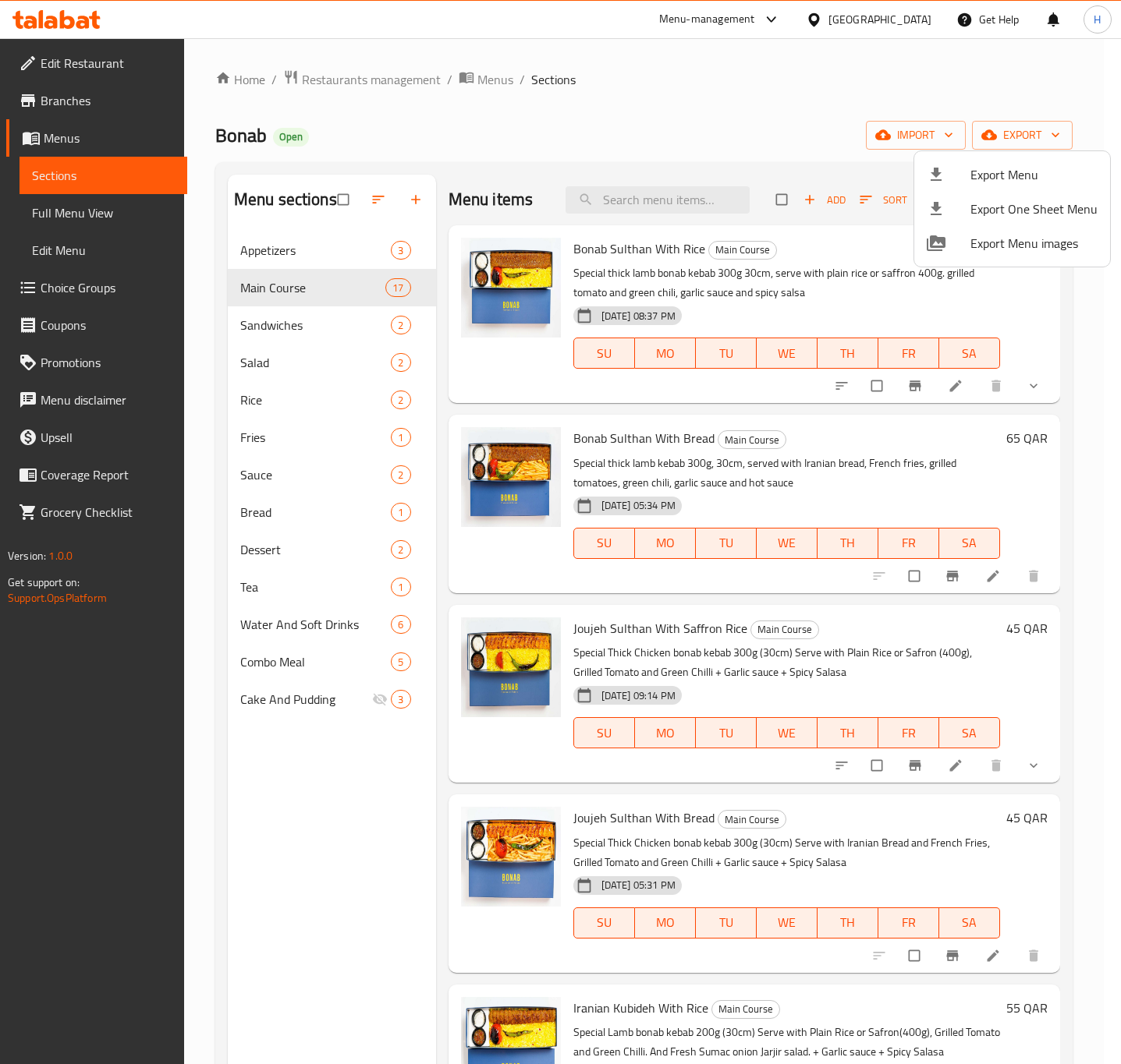
click at [897, 22] on div at bounding box center [560, 532] width 1121 height 1064
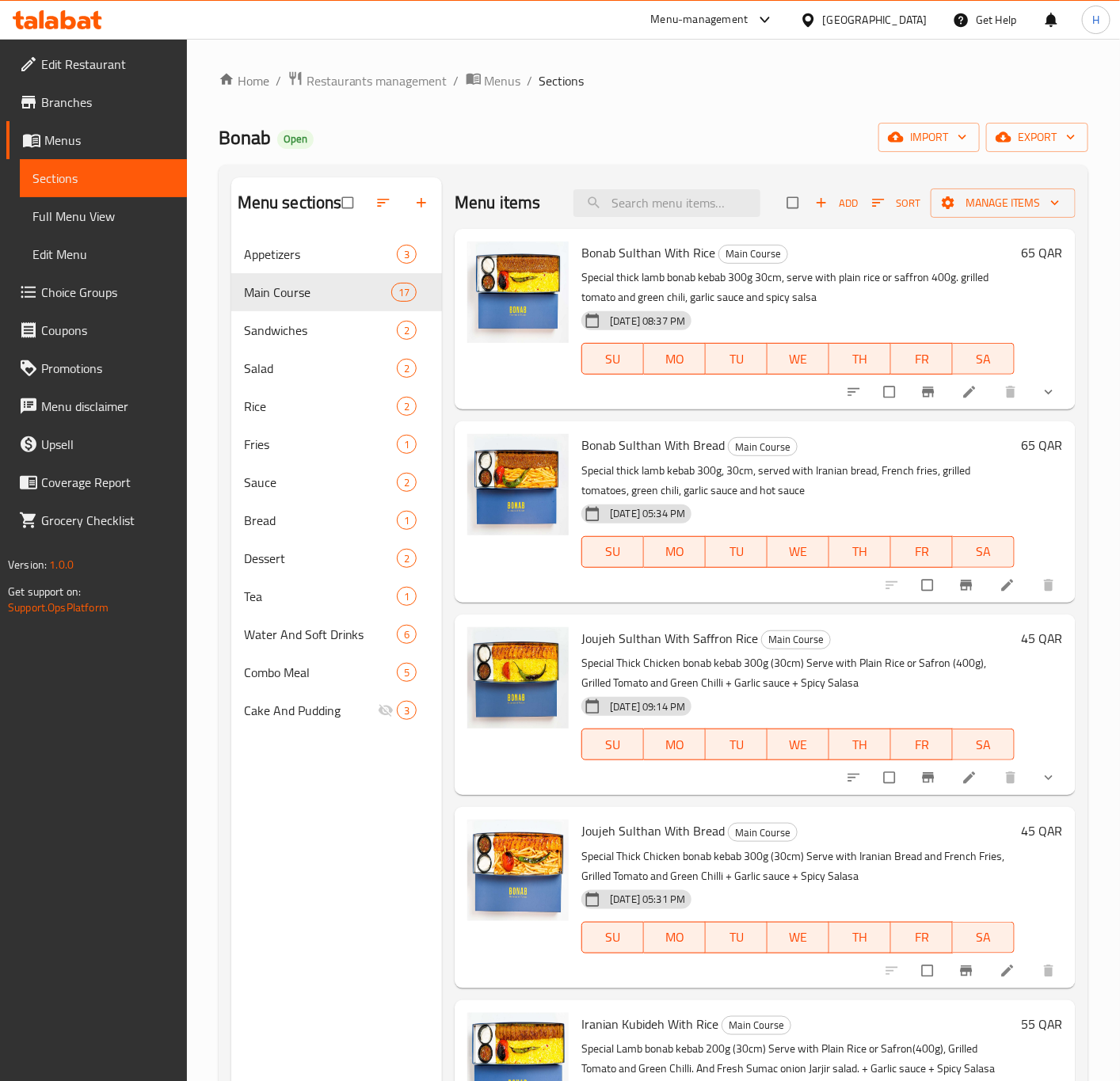
click at [910, 22] on div "Qatar" at bounding box center [875, 19] width 105 height 18
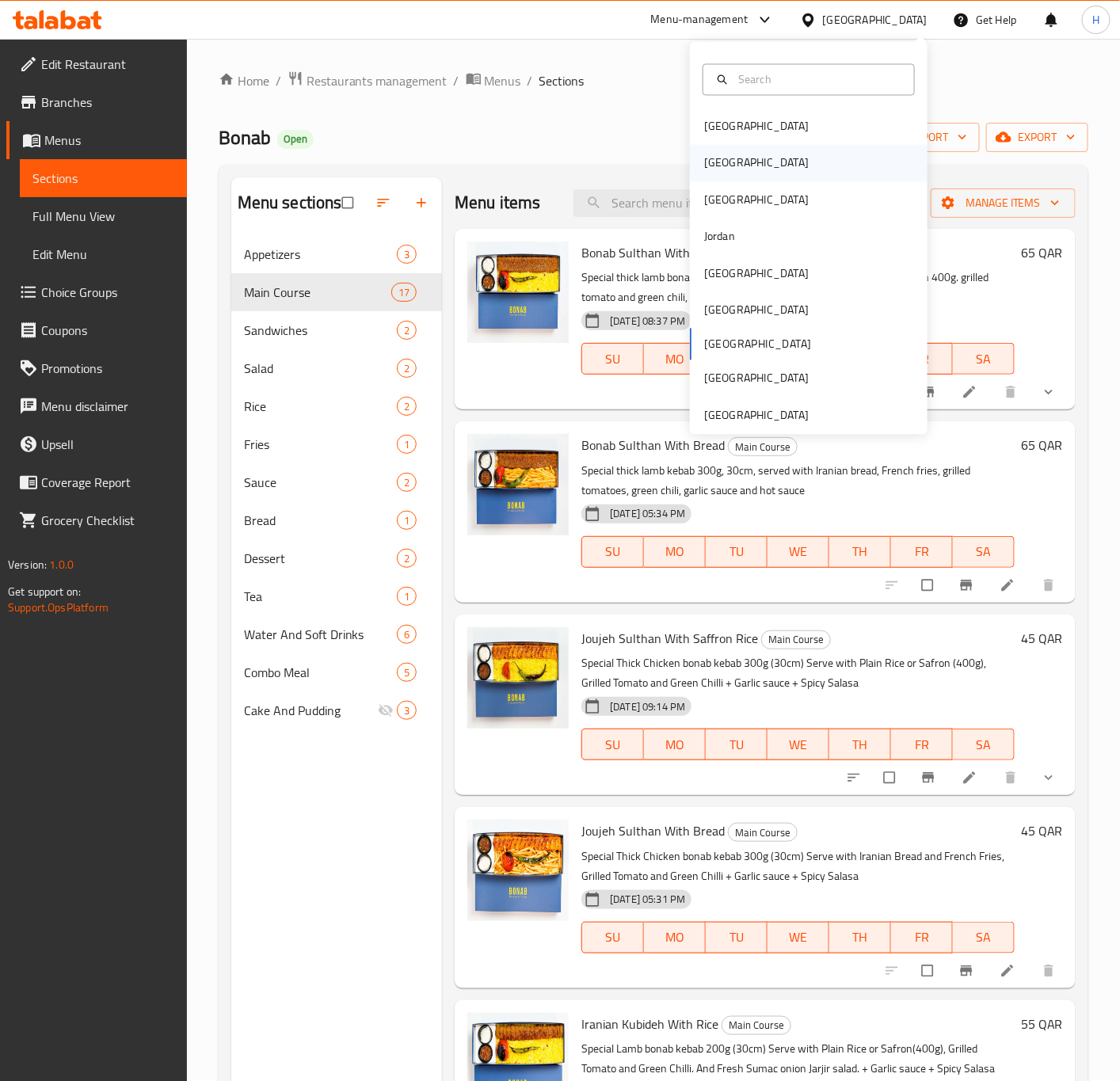
click at [720, 165] on div "[GEOGRAPHIC_DATA]" at bounding box center [756, 163] width 130 height 36
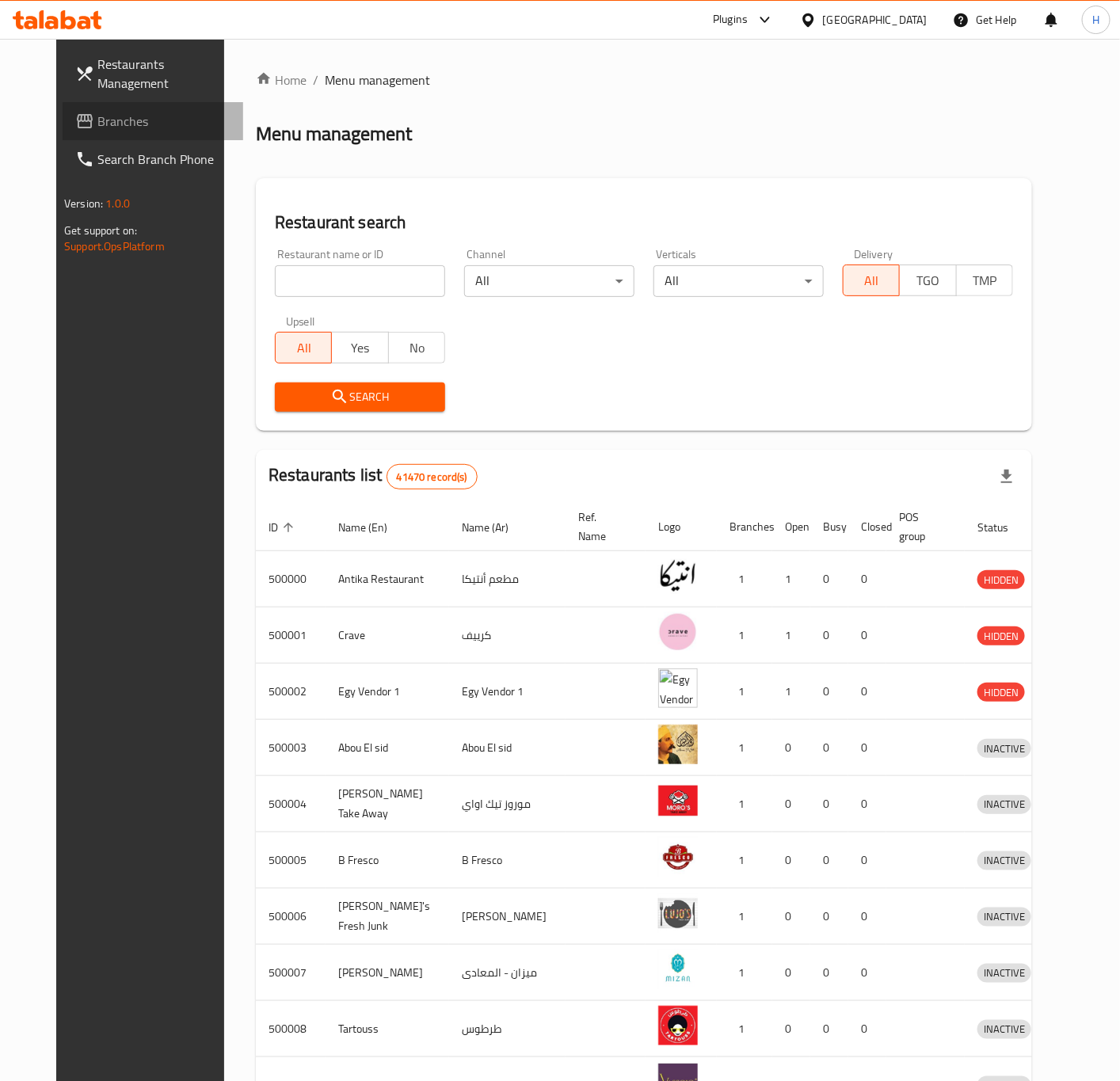
click at [97, 119] on span "Branches" at bounding box center [164, 121] width 133 height 19
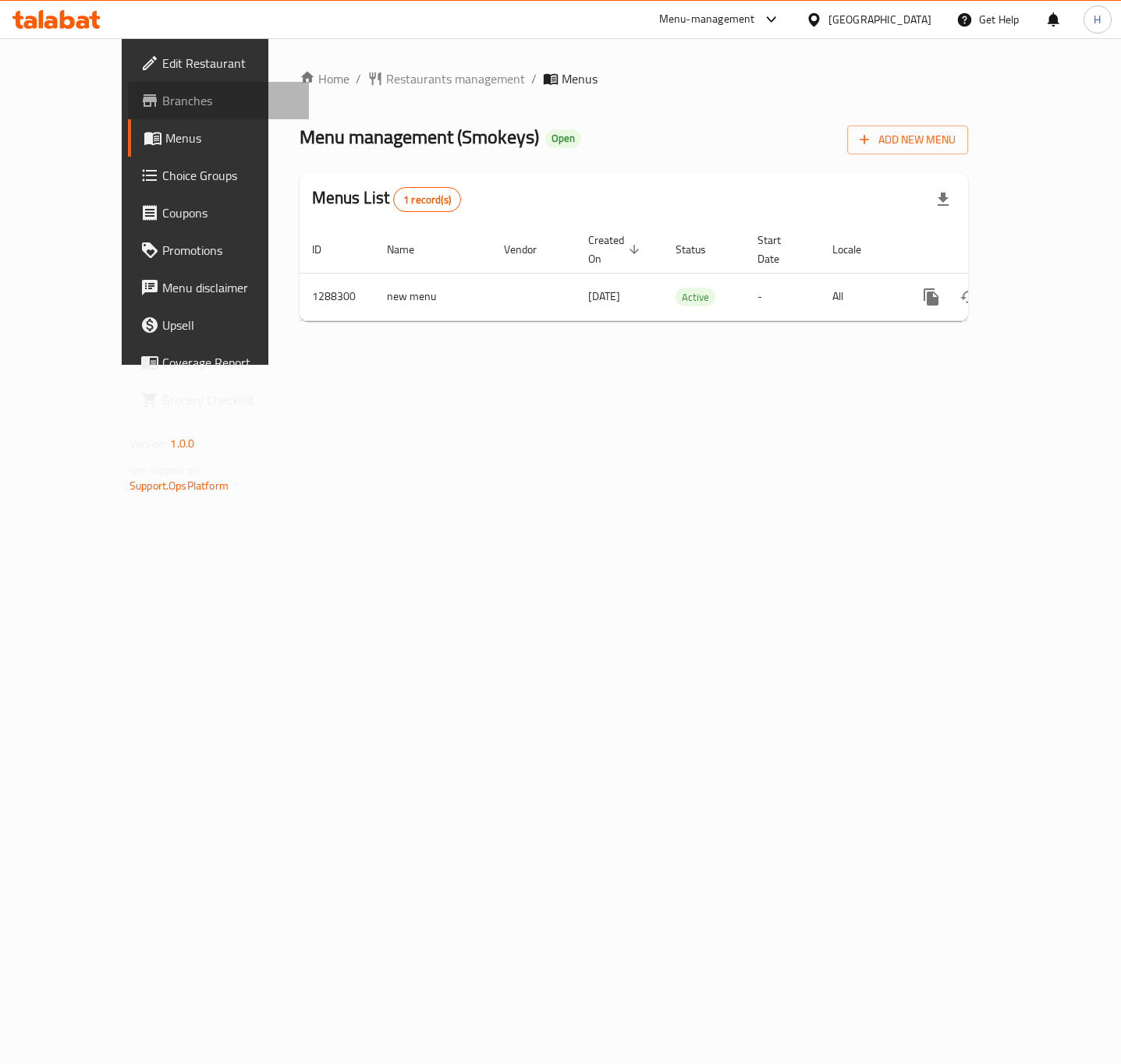
click at [162, 99] on span "Branches" at bounding box center [229, 100] width 134 height 19
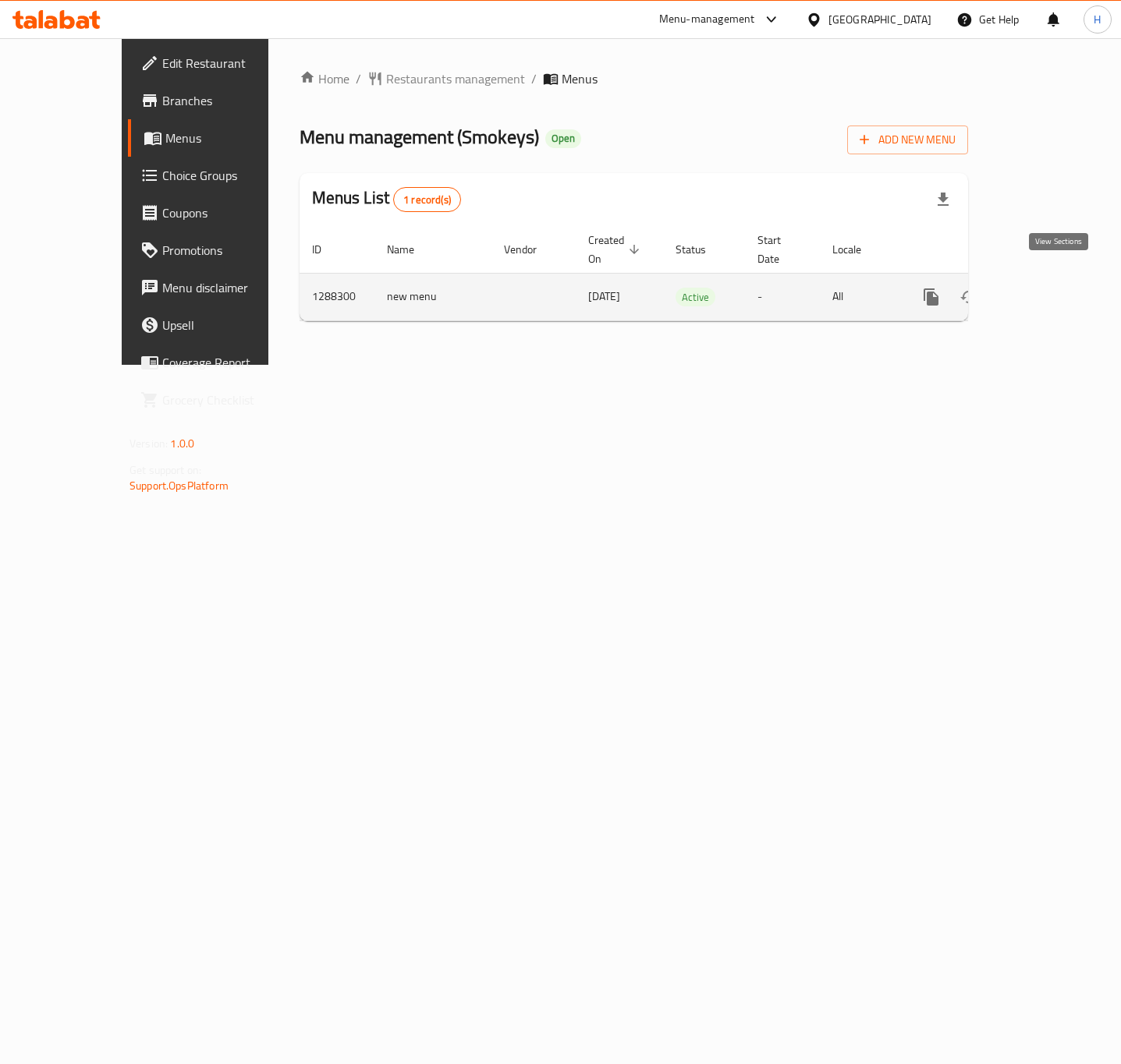
click at [1054, 288] on icon "enhanced table" at bounding box center [1044, 297] width 19 height 19
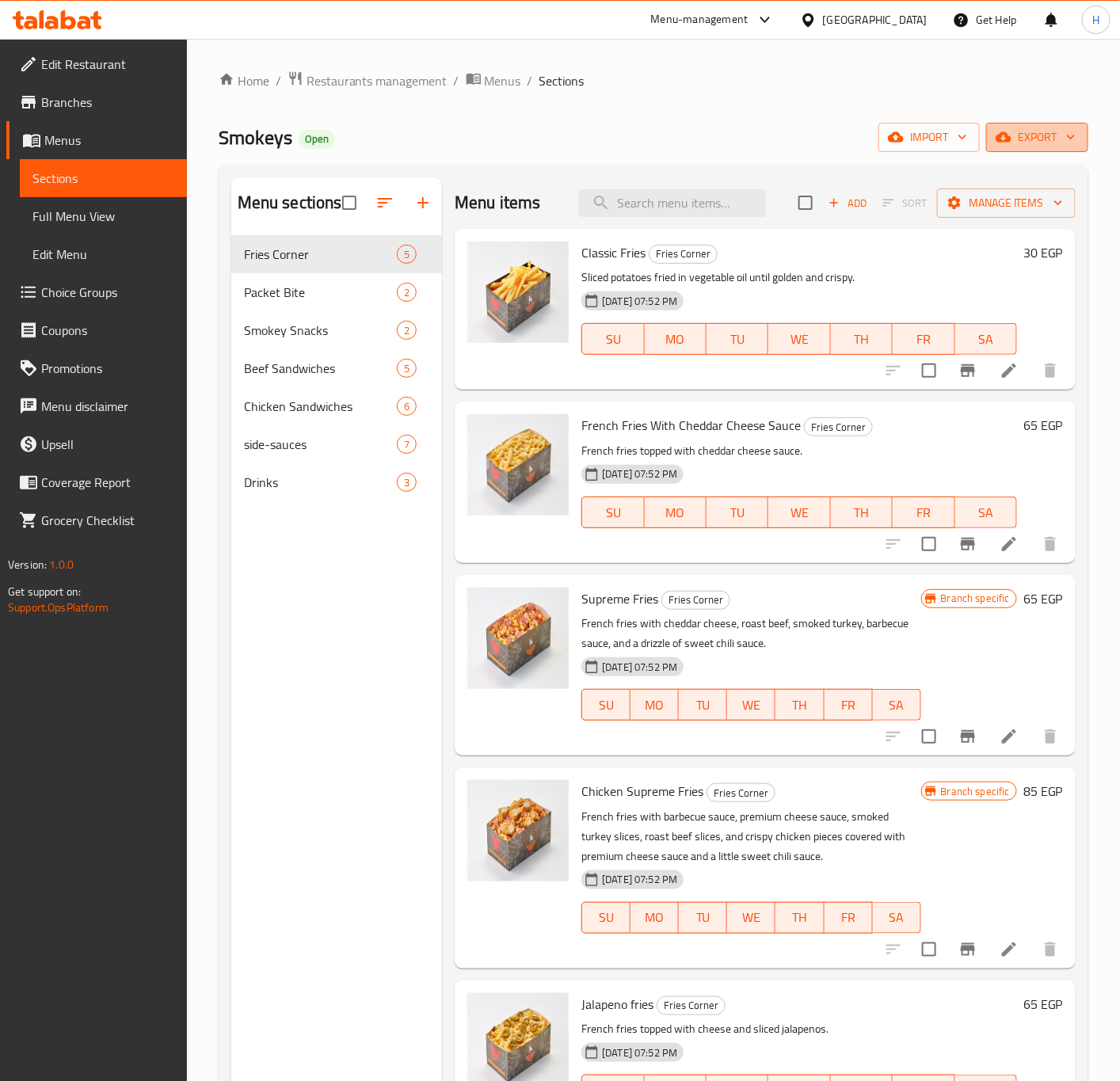
click at [1042, 130] on span "export" at bounding box center [1037, 137] width 77 height 19
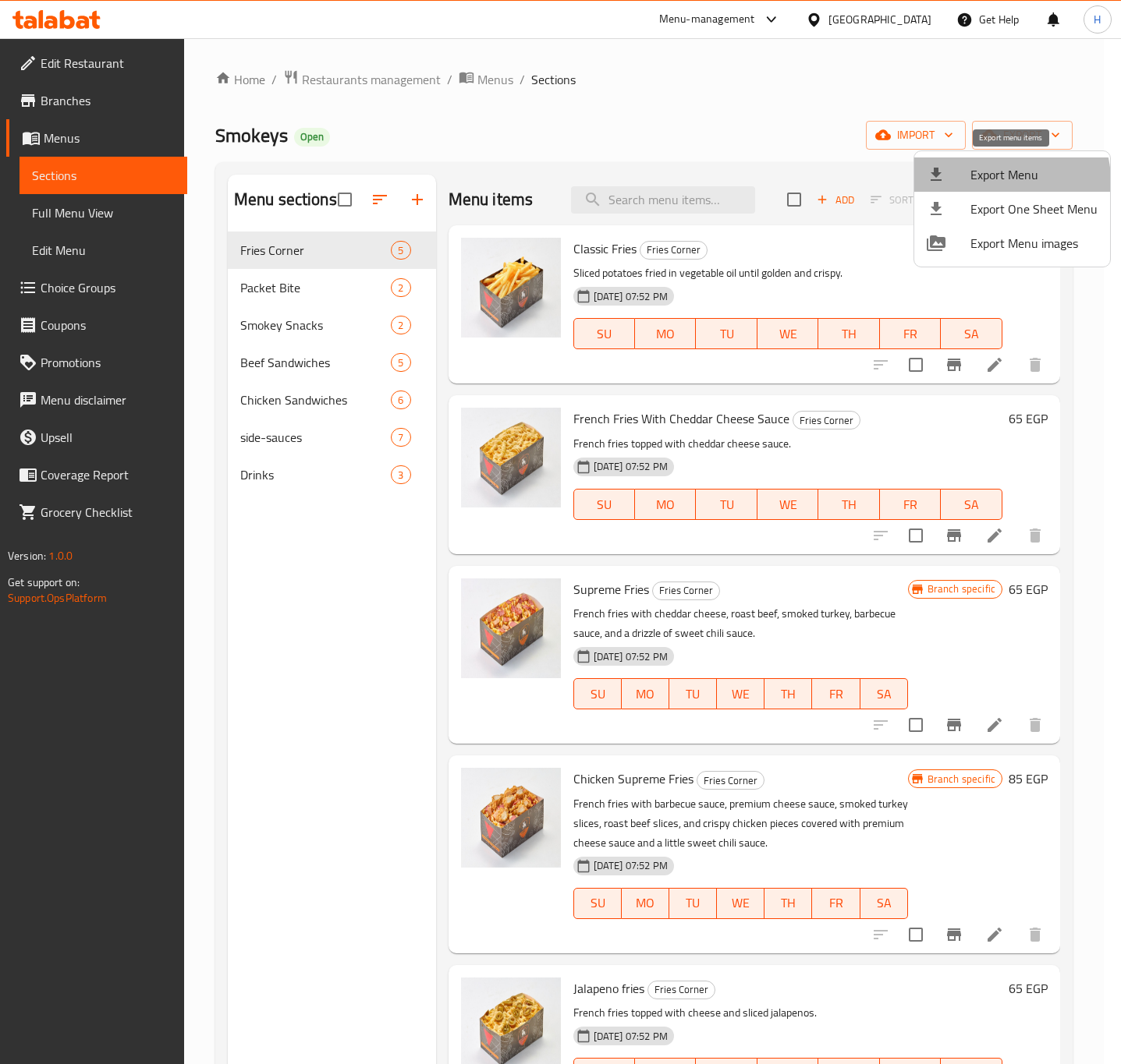
click at [1004, 181] on span "Export Menu" at bounding box center [1034, 174] width 128 height 19
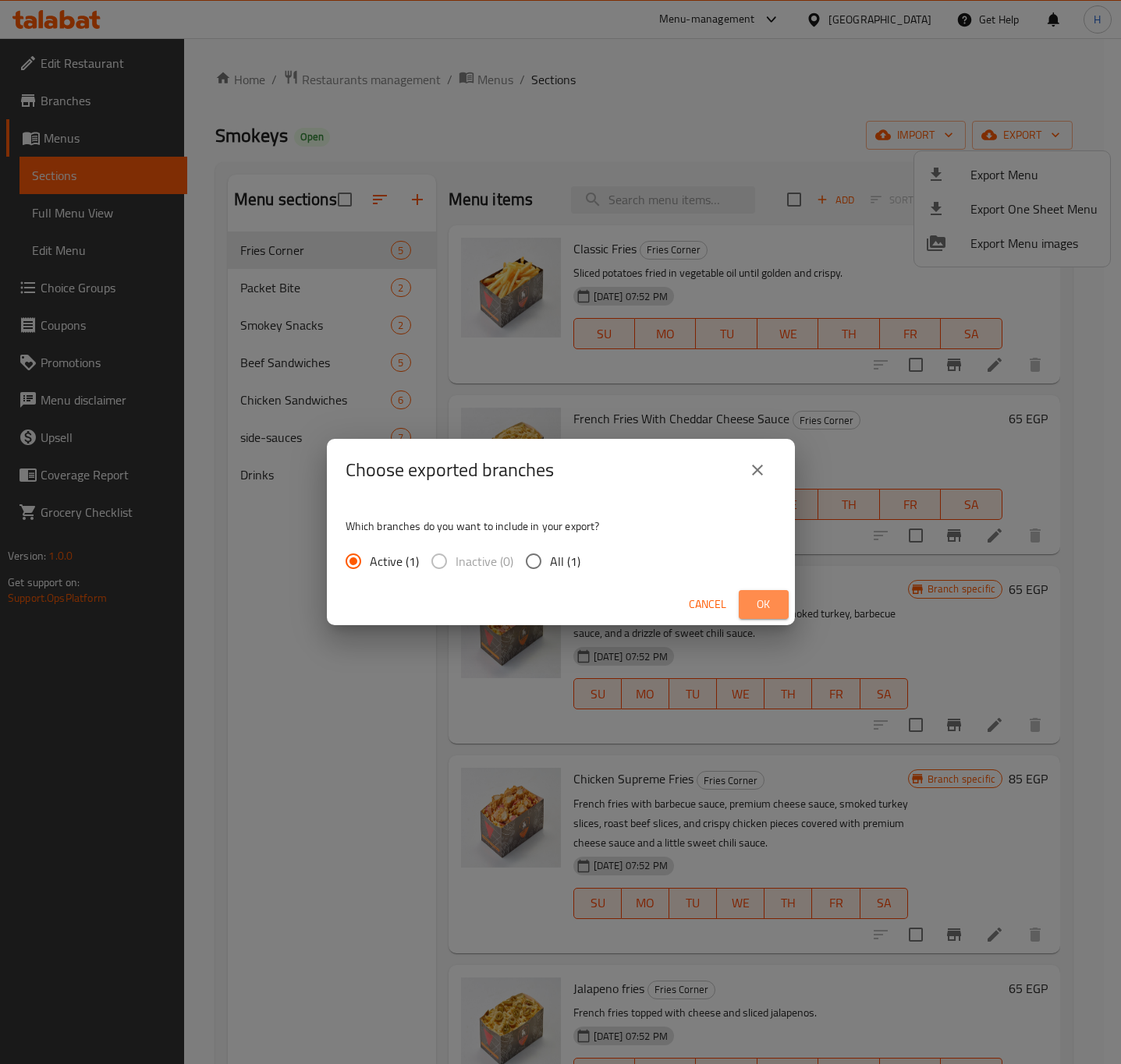
click at [761, 599] on span "Ok" at bounding box center [763, 604] width 25 height 19
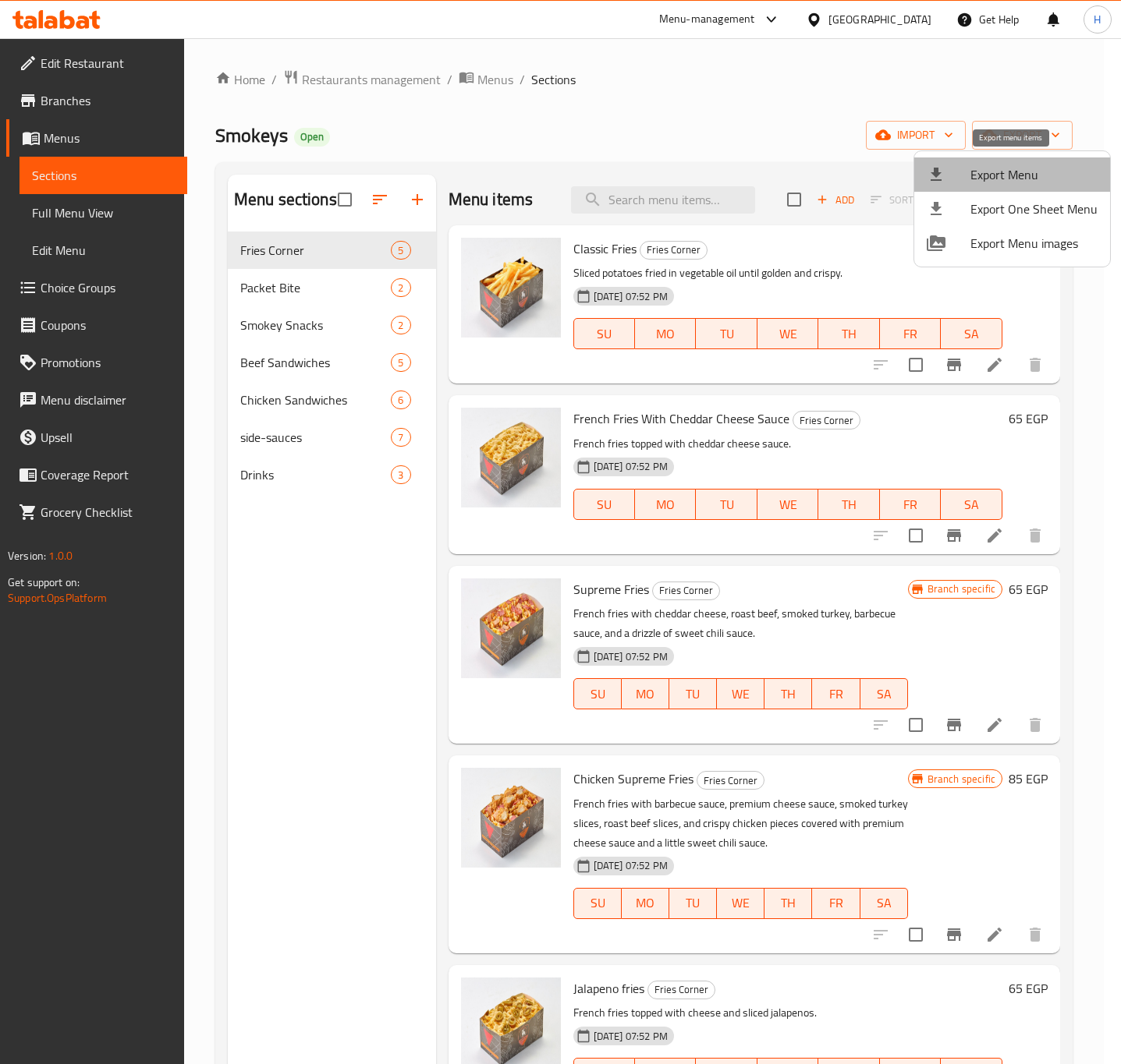
click at [1023, 169] on span "Export Menu" at bounding box center [1034, 174] width 128 height 19
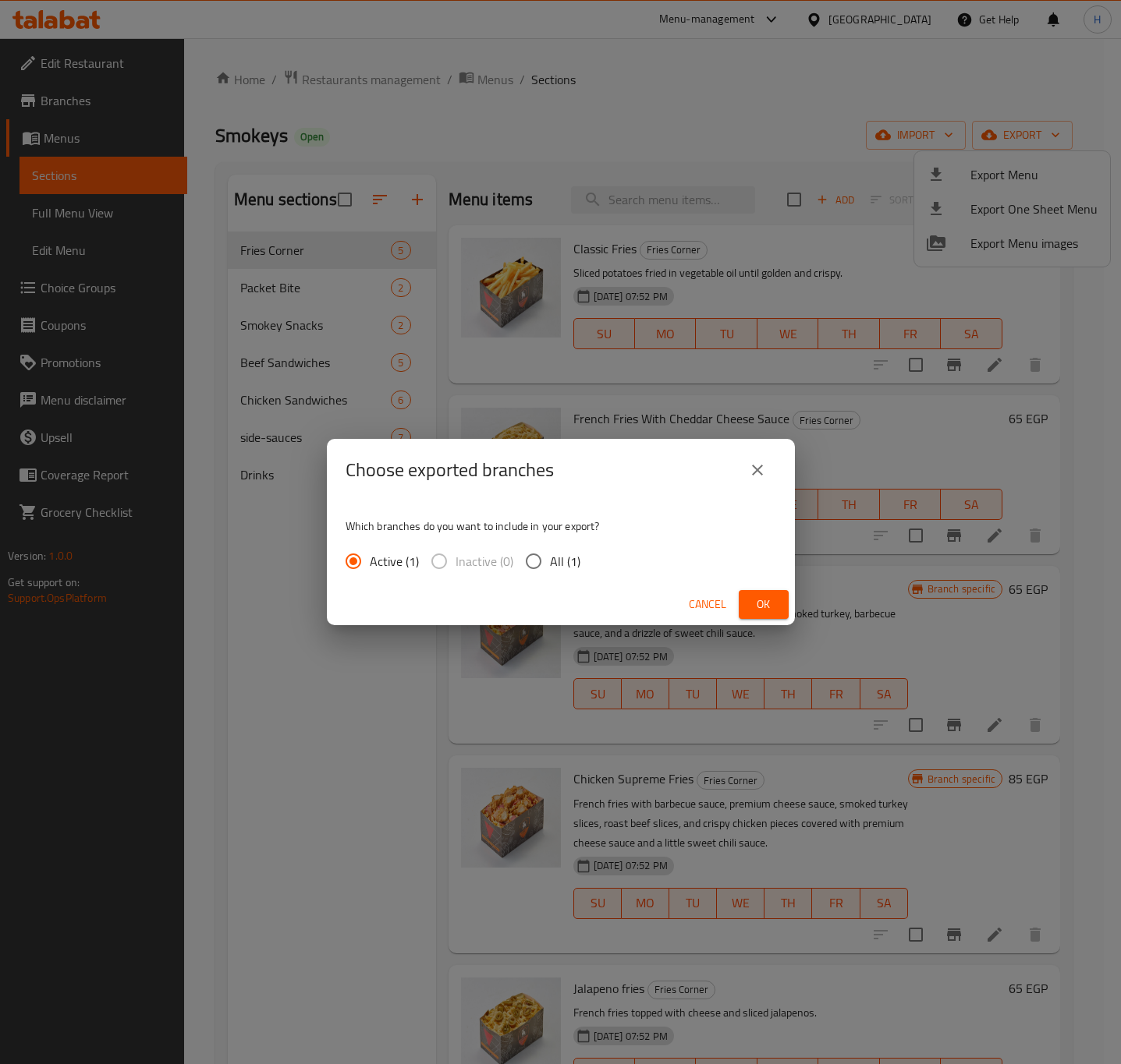
click at [752, 598] on span "Ok" at bounding box center [763, 604] width 25 height 19
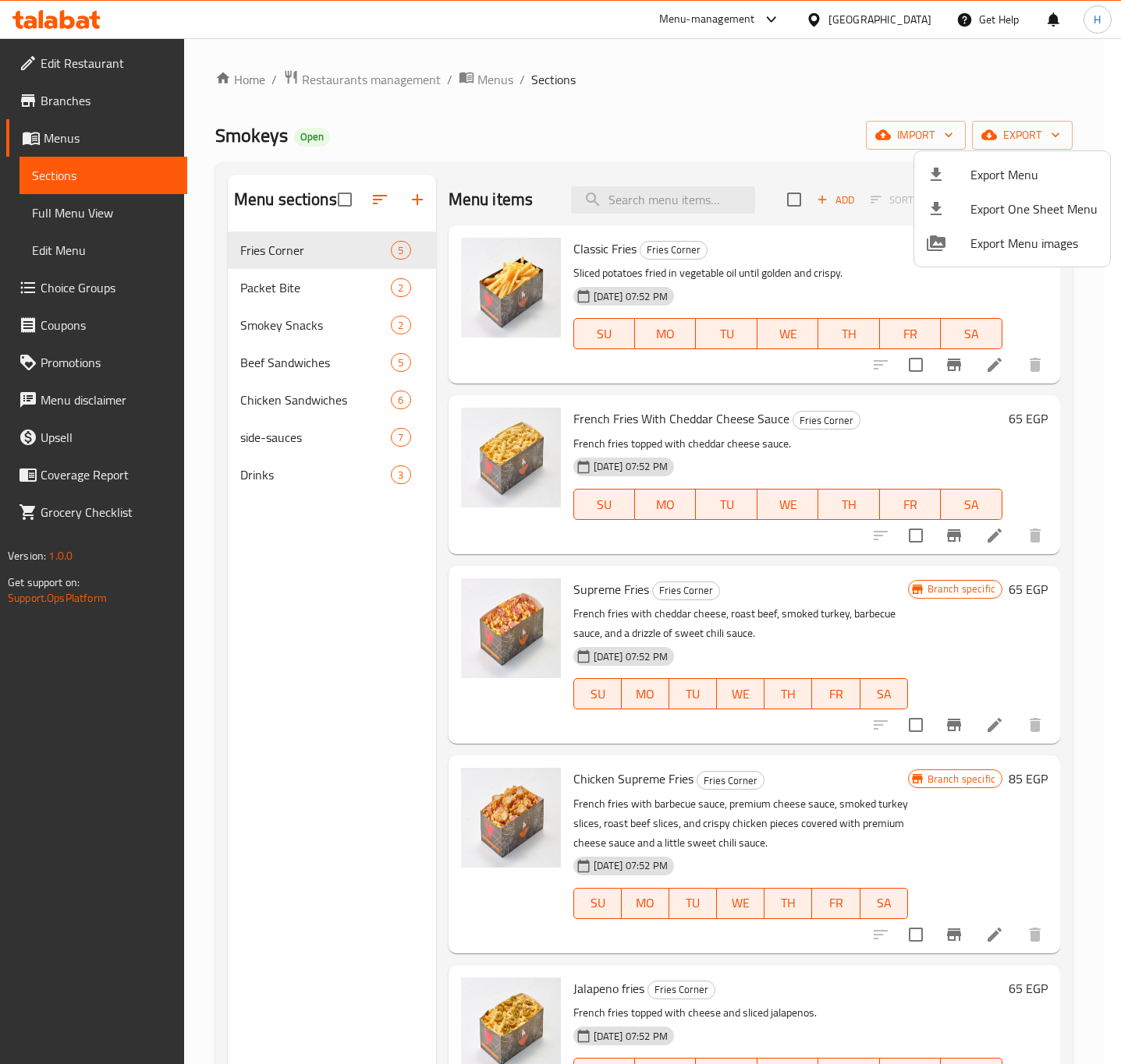
click at [340, 847] on div at bounding box center [560, 532] width 1121 height 1064
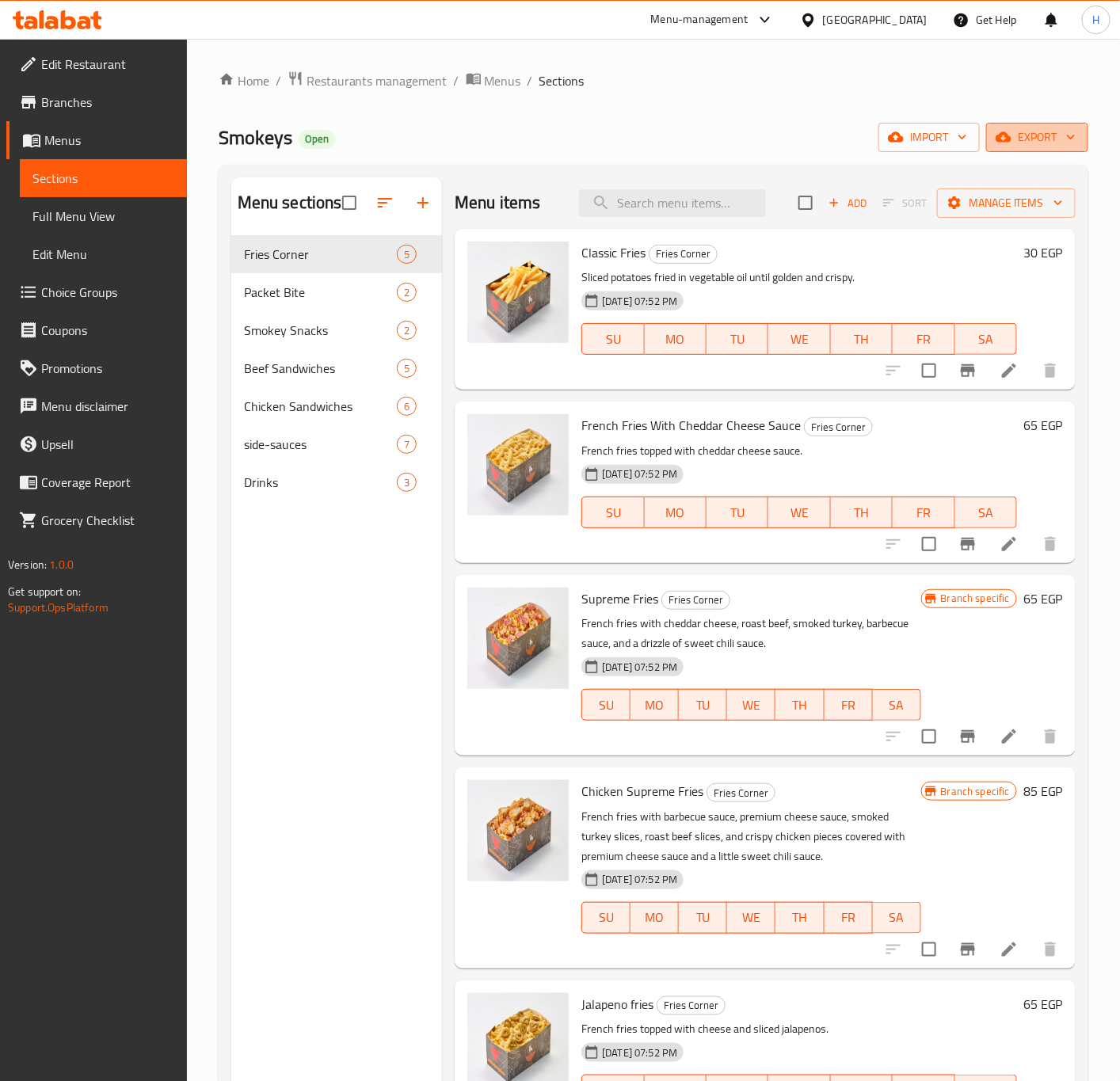
click at [1027, 124] on button "export" at bounding box center [1038, 138] width 102 height 30
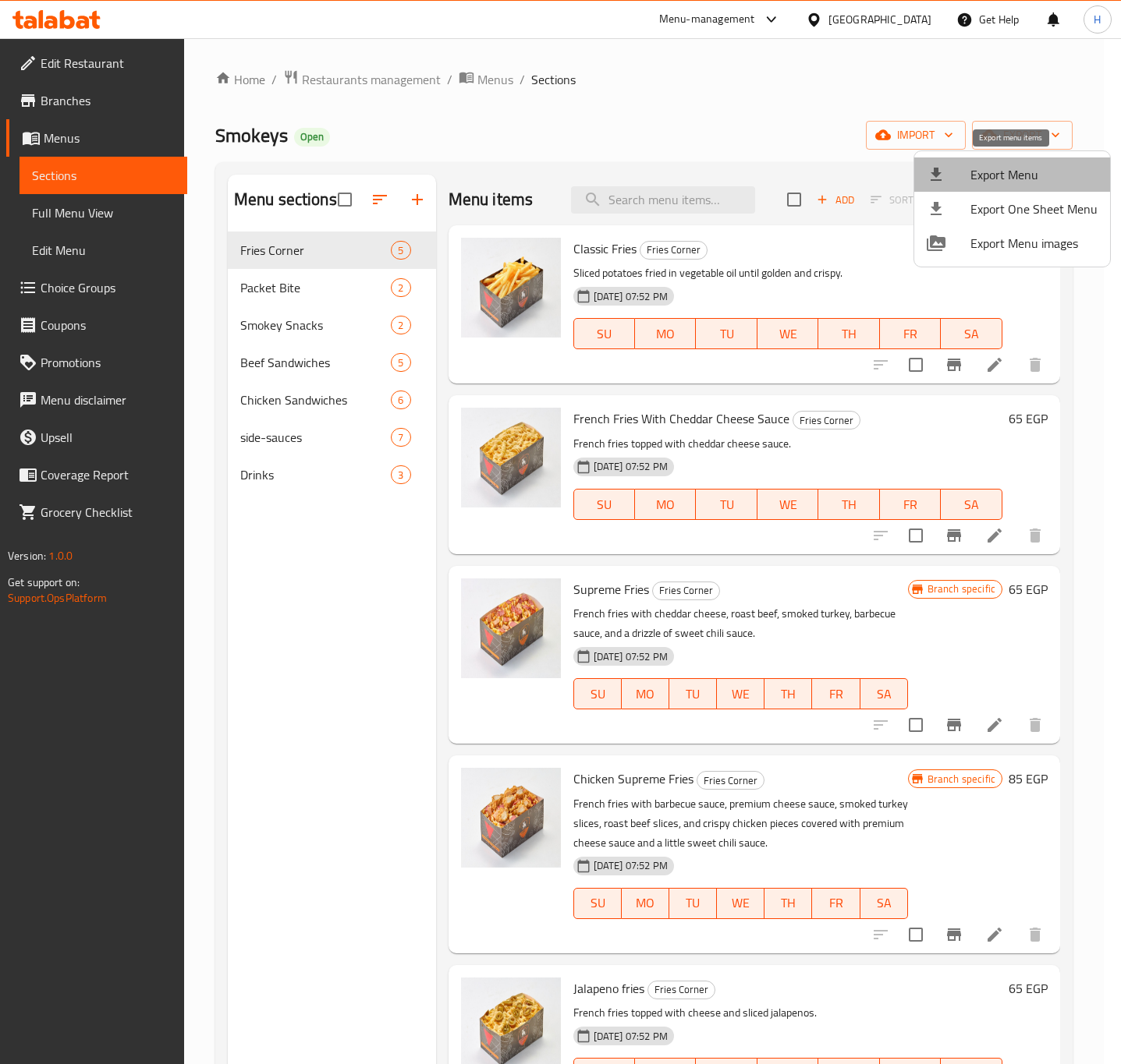
click at [1012, 169] on span "Export Menu" at bounding box center [1034, 174] width 128 height 19
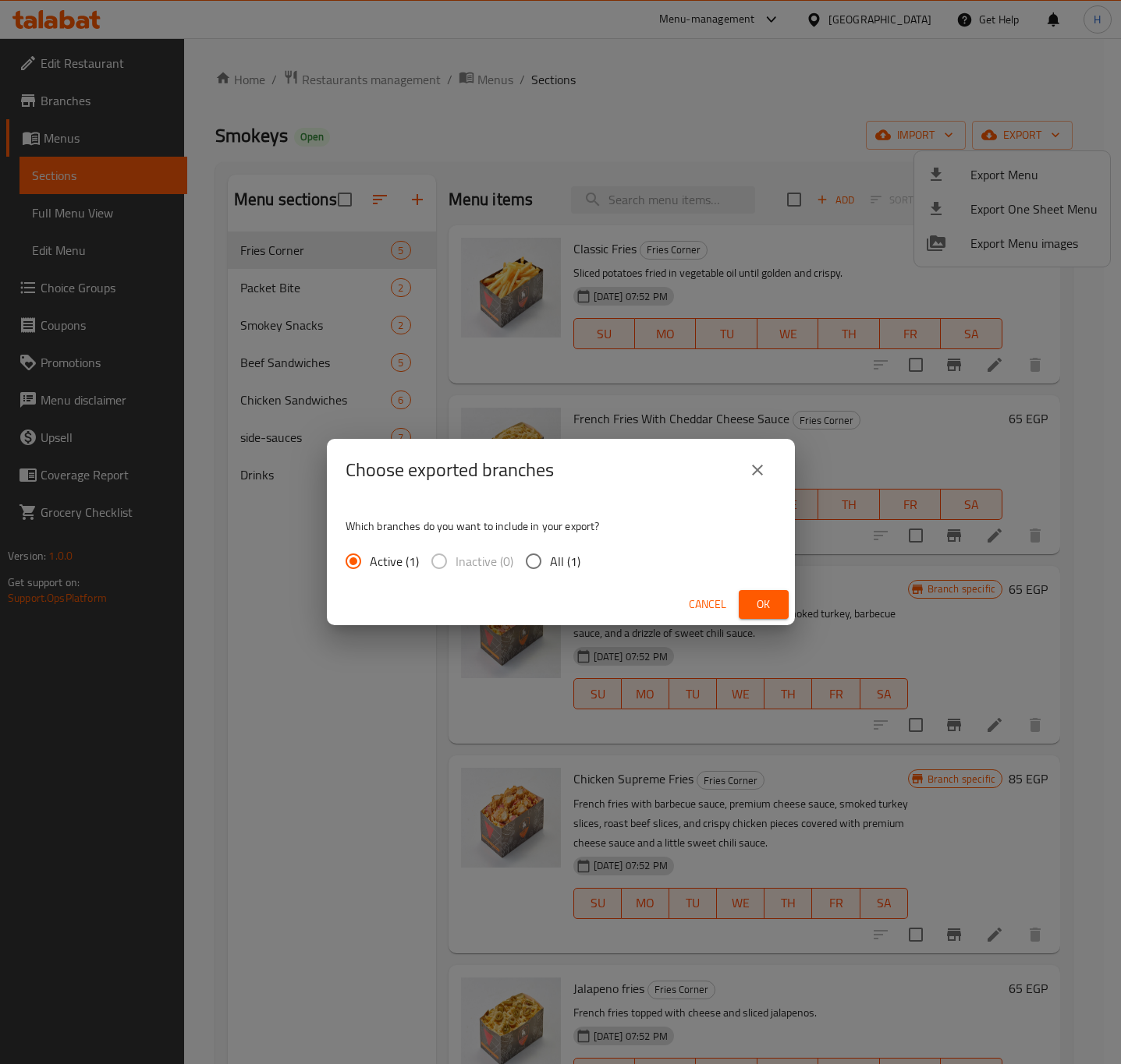
click at [761, 610] on span "Ok" at bounding box center [763, 604] width 25 height 19
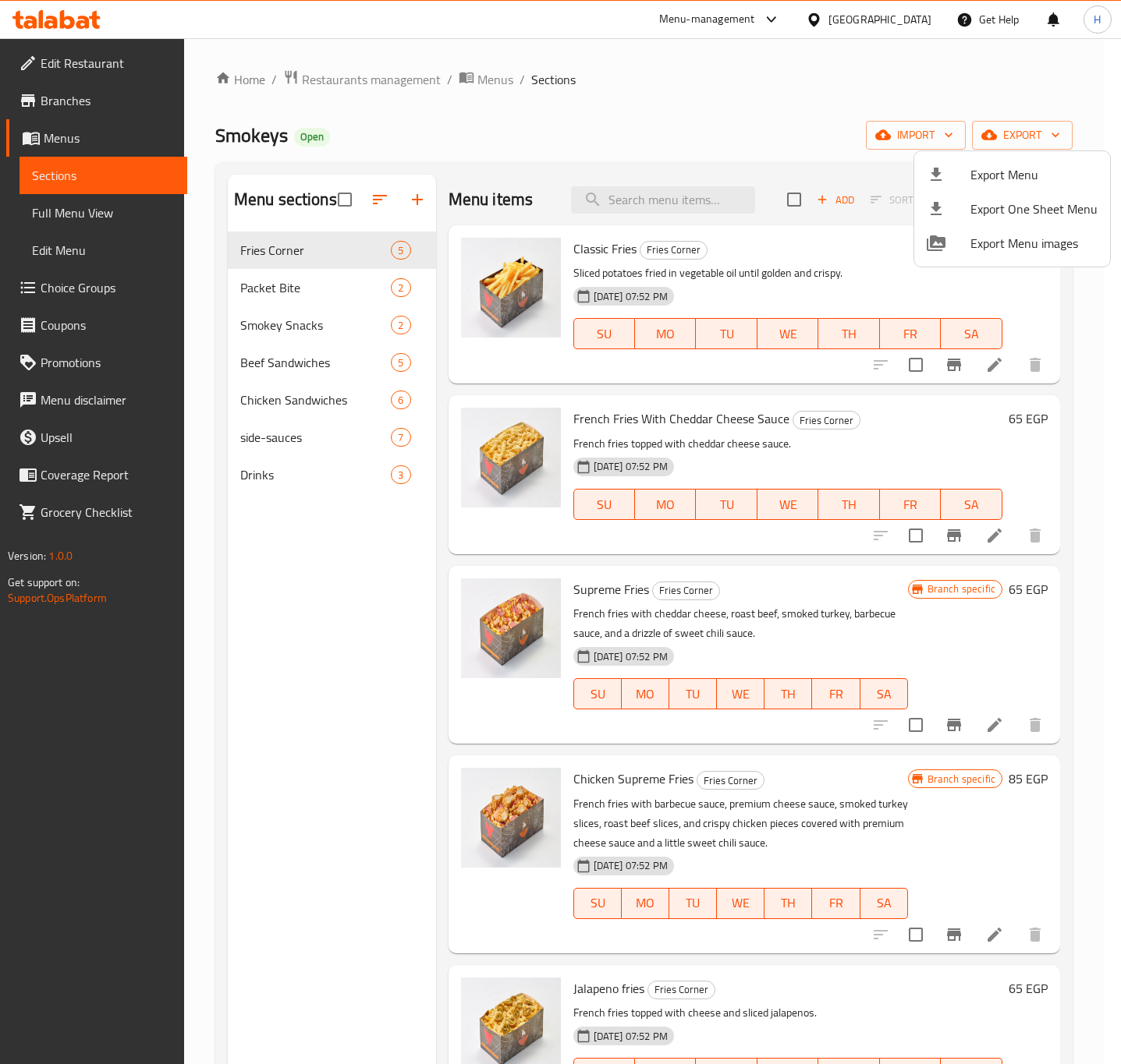
click at [858, 251] on div at bounding box center [560, 532] width 1121 height 1064
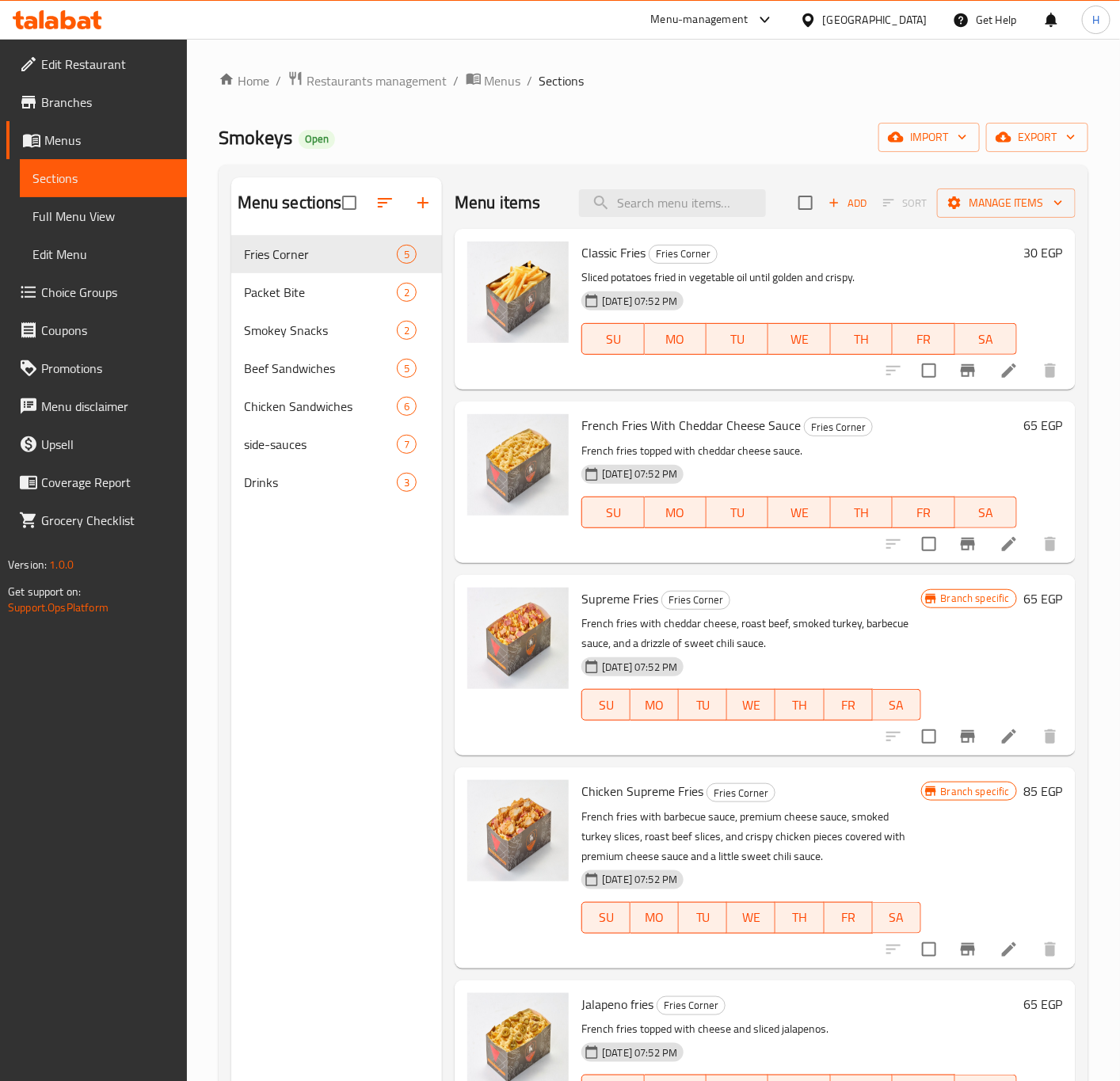
click at [1030, 257] on h6 "30 EGP" at bounding box center [1043, 253] width 40 height 22
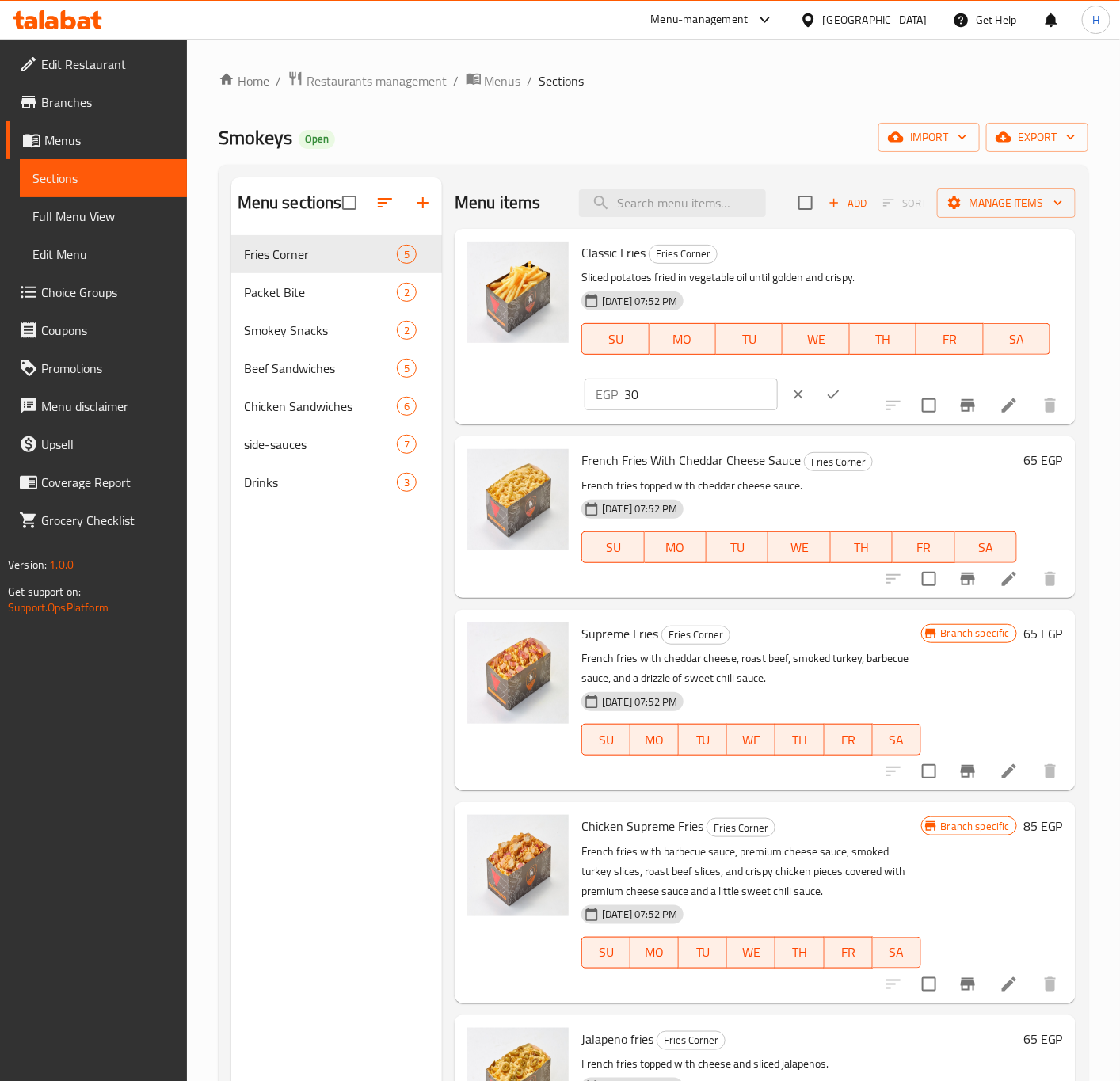
click at [778, 379] on input "30" at bounding box center [700, 394] width 153 height 31
paste input "4.2"
type input "34.2"
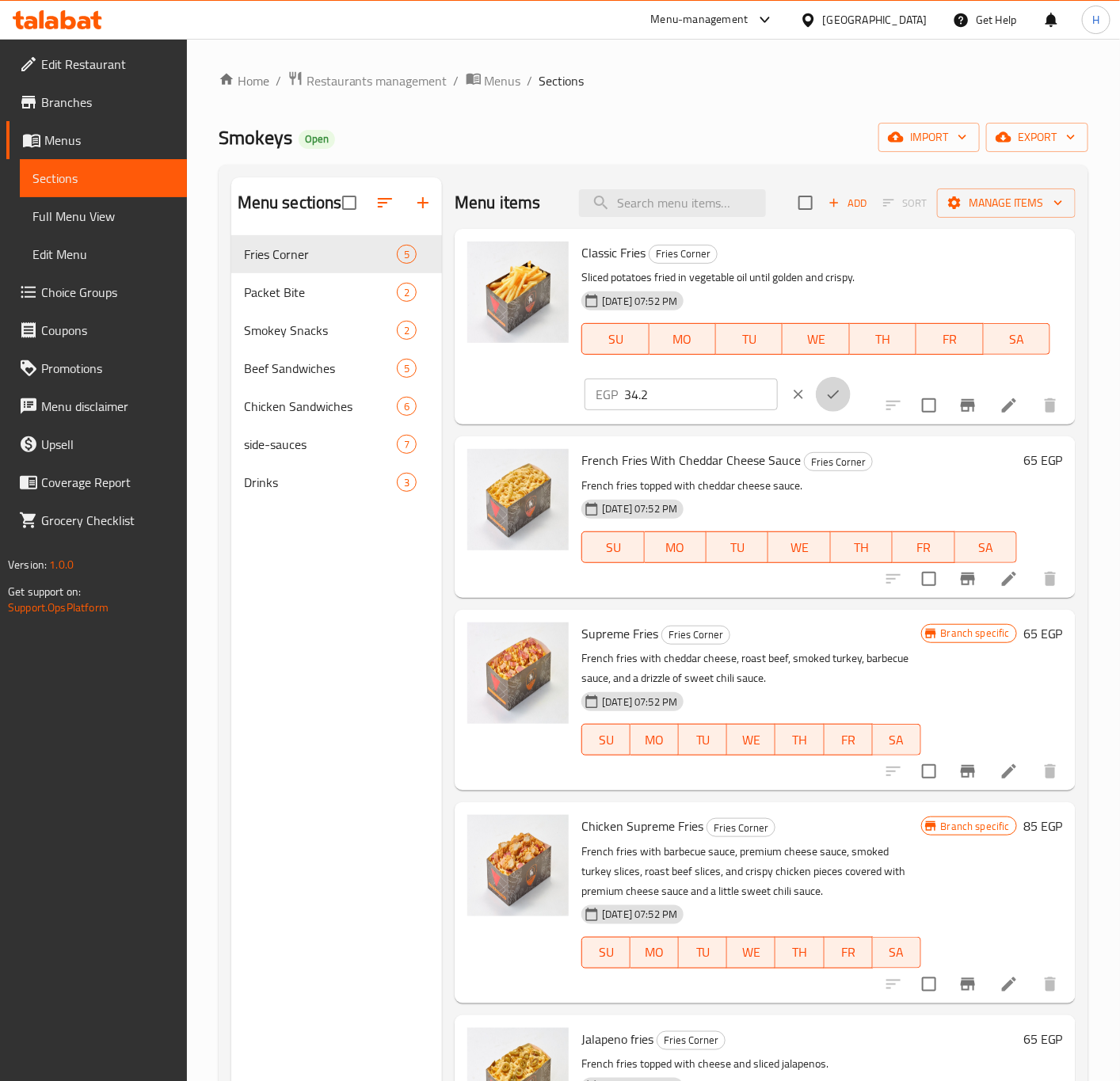
click at [839, 391] on icon "ok" at bounding box center [833, 394] width 12 height 8
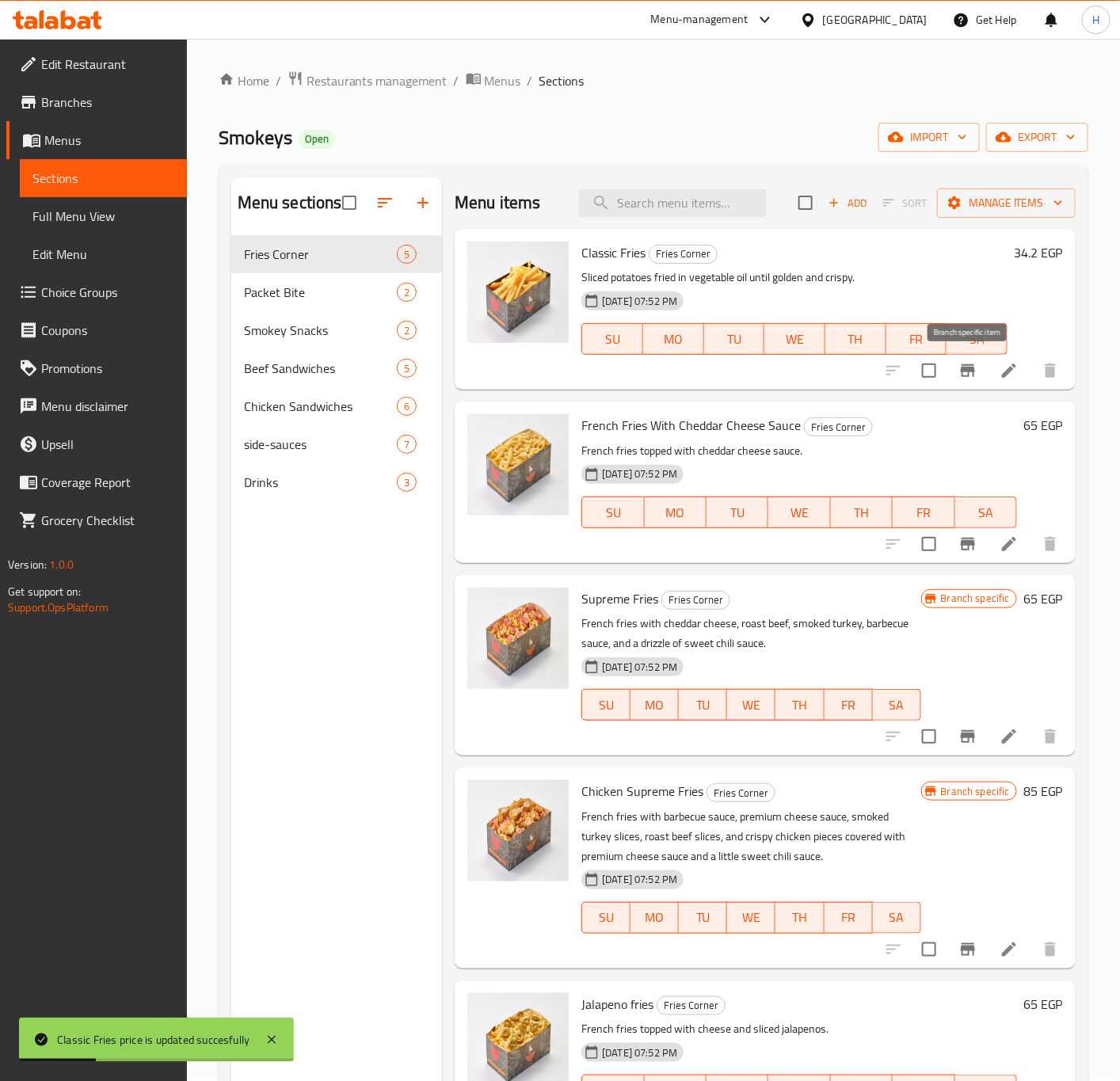
click at [963, 371] on icon "Branch-specific-item" at bounding box center [967, 371] width 14 height 13
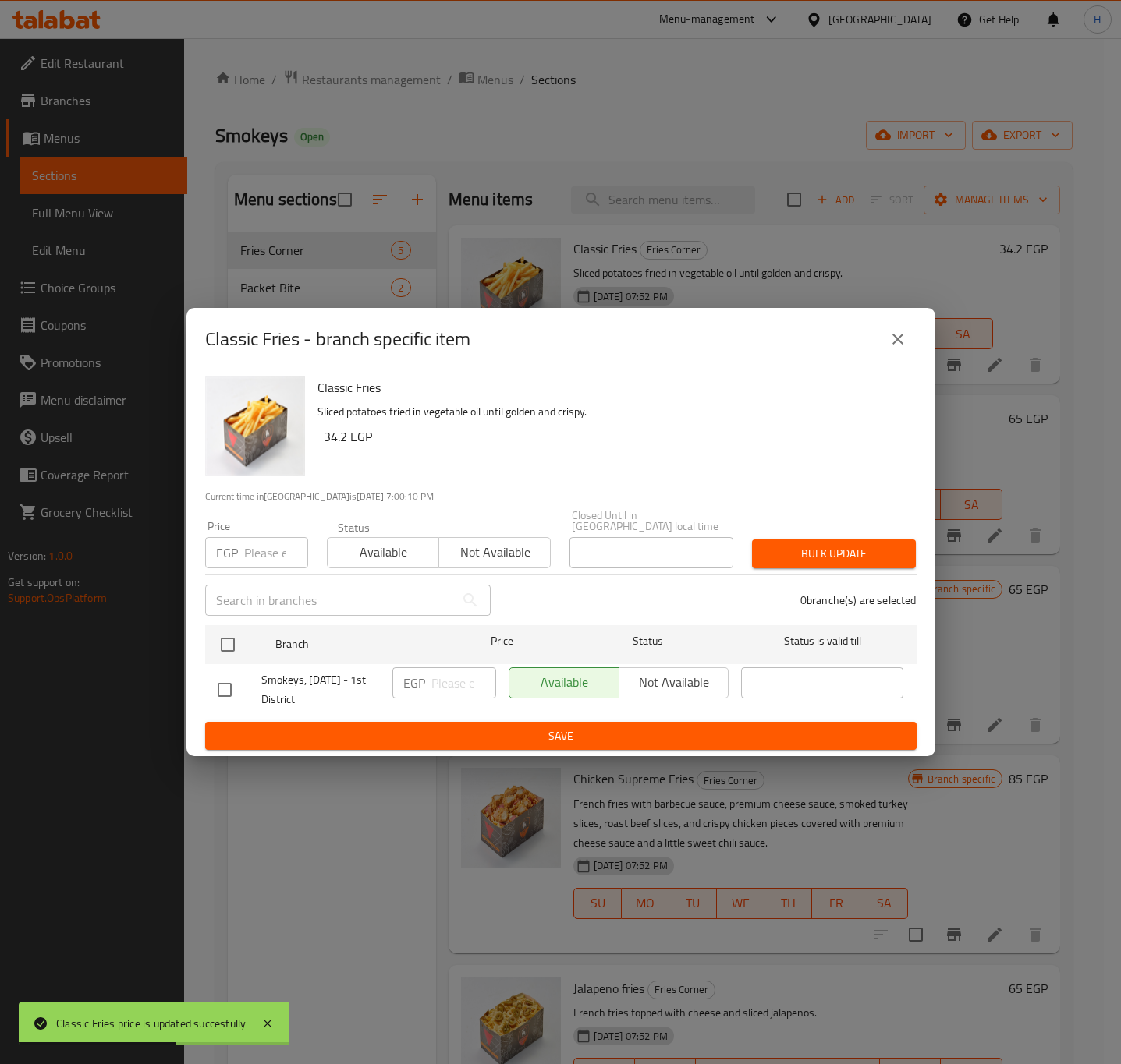
click at [899, 342] on icon "close" at bounding box center [898, 339] width 19 height 19
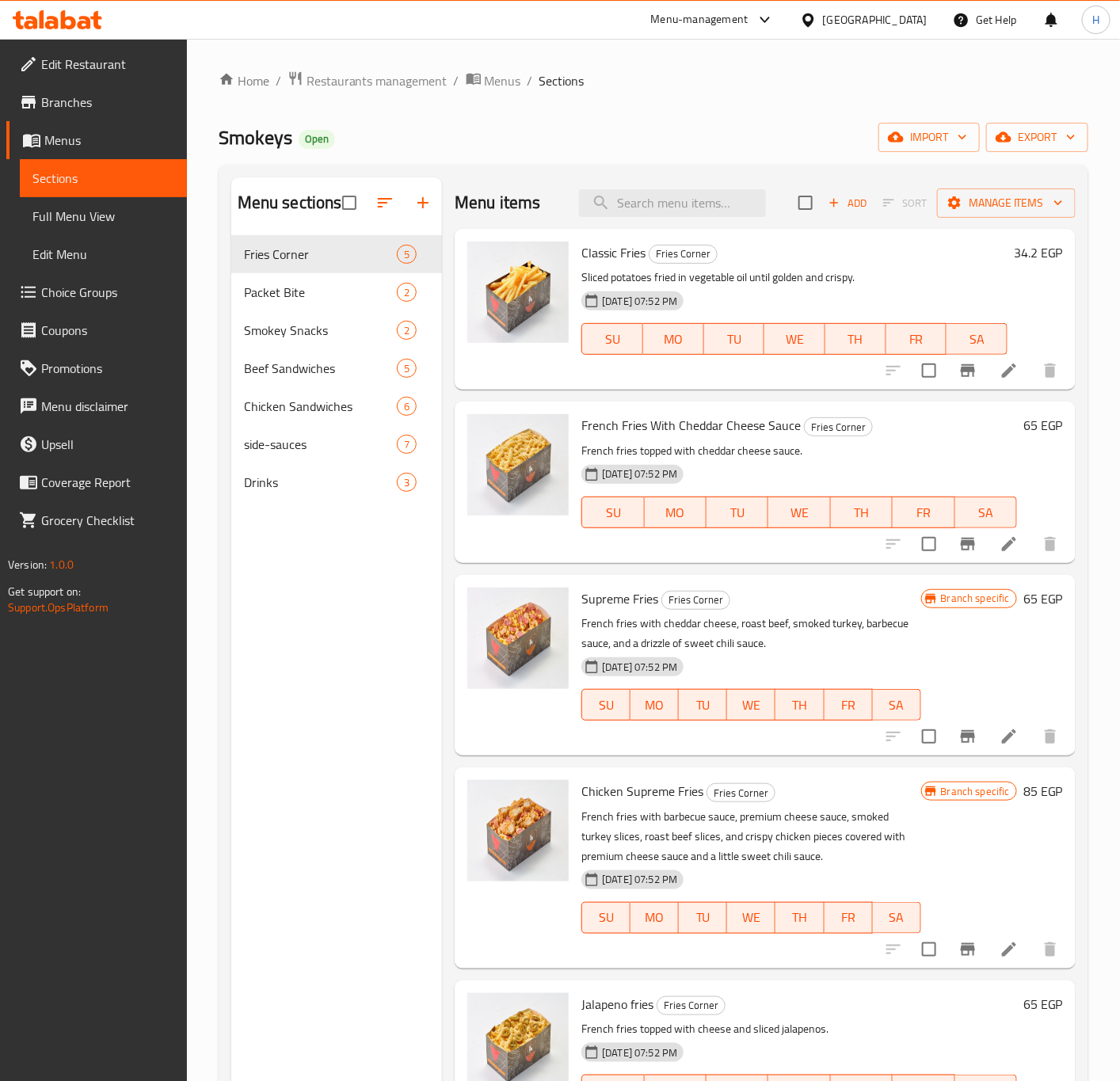
click at [1043, 424] on h6 "65 EGP" at bounding box center [1043, 426] width 40 height 22
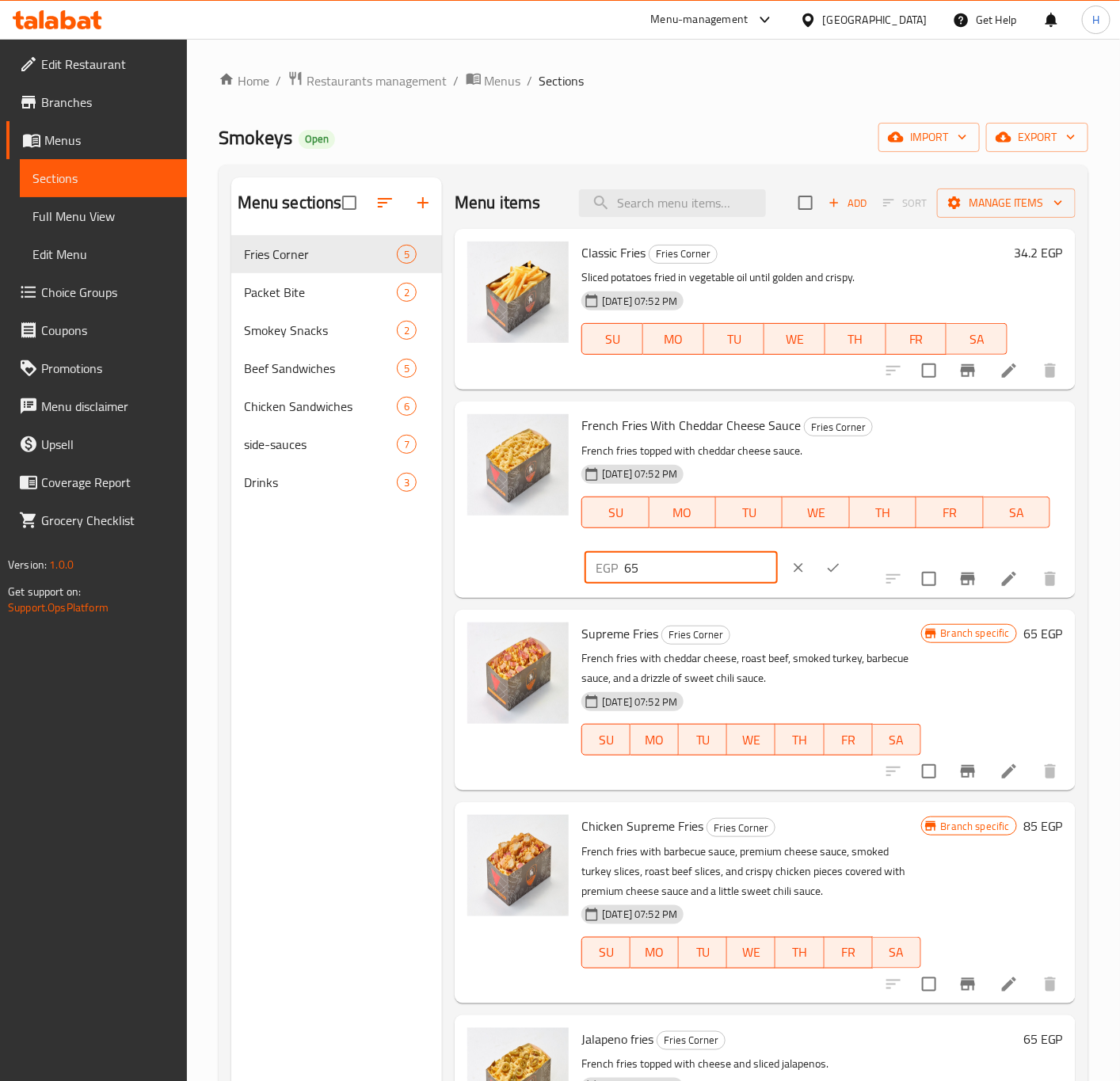
click at [778, 553] on input "65" at bounding box center [700, 568] width 153 height 31
paste input "74.1"
type input "74.1"
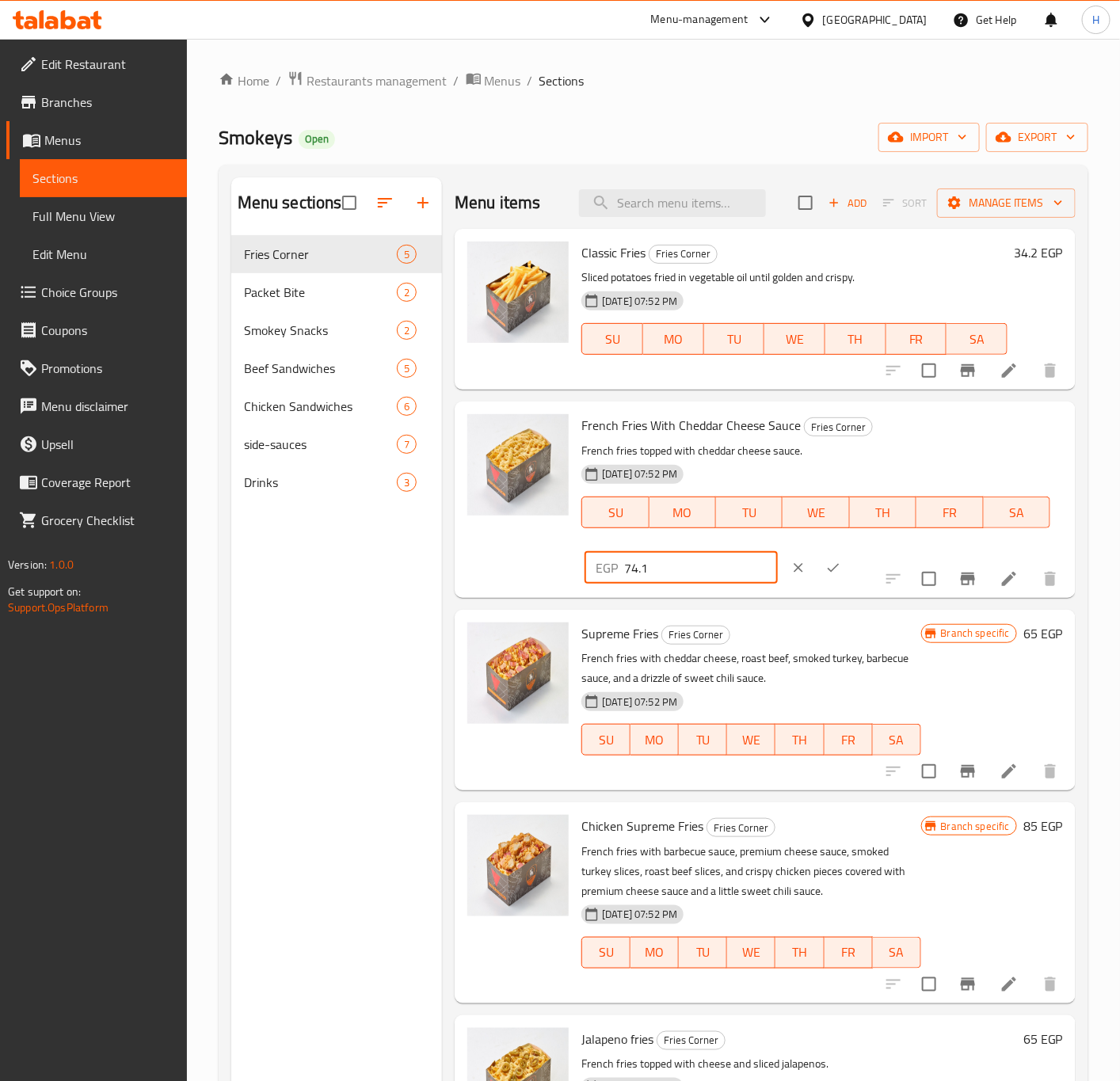
click at [841, 560] on icon "ok" at bounding box center [833, 567] width 16 height 16
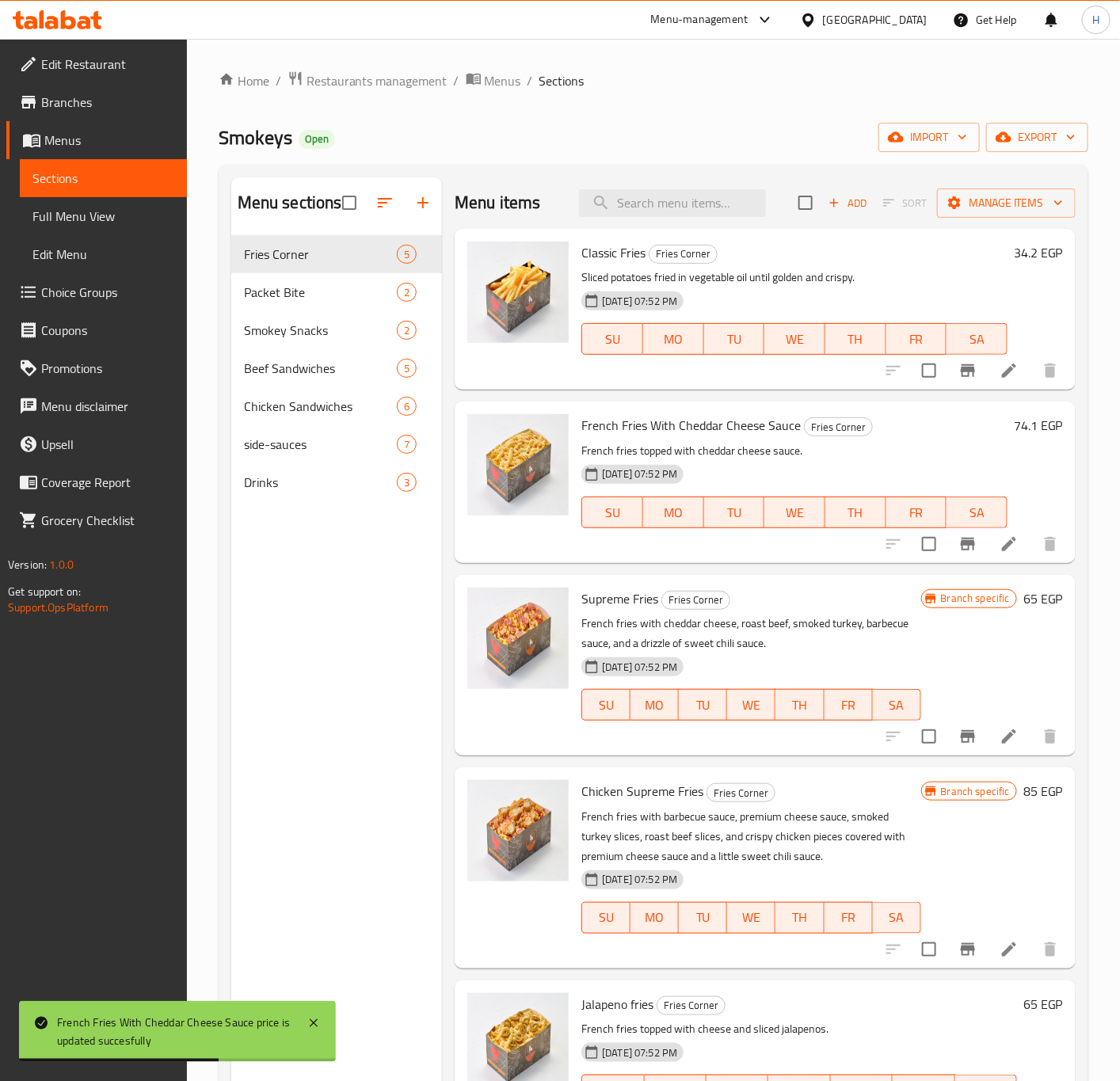
click at [1029, 602] on h6 "65 EGP" at bounding box center [1043, 599] width 40 height 22
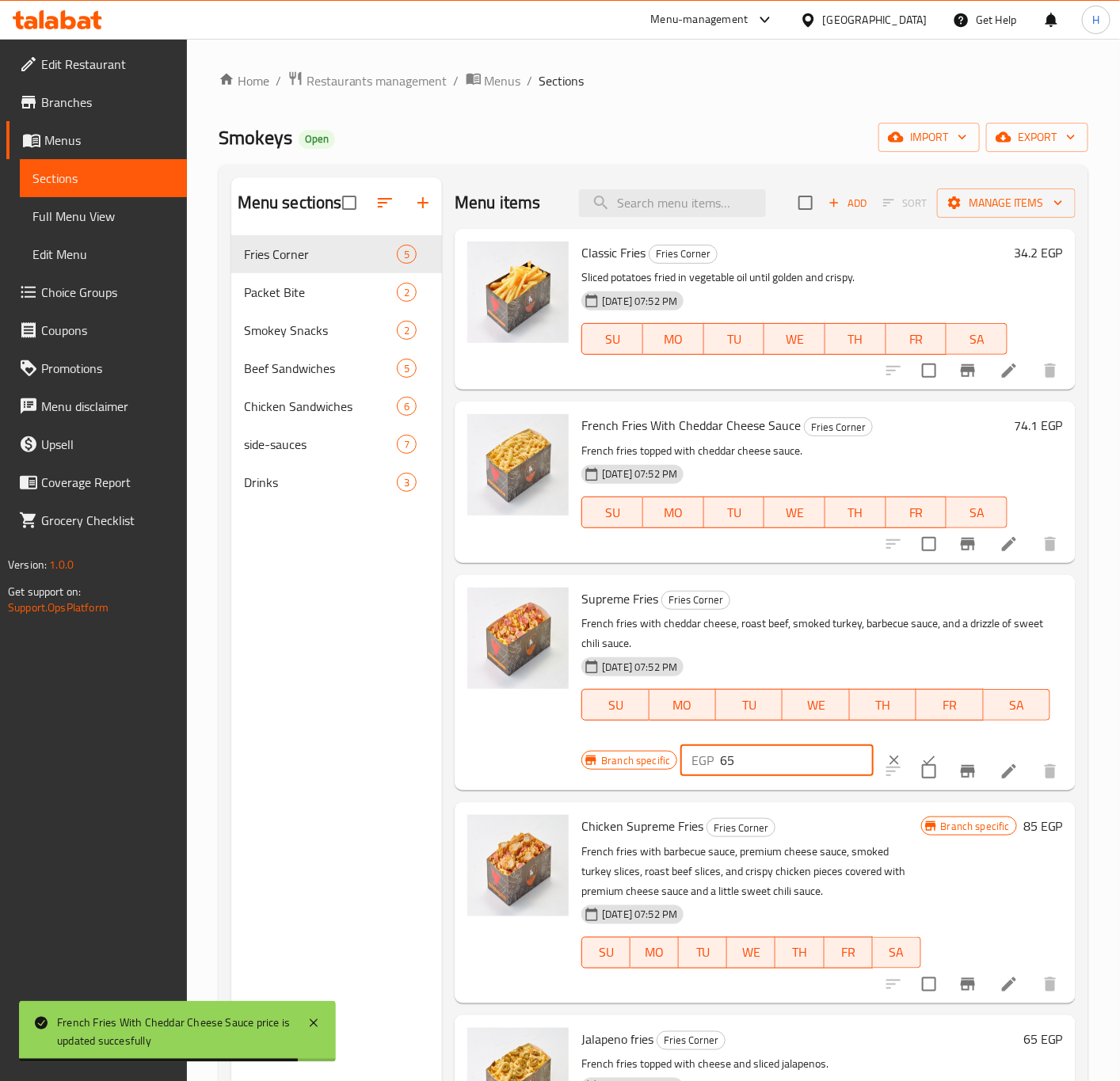
click at [773, 751] on input "65" at bounding box center [796, 761] width 153 height 31
paste input "74.1"
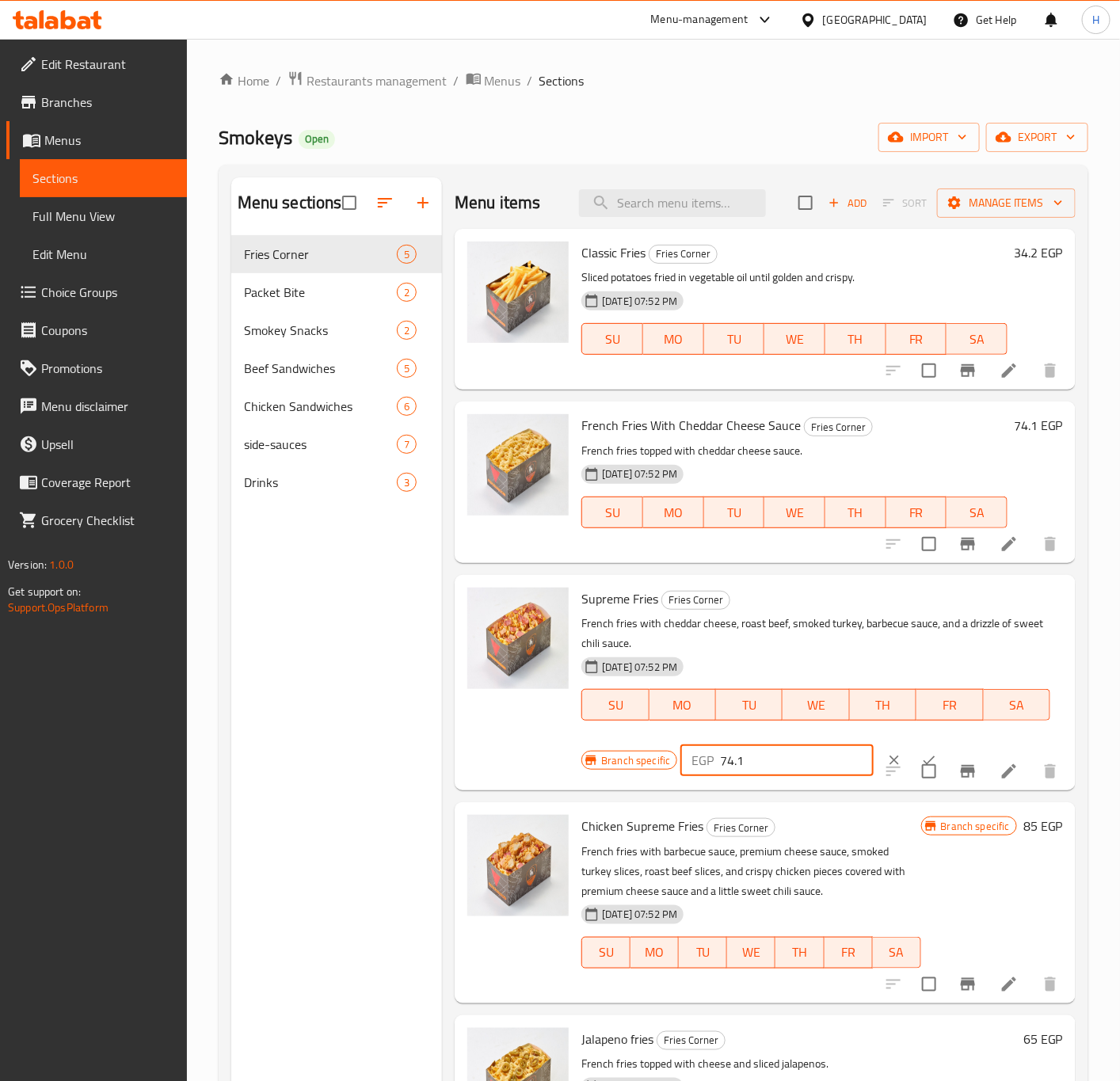
type input "74.1"
click at [921, 759] on icon "ok" at bounding box center [928, 760] width 16 height 16
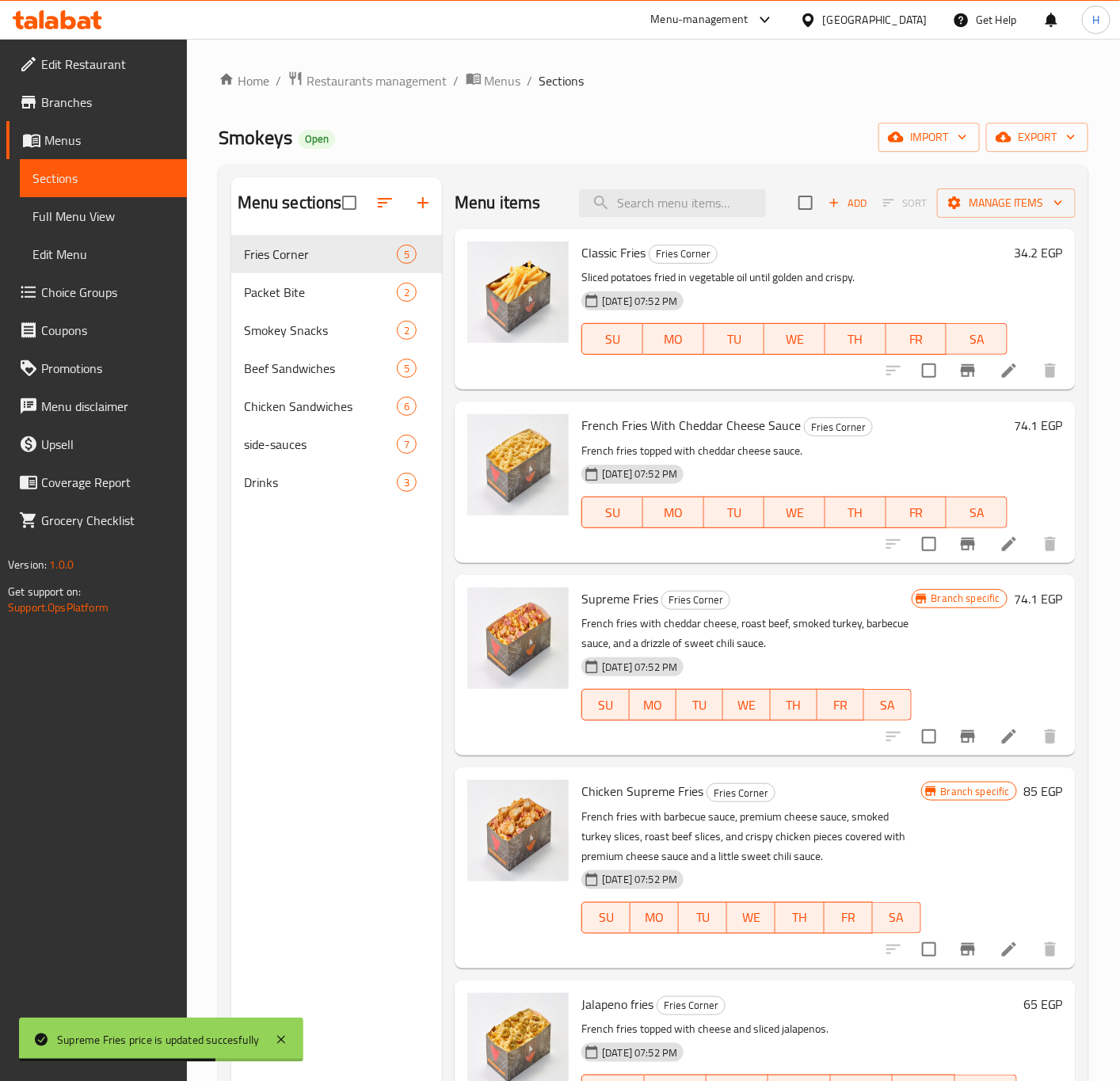
drag, startPoint x: 1029, startPoint y: 791, endPoint x: 998, endPoint y: 816, distance: 39.8
click at [1029, 791] on h6 "85 EGP" at bounding box center [1043, 791] width 40 height 22
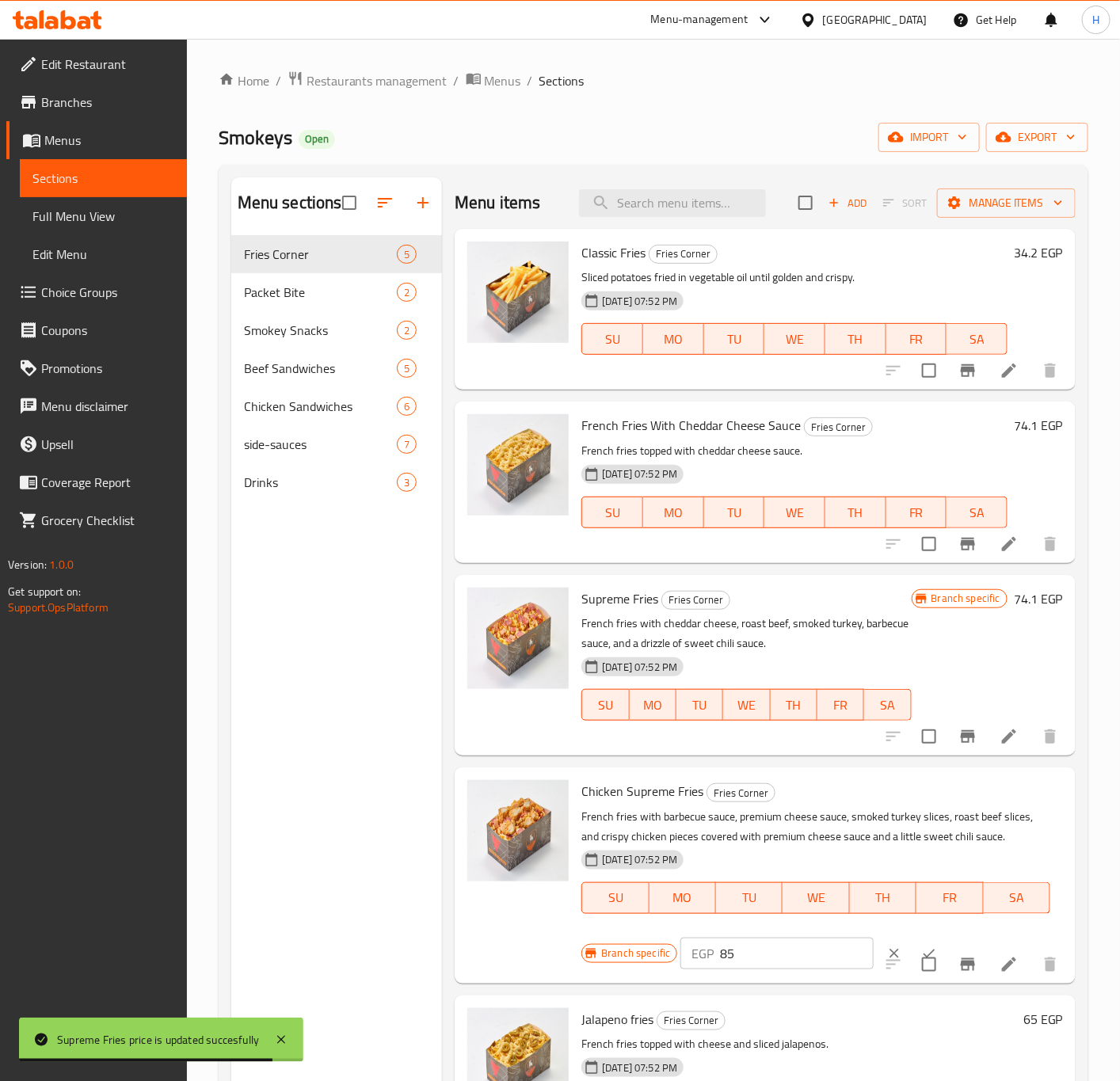
click at [740, 958] on input "85" at bounding box center [796, 953] width 153 height 31
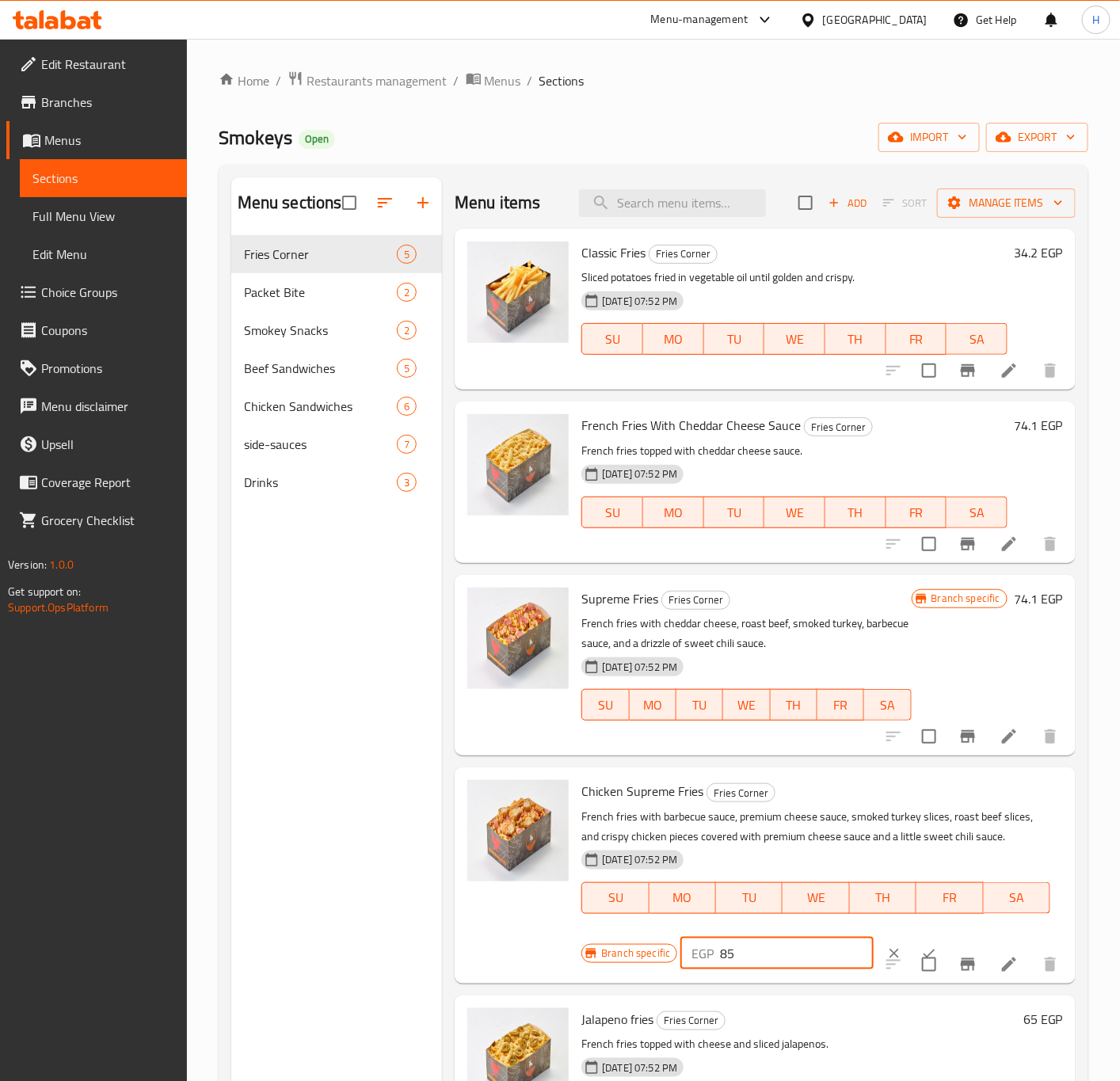
paste input "96.9"
type input "96.9"
click at [912, 942] on button "ok" at bounding box center [929, 954] width 35 height 35
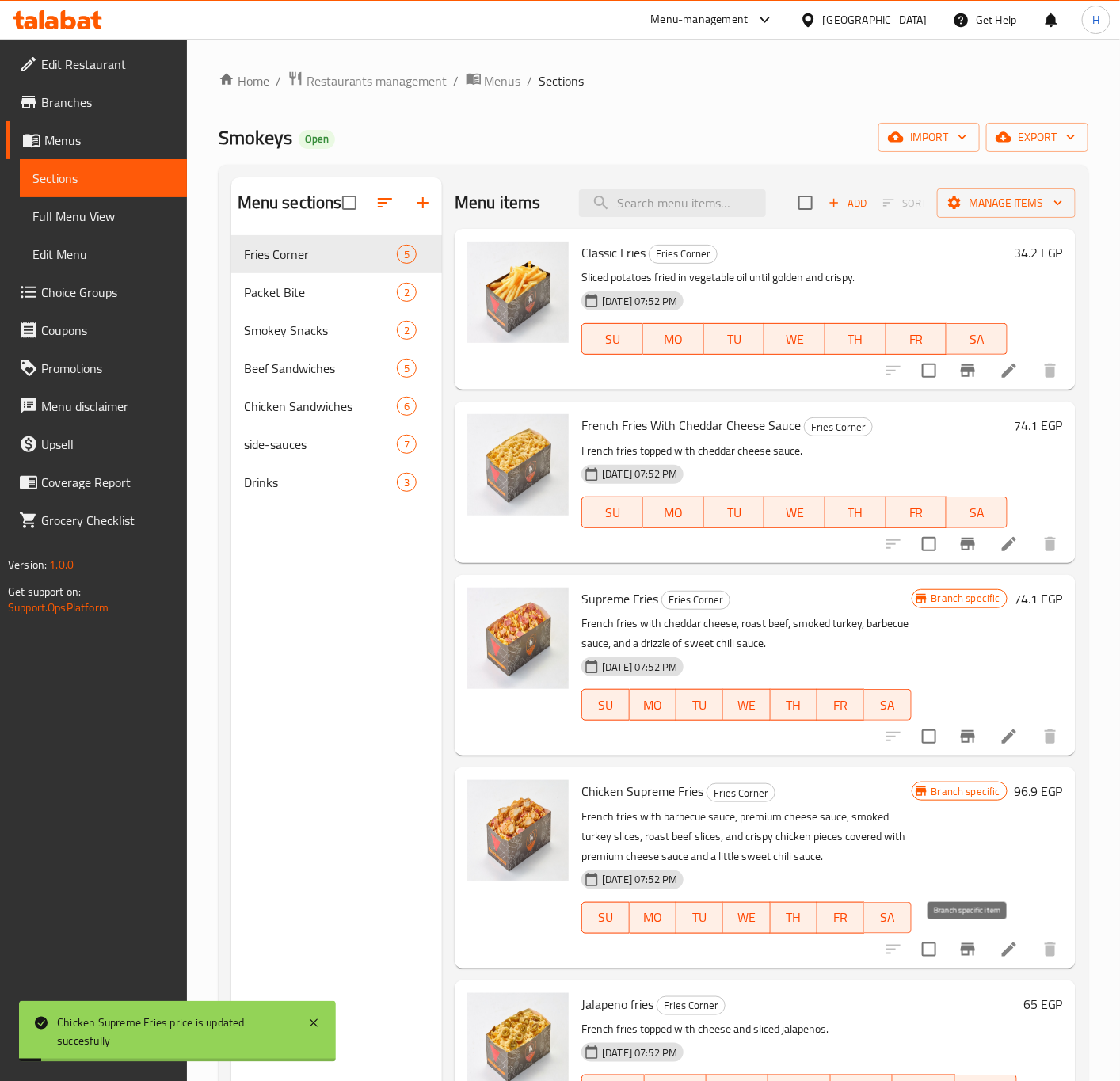
click at [970, 947] on icon "Branch-specific-item" at bounding box center [967, 950] width 14 height 13
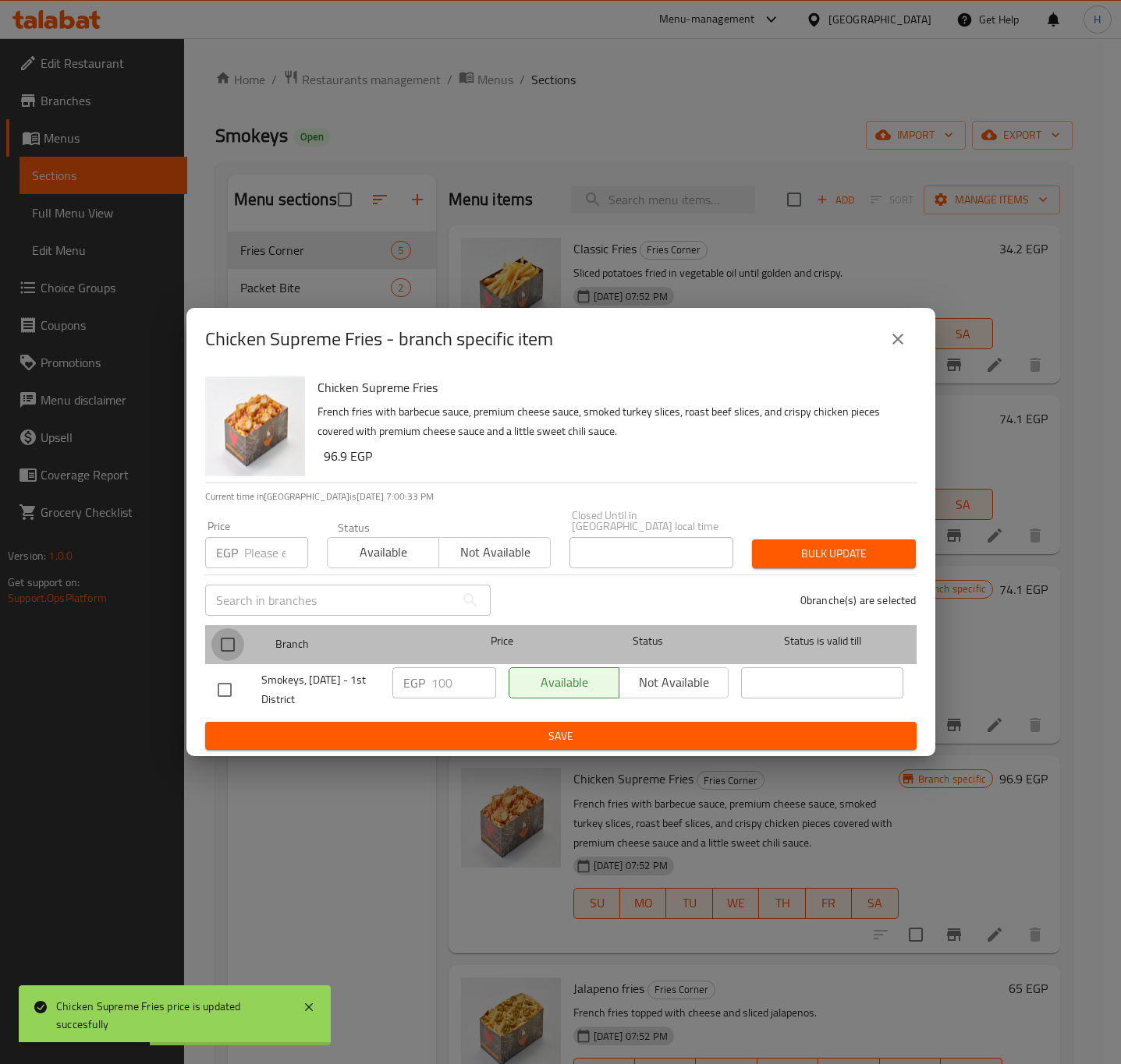
click at [227, 647] on input "checkbox" at bounding box center [228, 645] width 33 height 33
checkbox input "true"
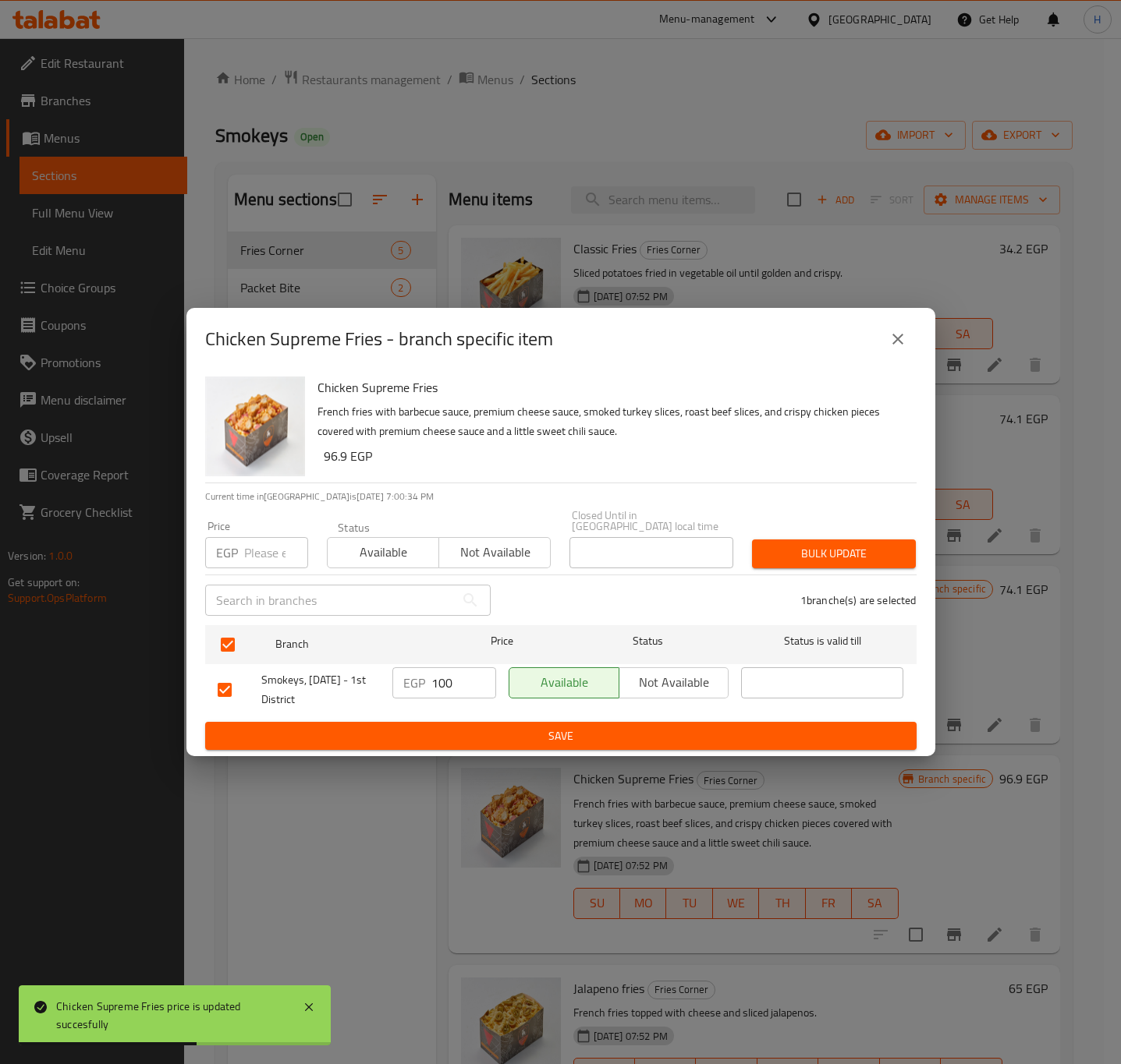
click at [454, 674] on input "100" at bounding box center [463, 683] width 65 height 31
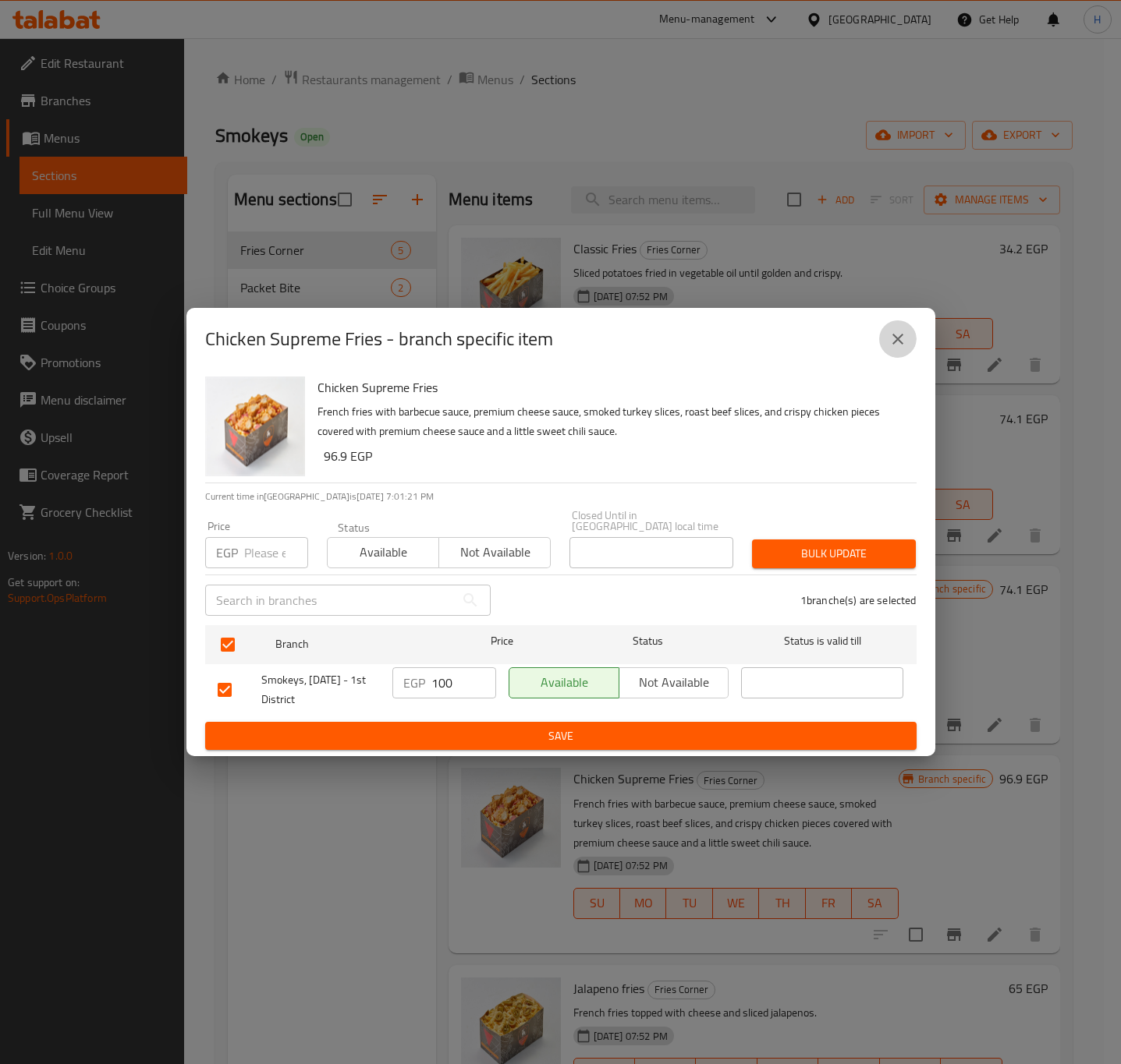
click at [892, 349] on icon "close" at bounding box center [898, 339] width 19 height 19
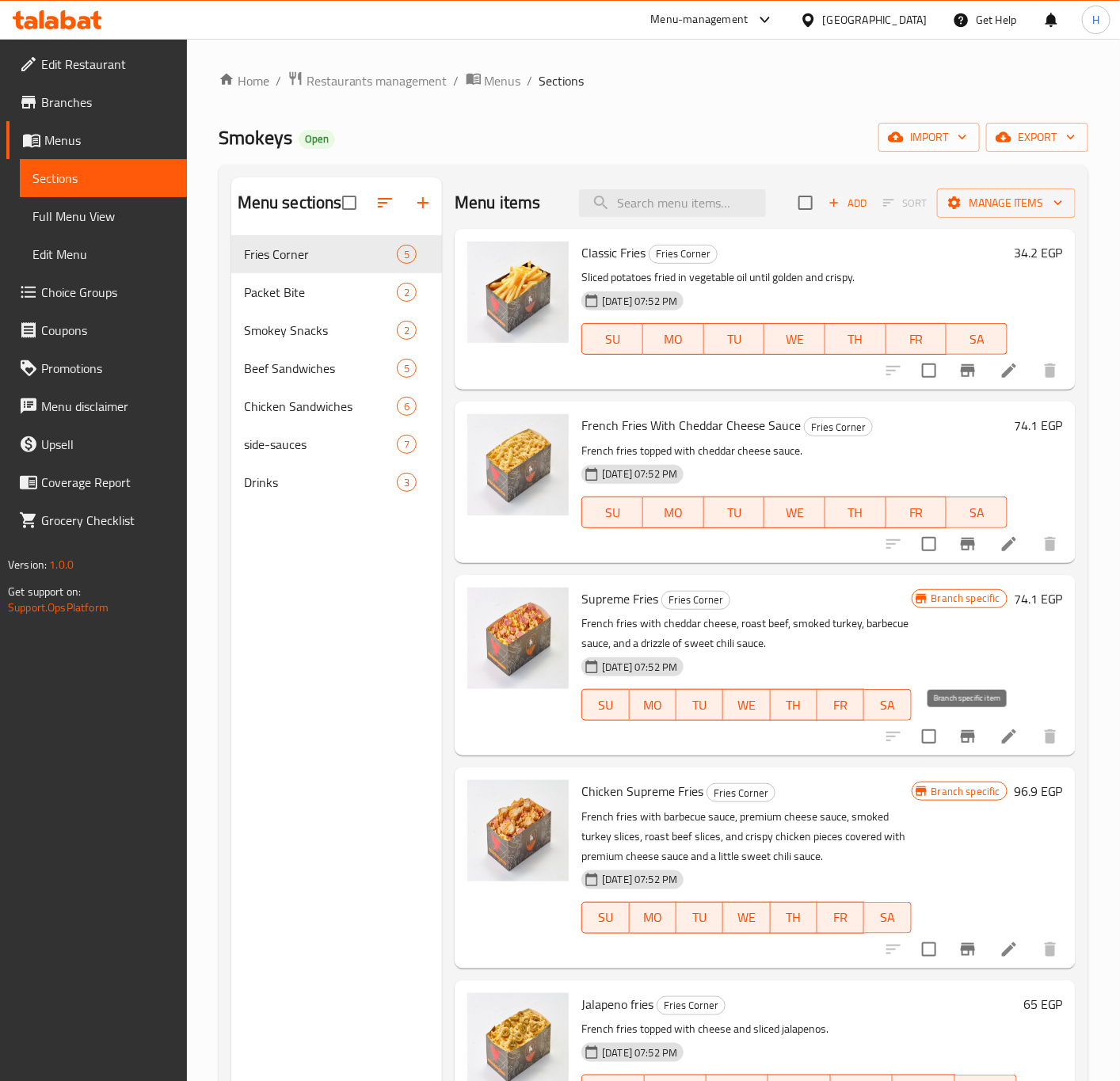
click at [971, 739] on icon "Branch-specific-item" at bounding box center [968, 737] width 19 height 19
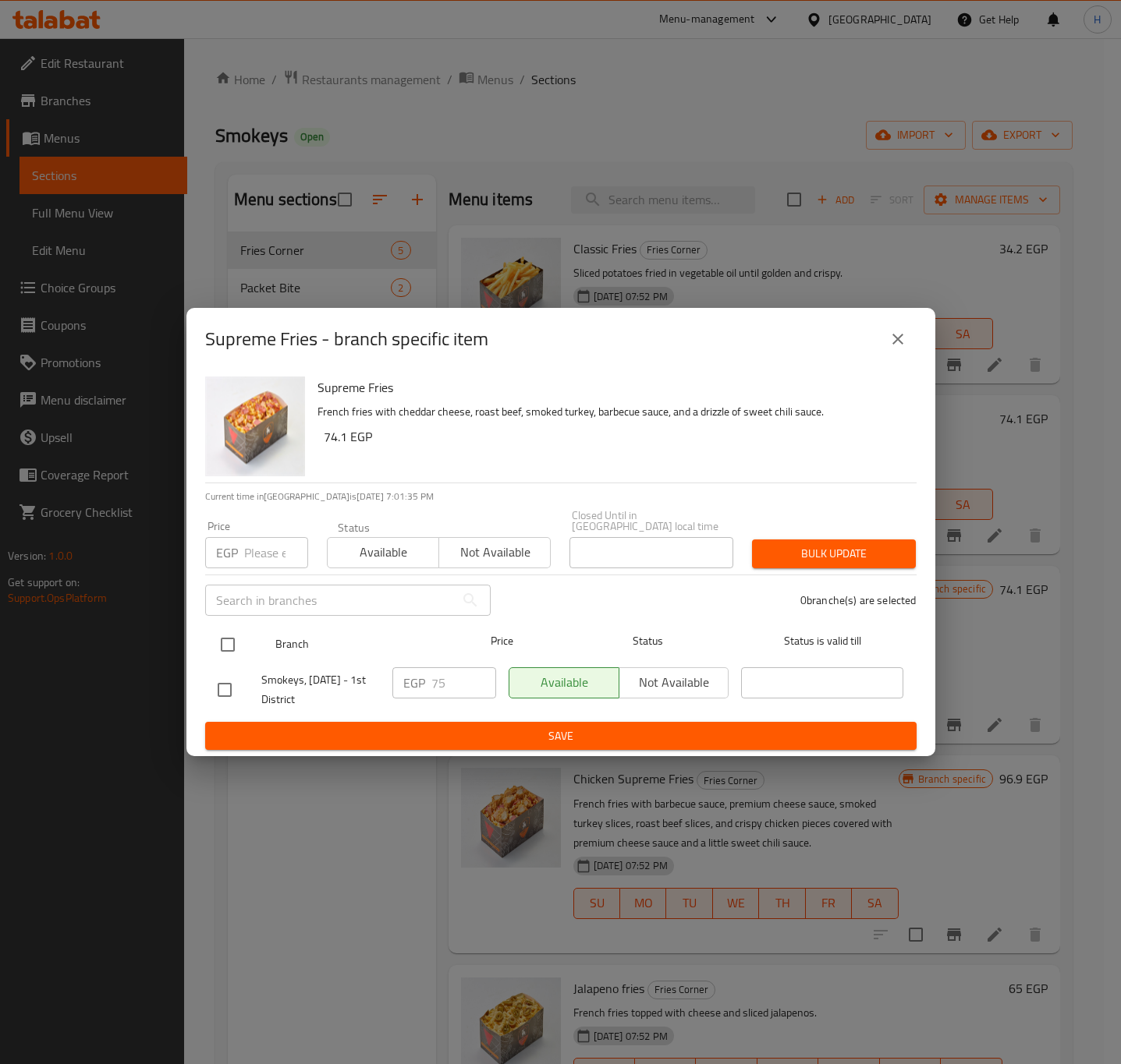
click at [230, 648] on input "checkbox" at bounding box center [228, 645] width 33 height 33
checkbox input "true"
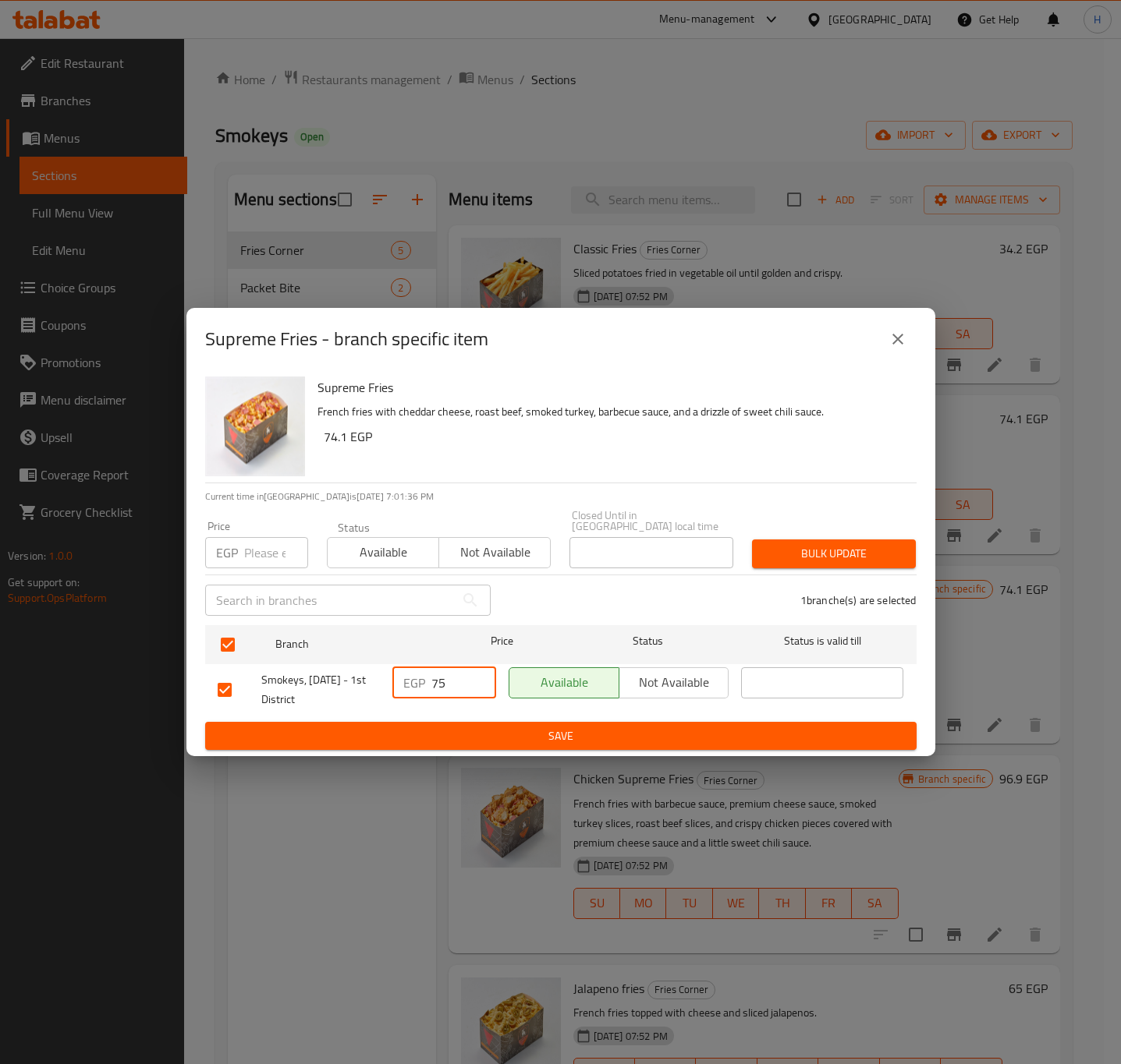
click at [455, 681] on input "75" at bounding box center [463, 683] width 65 height 31
paste input "85."
type input "85.5"
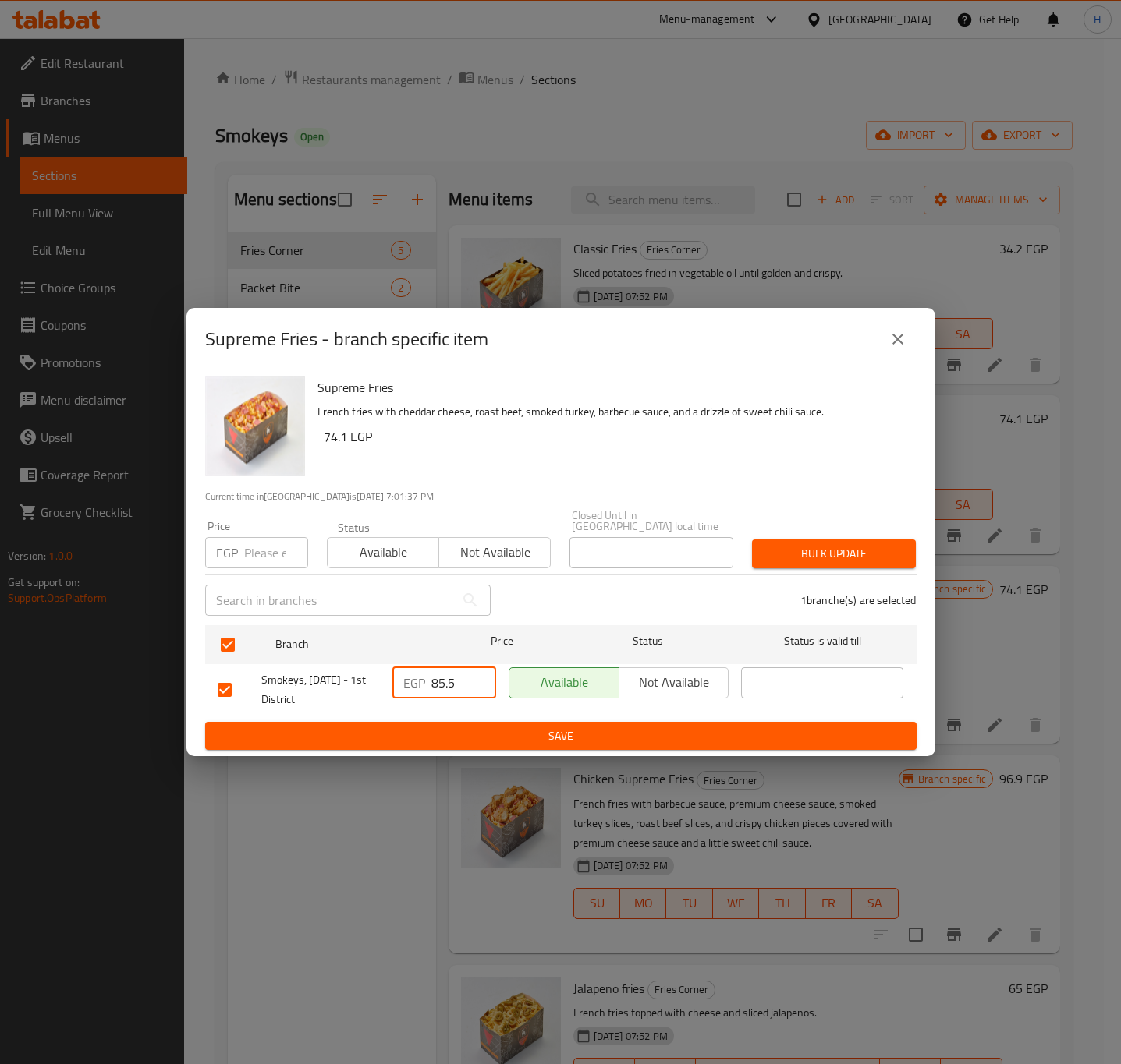
click at [452, 731] on span "Save" at bounding box center [560, 736] width 686 height 19
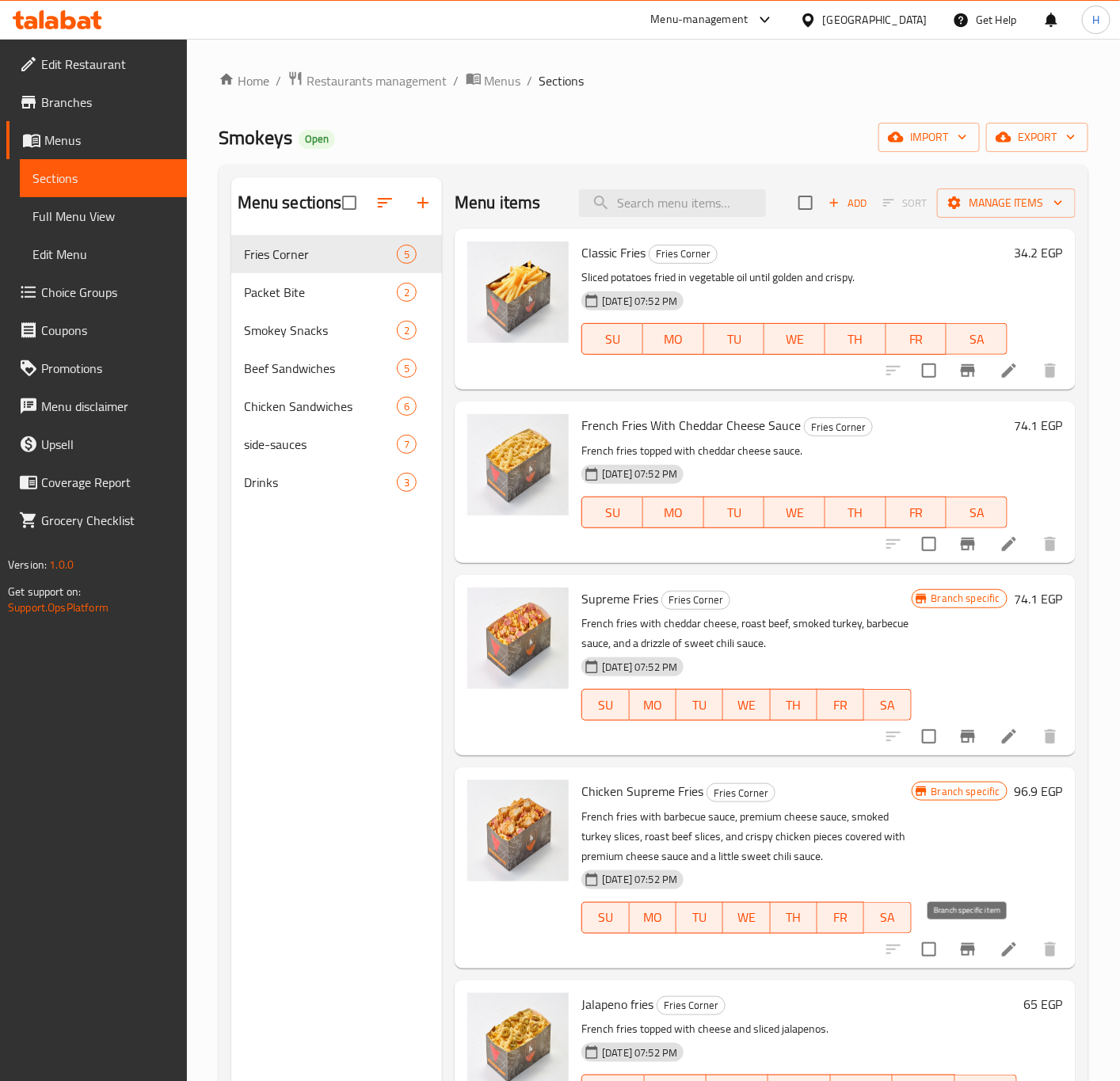
click at [977, 947] on icon "Branch-specific-item" at bounding box center [968, 950] width 19 height 19
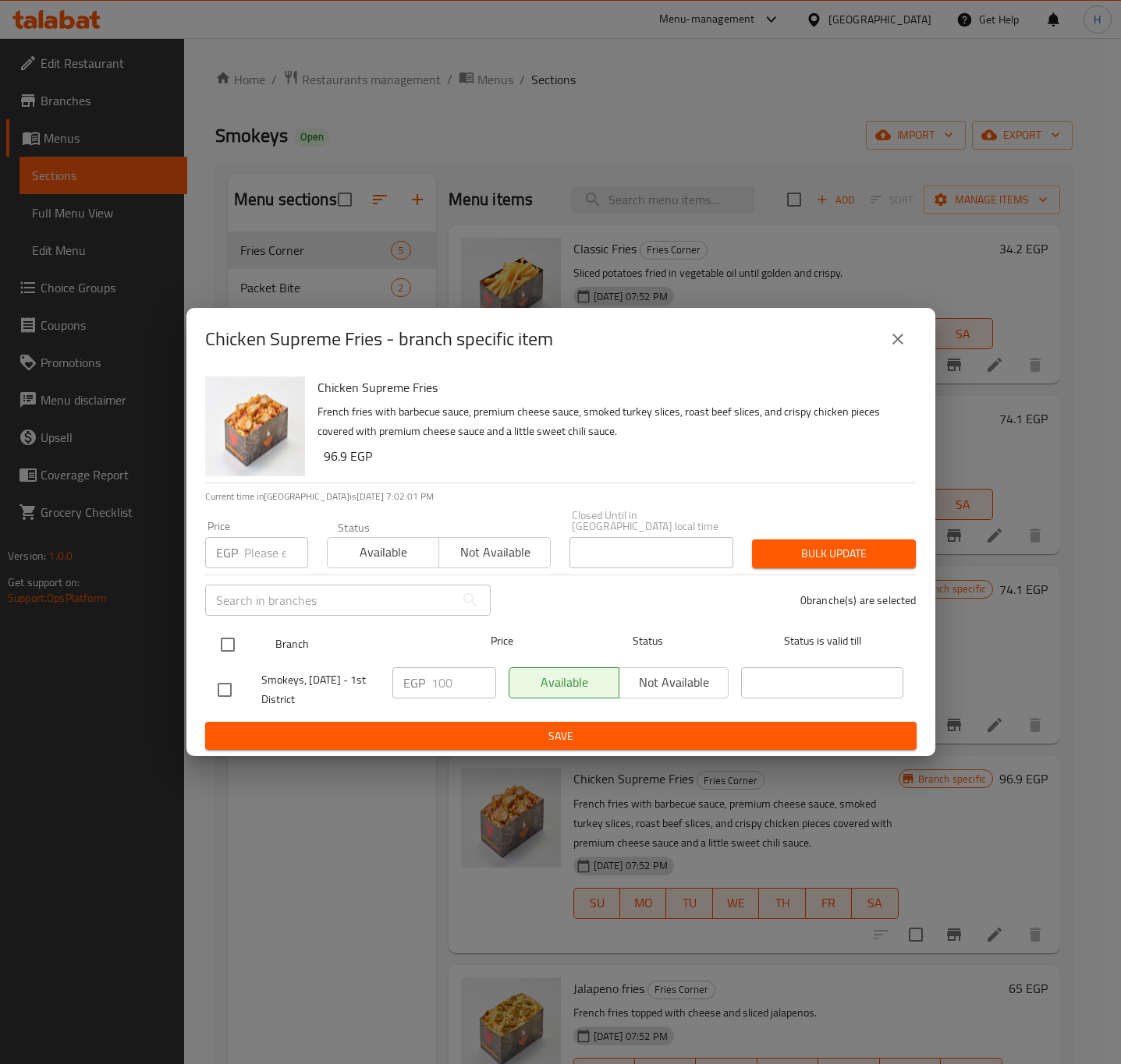
click at [225, 632] on input "checkbox" at bounding box center [228, 645] width 33 height 33
checkbox input "true"
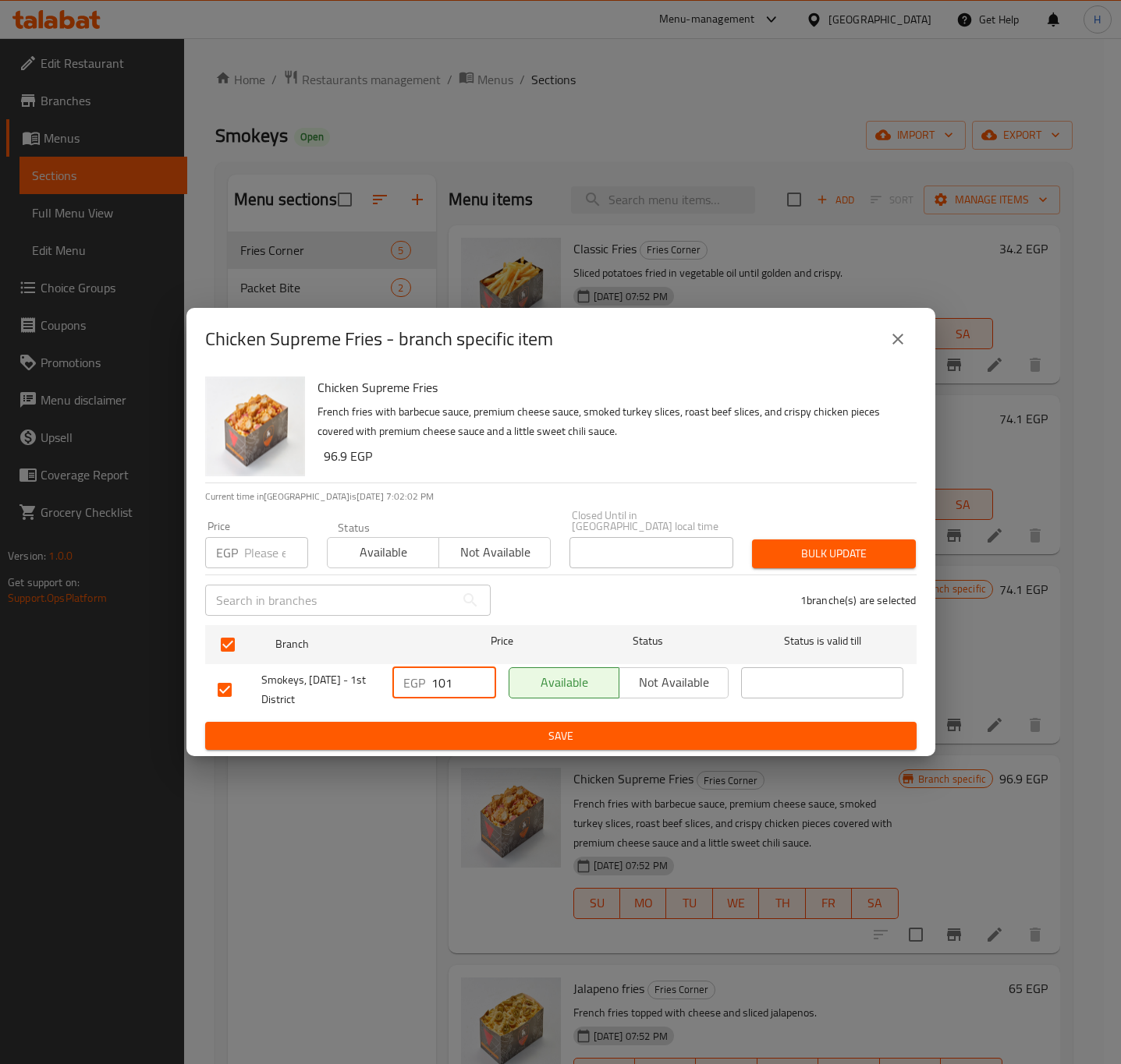
click at [478, 674] on input "101" at bounding box center [463, 683] width 65 height 31
click at [454, 677] on input "101" at bounding box center [463, 683] width 65 height 31
paste input "14"
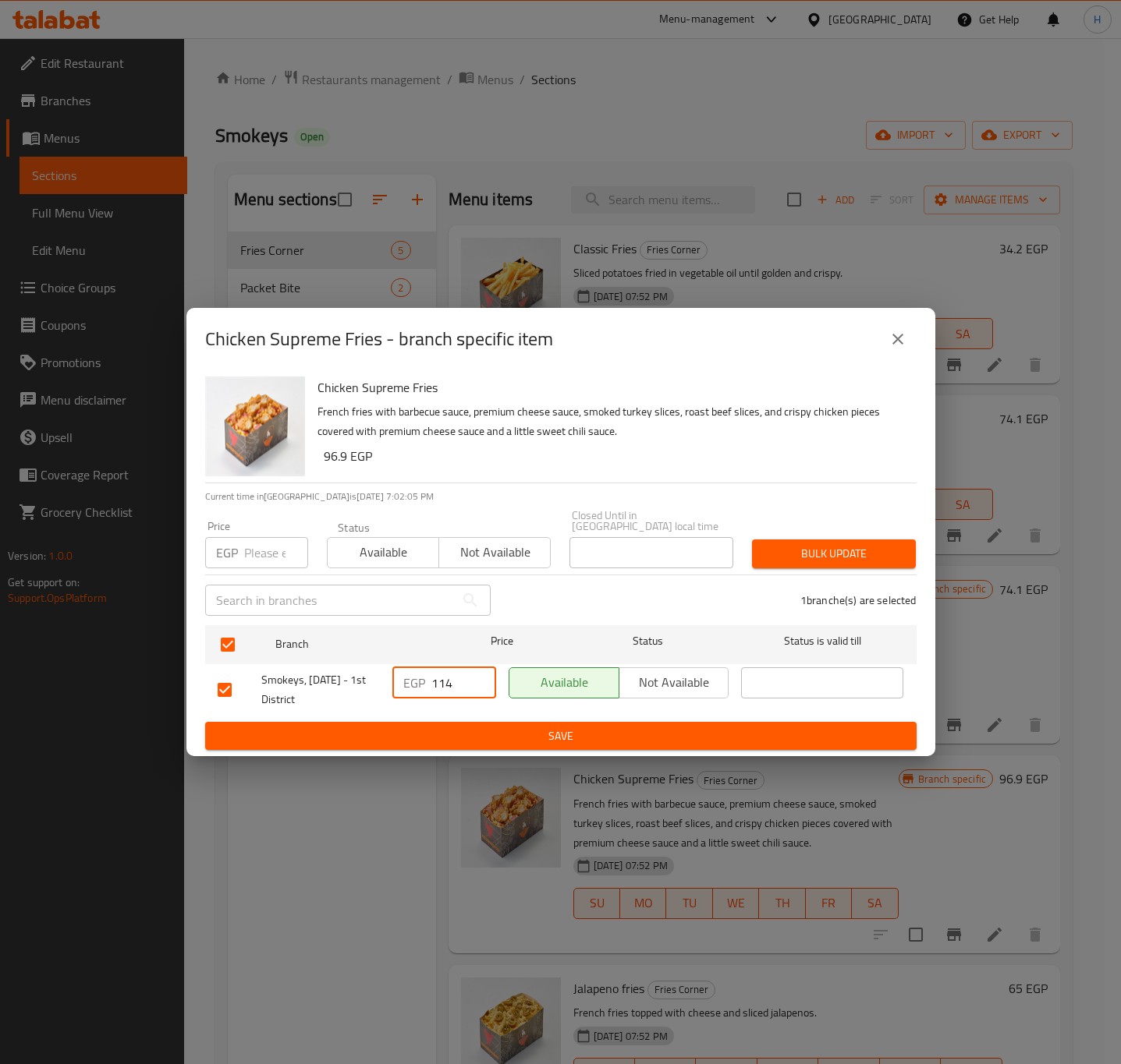
type input "114"
click at [471, 732] on span "Save" at bounding box center [560, 736] width 686 height 19
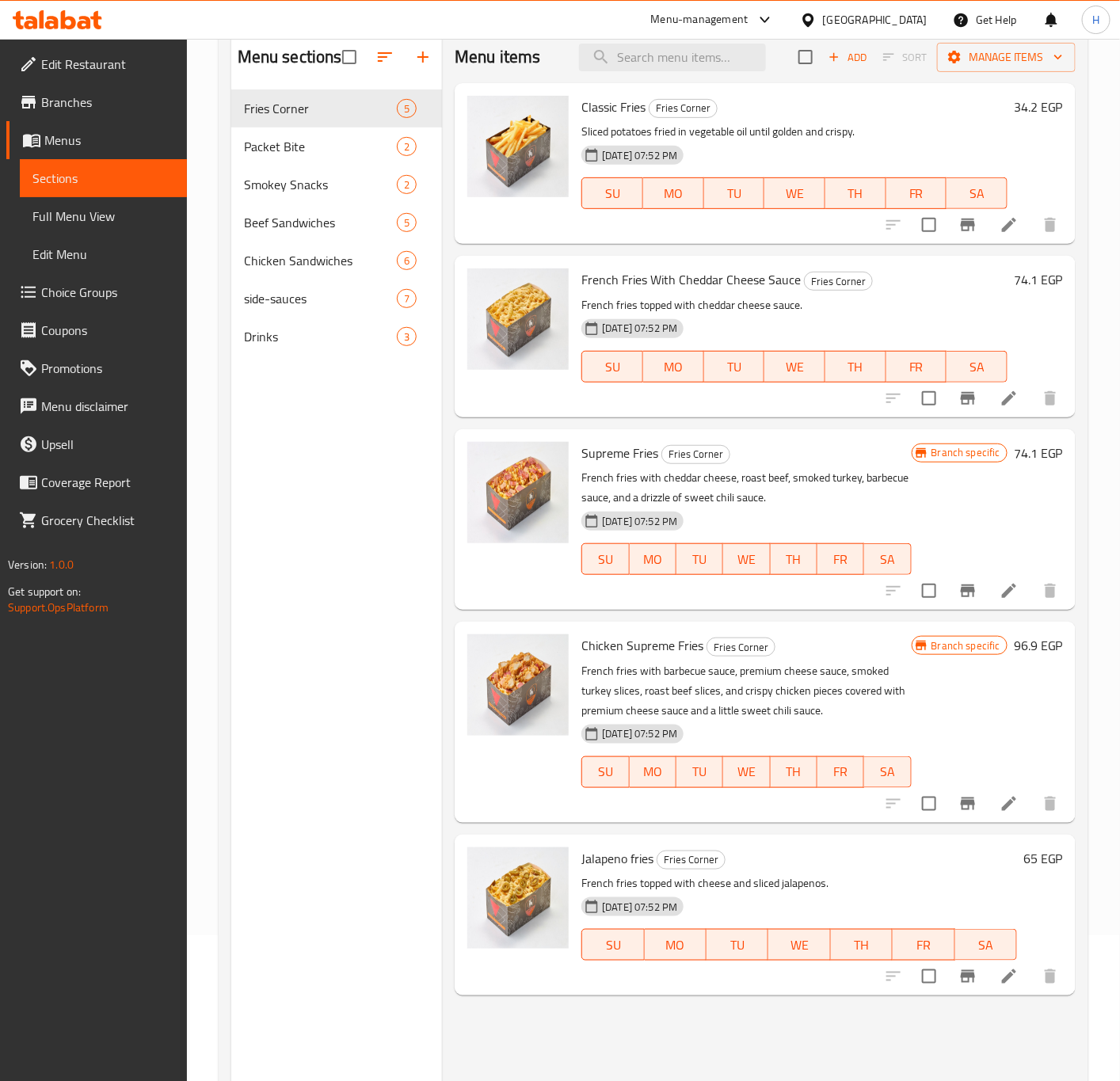
scroll to position [222, 0]
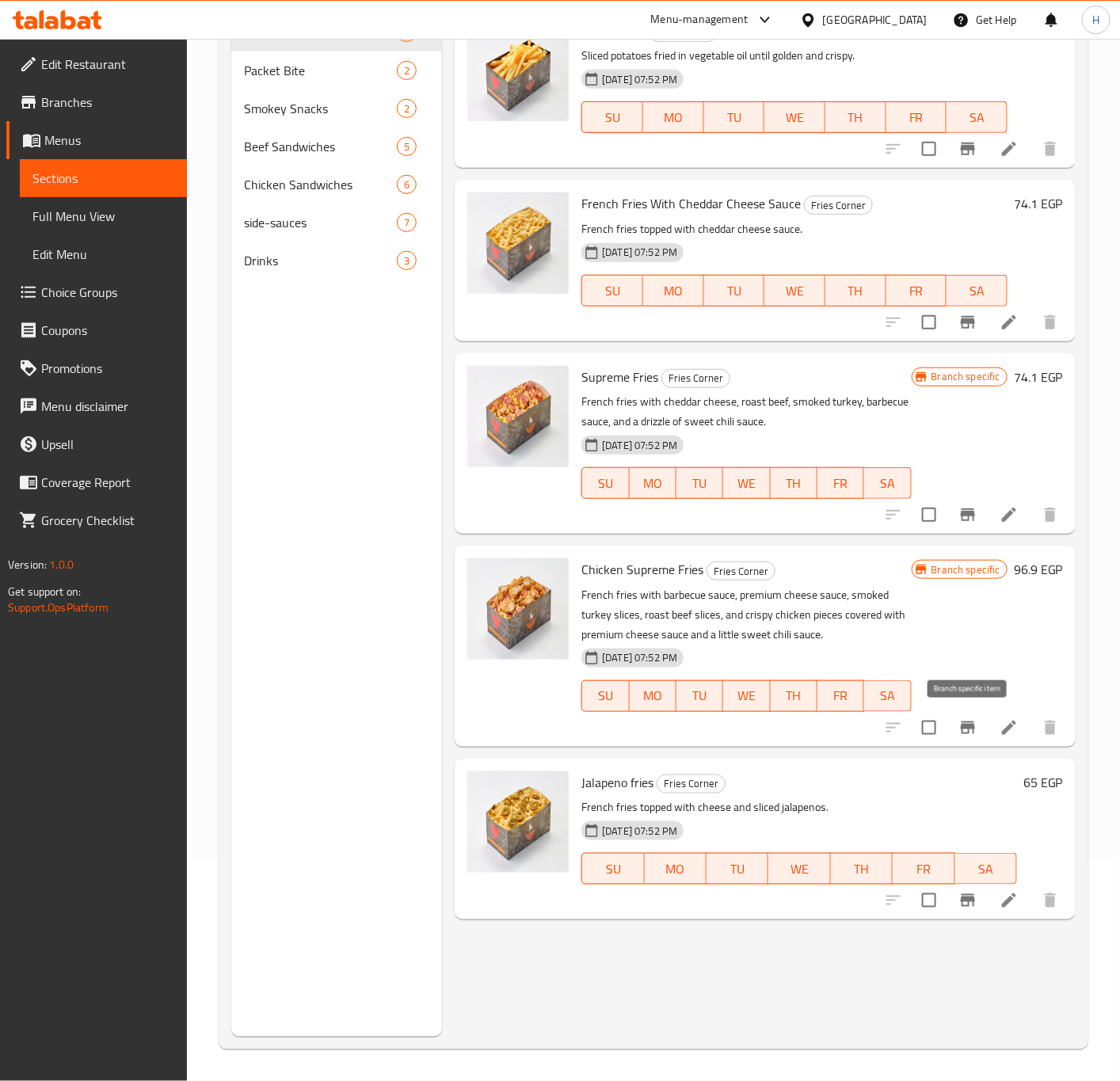
click at [965, 718] on icon "Branch-specific-item" at bounding box center [968, 727] width 19 height 19
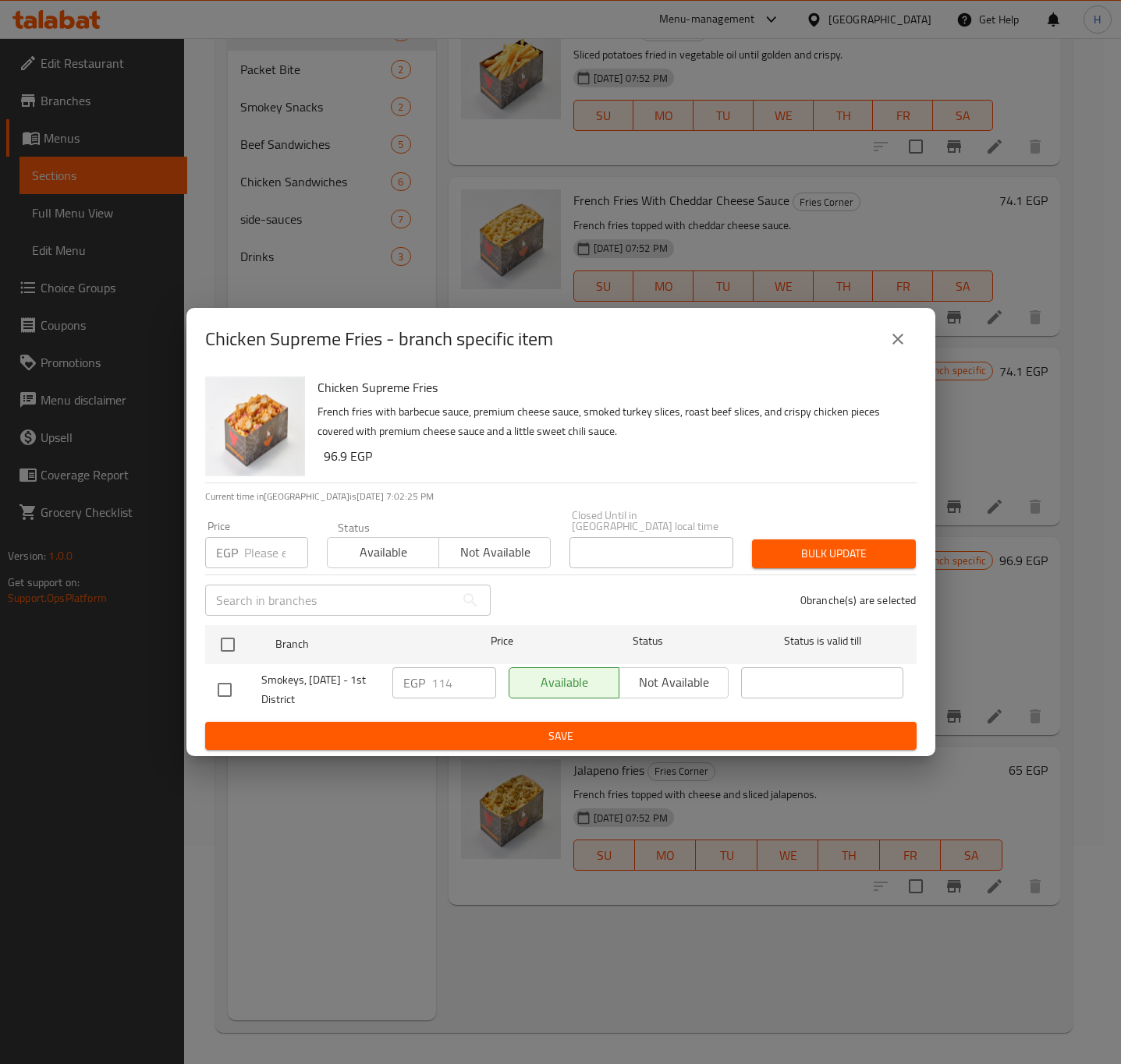
click at [885, 349] on button "close" at bounding box center [898, 339] width 37 height 37
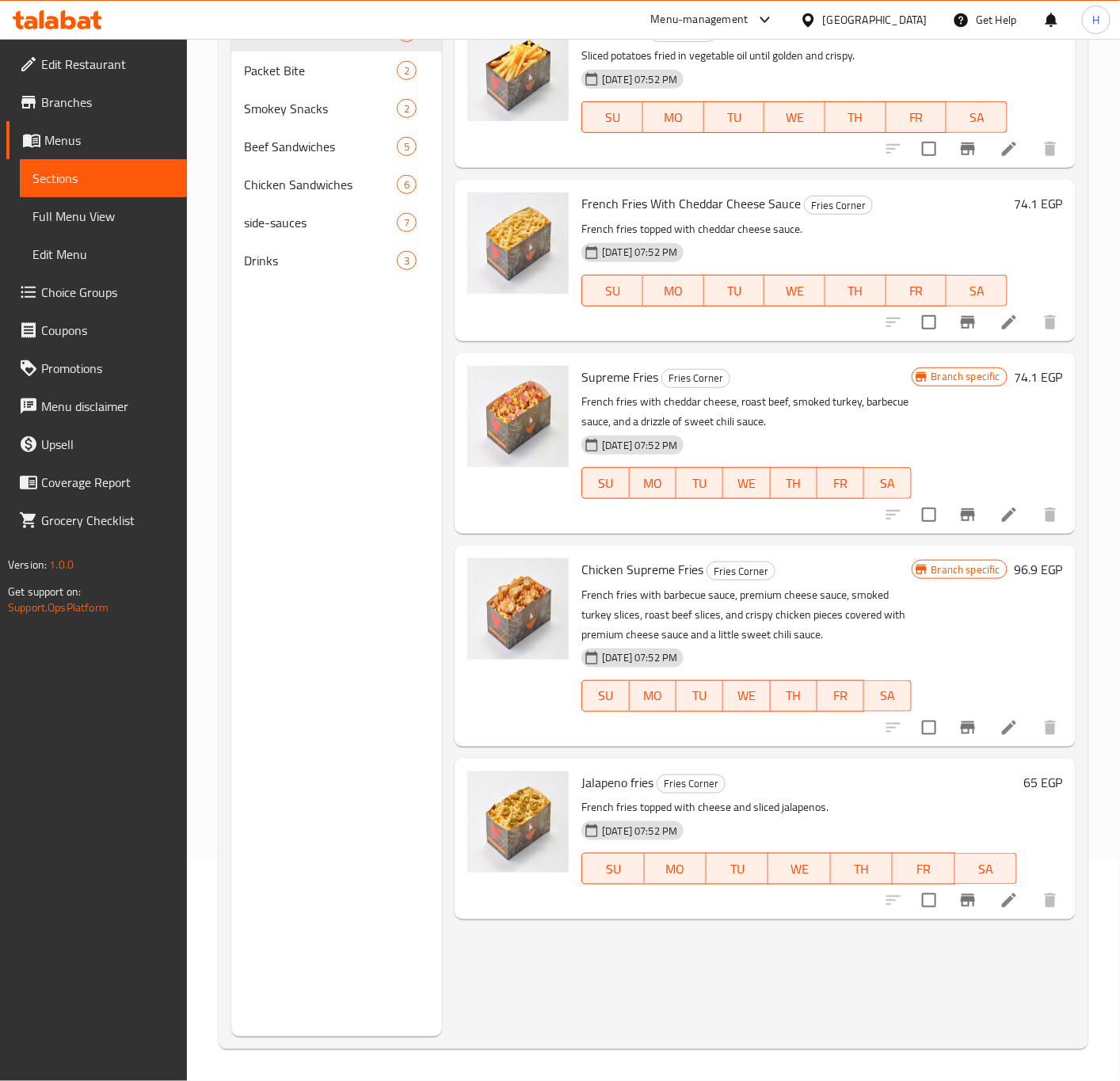
click at [1030, 783] on h6 "65 EGP" at bounding box center [1043, 783] width 40 height 22
click at [778, 909] on input "65" at bounding box center [700, 925] width 153 height 31
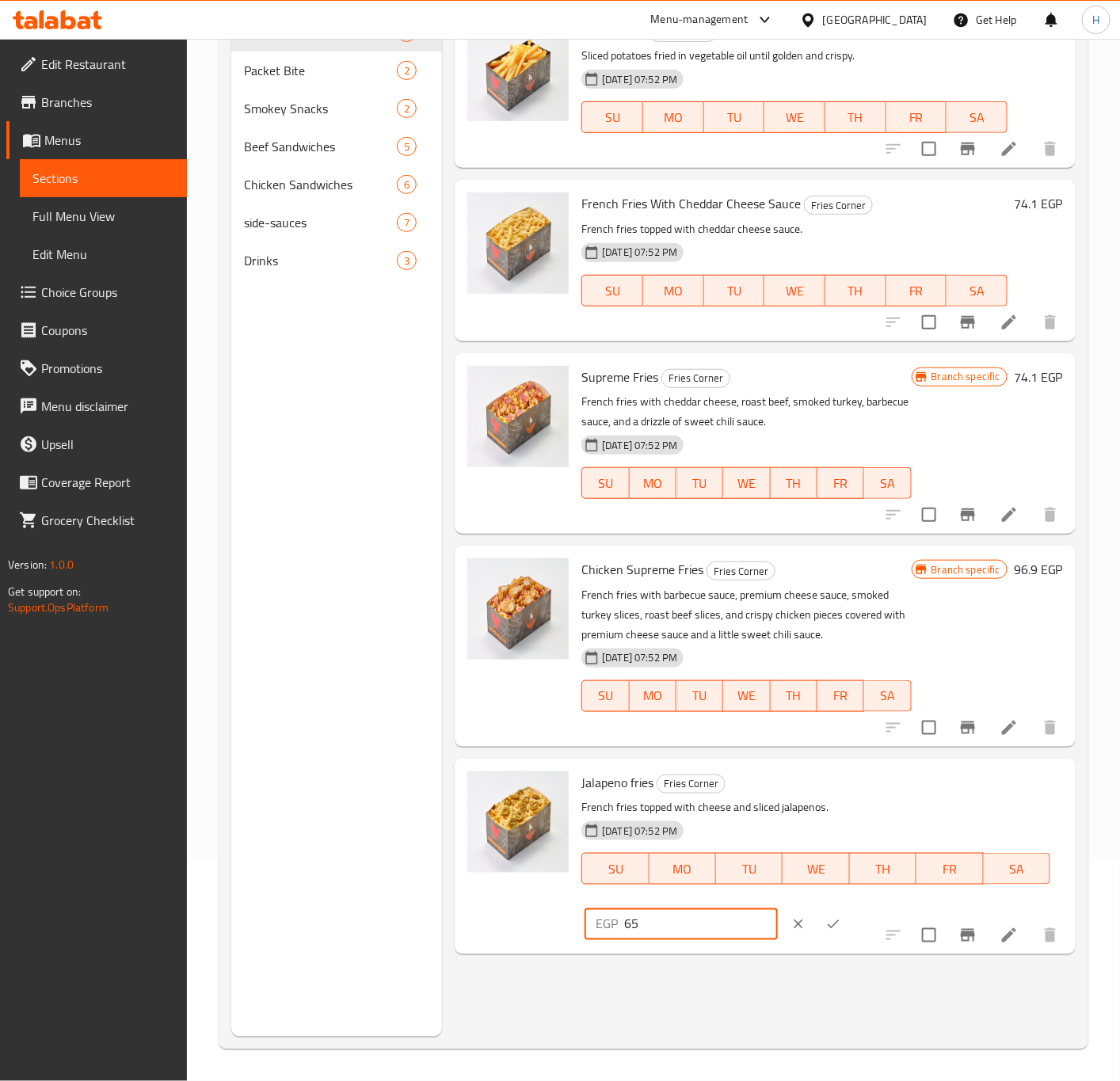
click at [778, 909] on input "65" at bounding box center [700, 925] width 153 height 31
paste input "74.1"
type input "74.1"
click at [841, 916] on icon "ok" at bounding box center [833, 924] width 16 height 16
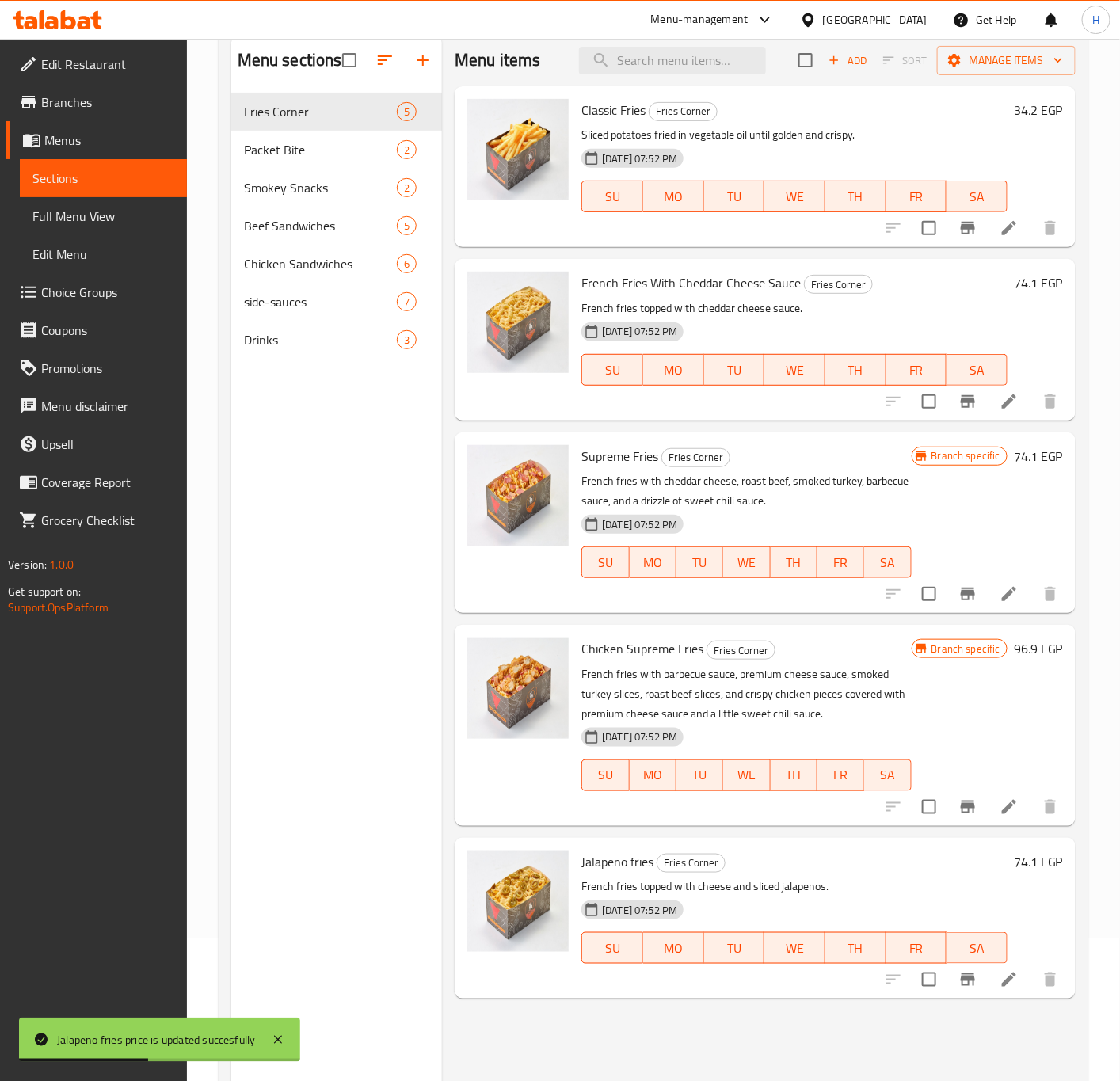
scroll to position [103, 0]
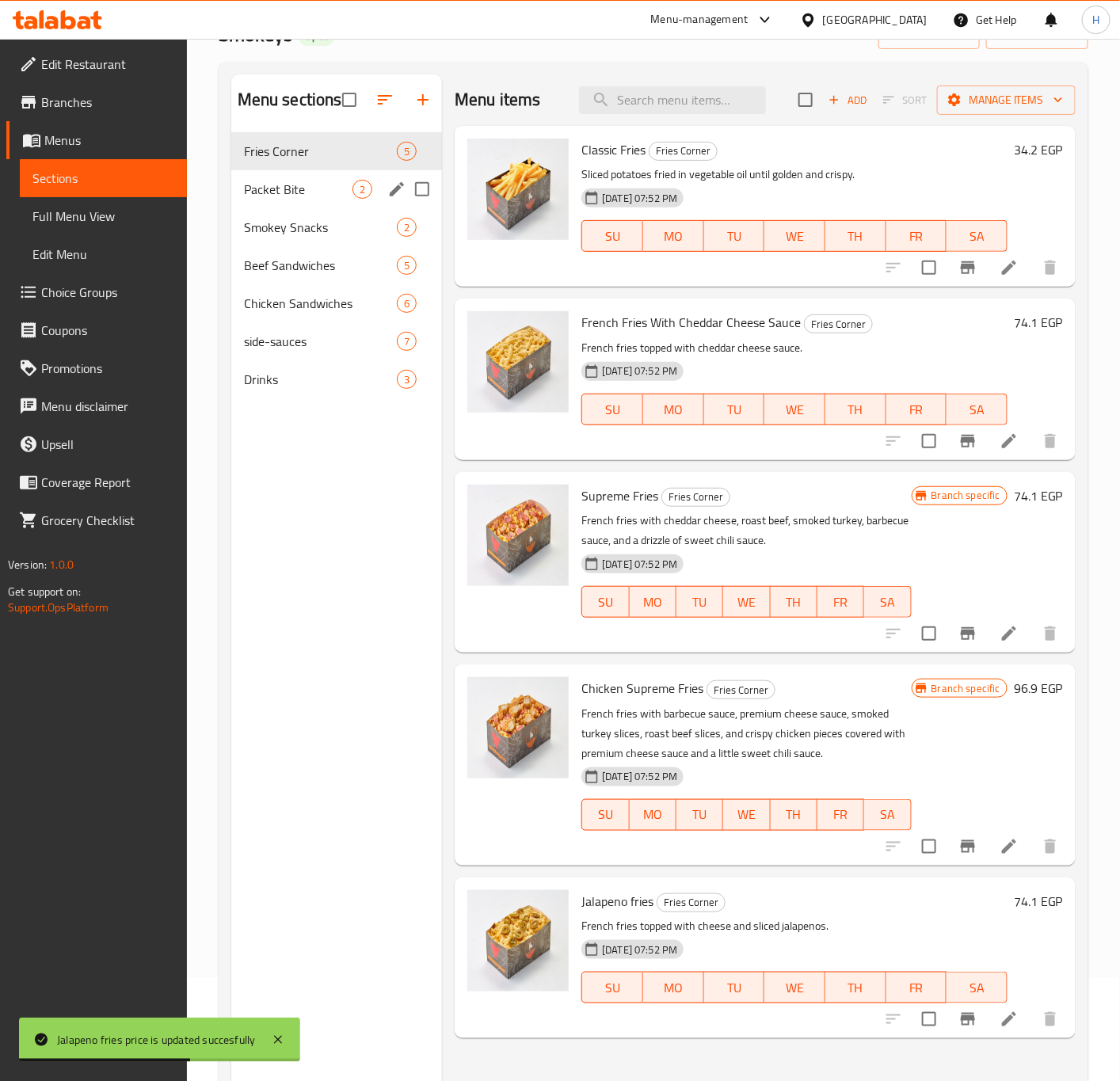
click at [314, 201] on div "Packet Bite 2" at bounding box center [337, 189] width 212 height 38
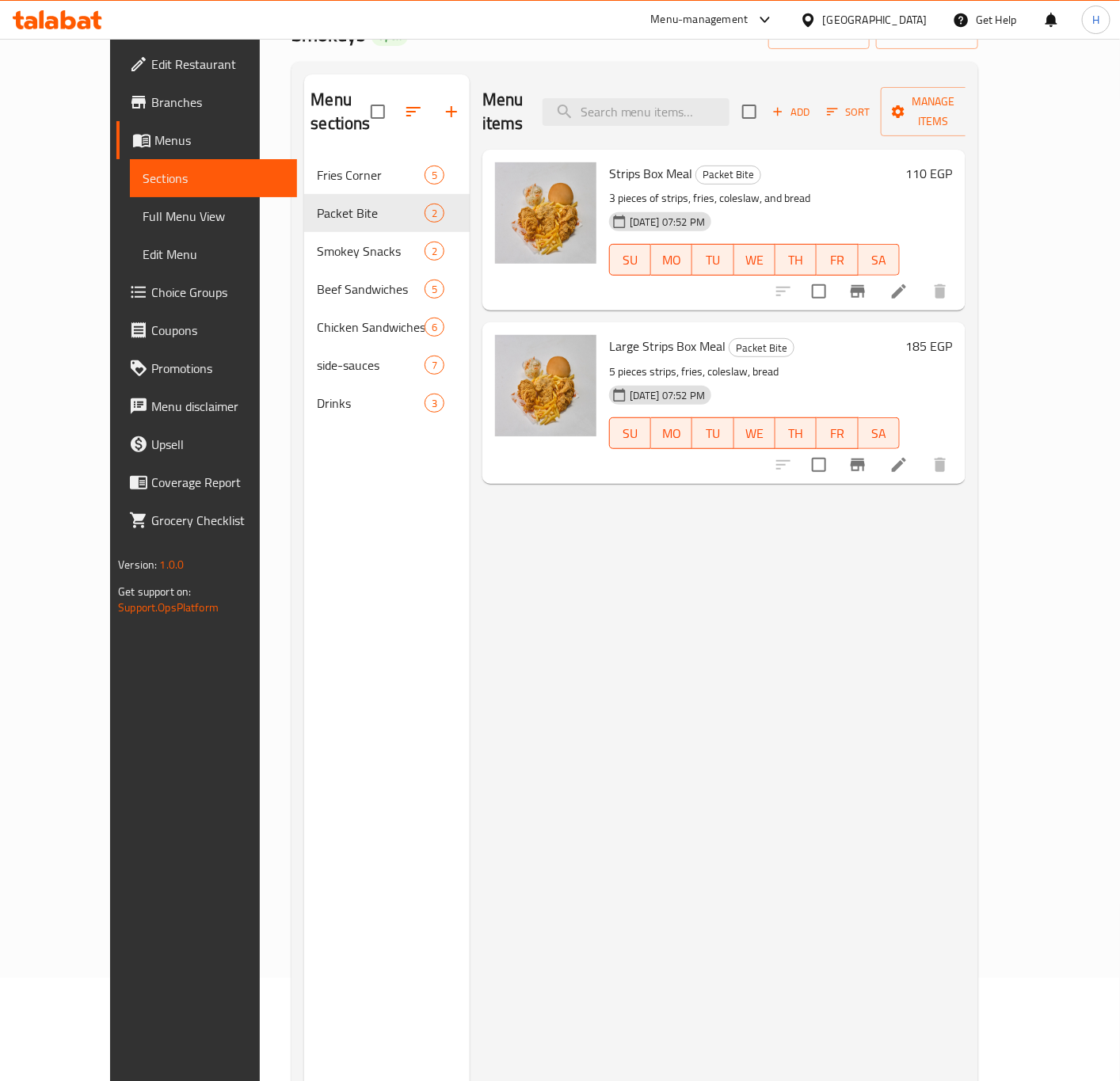
click at [953, 162] on h6 "110 EGP" at bounding box center [929, 173] width 46 height 22
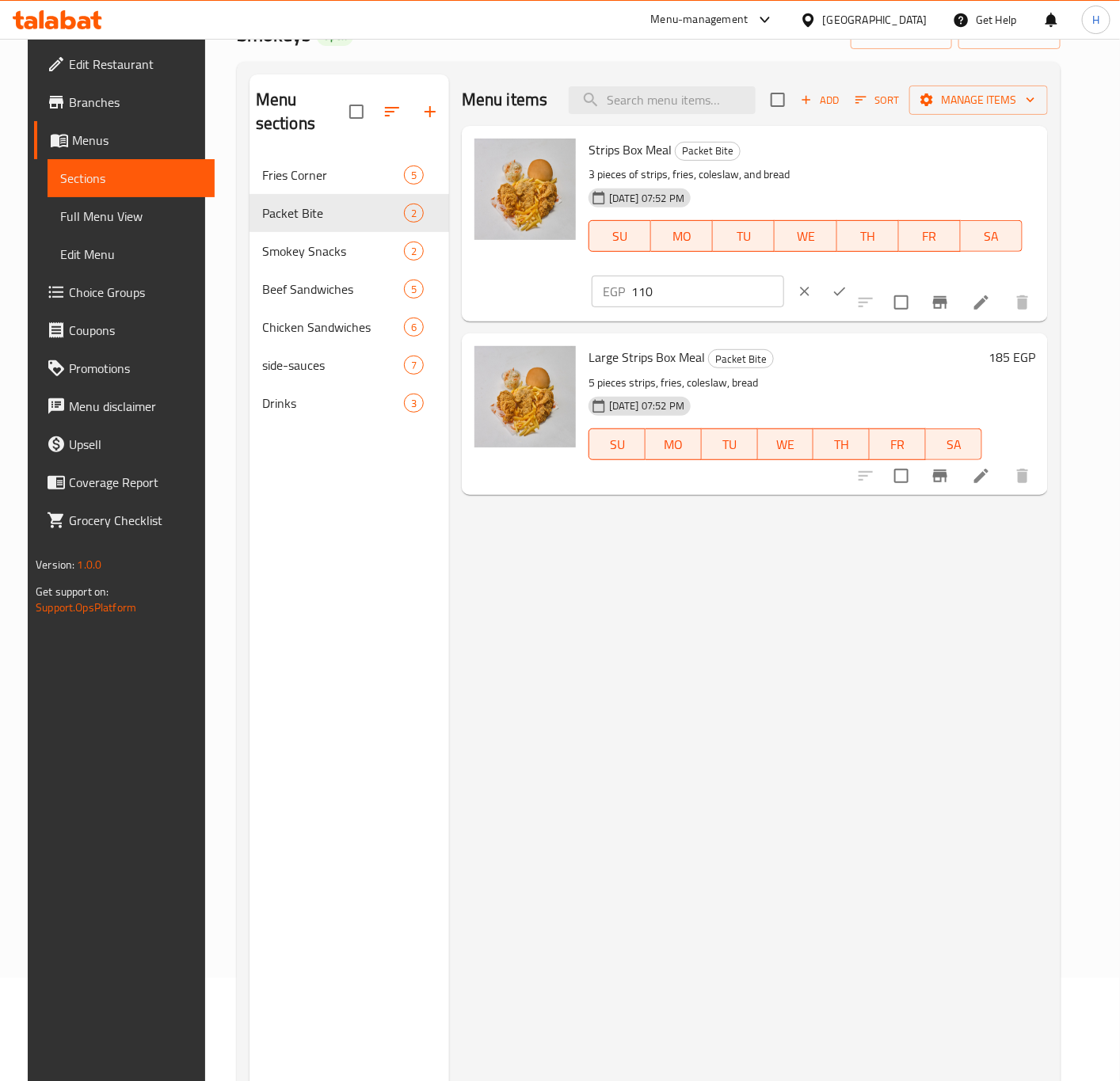
click at [784, 276] on input "110" at bounding box center [707, 292] width 153 height 31
paste input "25.4"
type input "125.4"
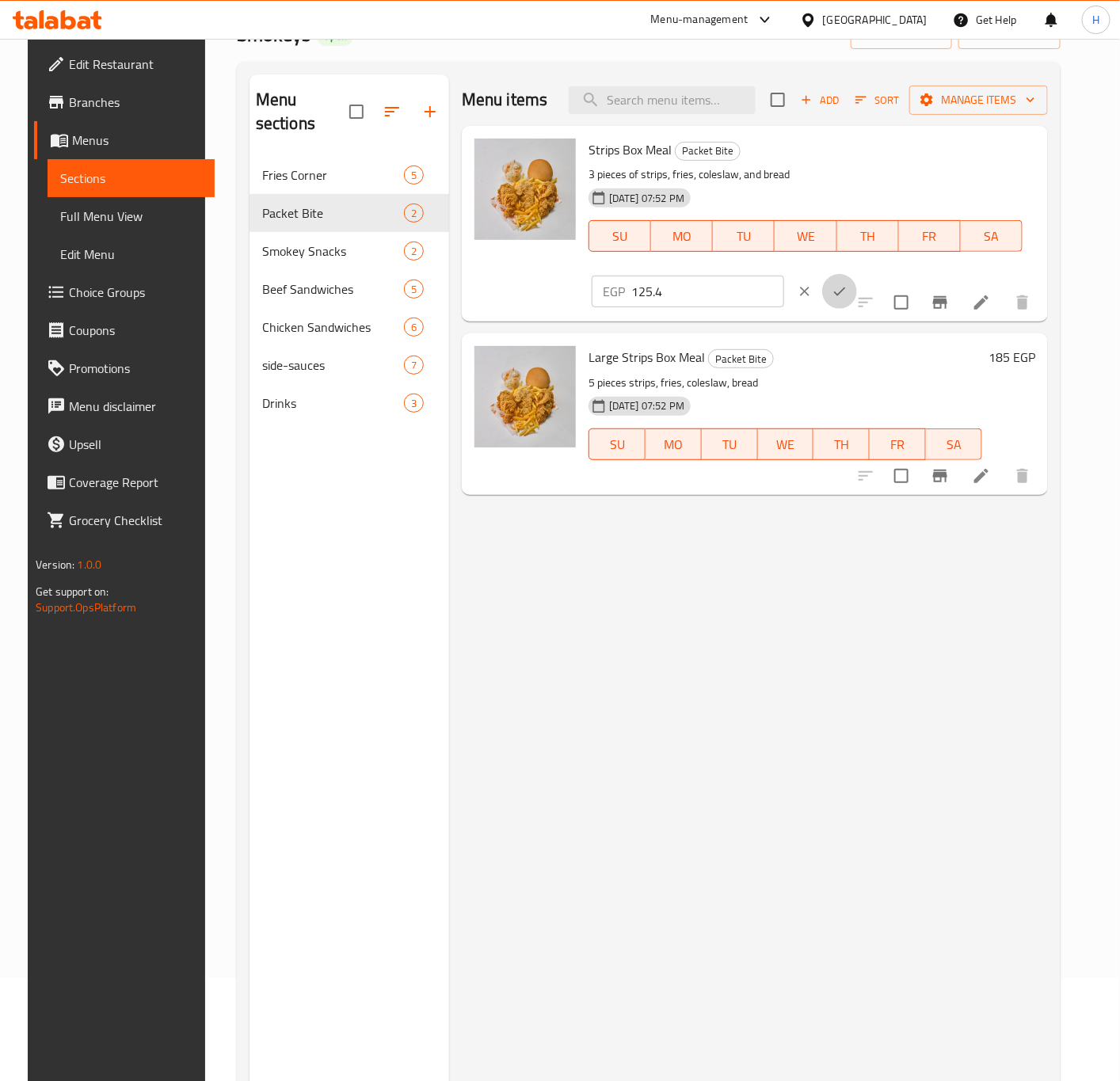
click at [848, 283] on icon "ok" at bounding box center [840, 291] width 16 height 16
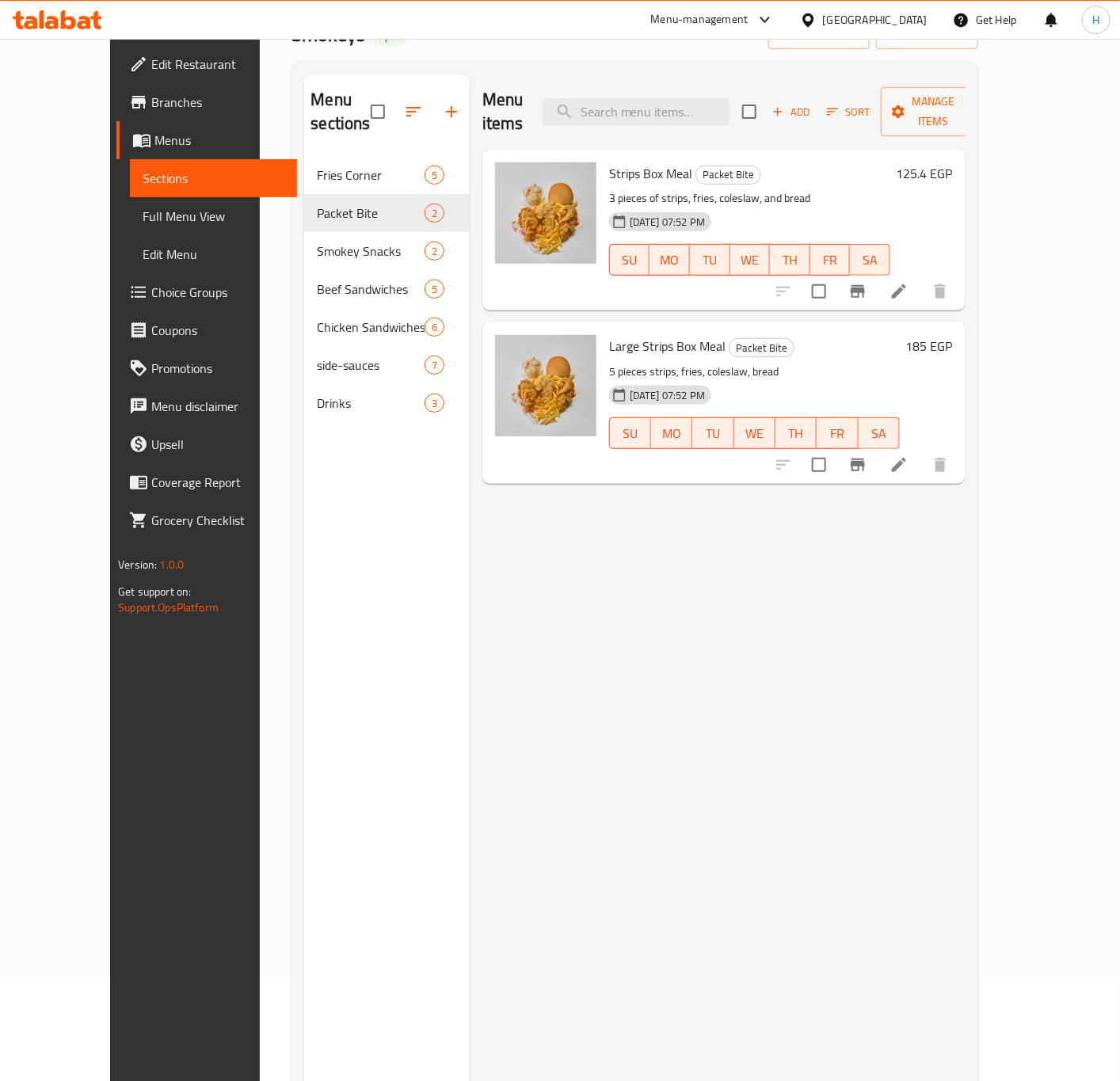
click at [953, 335] on h6 "185 EGP" at bounding box center [929, 346] width 46 height 22
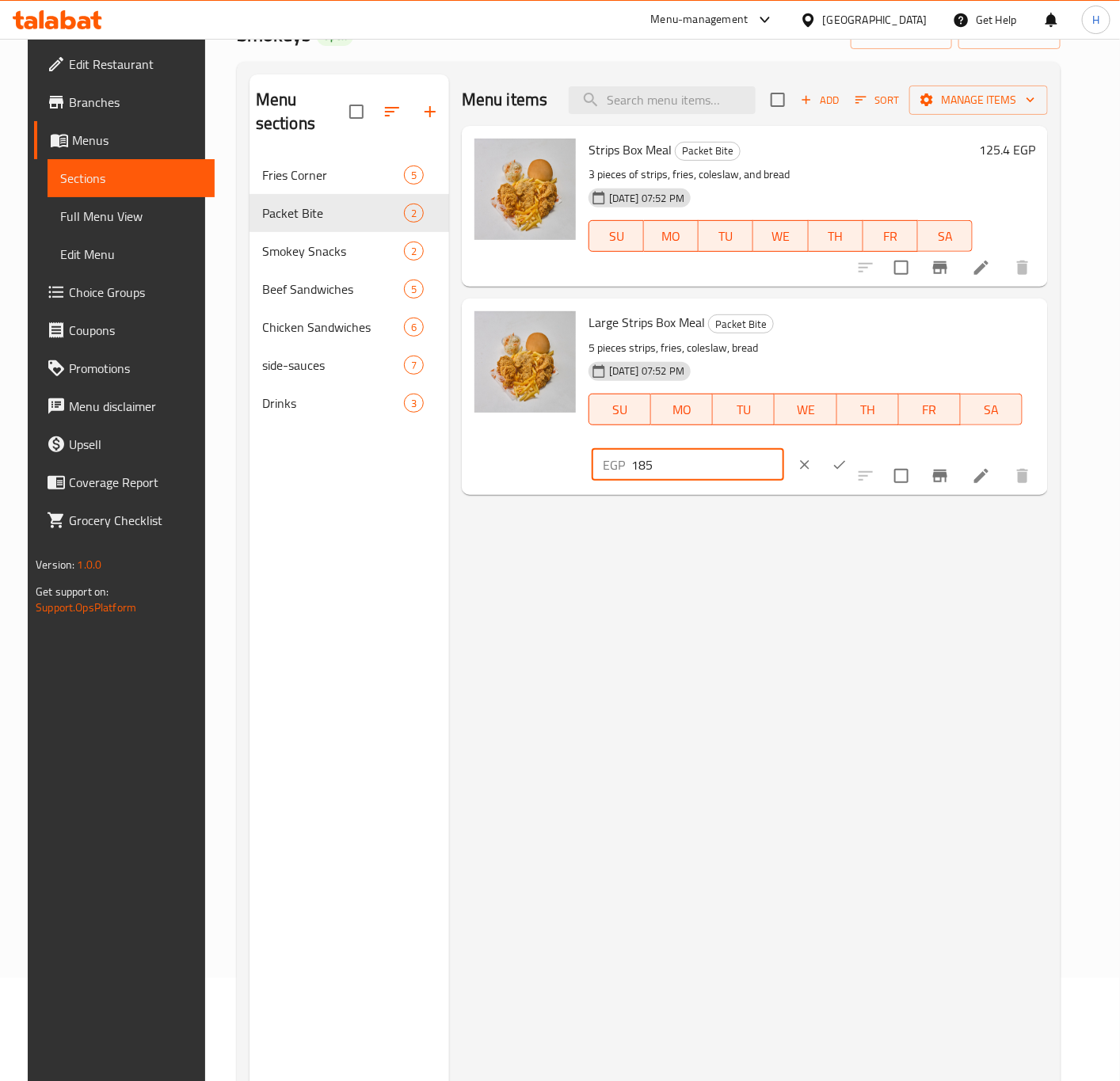
click at [784, 449] on input "185" at bounding box center [707, 465] width 153 height 31
paste input "210.9"
type input "210.9"
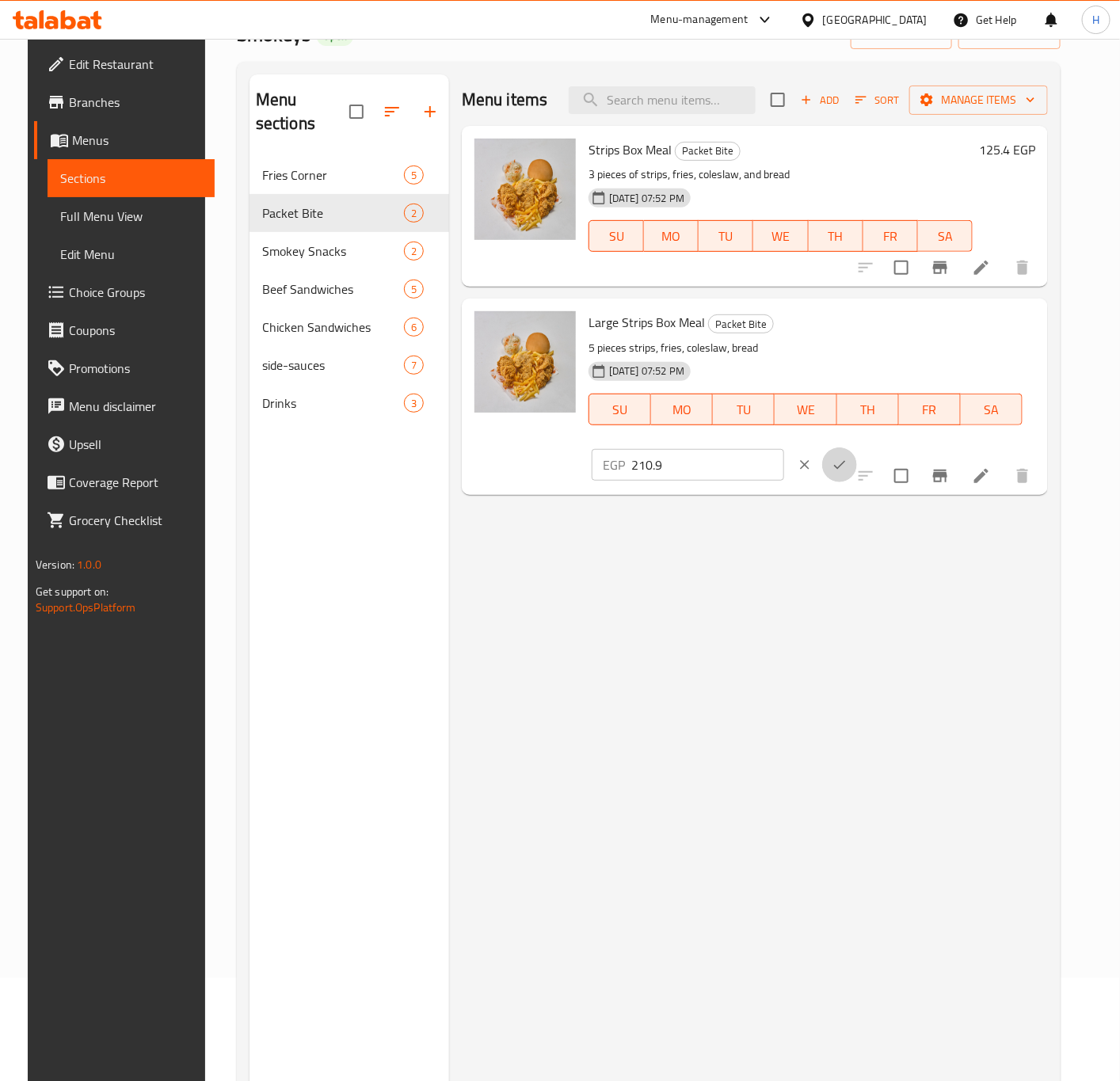
click at [848, 457] on icon "ok" at bounding box center [840, 465] width 16 height 16
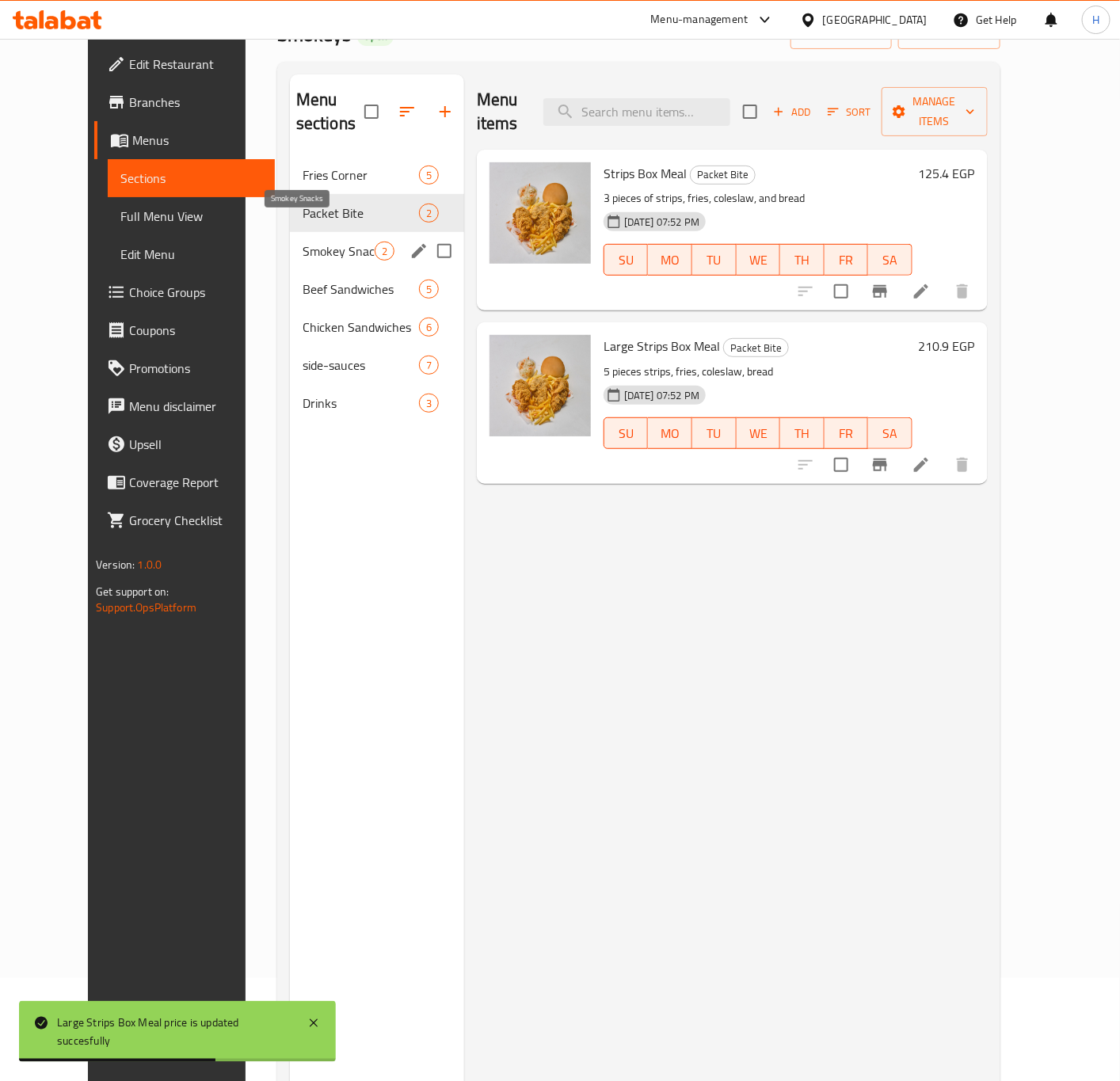
click at [327, 242] on span "Smokey Snacks" at bounding box center [339, 251] width 72 height 19
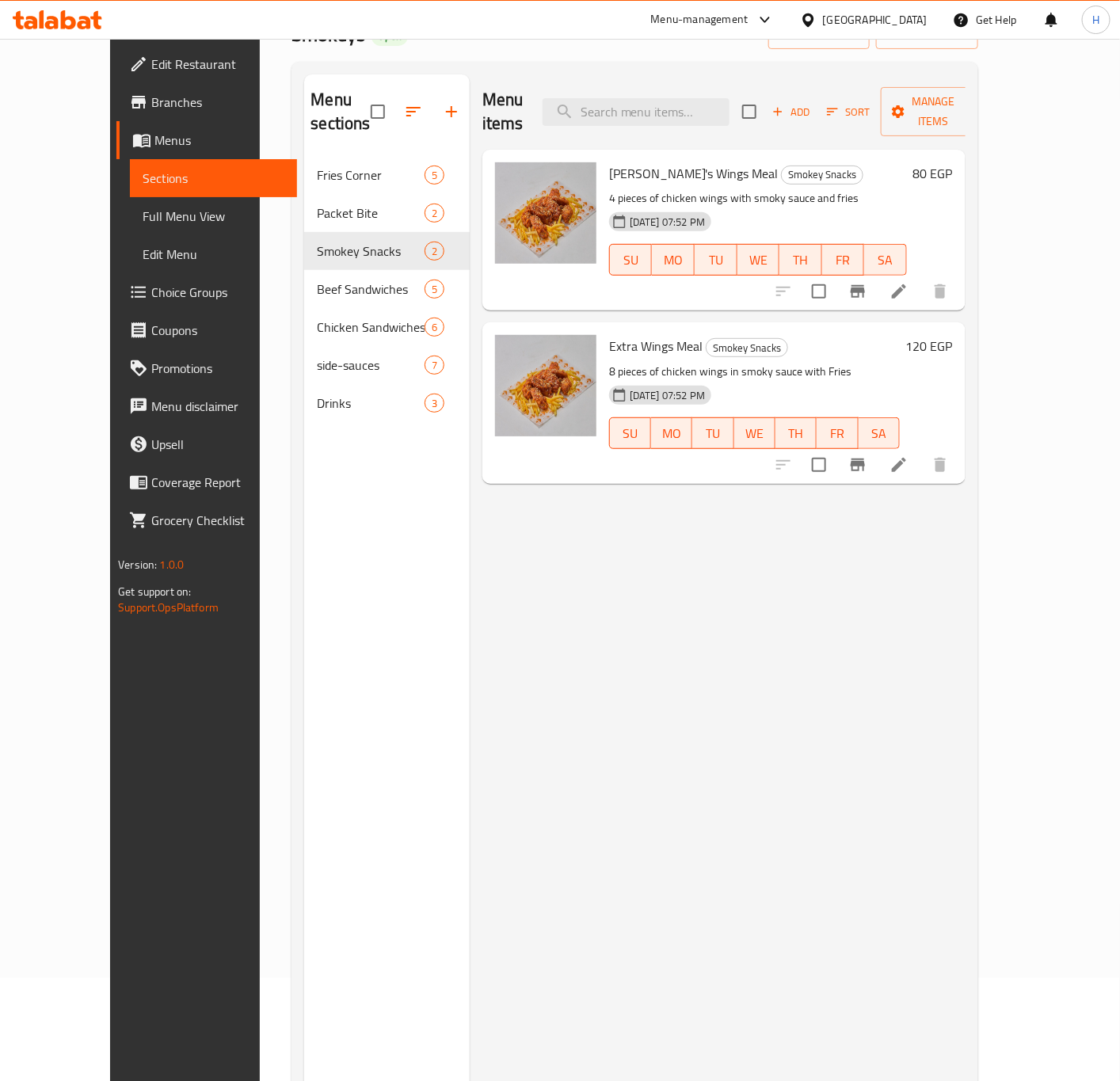
click at [953, 162] on h6 "80 EGP" at bounding box center [933, 173] width 40 height 22
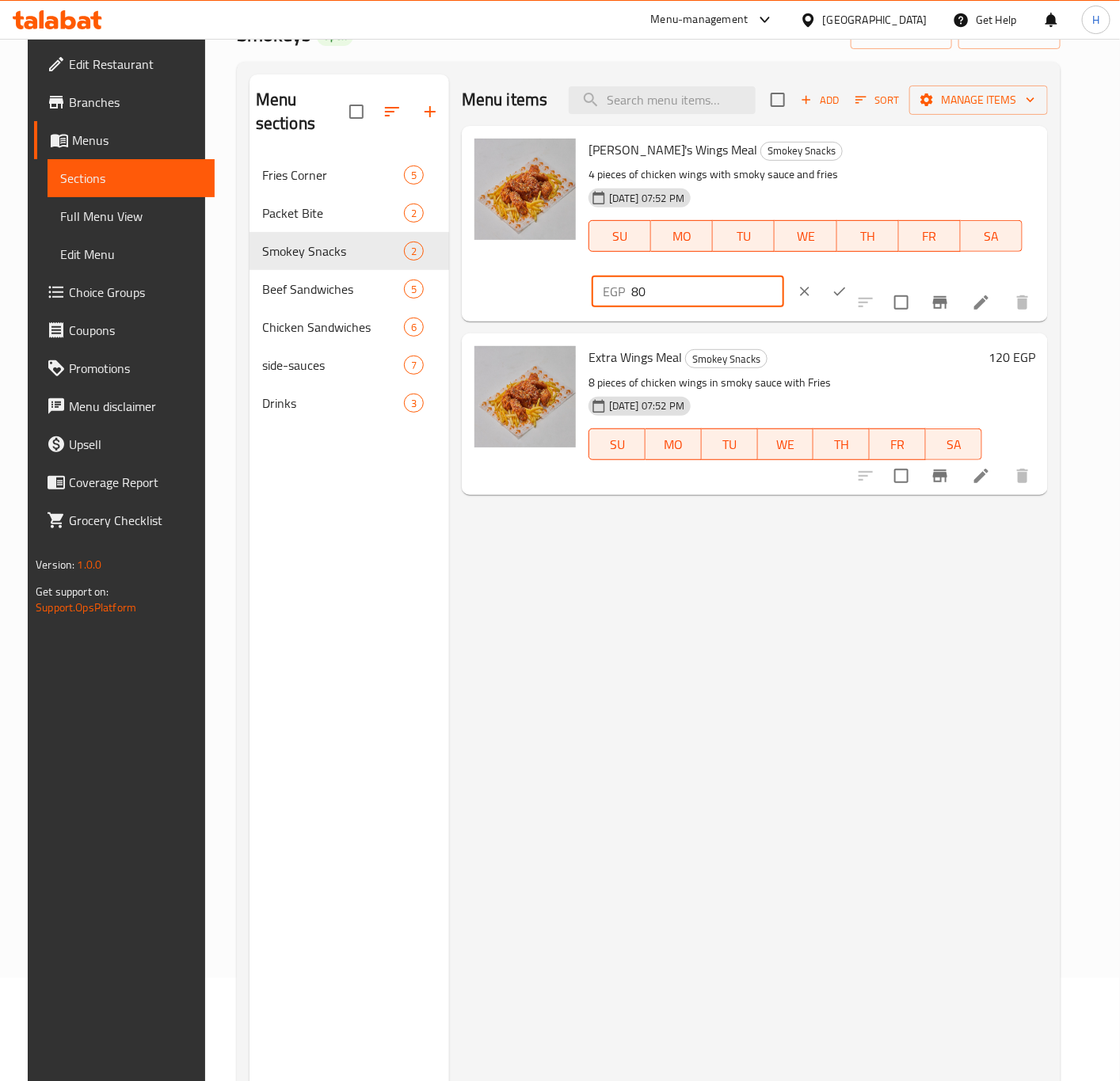
click at [784, 276] on input "80" at bounding box center [707, 292] width 153 height 31
paste input "91.2"
type input "91.2"
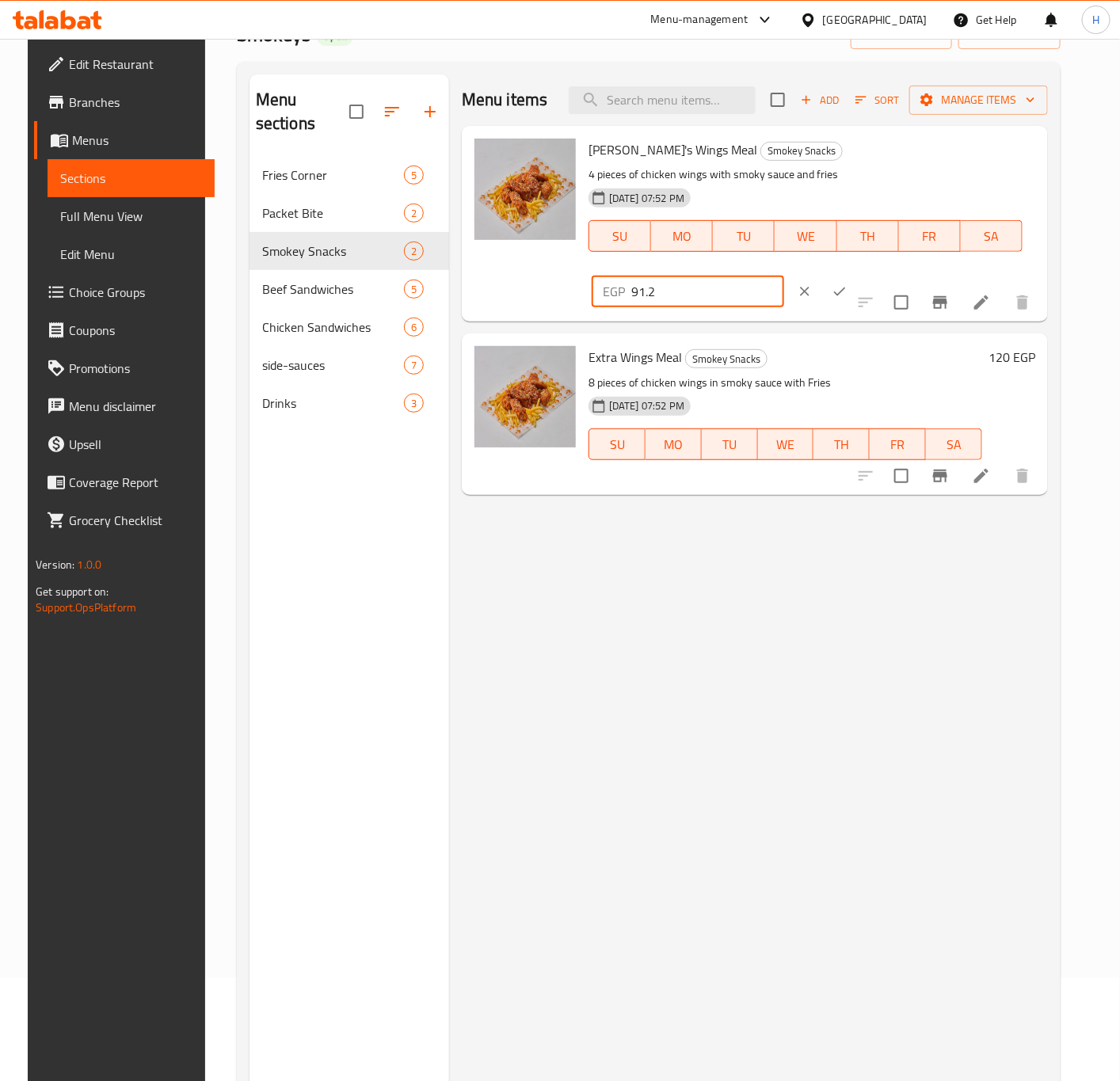
click at [857, 274] on button "ok" at bounding box center [840, 292] width 35 height 35
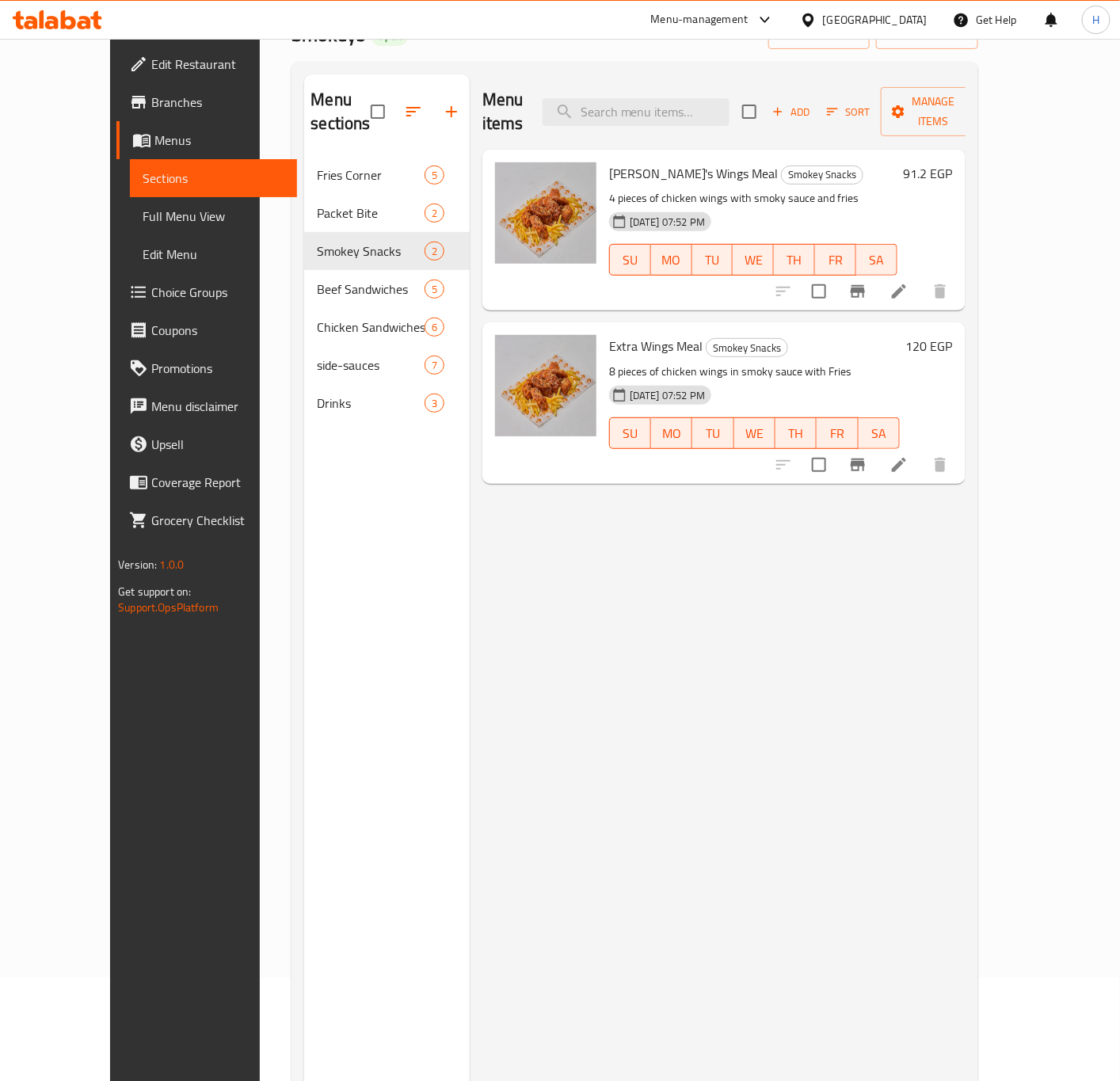
click at [953, 335] on h6 "120 EGP" at bounding box center [929, 346] width 46 height 22
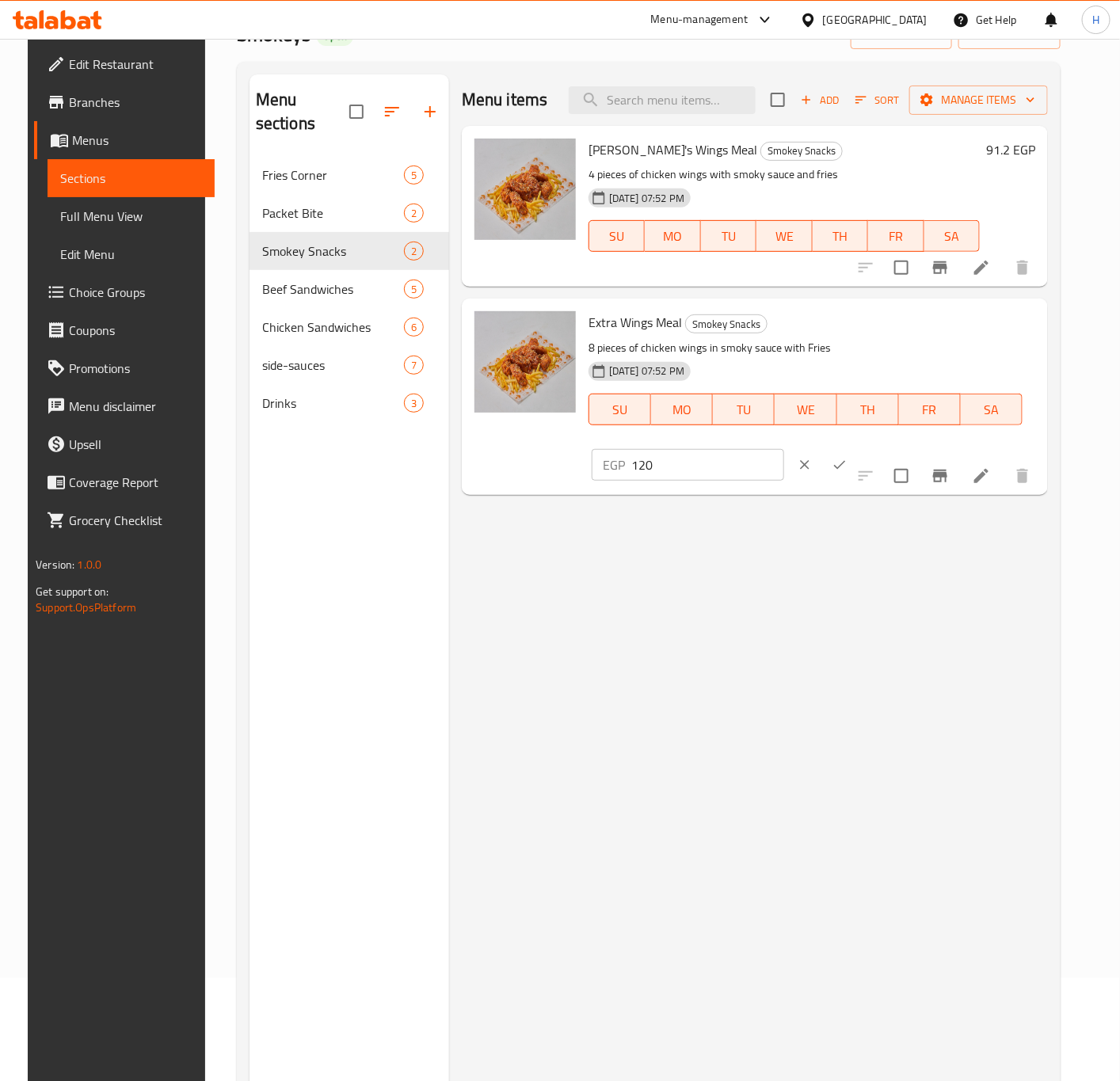
click at [784, 449] on input "120" at bounding box center [707, 465] width 153 height 31
paste input "36.8"
type input "136.8"
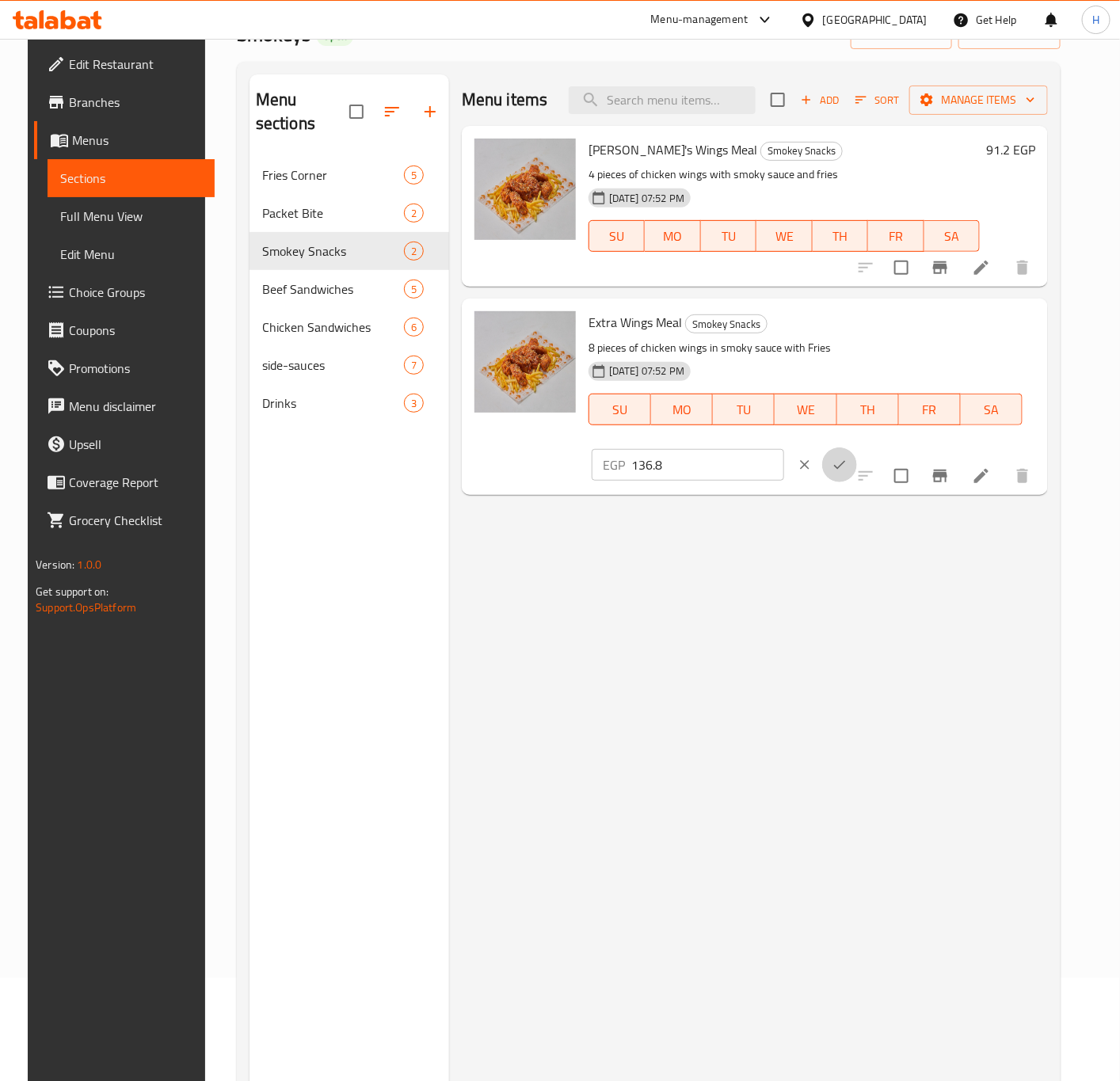
click at [848, 457] on icon "ok" at bounding box center [840, 465] width 16 height 16
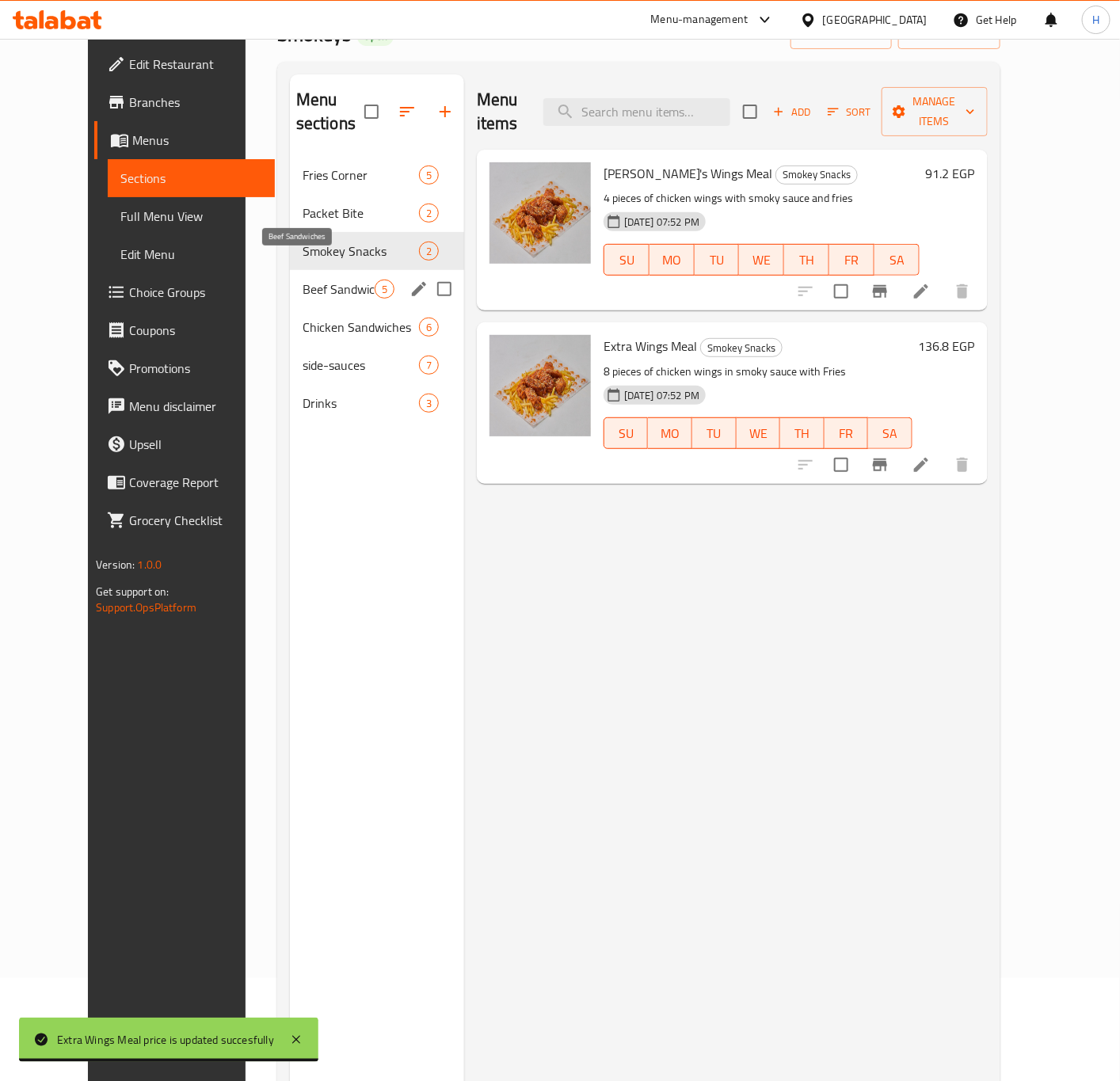
click at [303, 280] on span "Beef Sandwiches" at bounding box center [339, 289] width 72 height 19
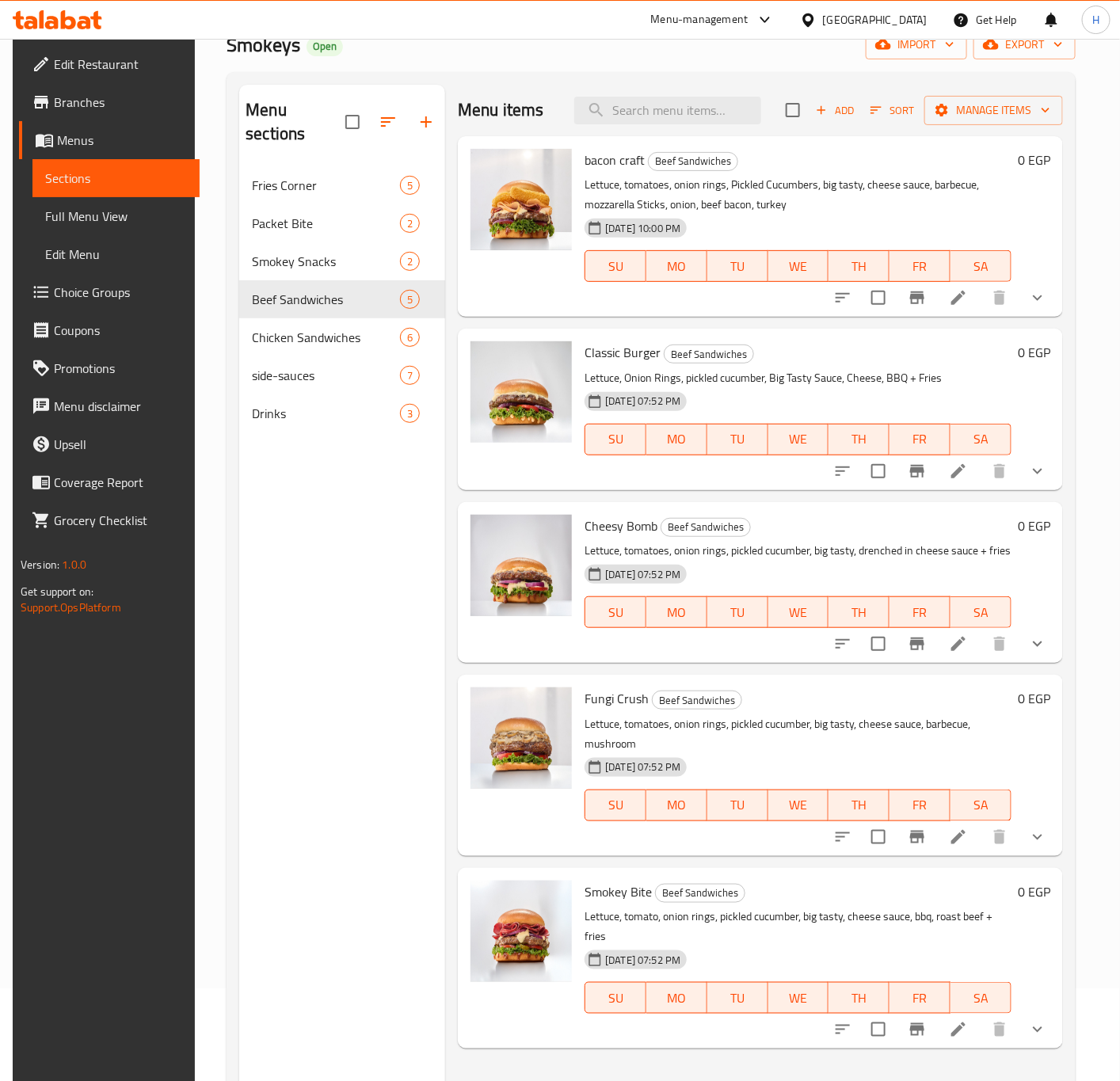
scroll to position [124, 0]
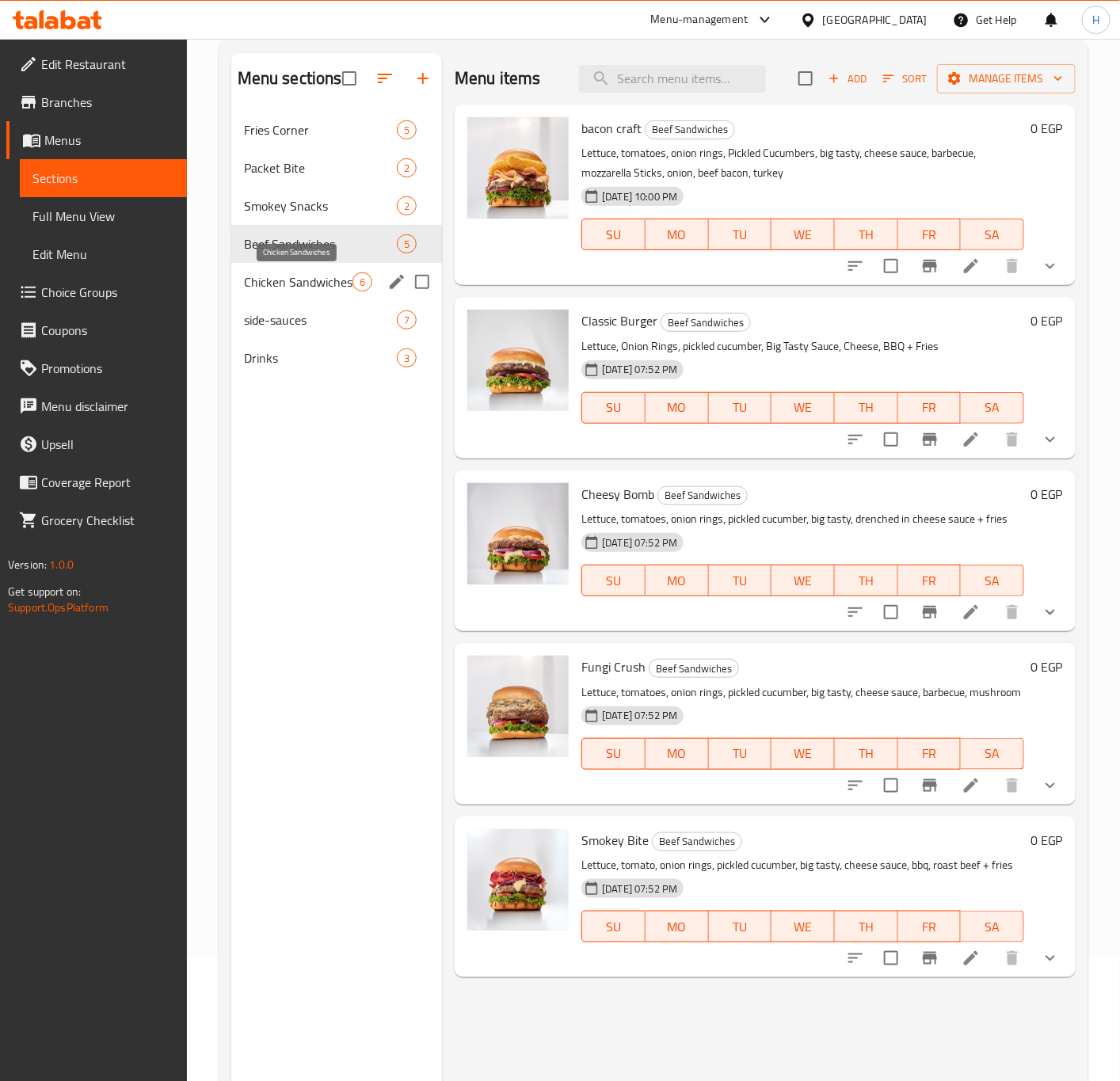
click at [305, 283] on span "Chicken Sandwiches" at bounding box center [298, 281] width 108 height 19
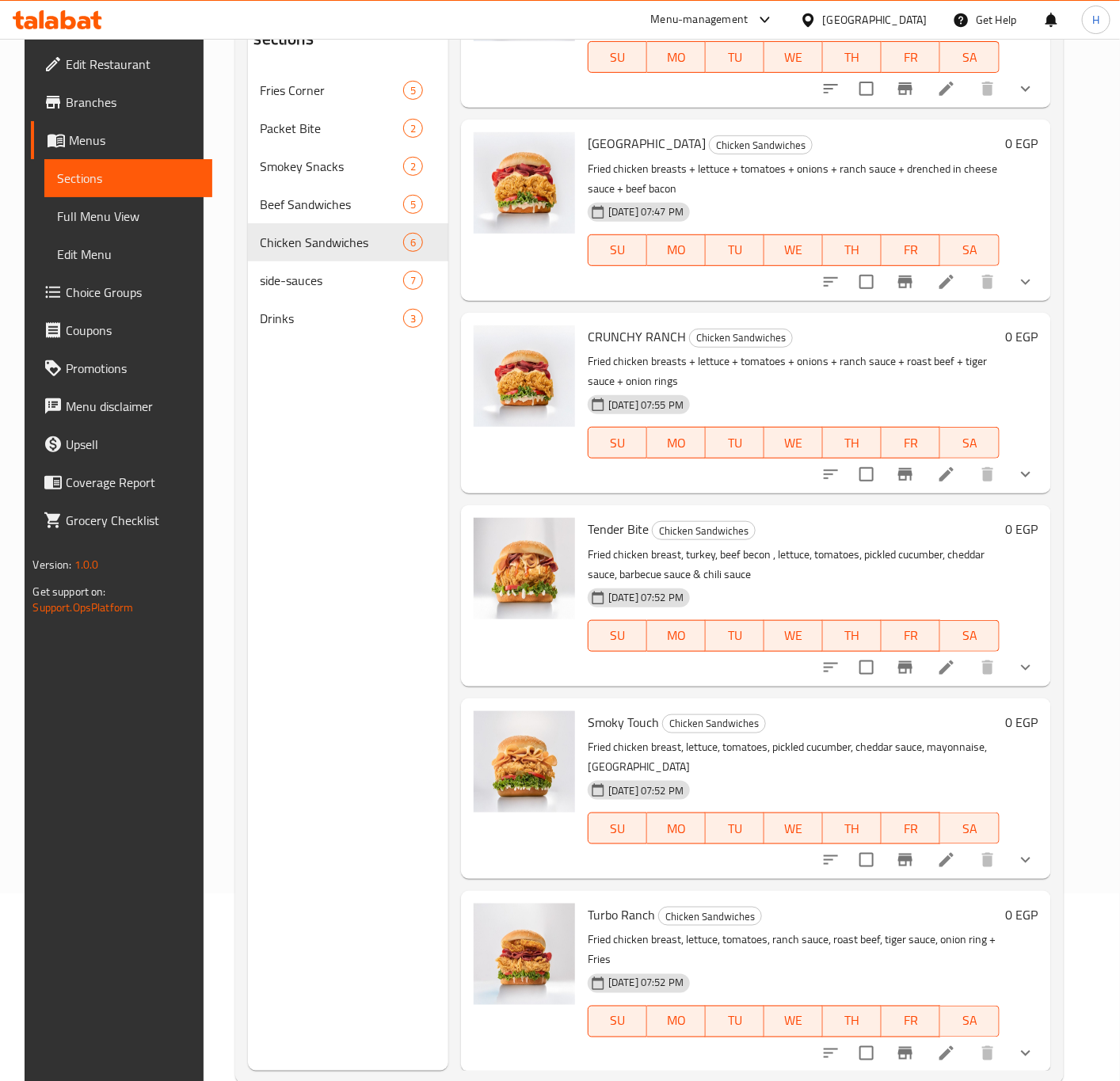
scroll to position [222, 0]
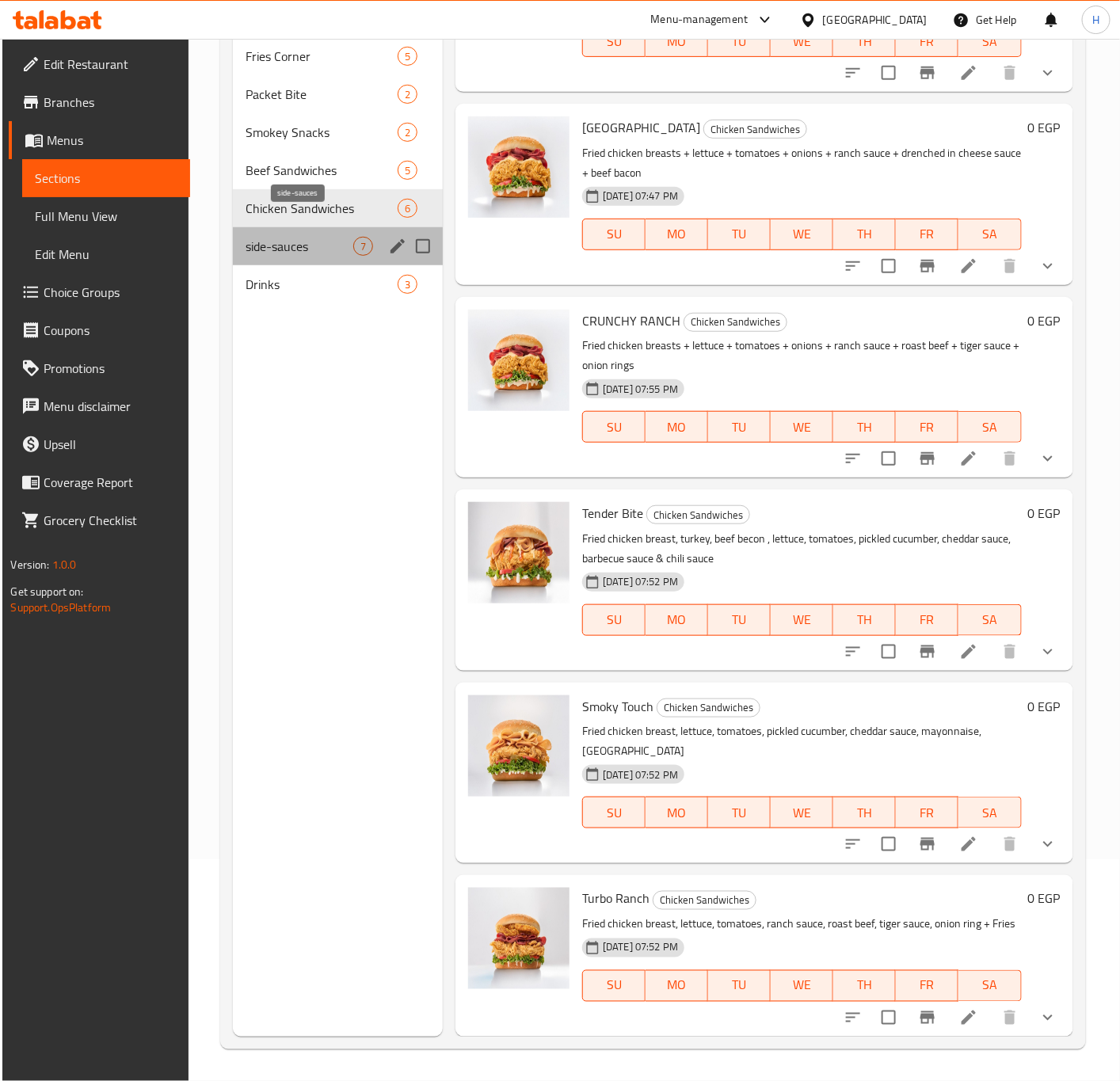
click at [277, 237] on span "side-sauces" at bounding box center [299, 246] width 107 height 19
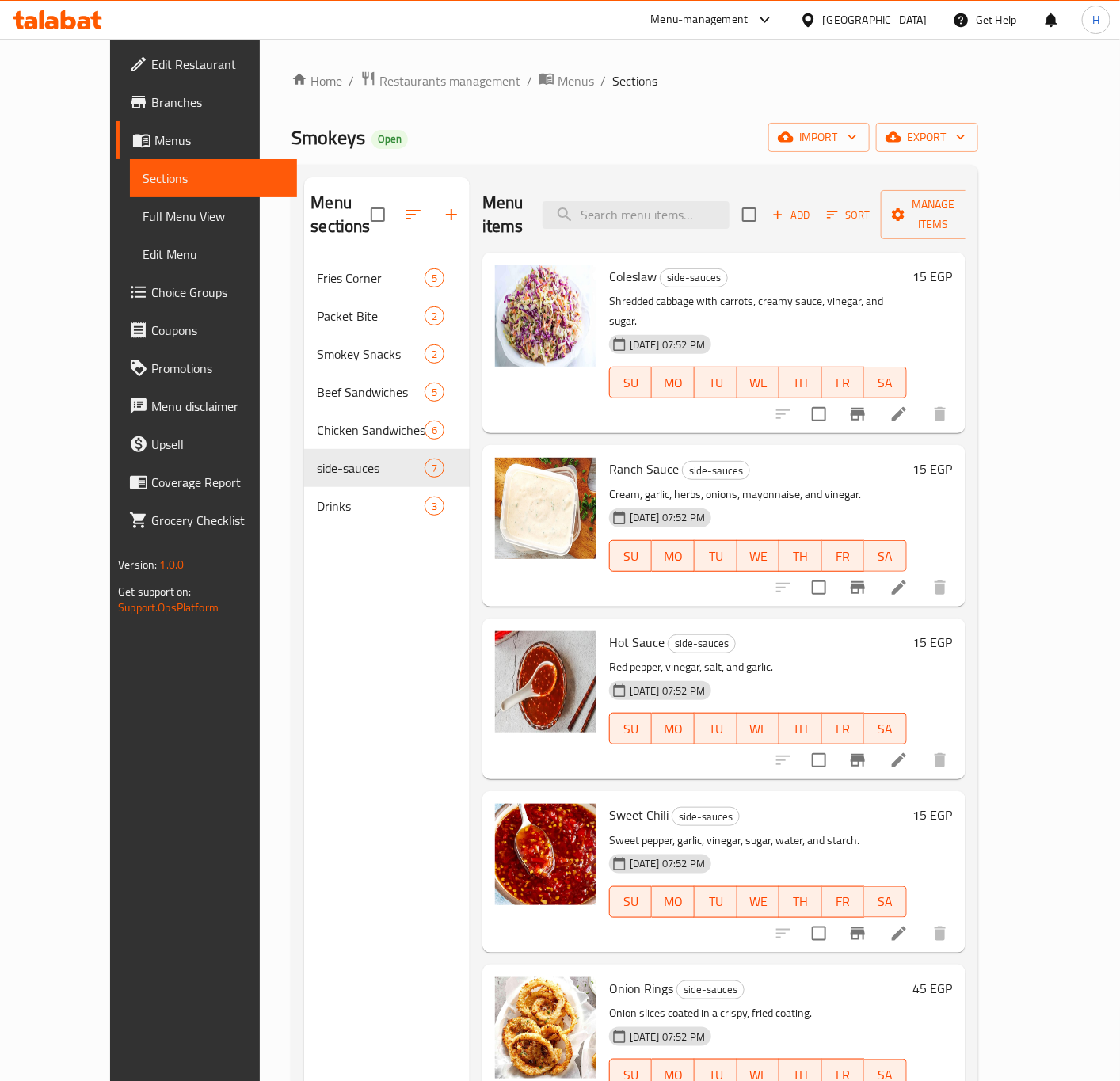
click at [953, 266] on h6 "15 EGP" at bounding box center [933, 277] width 40 height 22
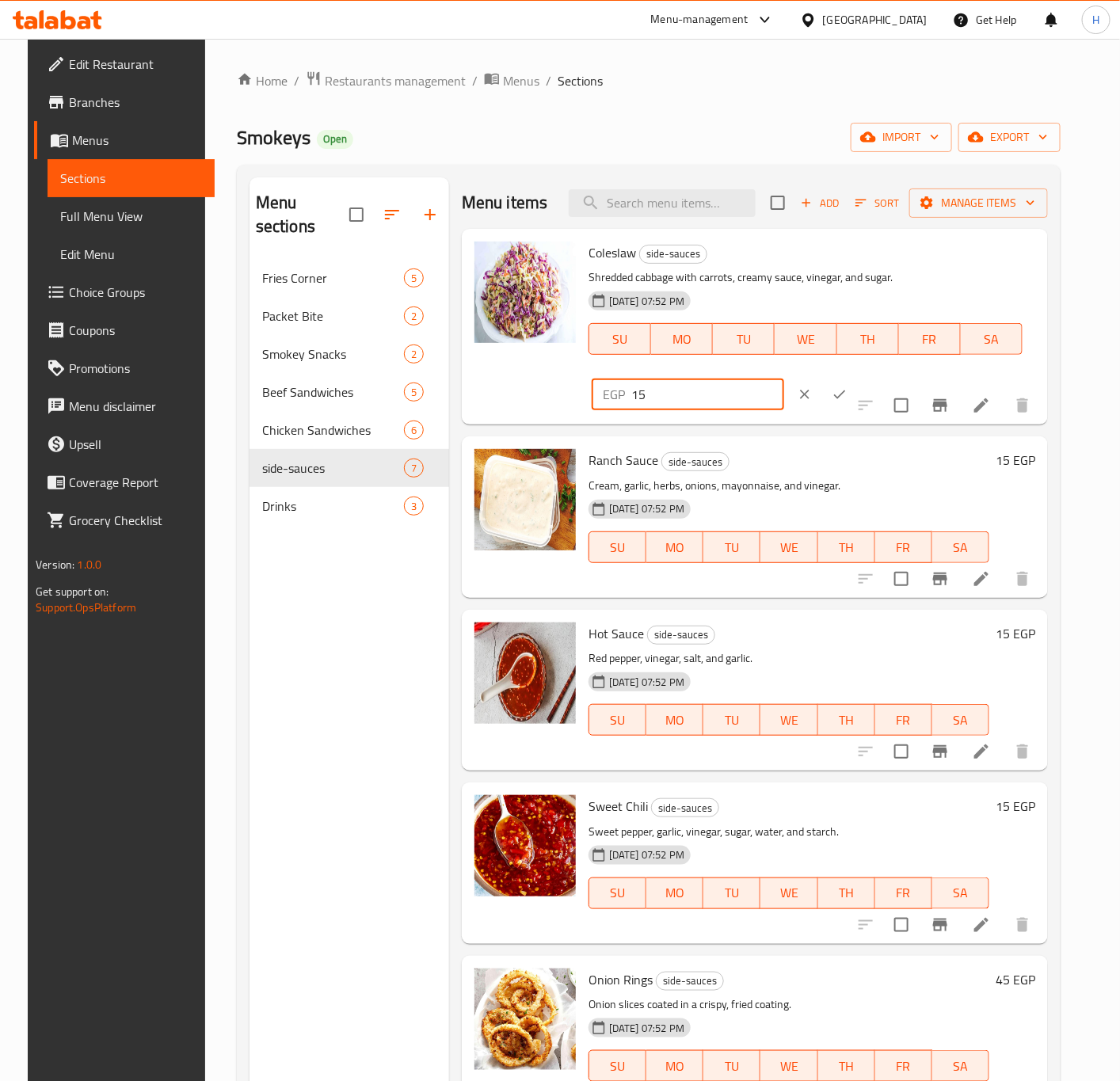
click at [679, 399] on input "15" at bounding box center [707, 394] width 153 height 31
paste input "7.1"
type input "17.1"
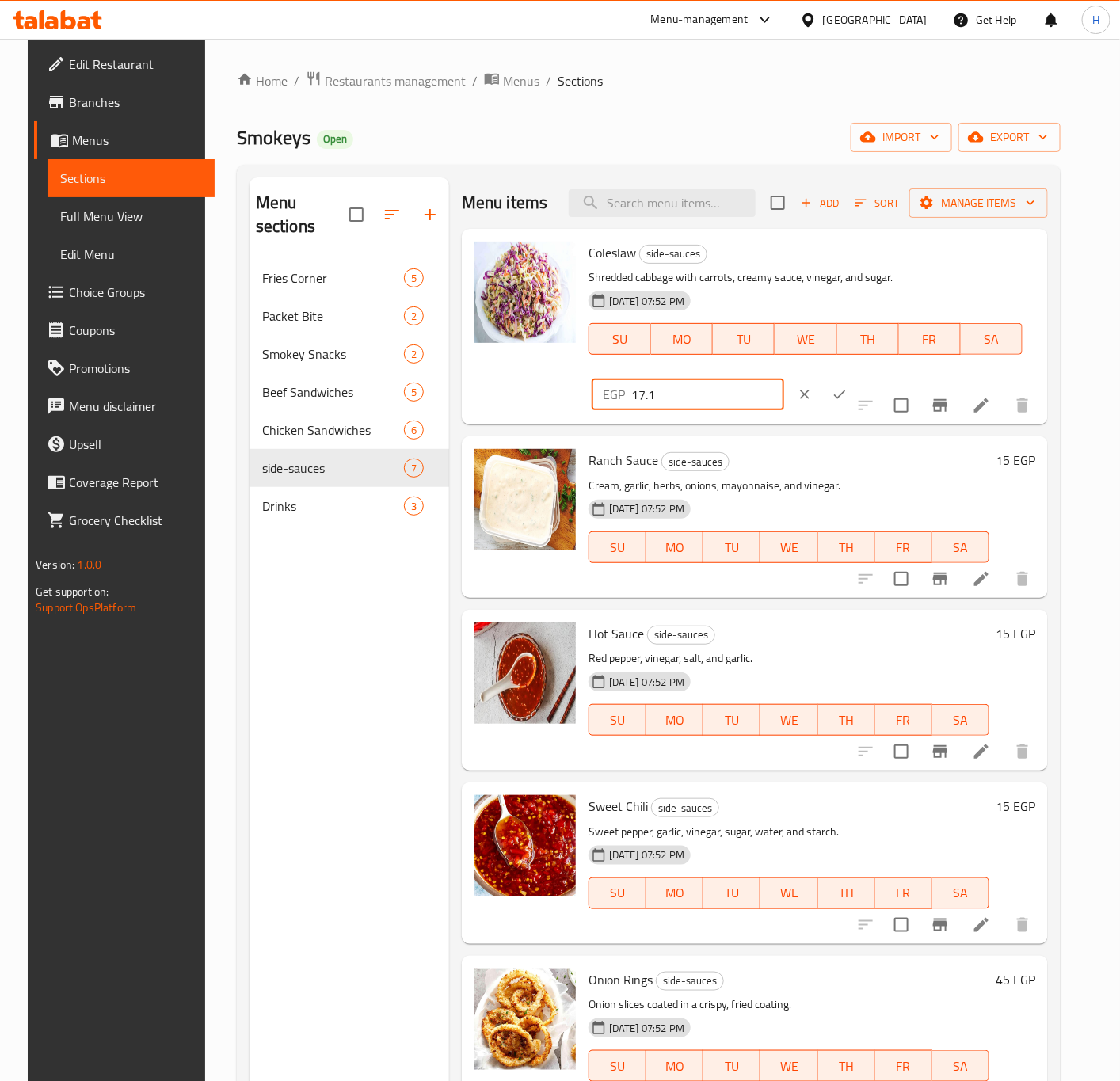
click at [832, 399] on icon "ok" at bounding box center [840, 394] width 16 height 16
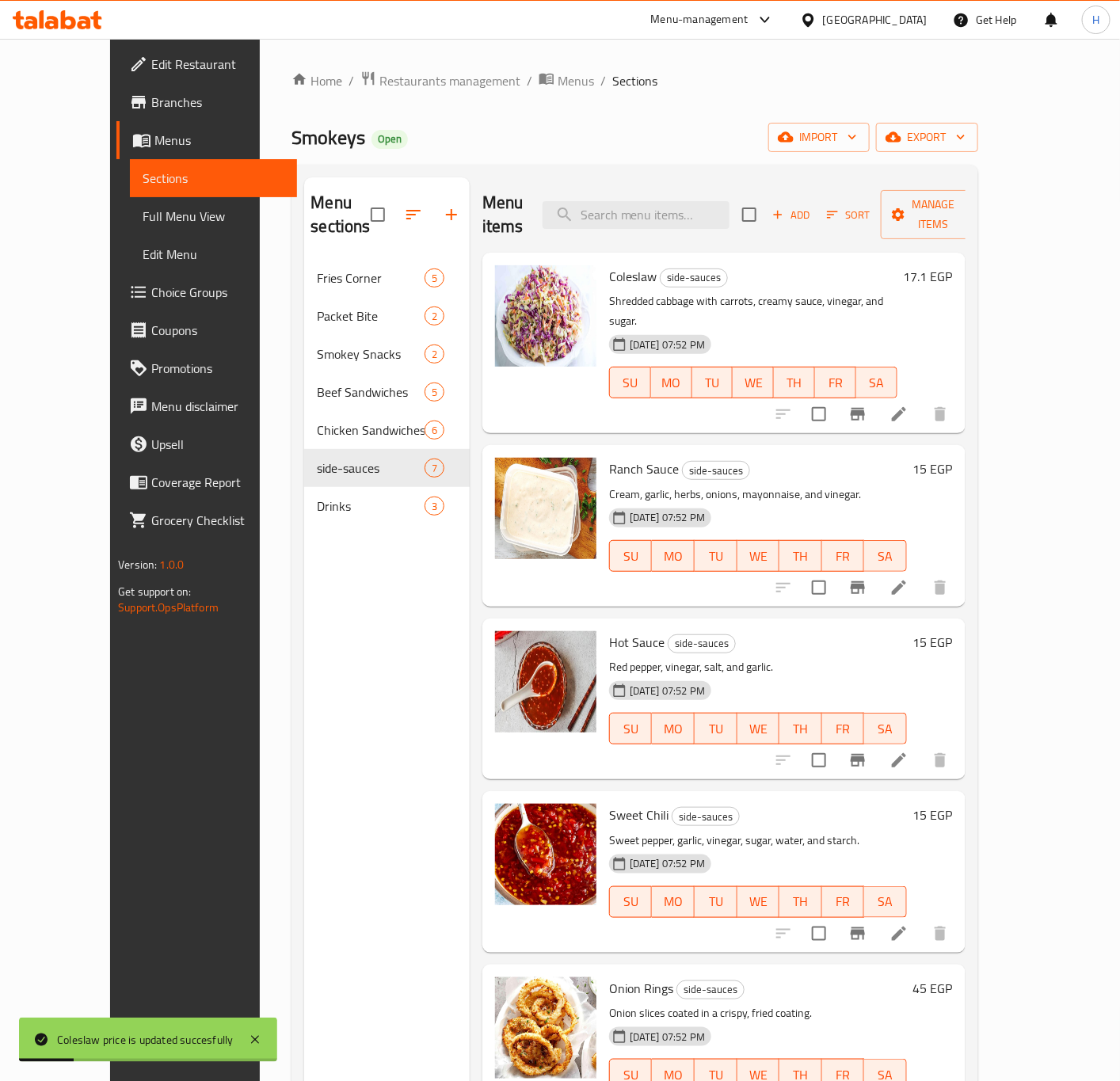
click at [953, 458] on h6 "15 EGP" at bounding box center [933, 469] width 40 height 22
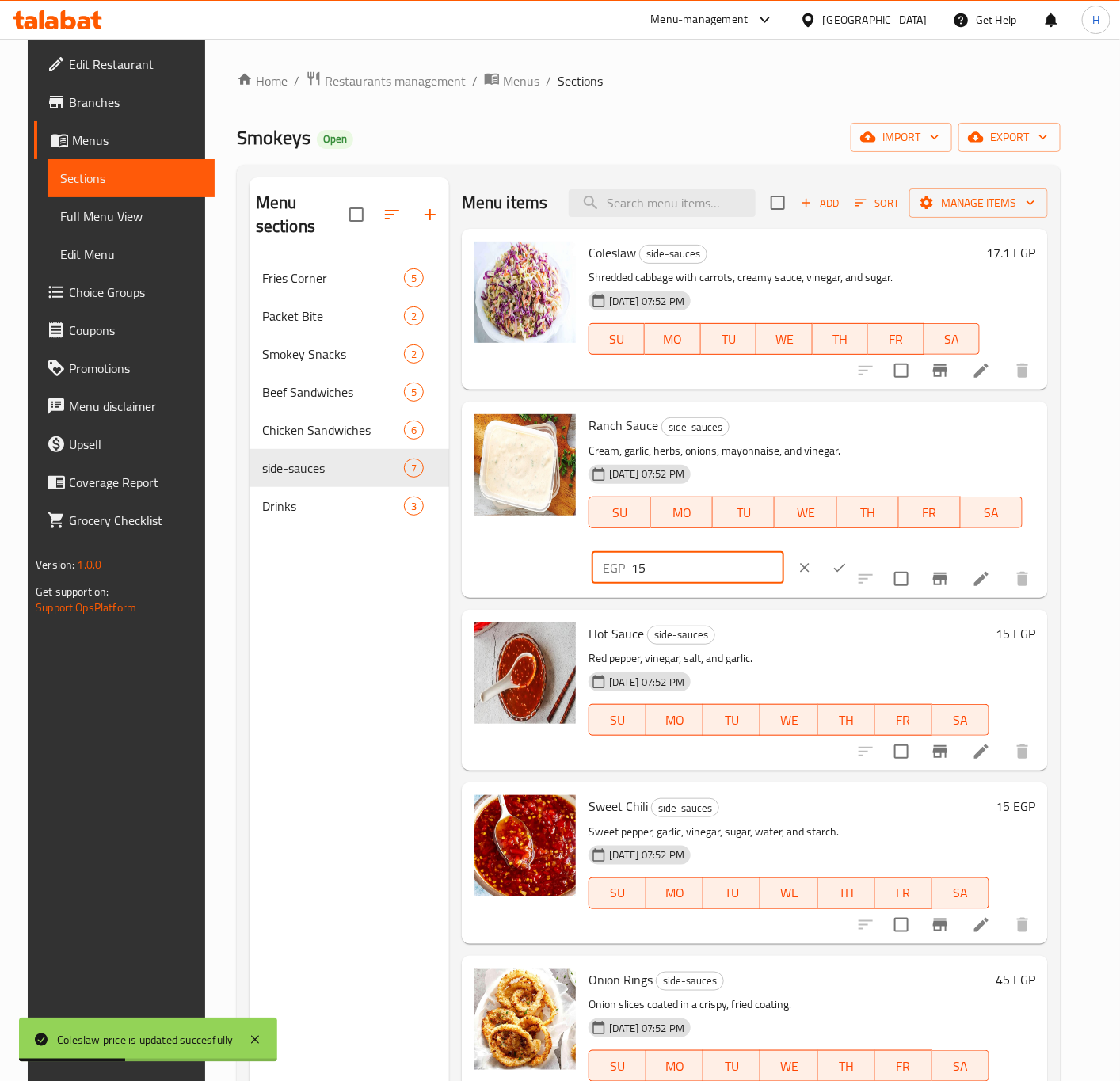
click at [685, 571] on input "15" at bounding box center [707, 568] width 153 height 31
paste input "7.1"
type input "17.1"
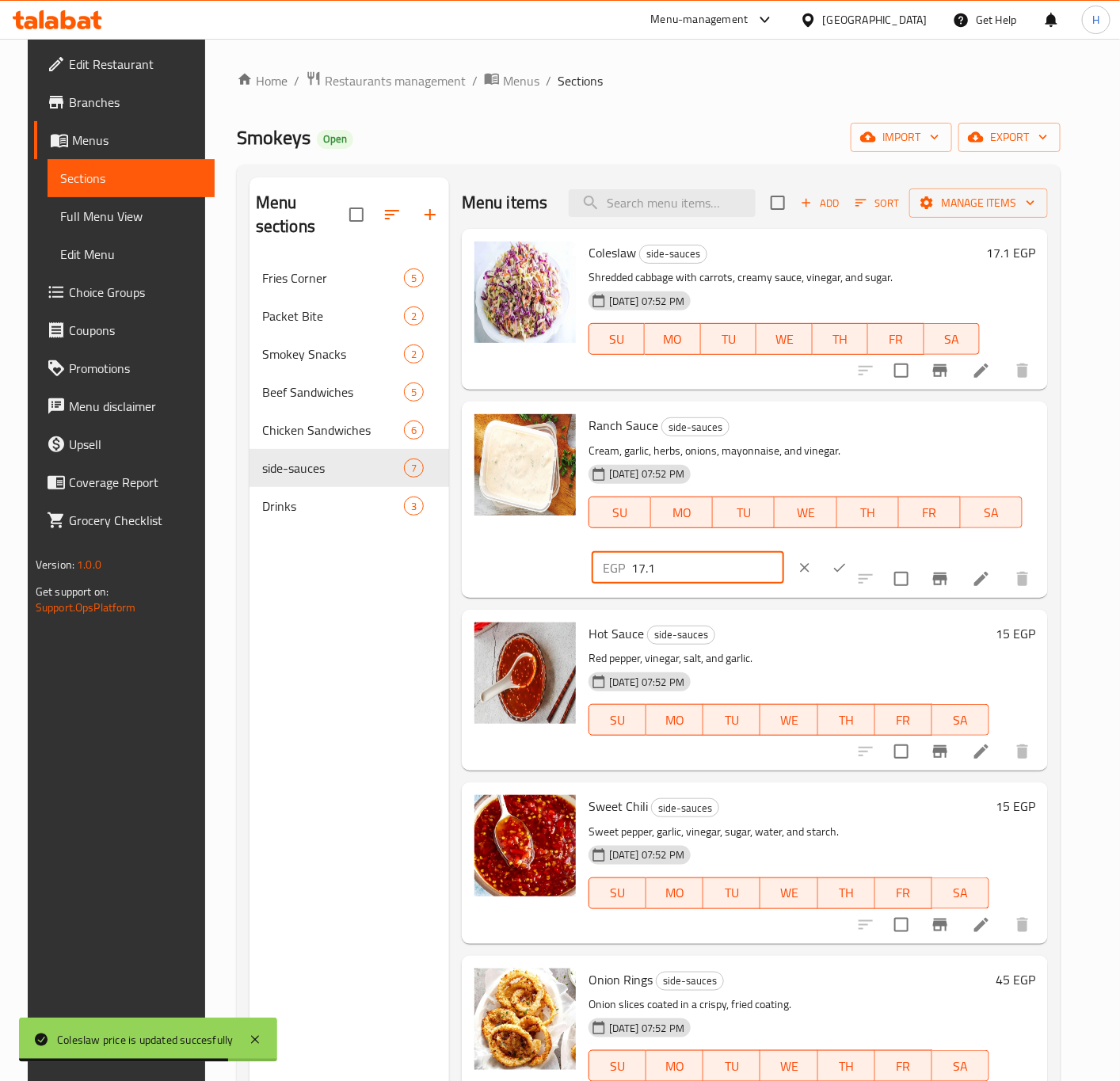
click at [832, 570] on icon "ok" at bounding box center [840, 567] width 16 height 16
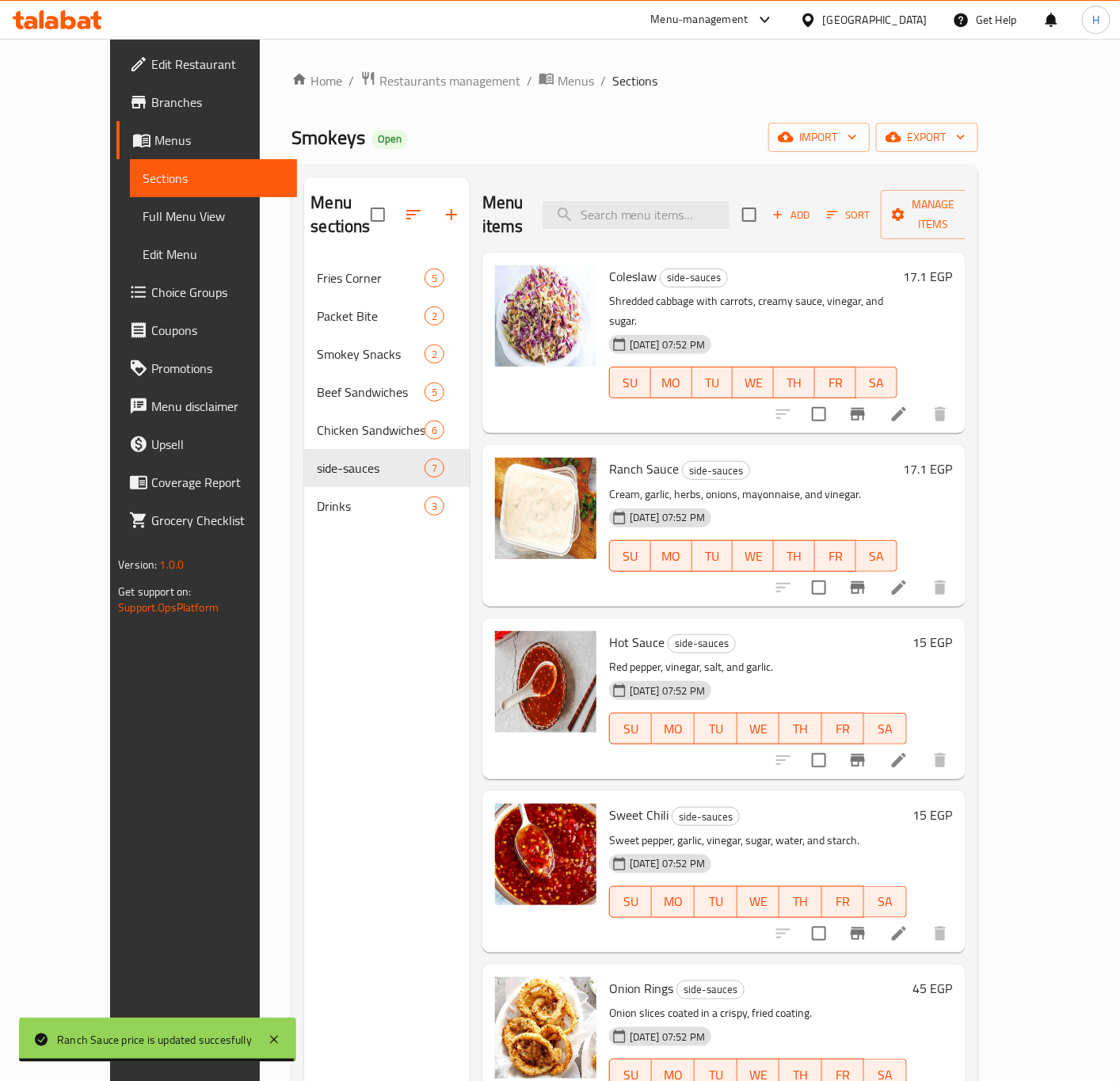
click at [953, 631] on div "15 EGP" at bounding box center [930, 699] width 46 height 135
click at [953, 631] on h6 "15 EGP" at bounding box center [933, 642] width 40 height 22
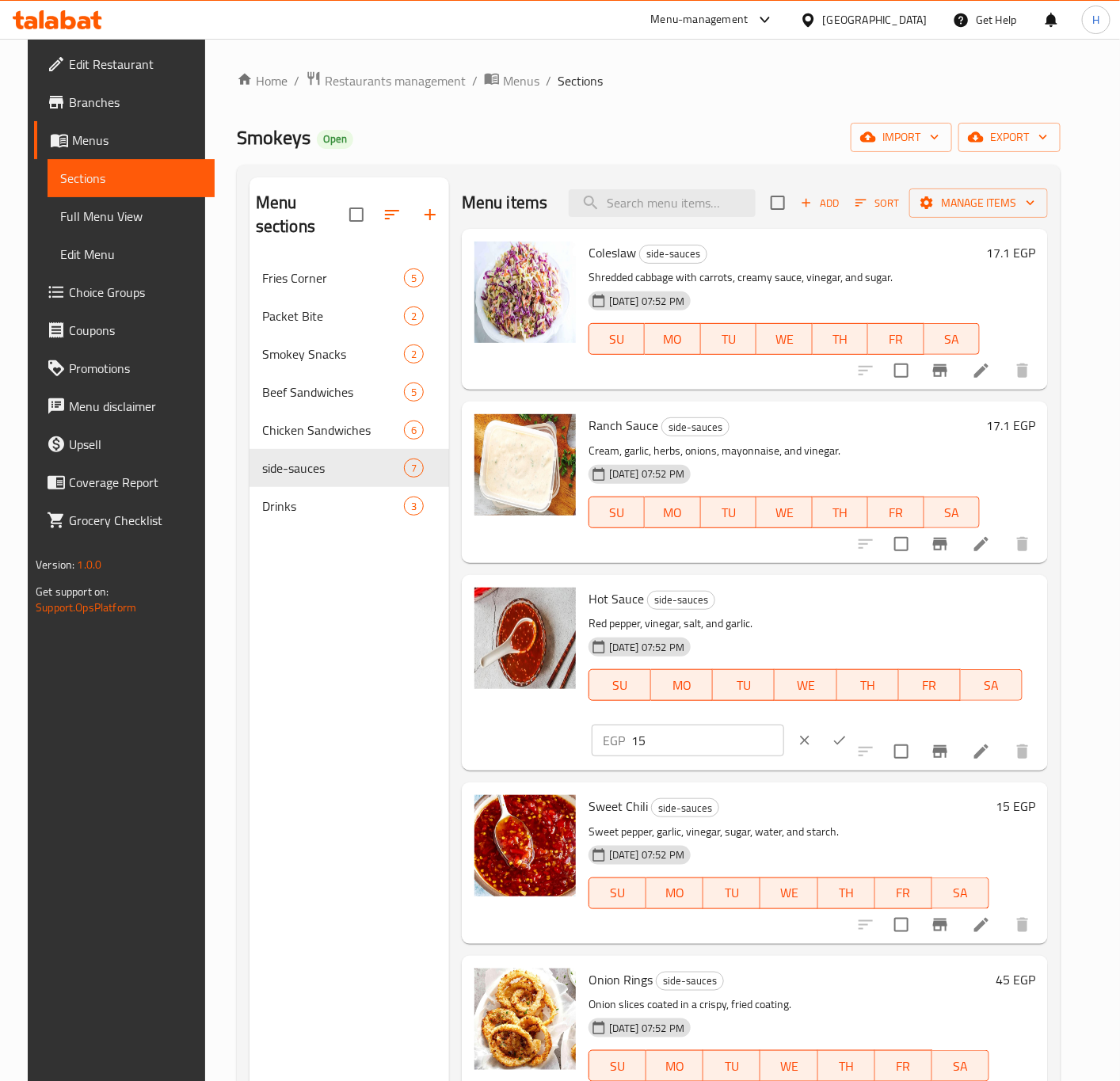
click at [725, 749] on input "15" at bounding box center [707, 740] width 153 height 31
paste input "7.1"
type input "17.1"
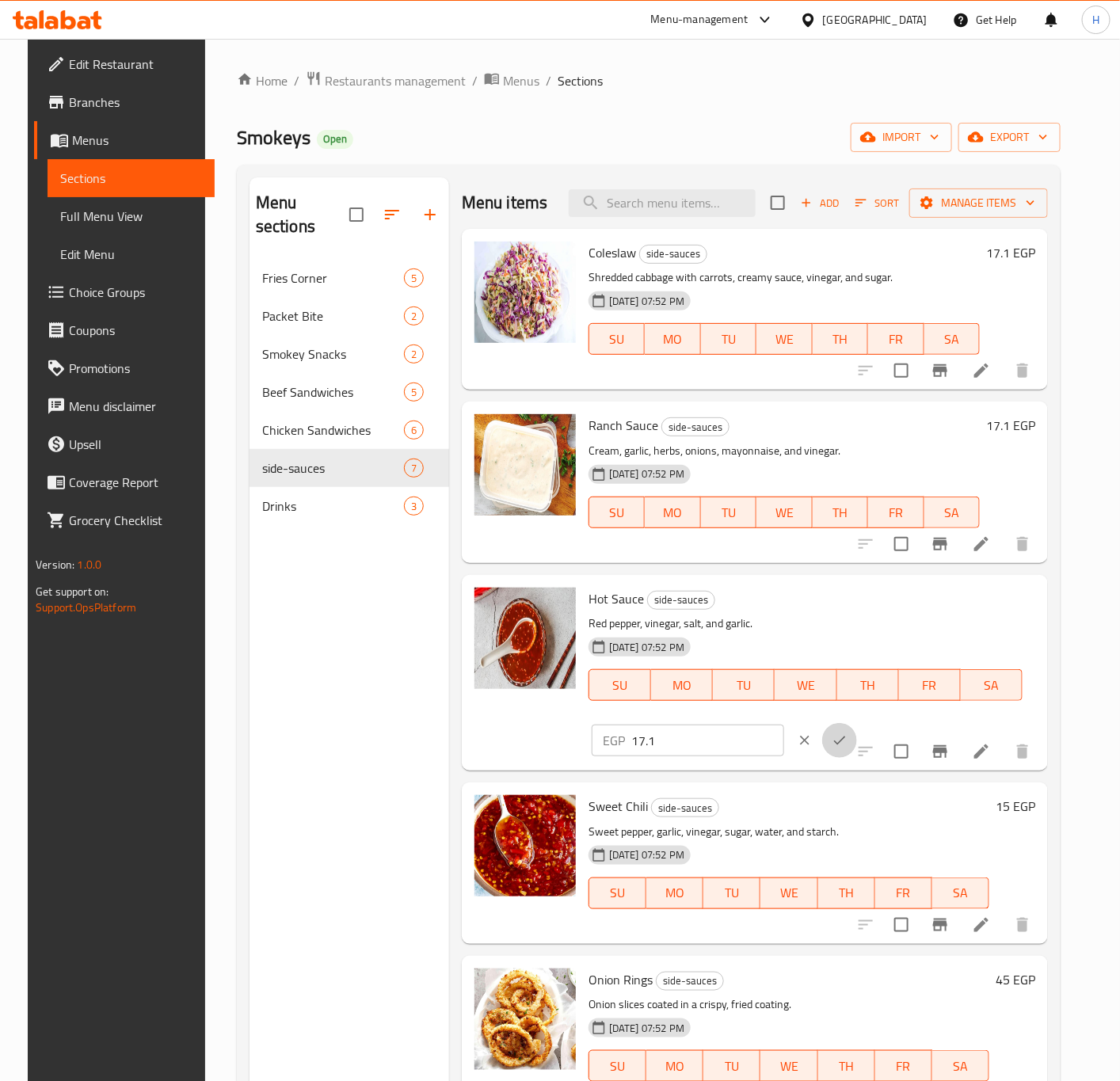
click at [822, 730] on button "ok" at bounding box center [840, 740] width 35 height 35
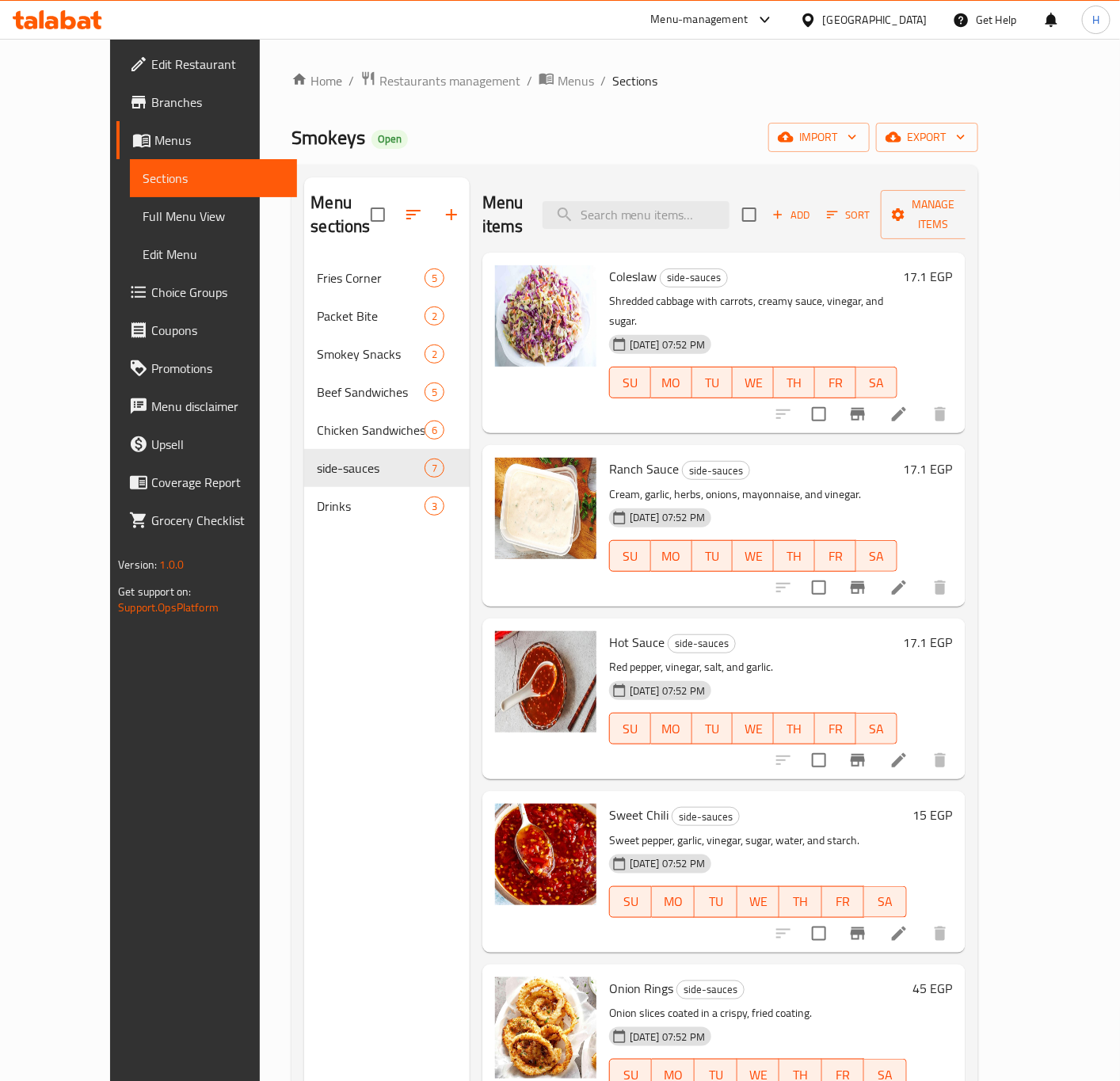
click at [953, 804] on h6 "15 EGP" at bounding box center [933, 815] width 40 height 22
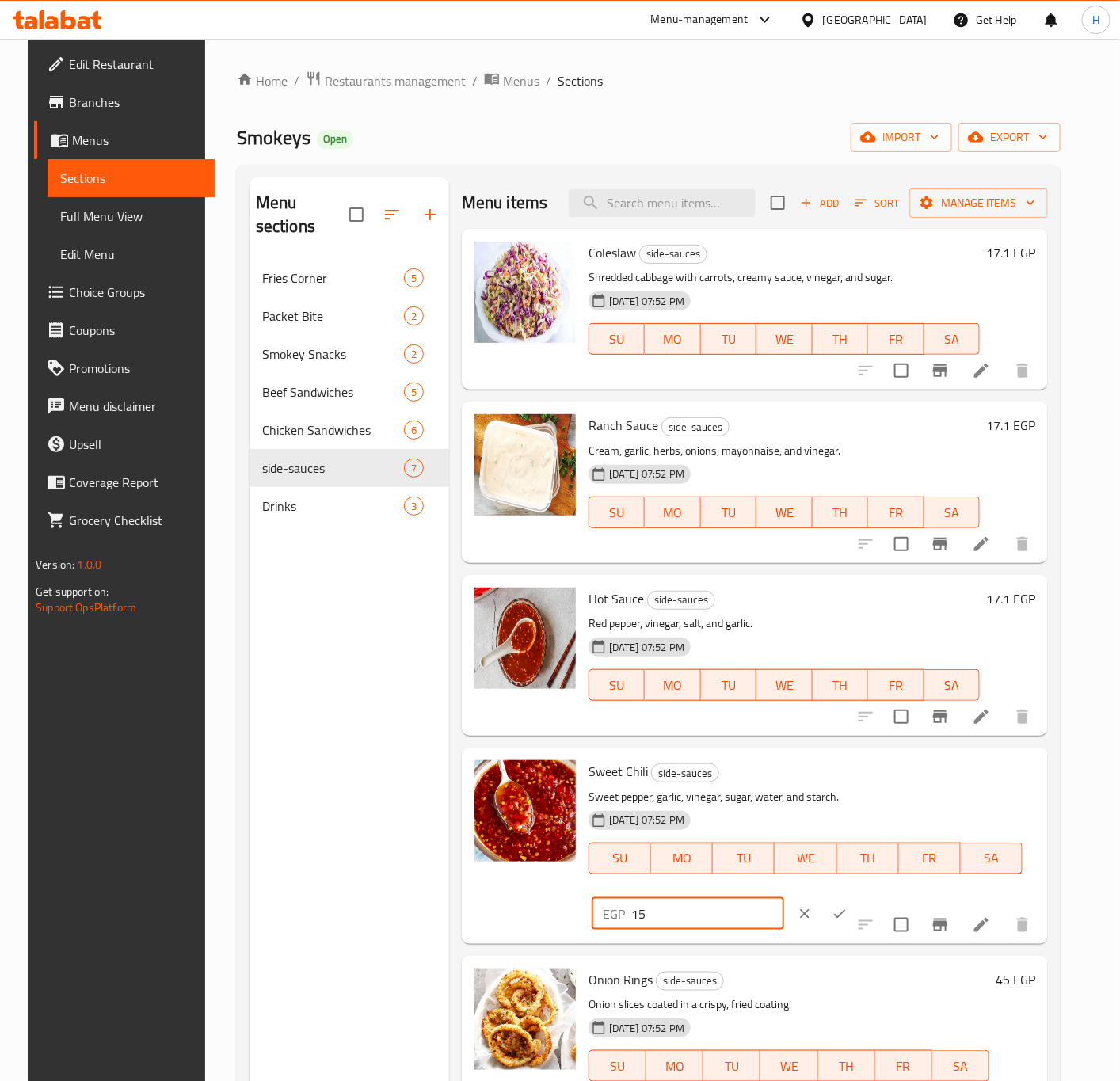
click at [678, 908] on input "15" at bounding box center [707, 914] width 153 height 31
paste input "7.1"
type input "17.1"
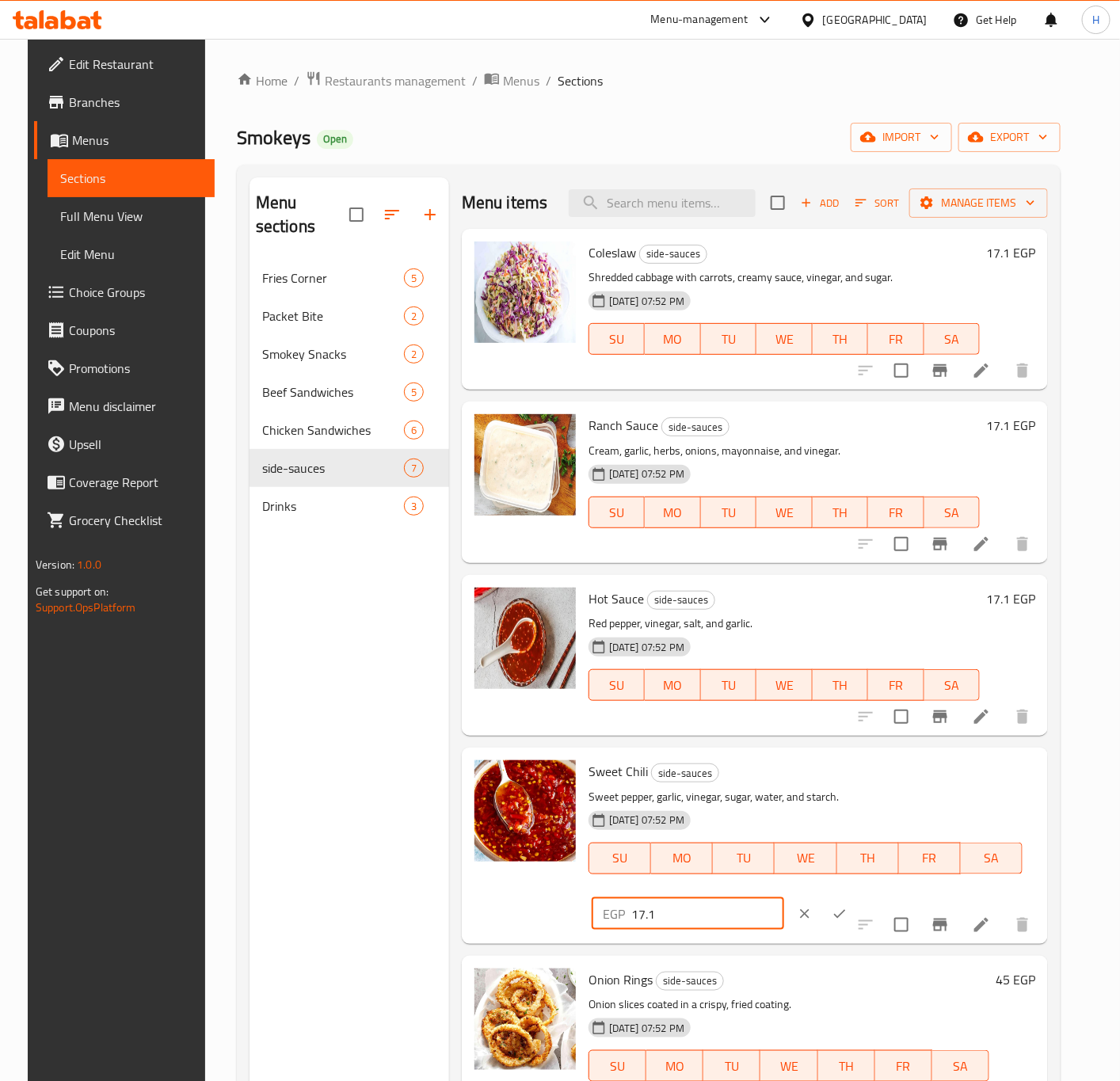
click at [822, 918] on button "ok" at bounding box center [840, 914] width 35 height 35
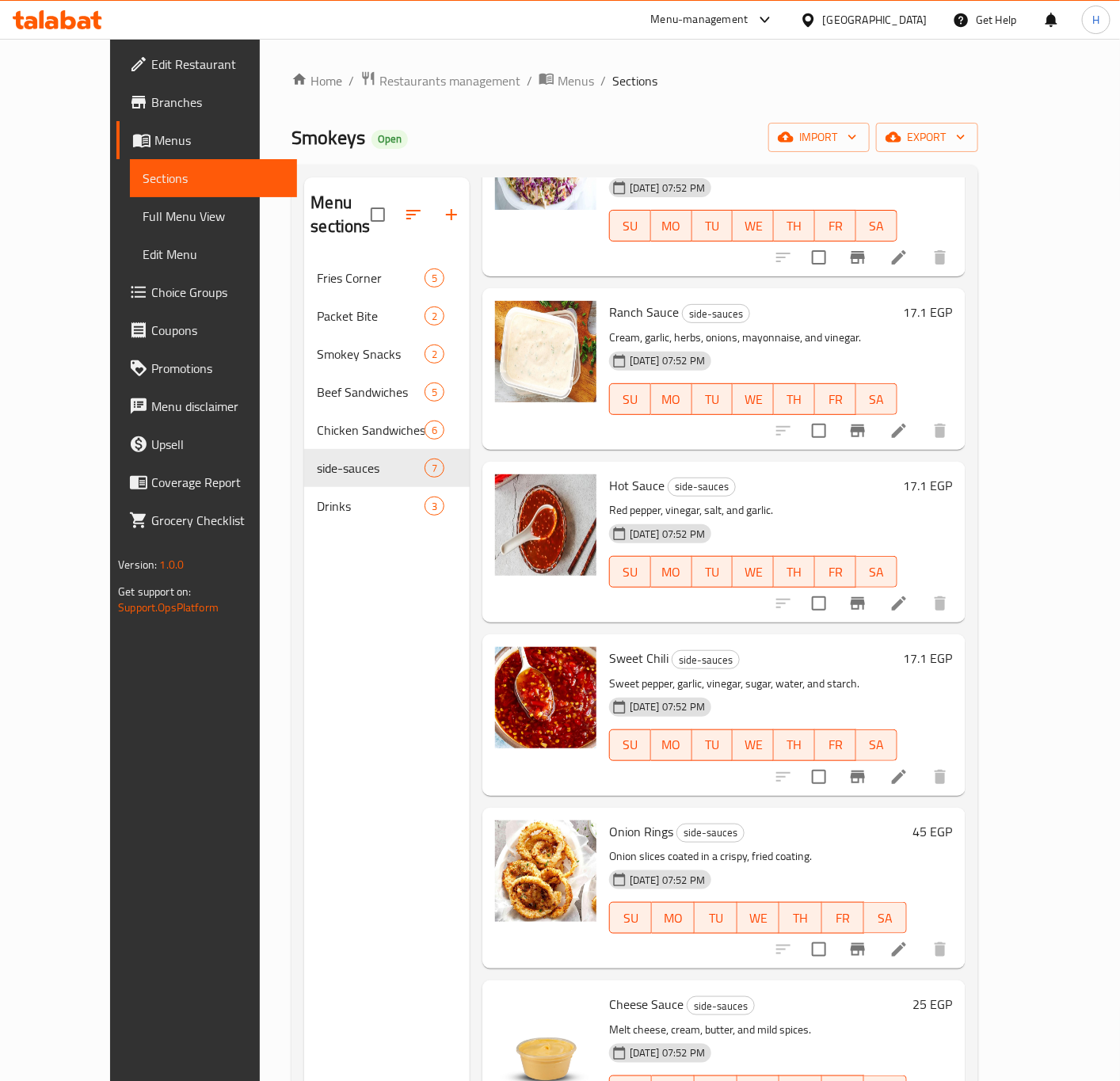
scroll to position [168, 0]
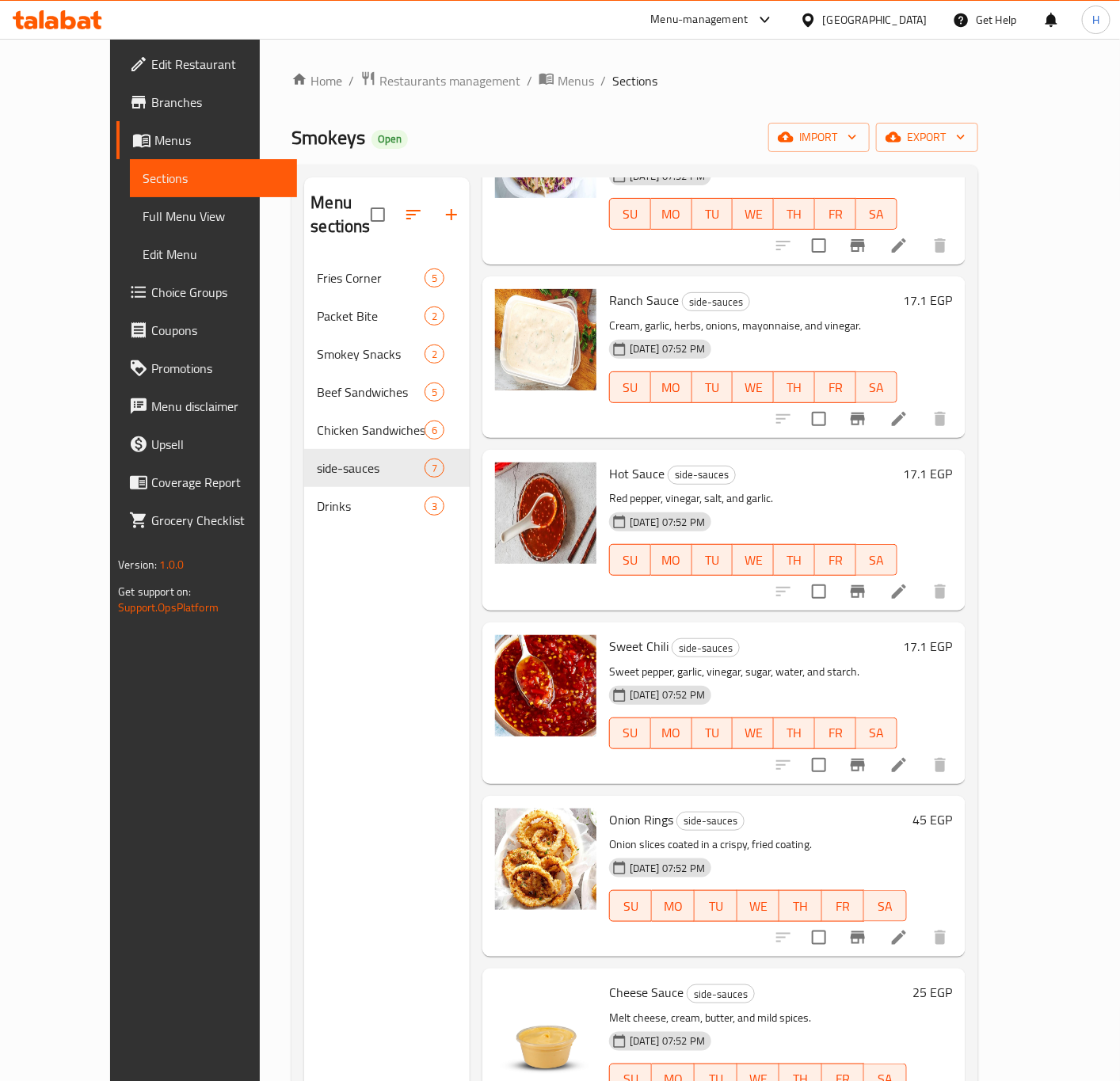
click at [953, 809] on h6 "45 EGP" at bounding box center [933, 820] width 40 height 22
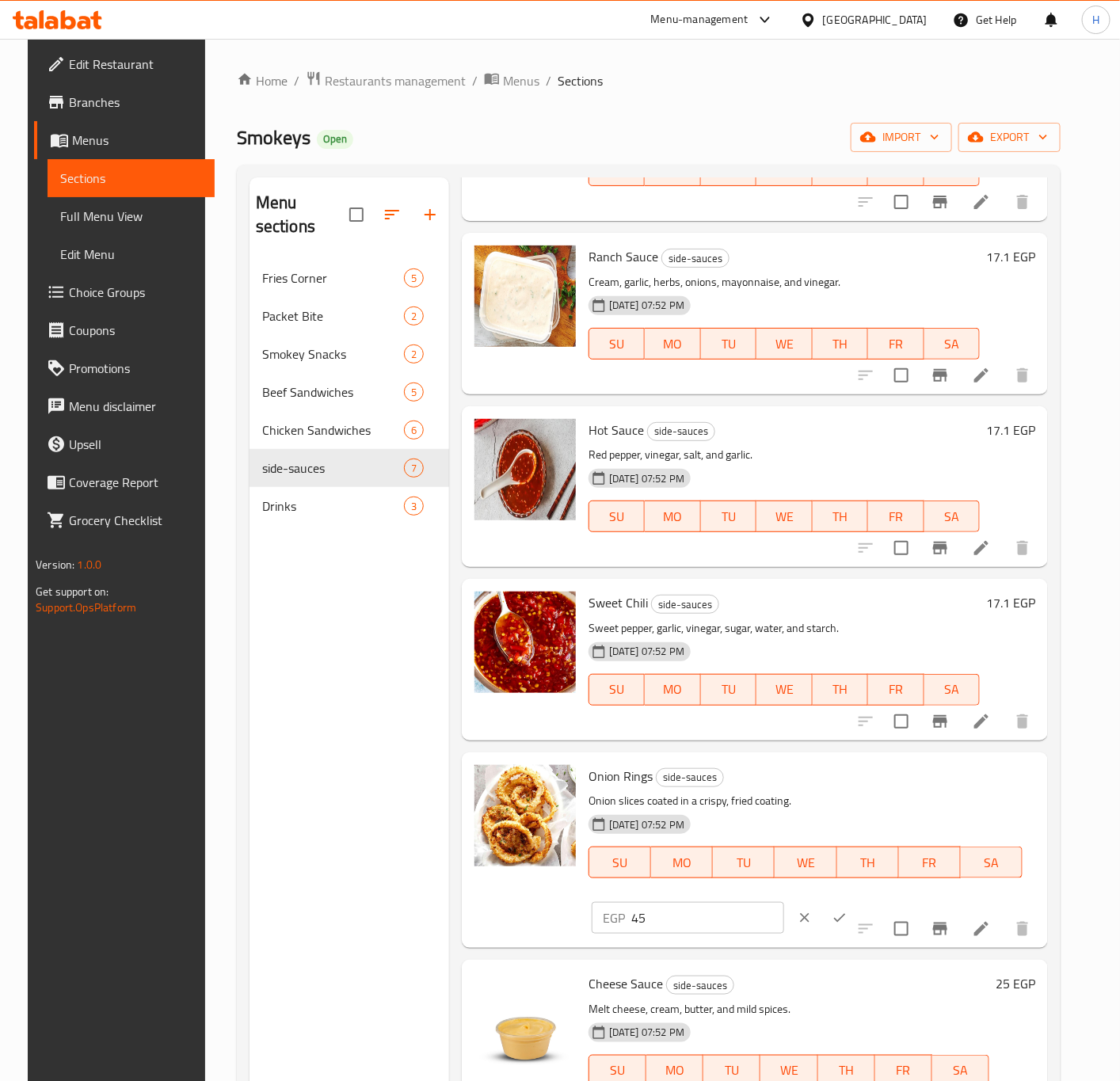
click at [679, 920] on input "45" at bounding box center [707, 918] width 153 height 31
paste input "51.3"
type input "51.3"
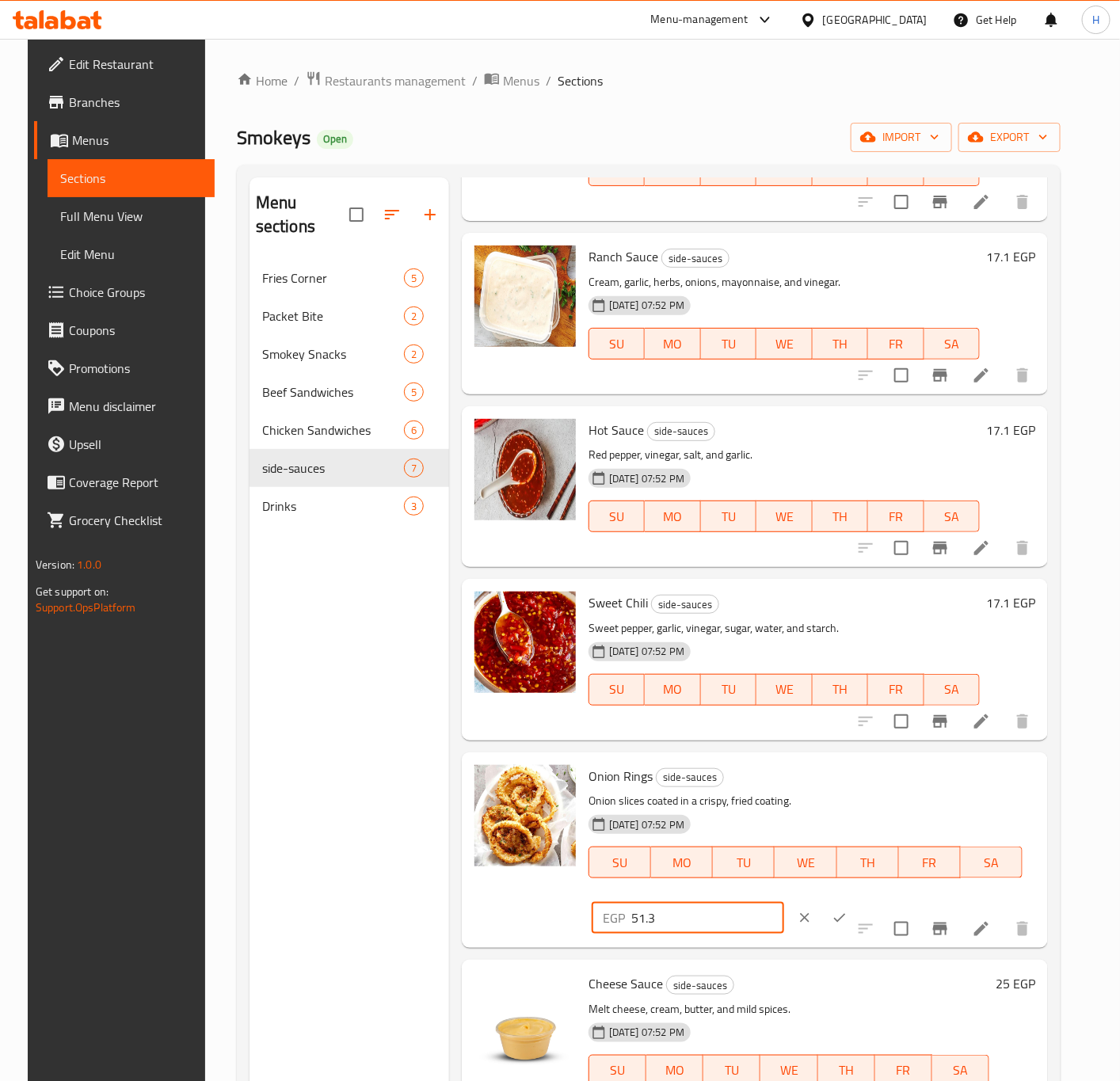
click at [832, 925] on icon "ok" at bounding box center [840, 917] width 16 height 16
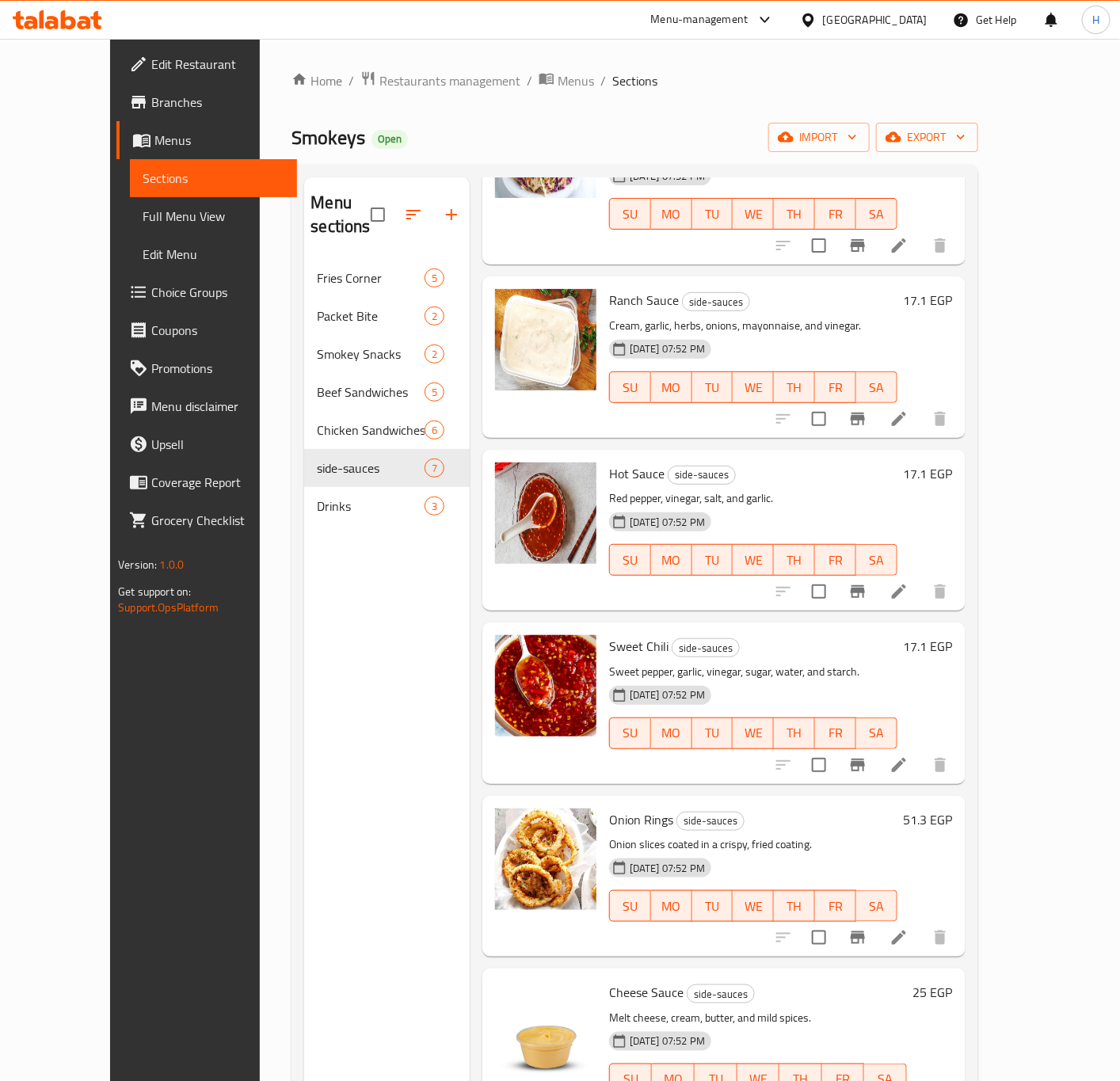
click at [953, 981] on h6 "25 EGP" at bounding box center [933, 992] width 40 height 22
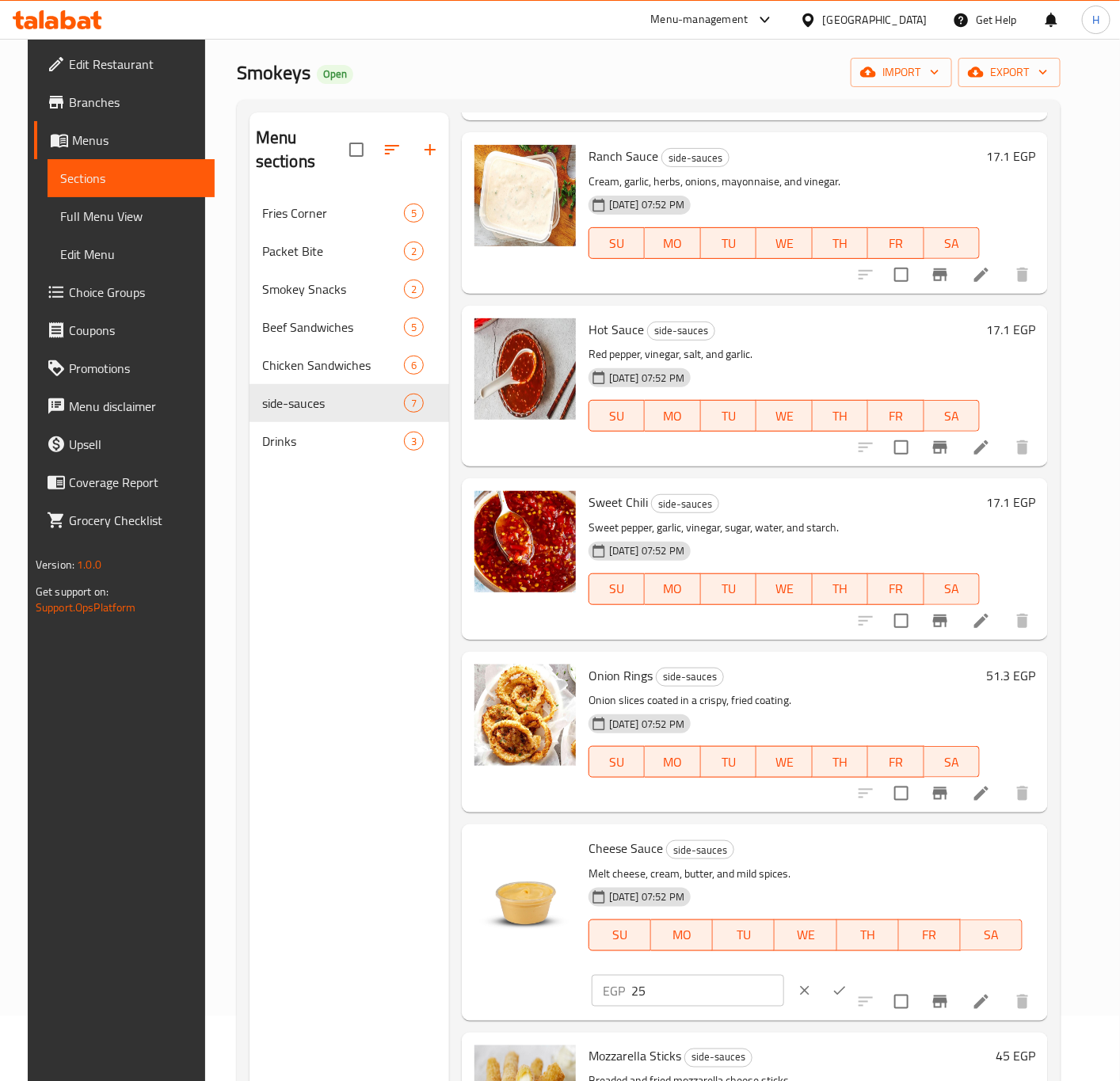
scroll to position [118, 0]
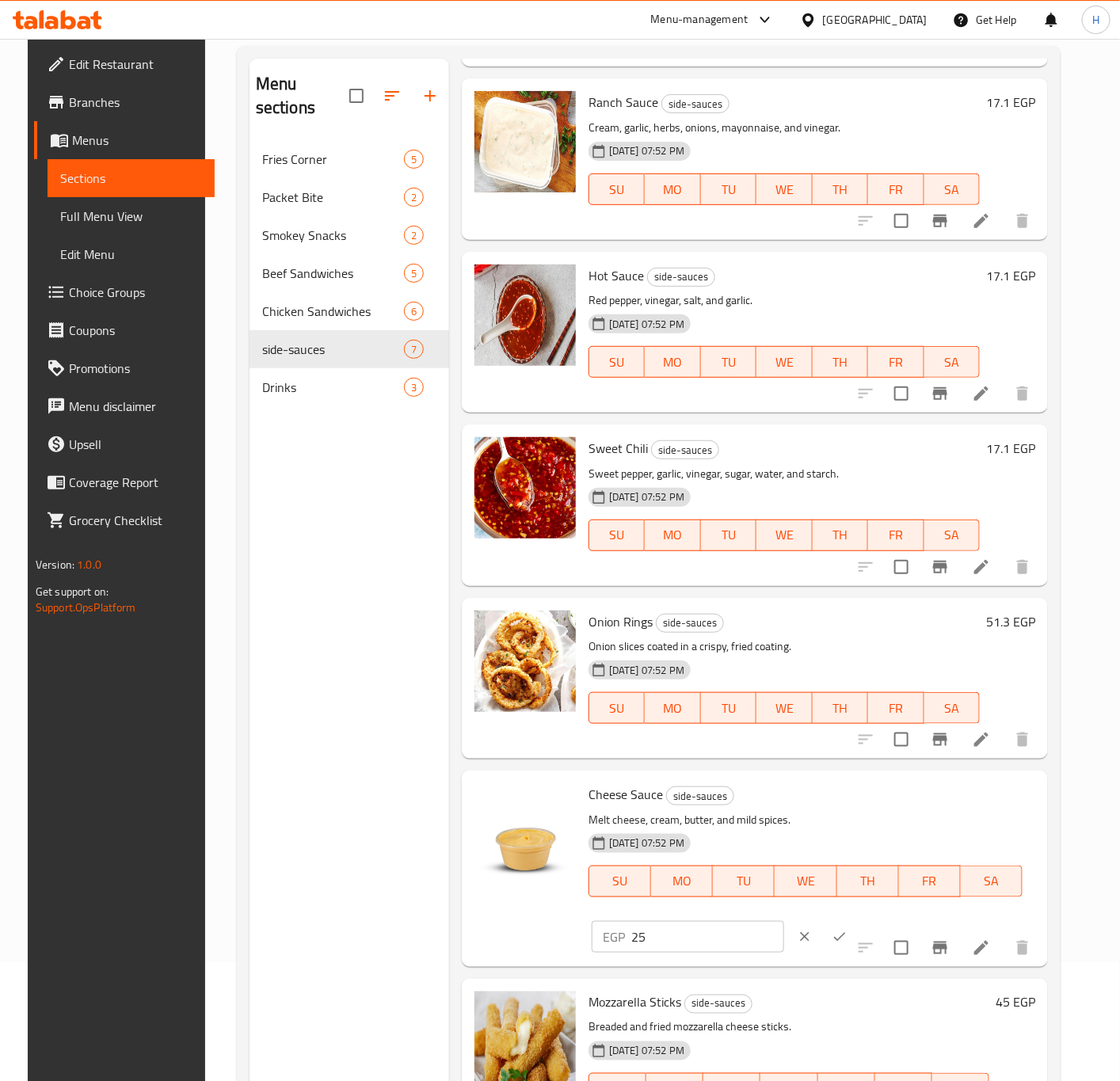
click at [653, 942] on input "25" at bounding box center [707, 937] width 153 height 31
paste input "8."
type input "28.5"
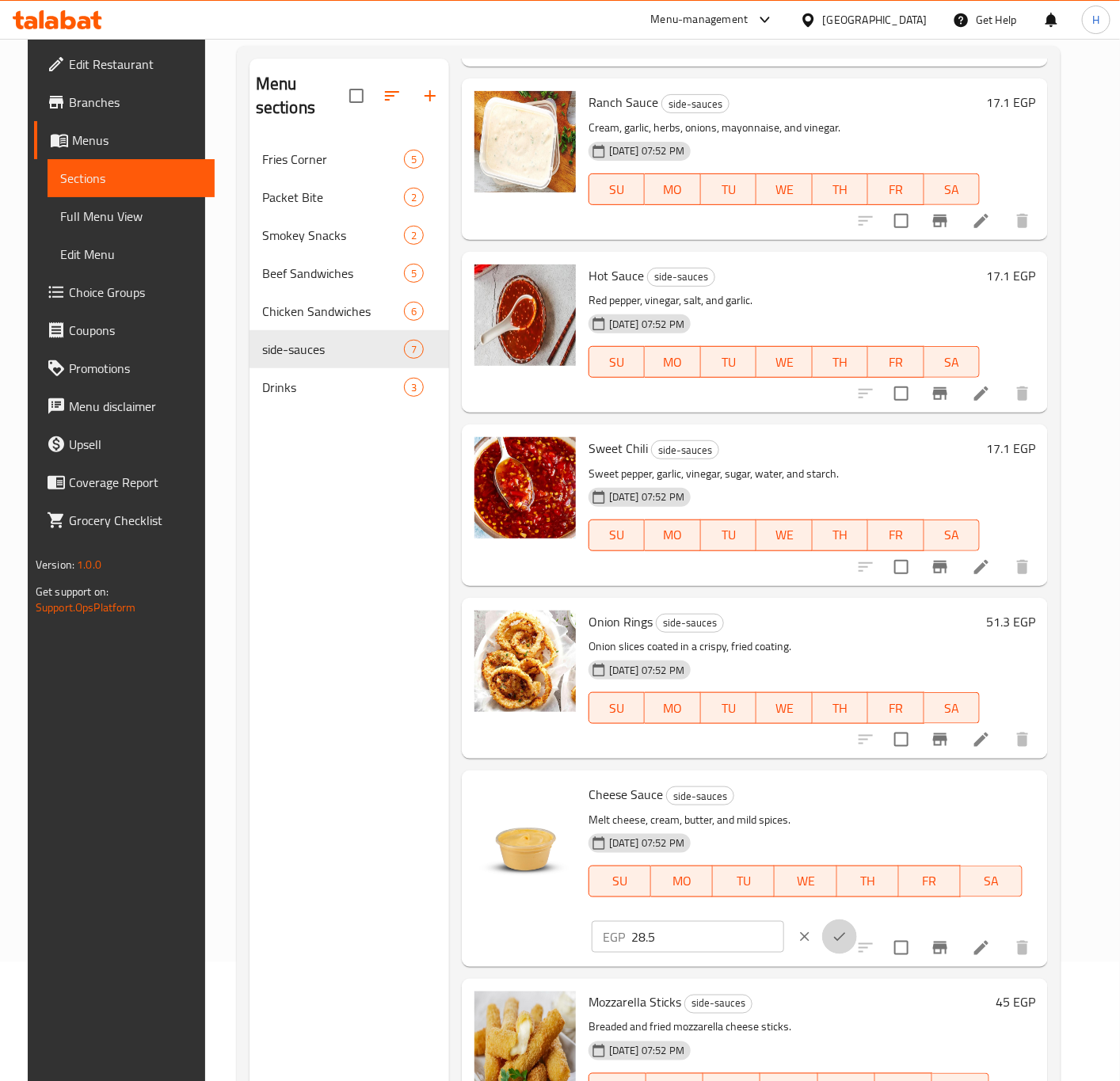
click at [823, 938] on button "ok" at bounding box center [840, 938] width 35 height 35
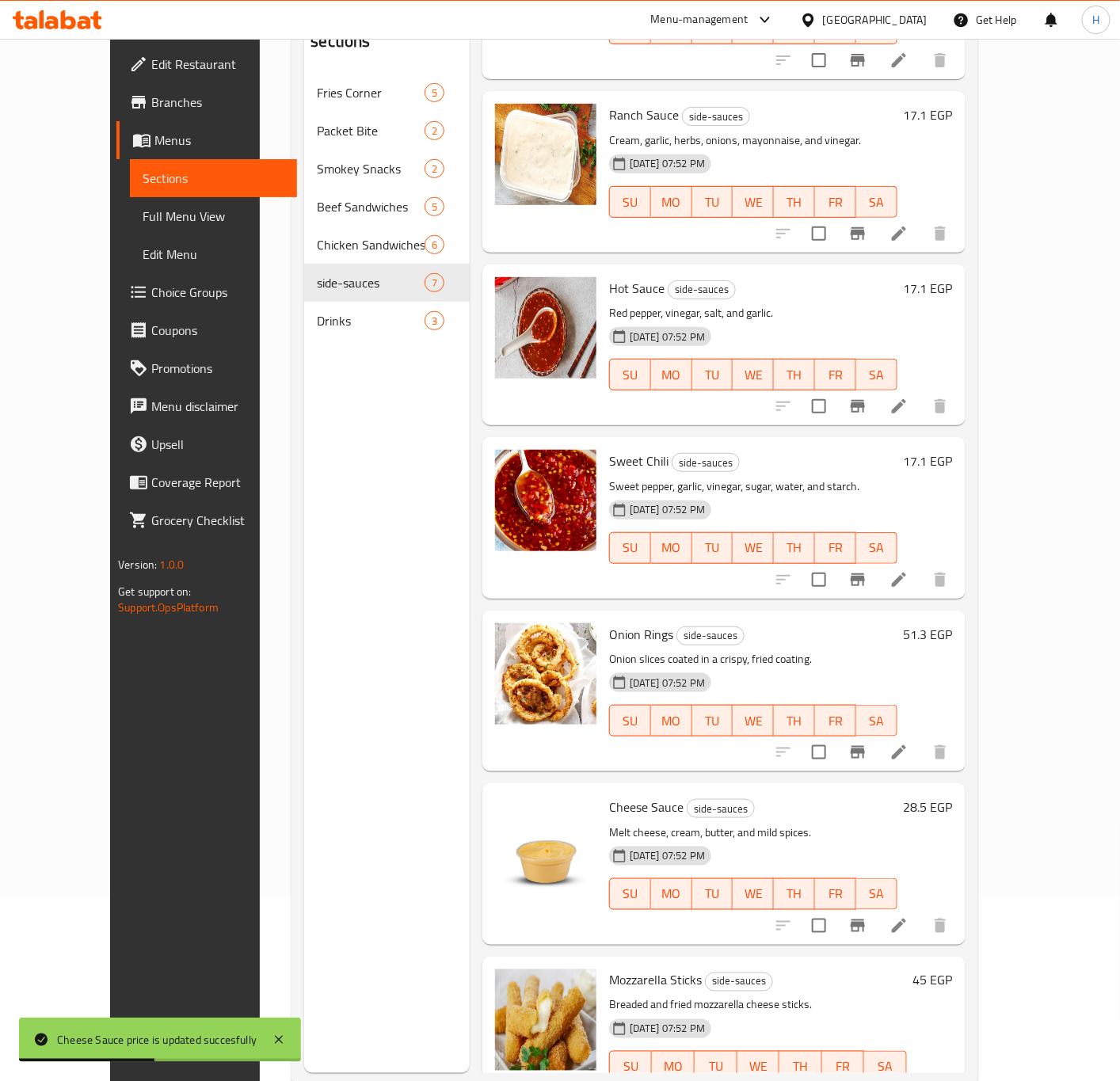
scroll to position [222, 0]
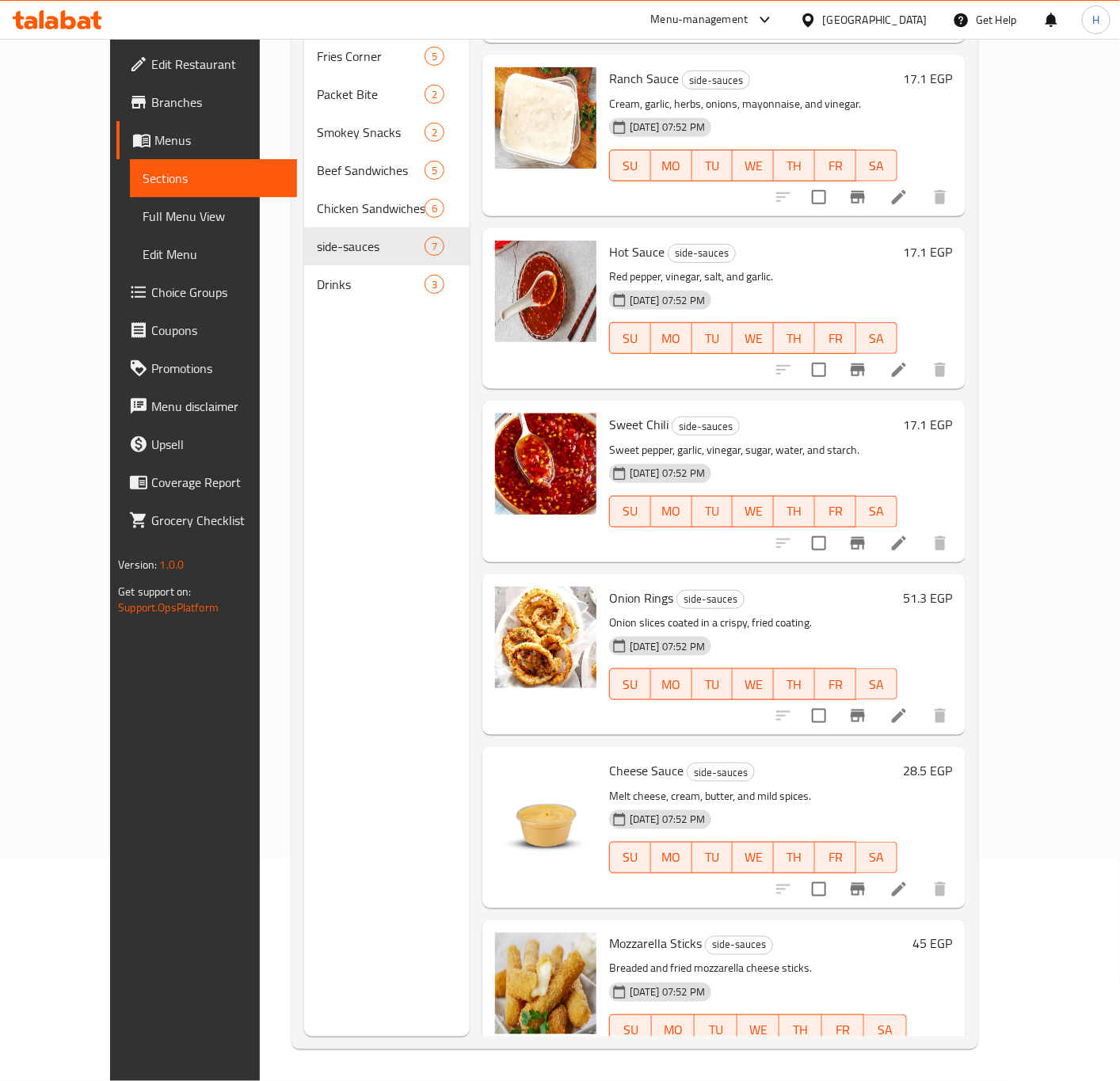
click at [953, 933] on h6 "45 EGP" at bounding box center [933, 944] width 40 height 22
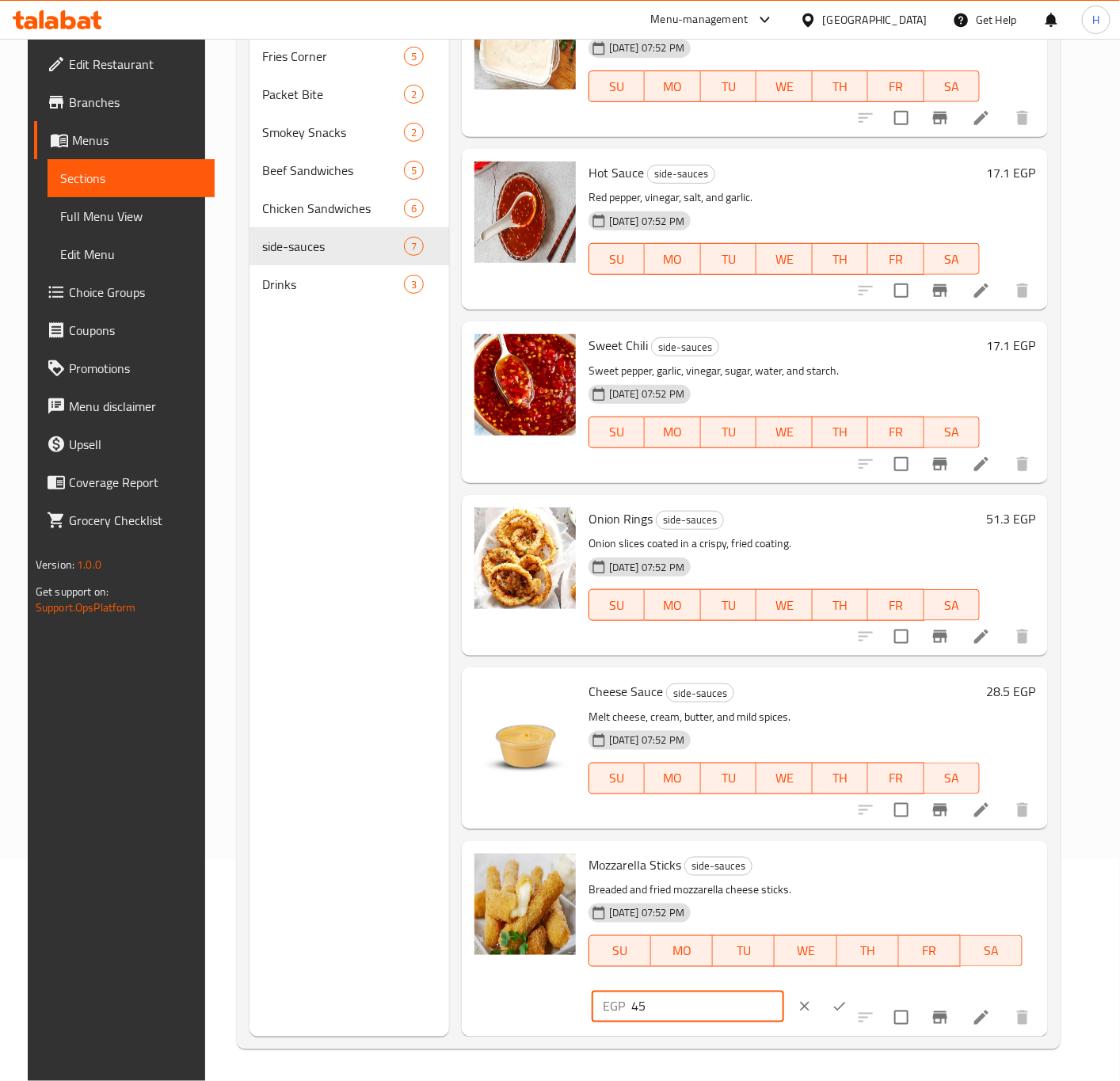
click at [676, 1011] on input "45" at bounding box center [707, 1007] width 153 height 31
paste input "51.3"
type input "51.3"
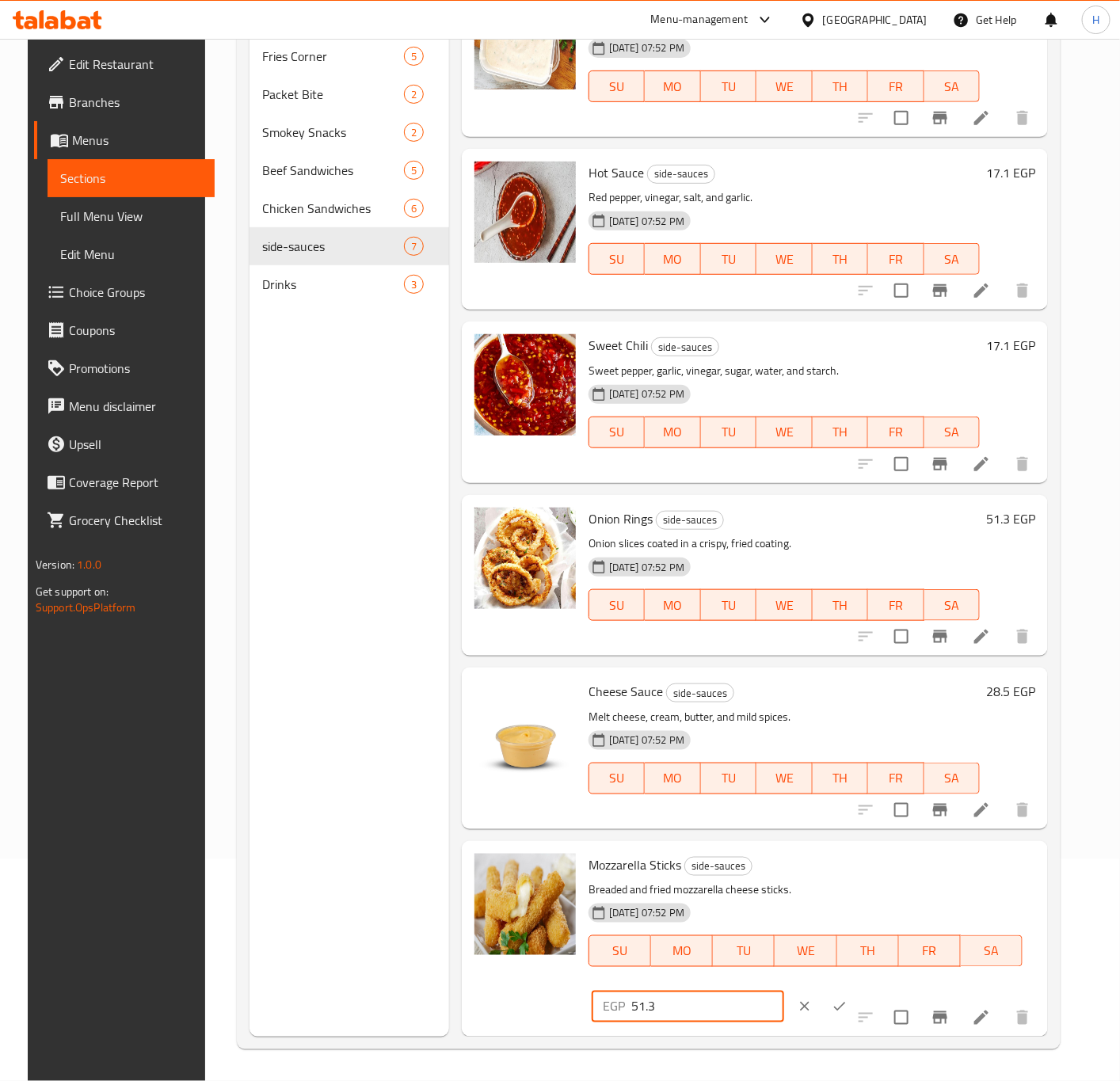
click at [822, 1011] on button "ok" at bounding box center [840, 1007] width 35 height 35
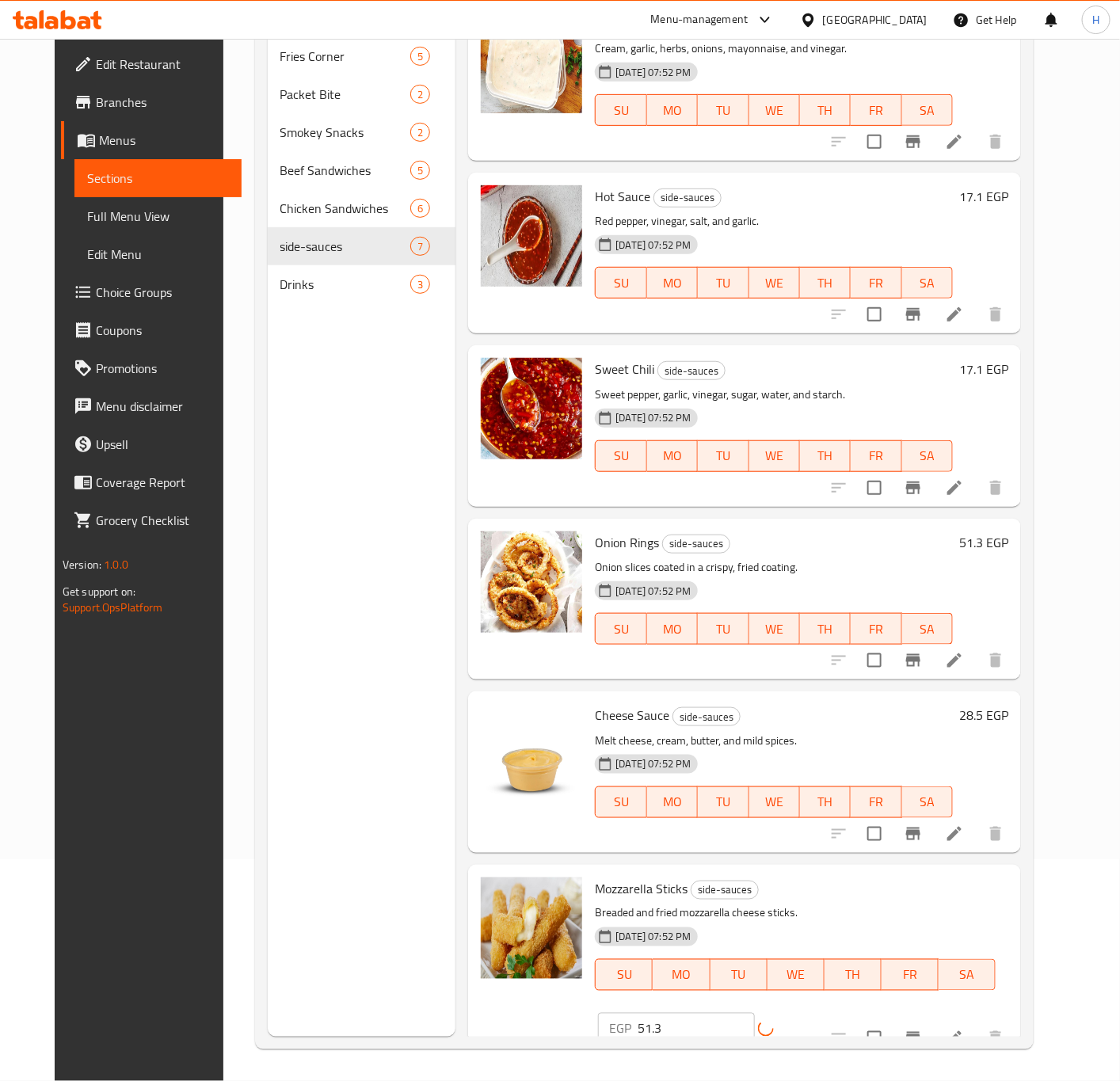
scroll to position [168, 0]
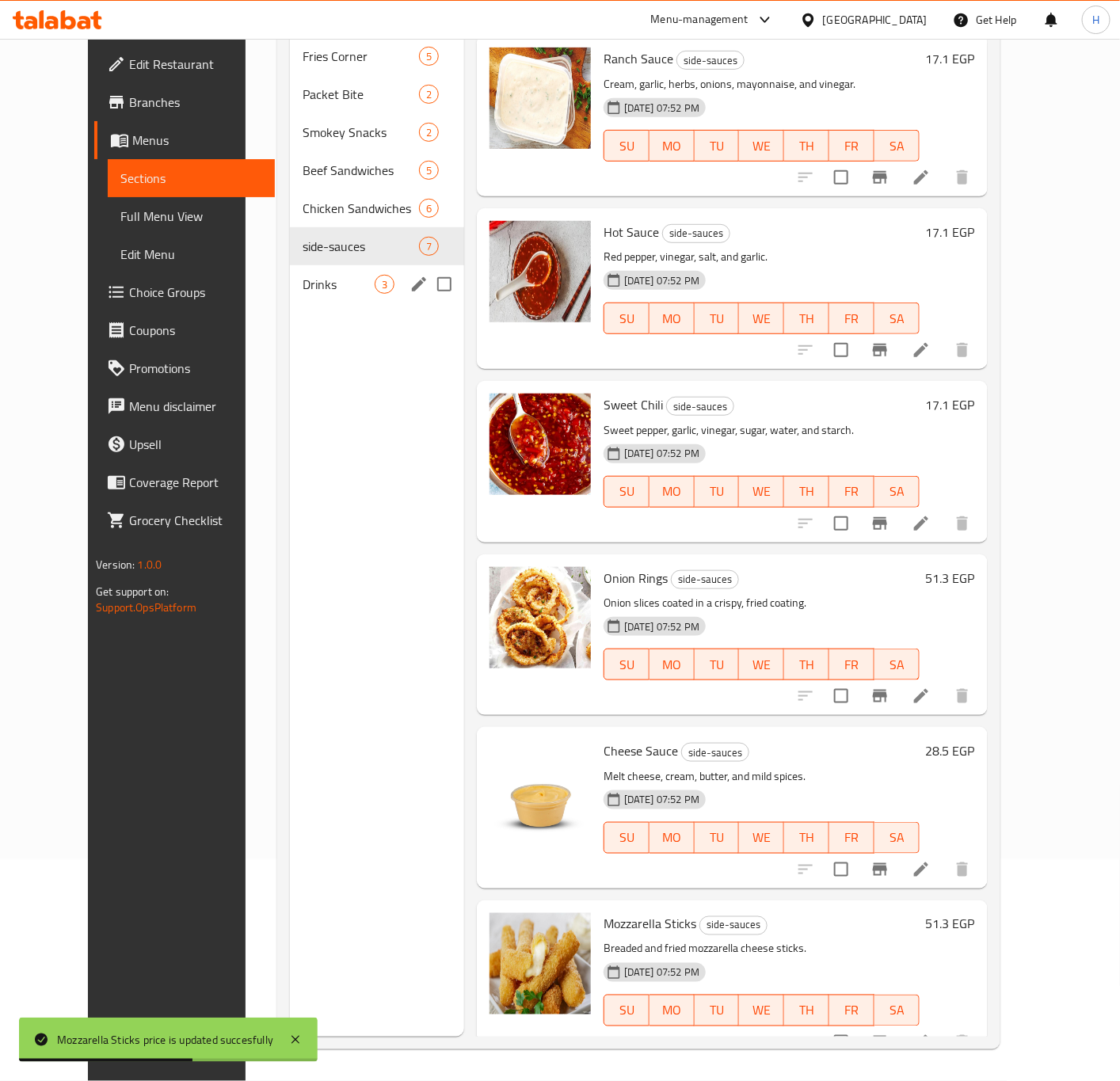
click at [293, 271] on div "Drinks 3" at bounding box center [377, 284] width 174 height 38
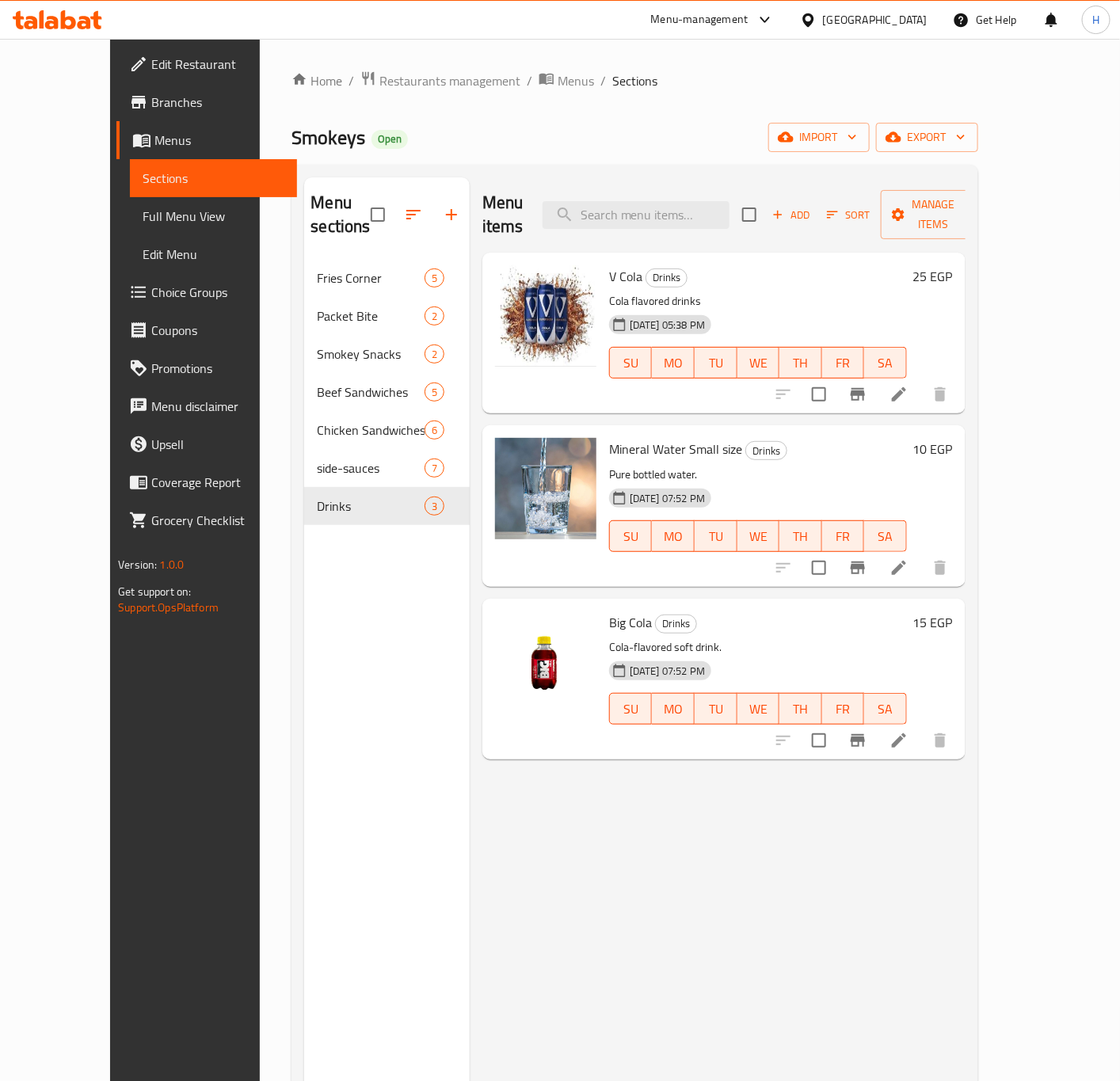
click at [953, 266] on h6 "25 EGP" at bounding box center [933, 277] width 40 height 22
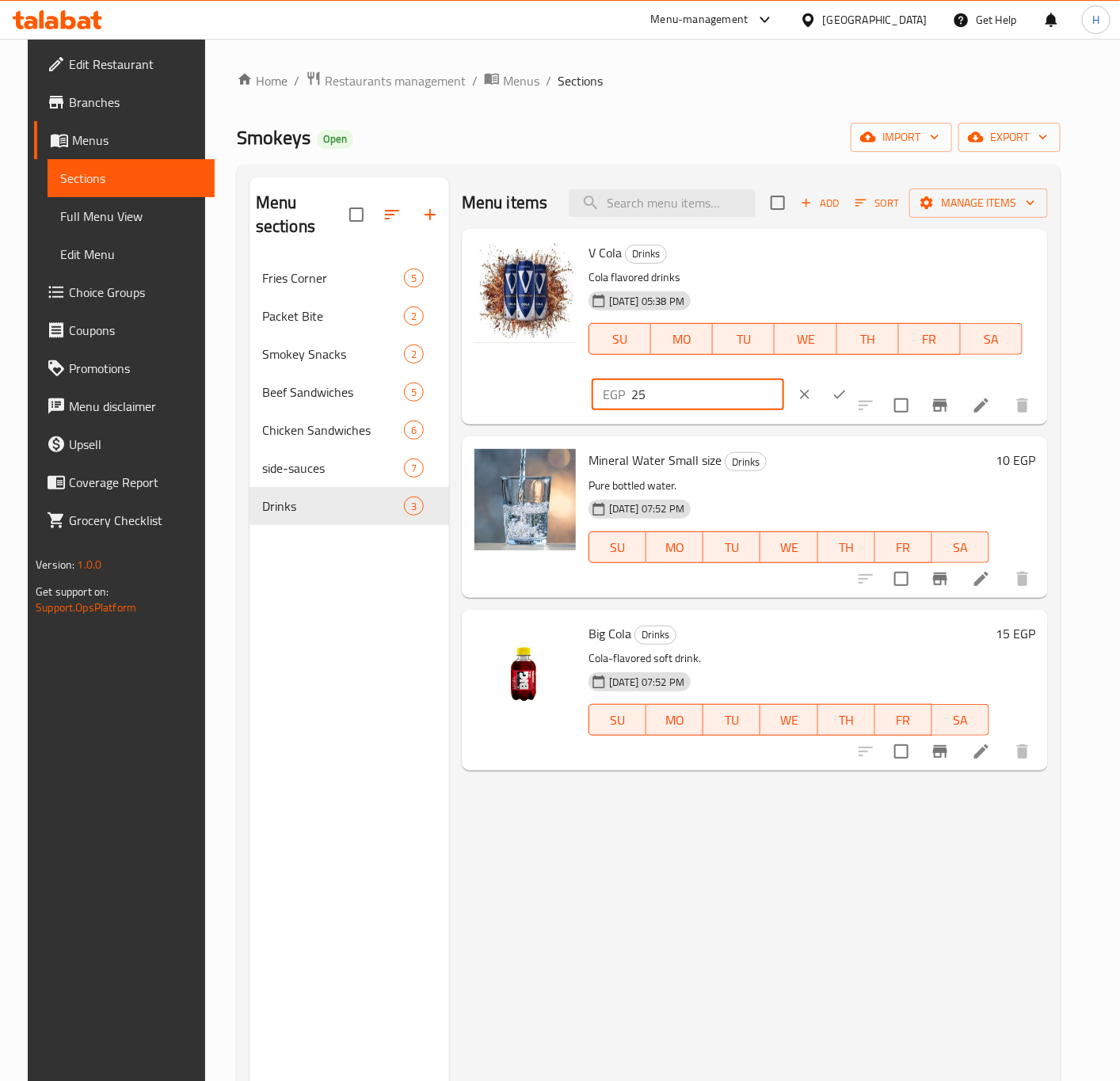
click at [784, 379] on input "25" at bounding box center [707, 394] width 153 height 31
paste input "8."
type input "28.5"
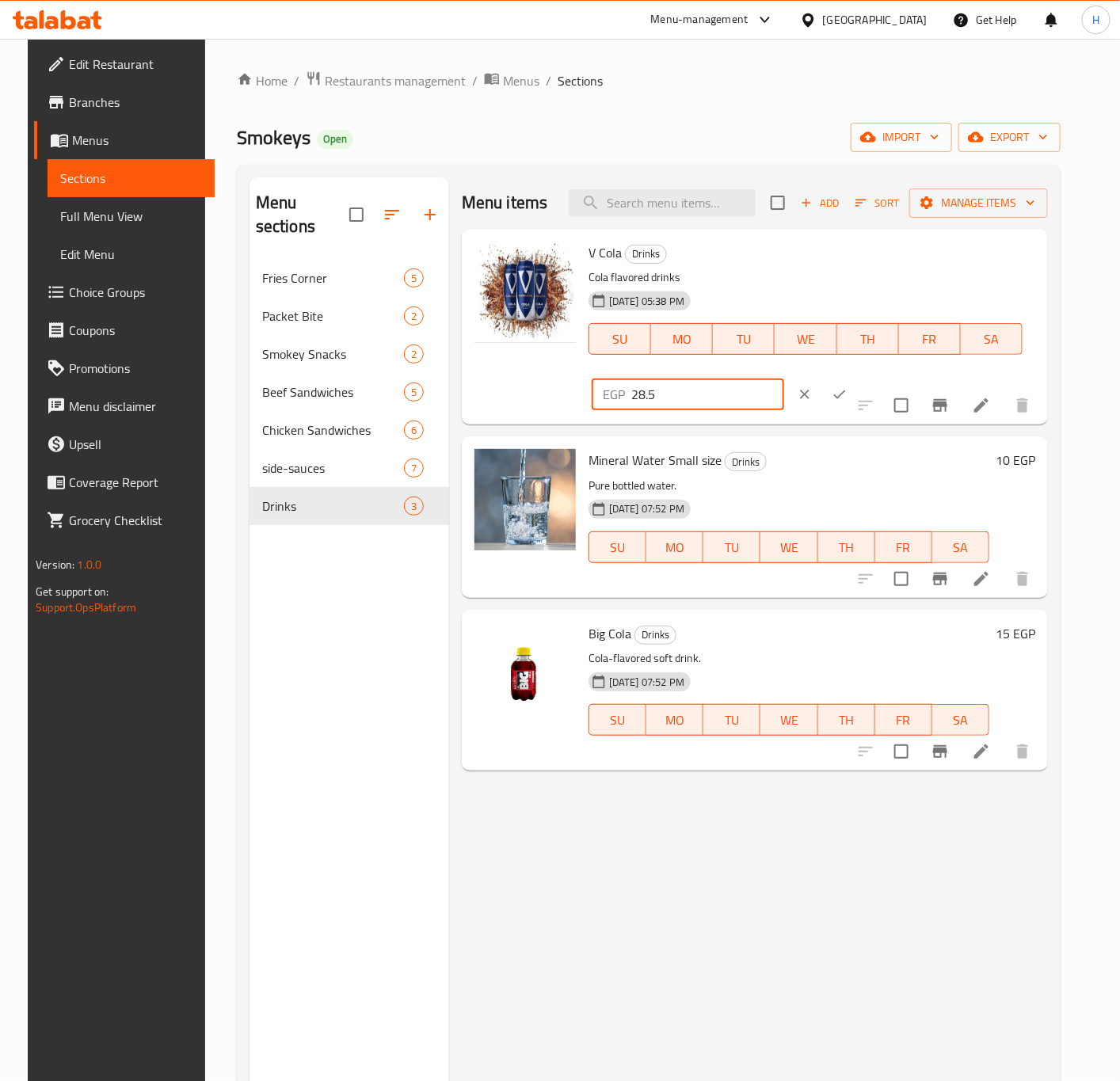
click at [848, 387] on icon "ok" at bounding box center [840, 394] width 16 height 16
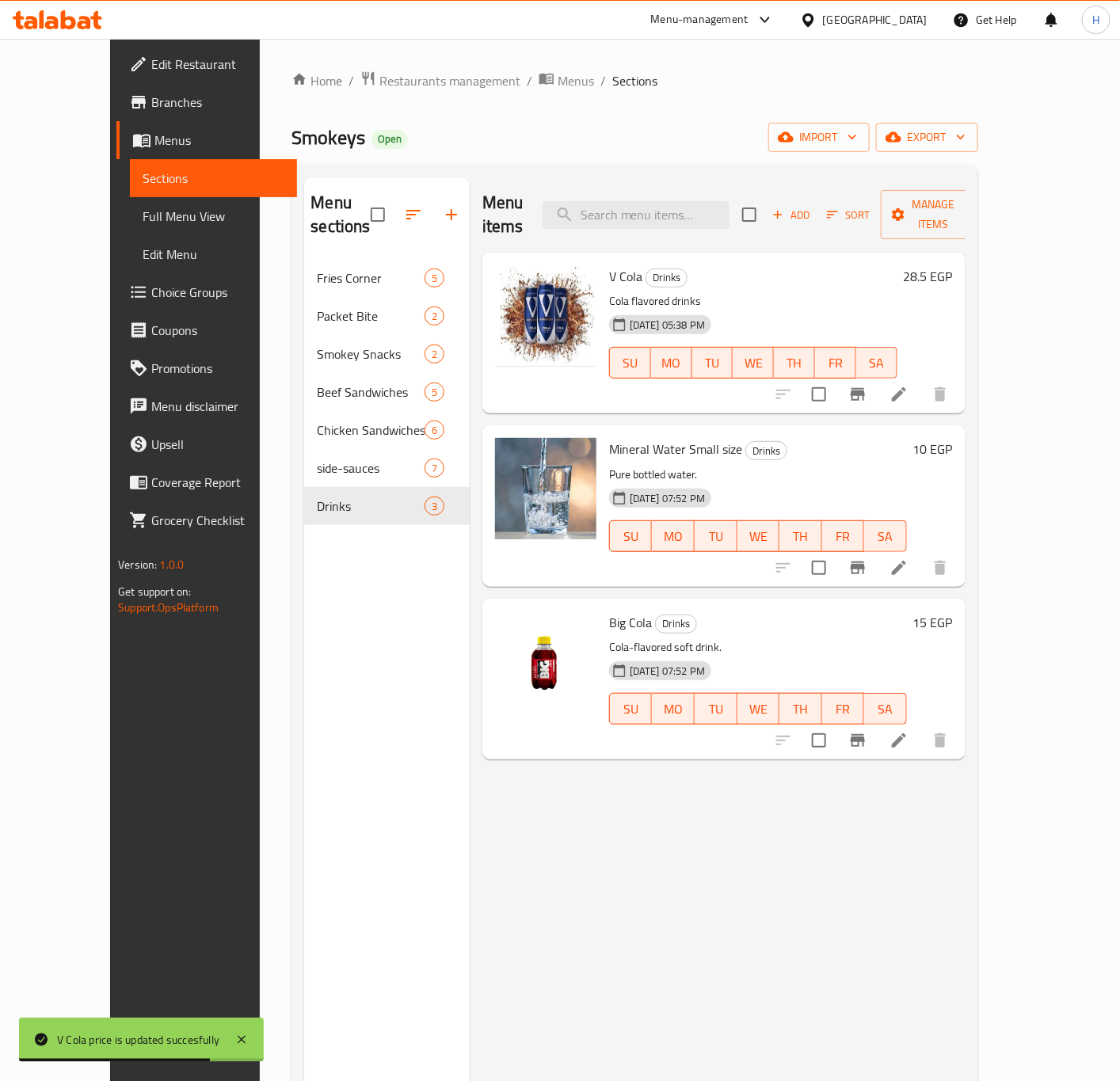
click at [953, 438] on h6 "10 EGP" at bounding box center [933, 449] width 40 height 22
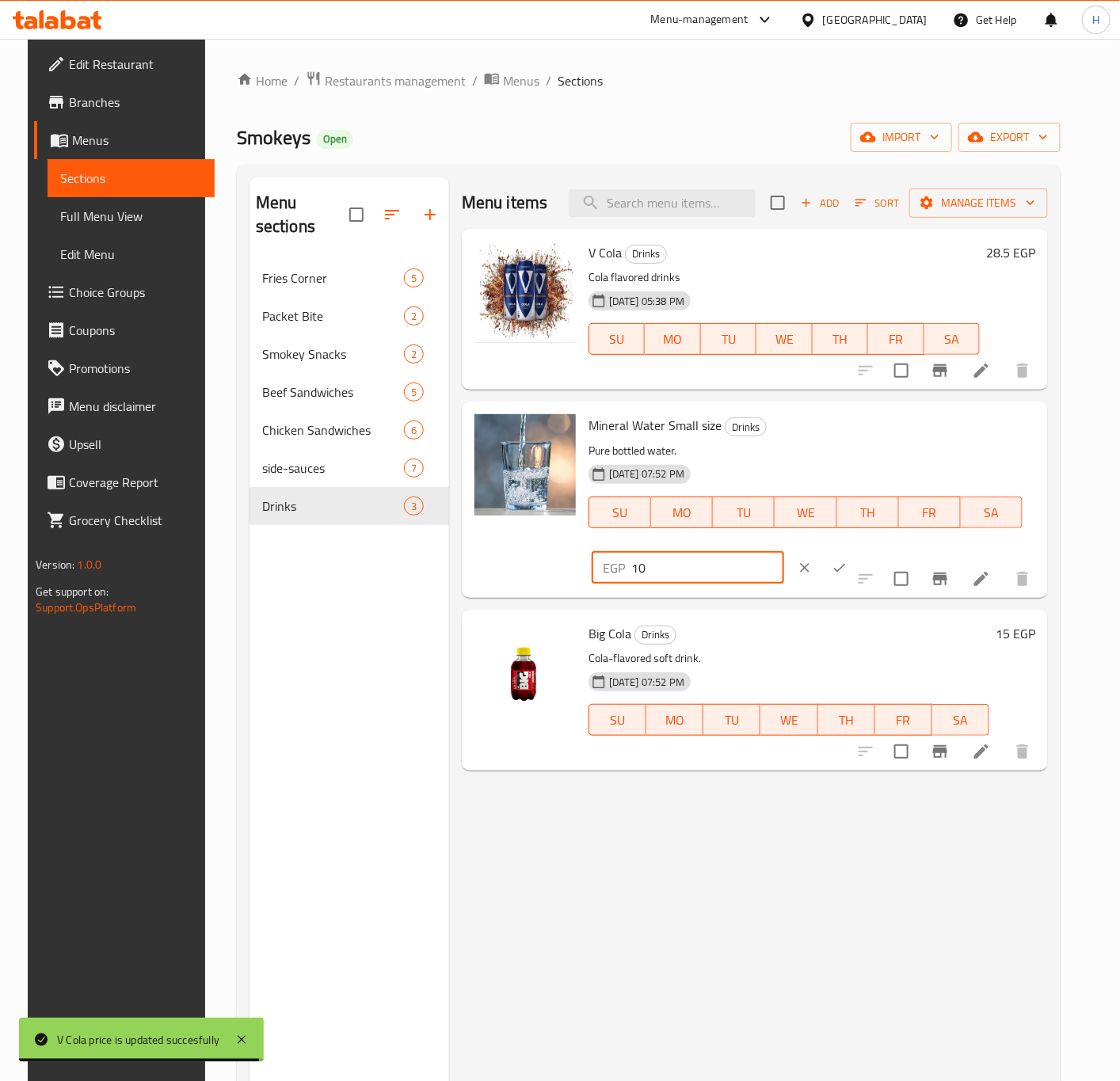
click at [784, 553] on input "10" at bounding box center [707, 568] width 153 height 31
paste input "1.4"
type input "11.4"
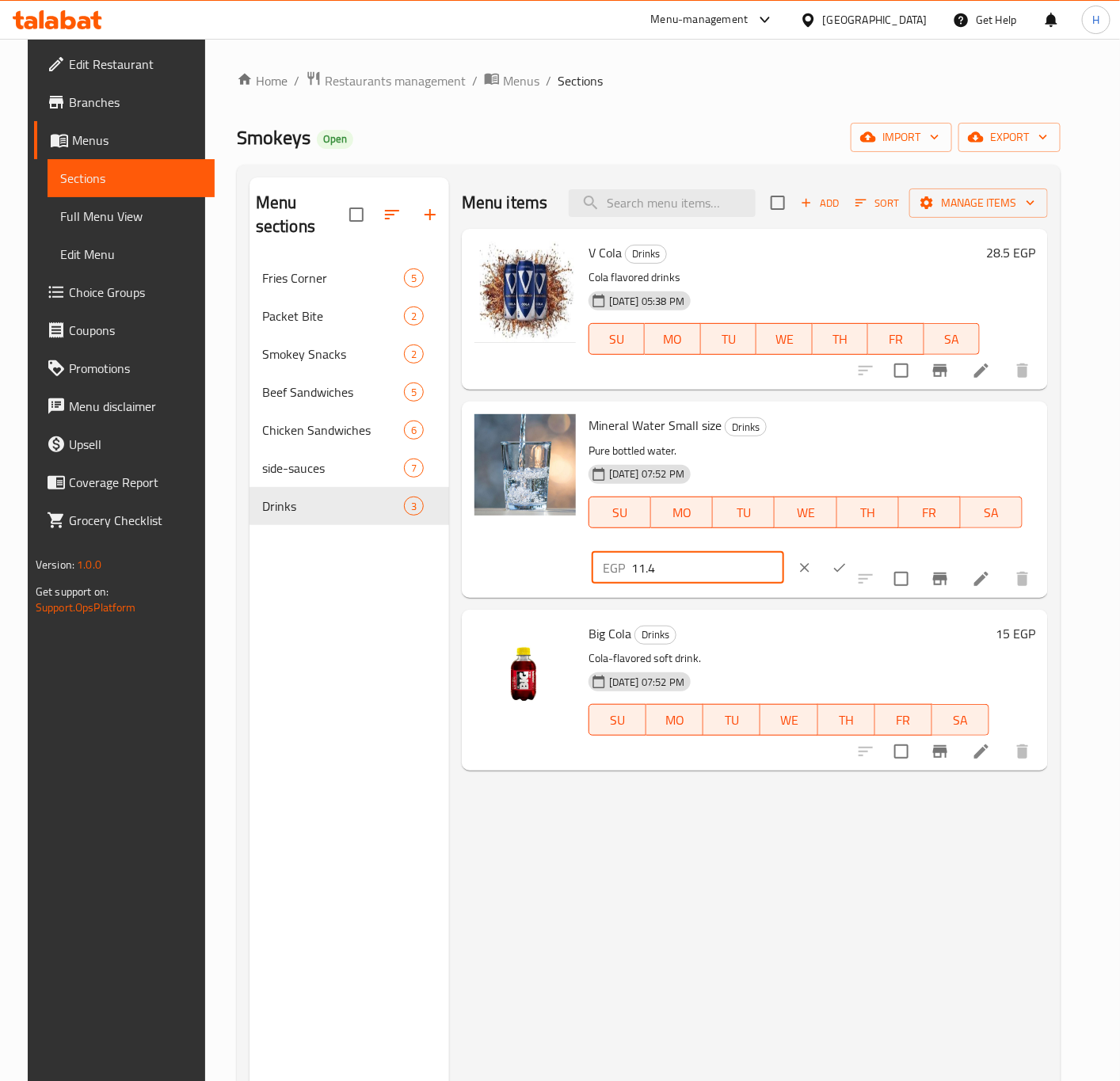
click at [857, 551] on button "ok" at bounding box center [840, 568] width 35 height 35
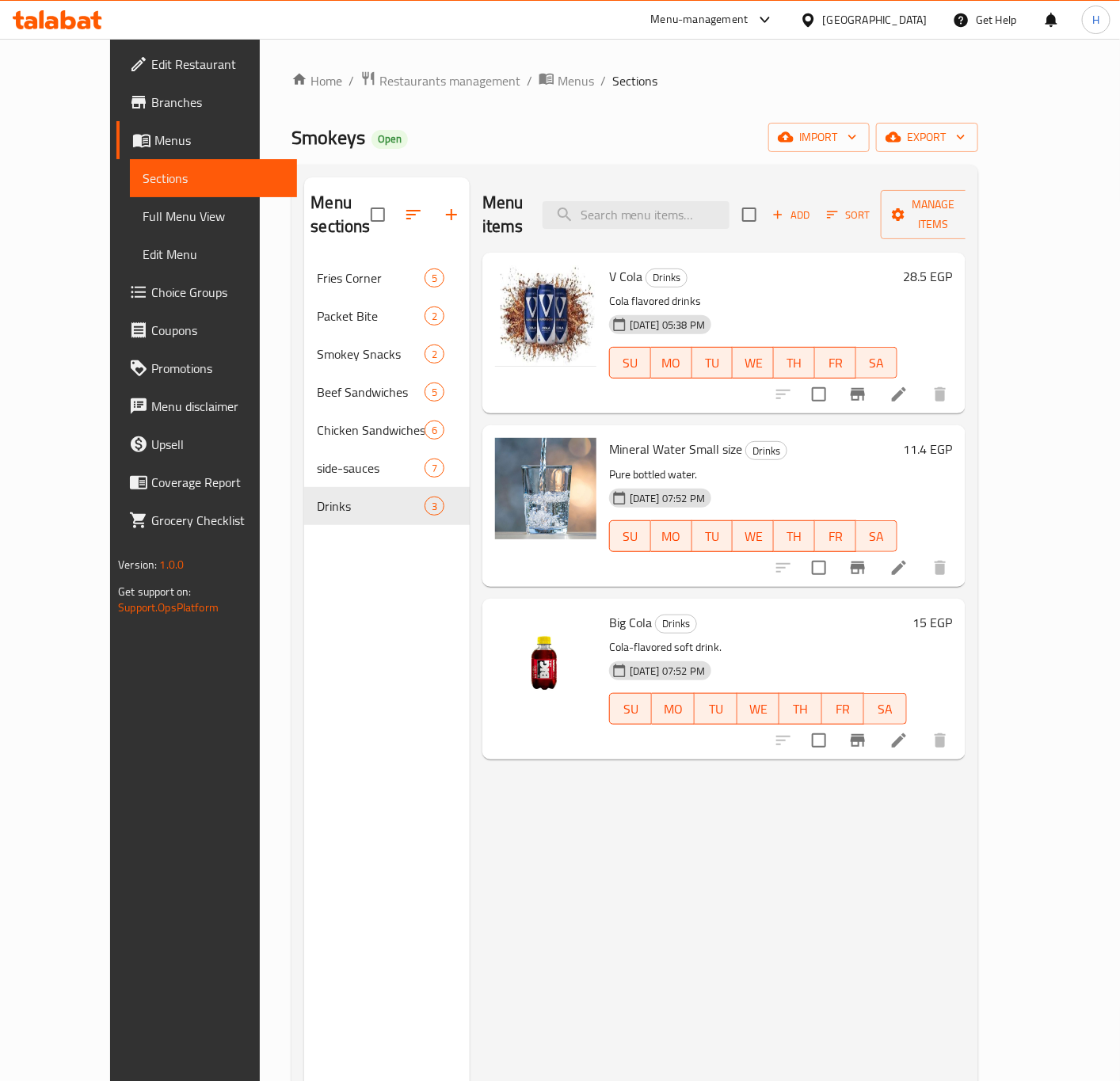
click at [953, 612] on h6 "15 EGP" at bounding box center [933, 623] width 40 height 22
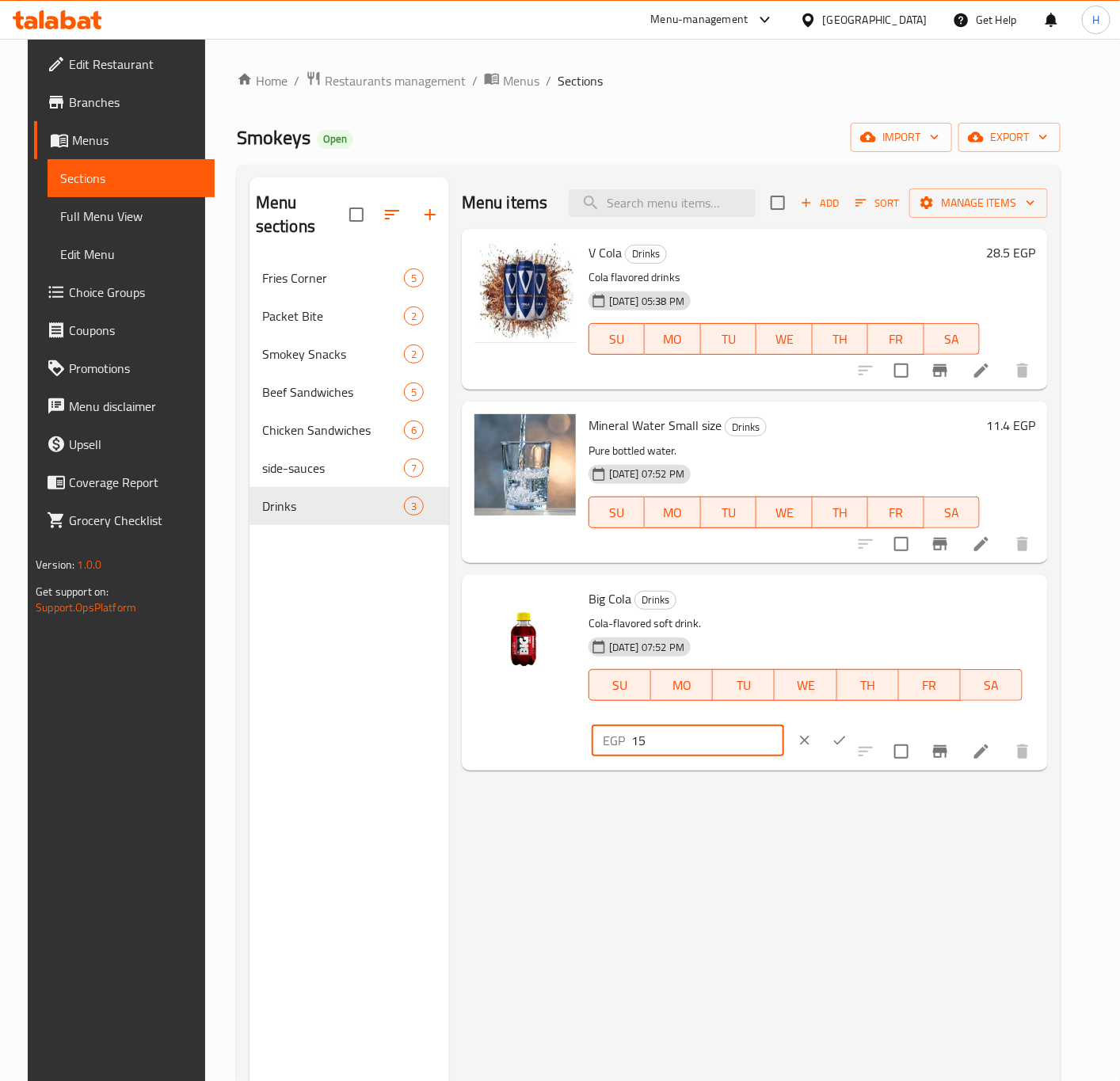
click at [784, 725] on input "15" at bounding box center [707, 740] width 153 height 31
paste input "7.1"
type input "17.1"
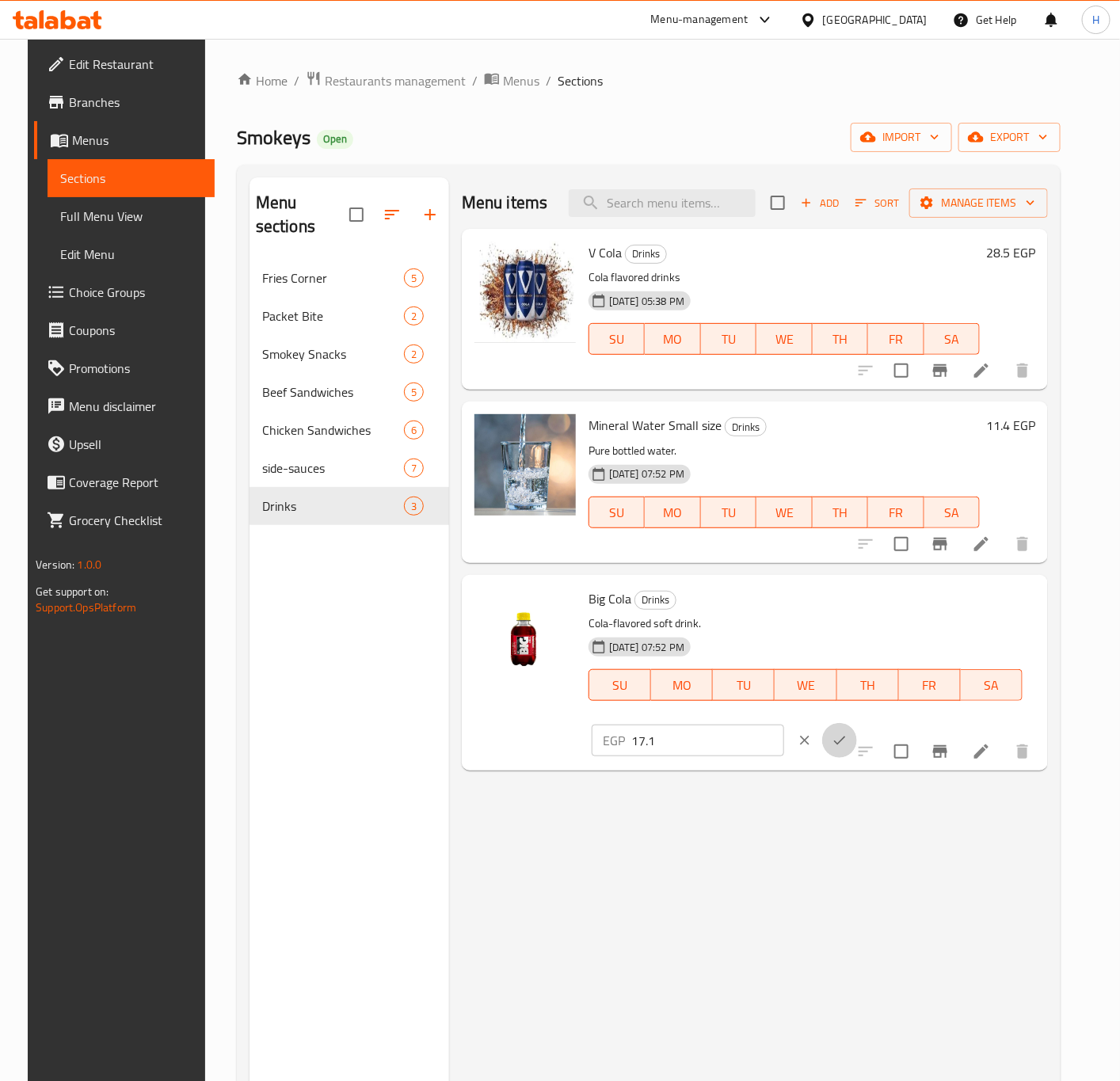
click at [848, 733] on icon "ok" at bounding box center [840, 740] width 16 height 16
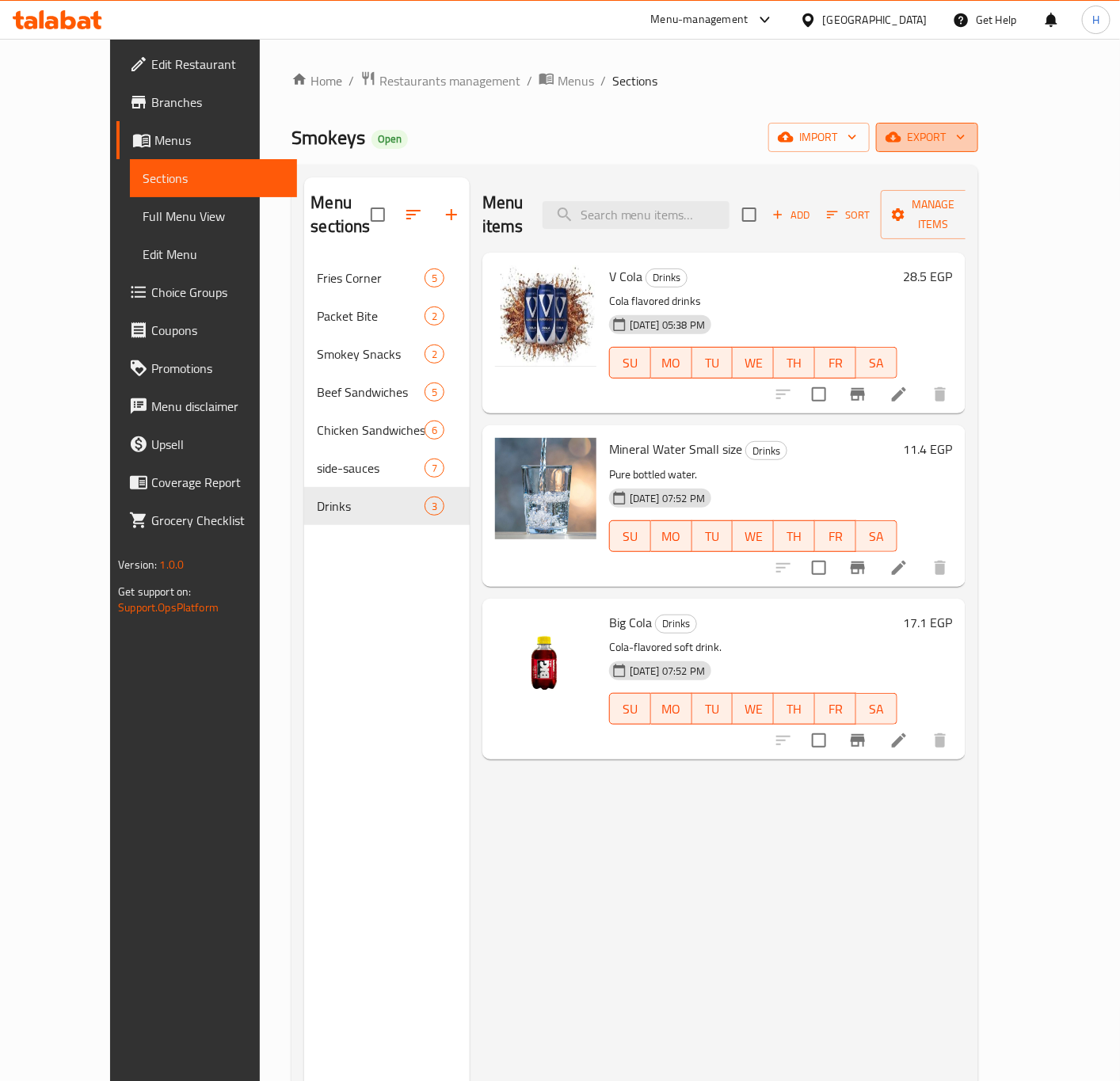
click at [965, 134] on span "export" at bounding box center [927, 137] width 77 height 19
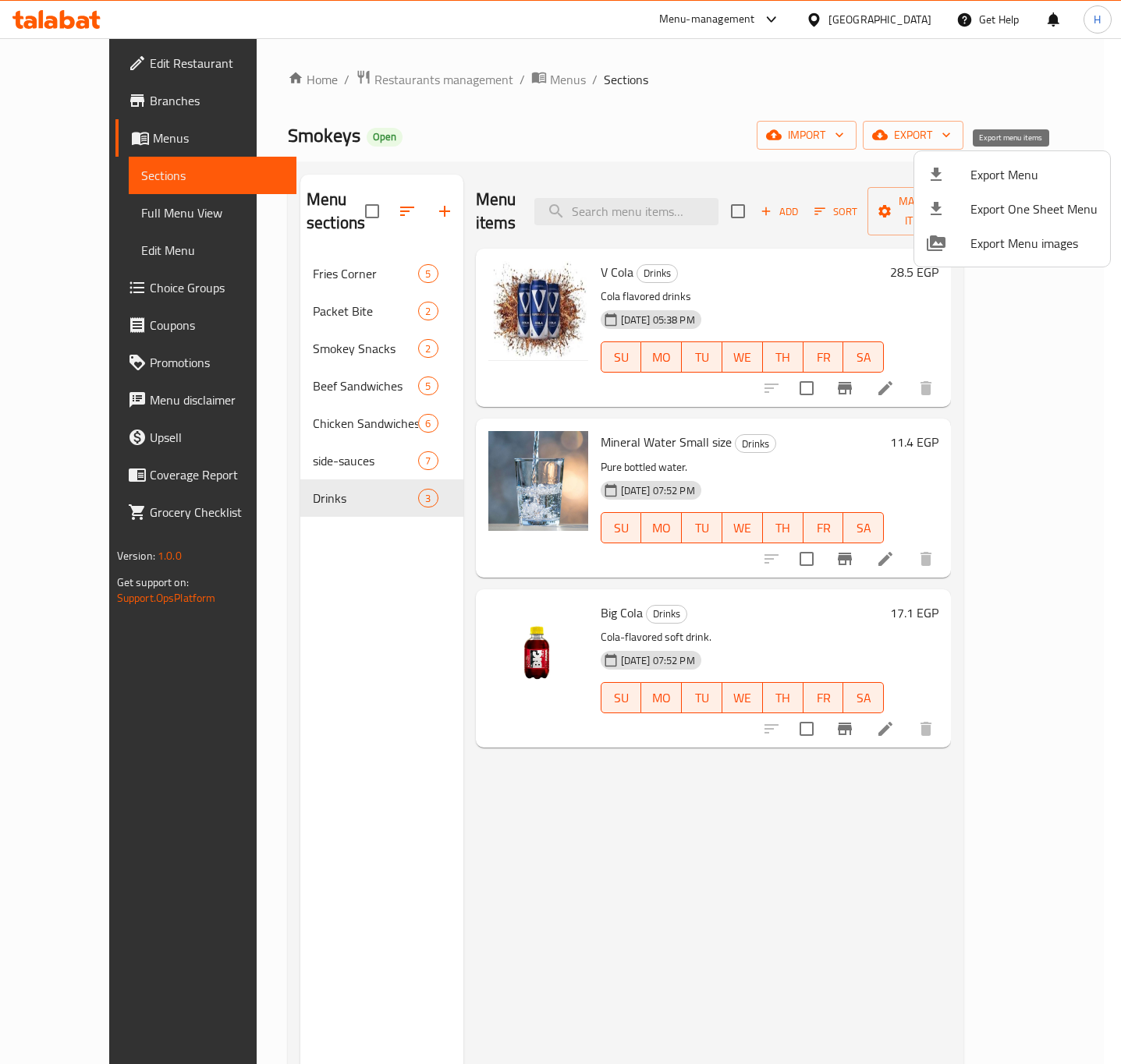
click at [1044, 178] on span "Export Menu" at bounding box center [1034, 174] width 128 height 19
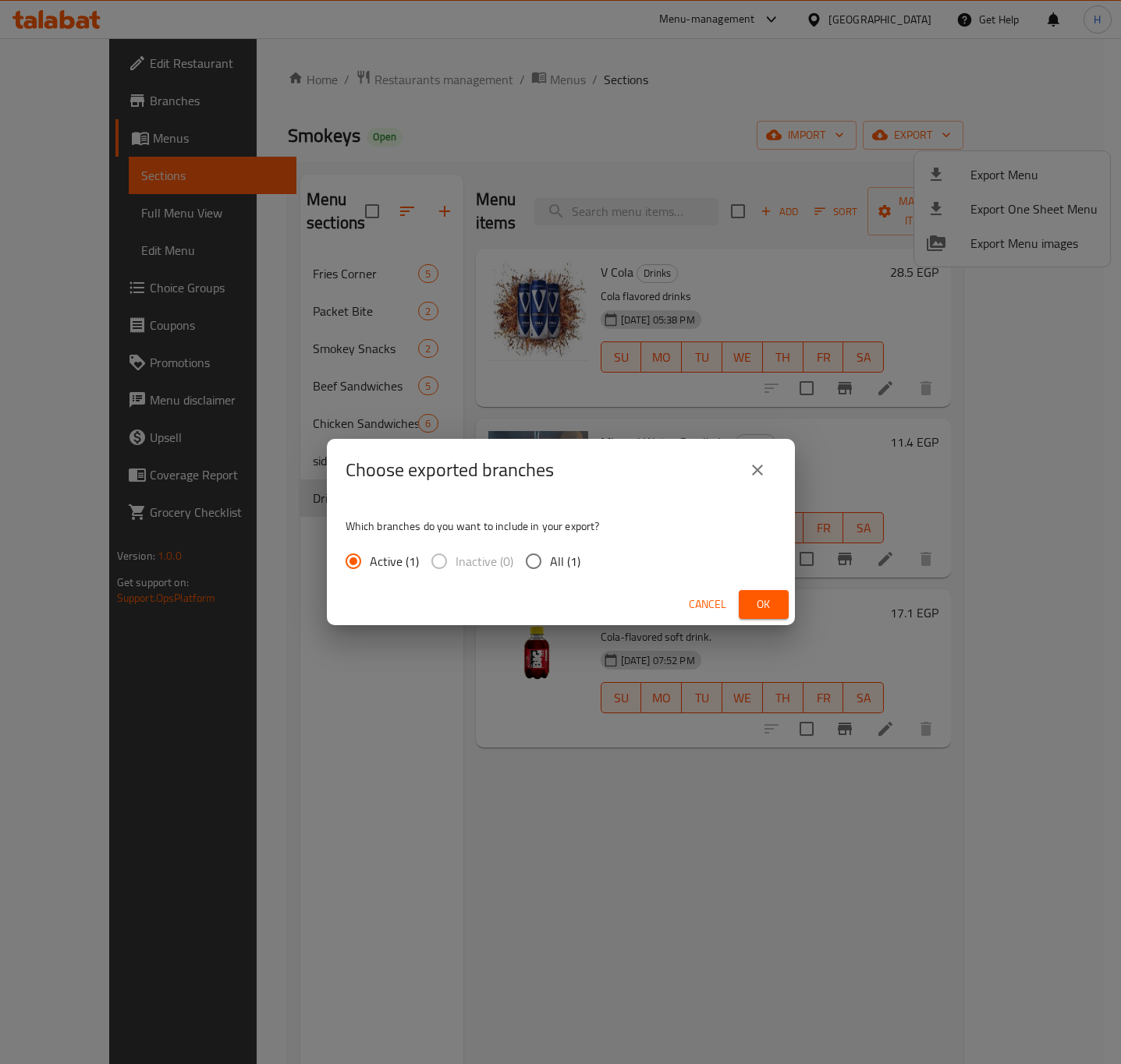
click at [763, 609] on span "Ok" at bounding box center [763, 604] width 25 height 19
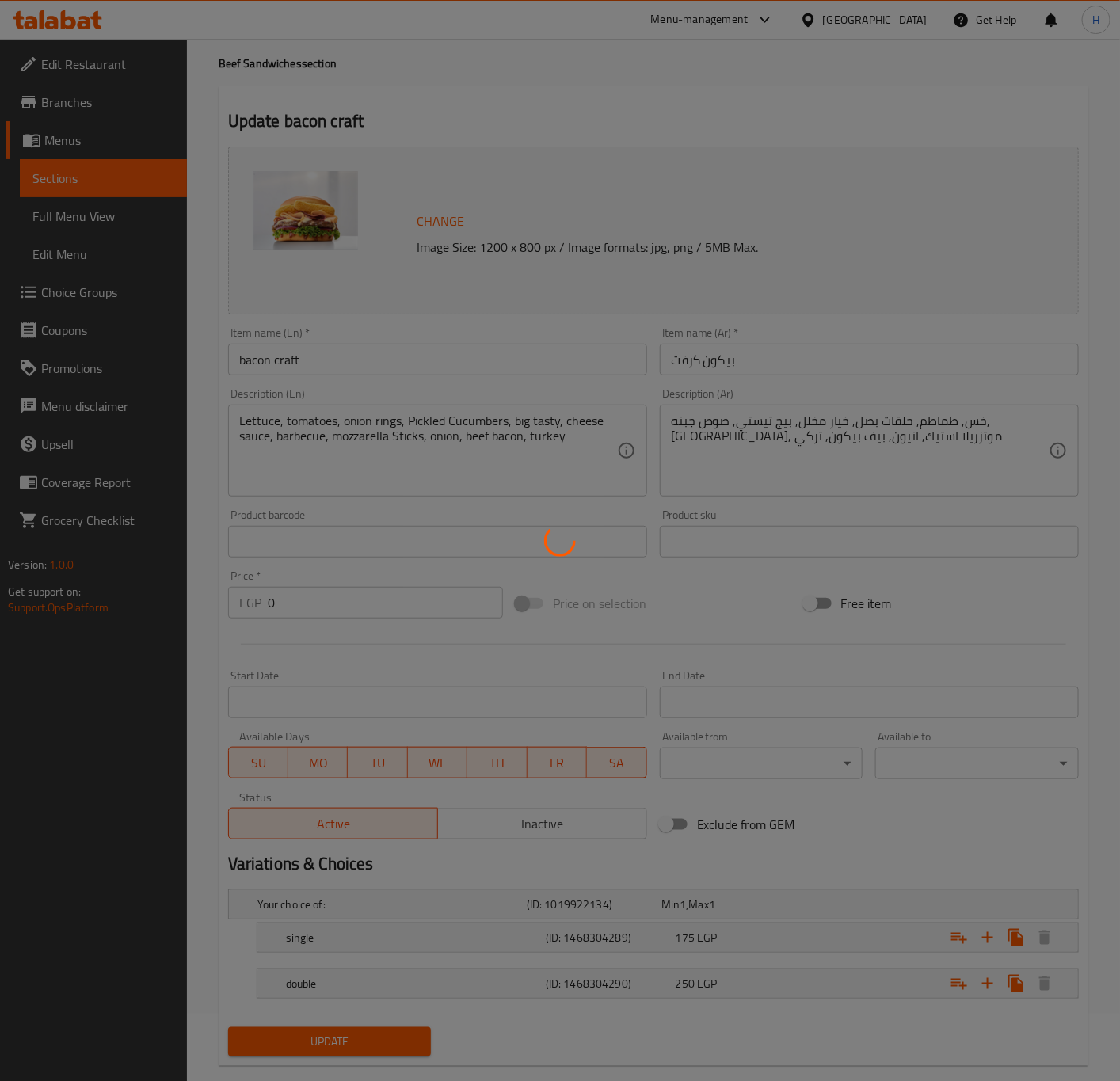
scroll to position [98, 0]
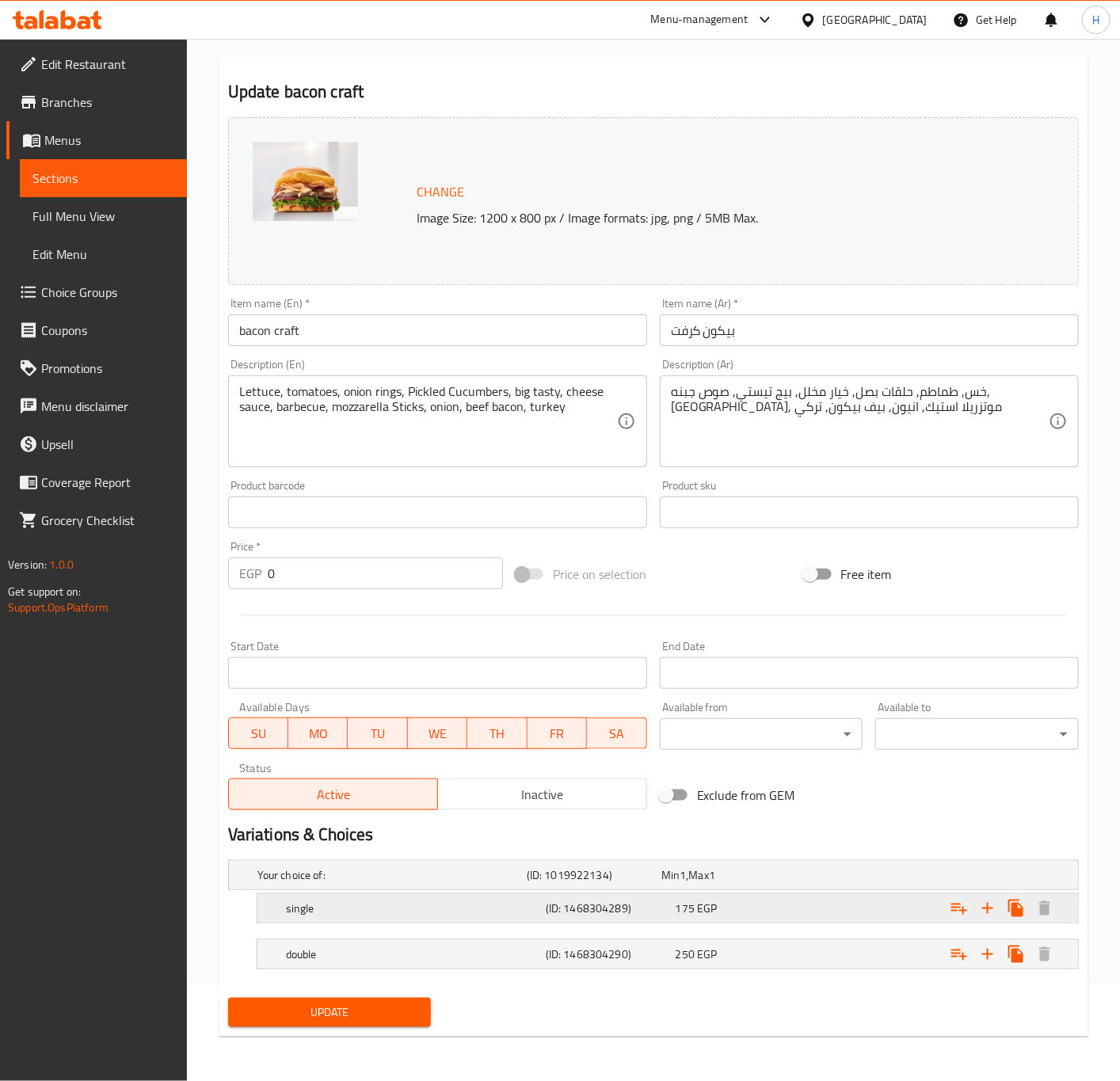
click at [866, 915] on div "Expand" at bounding box center [932, 909] width 260 height 35
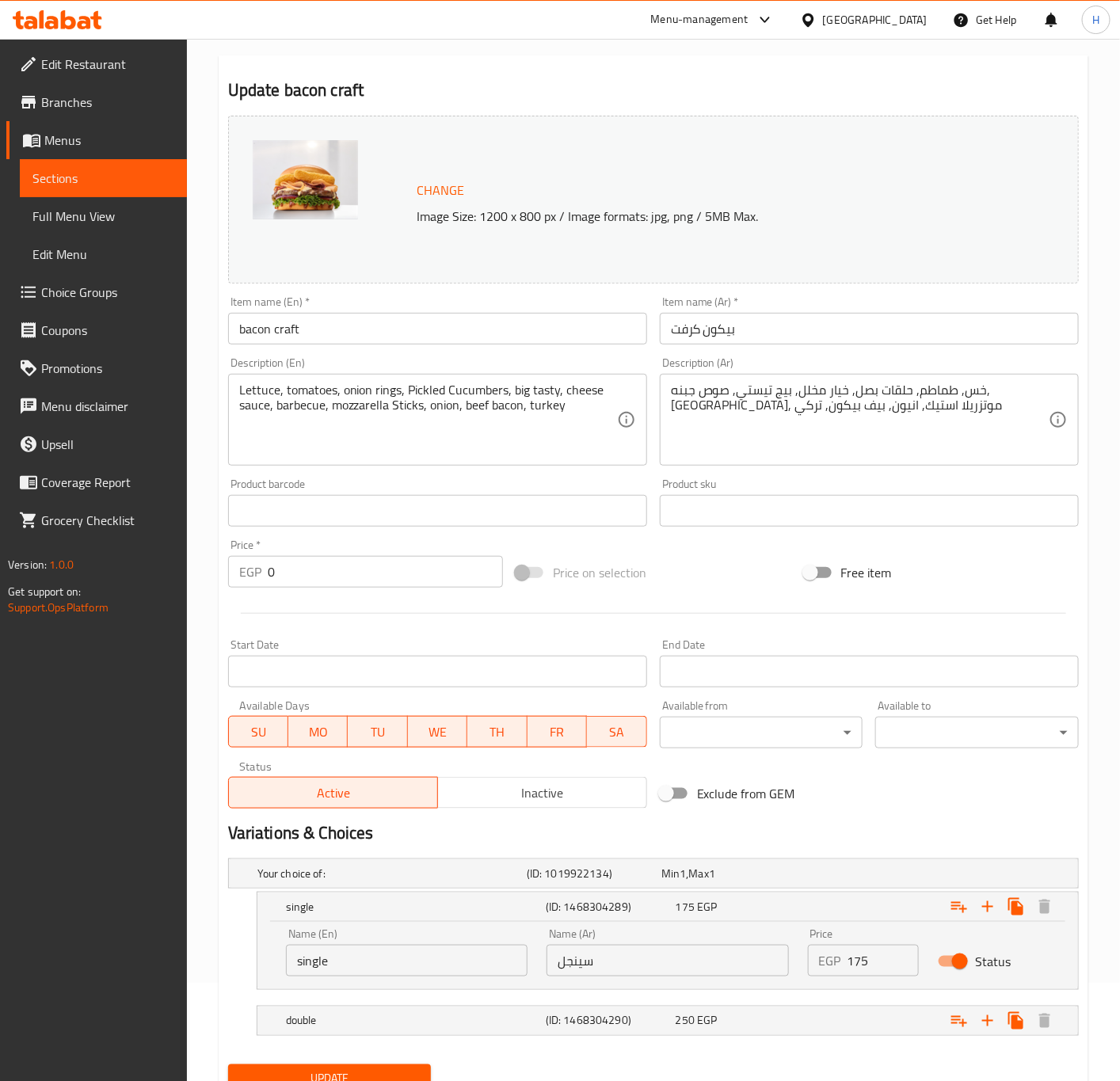
click at [868, 965] on input "175" at bounding box center [884, 961] width 72 height 31
paste input "99."
type input "199.5"
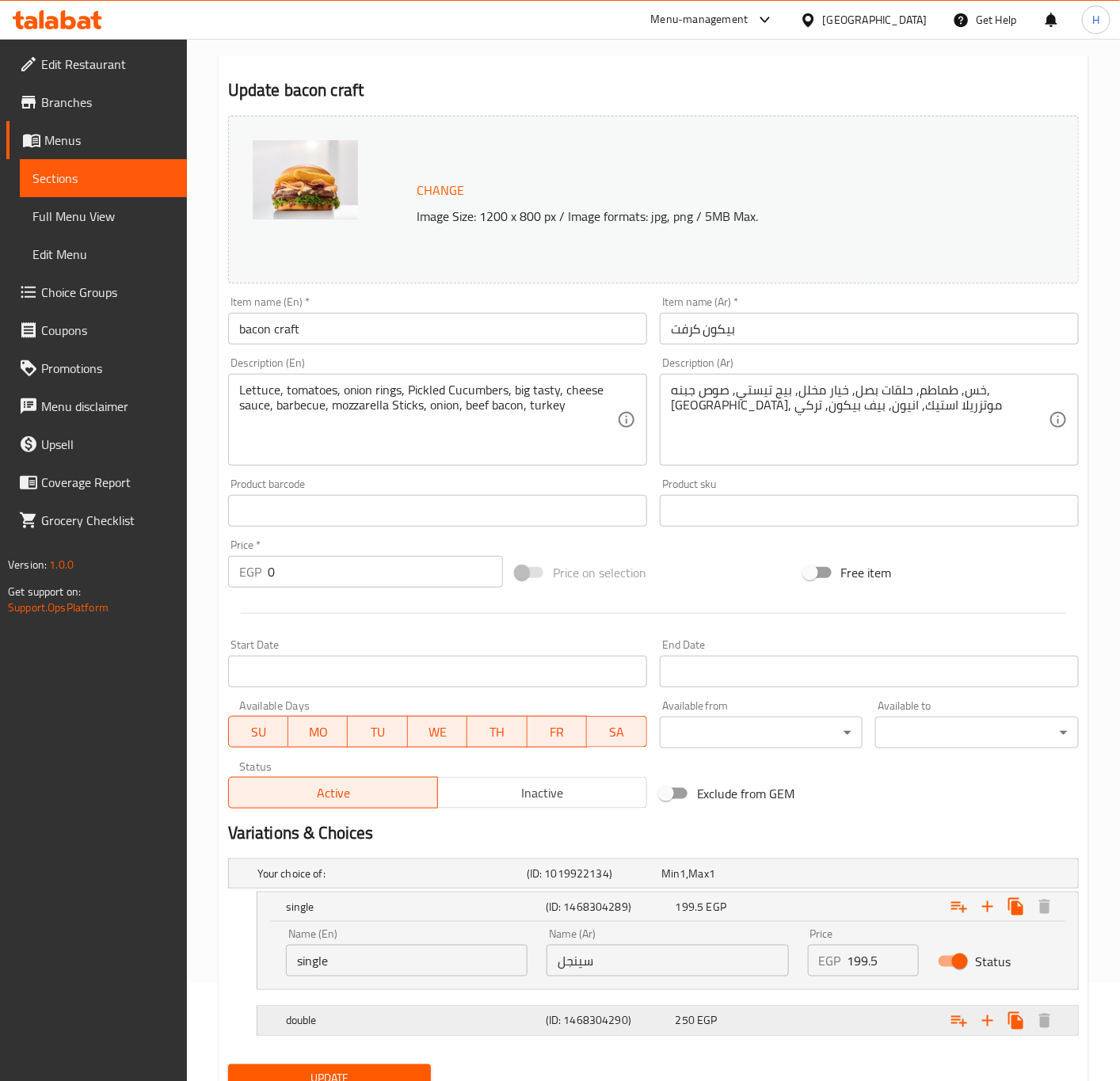
click at [820, 1025] on div "Expand" at bounding box center [932, 1021] width 260 height 35
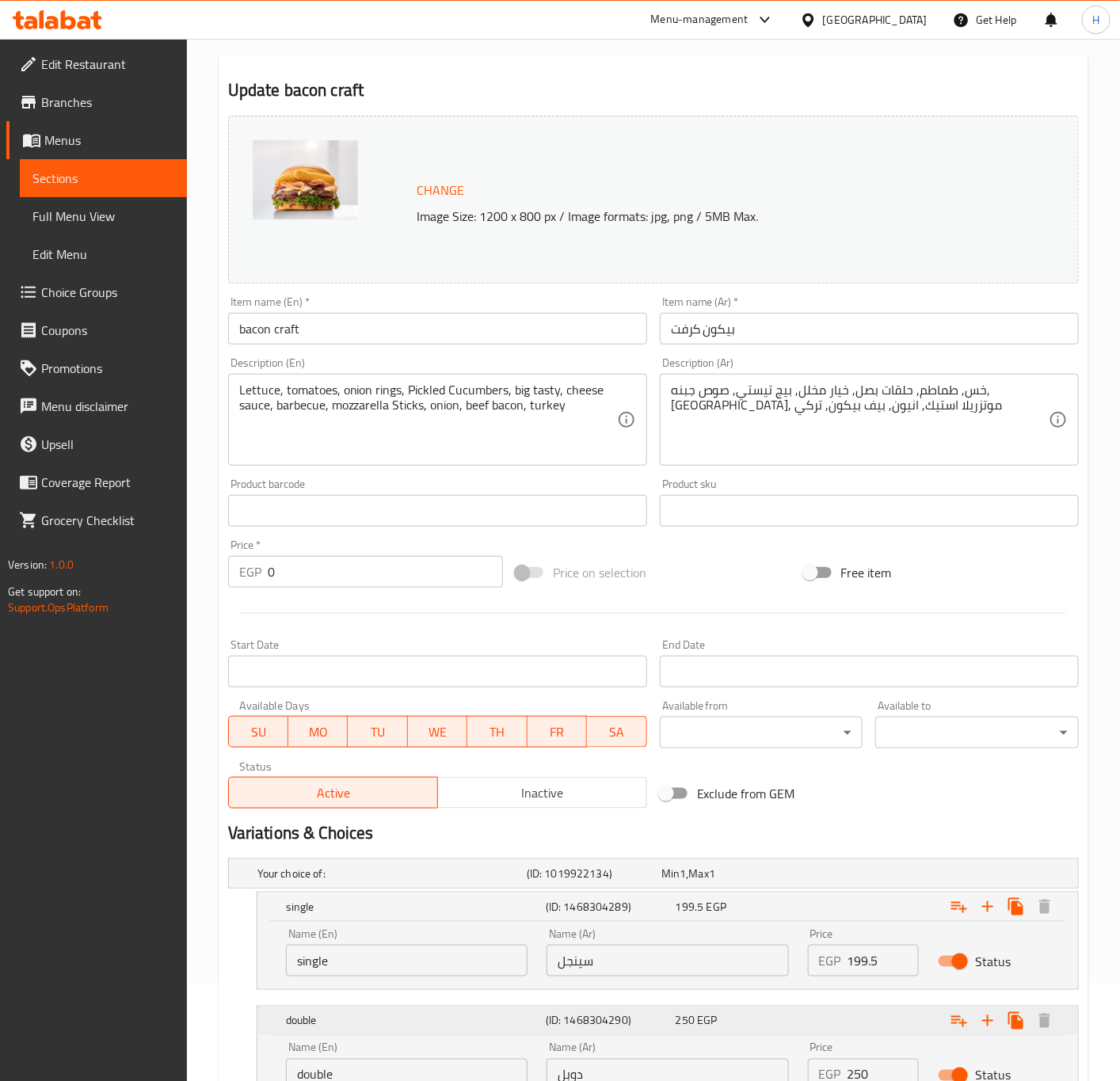
scroll to position [217, 0]
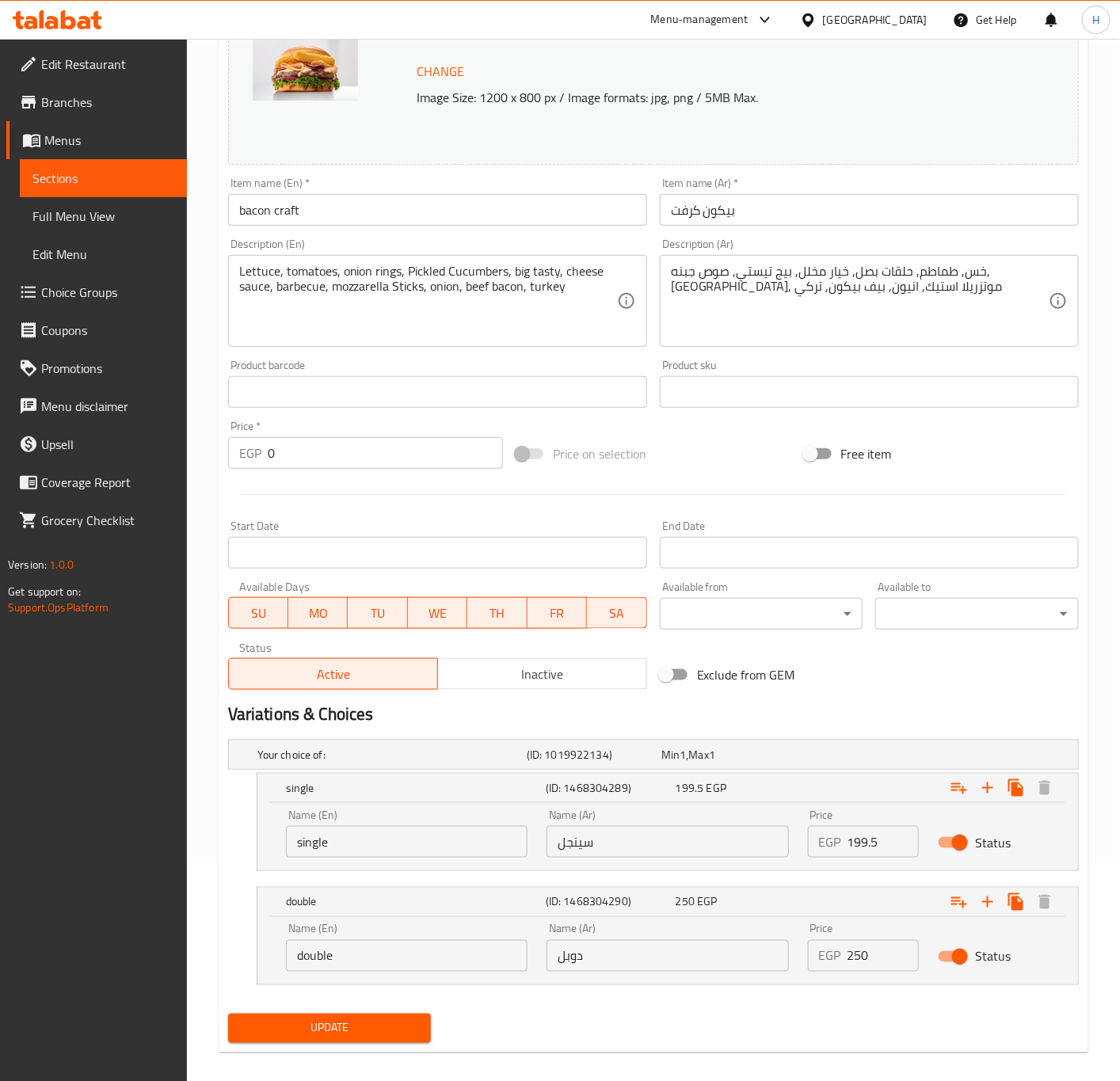
click at [876, 959] on input "250" at bounding box center [884, 956] width 72 height 31
paste input "85"
type input "285"
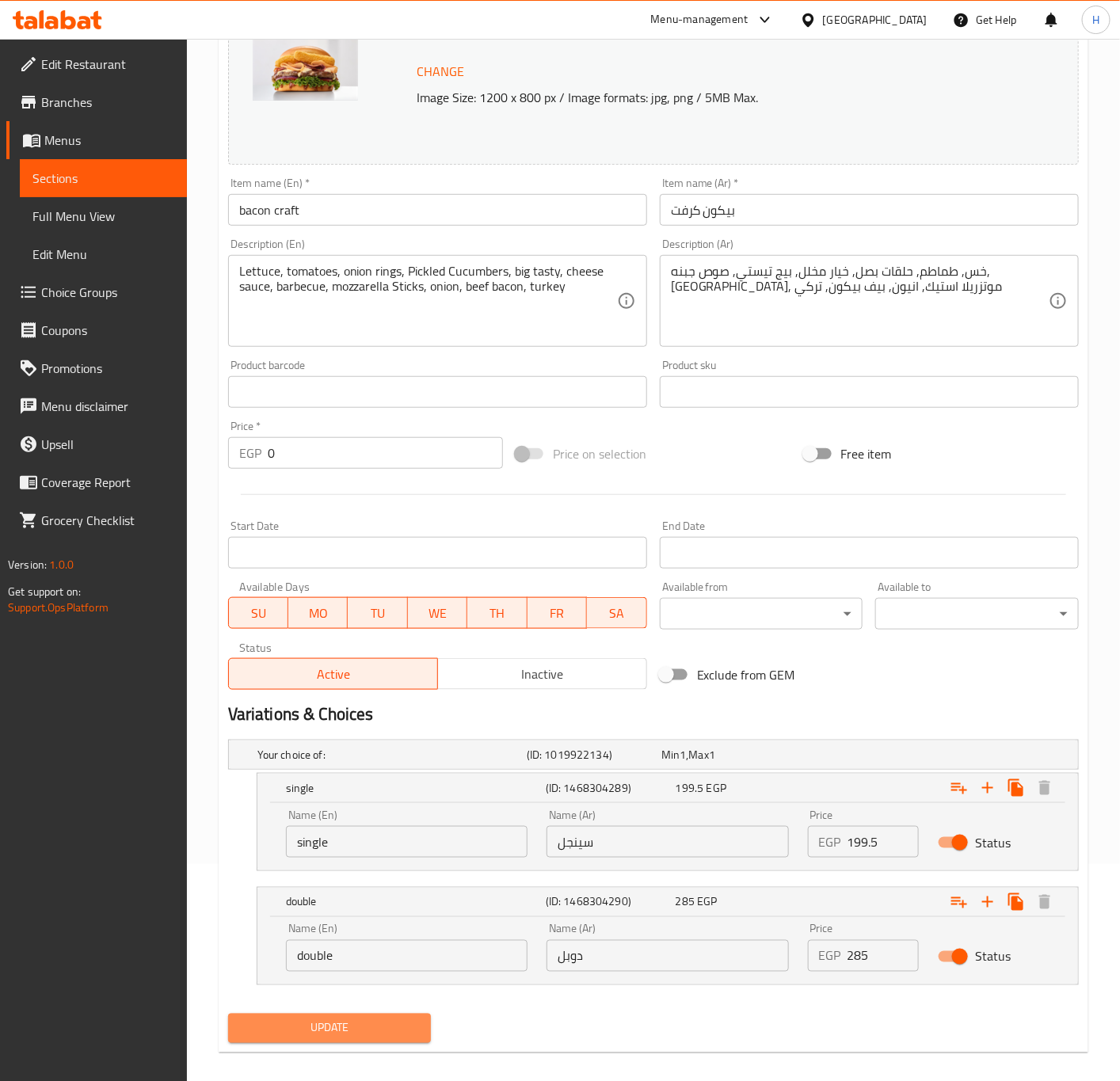
click at [376, 1037] on span "Update" at bounding box center [330, 1028] width 179 height 19
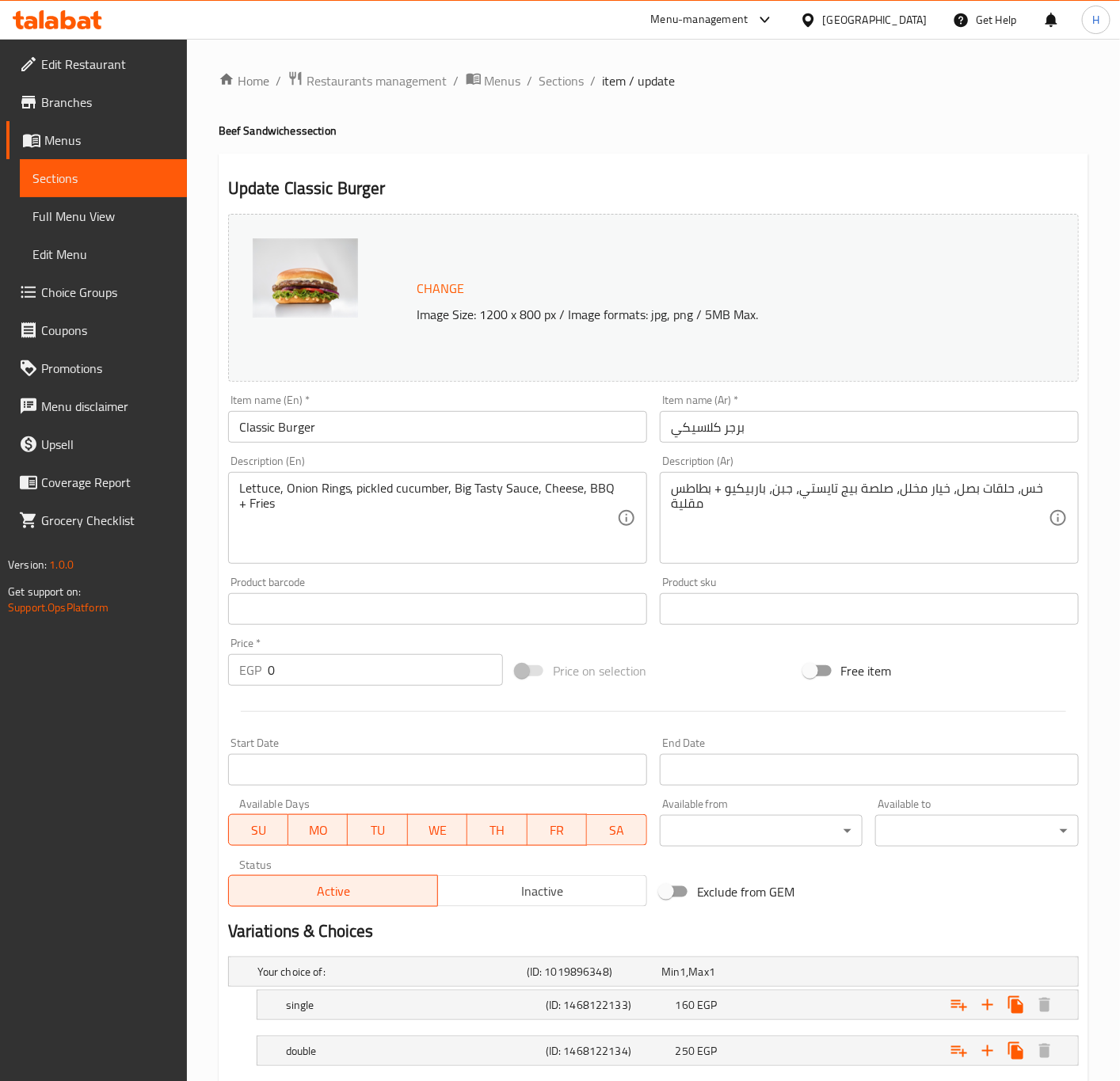
scroll to position [98, 0]
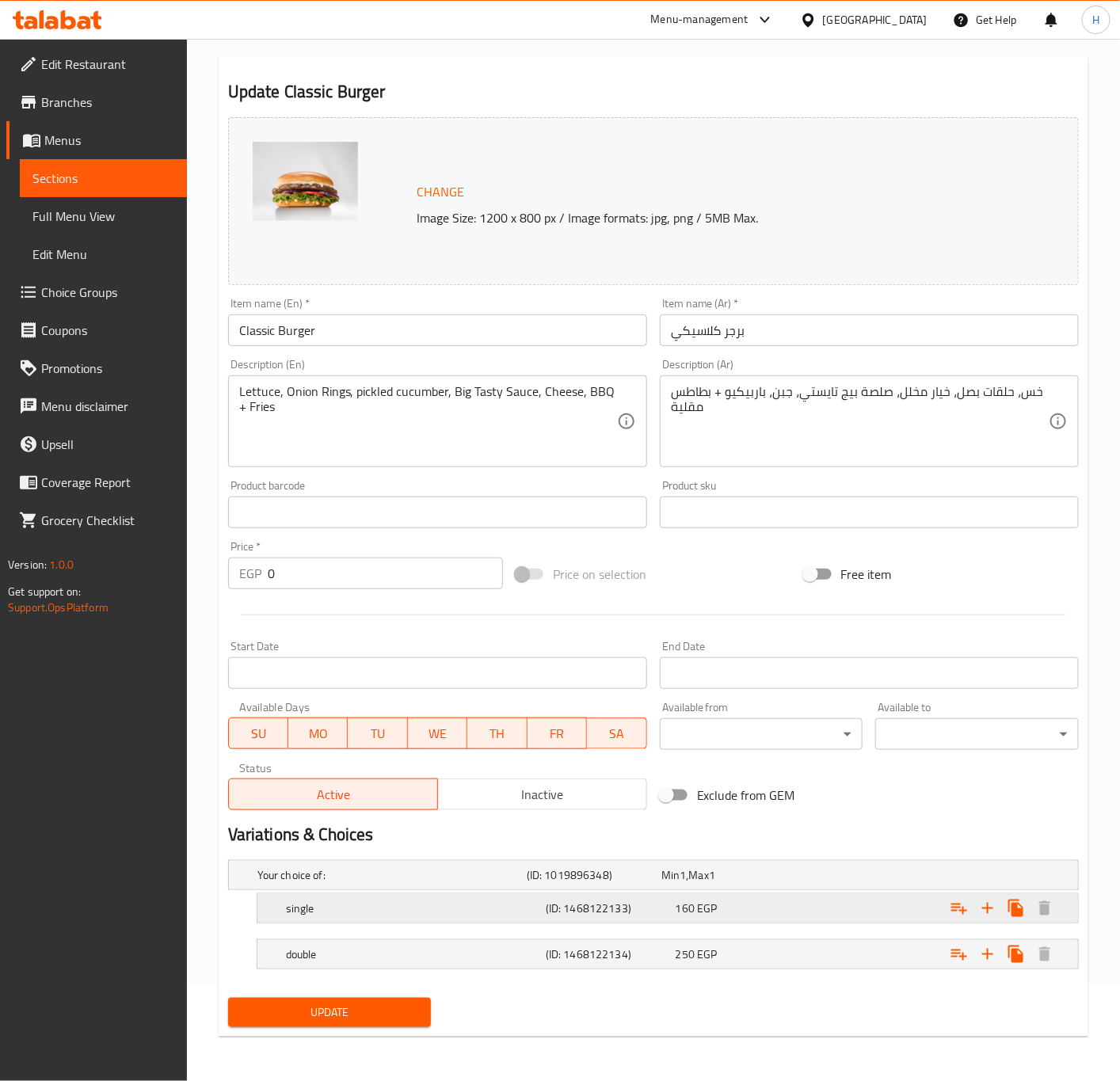
click at [885, 911] on div "Expand" at bounding box center [932, 909] width 260 height 35
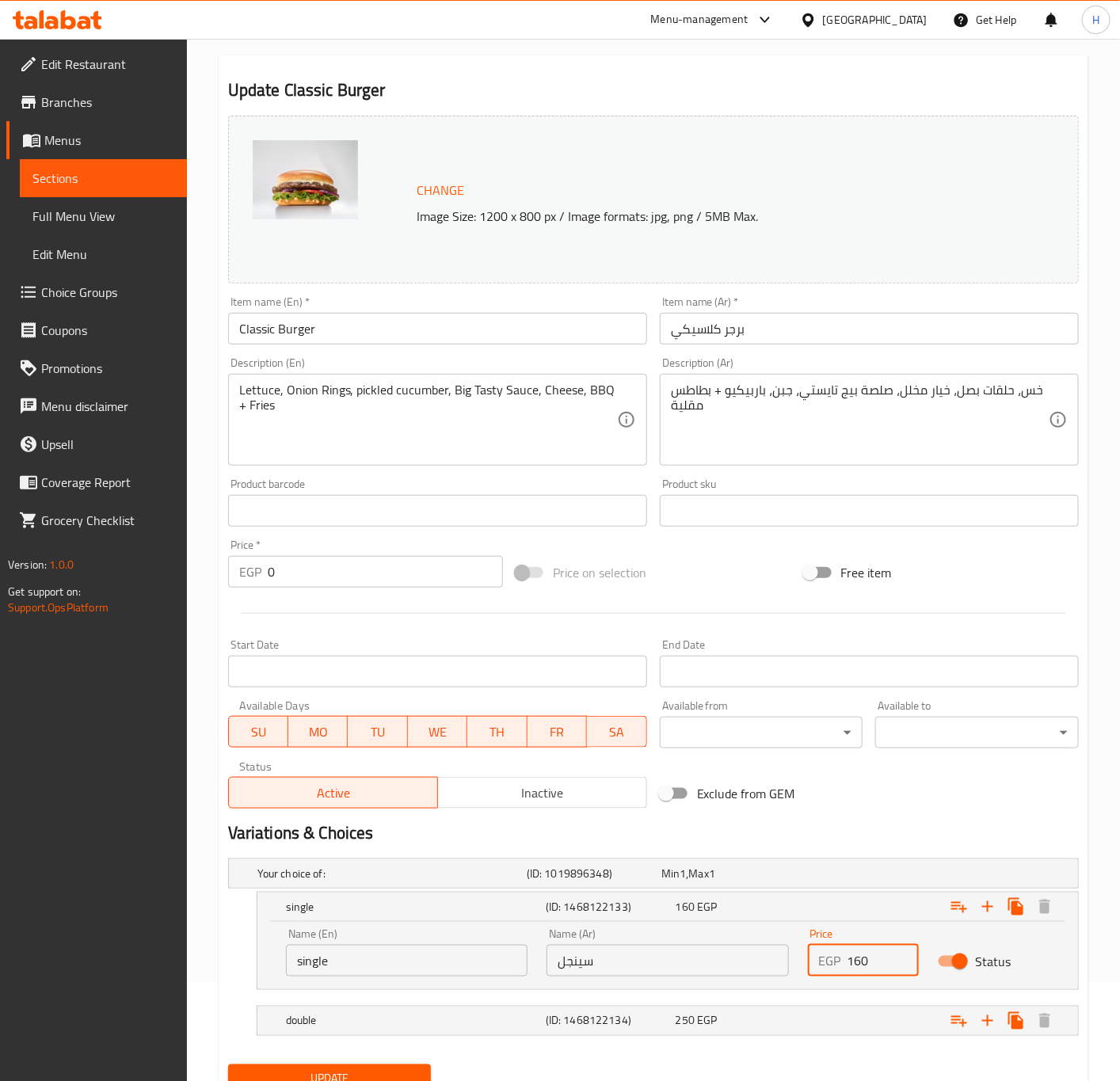
click at [872, 959] on input "160" at bounding box center [884, 961] width 72 height 31
paste input "82.4"
type input "182.4"
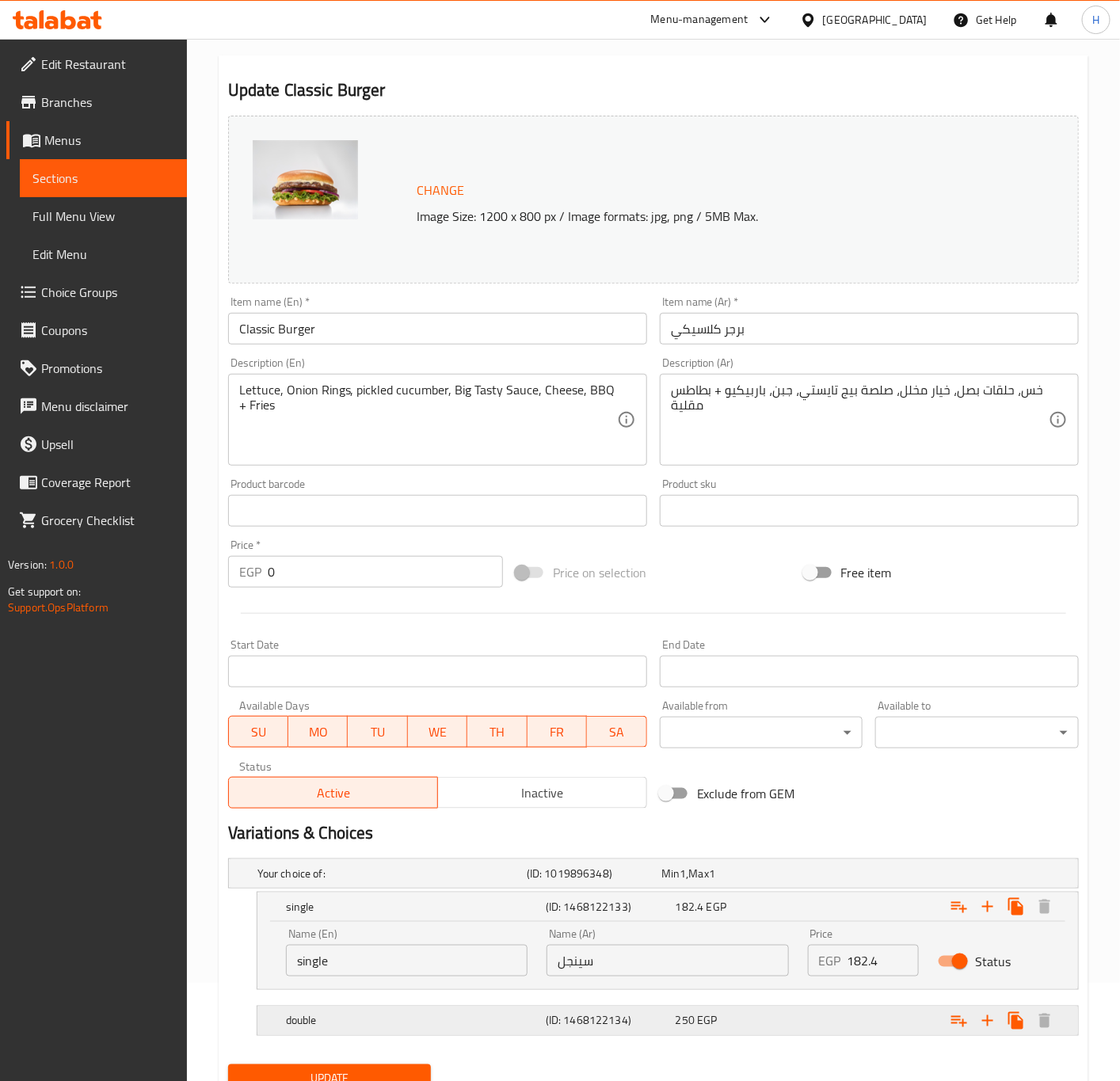
click at [892, 1026] on div "Expand" at bounding box center [932, 1021] width 260 height 35
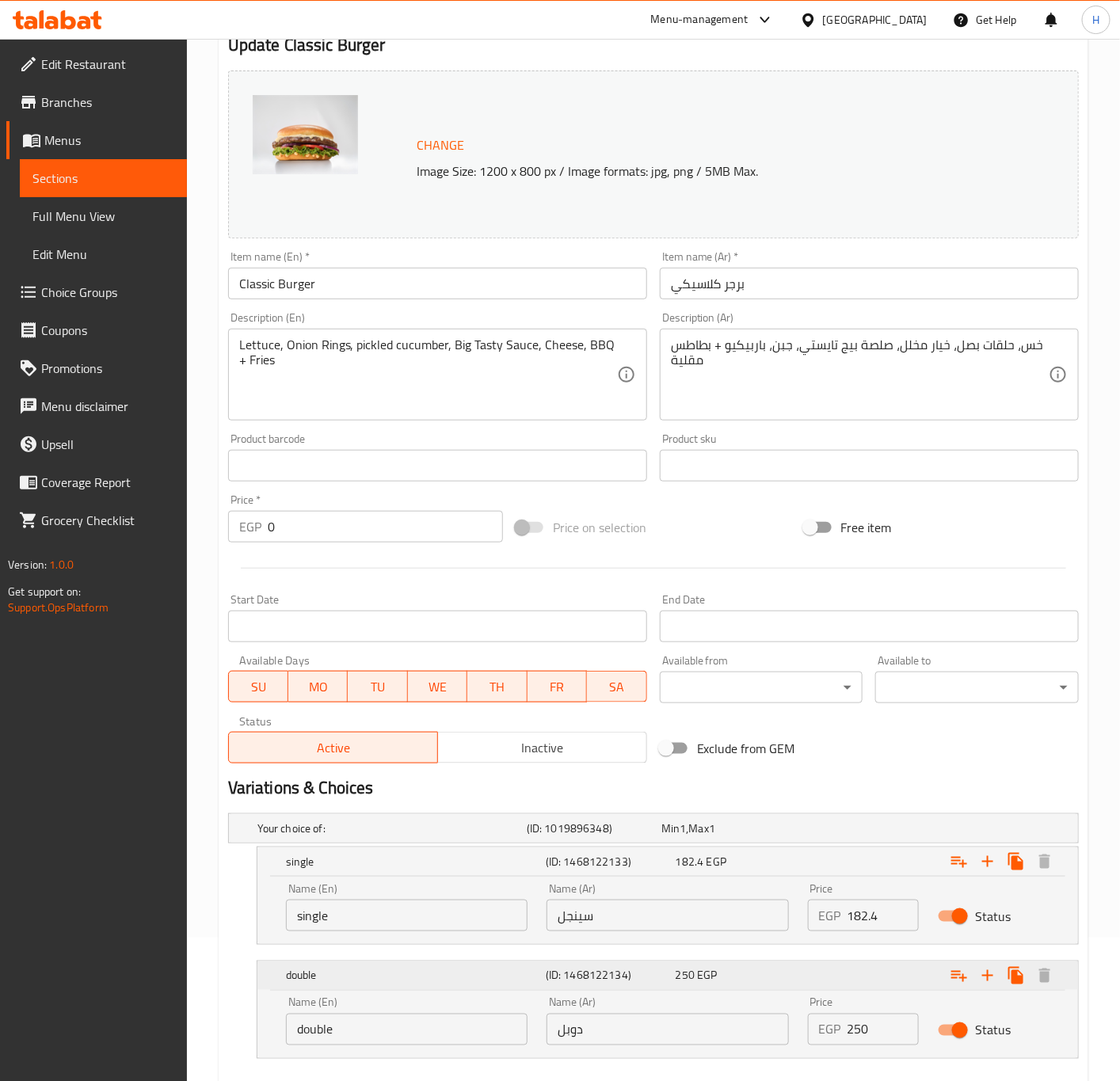
scroll to position [217, 0]
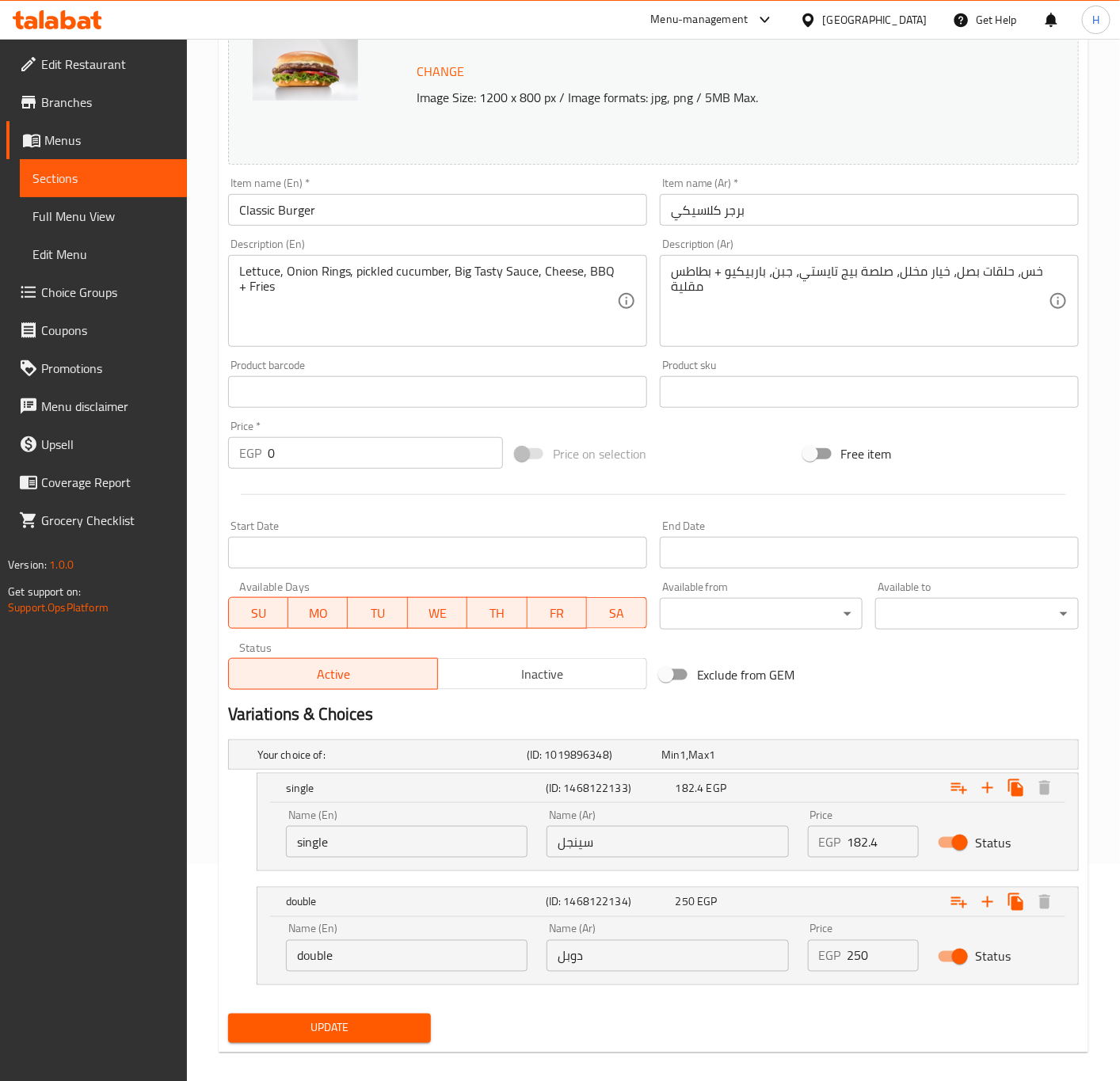
click at [880, 953] on input "250" at bounding box center [884, 956] width 72 height 31
paste input "85"
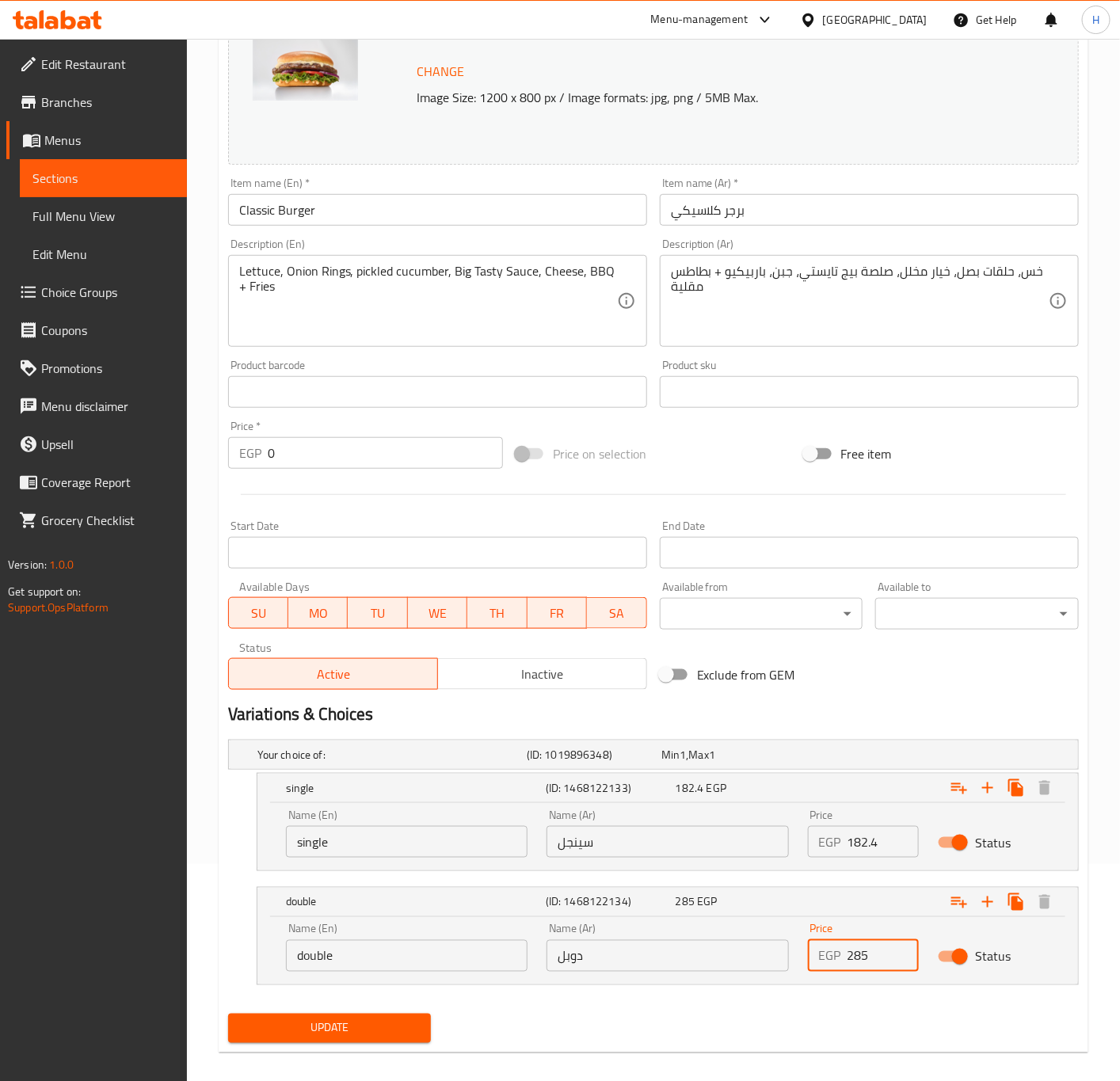
type input "285"
click at [374, 1037] on span "Update" at bounding box center [330, 1028] width 179 height 19
click at [353, 1035] on span "Update" at bounding box center [330, 1028] width 179 height 19
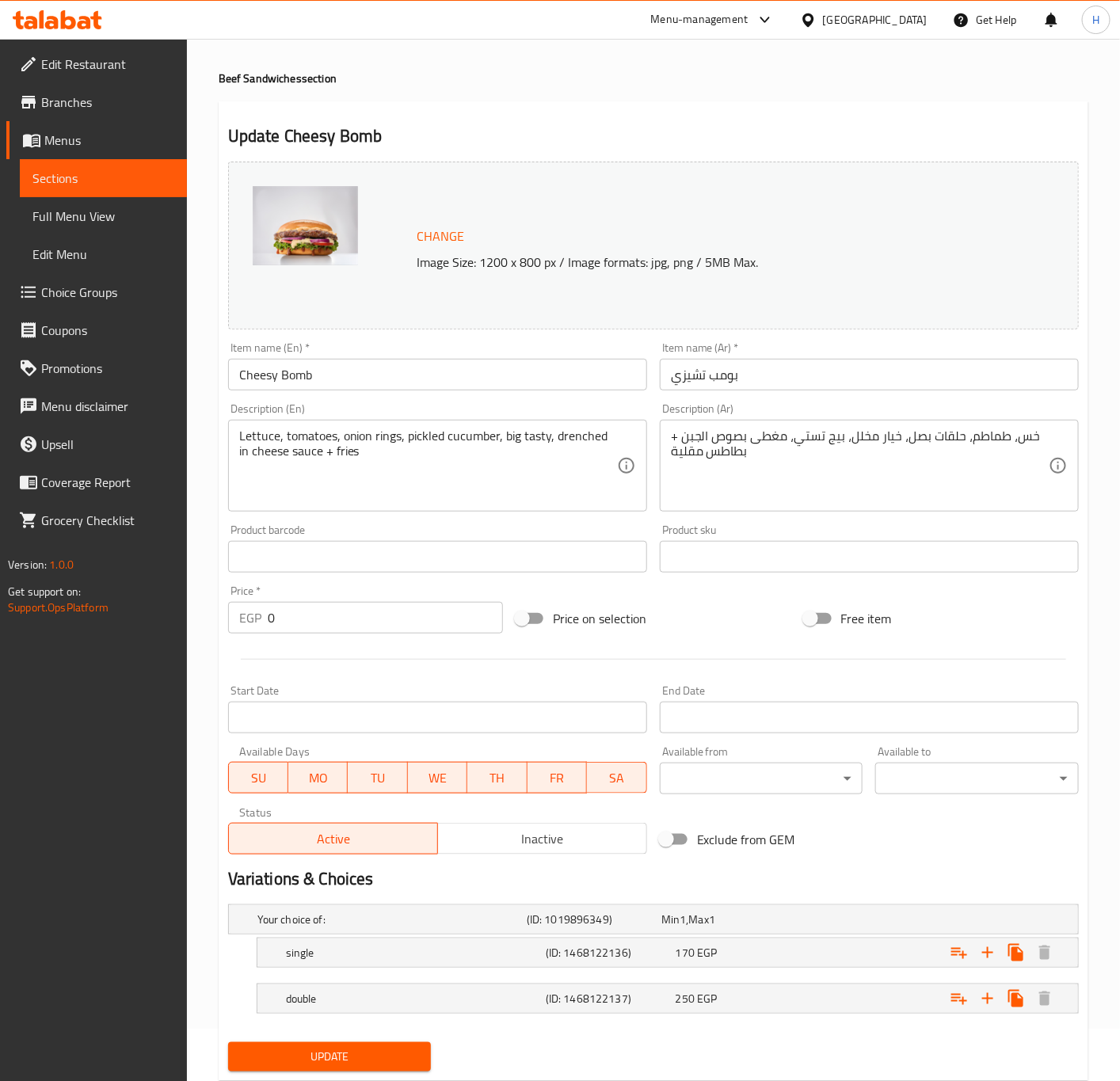
scroll to position [98, 0]
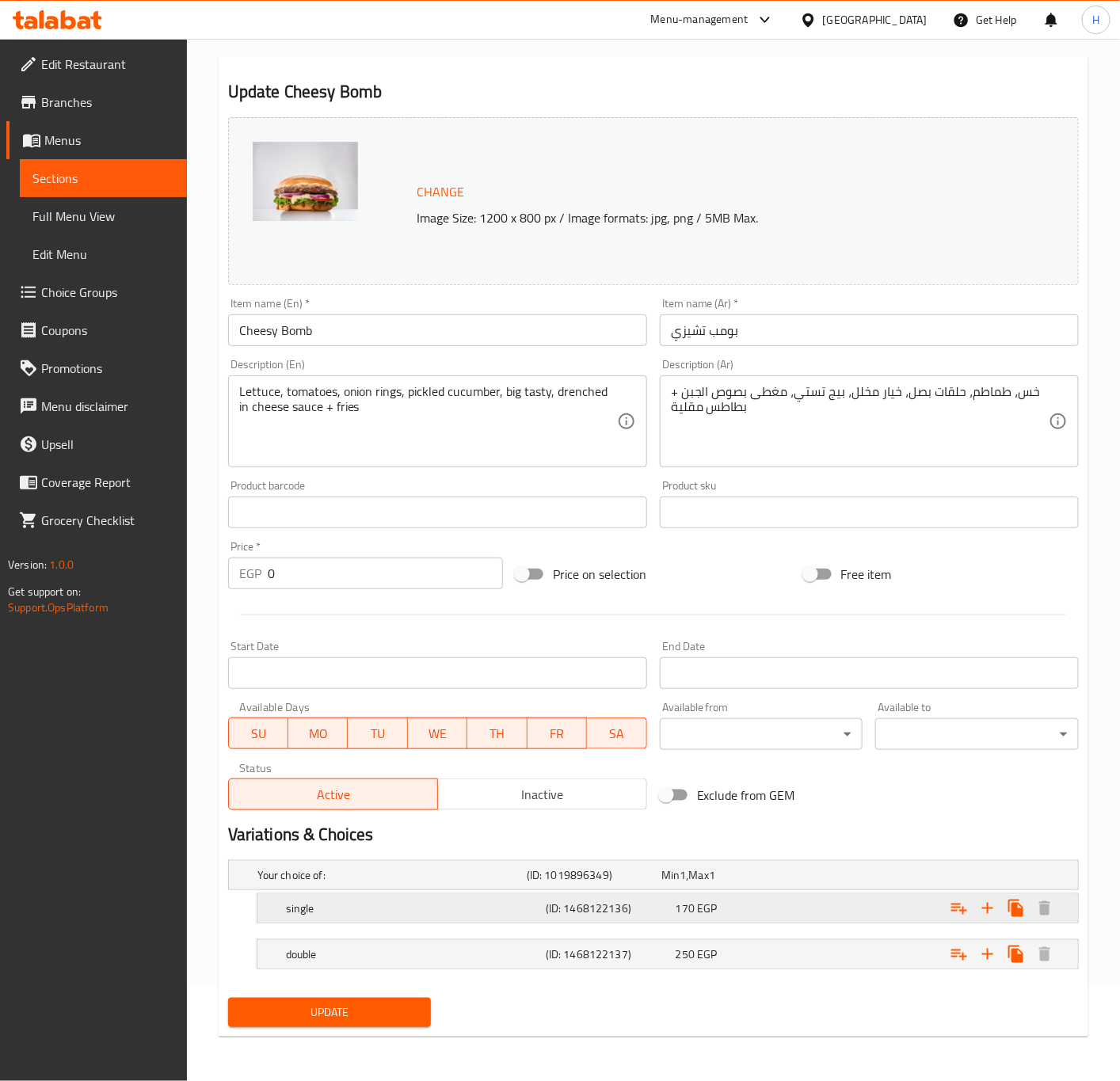
click at [873, 915] on div "Expand" at bounding box center [932, 909] width 260 height 35
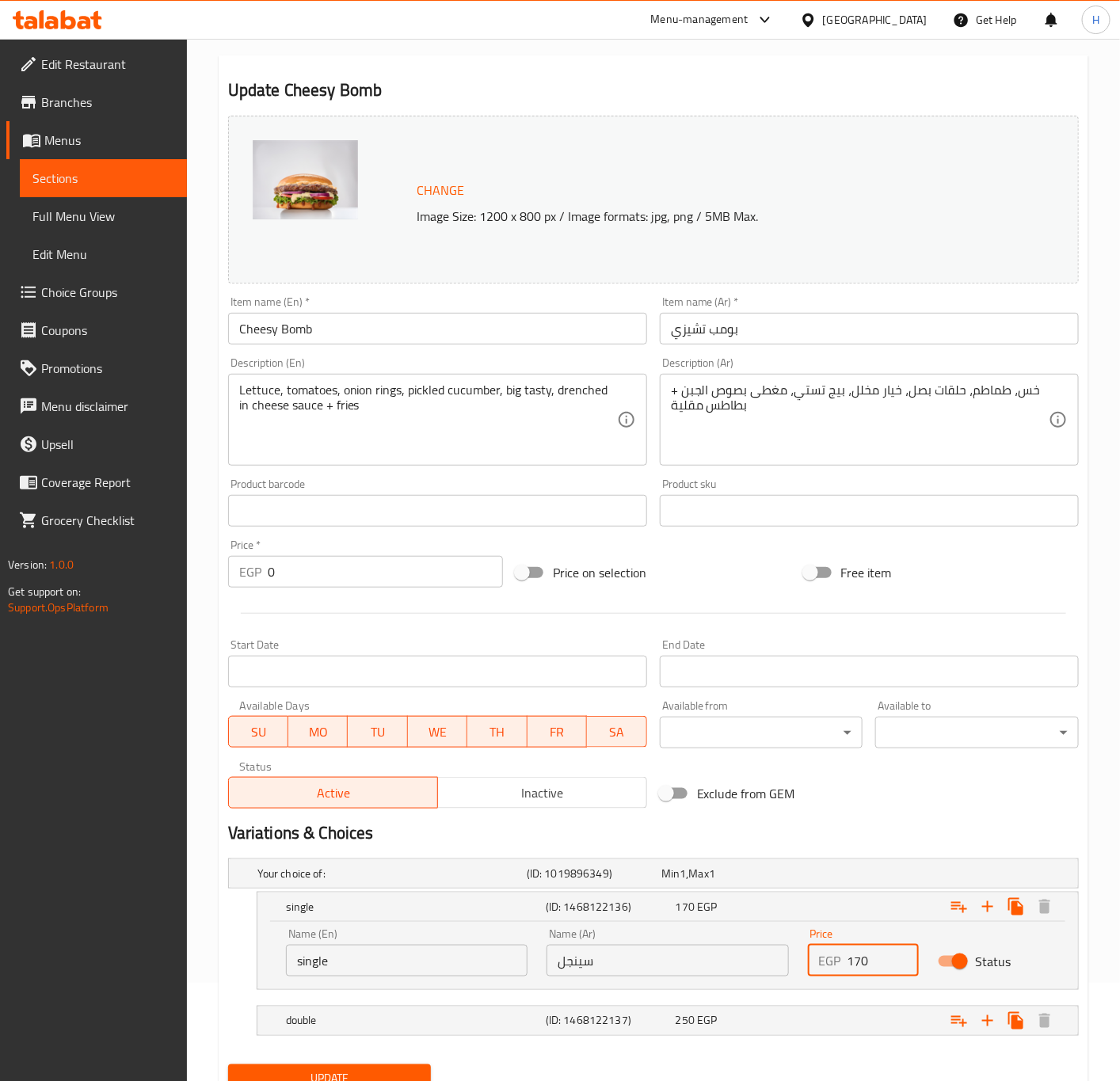
click at [876, 965] on input "170" at bounding box center [884, 961] width 72 height 31
paste input "93.8"
type input "193.8"
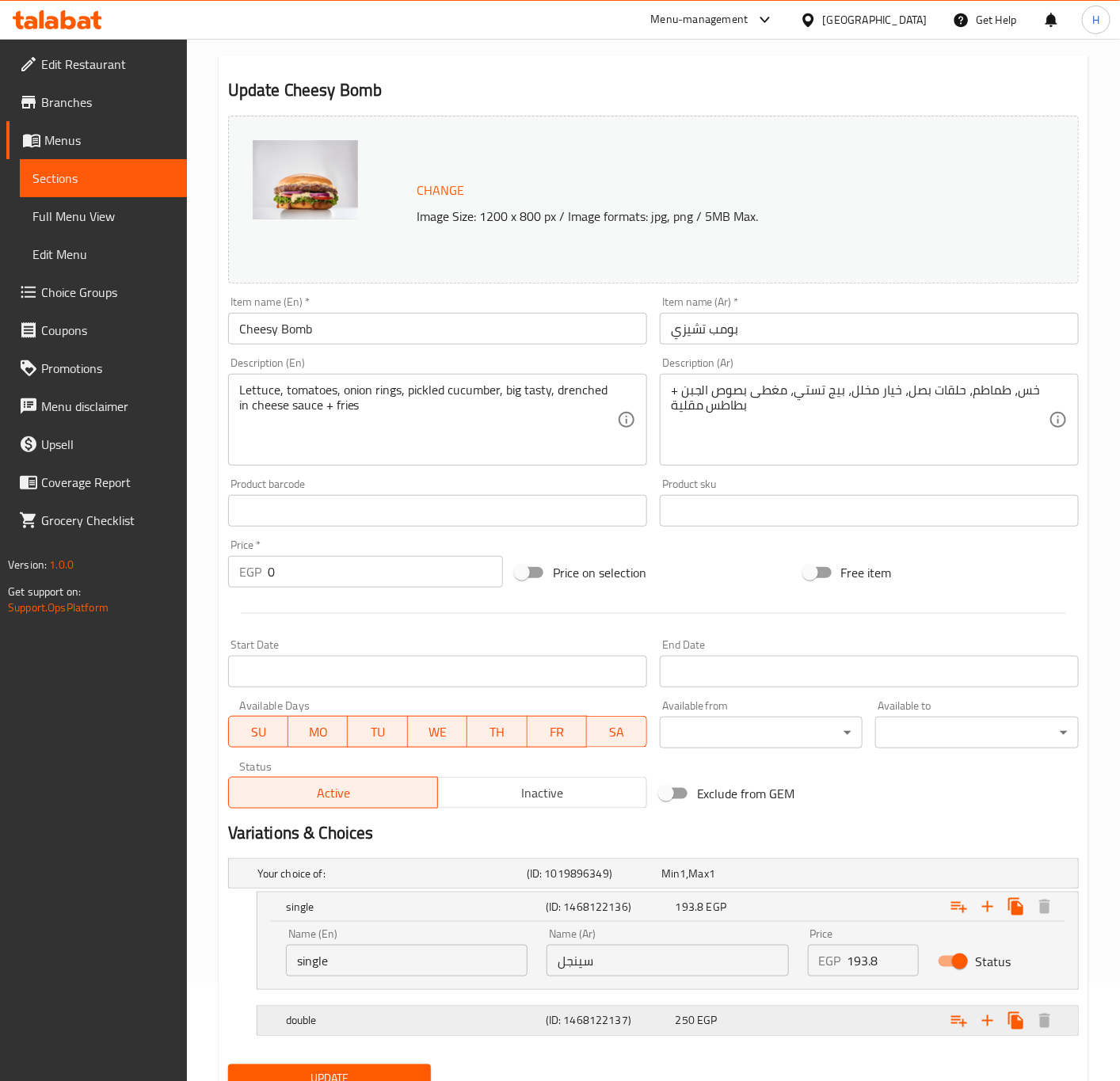
click at [866, 1020] on div "Expand" at bounding box center [932, 1021] width 260 height 35
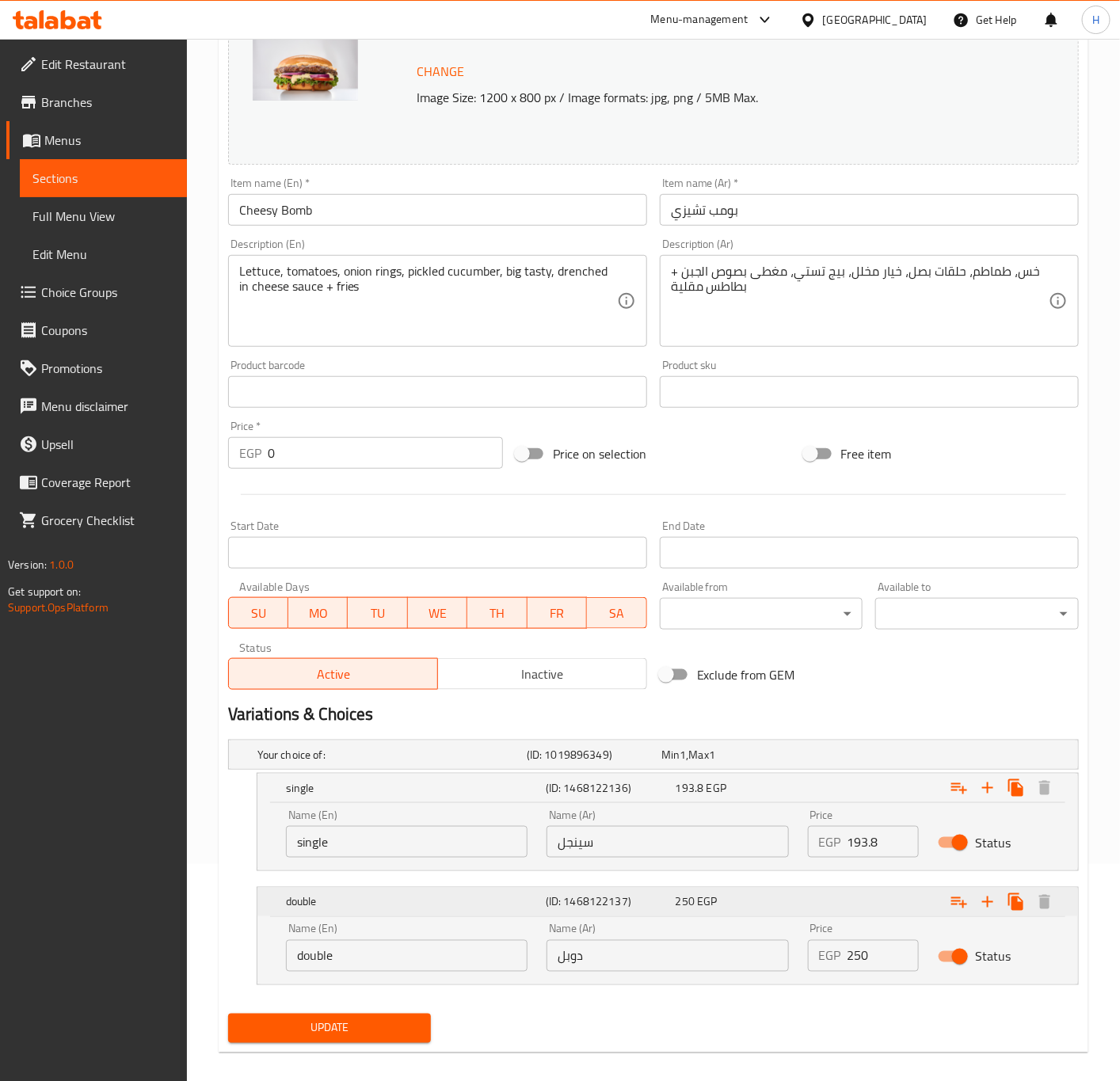
scroll to position [235, 0]
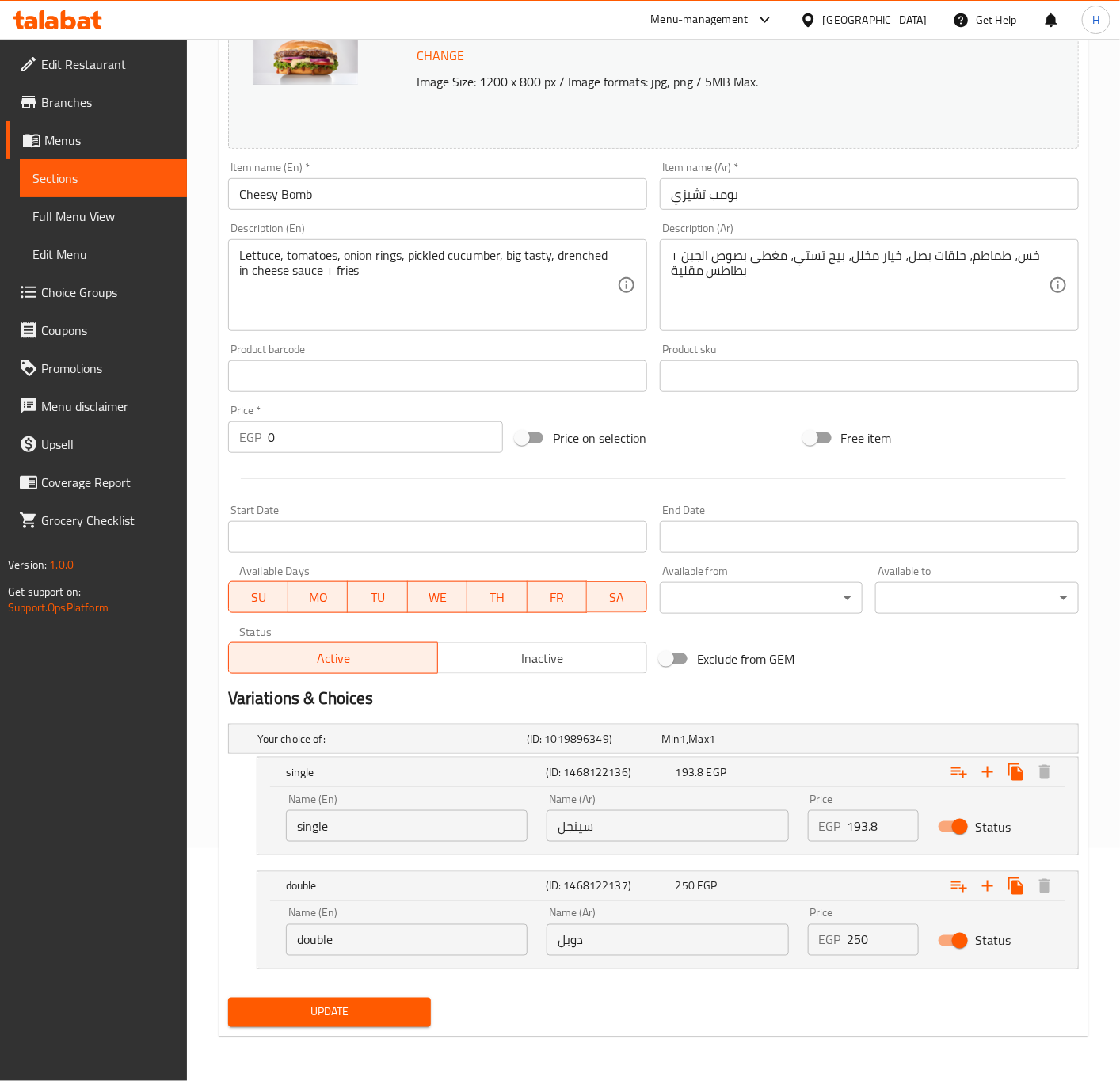
click at [877, 930] on input "250" at bounding box center [884, 940] width 72 height 31
paste input "85"
type input "285"
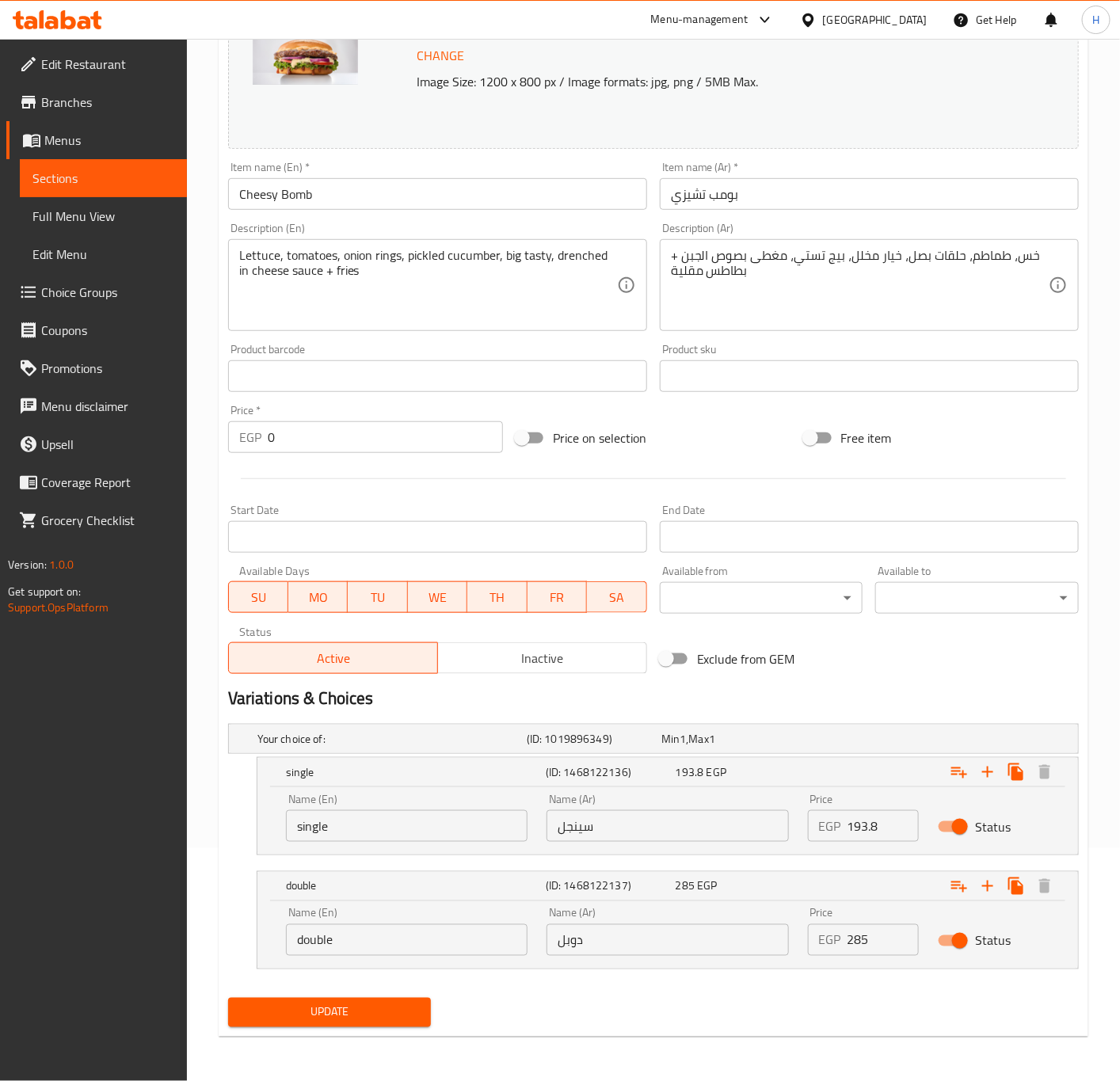
click at [356, 1022] on span "Update" at bounding box center [330, 1013] width 179 height 19
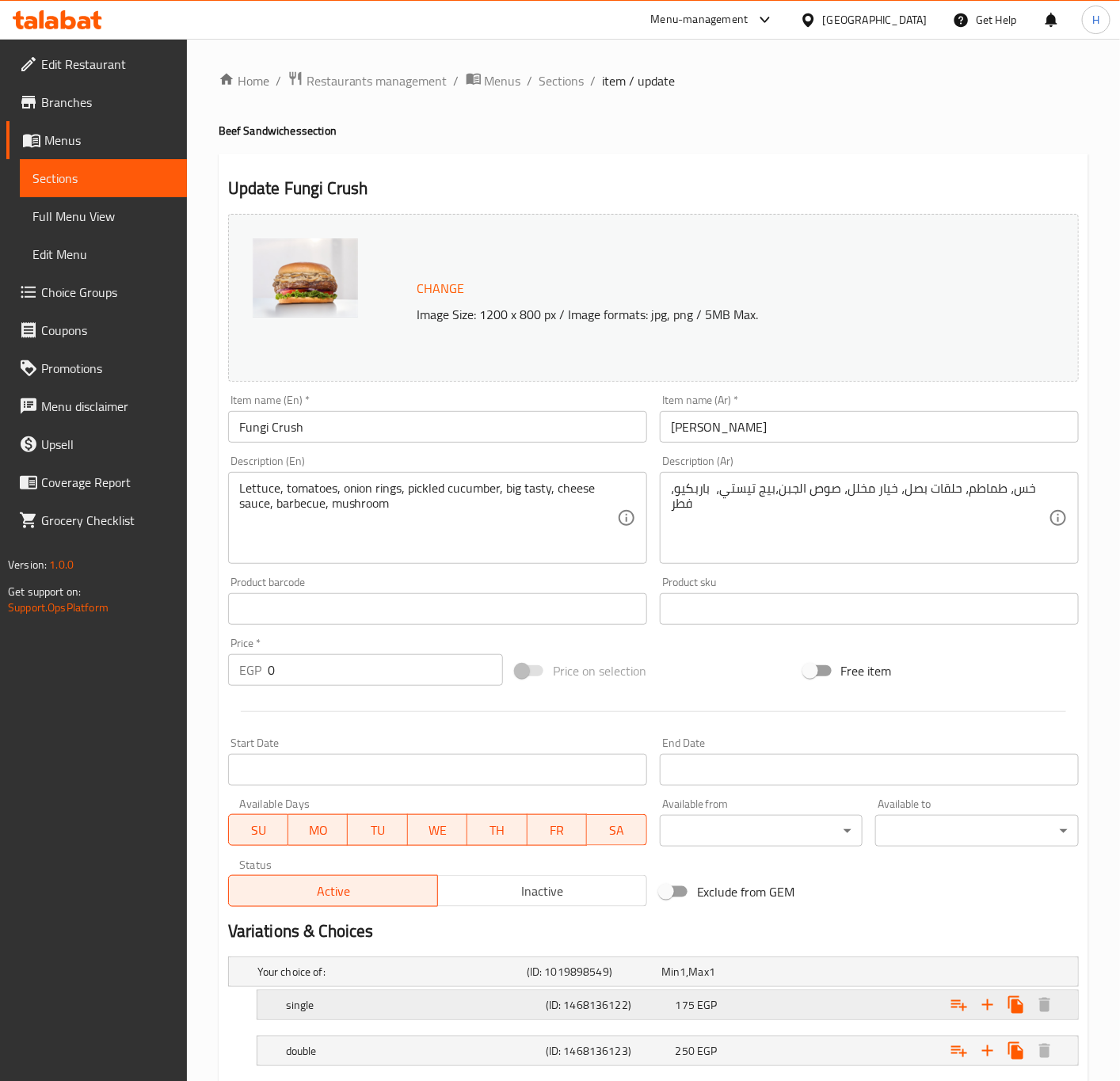
click at [754, 998] on div "175 EGP" at bounding box center [738, 1005] width 124 height 16
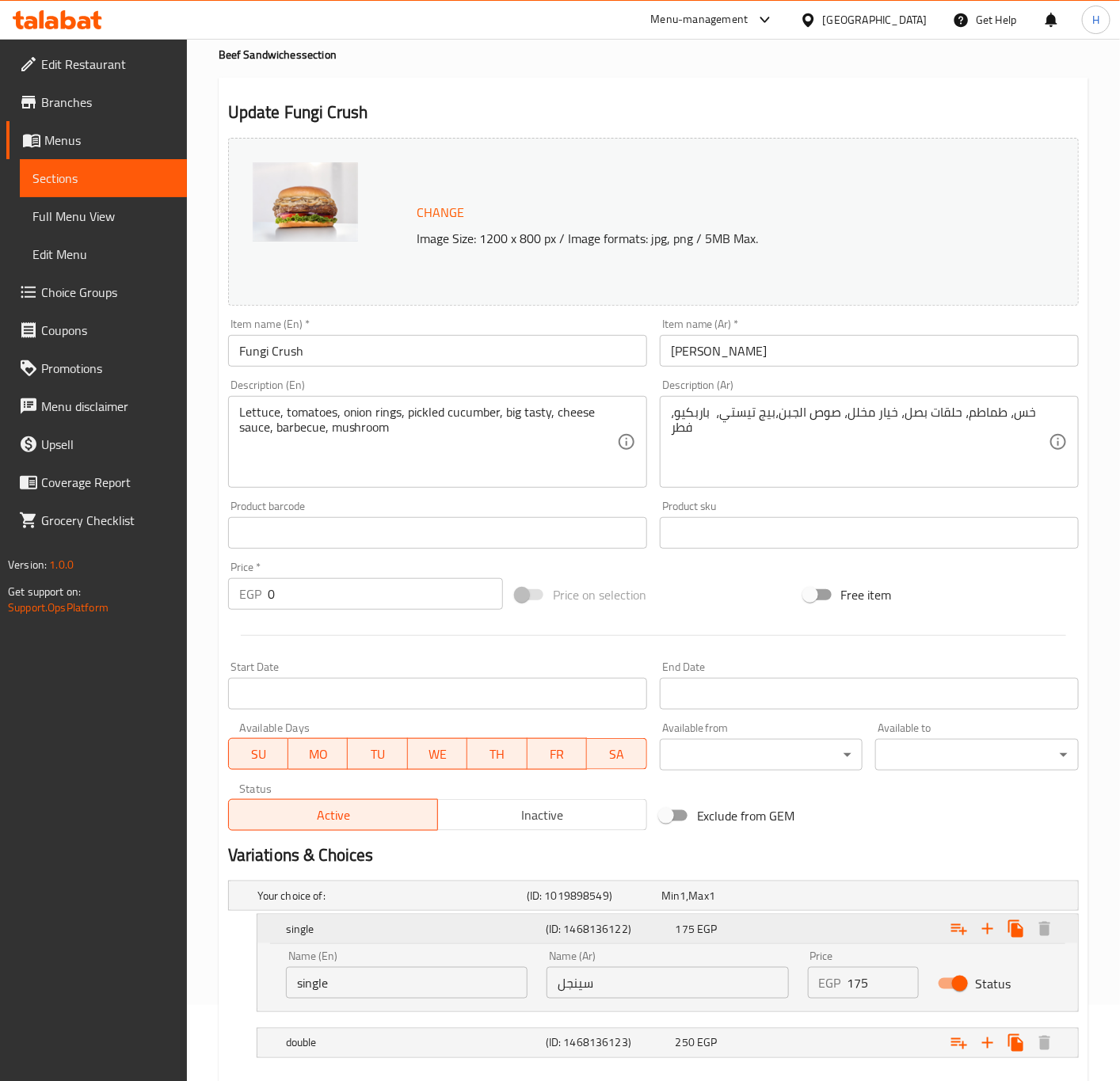
scroll to position [118, 0]
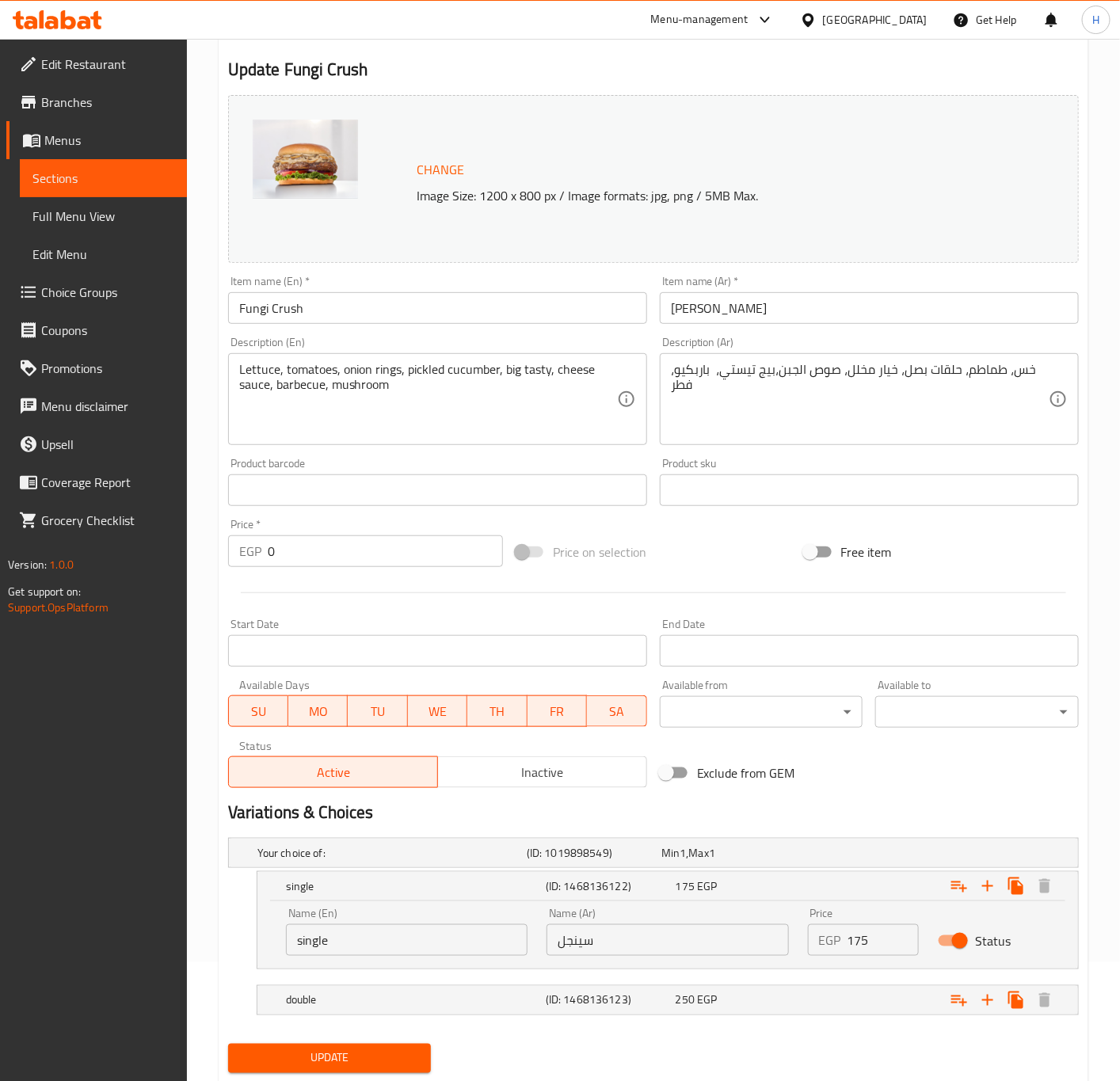
click at [861, 951] on input "175" at bounding box center [884, 940] width 72 height 31
paste input "99."
type input "199.5"
click at [837, 1009] on div "Expand" at bounding box center [932, 1000] width 260 height 35
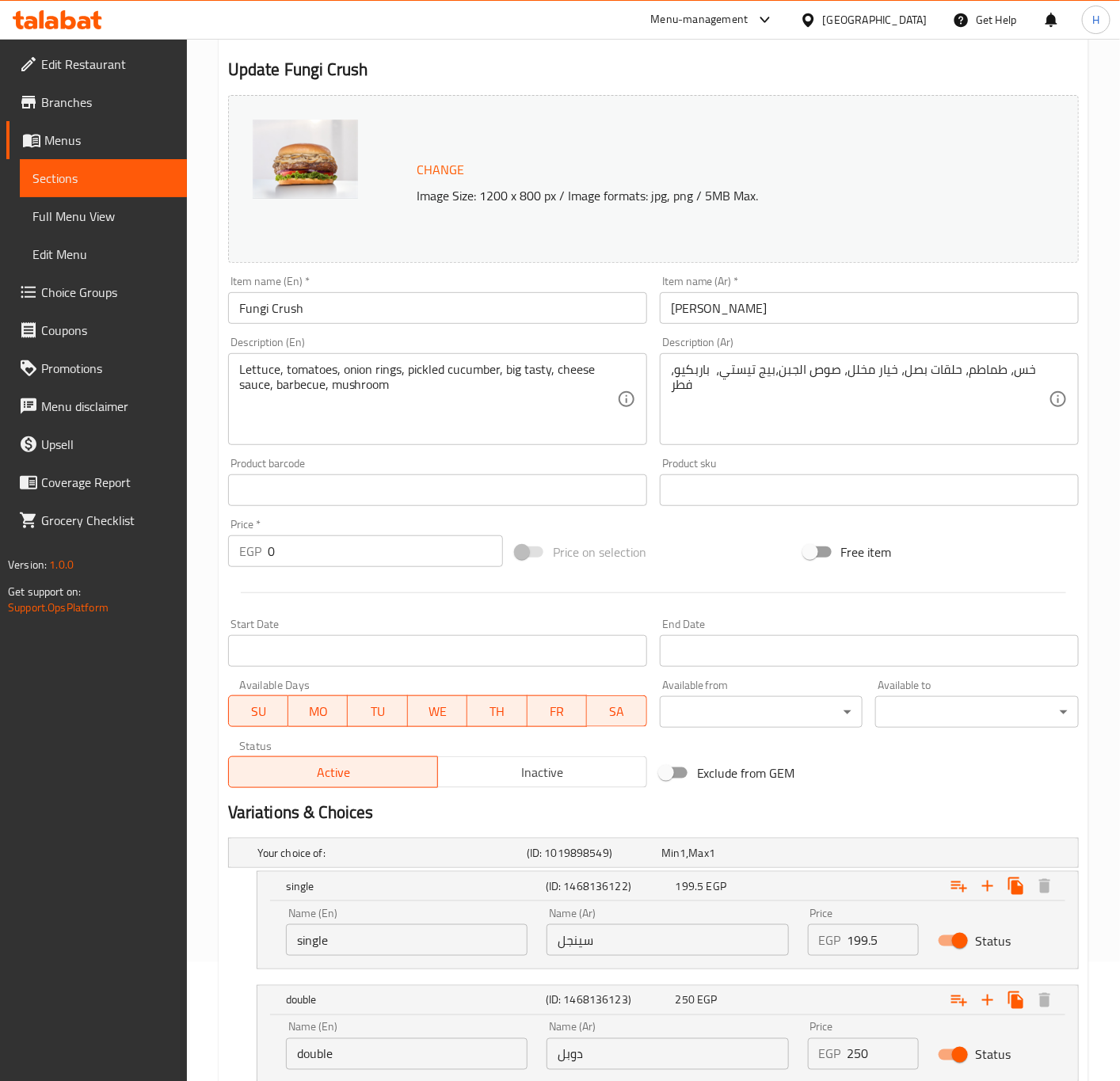
click at [864, 1061] on input "250" at bounding box center [884, 1054] width 72 height 31
paste input "85"
type input "285"
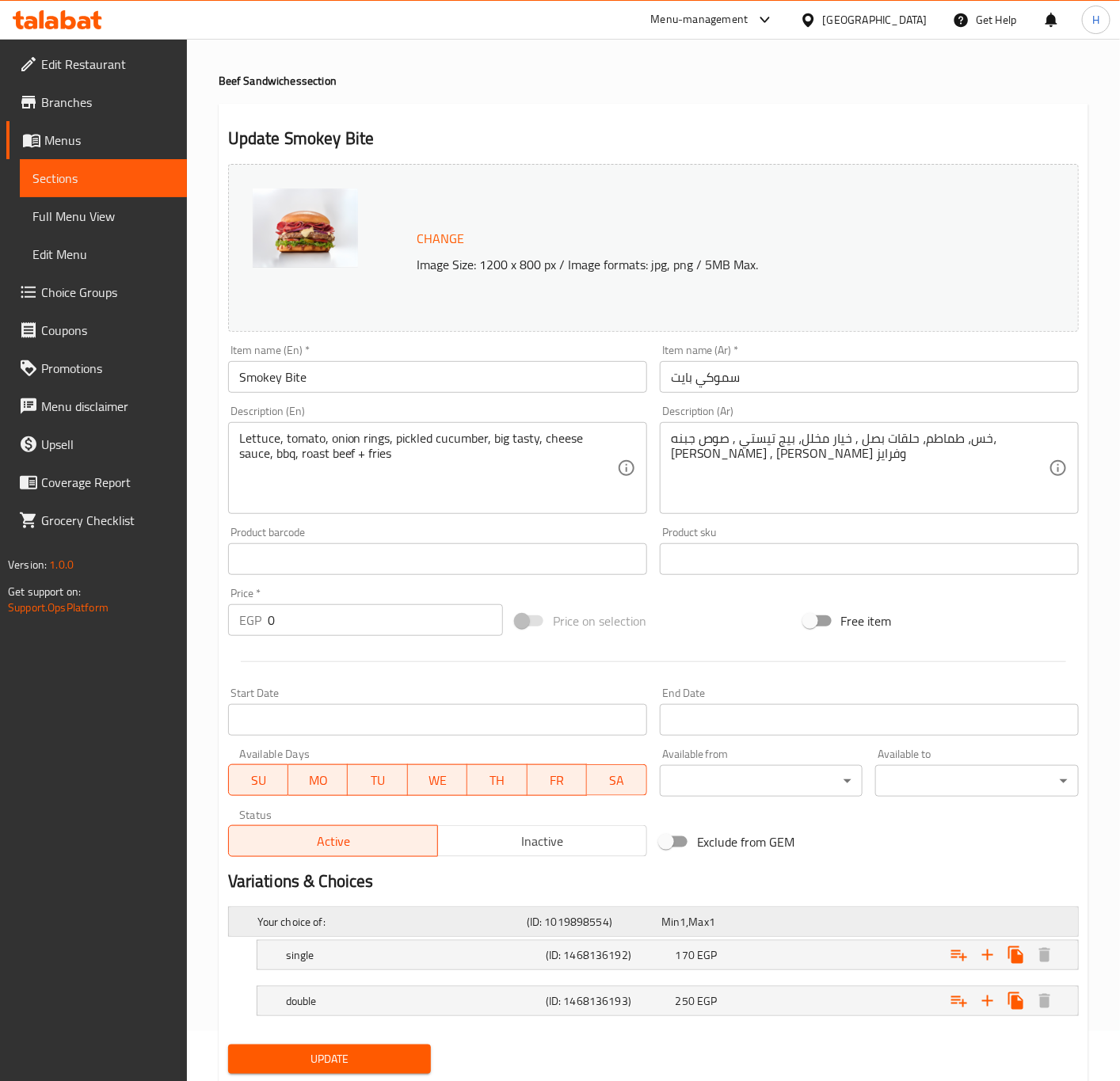
scroll to position [98, 0]
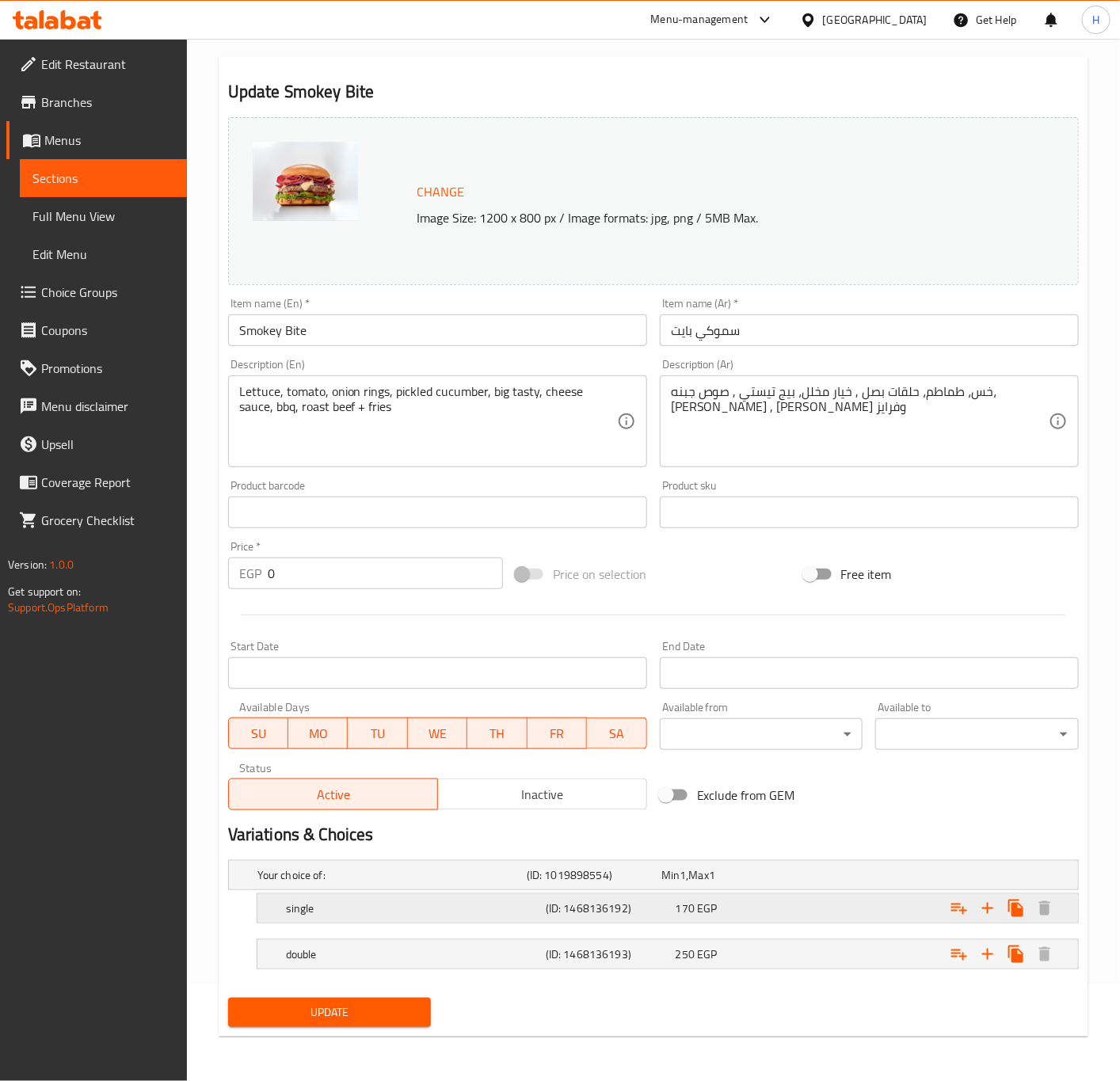
click at [828, 899] on div "Expand" at bounding box center [932, 909] width 260 height 35
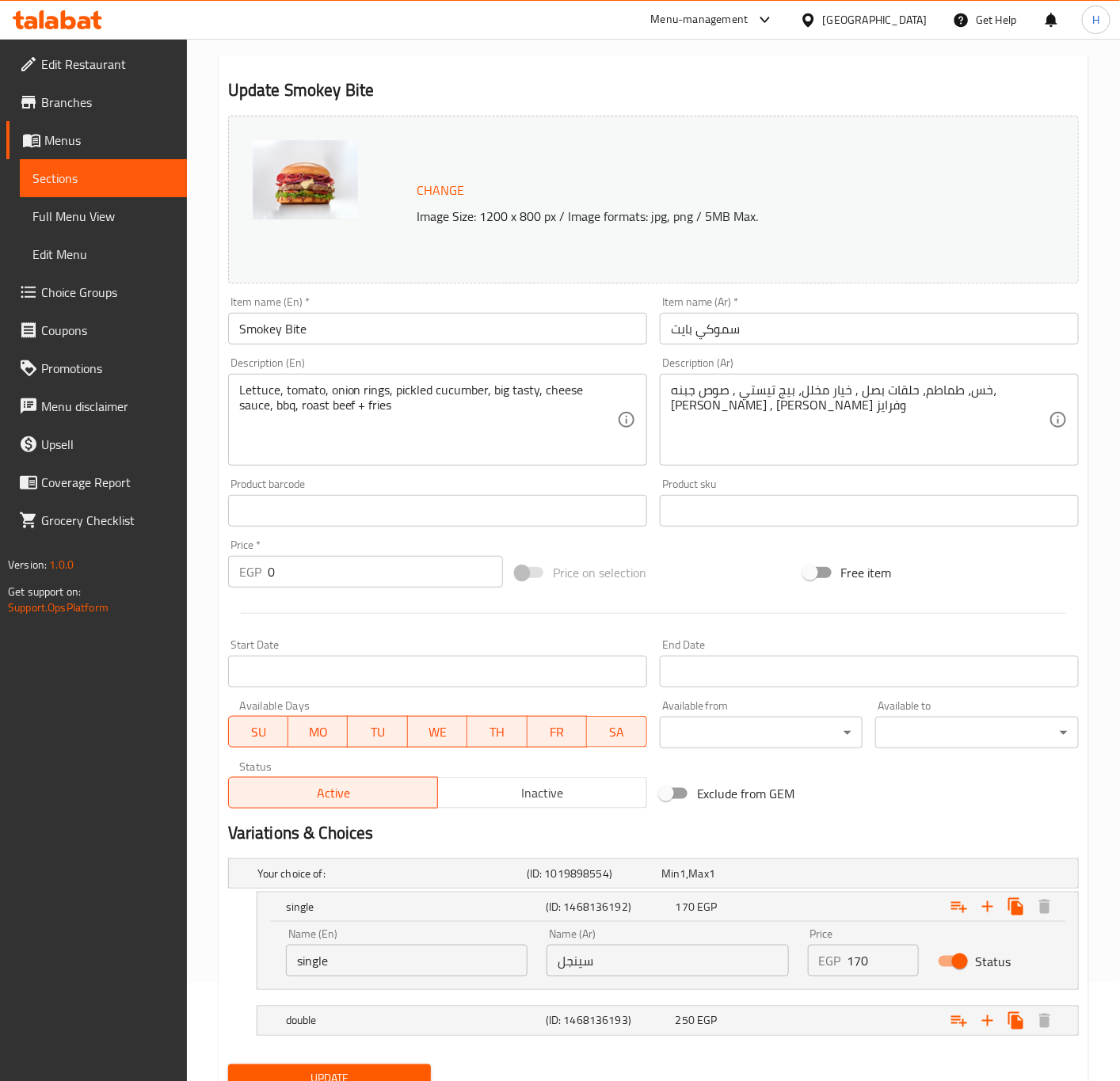
click at [858, 965] on input "170" at bounding box center [884, 961] width 72 height 31
paste input "93.8"
type input "193.8"
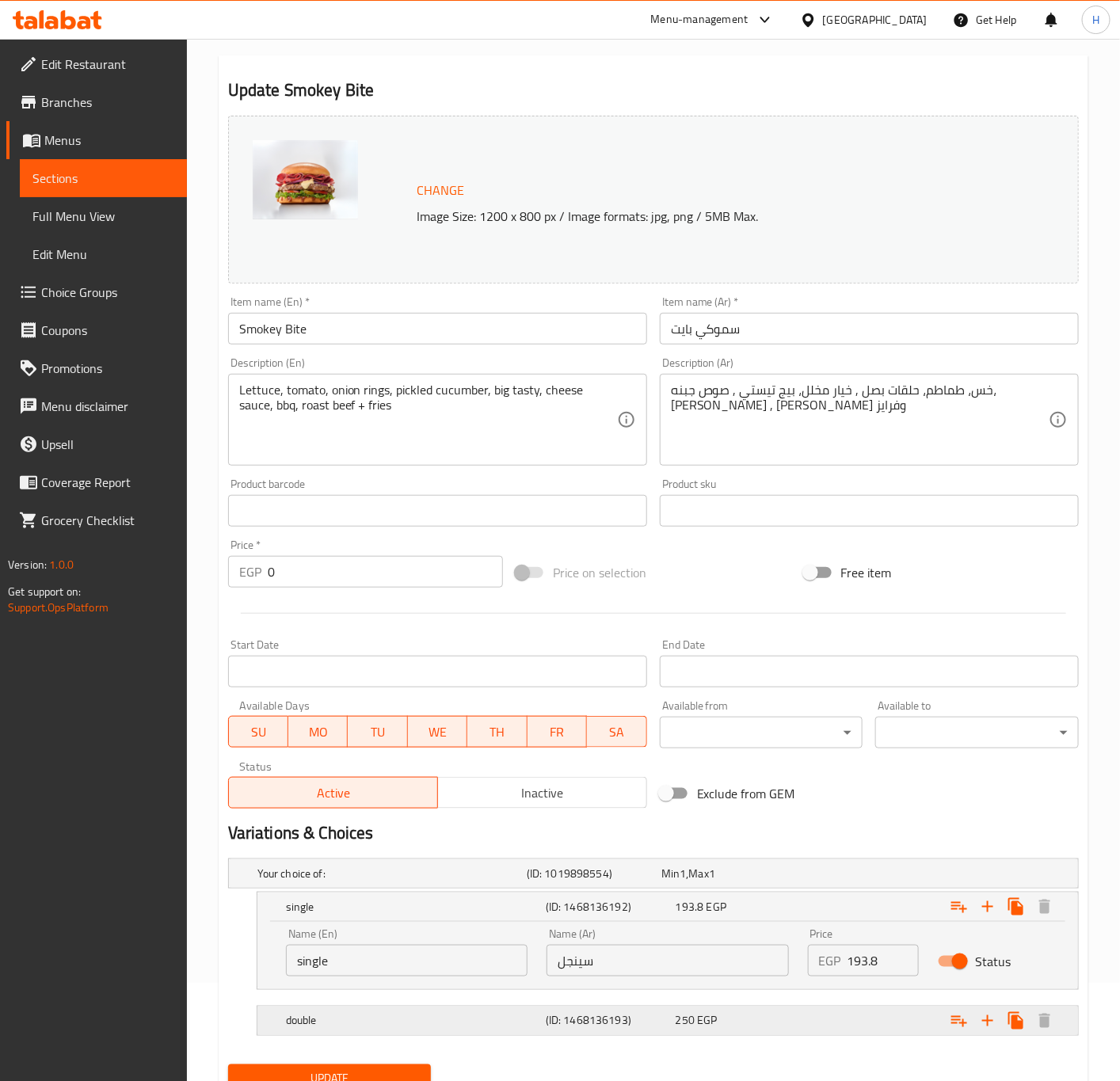
click at [877, 1034] on div "Expand" at bounding box center [932, 1021] width 260 height 35
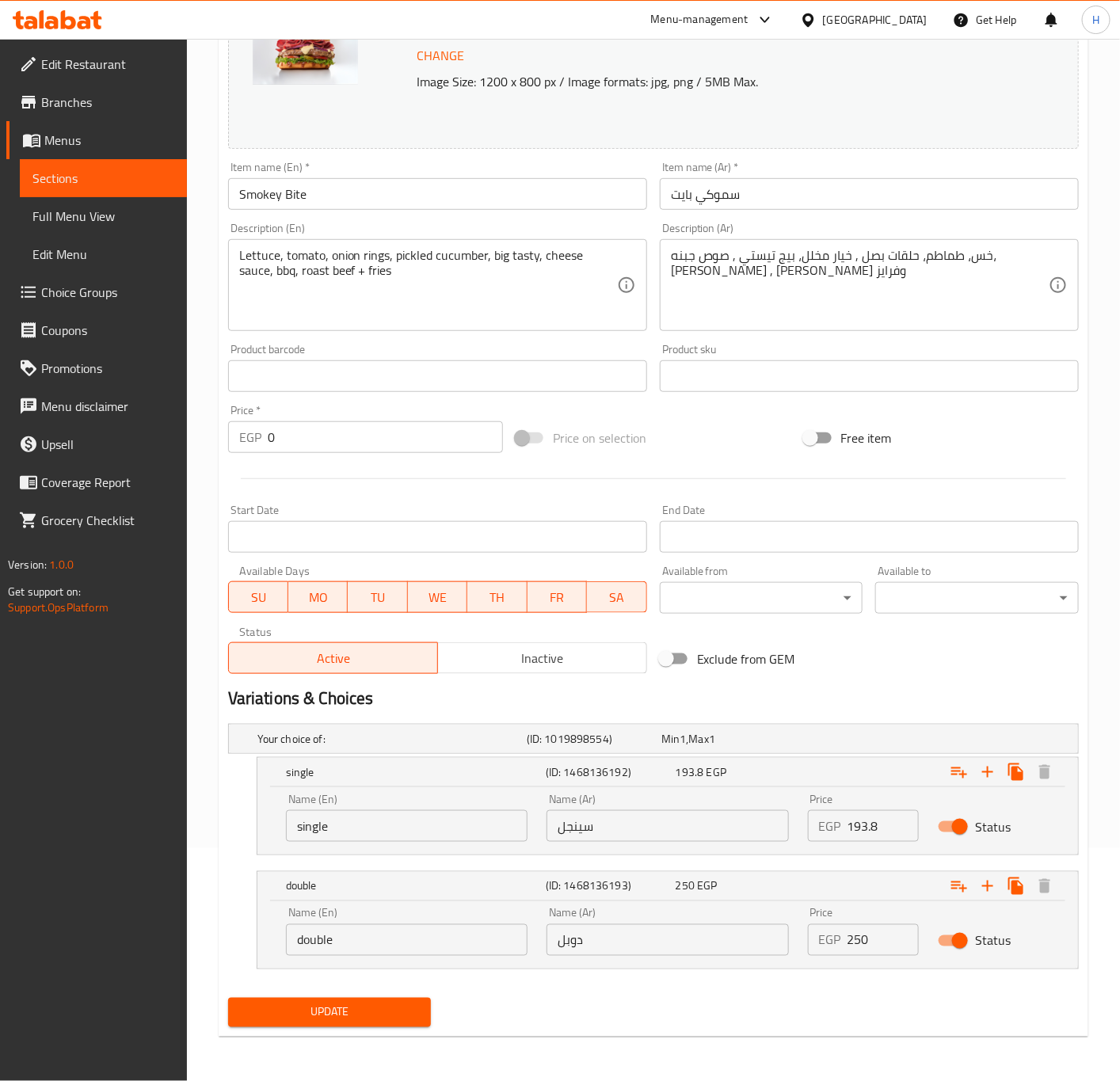
scroll to position [235, 0]
click at [882, 941] on input "250" at bounding box center [884, 940] width 72 height 31
paste input "85"
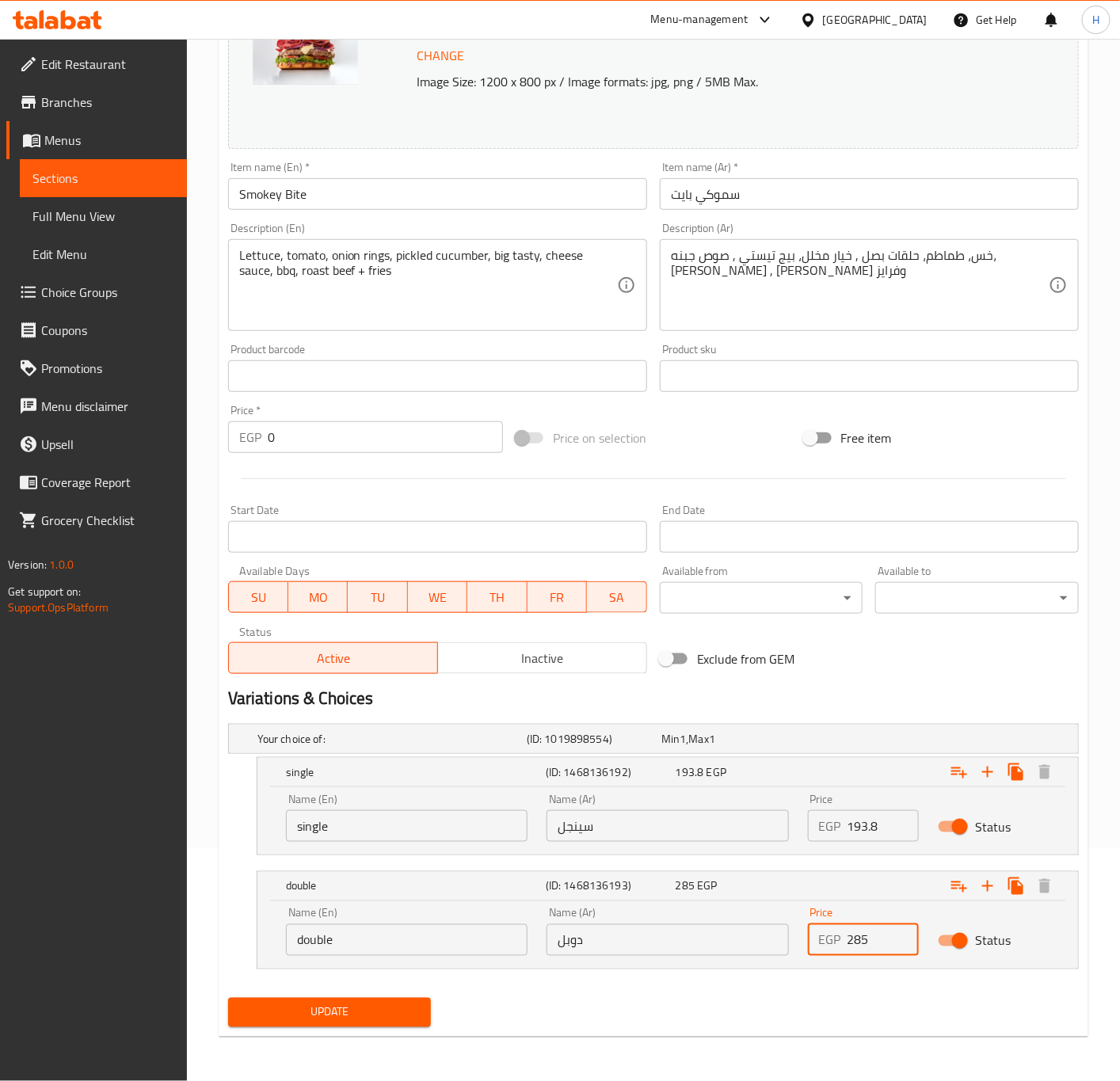
type input "285"
click at [411, 1018] on span "Update" at bounding box center [330, 1013] width 179 height 19
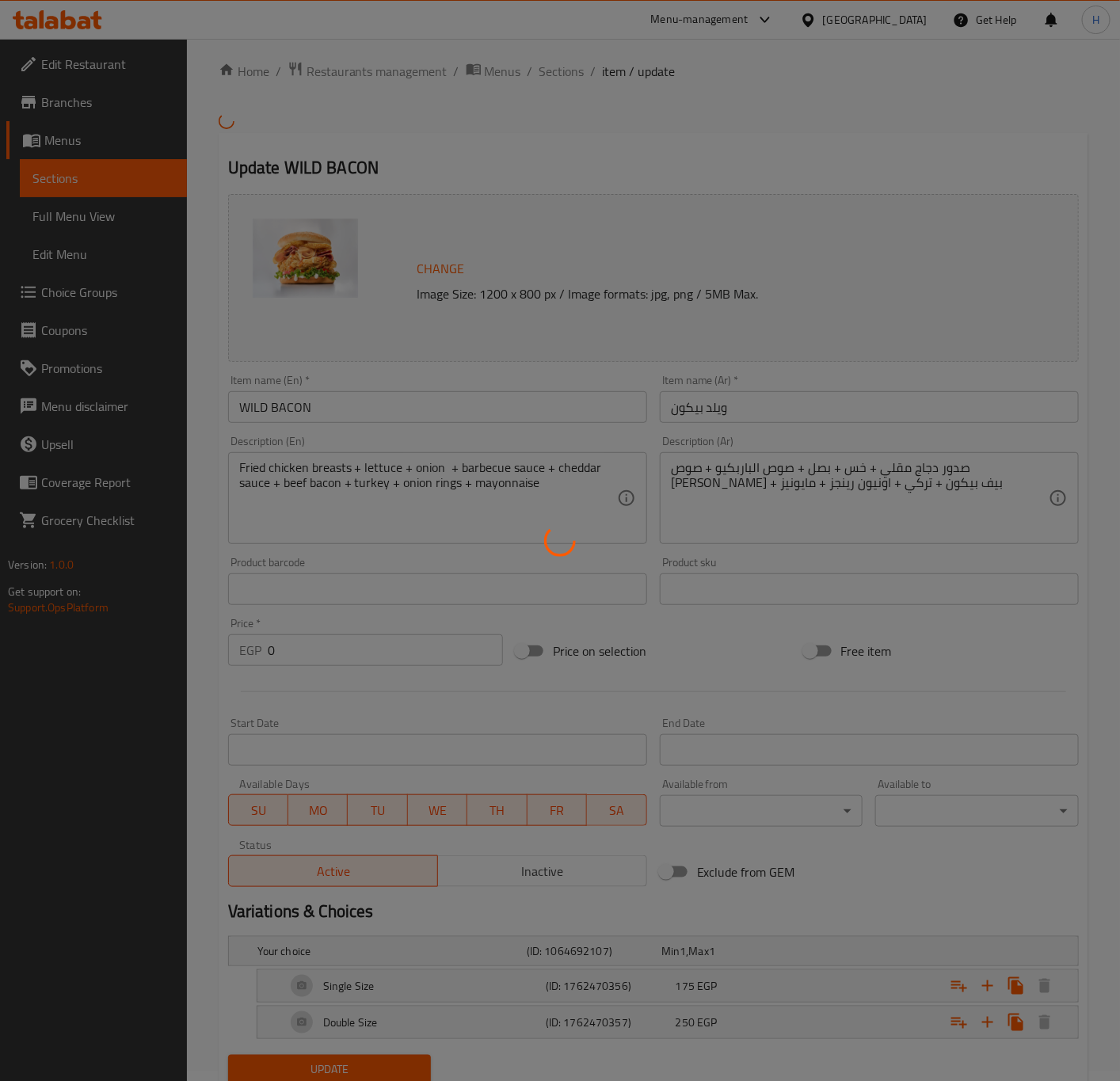
scroll to position [68, 0]
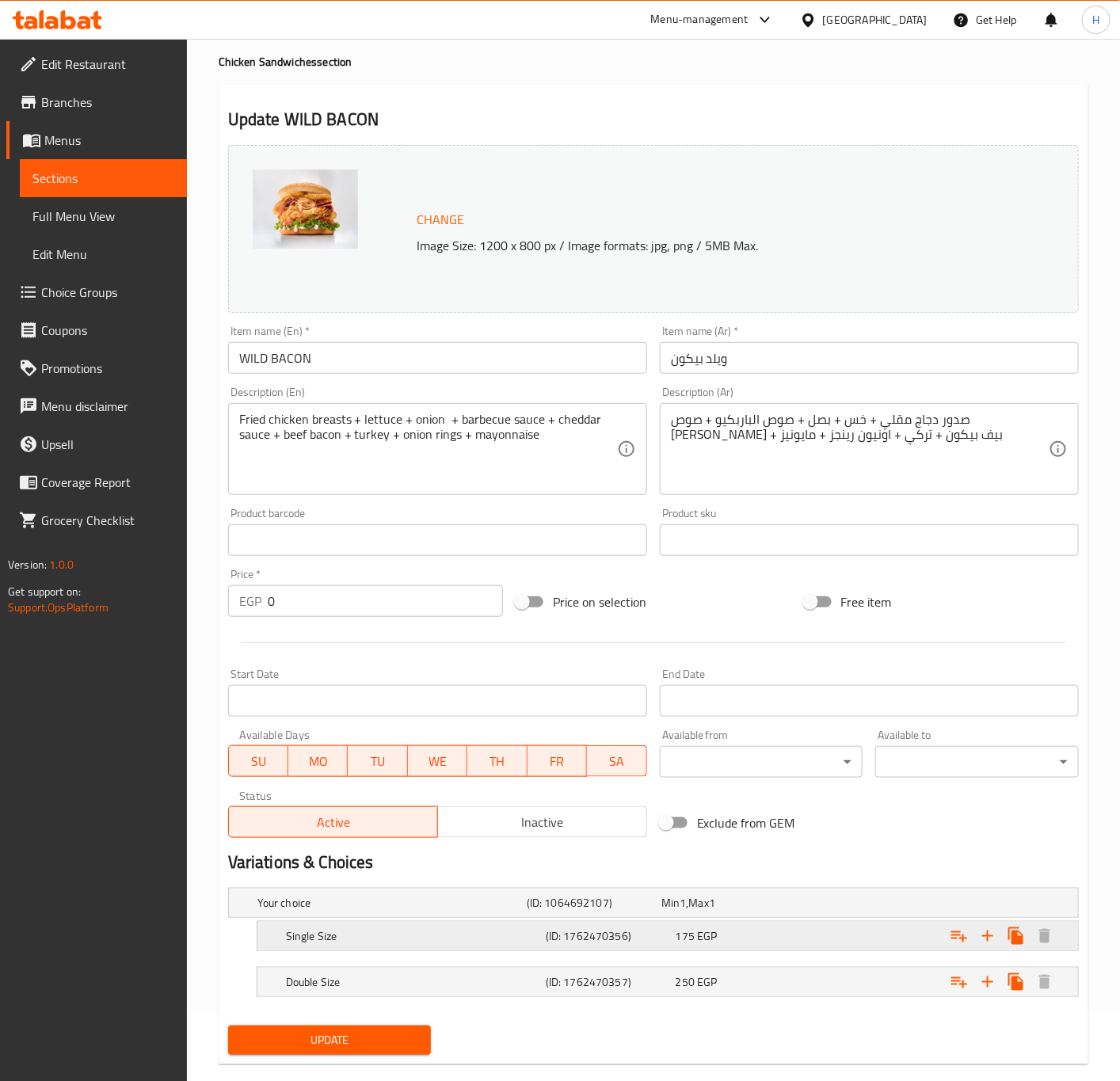
click at [756, 944] on div "175 EGP" at bounding box center [738, 936] width 124 height 16
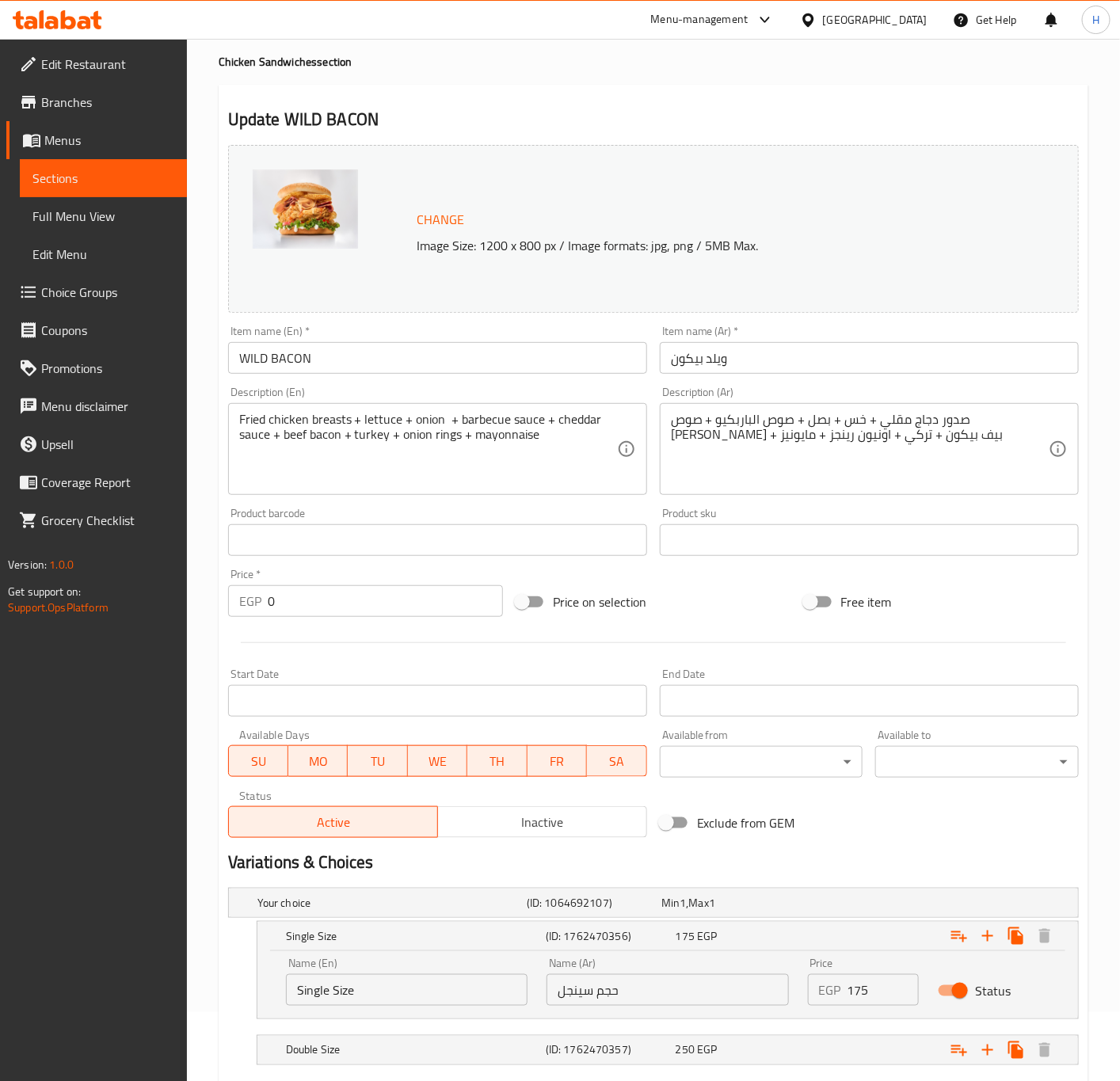
click at [877, 988] on input "175" at bounding box center [884, 990] width 72 height 31
paste input "99."
type input "199.5"
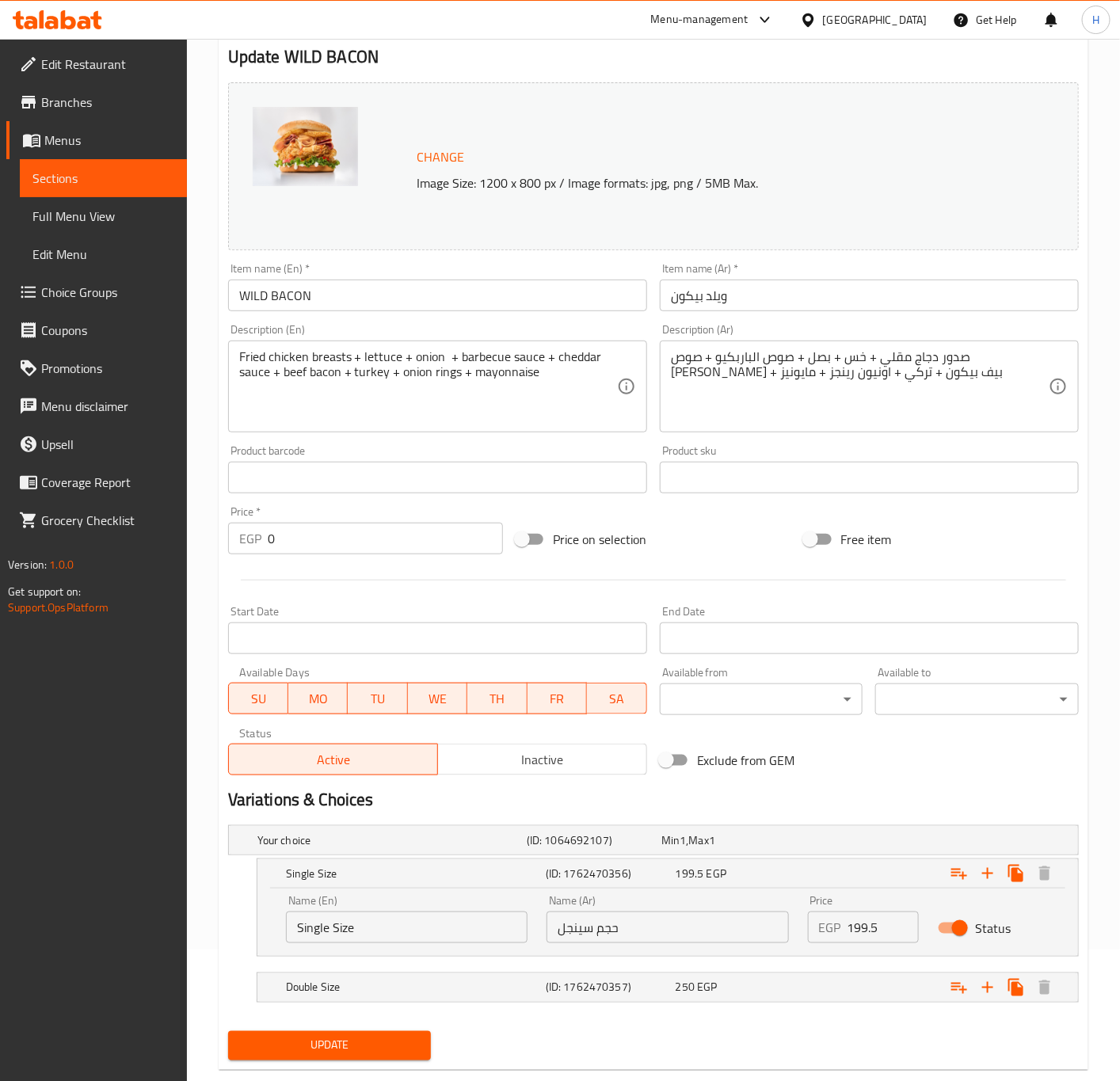
scroll to position [167, 0]
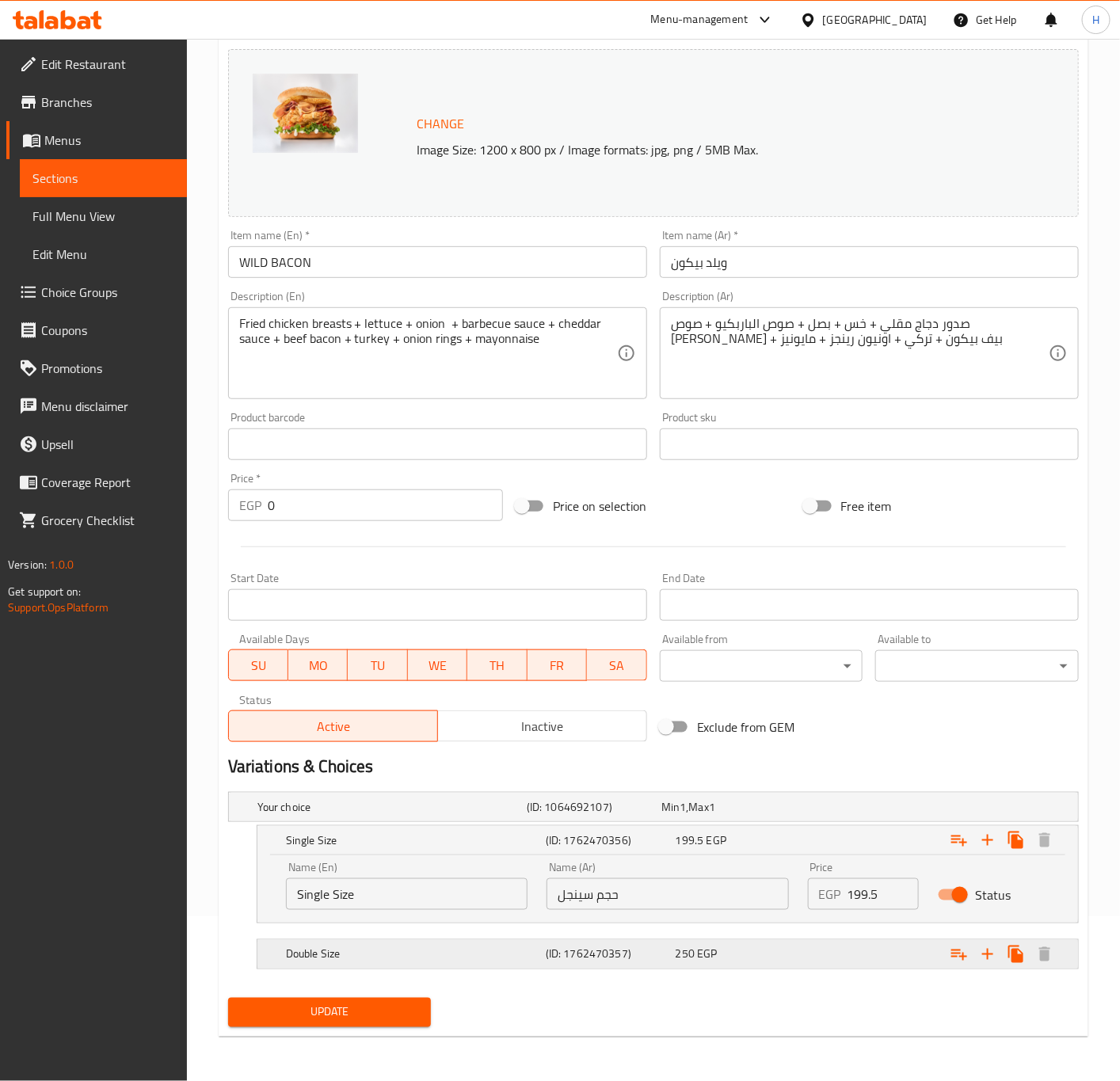
click at [847, 943] on div "Expand" at bounding box center [932, 955] width 260 height 35
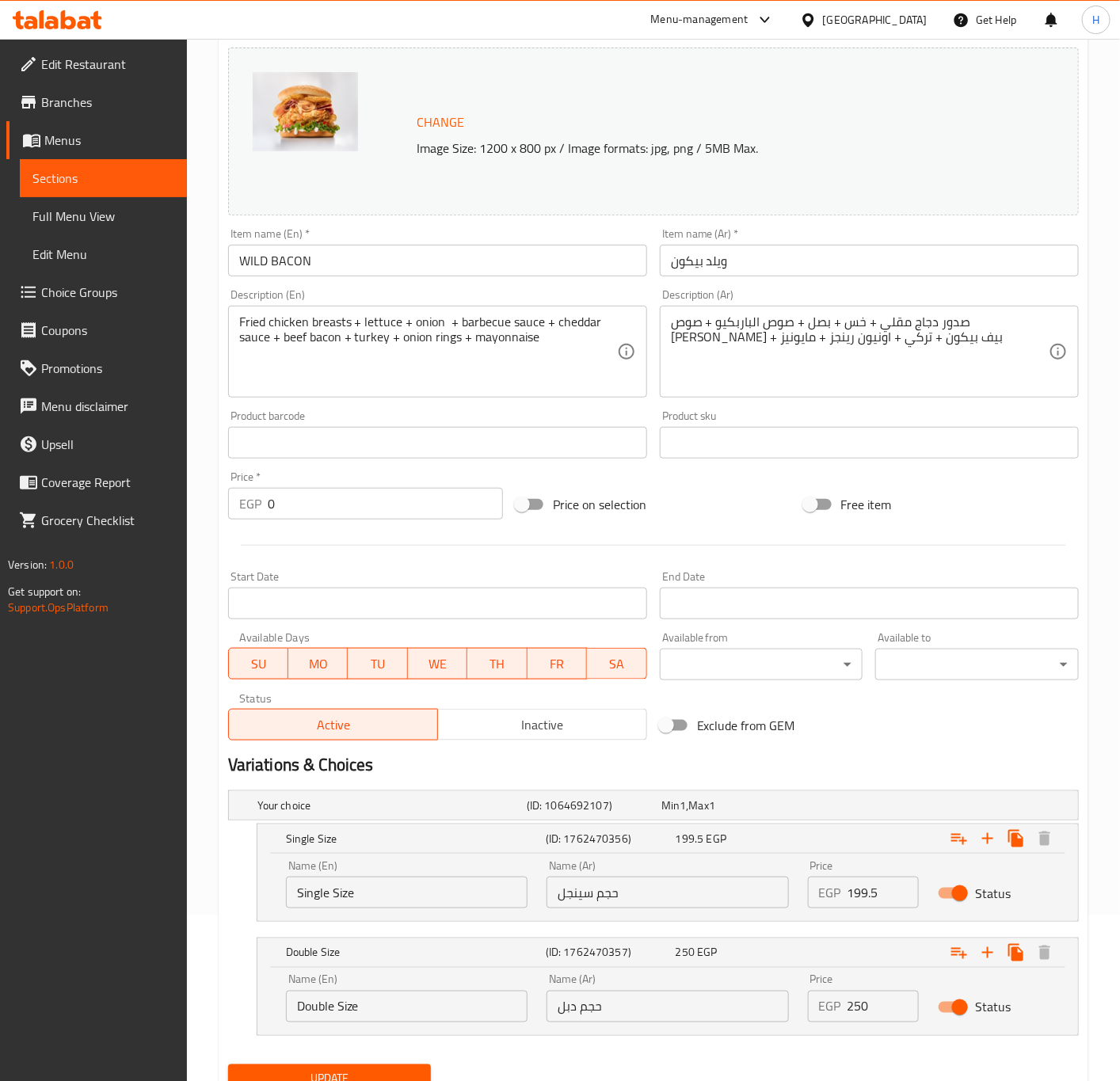
click at [872, 1010] on input "250" at bounding box center [884, 1007] width 72 height 31
paste input "85"
type input "285"
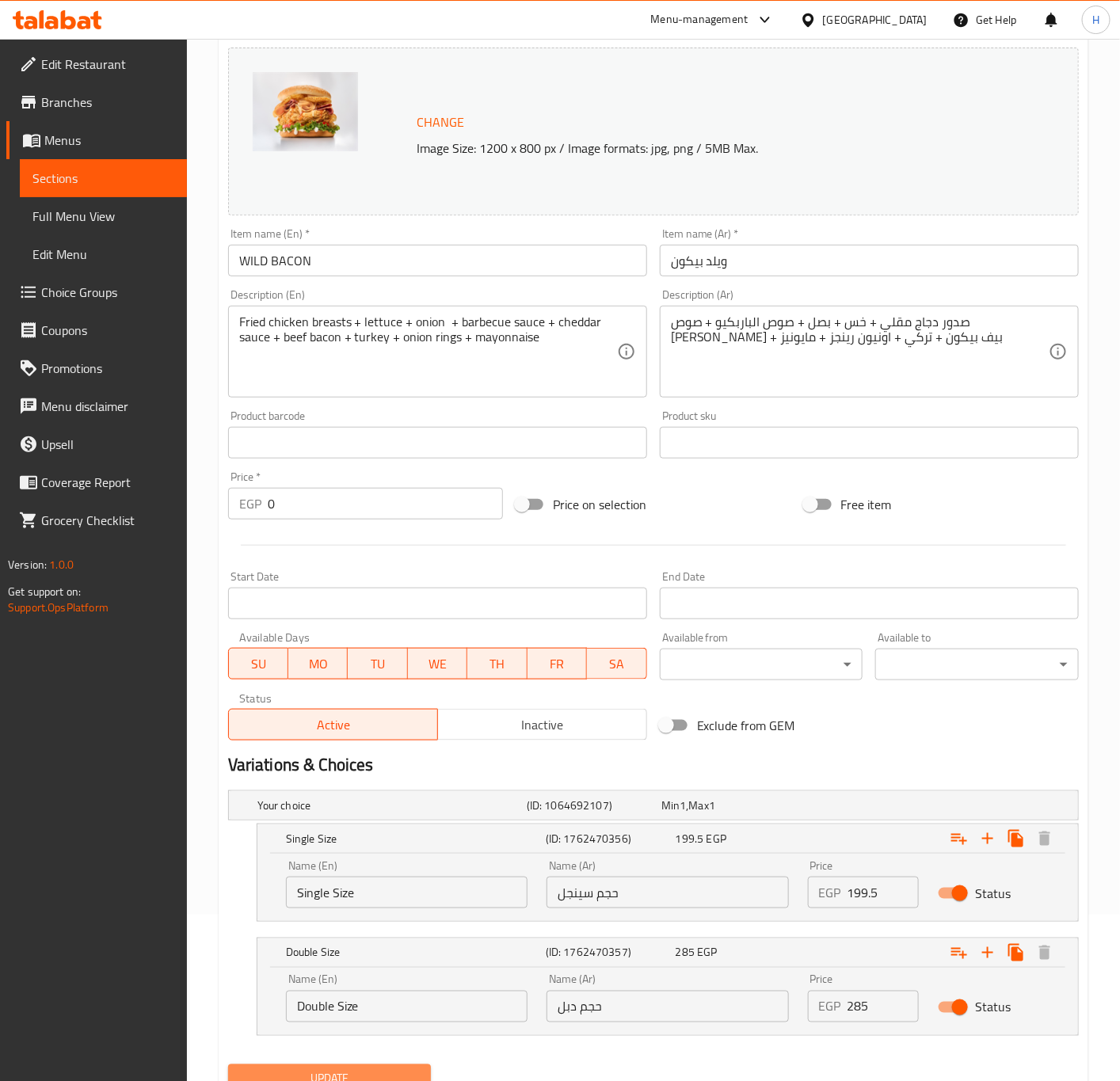
click at [360, 1077] on span "Update" at bounding box center [330, 1079] width 179 height 19
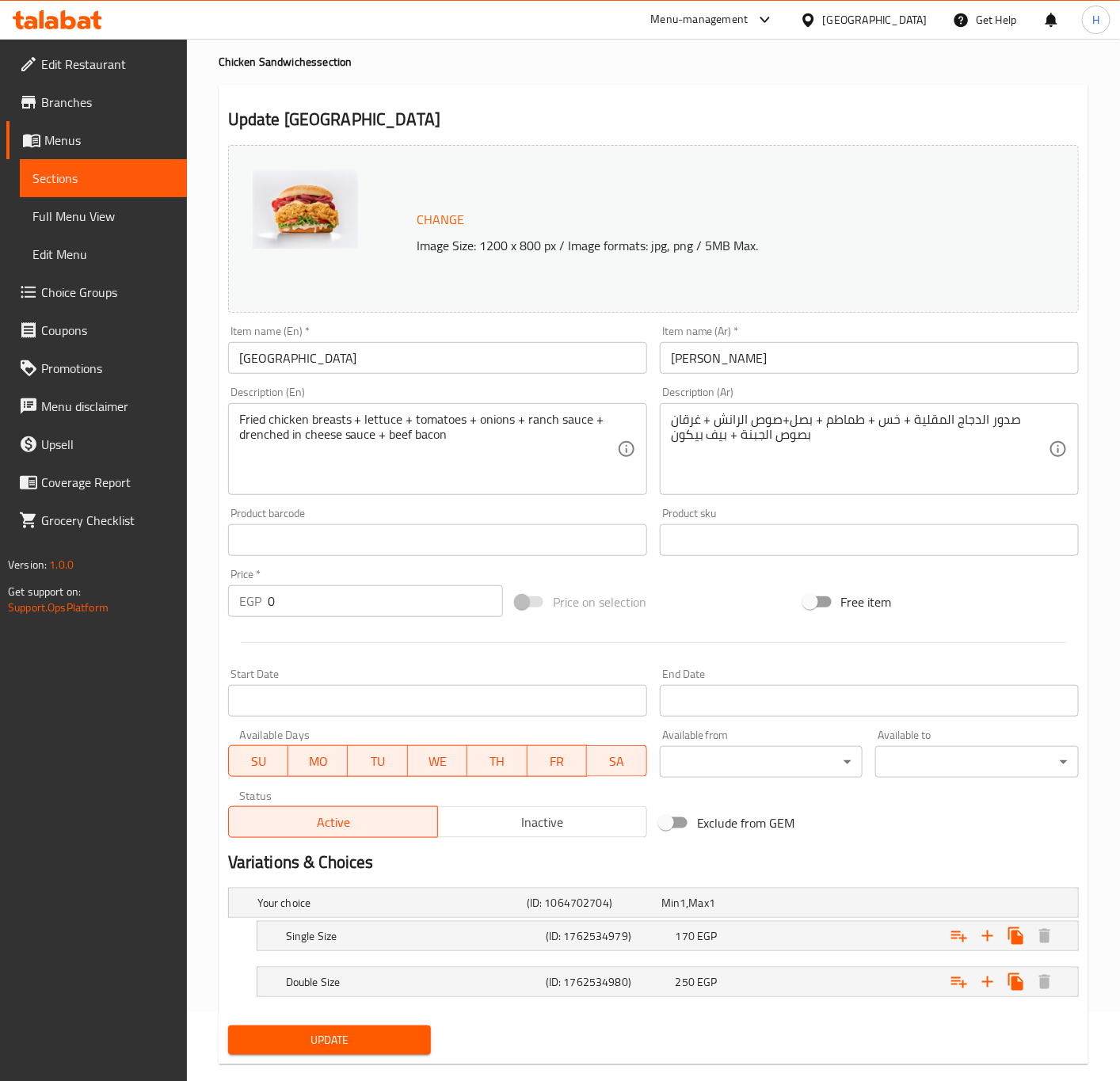
scroll to position [98, 0]
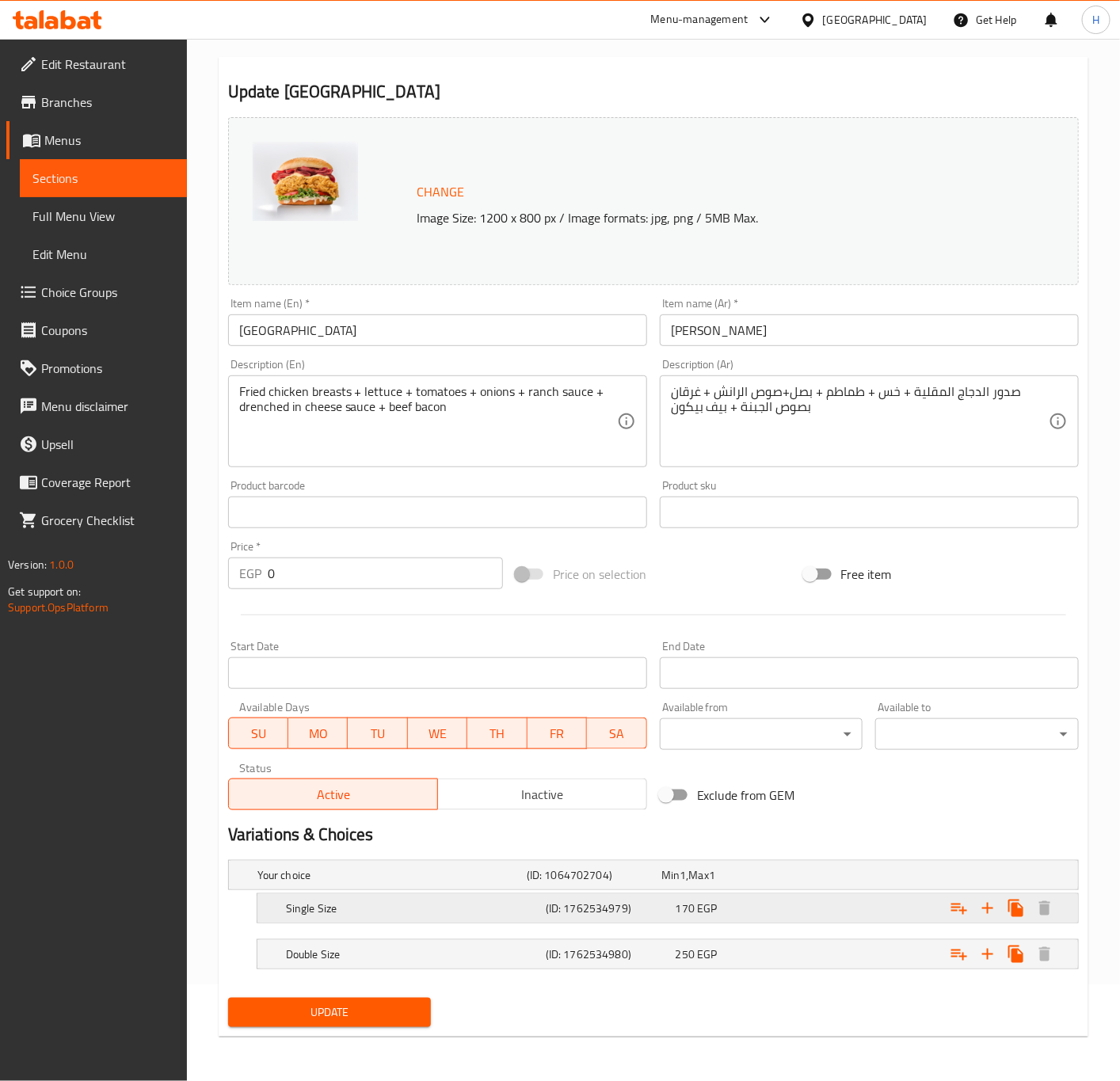
click at [908, 923] on div "Expand" at bounding box center [932, 909] width 260 height 35
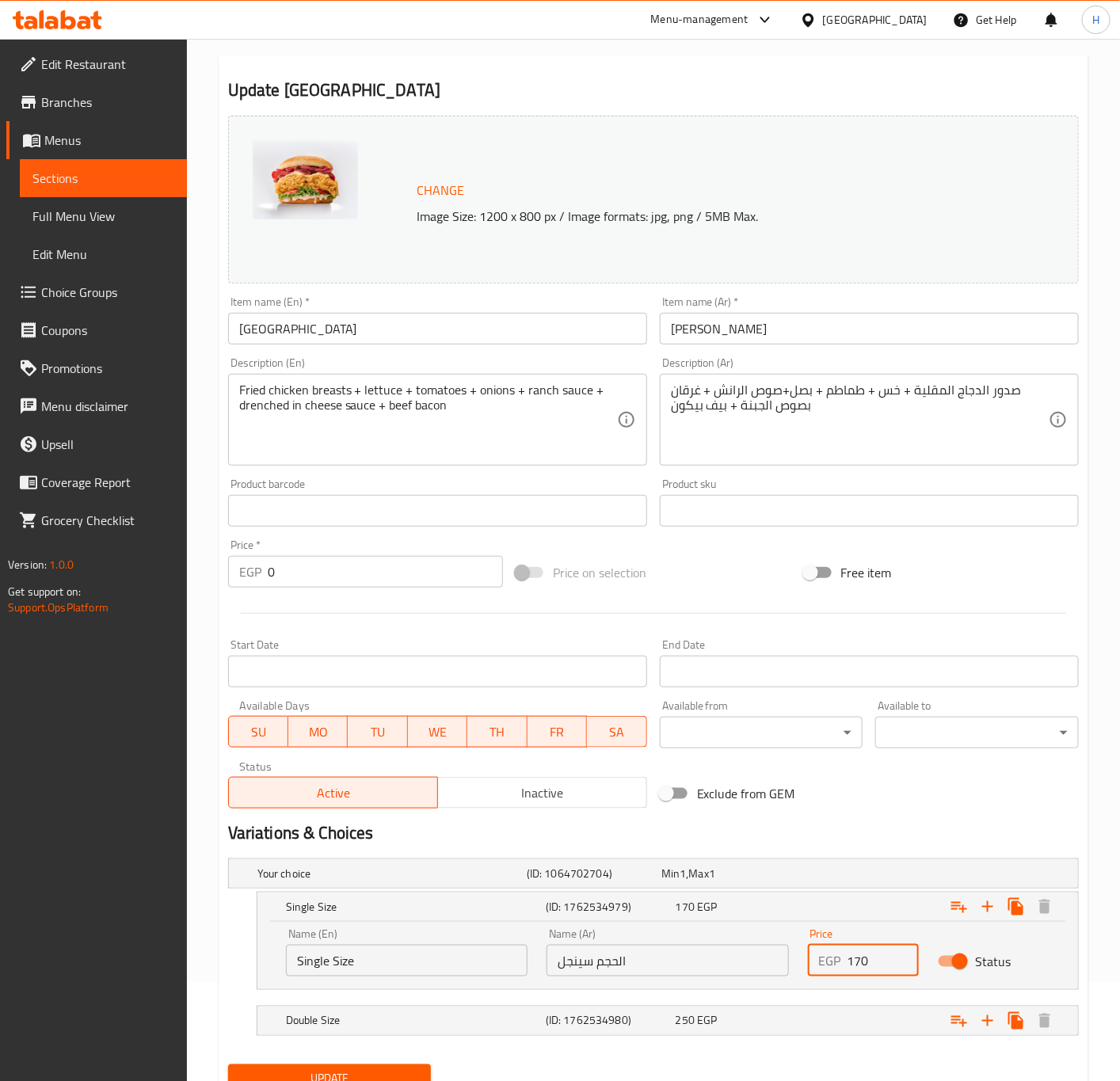
click at [872, 971] on input "170" at bounding box center [884, 961] width 72 height 31
paste input "93.8"
type input "193.8"
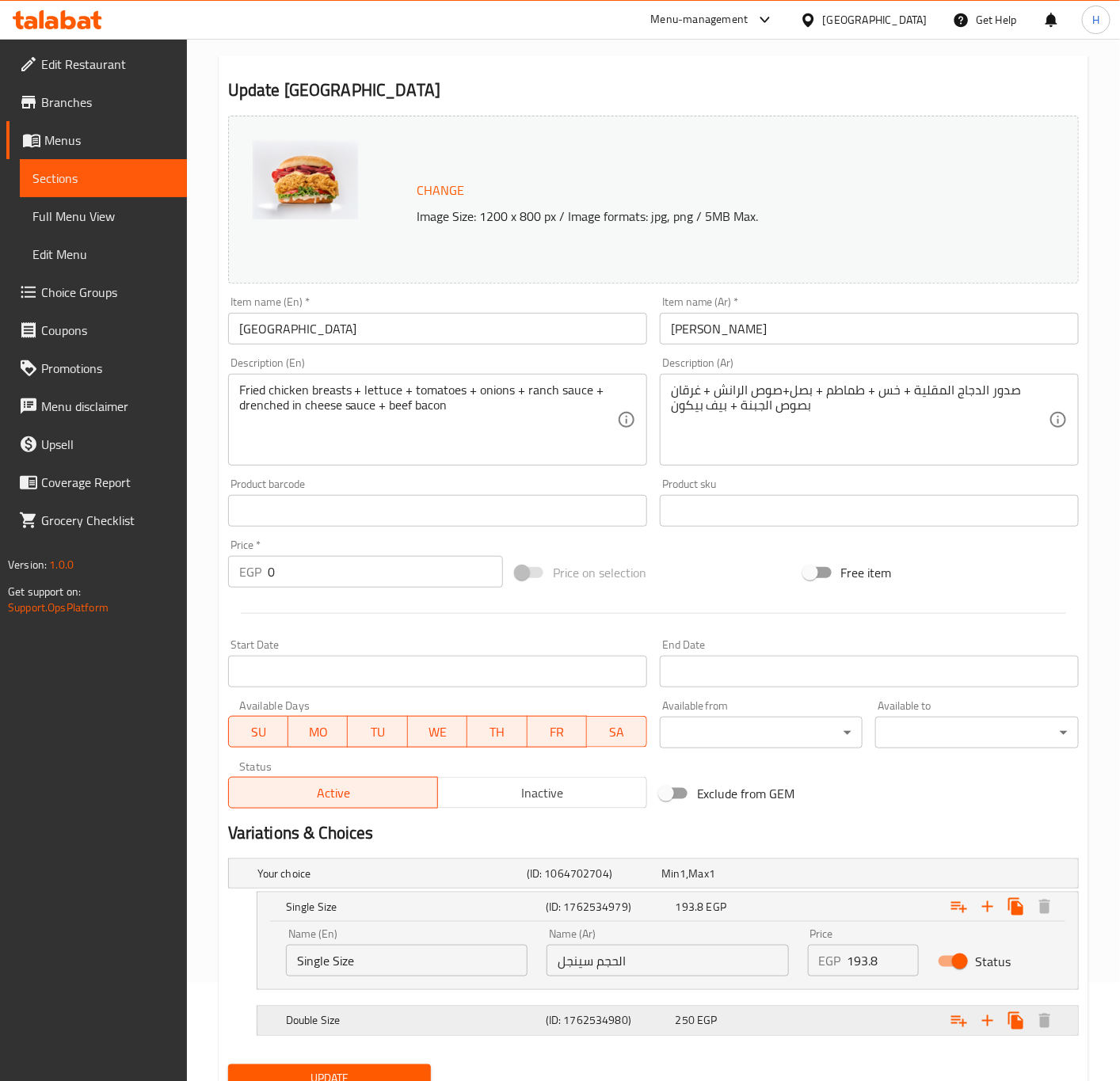
click at [865, 1022] on div "Expand" at bounding box center [932, 1021] width 260 height 35
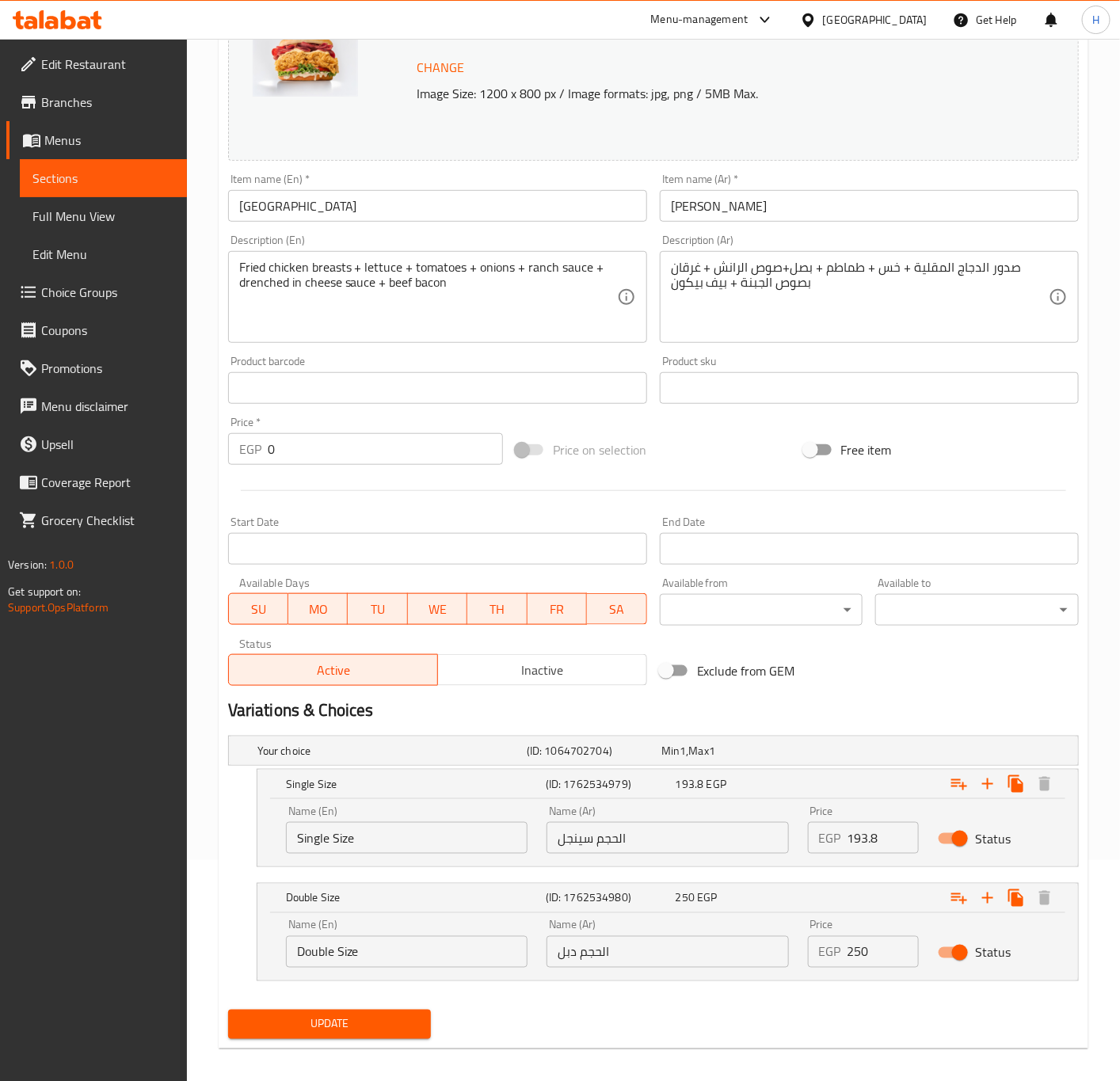
scroll to position [235, 0]
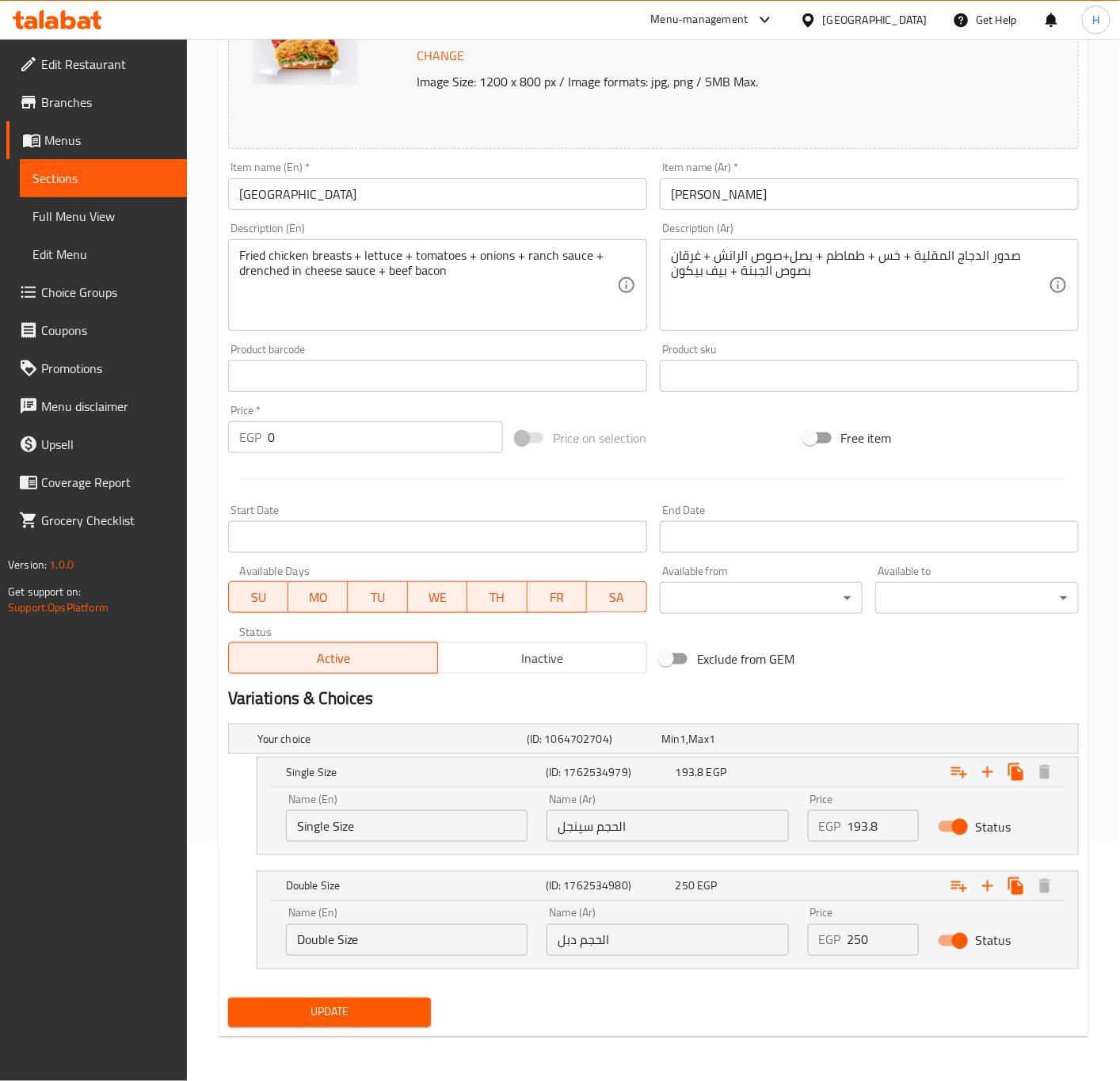
click at [867, 934] on input "250" at bounding box center [884, 940] width 72 height 31
paste input "85"
type input "285"
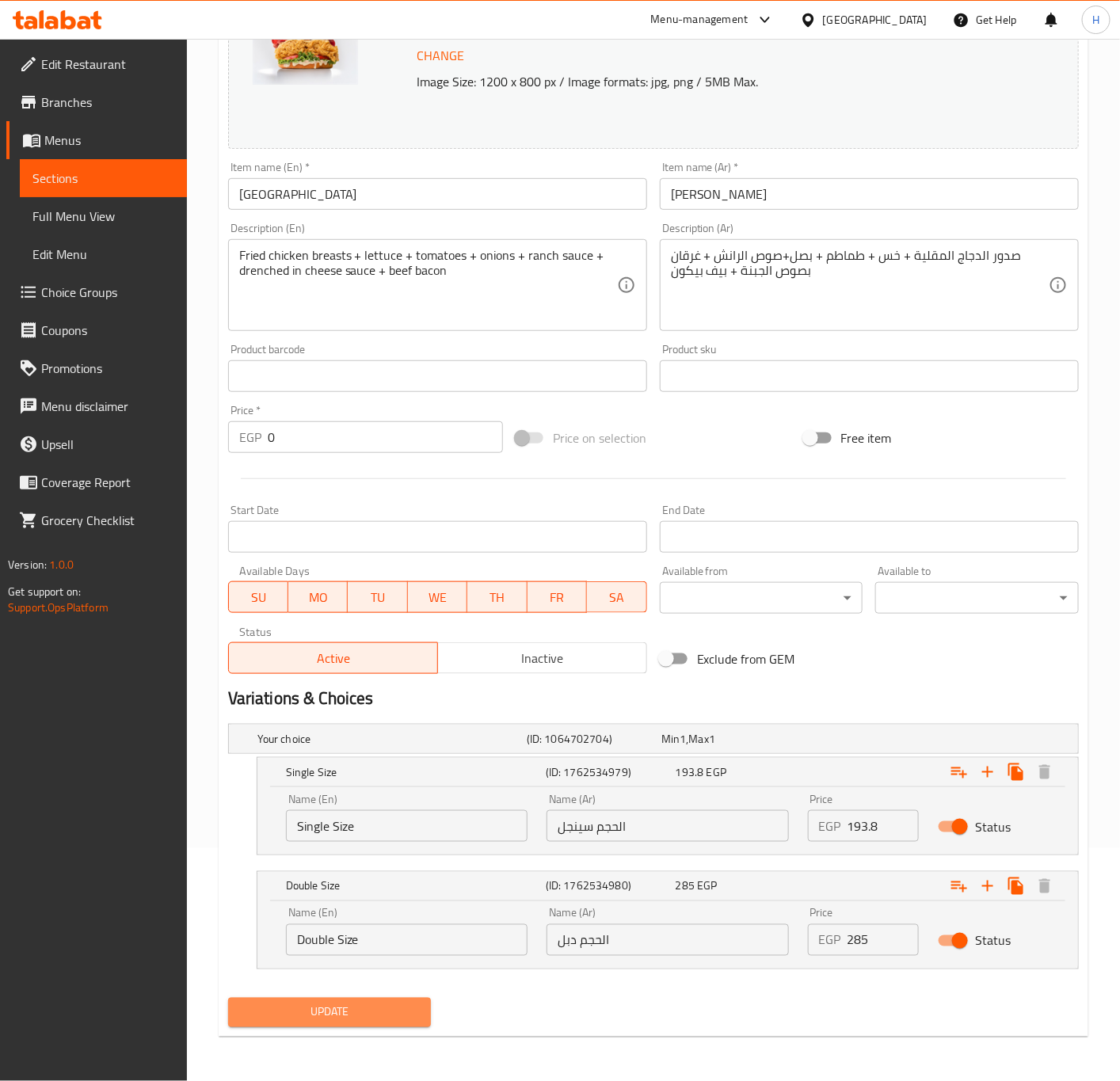
click at [345, 1017] on span "Update" at bounding box center [330, 1013] width 179 height 19
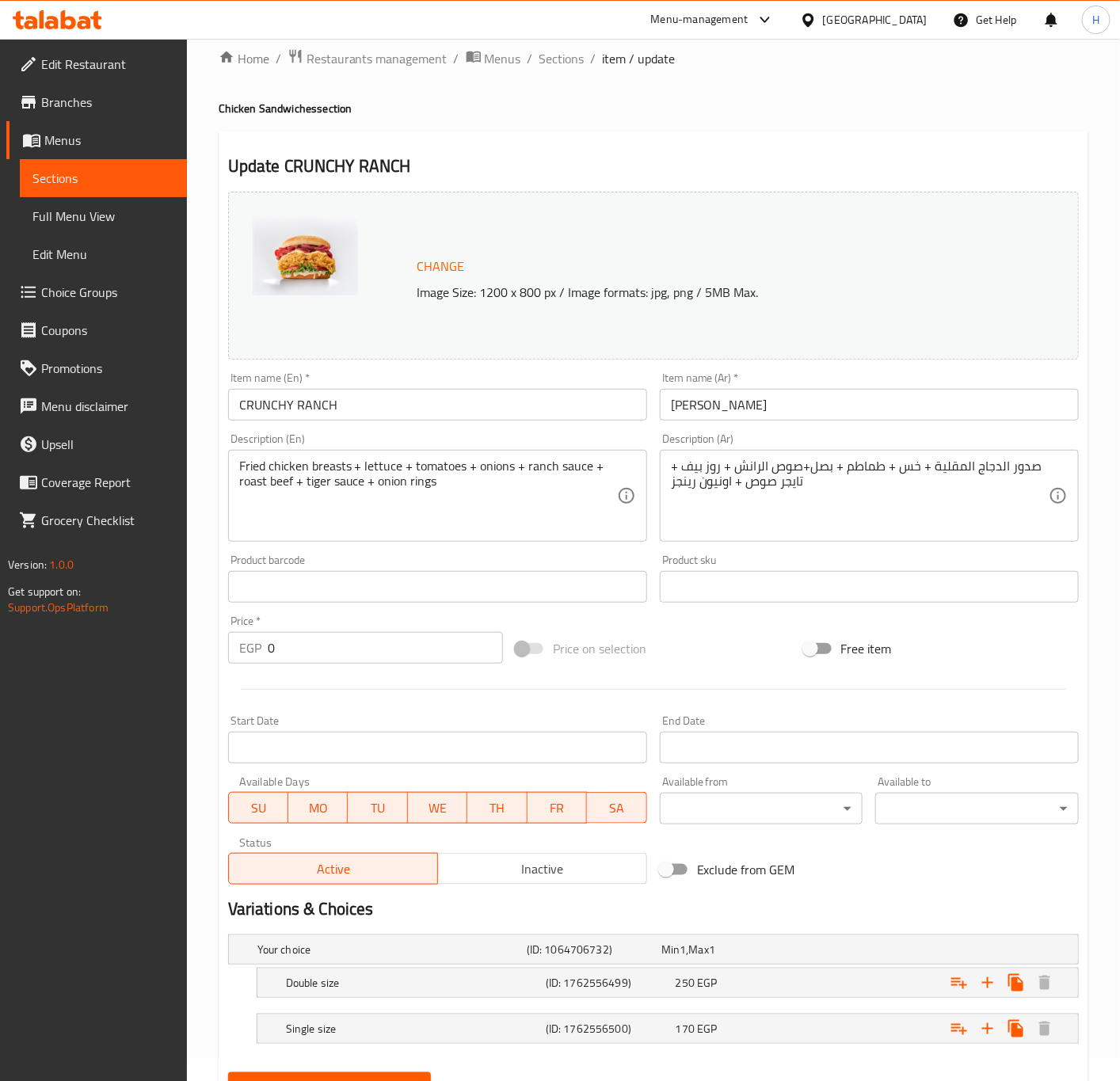
scroll to position [98, 0]
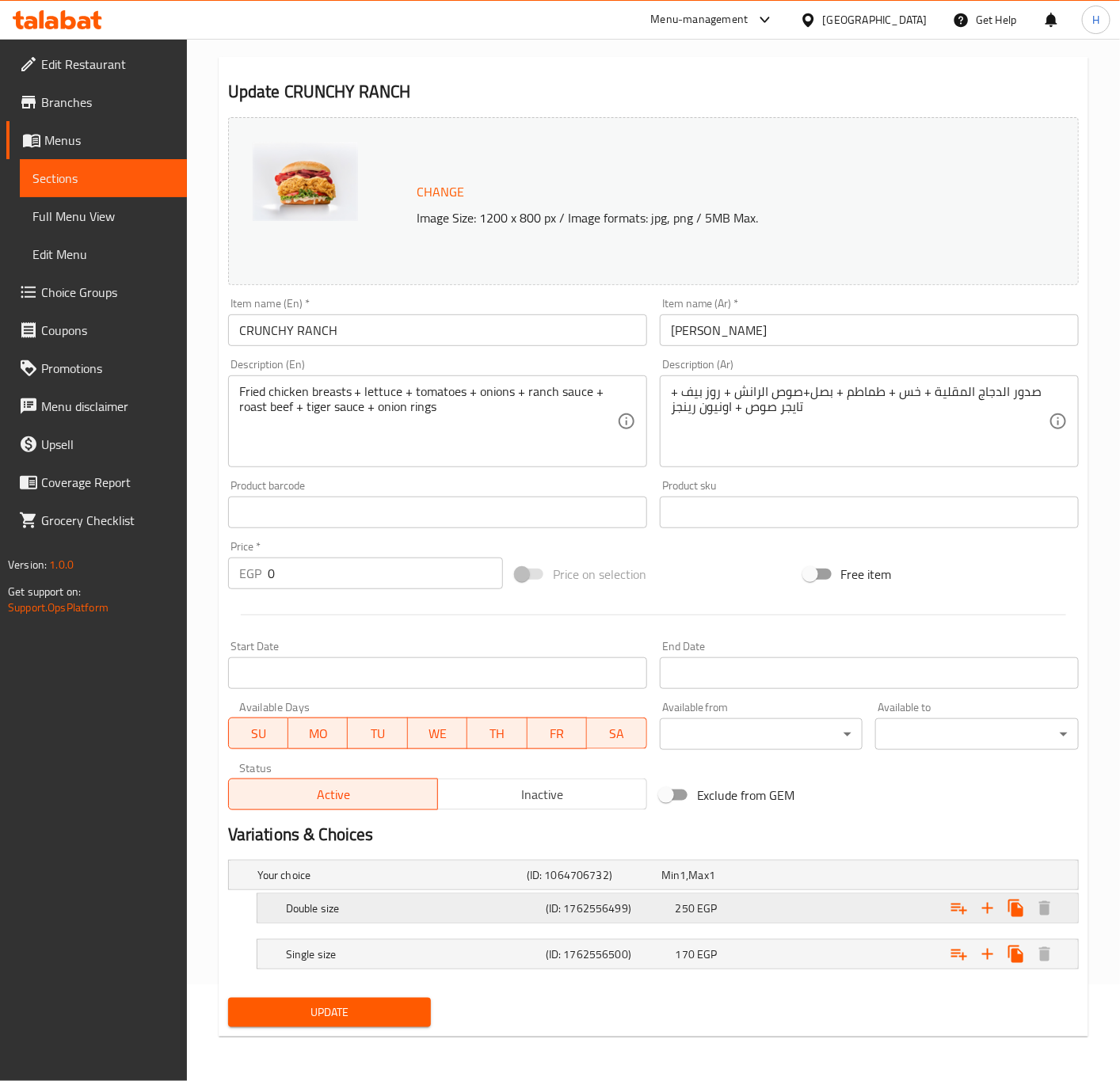
click at [841, 909] on div "Expand" at bounding box center [932, 909] width 260 height 35
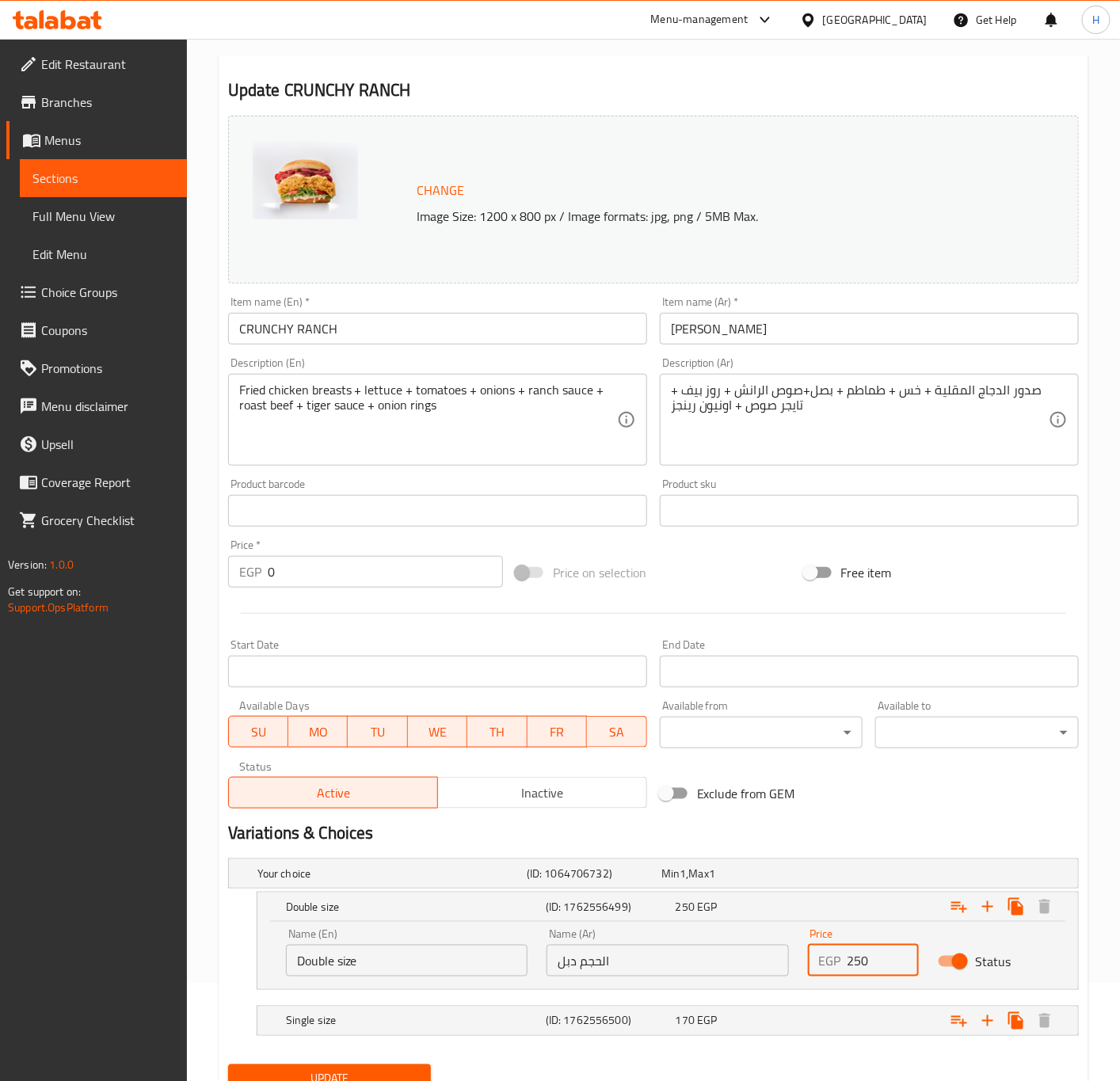
click at [877, 951] on input "250" at bounding box center [884, 961] width 72 height 31
paste input "85"
type input "285"
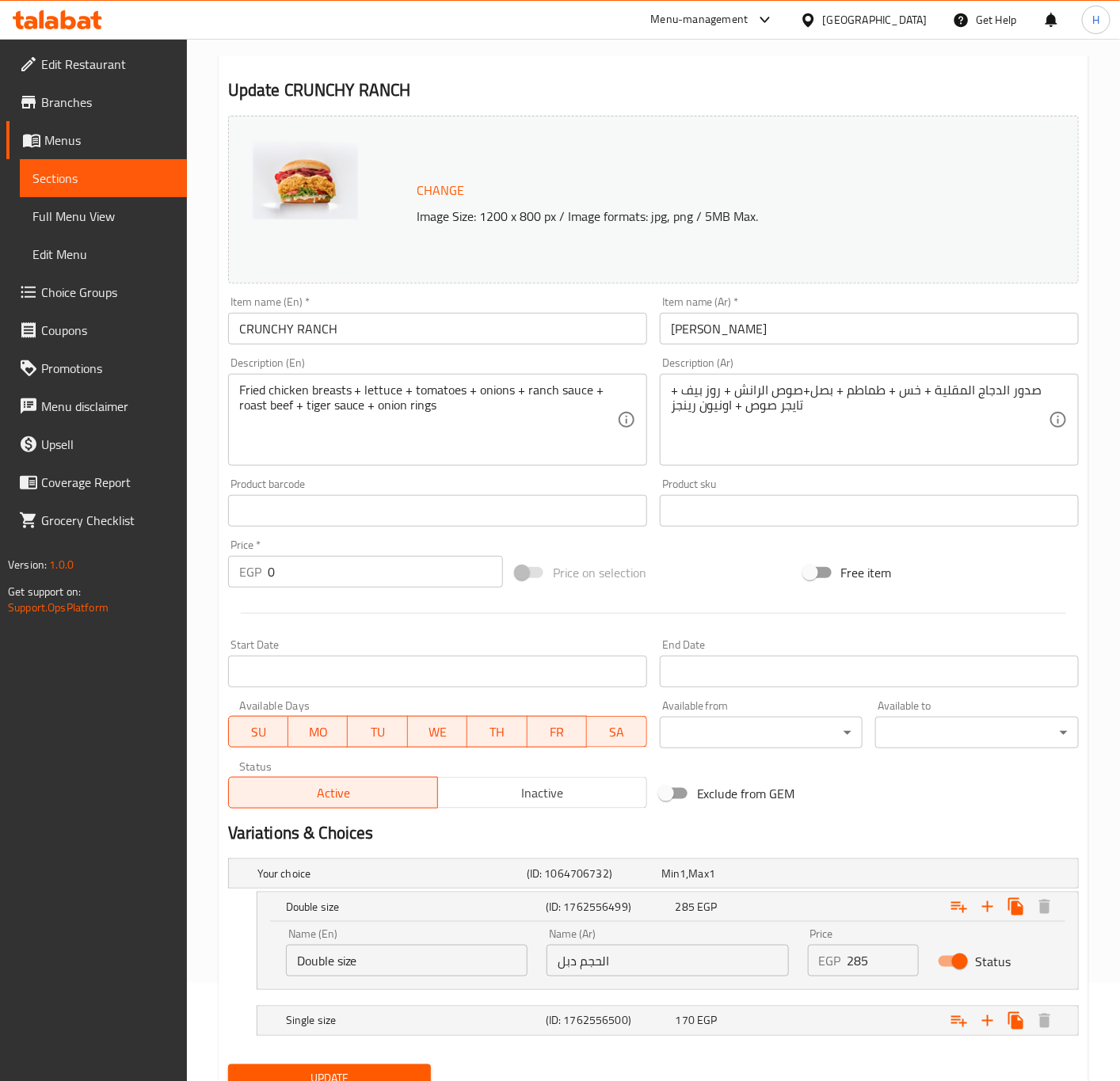
click at [883, 1003] on nav at bounding box center [653, 1000] width 851 height 13
click at [872, 1013] on div "Expand" at bounding box center [932, 1021] width 260 height 35
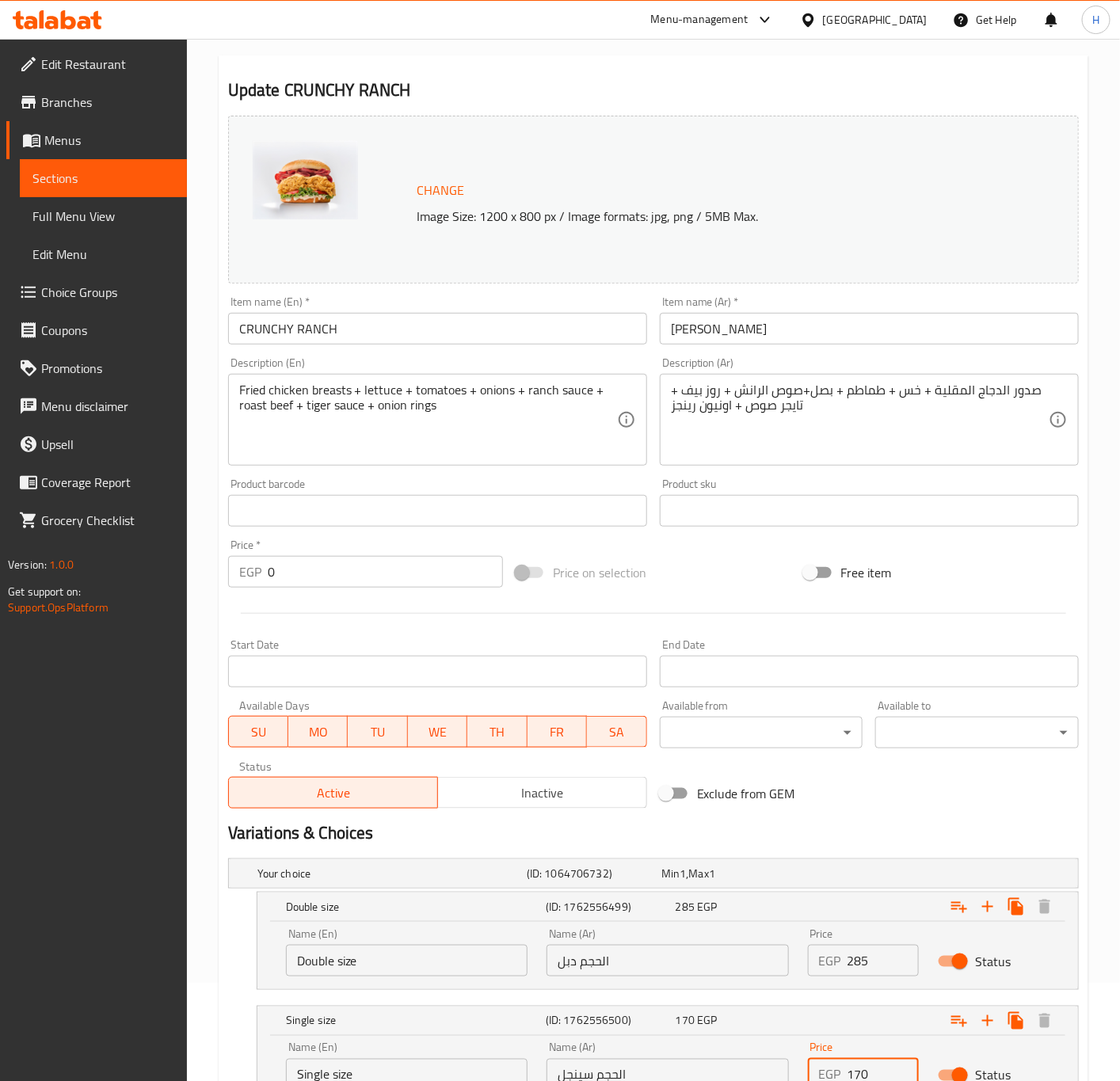
click at [859, 1070] on input "170" at bounding box center [884, 1075] width 72 height 31
paste input "93.8"
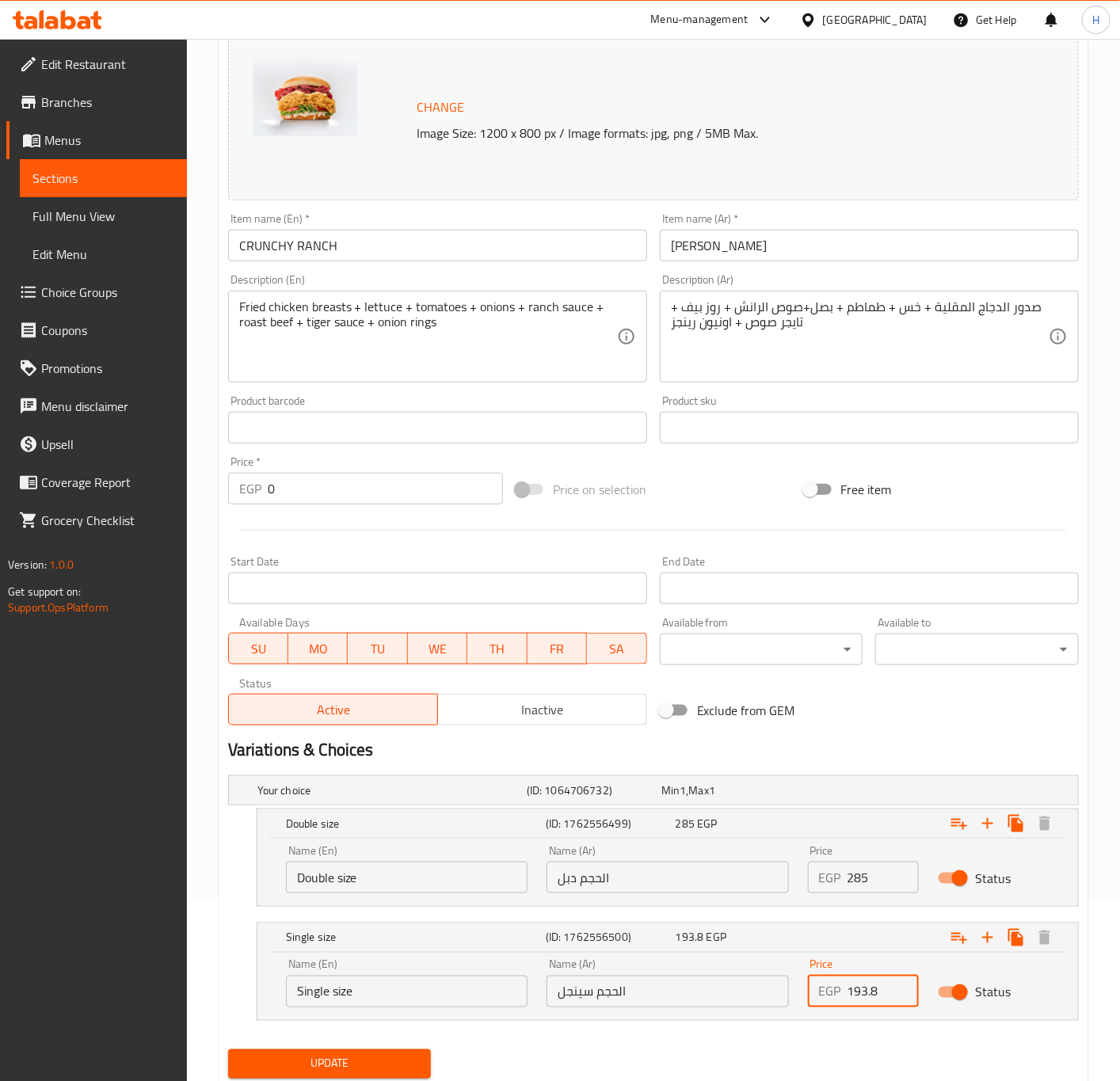
scroll to position [224, 0]
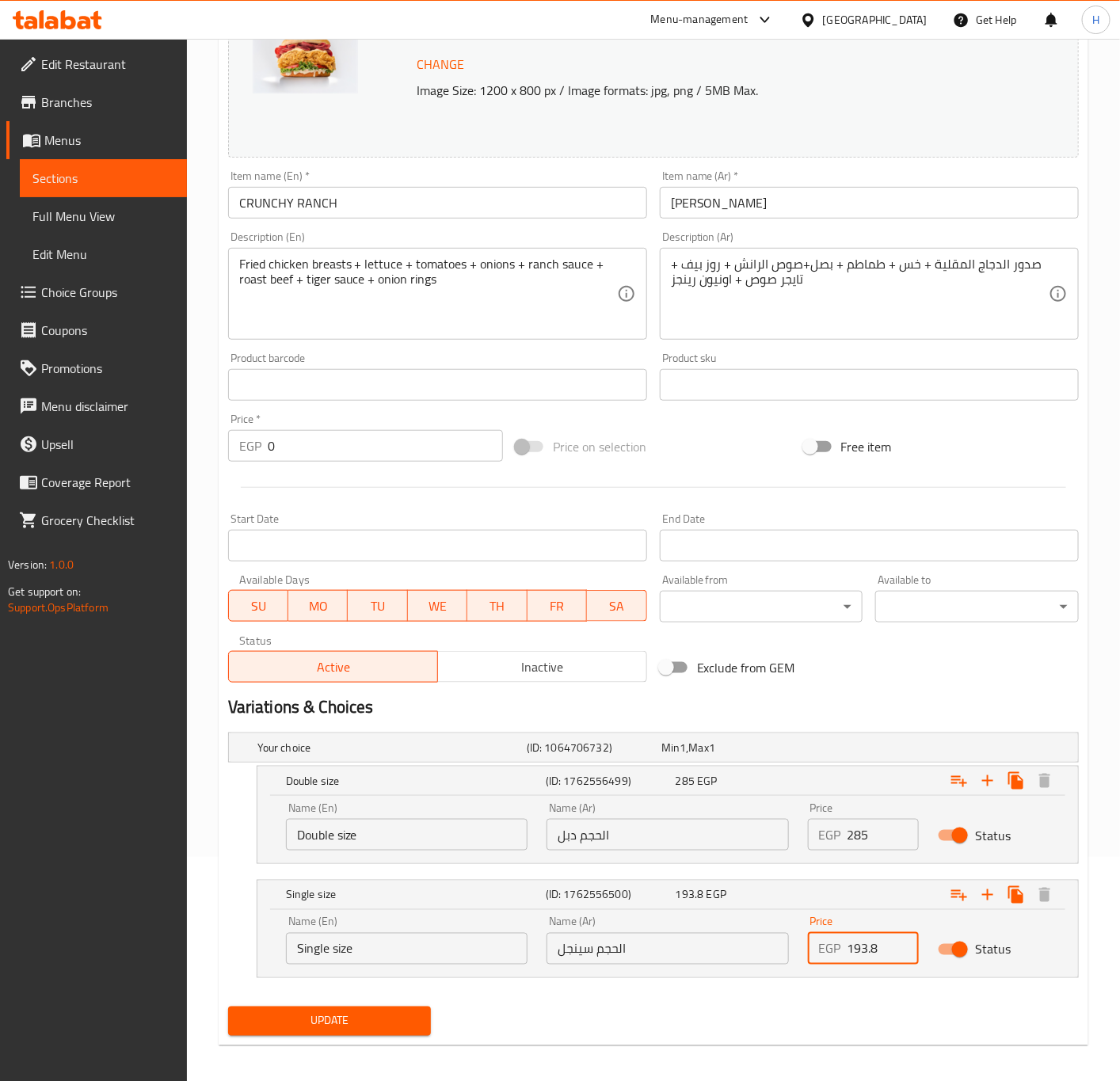
type input "193.8"
click at [381, 1020] on span "Update" at bounding box center [330, 1021] width 179 height 19
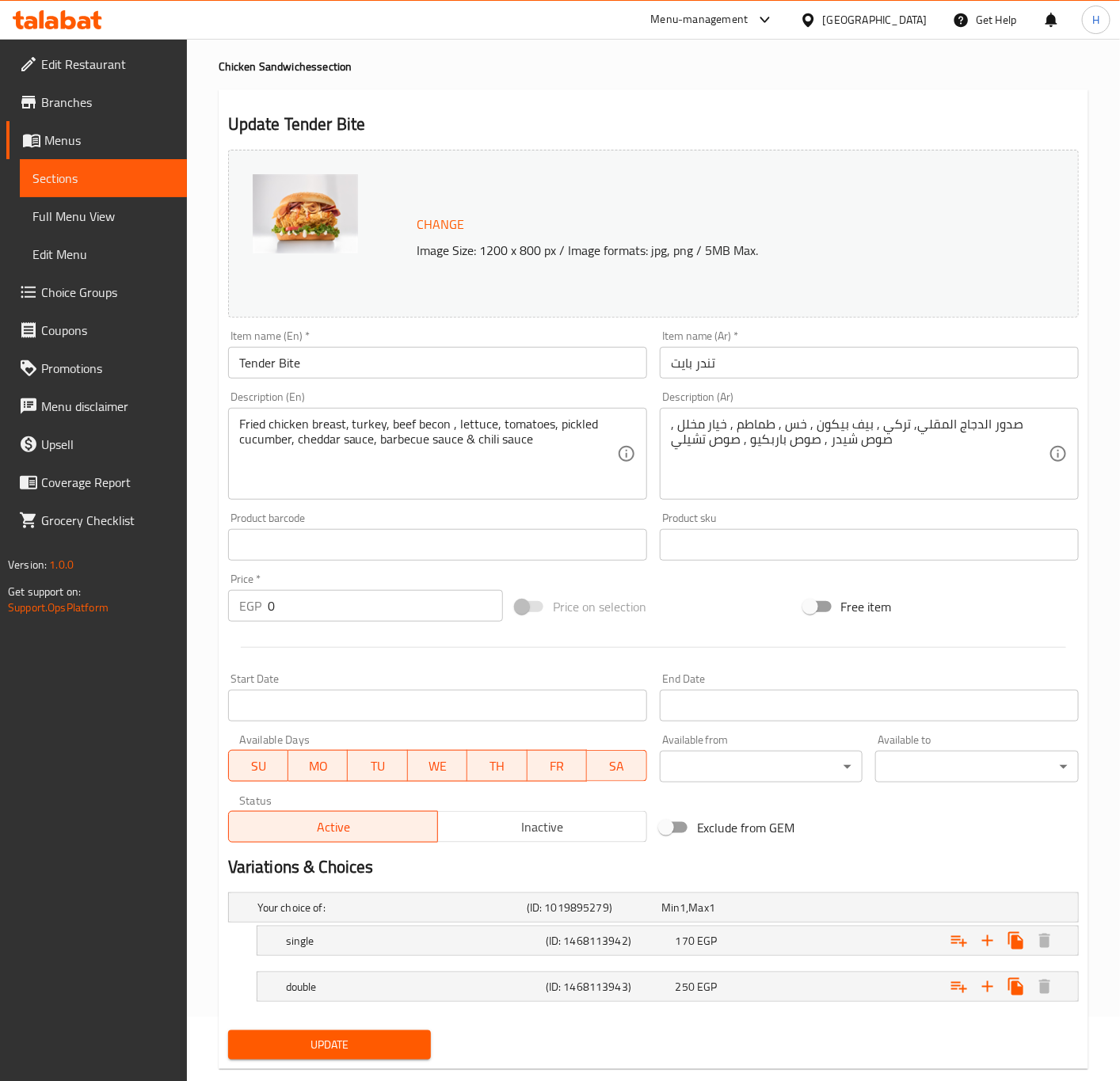
scroll to position [98, 0]
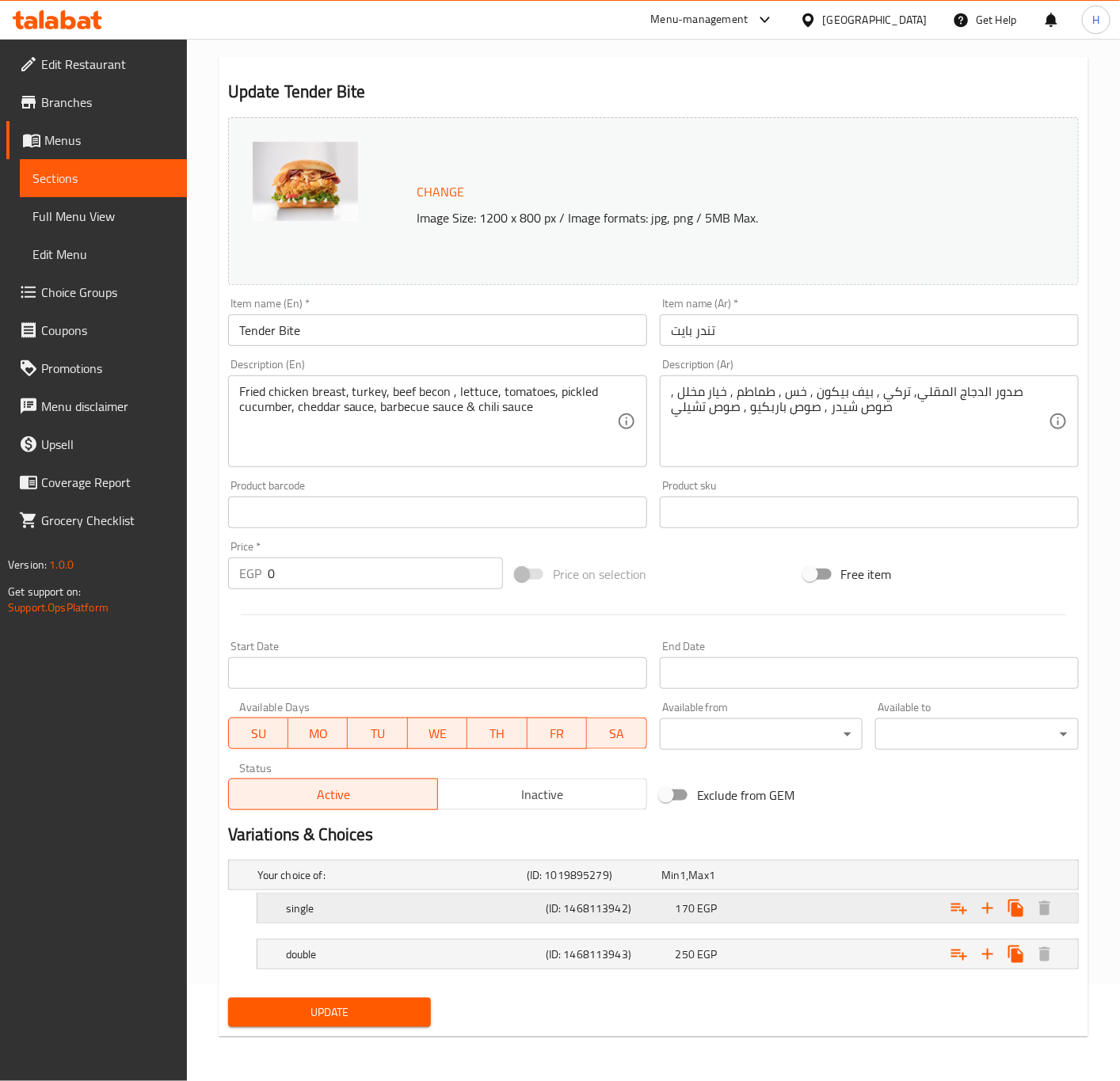
click at [818, 910] on div "Expand" at bounding box center [932, 909] width 260 height 35
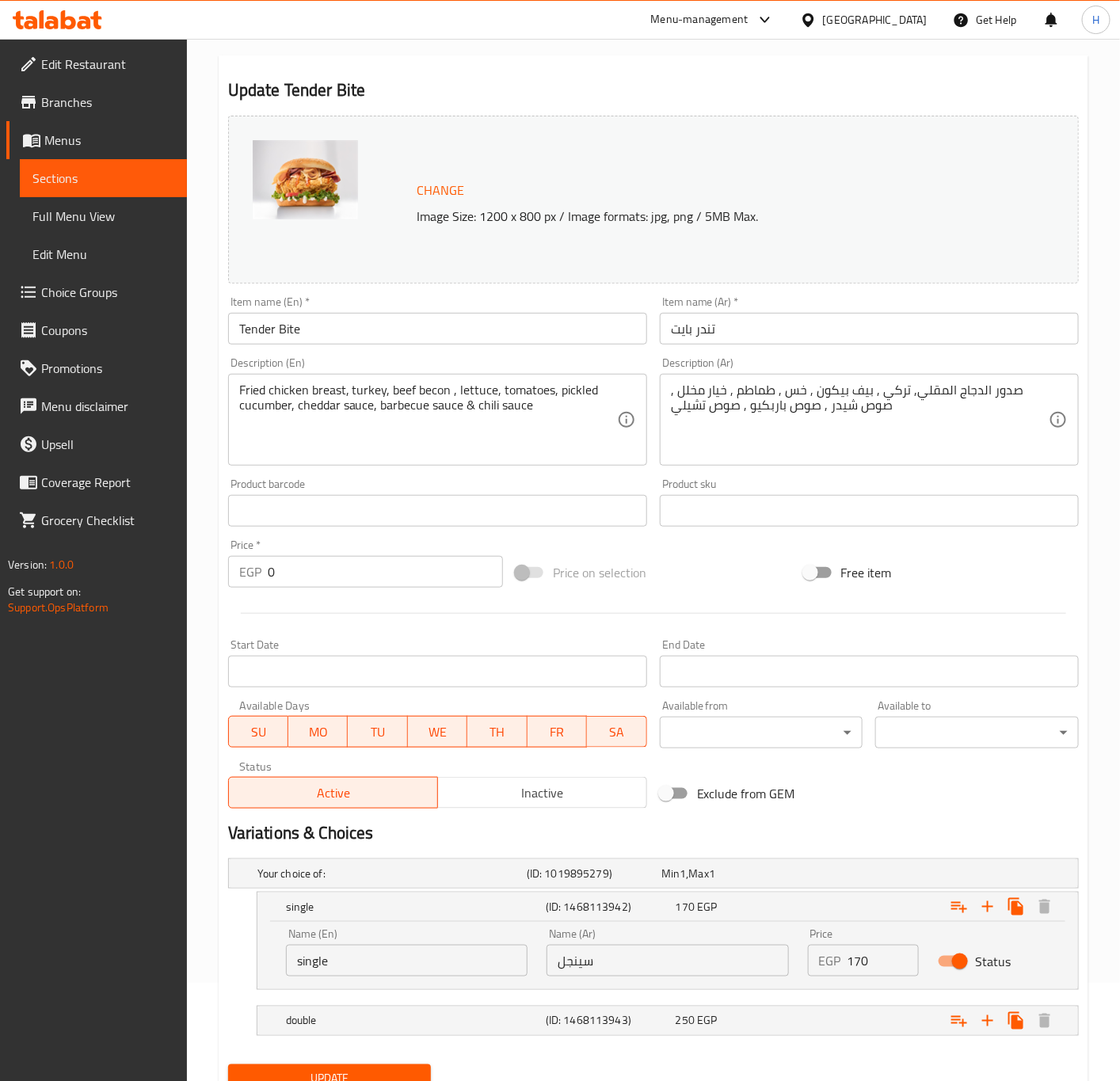
click at [870, 980] on div "Price EGP 170 Price" at bounding box center [864, 952] width 131 height 68
click at [876, 967] on input "170" at bounding box center [884, 961] width 72 height 31
paste input "93.8"
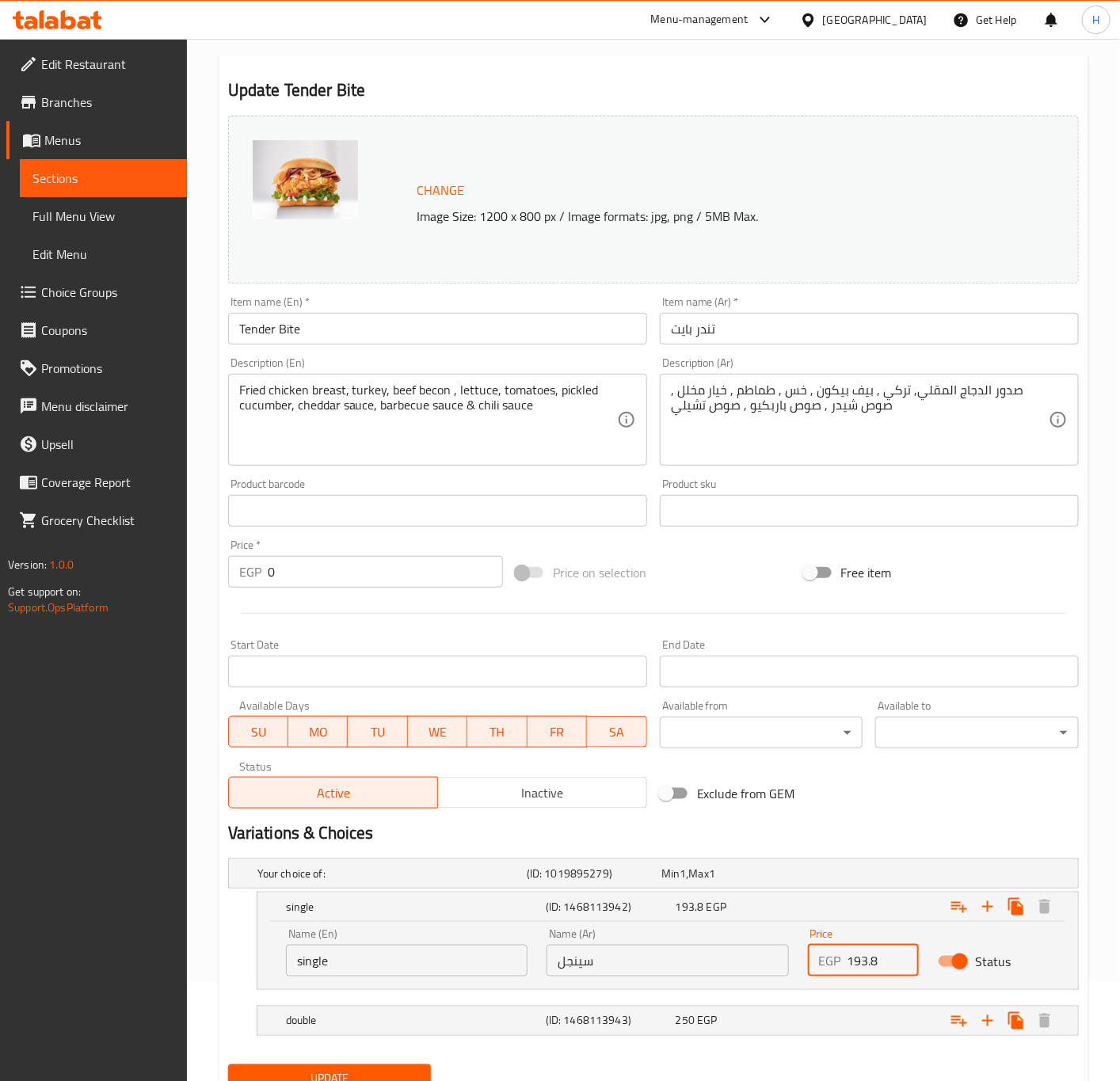
type input "193.8"
click at [834, 1026] on div "Expand" at bounding box center [932, 1021] width 260 height 35
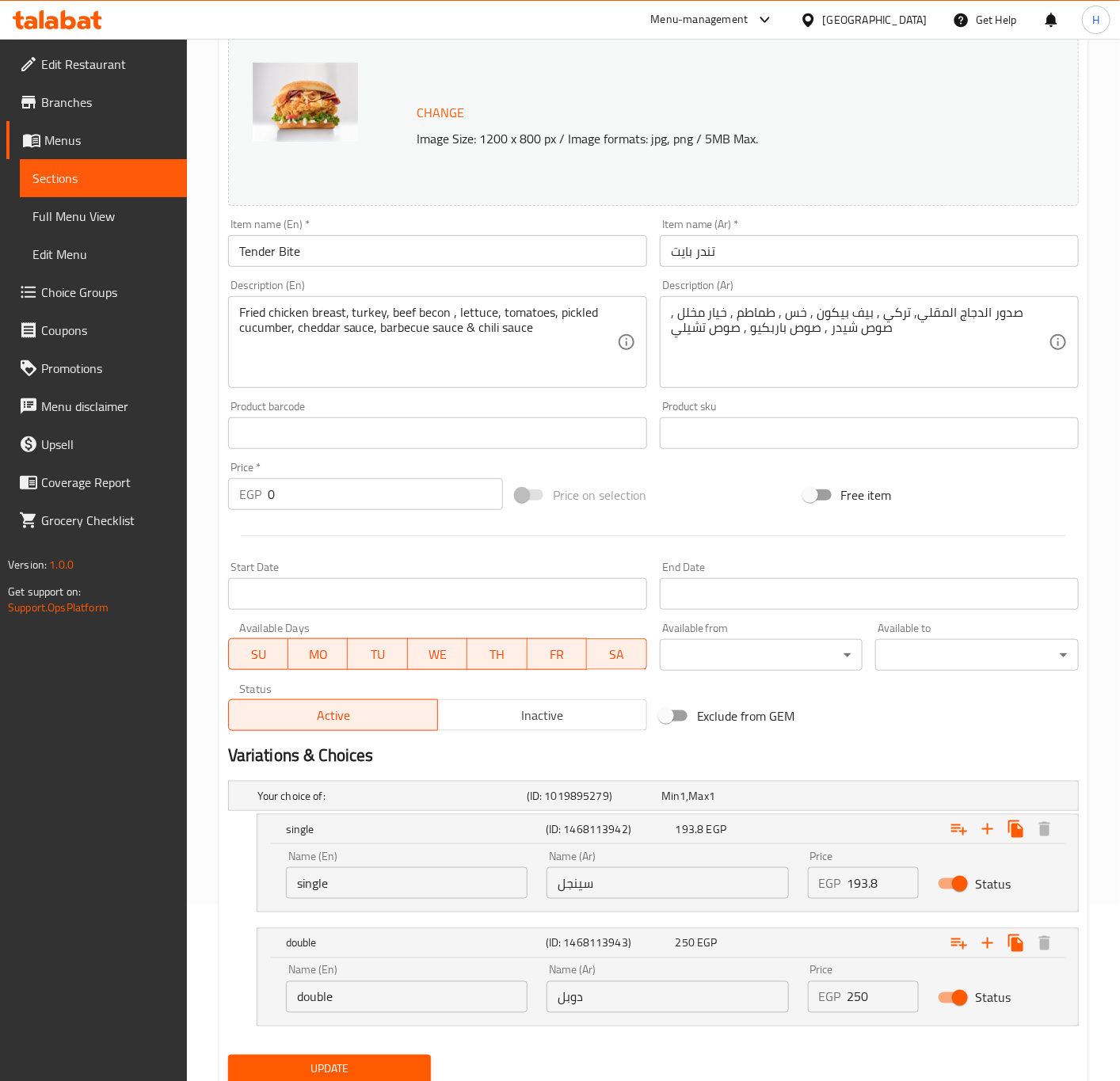
scroll to position [217, 0]
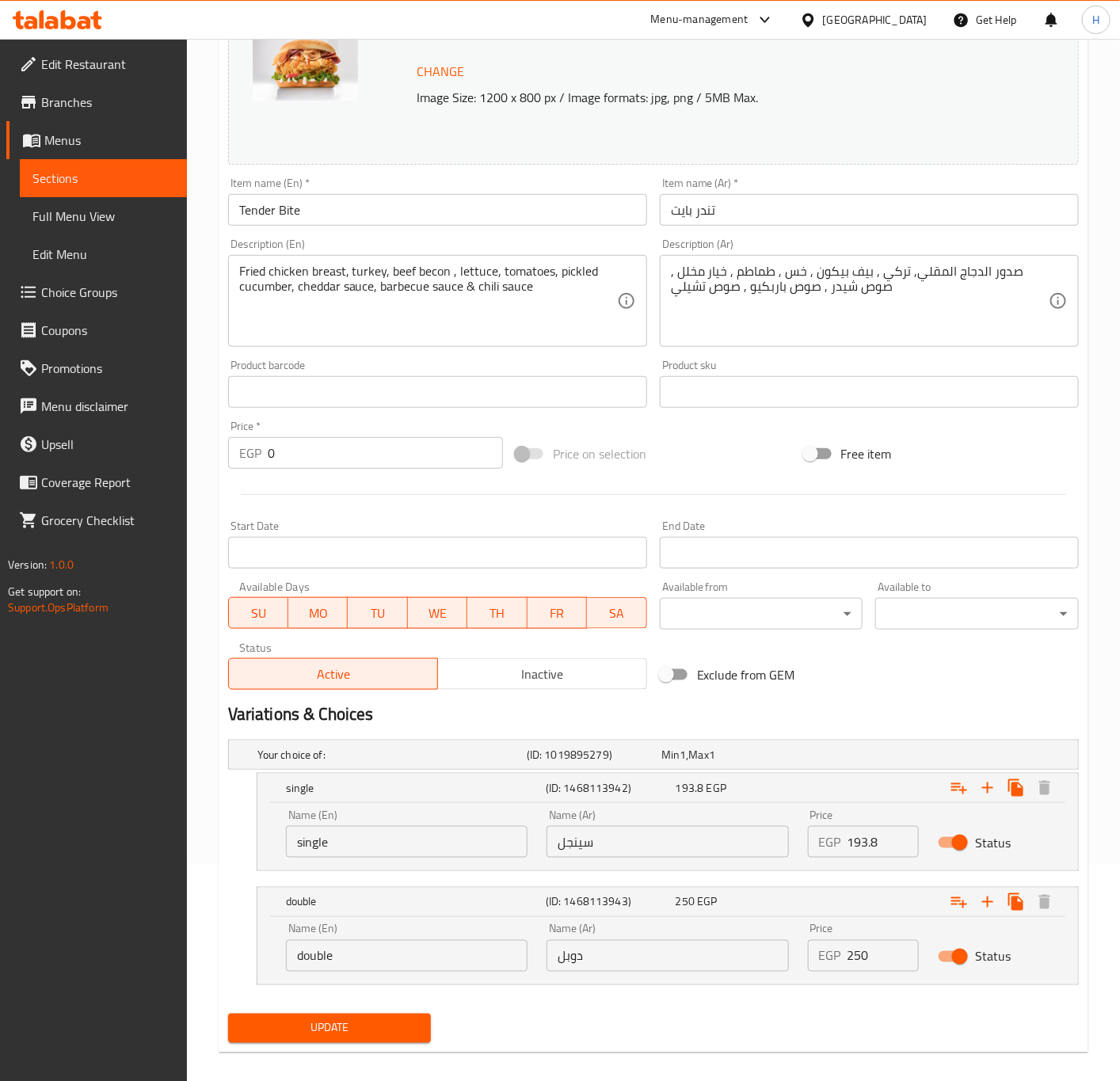
click at [859, 944] on input "250" at bounding box center [884, 956] width 72 height 31
paste input "85"
type input "285"
click at [350, 1025] on span "Update" at bounding box center [330, 1028] width 179 height 19
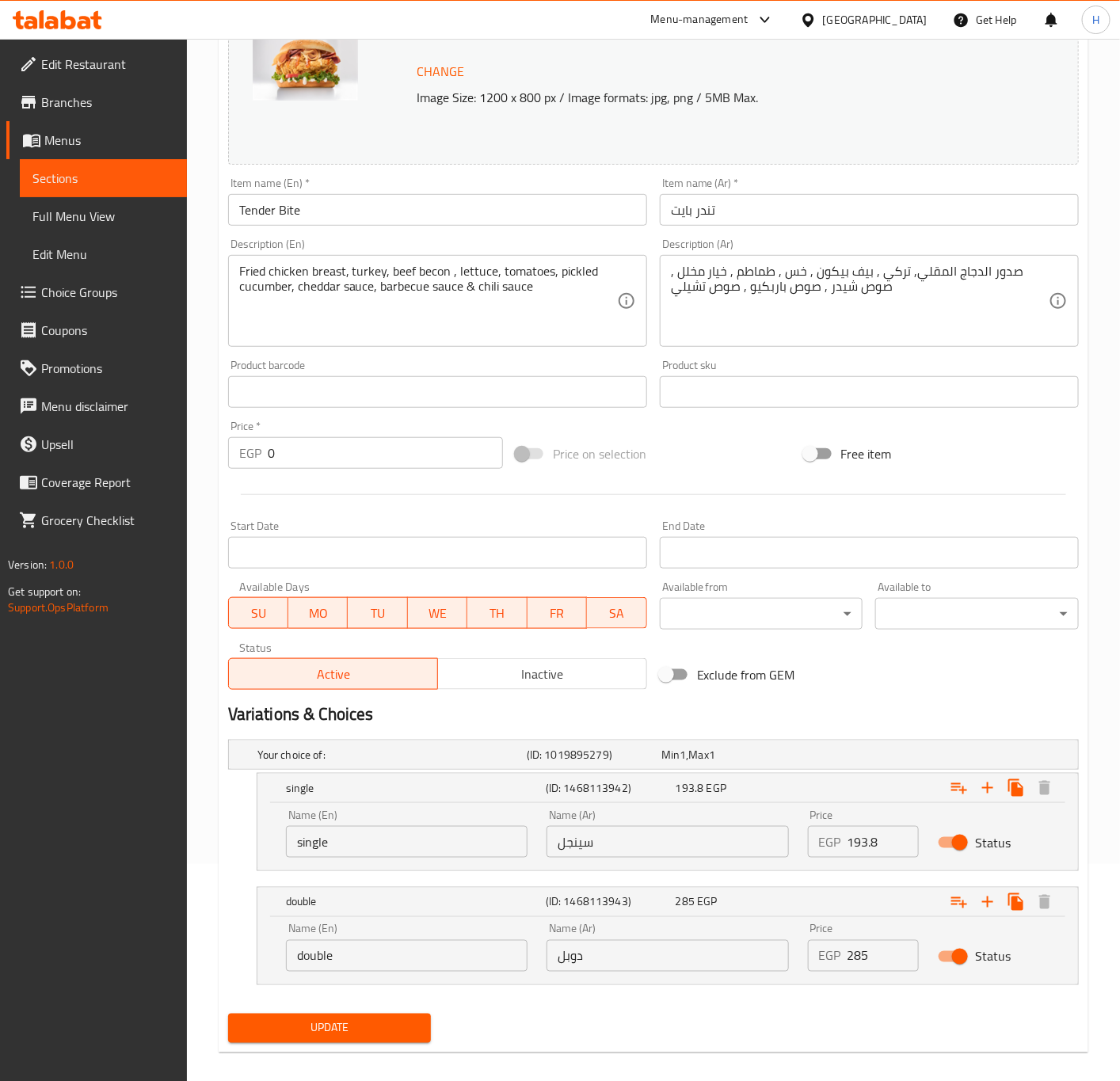
click at [371, 1029] on span "Update" at bounding box center [330, 1028] width 179 height 19
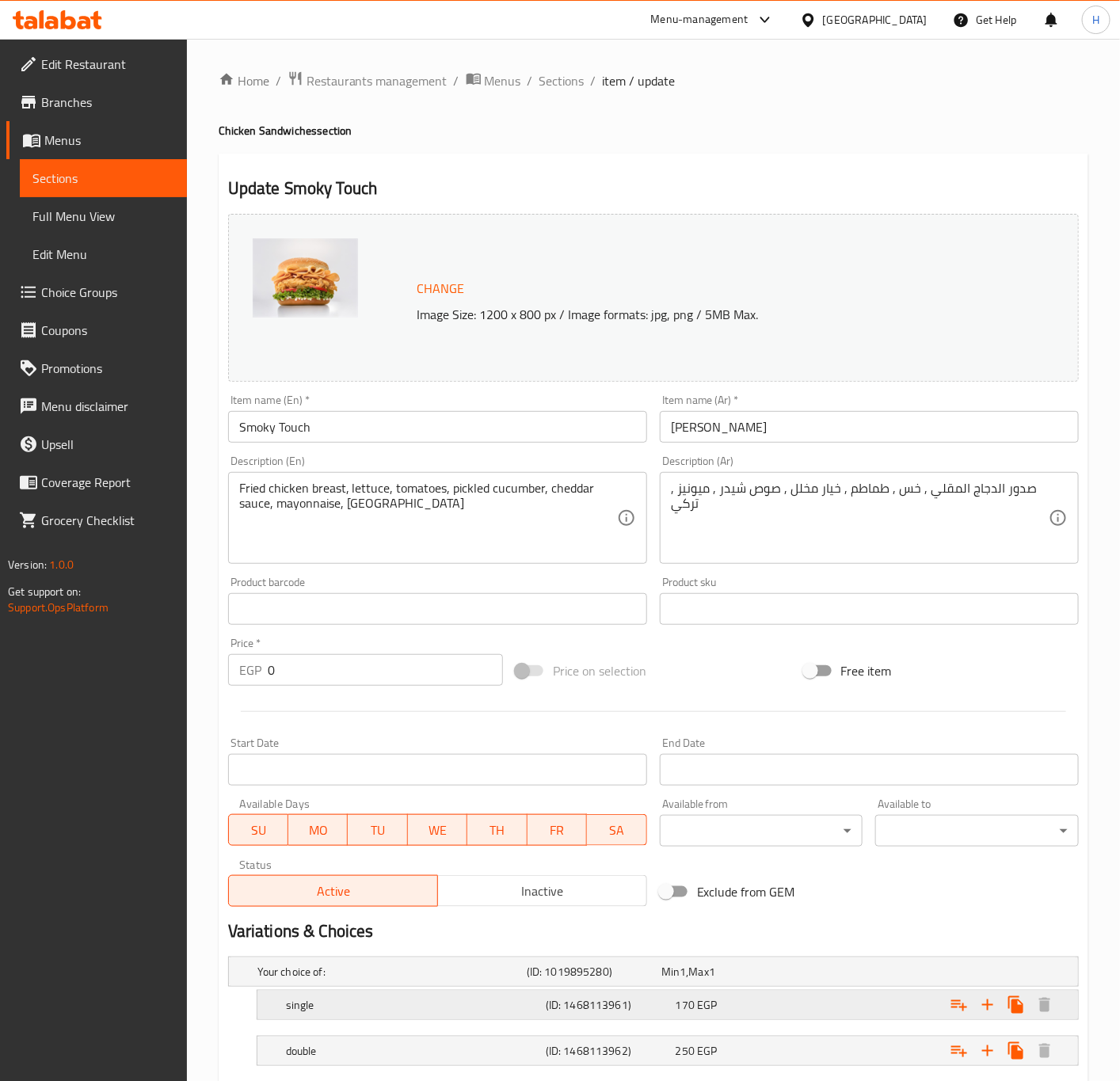
click at [867, 1008] on div "Expand" at bounding box center [932, 1005] width 260 height 35
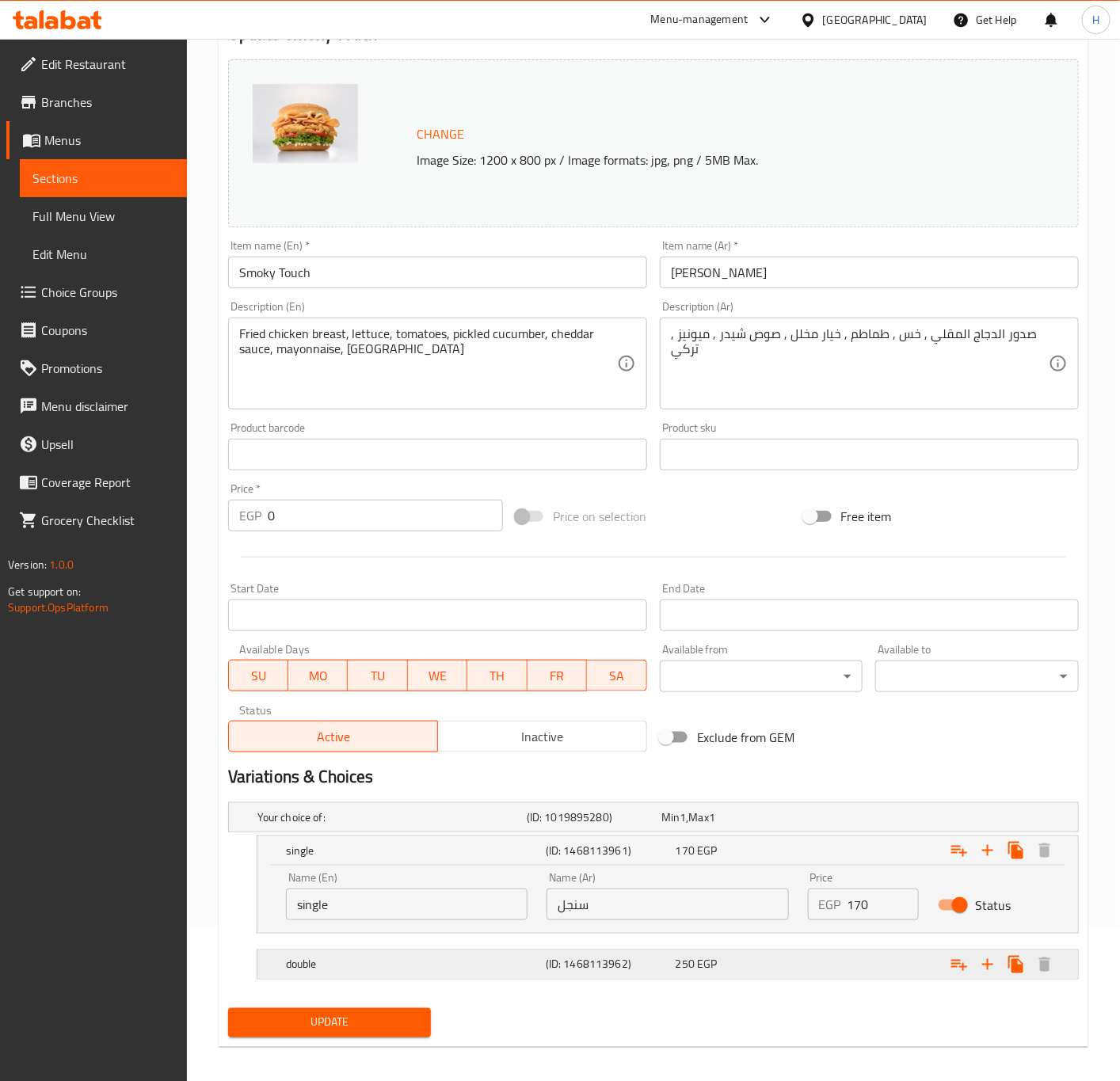
scroll to position [167, 0]
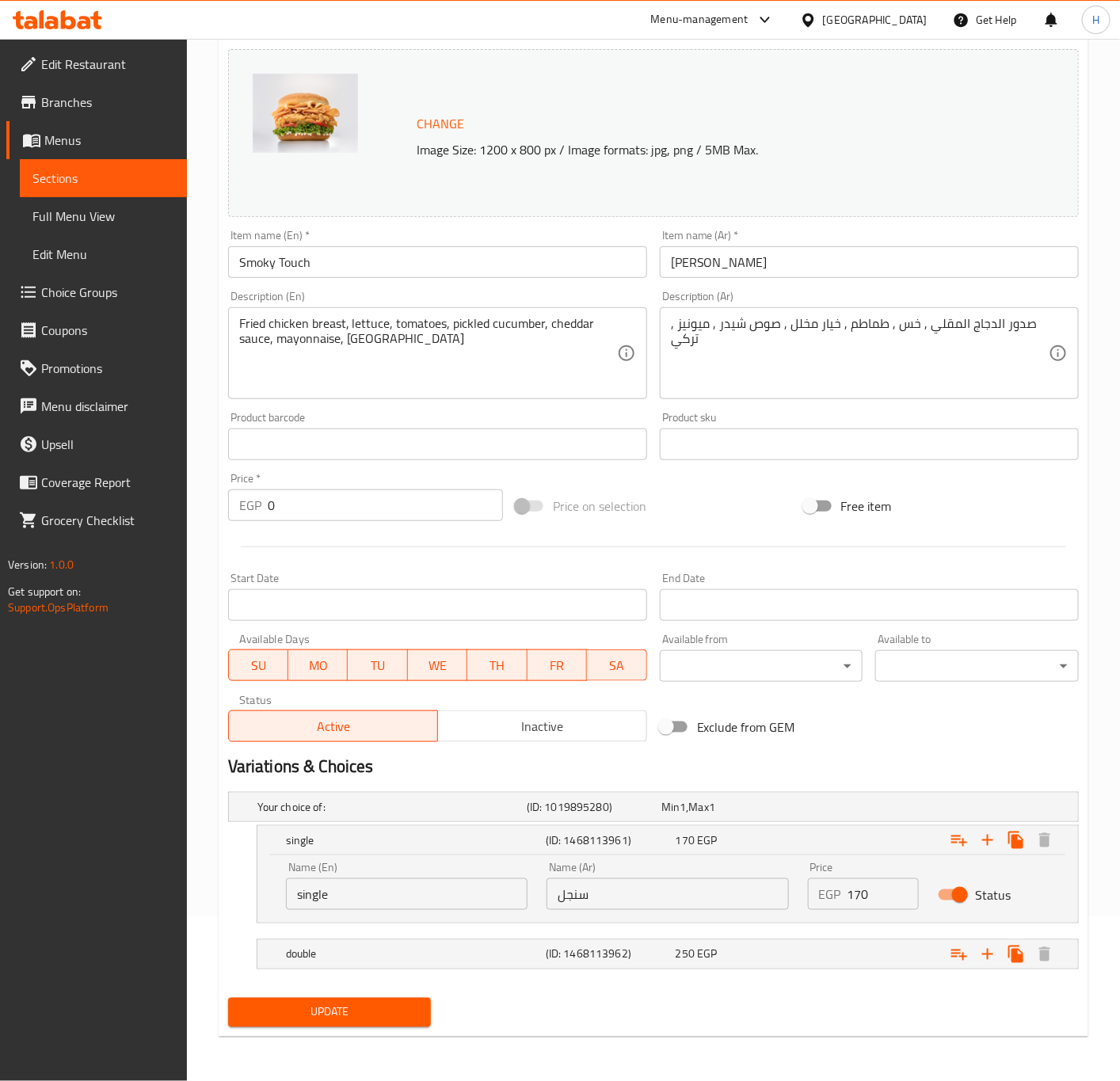
click at [856, 892] on input "170" at bounding box center [884, 894] width 72 height 31
paste input "93.8"
type input "193.8"
click at [828, 954] on div "Expand" at bounding box center [932, 955] width 260 height 35
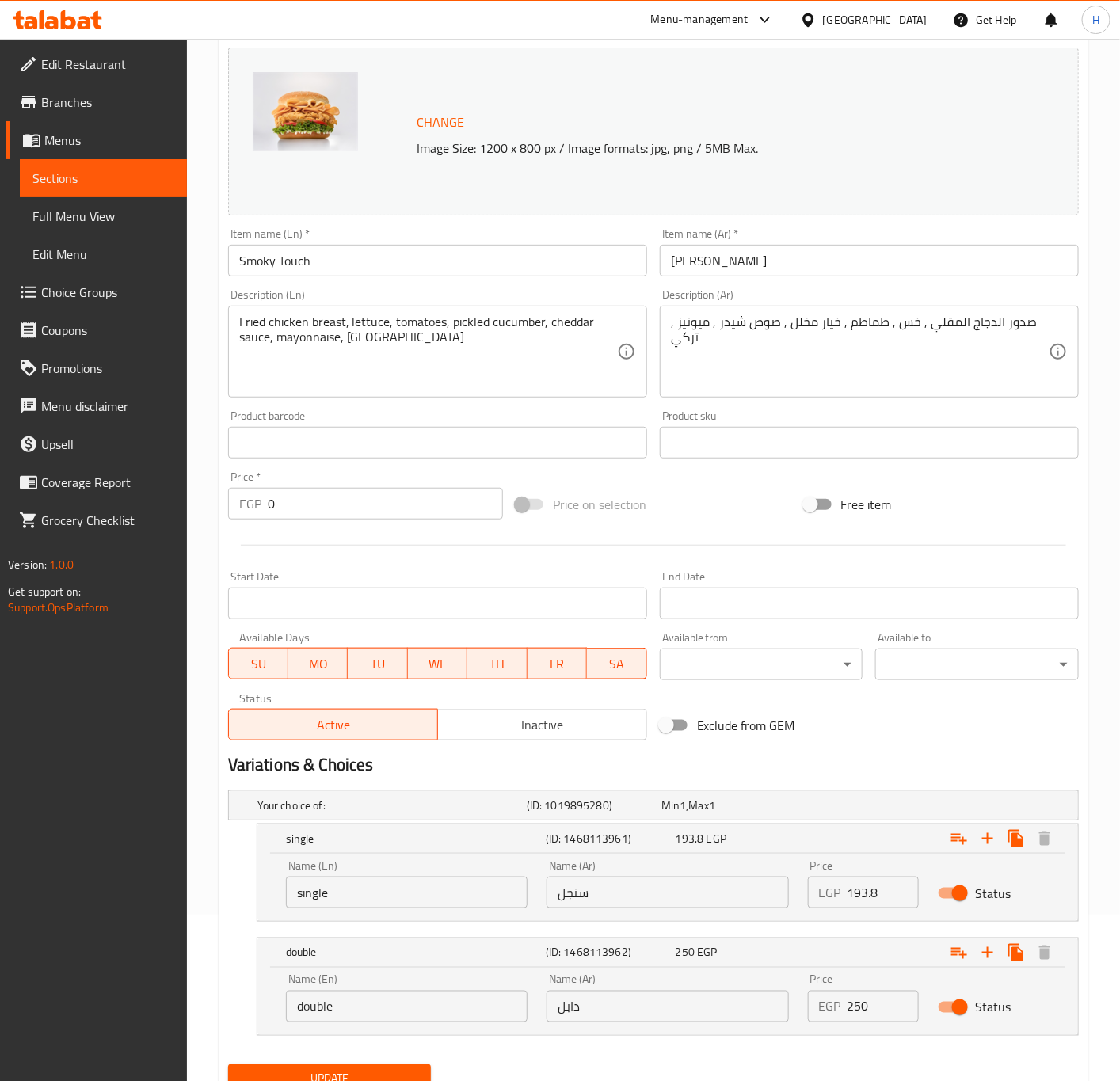
click at [854, 1013] on input "250" at bounding box center [884, 1007] width 72 height 31
paste input "85"
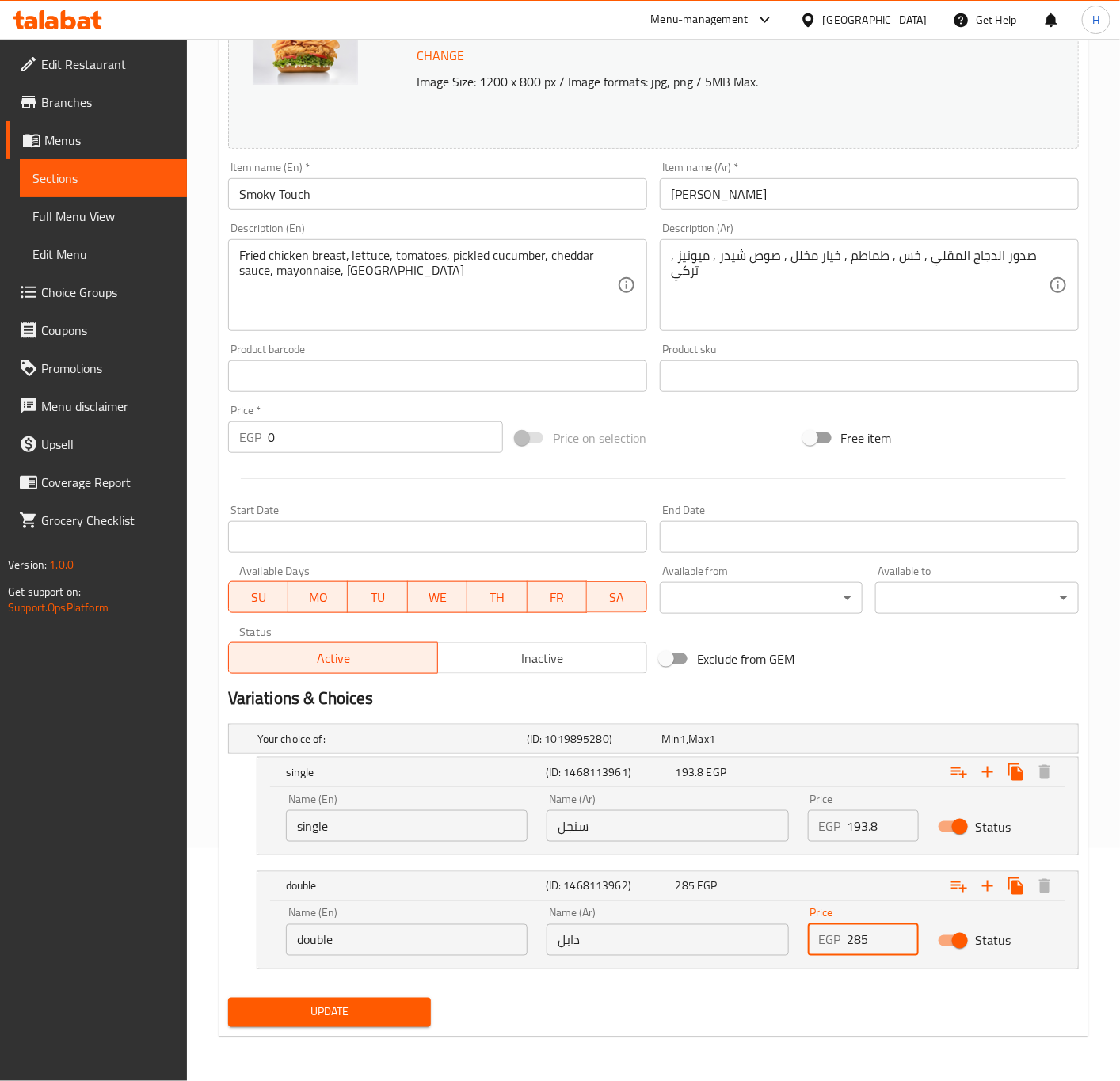
type input "285"
click at [336, 1009] on span "Update" at bounding box center [330, 1013] width 179 height 19
click at [381, 1017] on span "Update" at bounding box center [330, 1013] width 179 height 19
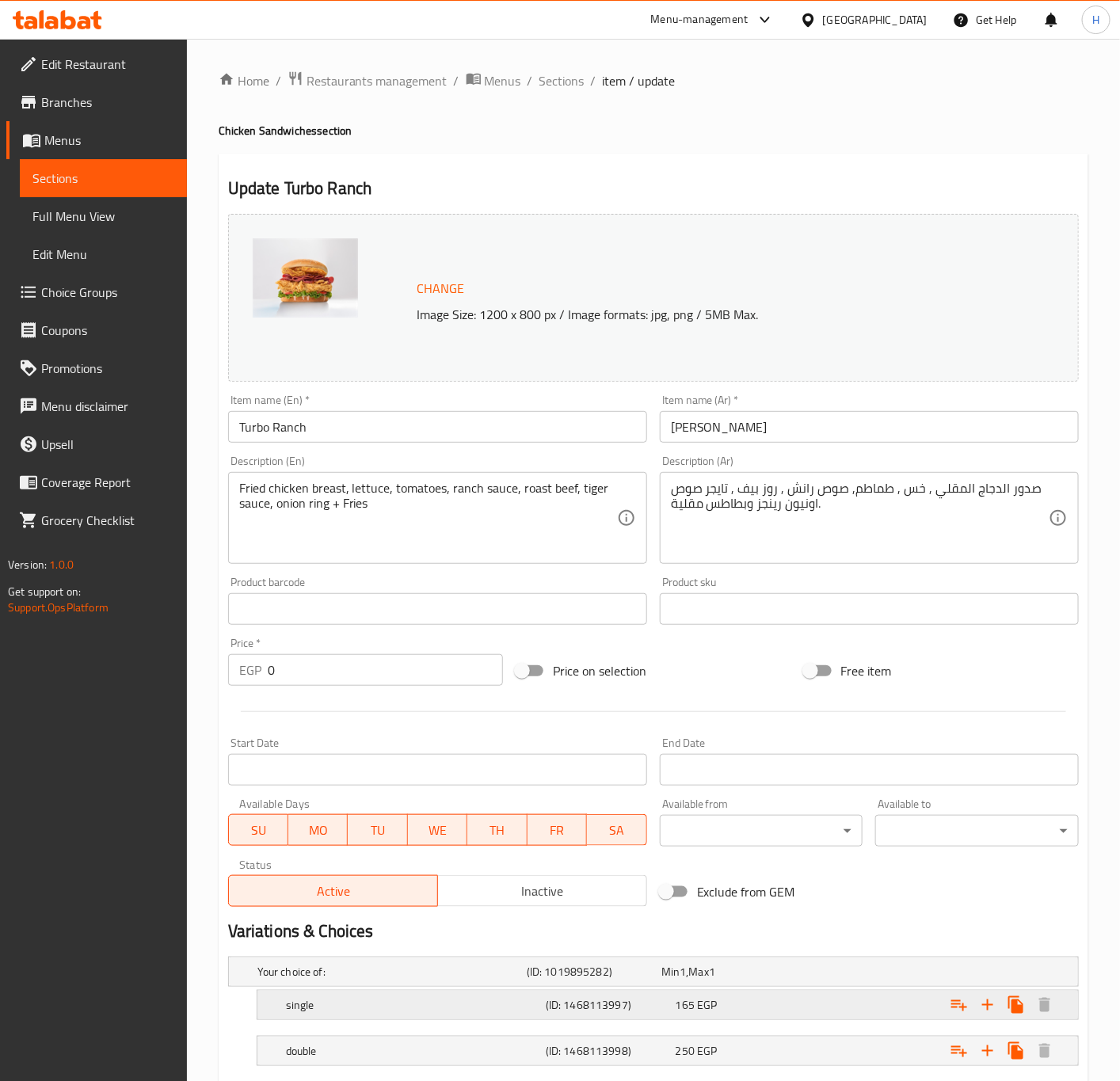
click at [785, 1006] on div "165 EGP" at bounding box center [738, 1005] width 124 height 16
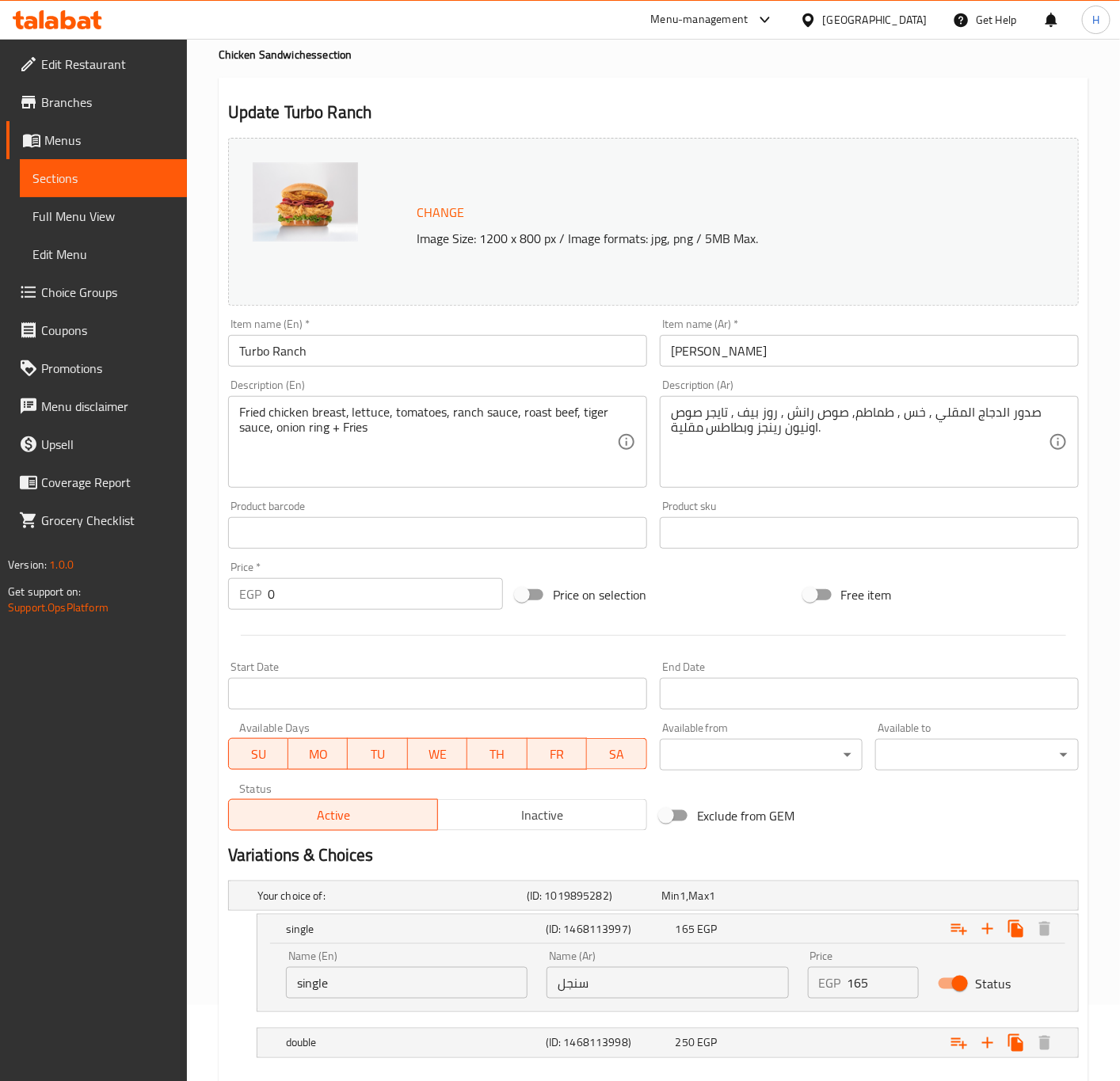
scroll to position [118, 0]
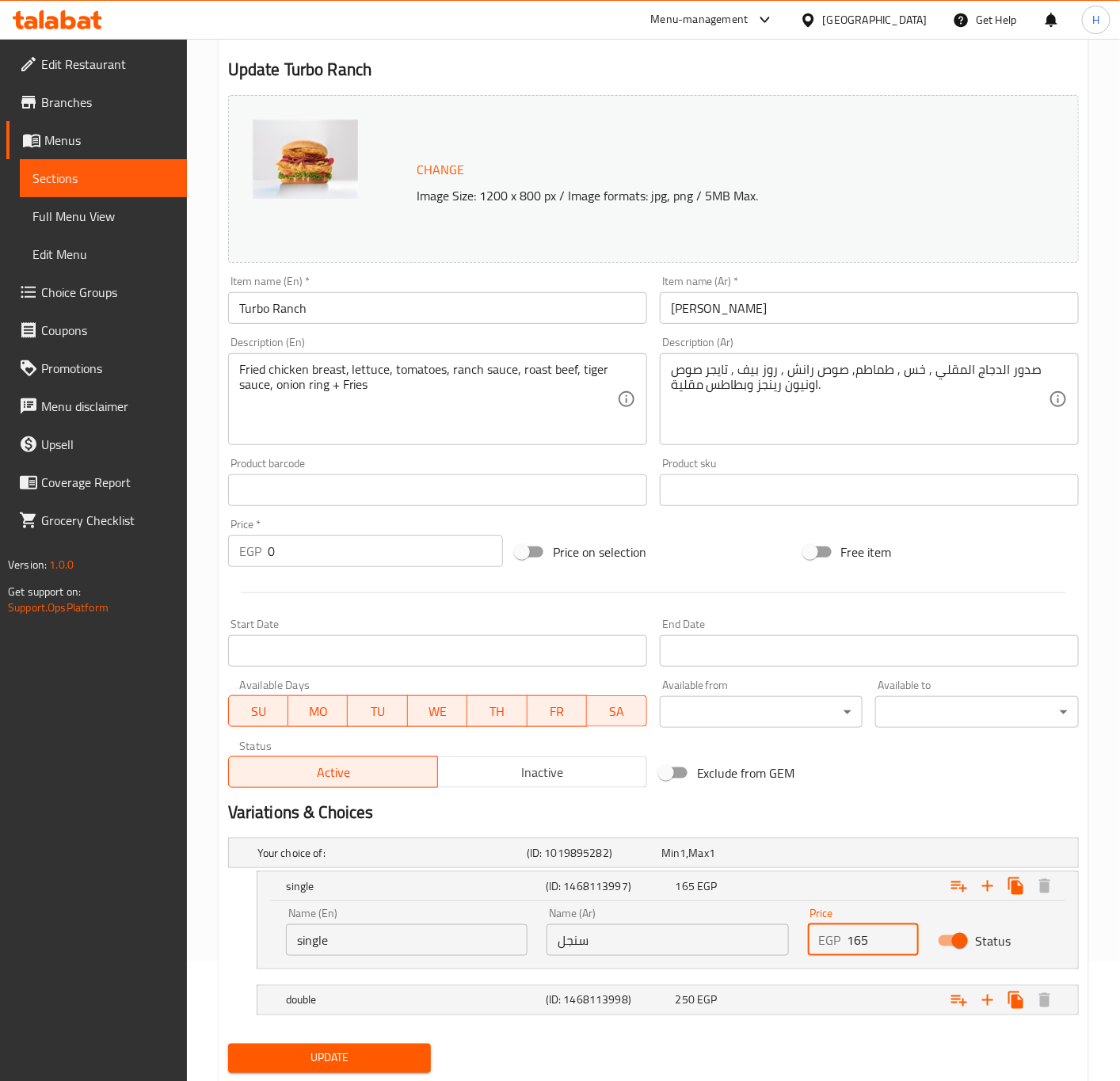
click at [858, 937] on input "165" at bounding box center [884, 940] width 72 height 31
paste input "88.1"
type input "188.1"
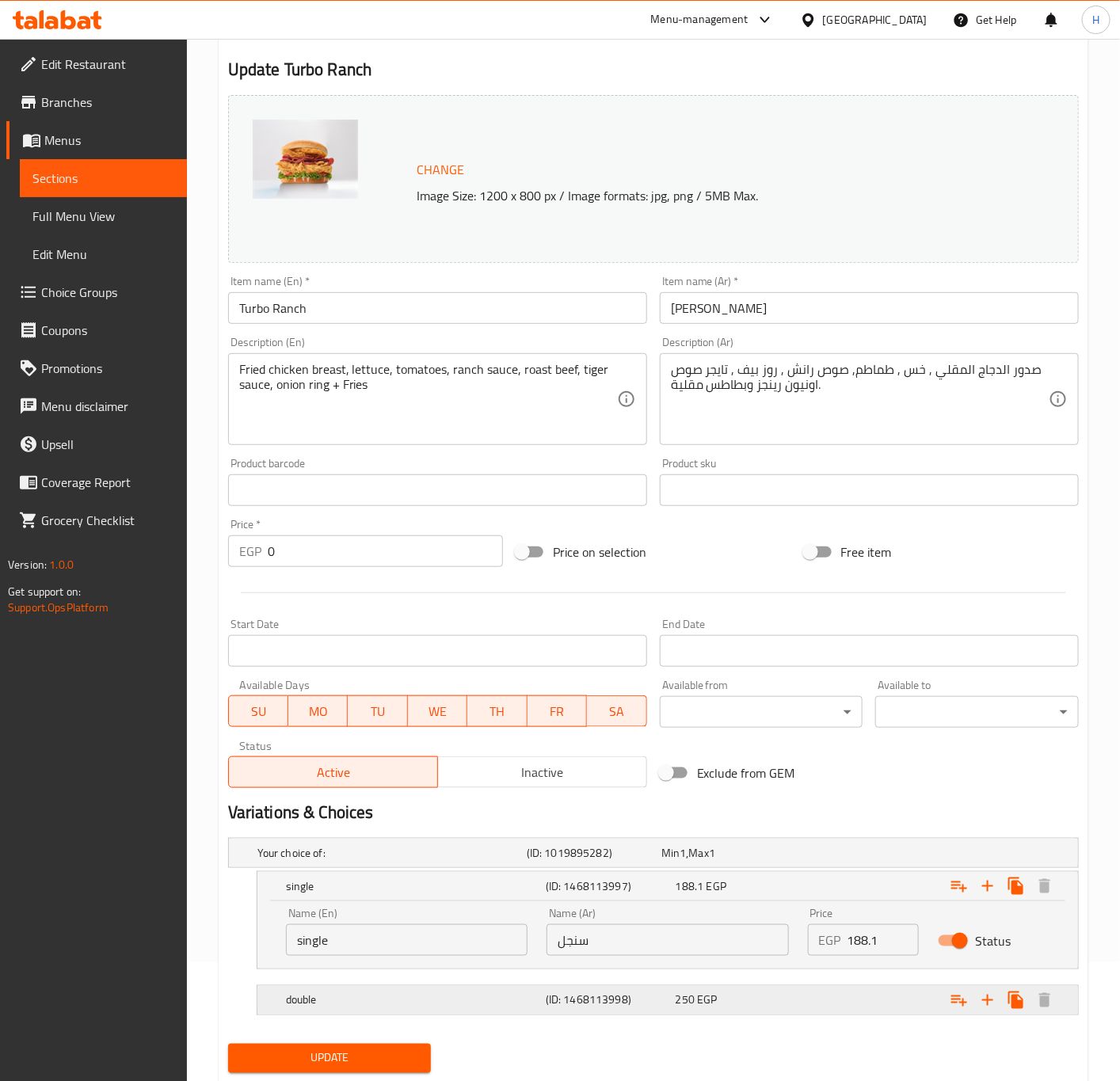
click at [868, 1011] on div "Expand" at bounding box center [932, 1000] width 260 height 35
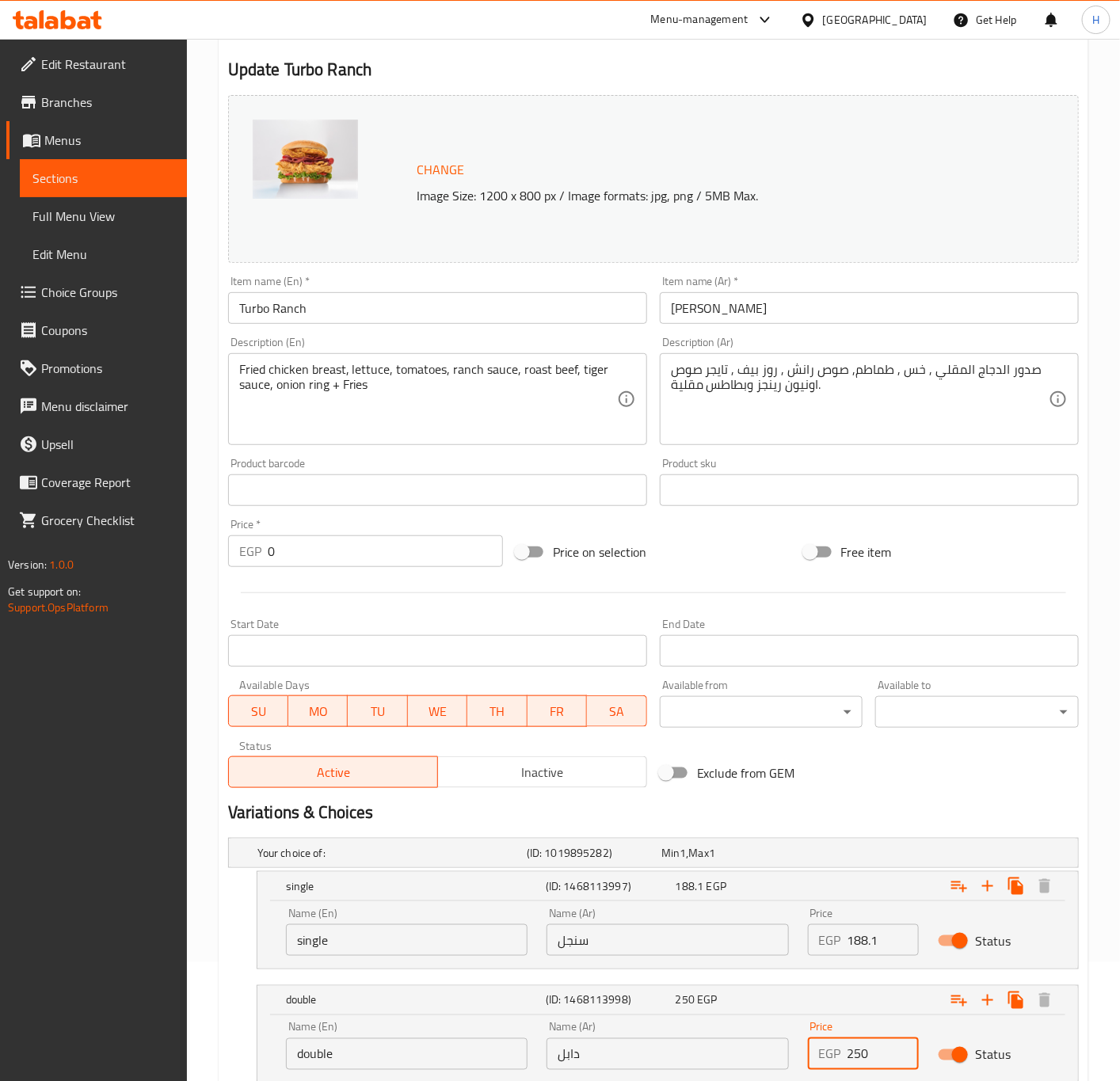
click at [858, 1055] on input "250" at bounding box center [884, 1054] width 72 height 31
paste input "85"
type input "285"
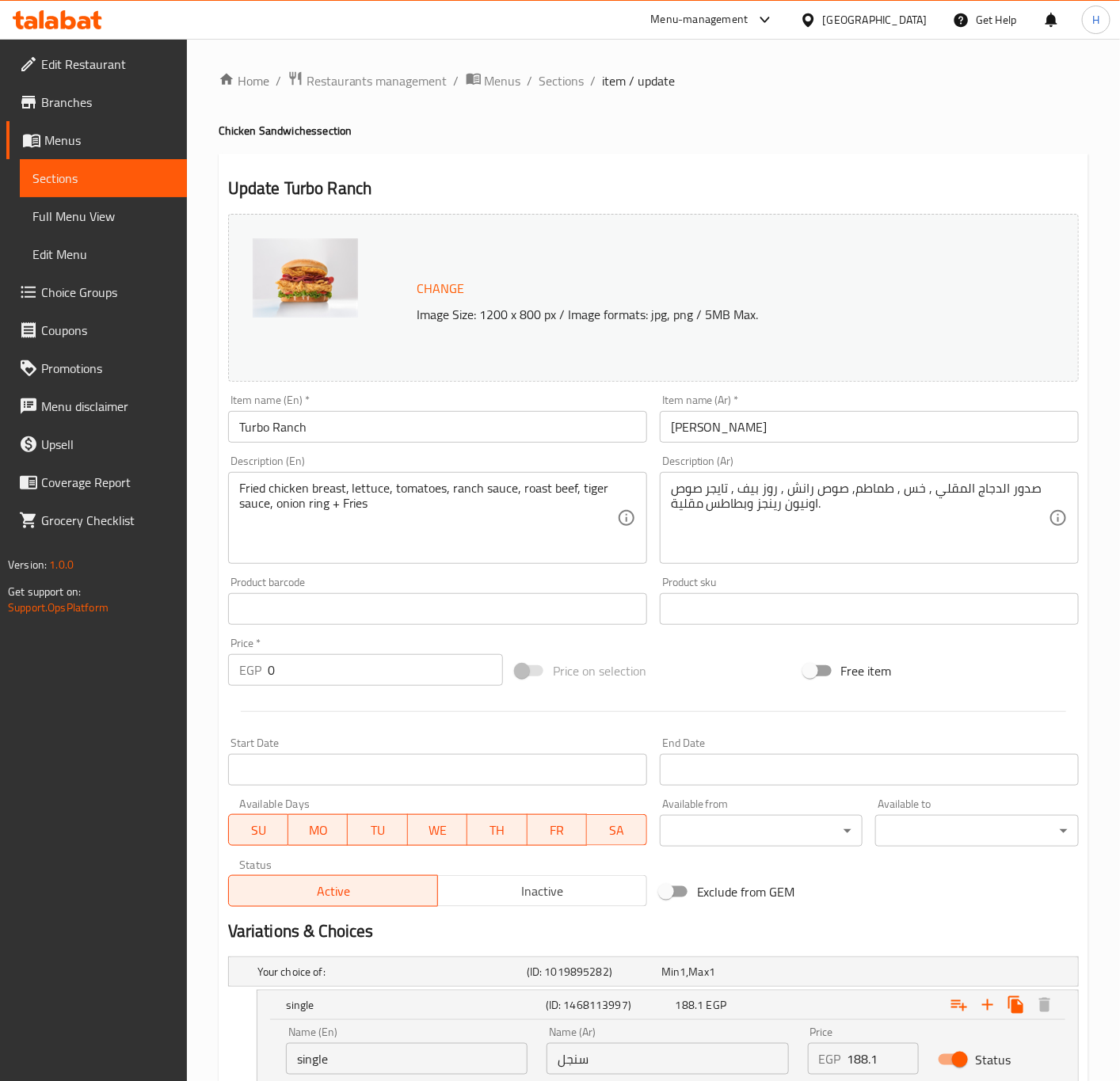
click at [50, 102] on span "Branches" at bounding box center [108, 102] width 133 height 19
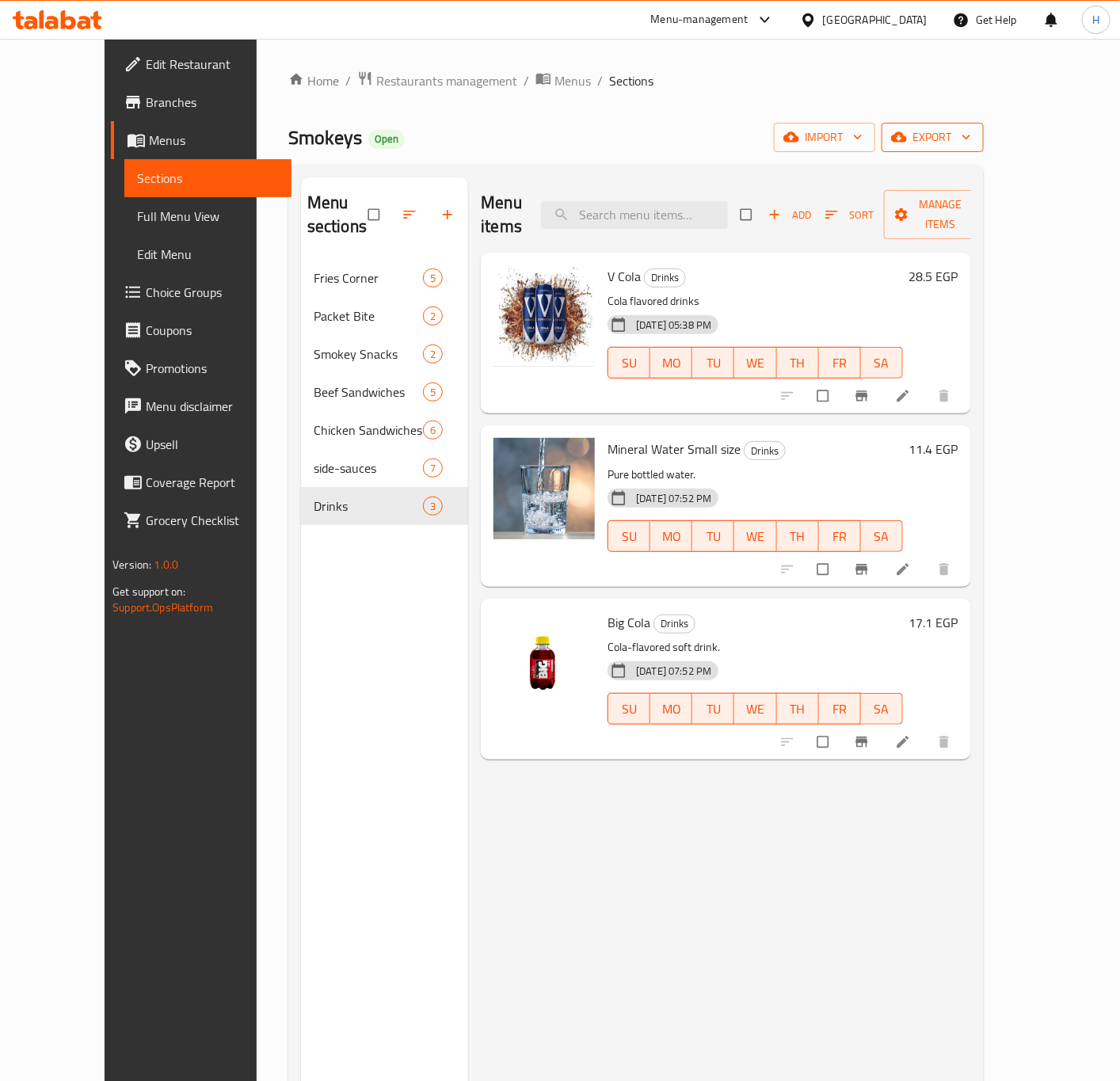
click at [971, 131] on span "export" at bounding box center [932, 137] width 77 height 19
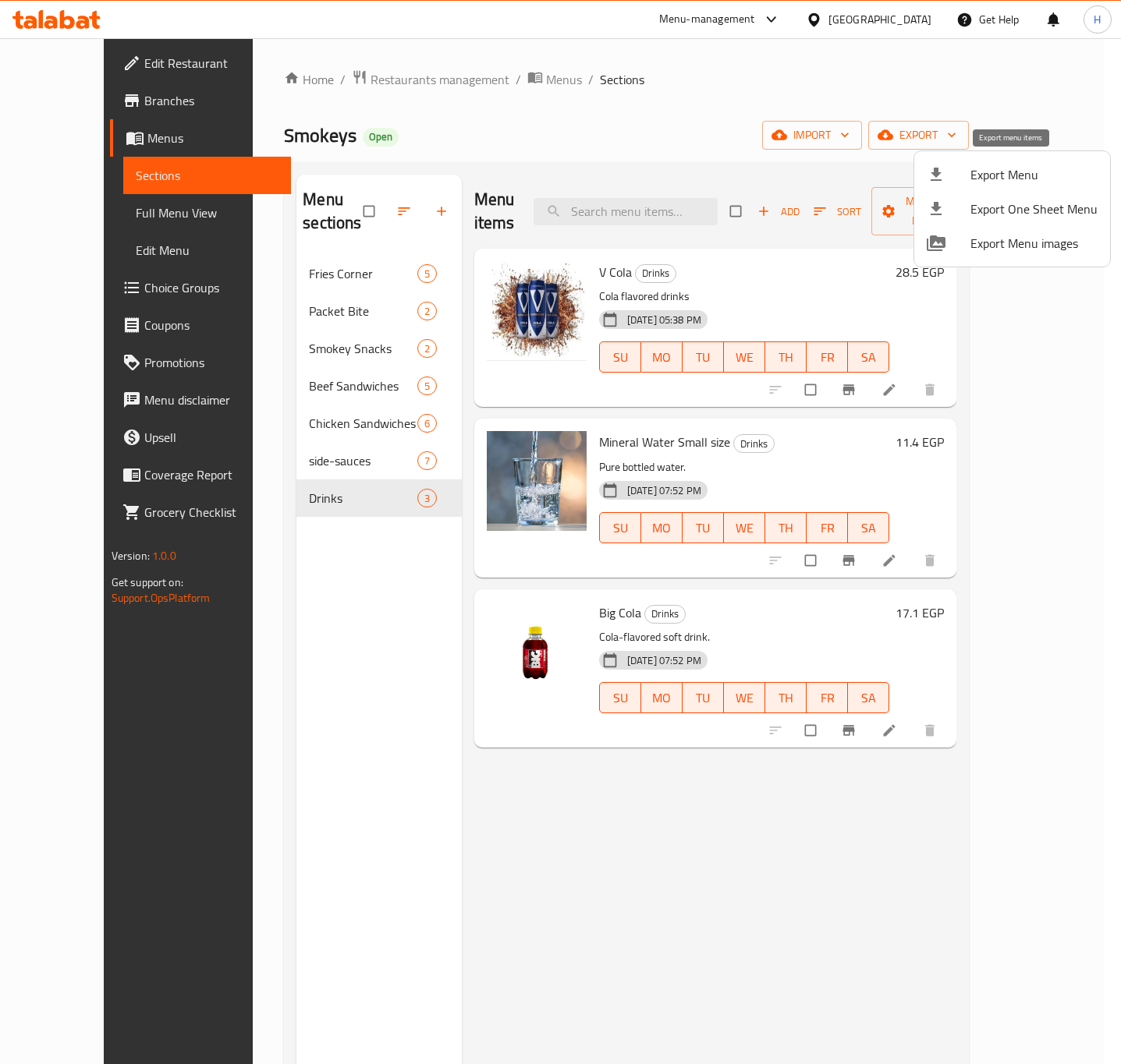
click at [1021, 179] on span "Export Menu" at bounding box center [1034, 174] width 128 height 19
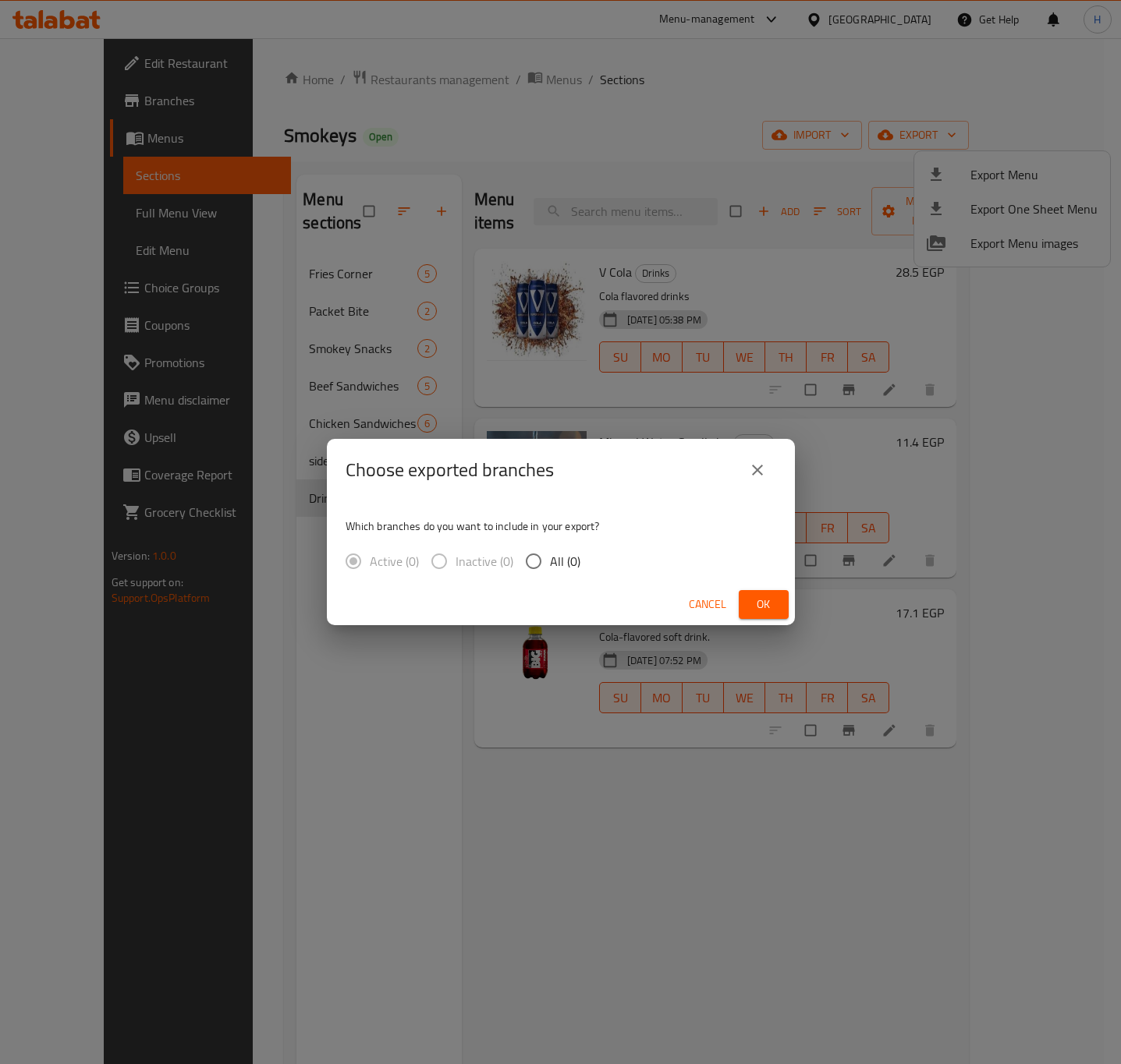
click at [751, 618] on button "Ok" at bounding box center [764, 605] width 50 height 29
click at [784, 604] on button "Ok" at bounding box center [764, 605] width 50 height 29
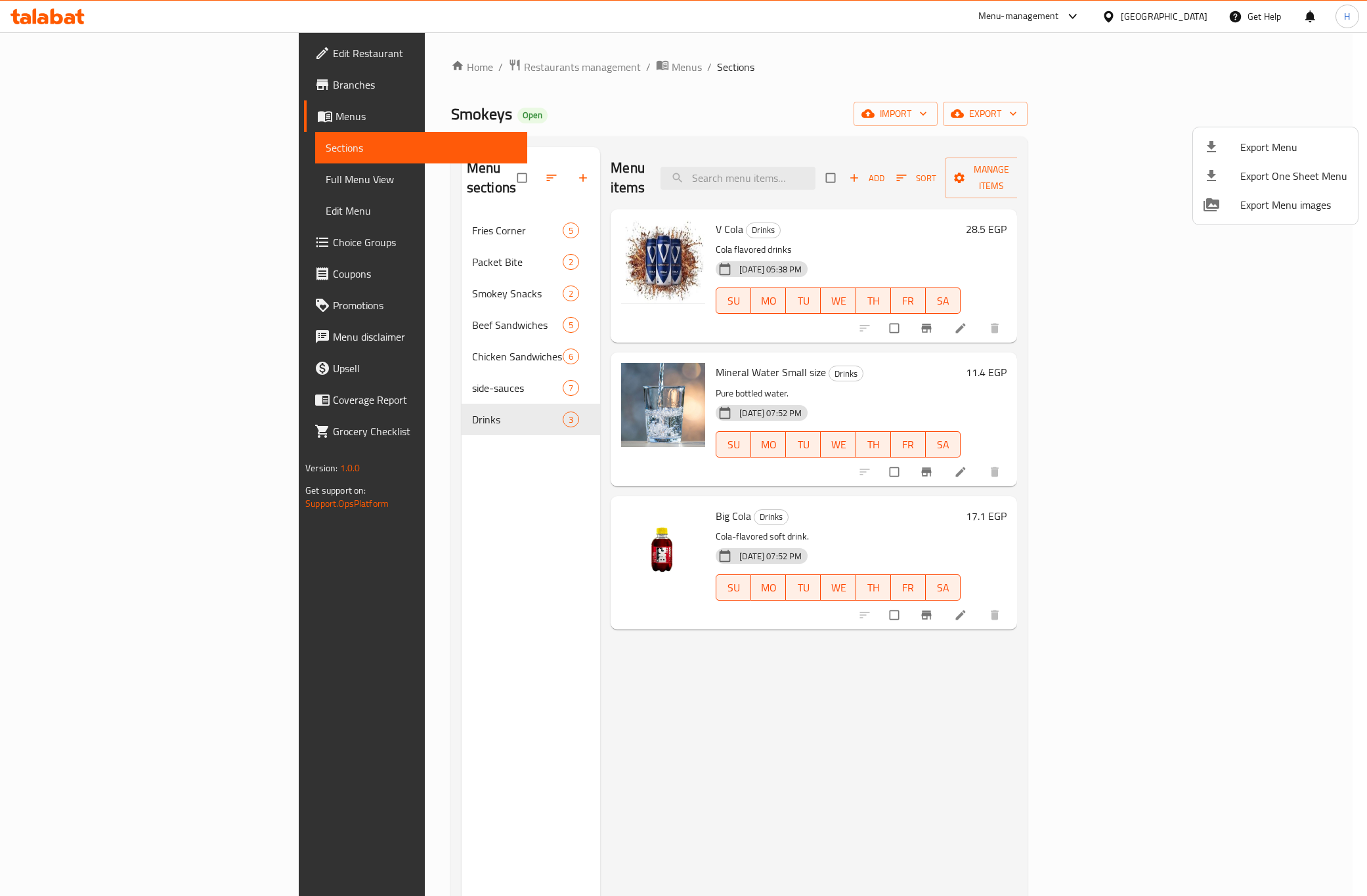
click at [374, 67] on div at bounding box center [684, 448] width 1367 height 896
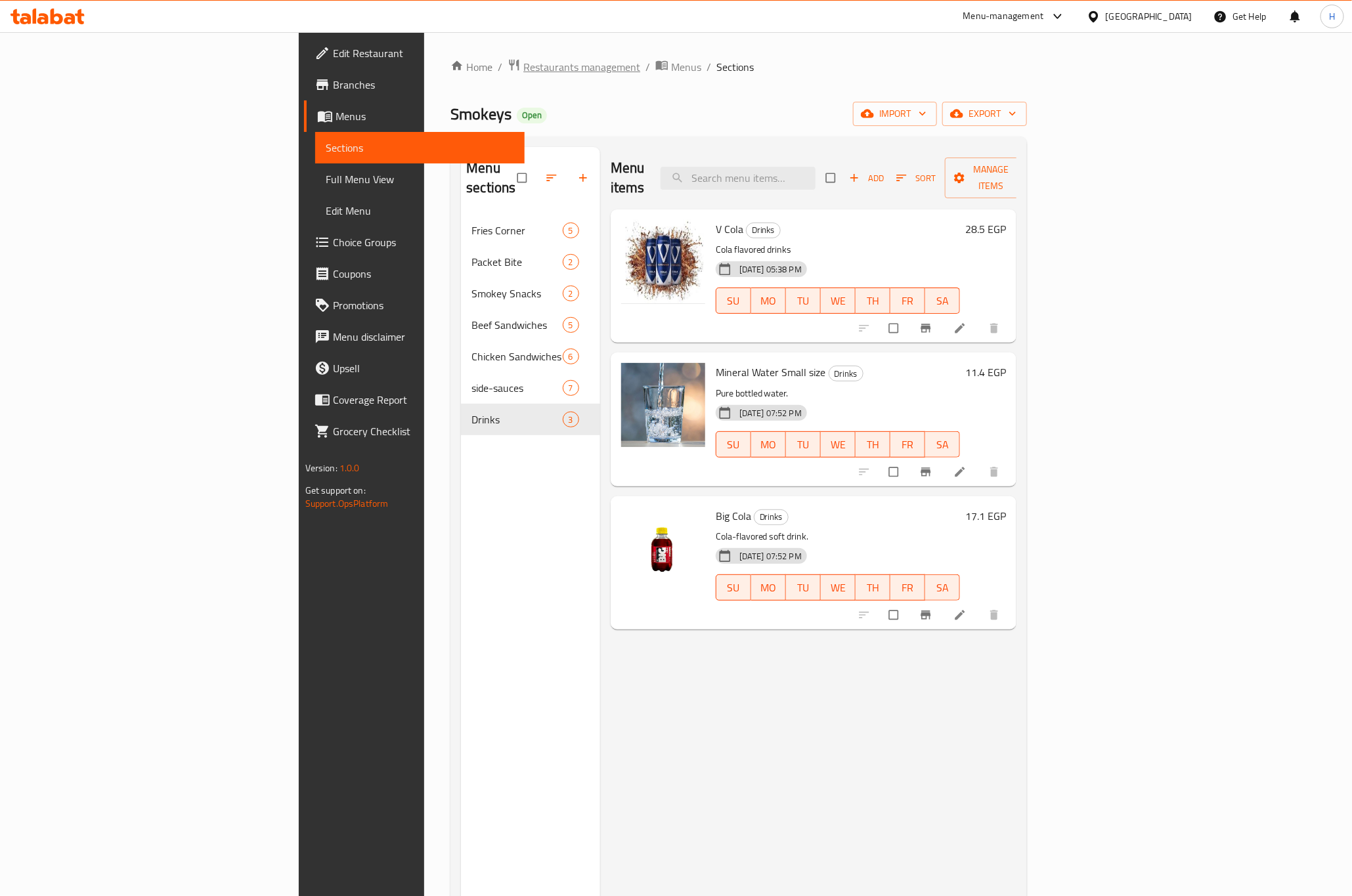
click at [523, 67] on span "Restaurants management" at bounding box center [582, 67] width 117 height 16
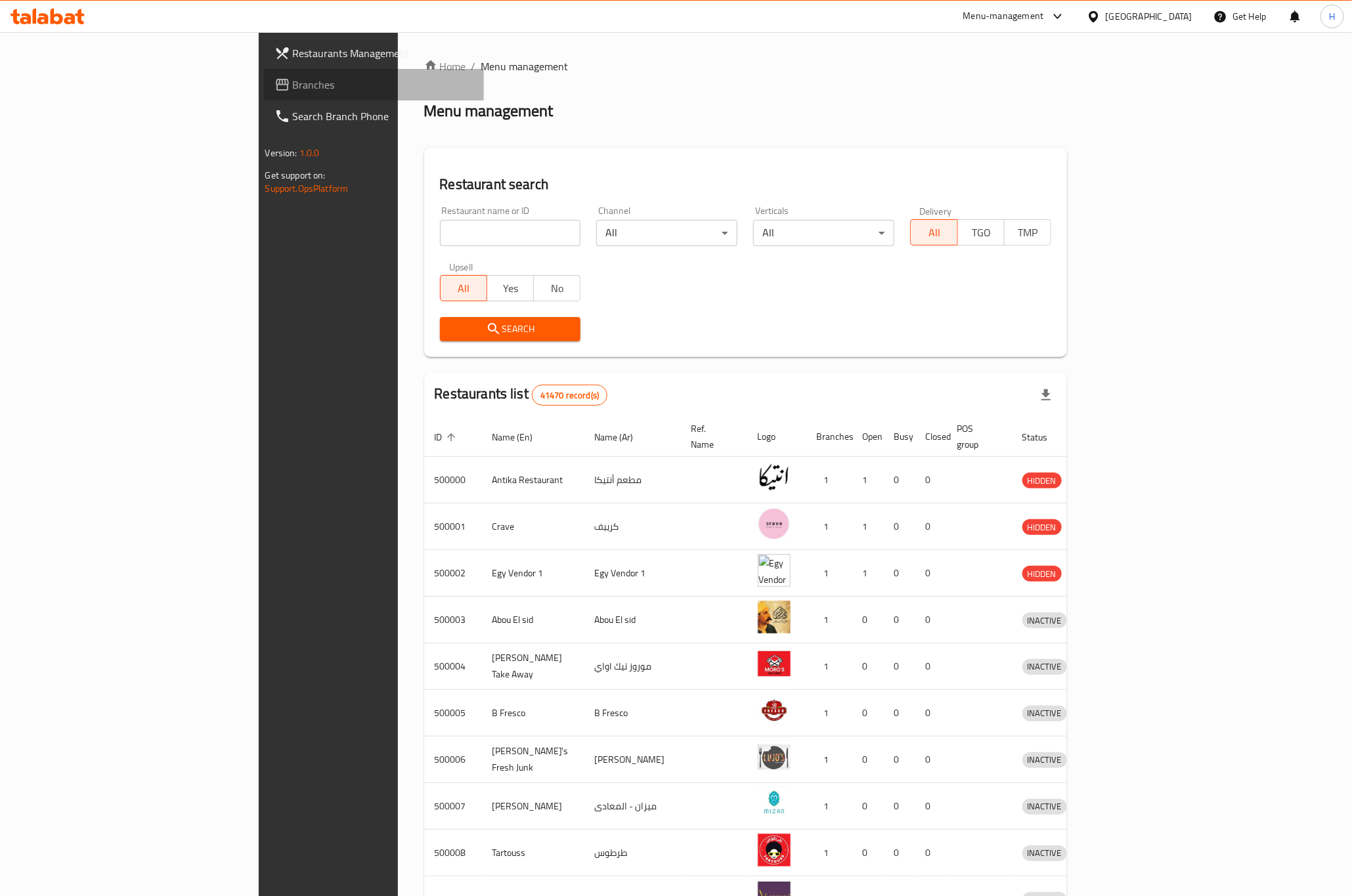
click at [275, 89] on icon at bounding box center [282, 84] width 16 height 16
